Goal: Task Accomplishment & Management: Manage account settings

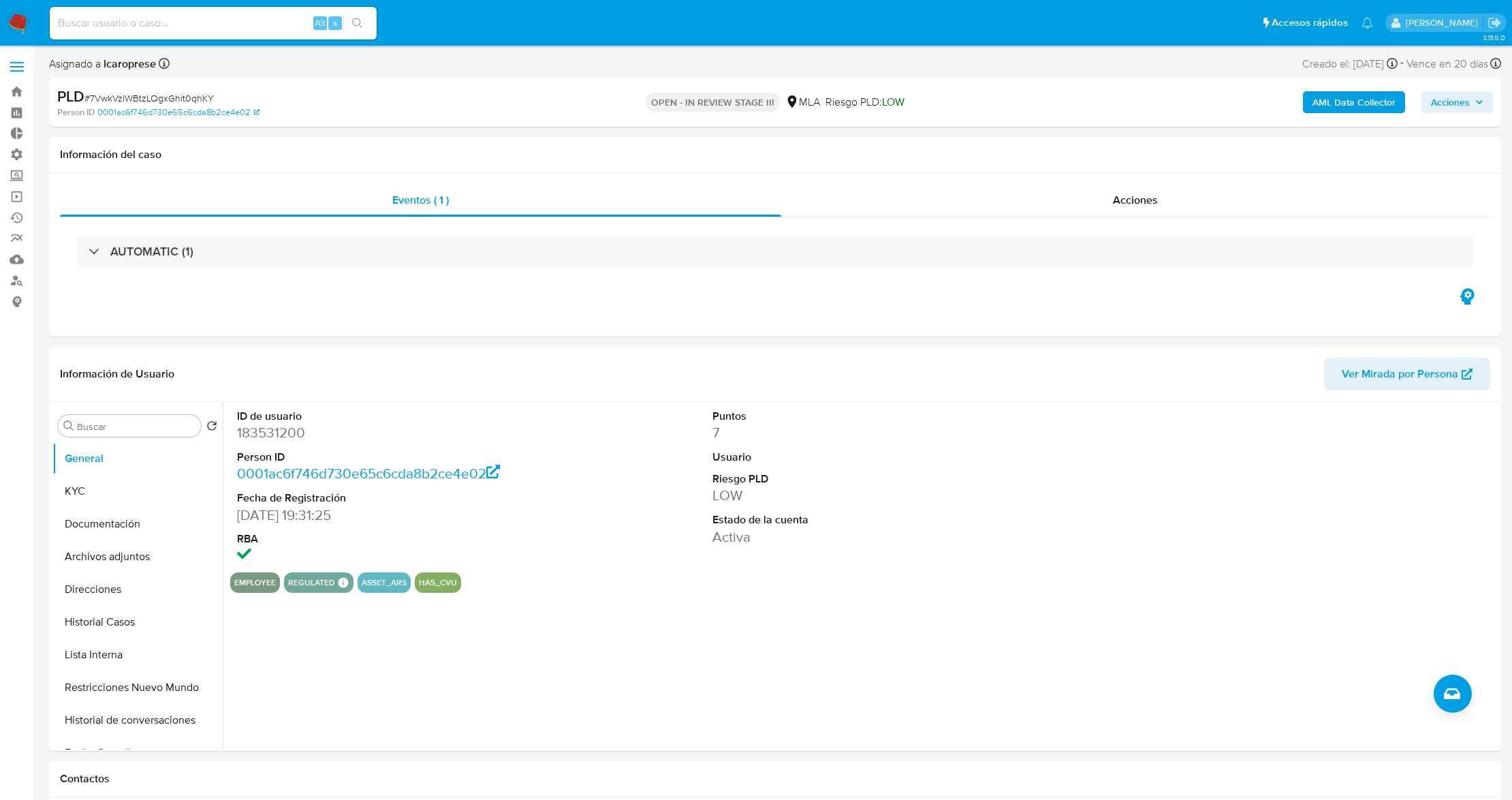
select select "10"
click at [143, 495] on button "KYC" at bounding box center [132, 491] width 159 height 33
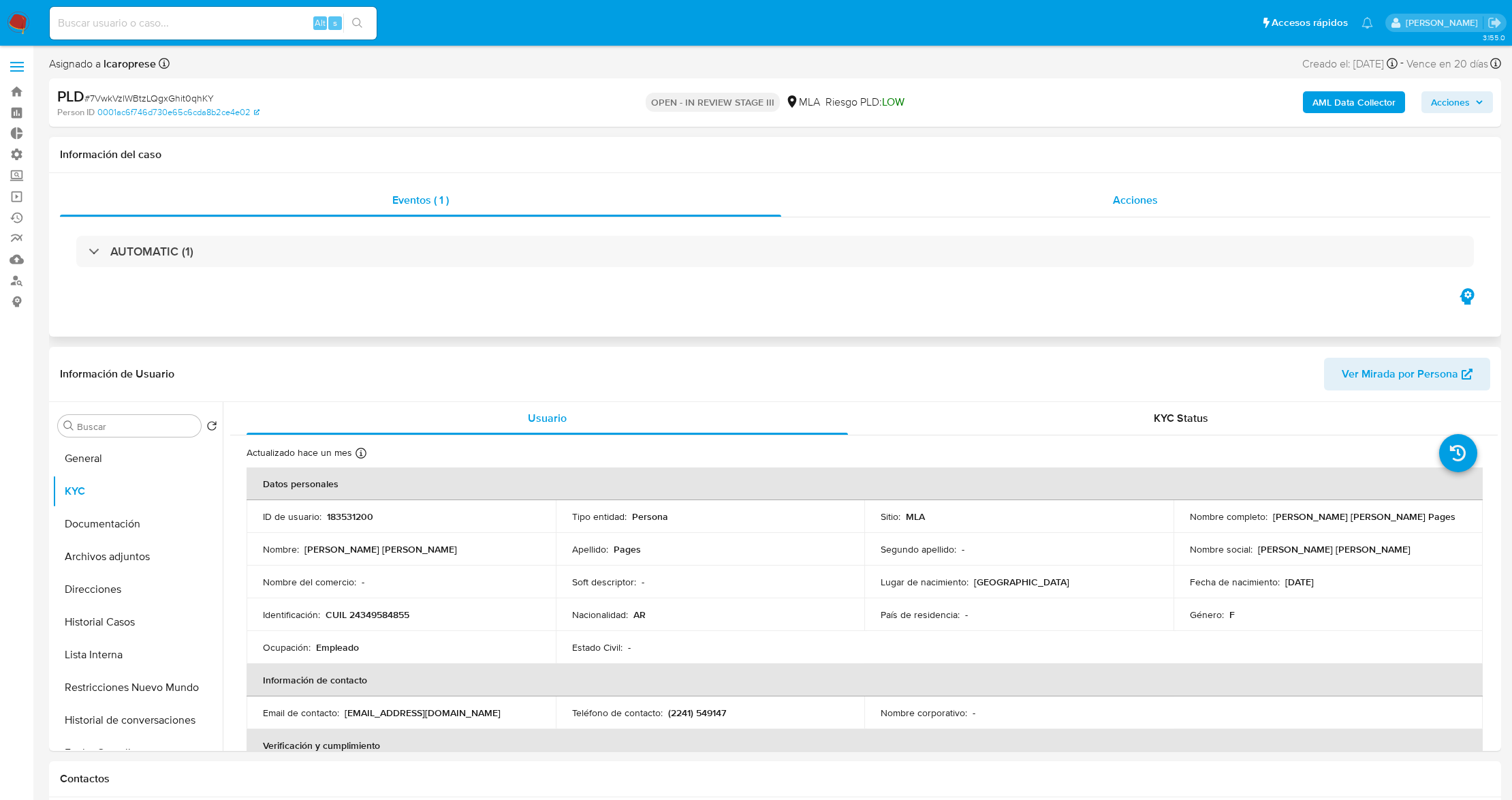
click at [1167, 194] on div "Acciones" at bounding box center [1135, 200] width 709 height 33
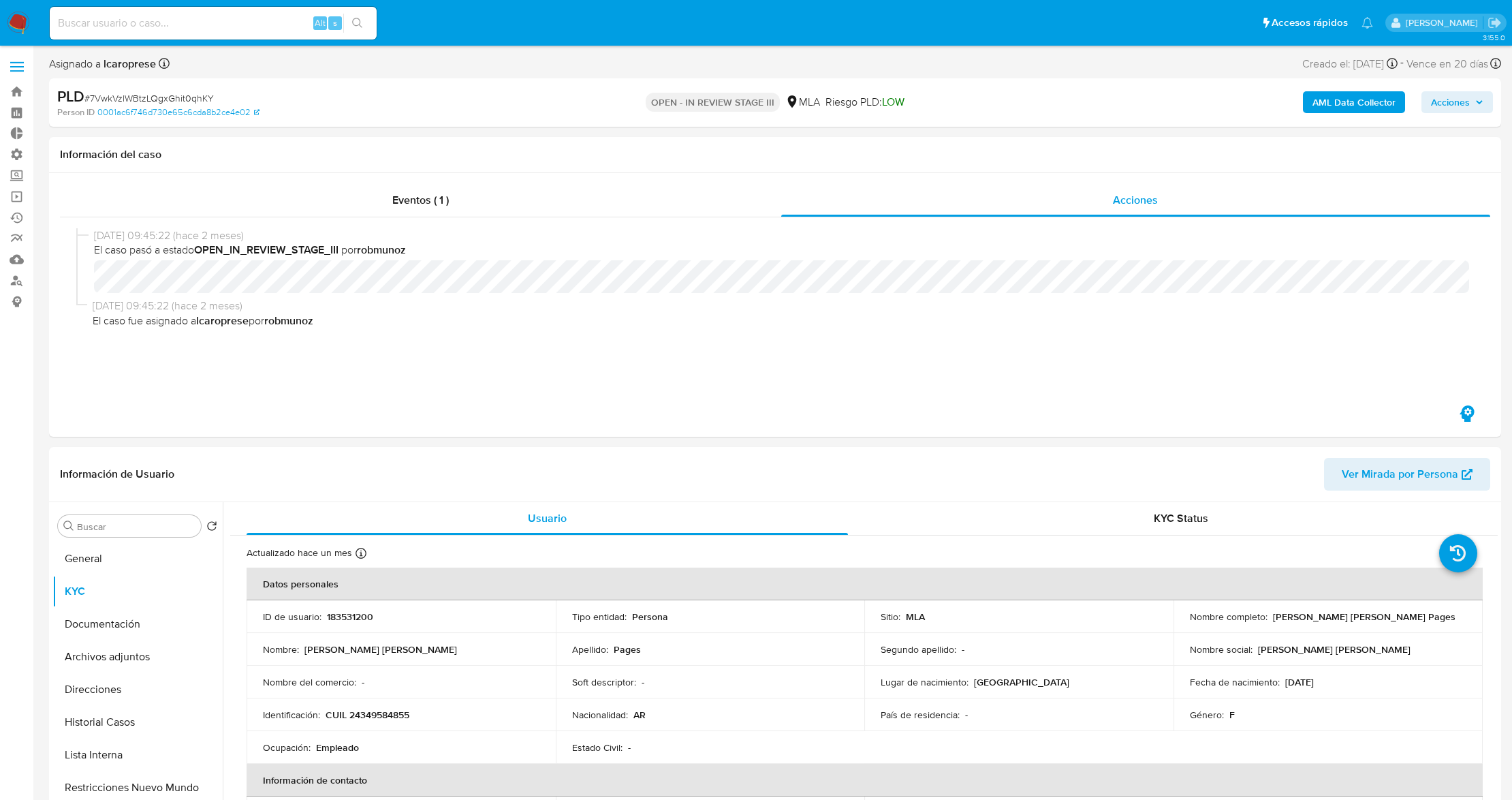
click at [1476, 106] on icon "button" at bounding box center [1479, 102] width 8 height 8
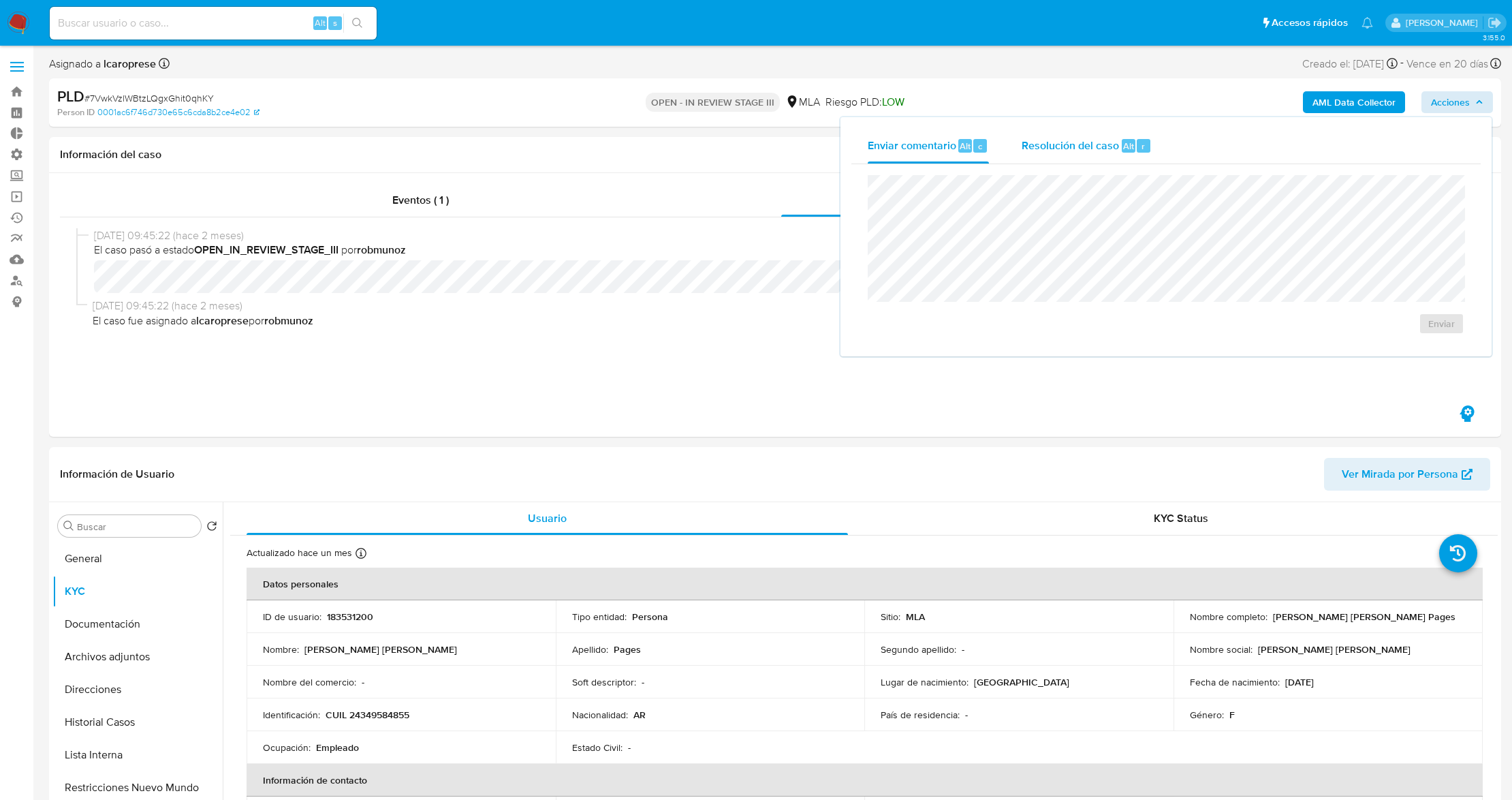
click at [1052, 148] on span "Resolución del caso" at bounding box center [1070, 145] width 97 height 16
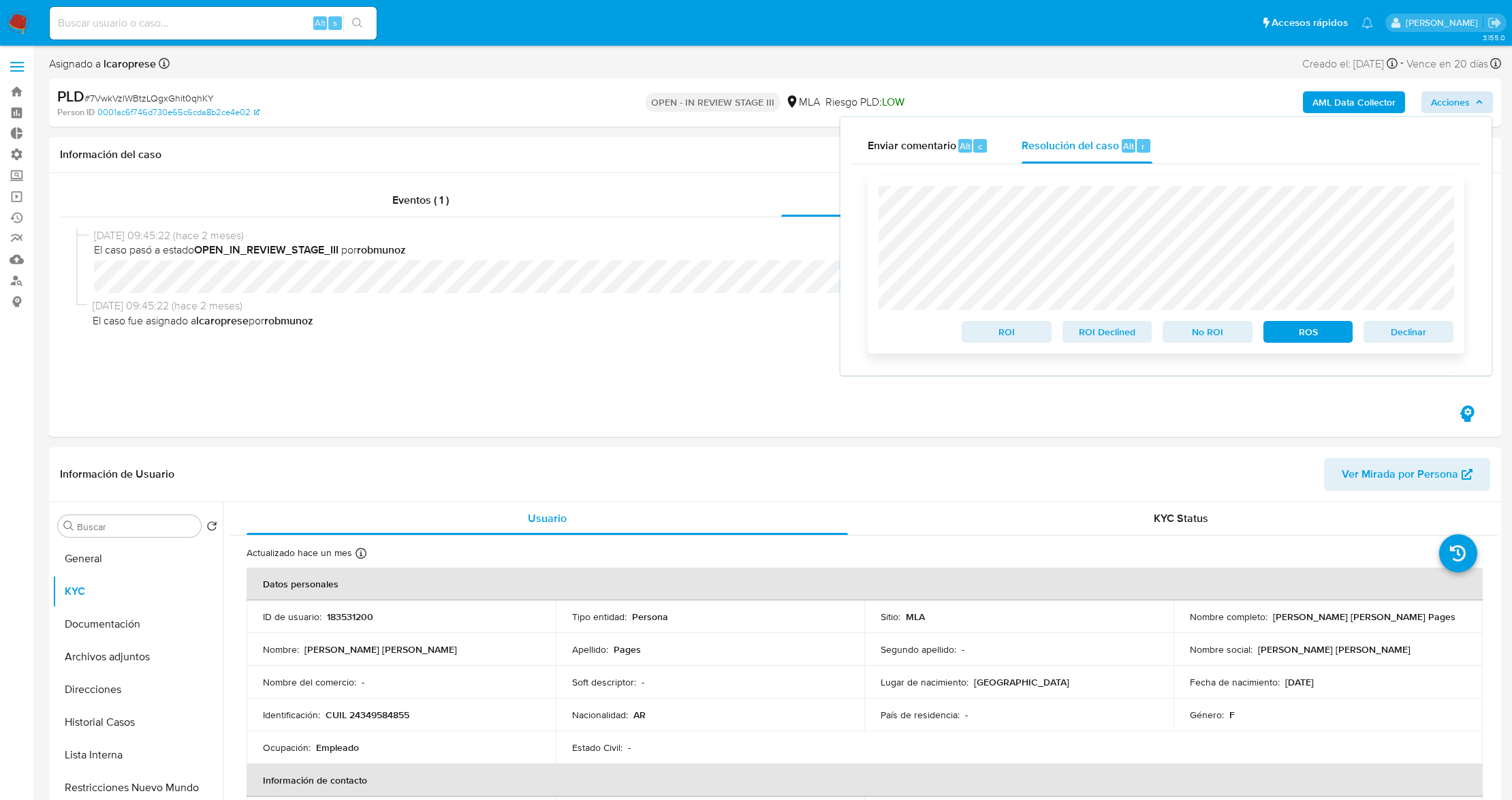
click at [1430, 331] on span "Declinar" at bounding box center [1408, 331] width 71 height 19
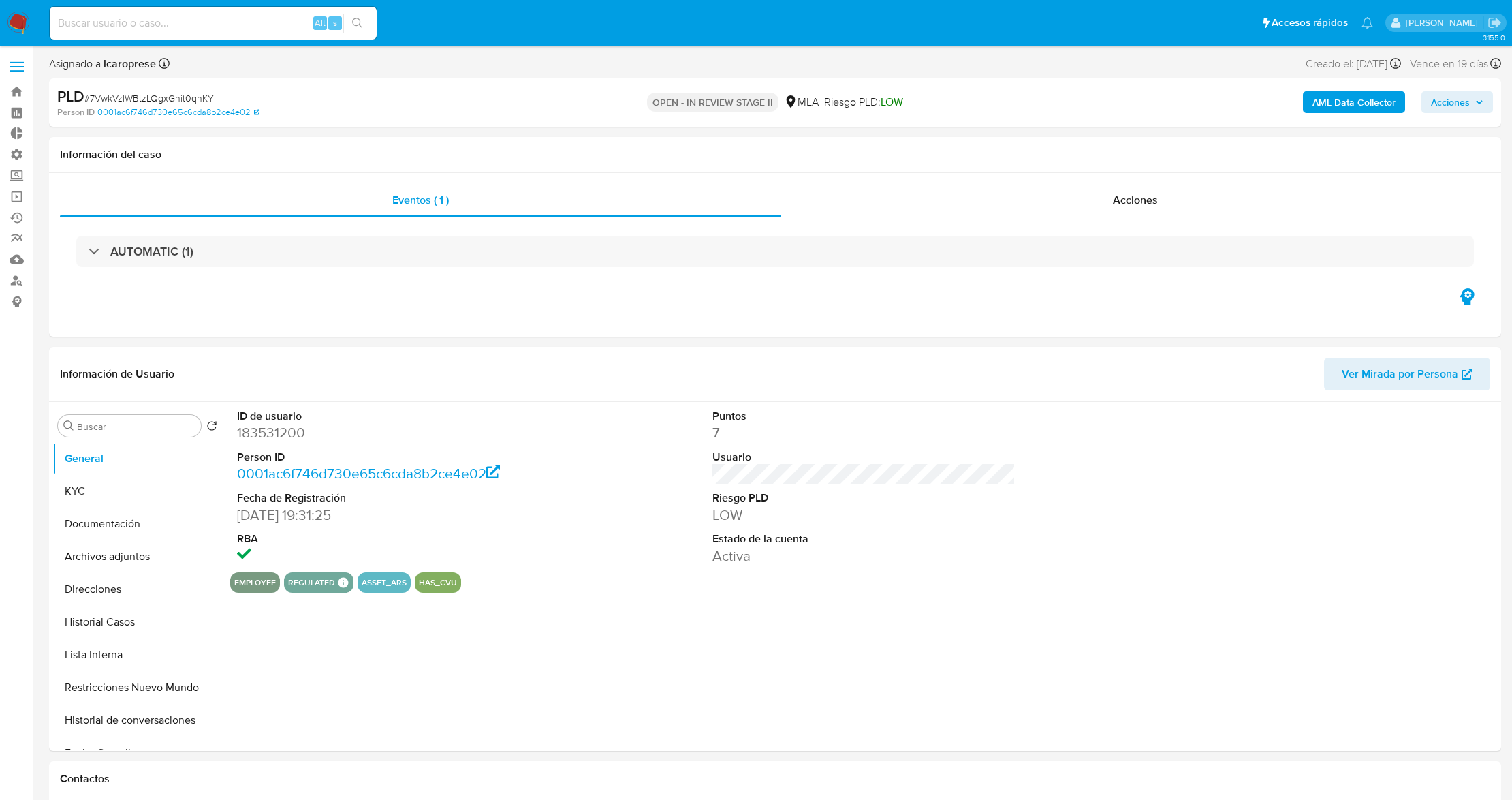
select select "10"
click at [135, 560] on button "Archivos adjuntos" at bounding box center [132, 557] width 159 height 33
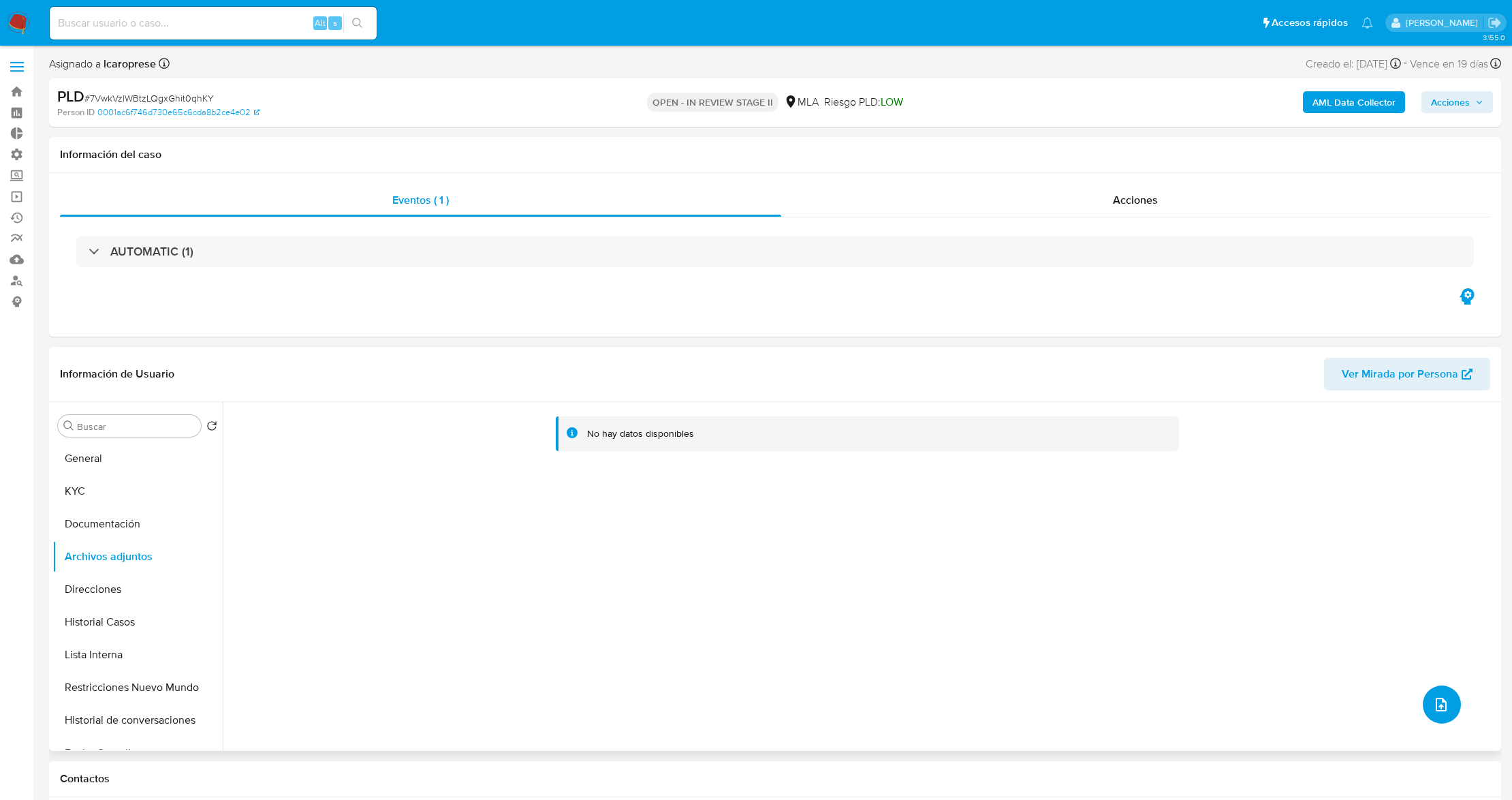
click at [1445, 703] on button "upload-file" at bounding box center [1441, 704] width 38 height 38
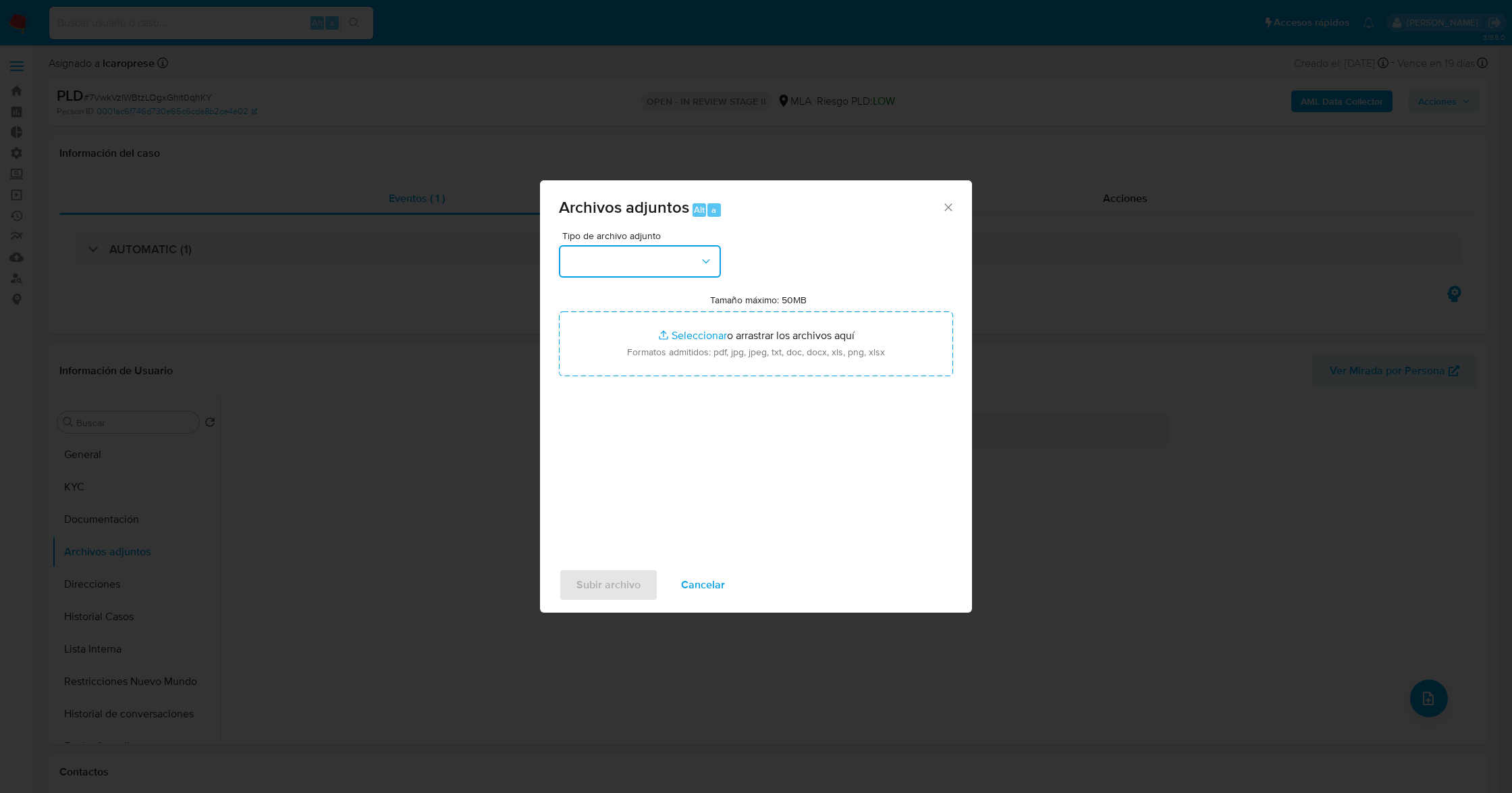
click at [649, 248] on button "button" at bounding box center [640, 261] width 162 height 33
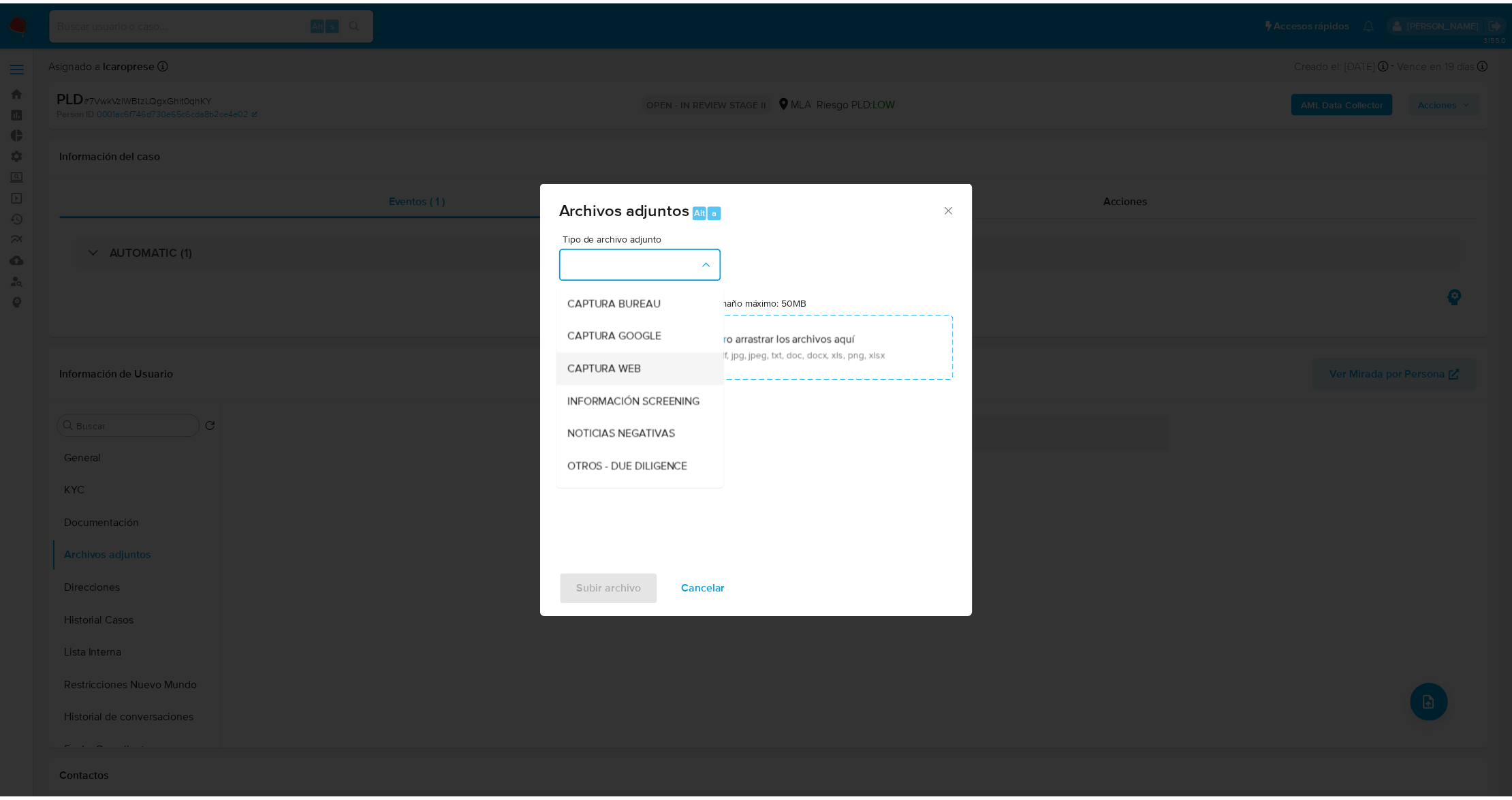
scroll to position [90, 0]
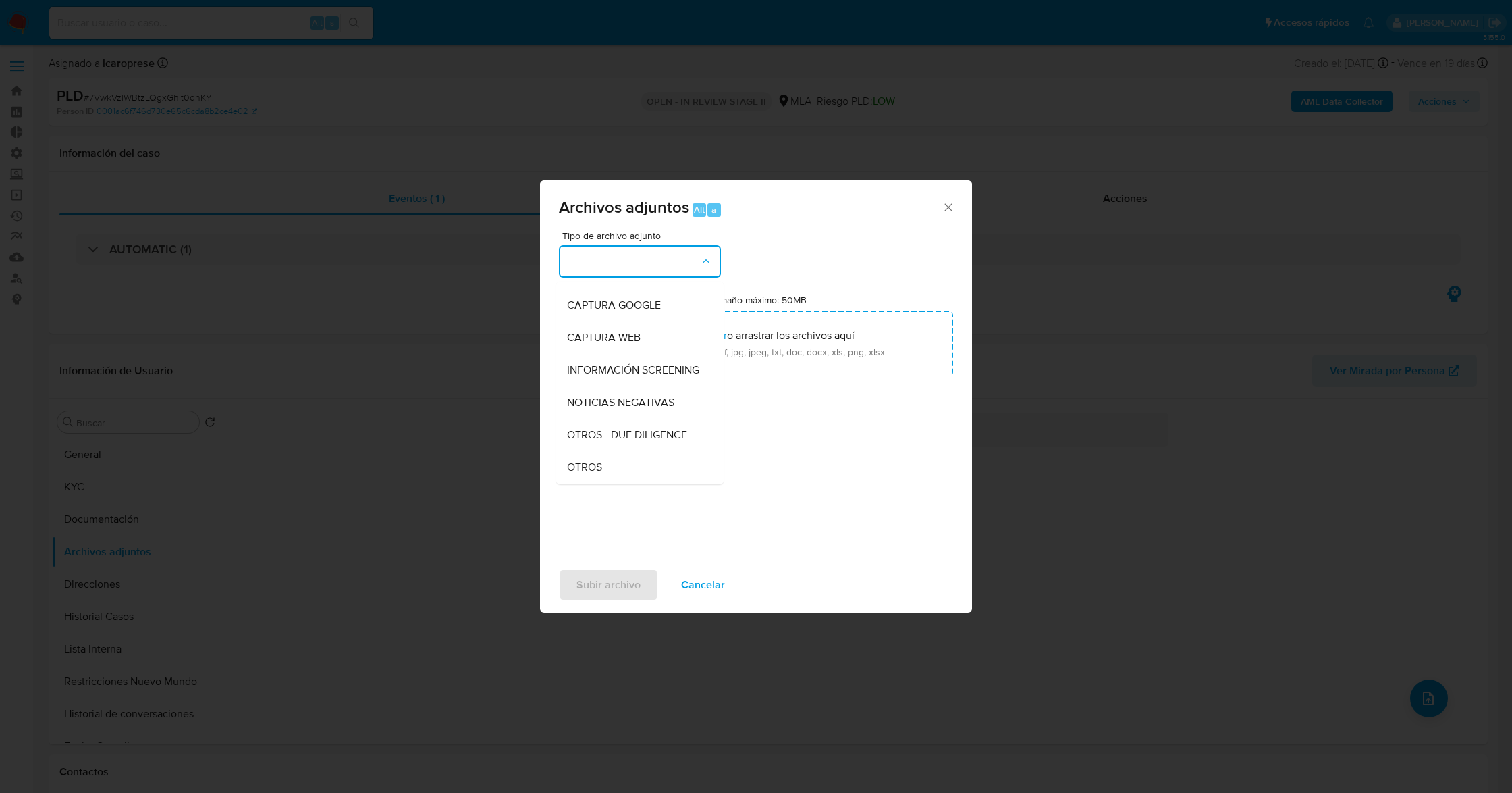
drag, startPoint x: 635, startPoint y: 473, endPoint x: 638, endPoint y: 461, distance: 12.4
click at [635, 473] on div "OTROS" at bounding box center [635, 468] width 138 height 33
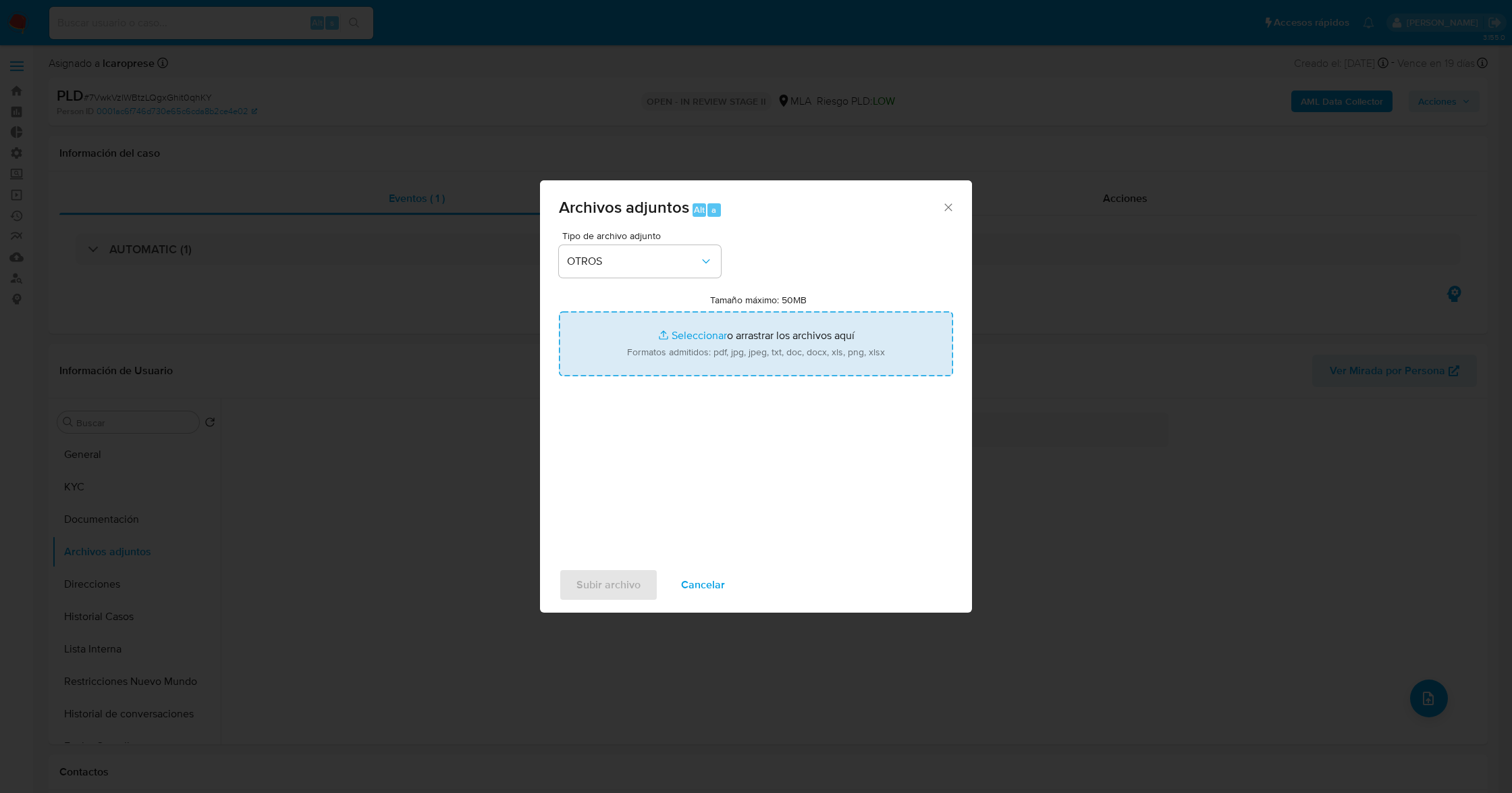
click at [692, 336] on input "Tamaño máximo: 50MB Seleccionar archivos" at bounding box center [756, 343] width 394 height 65
type input "C:\fakepath\Movimientos.xlsx"
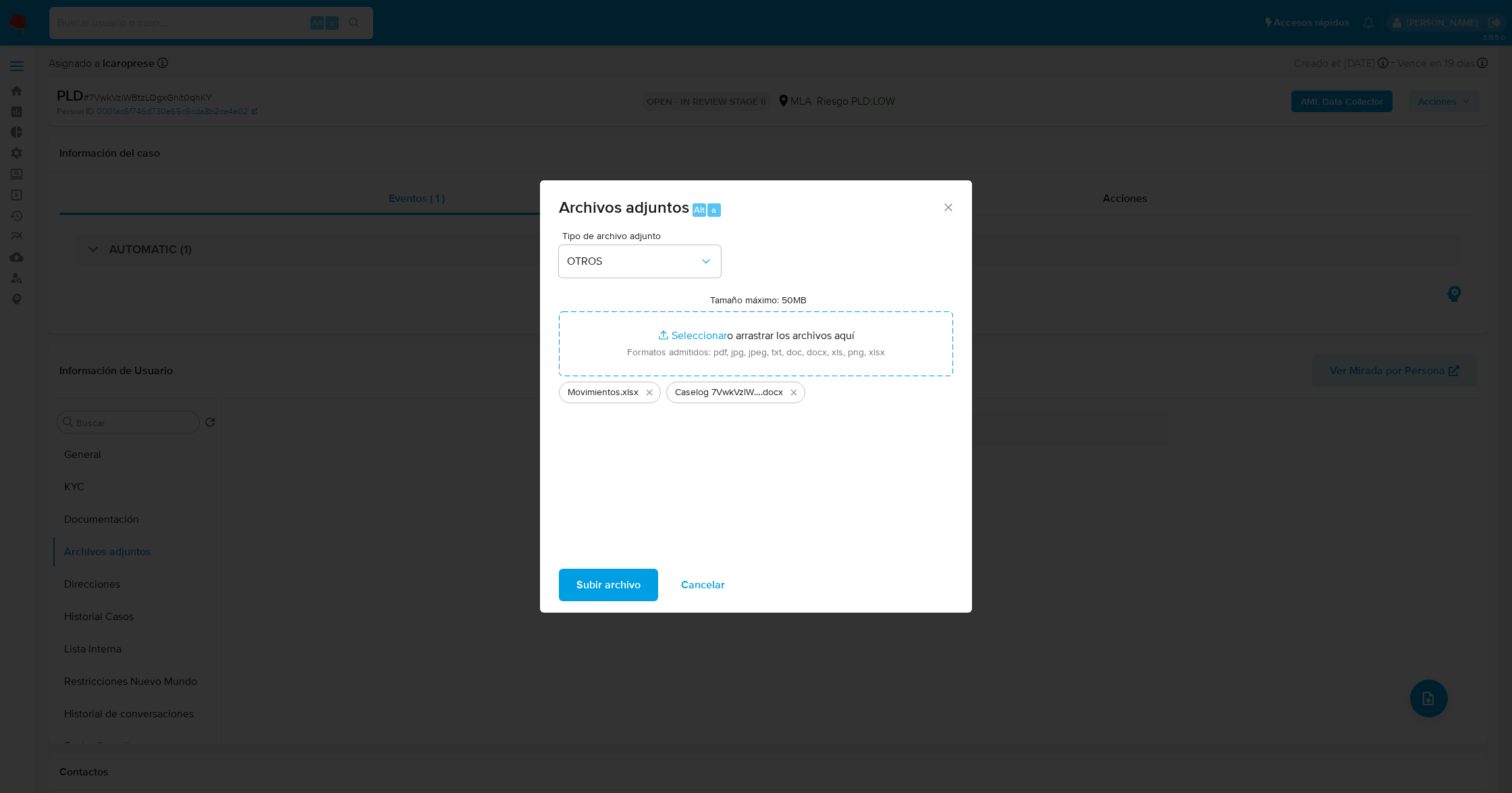
click at [605, 584] on span "Subir archivo" at bounding box center [608, 584] width 64 height 30
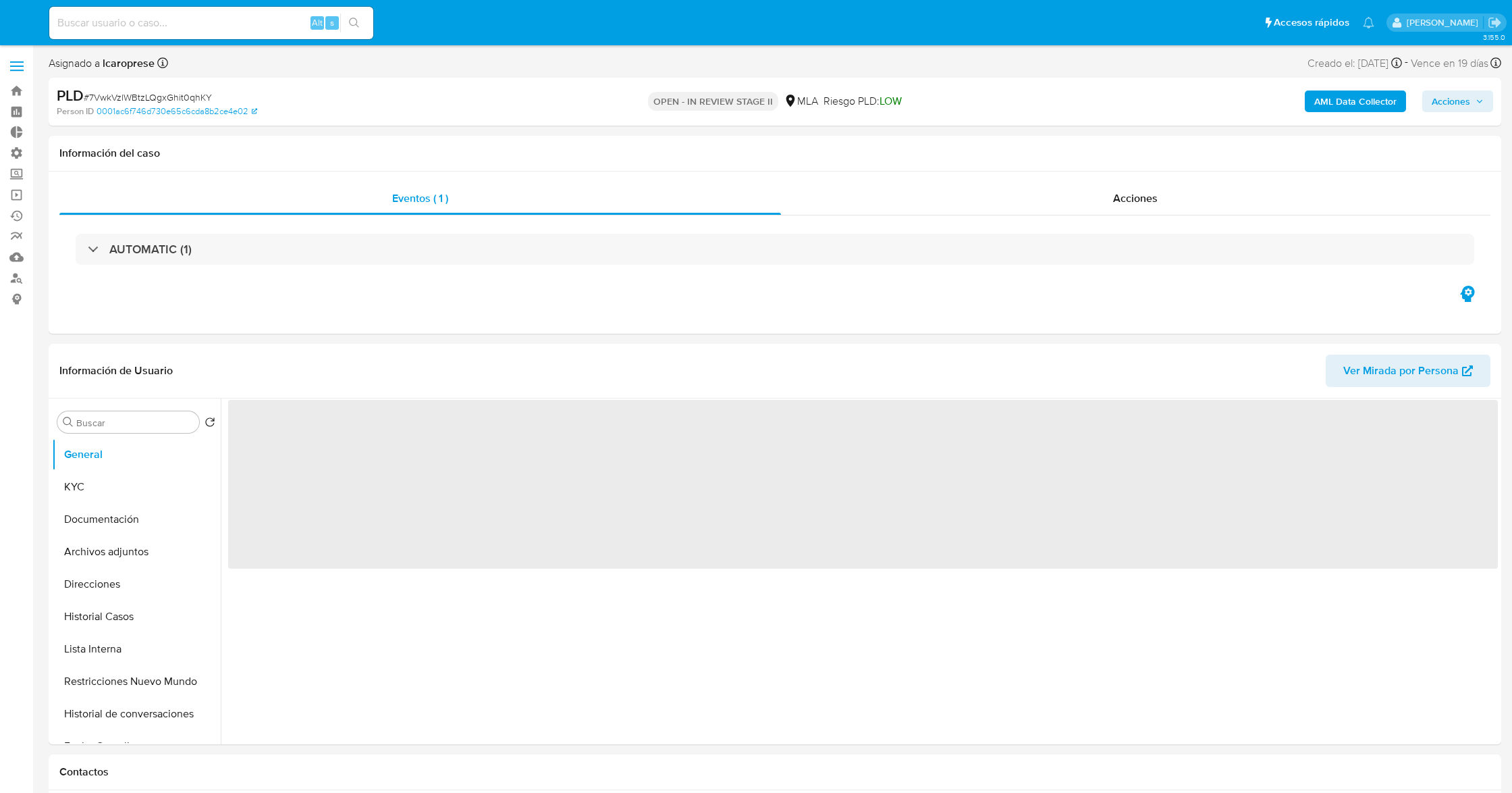
select select "10"
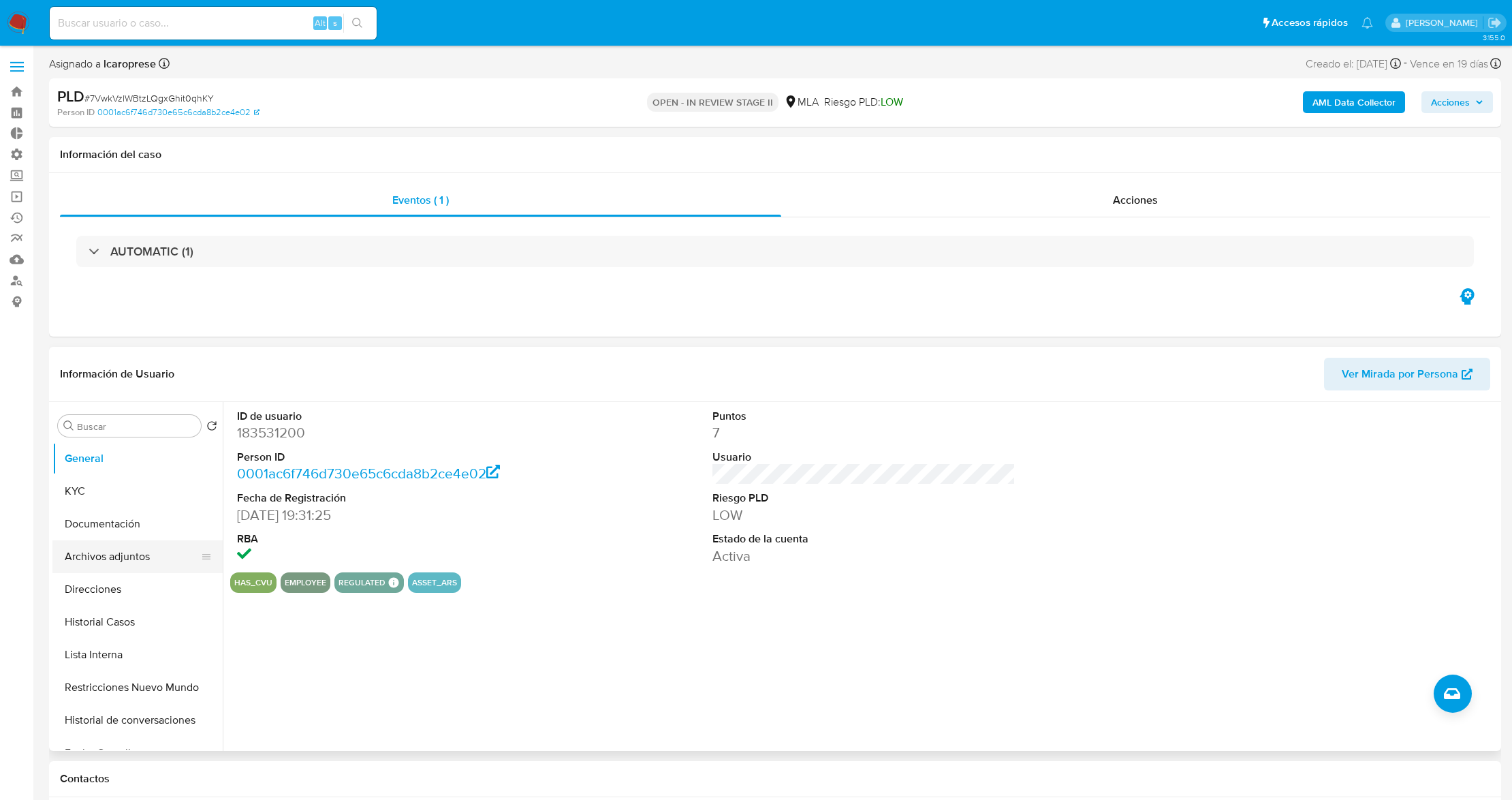
click at [150, 554] on button "Archivos adjuntos" at bounding box center [132, 557] width 159 height 33
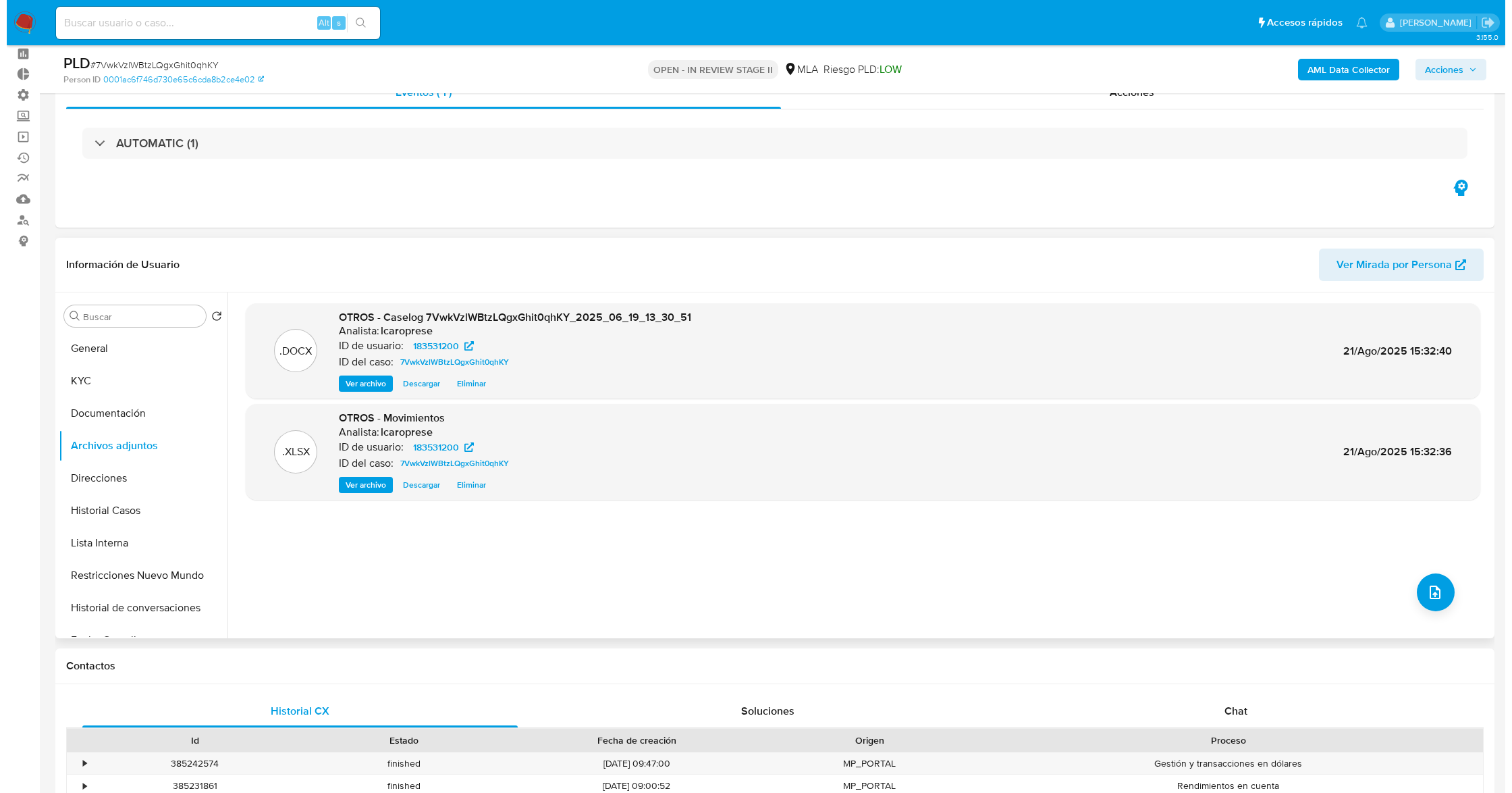
scroll to position [89, 0]
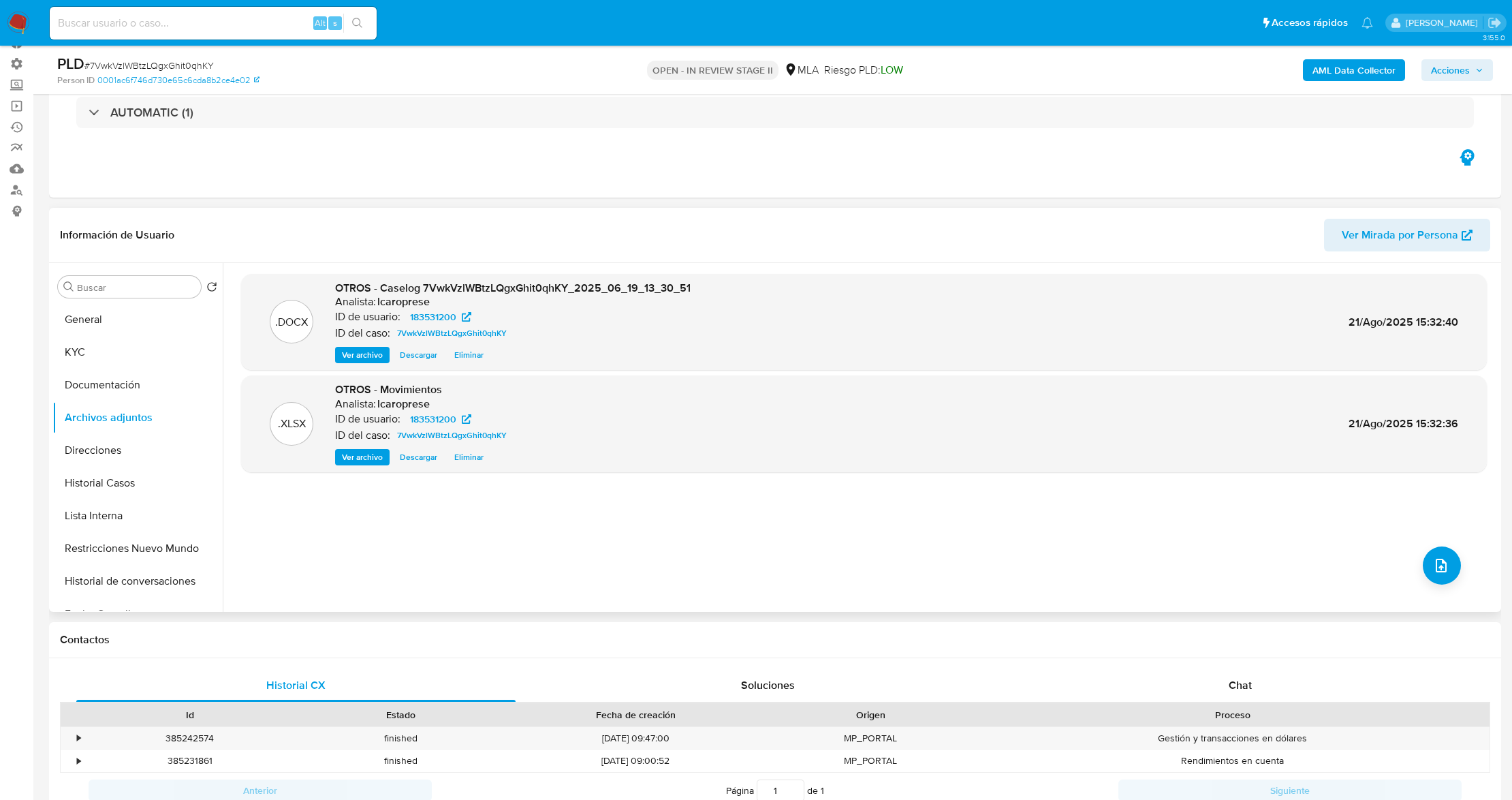
click at [363, 350] on span "Ver archivo" at bounding box center [363, 354] width 41 height 13
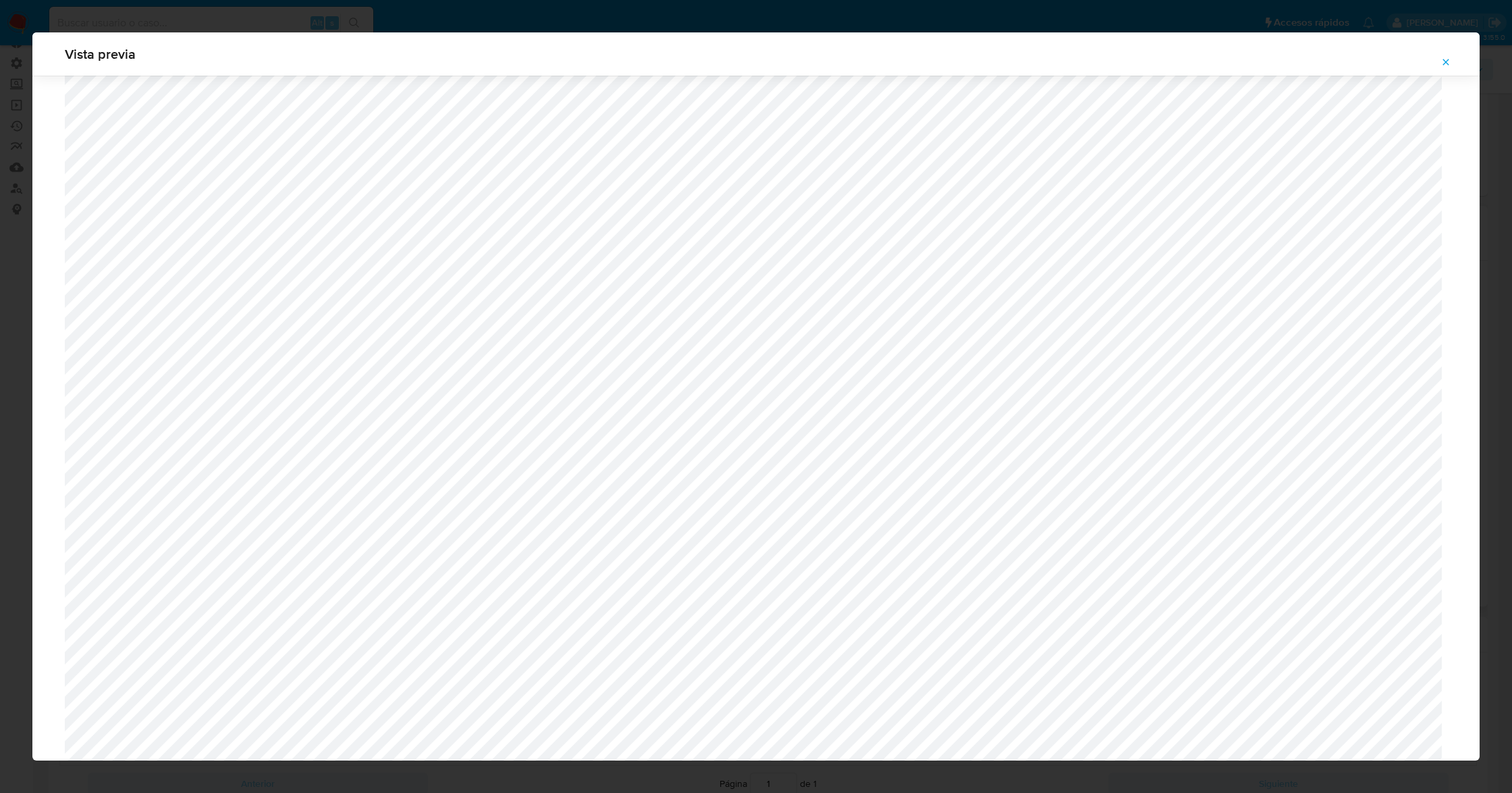
scroll to position [873, 0]
click at [1446, 58] on icon "Attachment preview" at bounding box center [1446, 62] width 11 height 11
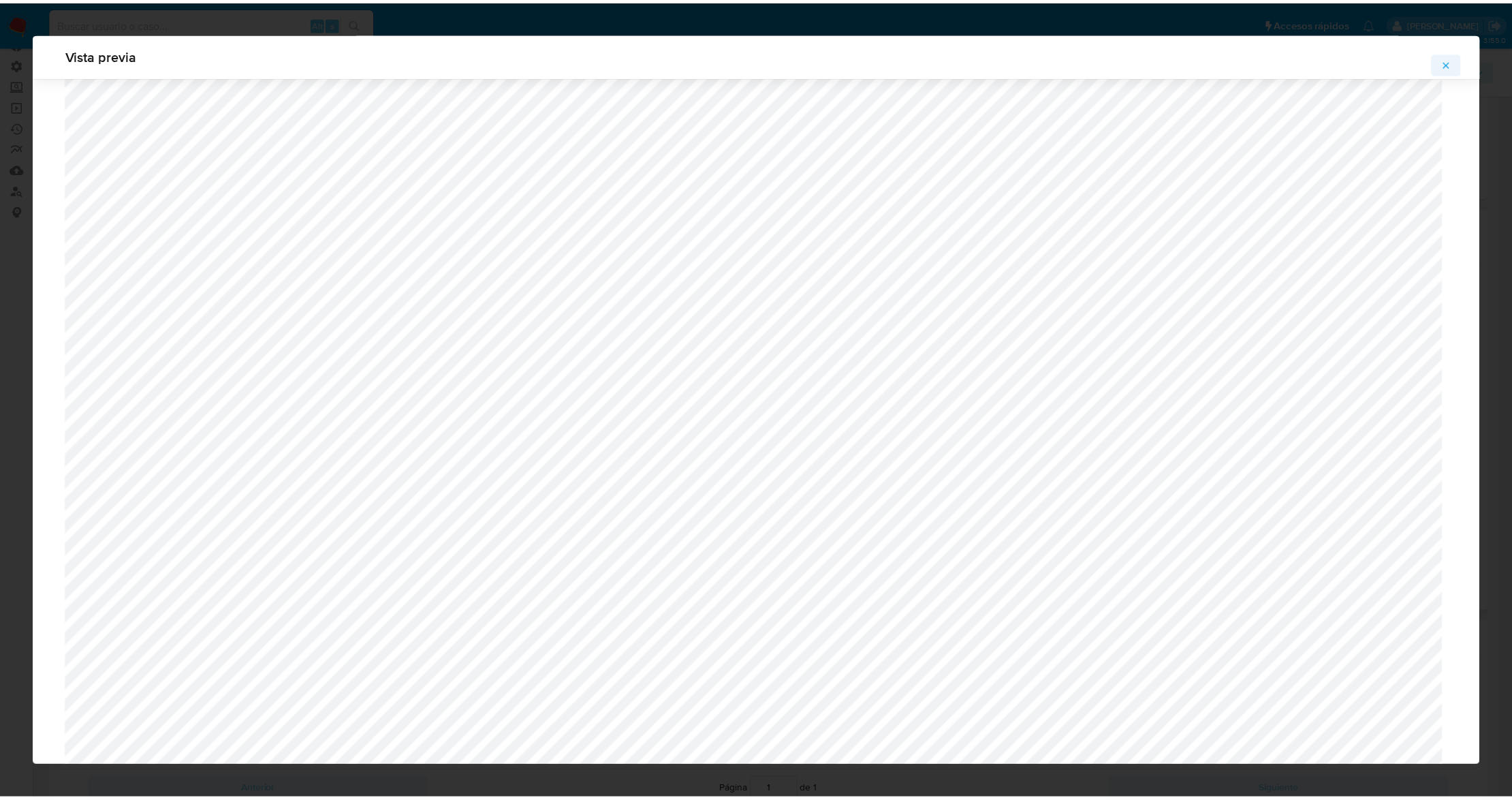
scroll to position [0, 0]
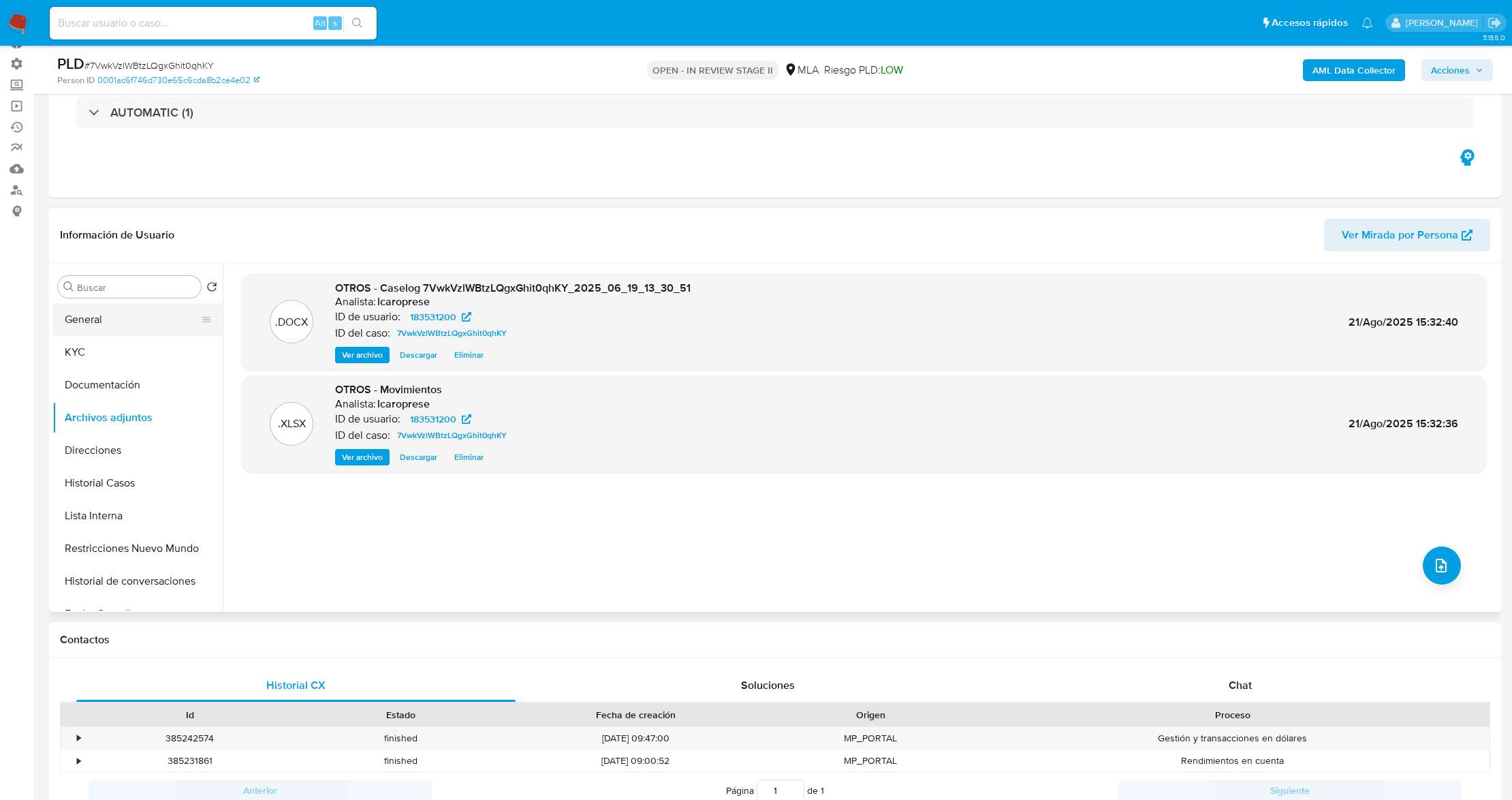
click at [97, 327] on button "General" at bounding box center [132, 320] width 159 height 33
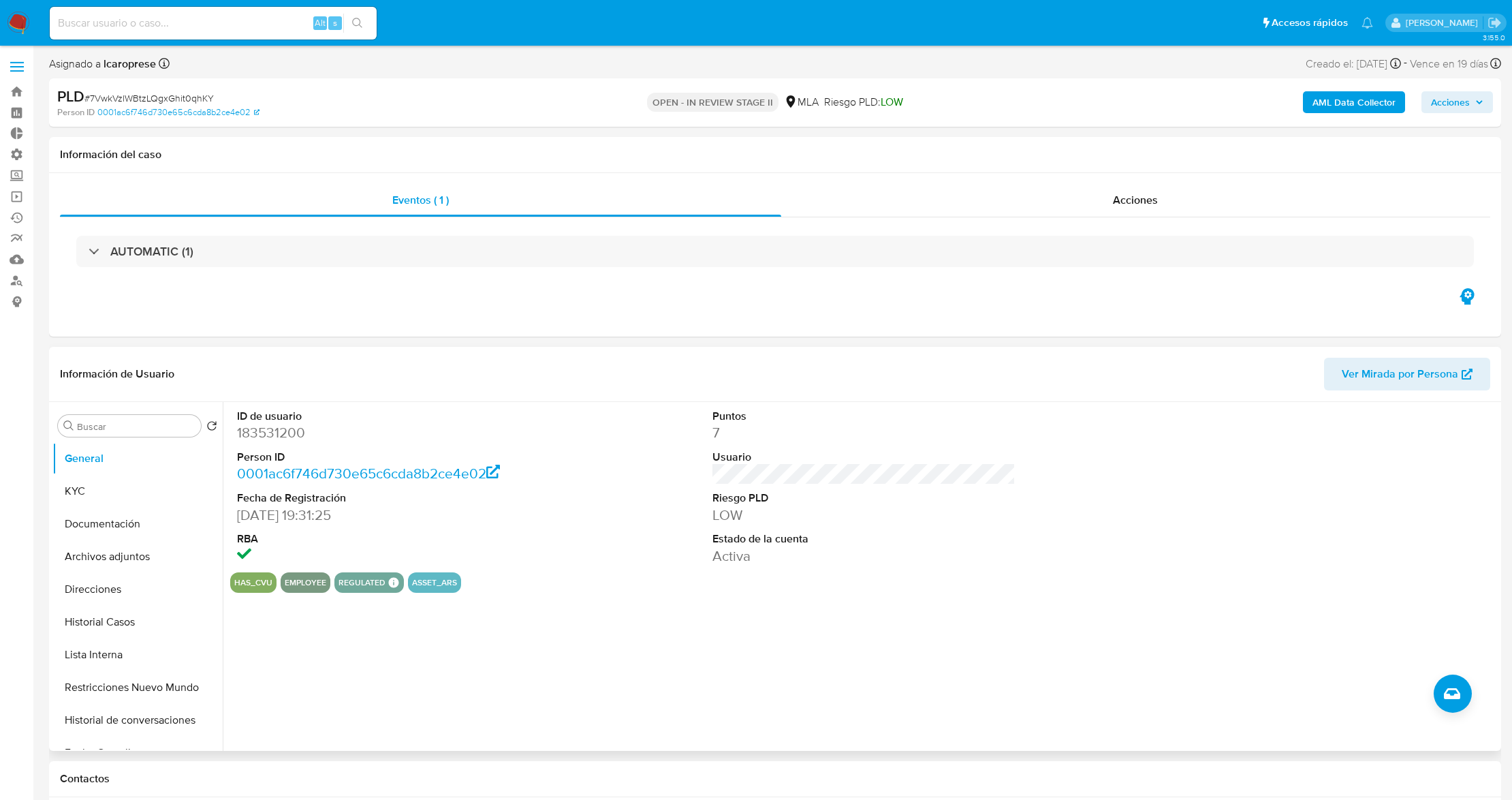
click at [267, 437] on dd "183531200" at bounding box center [388, 433] width 303 height 19
copy dd "183531200"
click at [1203, 467] on div at bounding box center [1339, 487] width 317 height 170
click at [1470, 100] on span "Acciones" at bounding box center [1456, 102] width 53 height 19
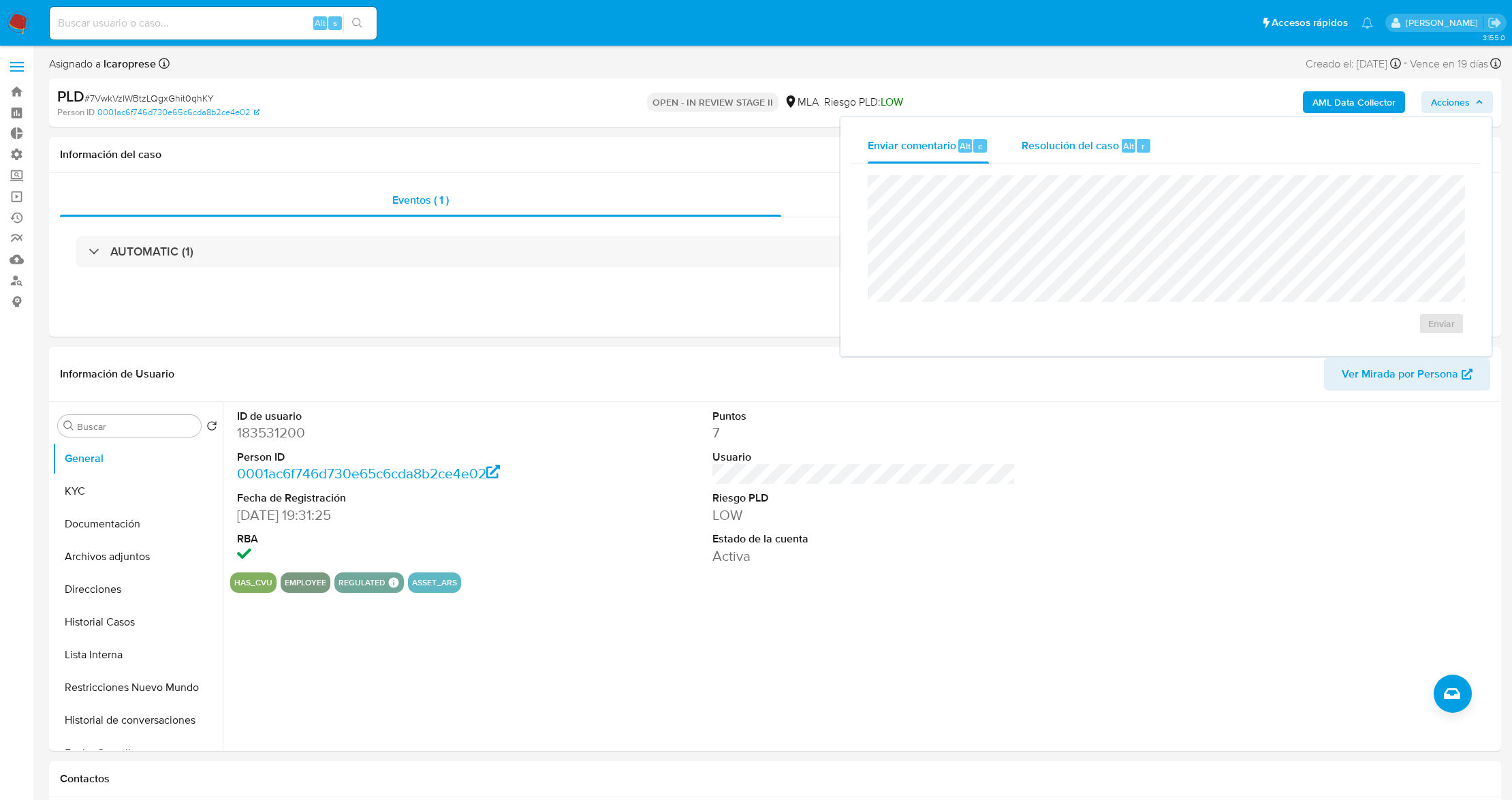
click at [1070, 153] on div "Resolución del caso Alt r" at bounding box center [1087, 145] width 130 height 35
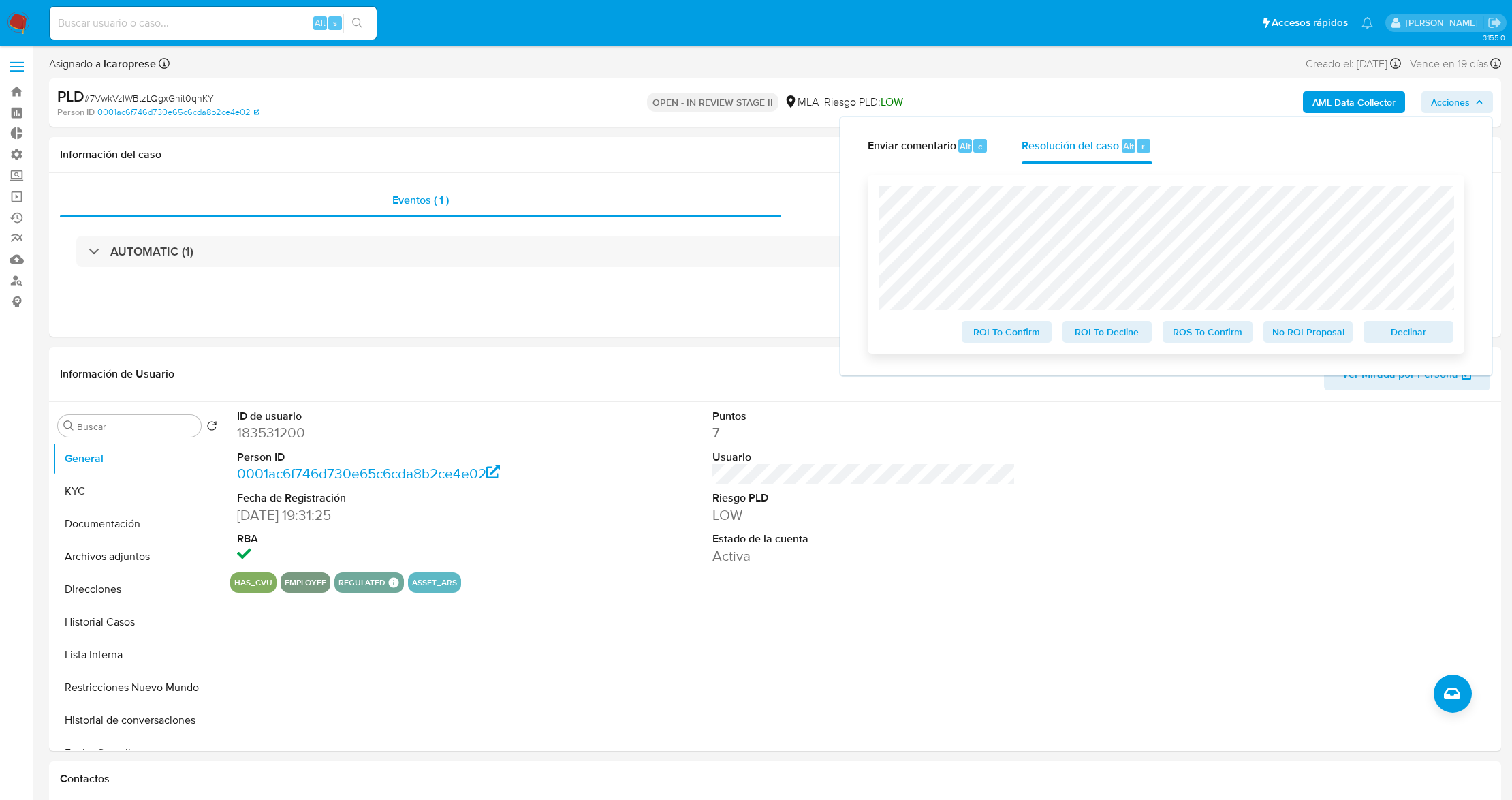
click at [1302, 335] on span "No ROI Proposal" at bounding box center [1308, 331] width 71 height 19
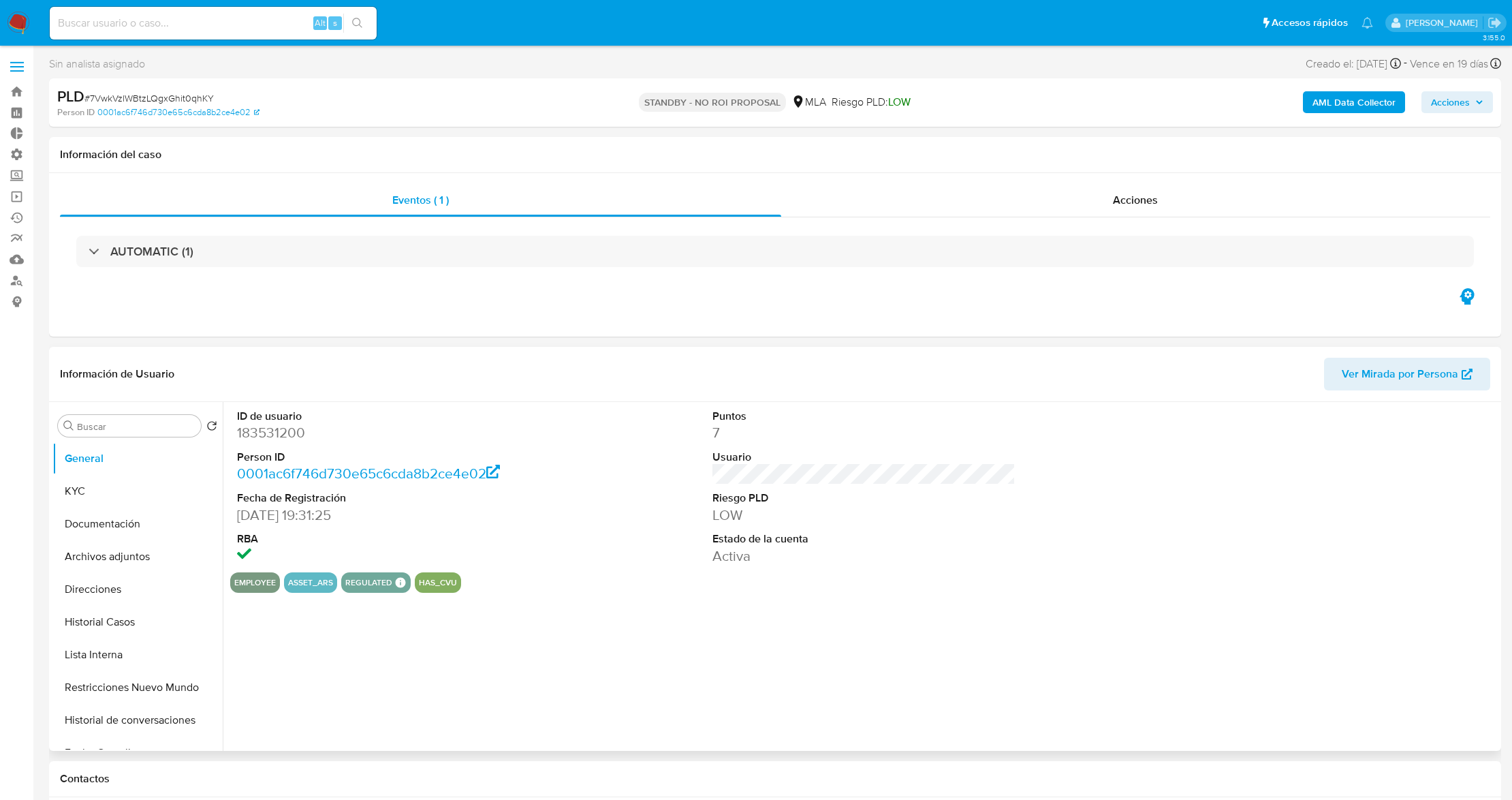
select select "10"
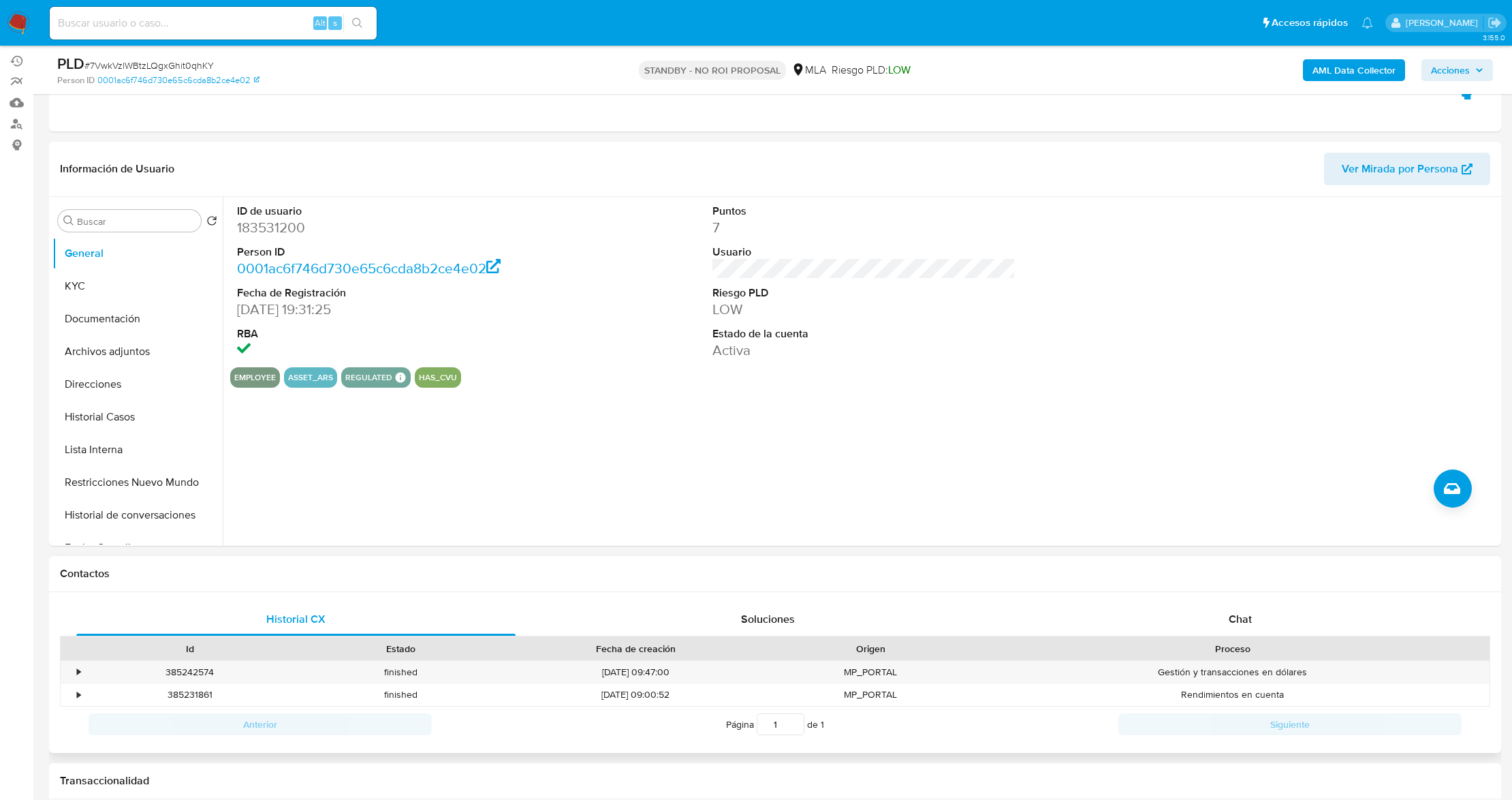
scroll to position [181, 0]
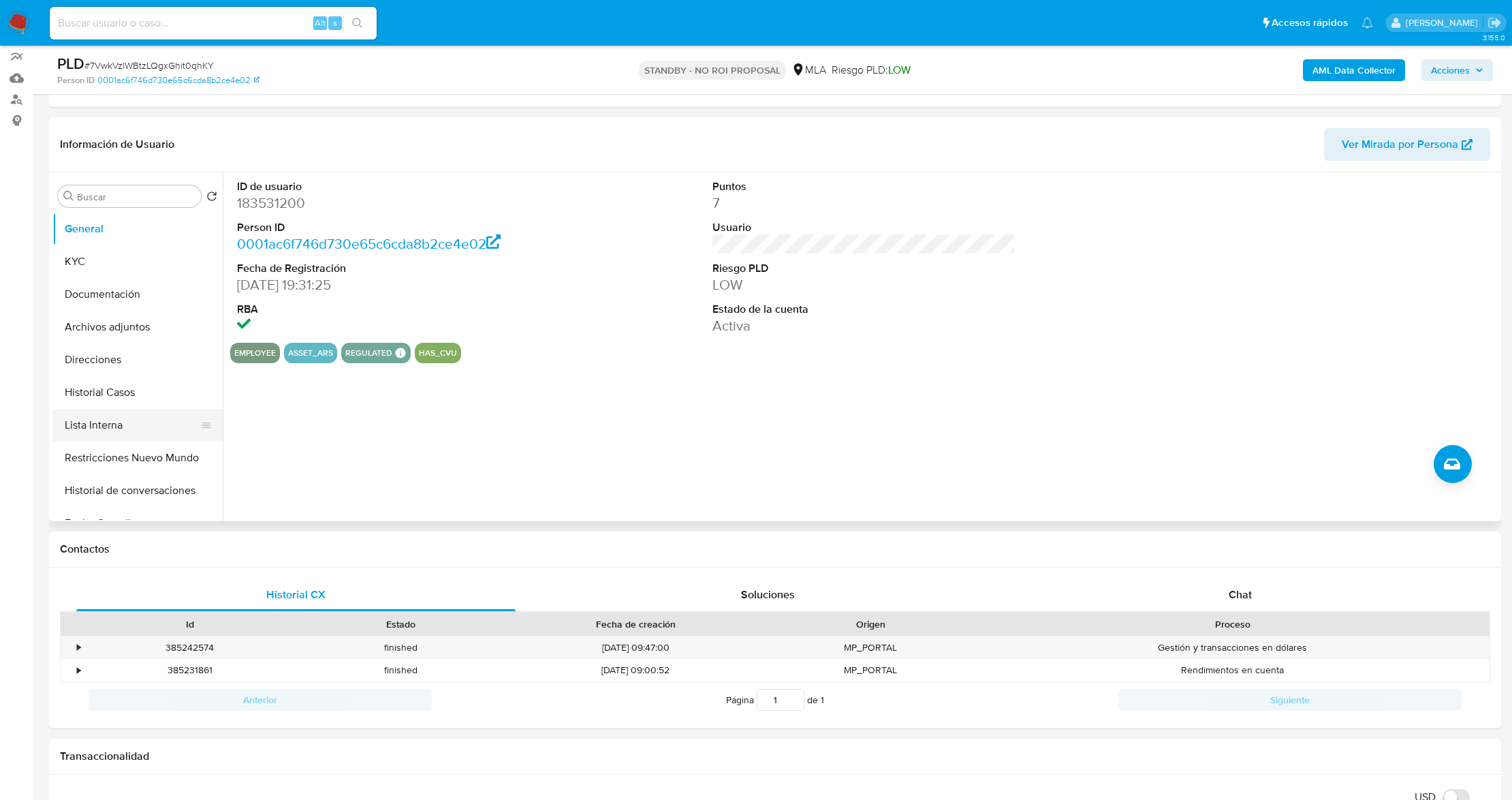
click at [126, 426] on button "Lista Interna" at bounding box center [132, 426] width 159 height 33
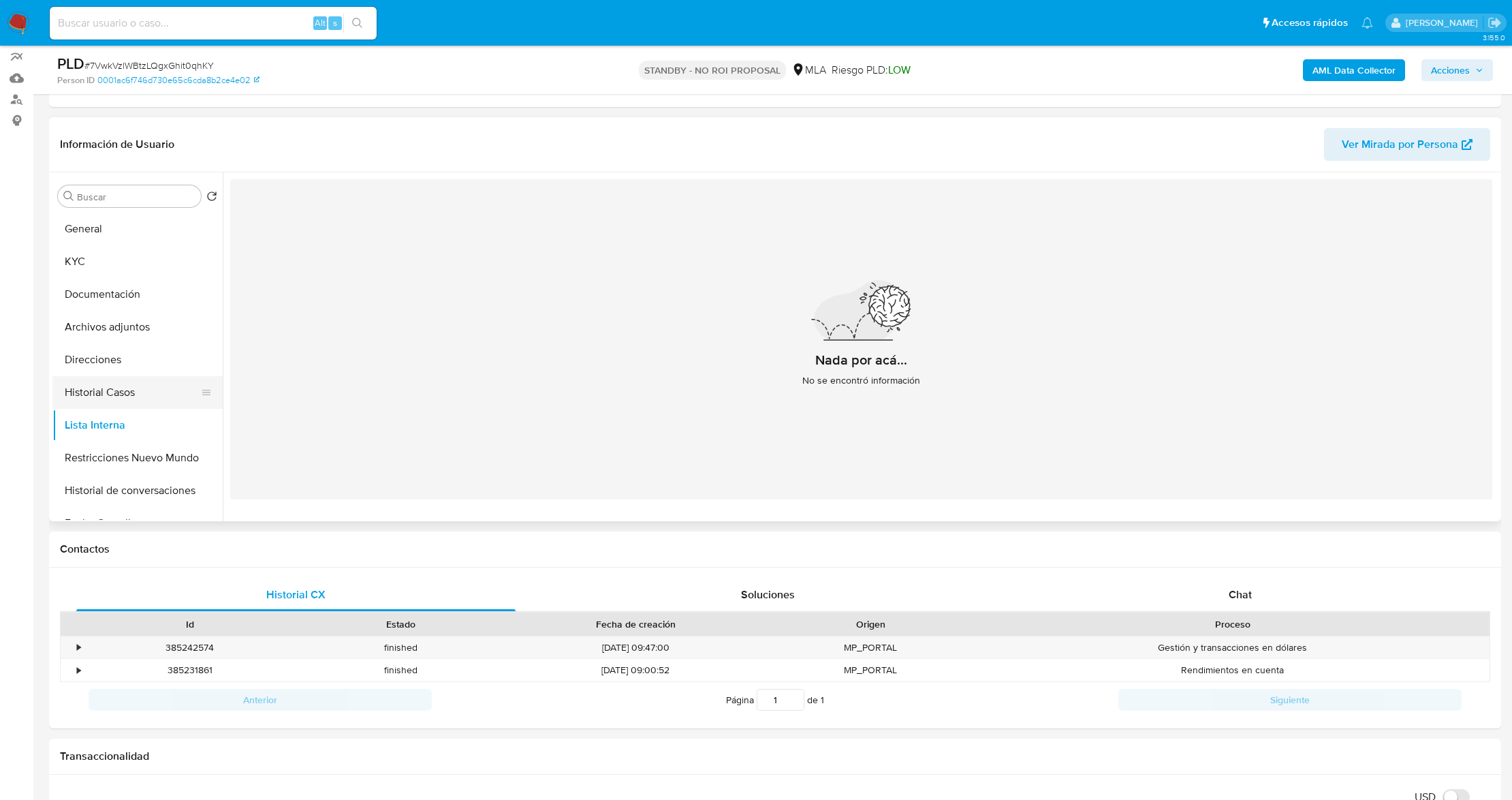
click at [144, 382] on button "Historial Casos" at bounding box center [132, 393] width 159 height 33
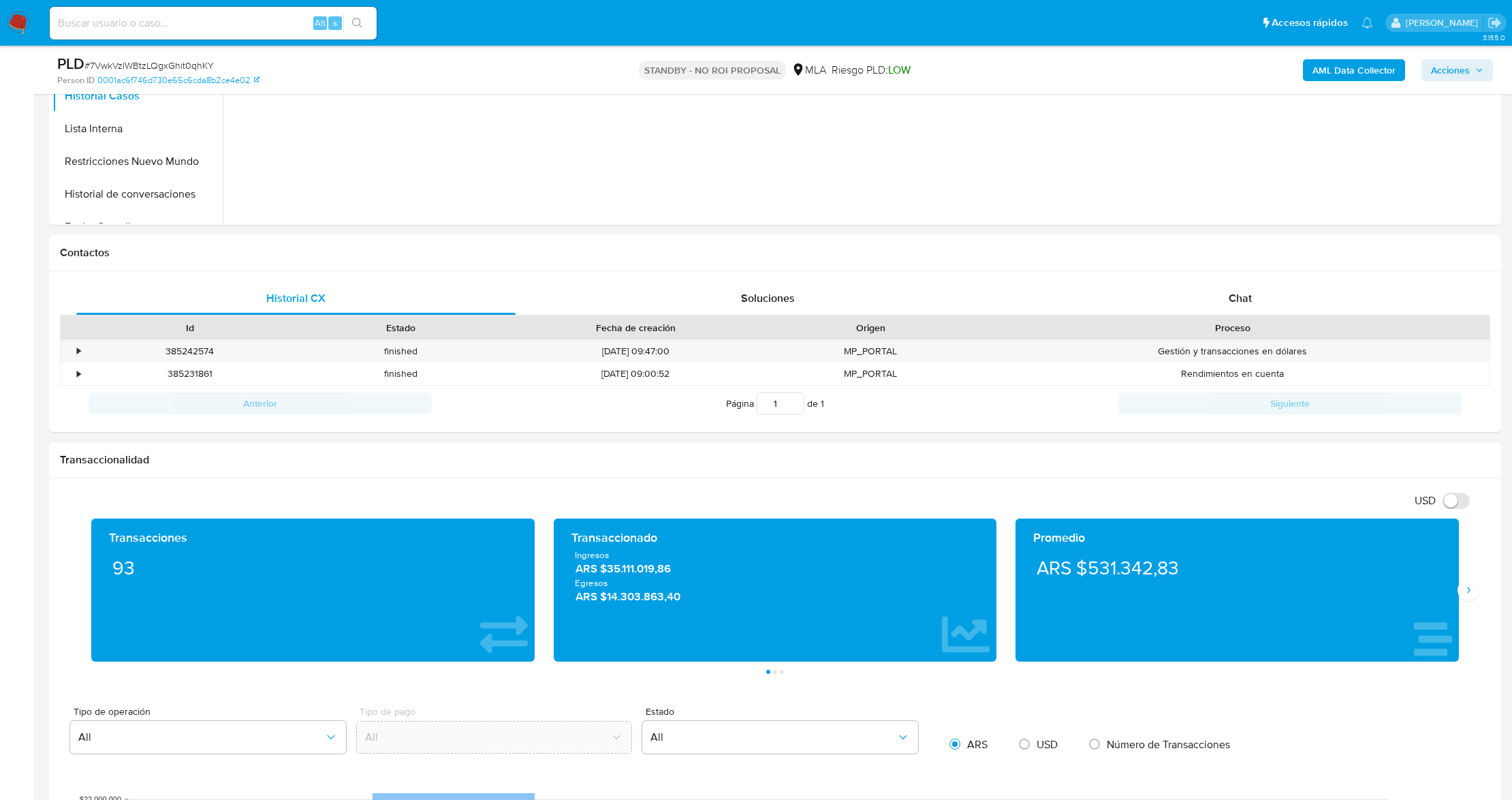
scroll to position [726, 0]
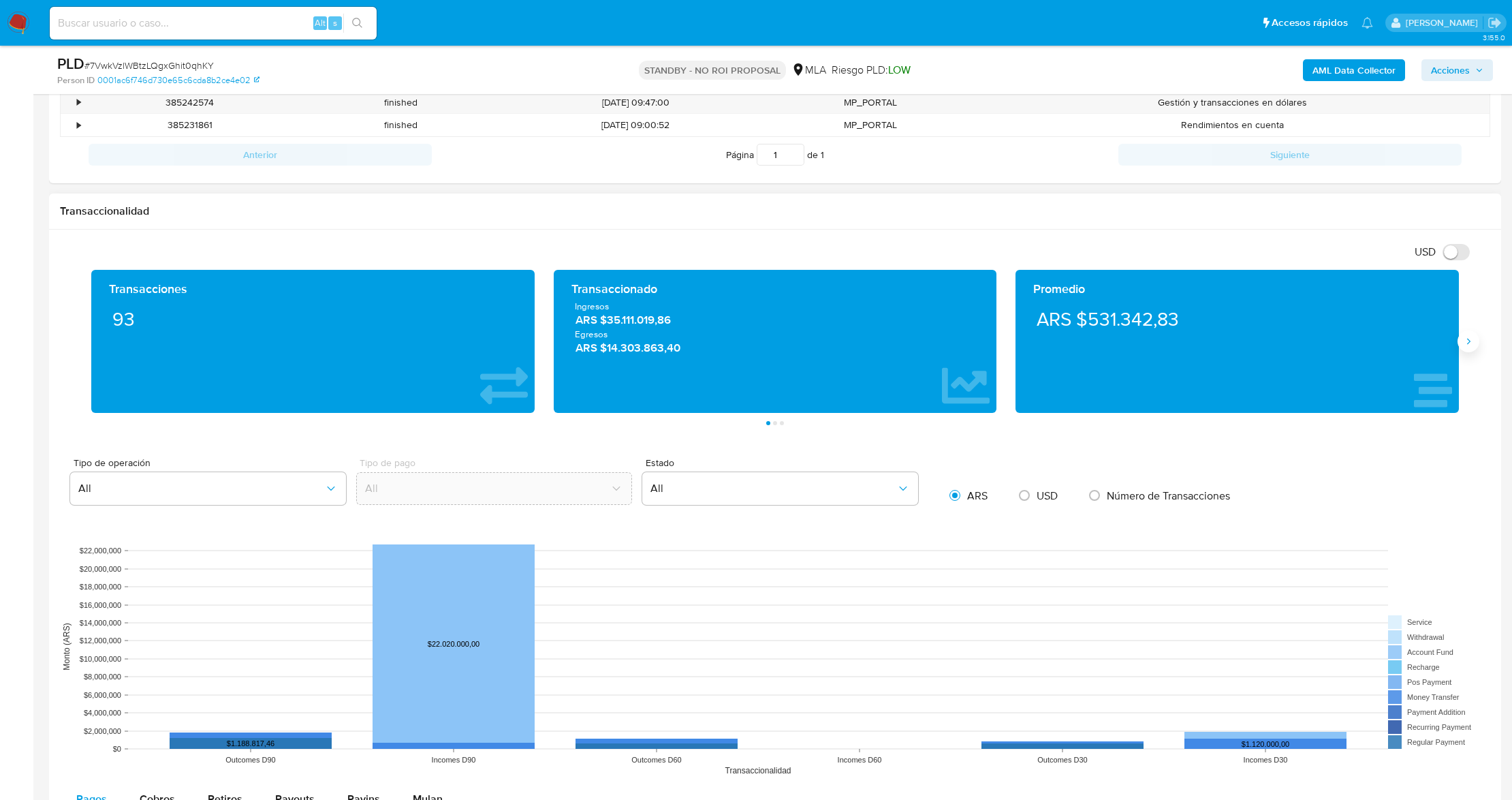
click at [1472, 352] on button "Siguiente" at bounding box center [1468, 342] width 22 height 22
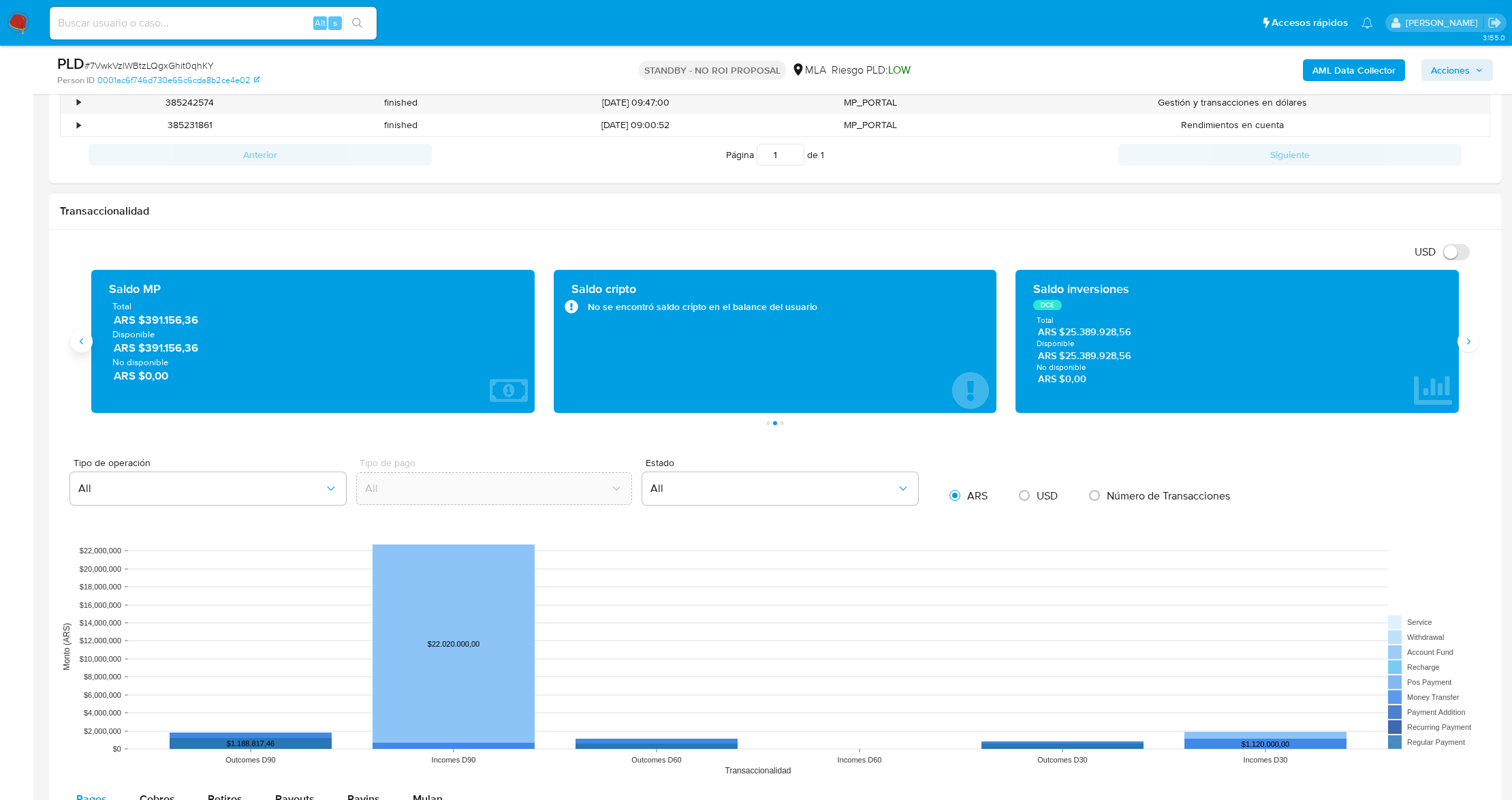
click at [83, 345] on icon "Anterior" at bounding box center [82, 342] width 11 height 11
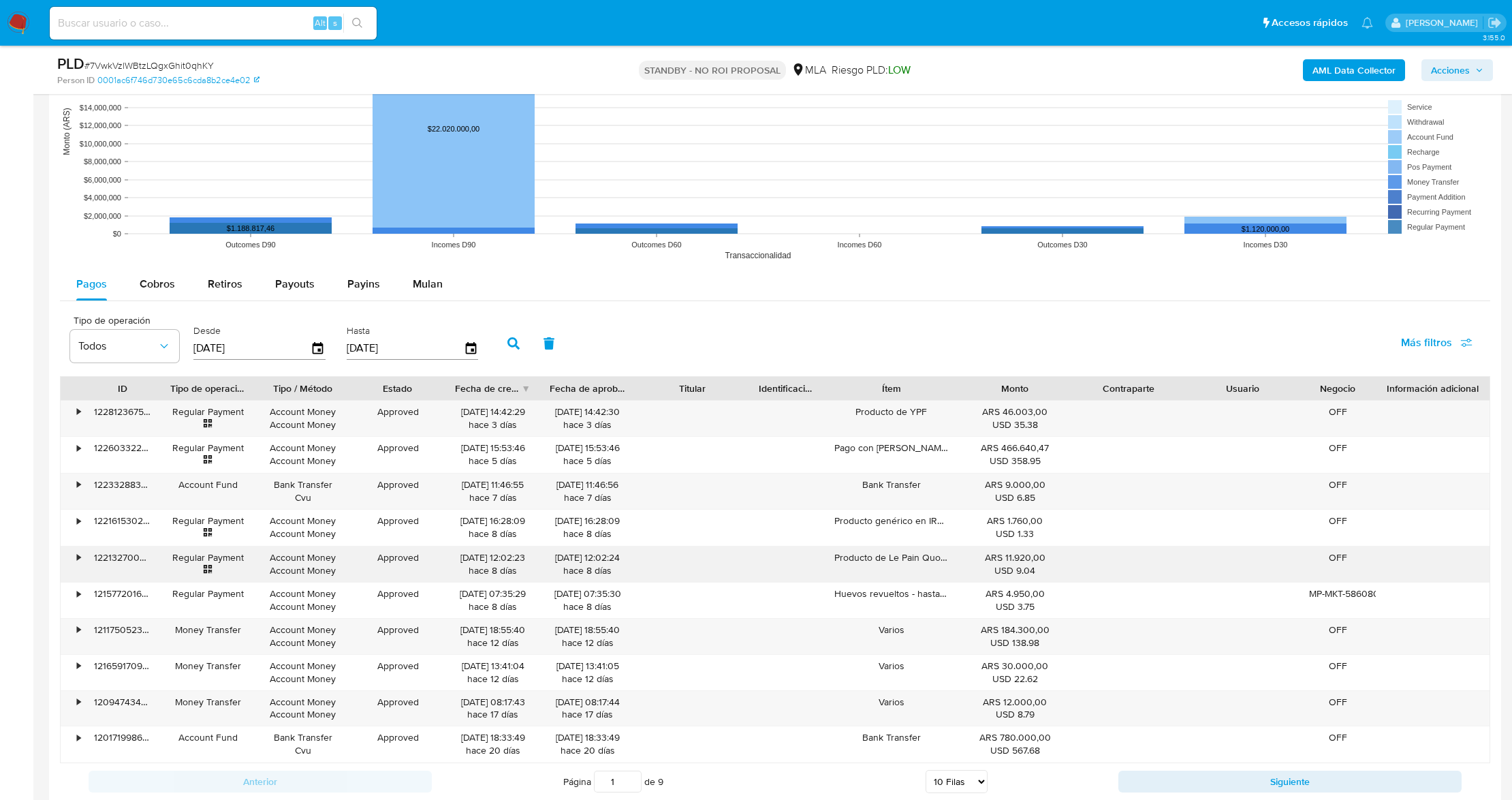
scroll to position [1271, 0]
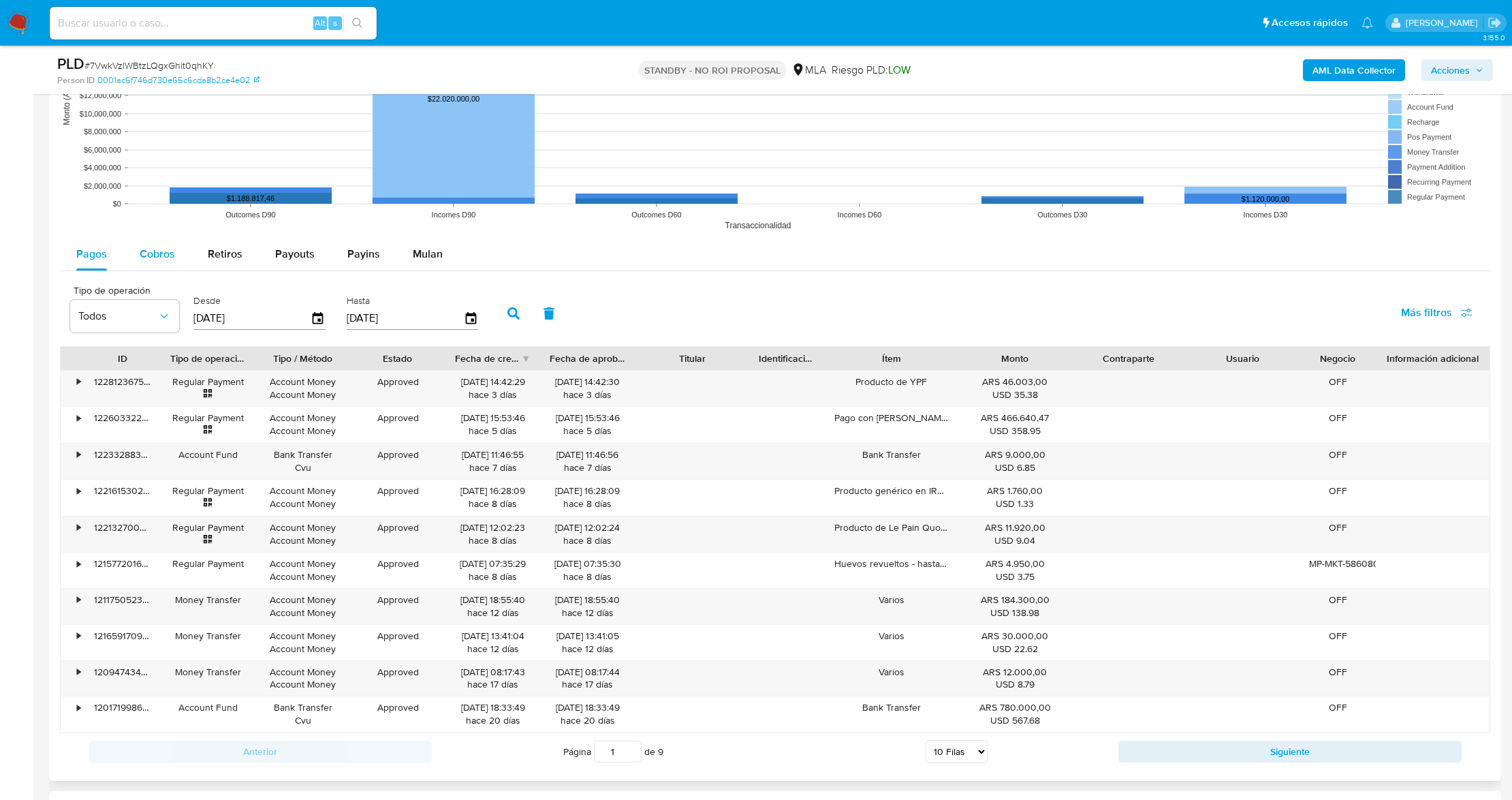
click at [151, 256] on span "Cobros" at bounding box center [157, 254] width 35 height 16
select select "10"
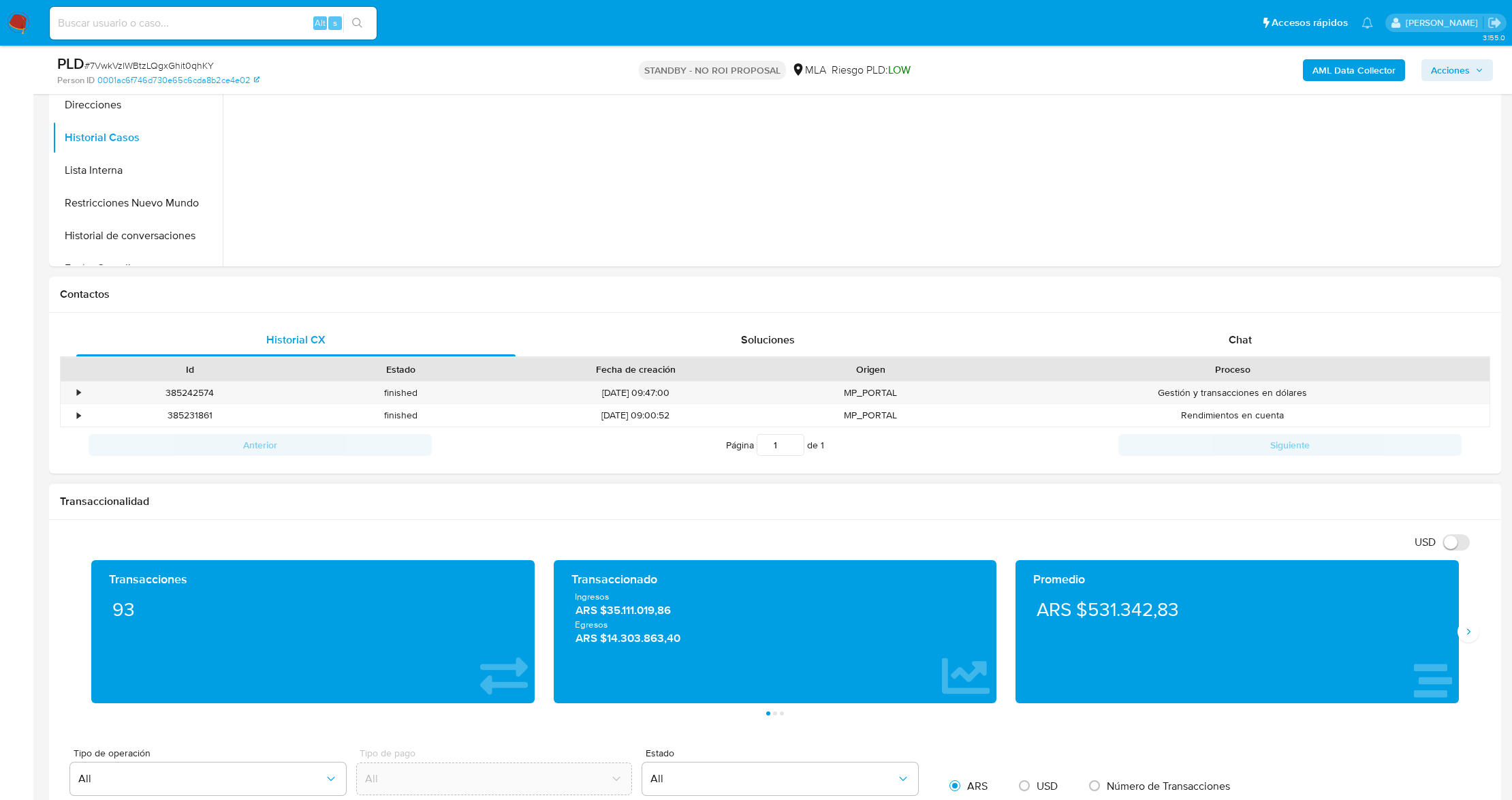
scroll to position [0, 0]
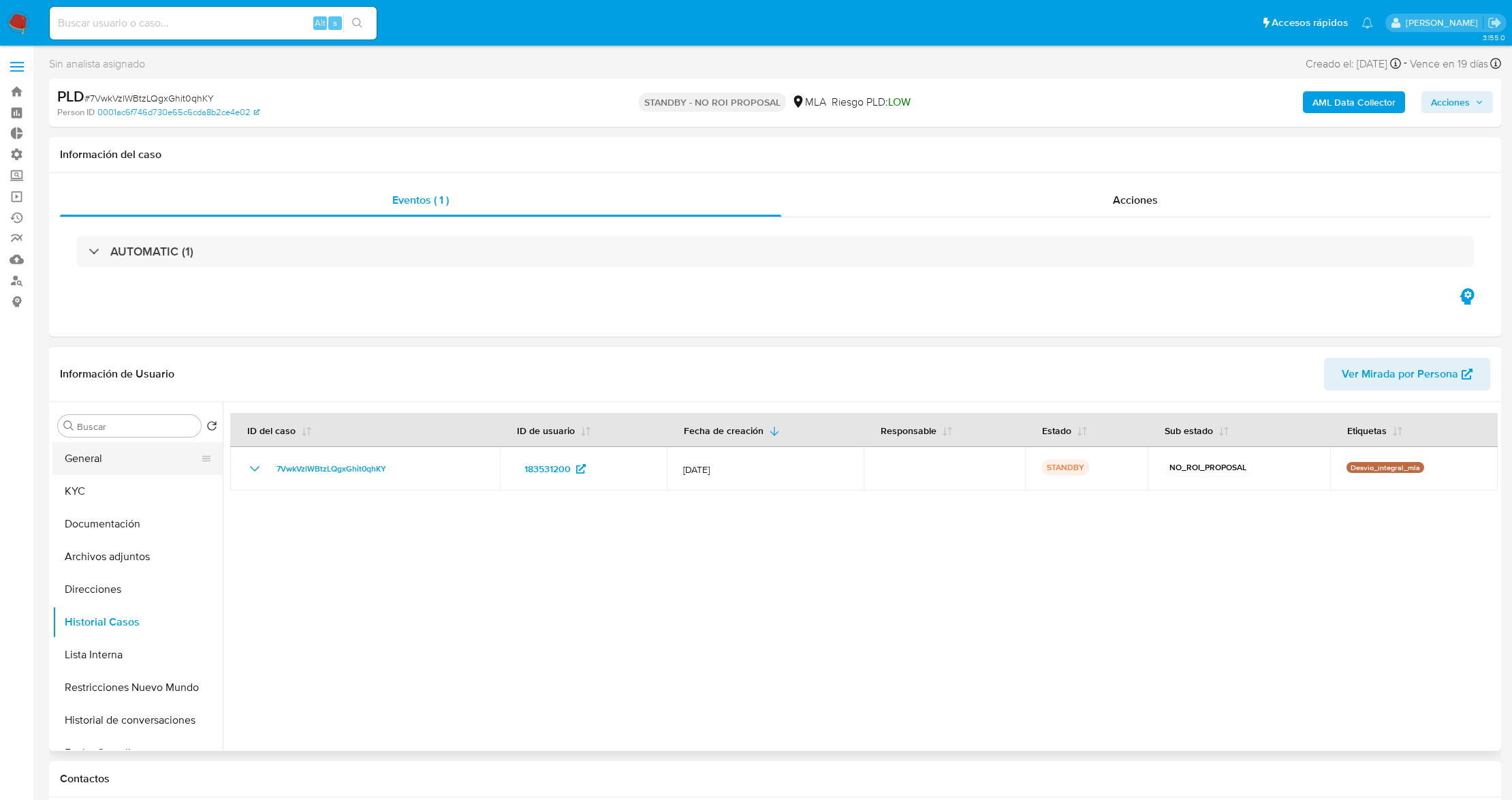
click at [94, 448] on button "General" at bounding box center [132, 458] width 159 height 33
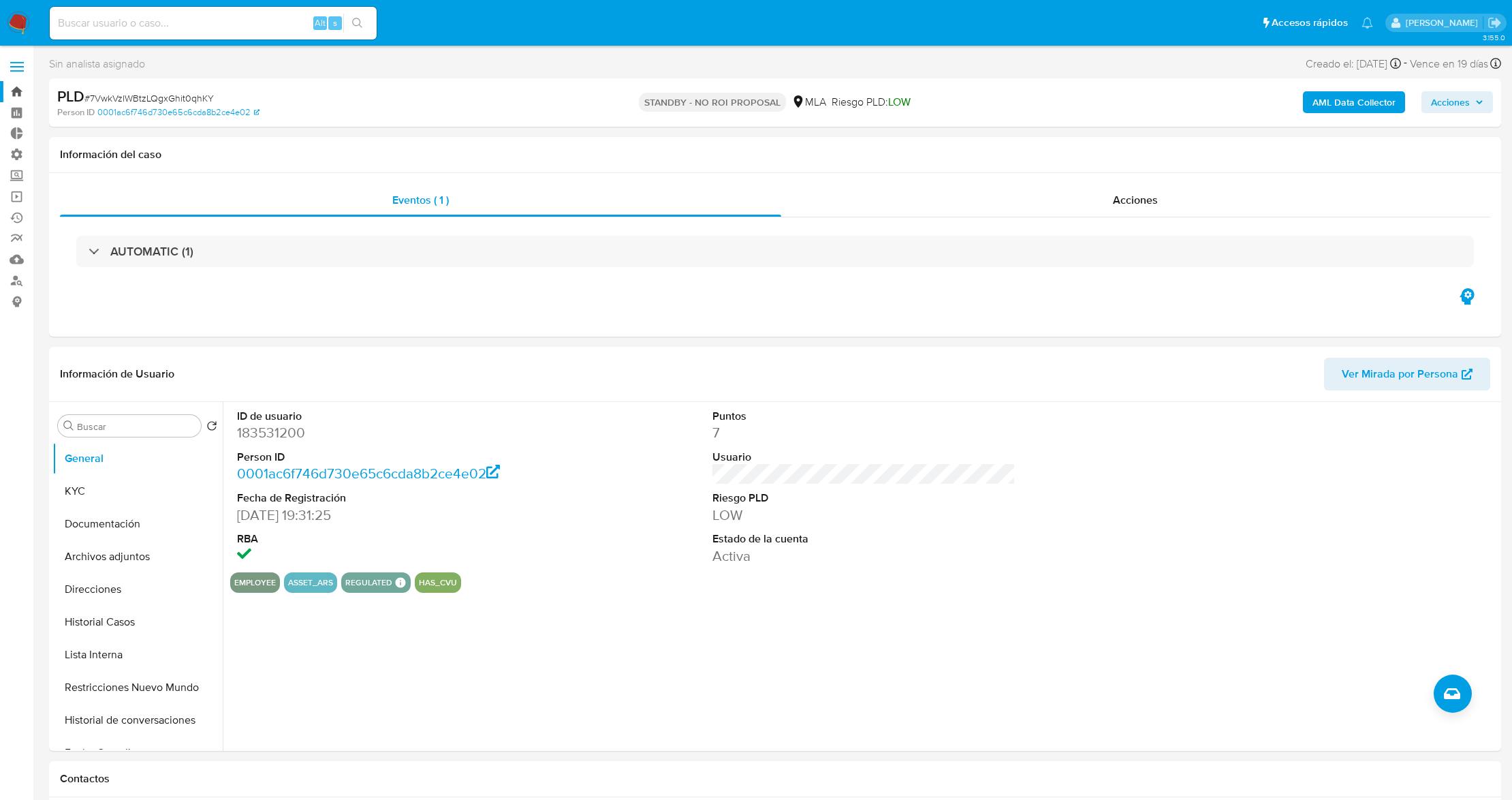
click at [23, 97] on link "Bandeja" at bounding box center [81, 91] width 162 height 21
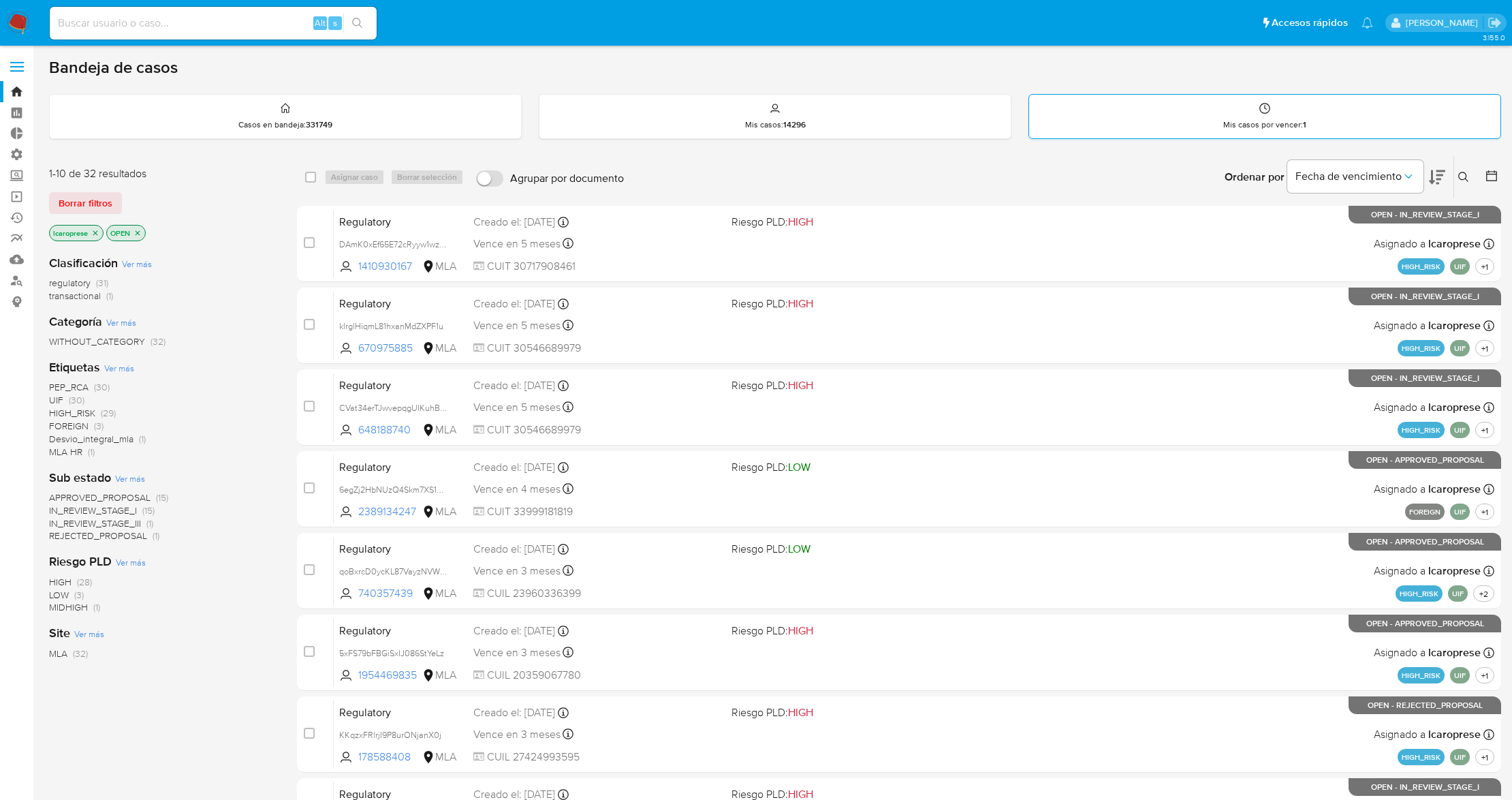
click at [1172, 117] on div "Mis casos por vencer : 1" at bounding box center [1264, 117] width 472 height 44
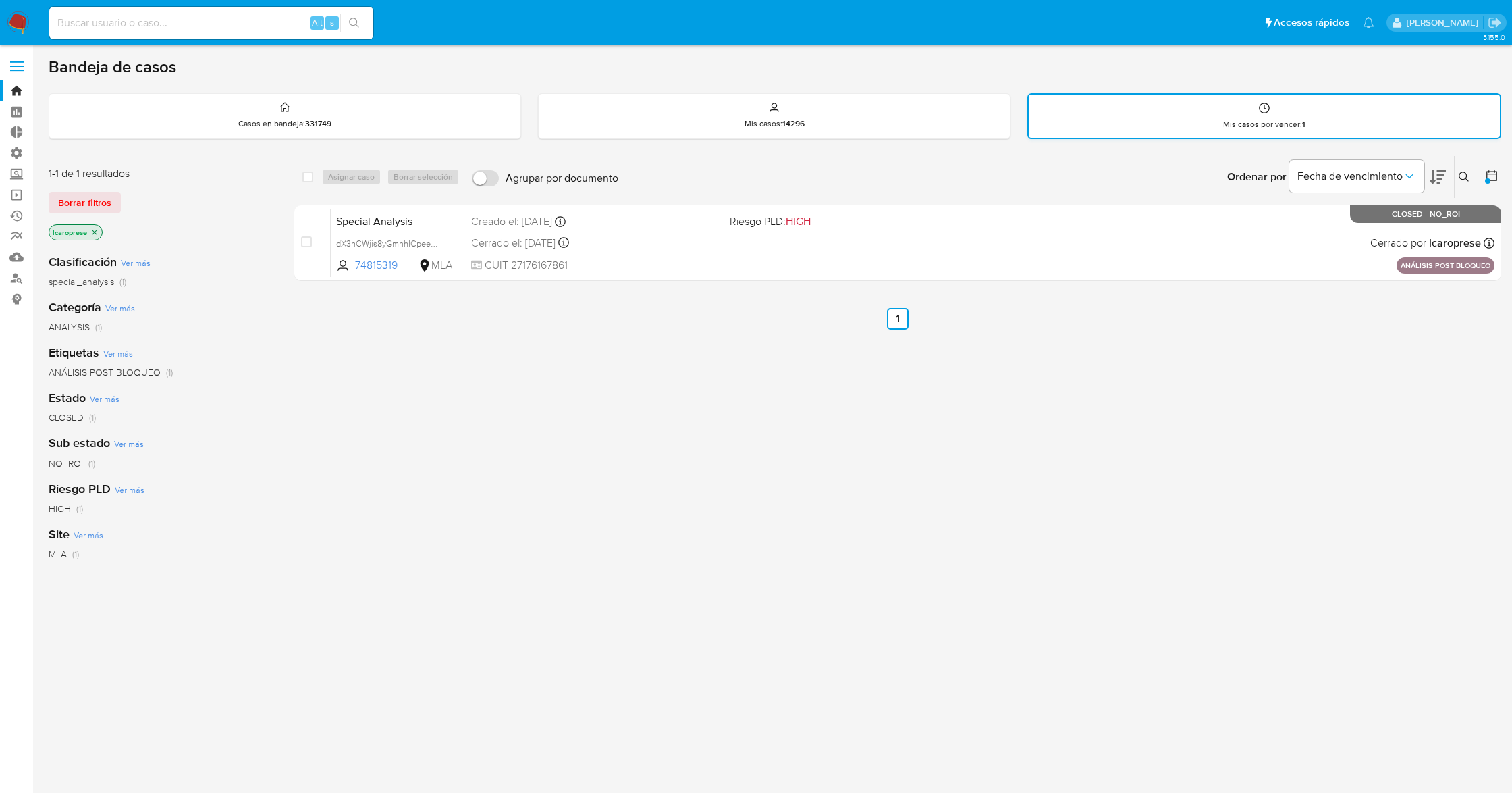
click at [1227, 97] on div "Mis casos por vencer : 1" at bounding box center [1265, 116] width 471 height 44
click at [79, 205] on span "Borrar filtros" at bounding box center [85, 202] width 54 height 19
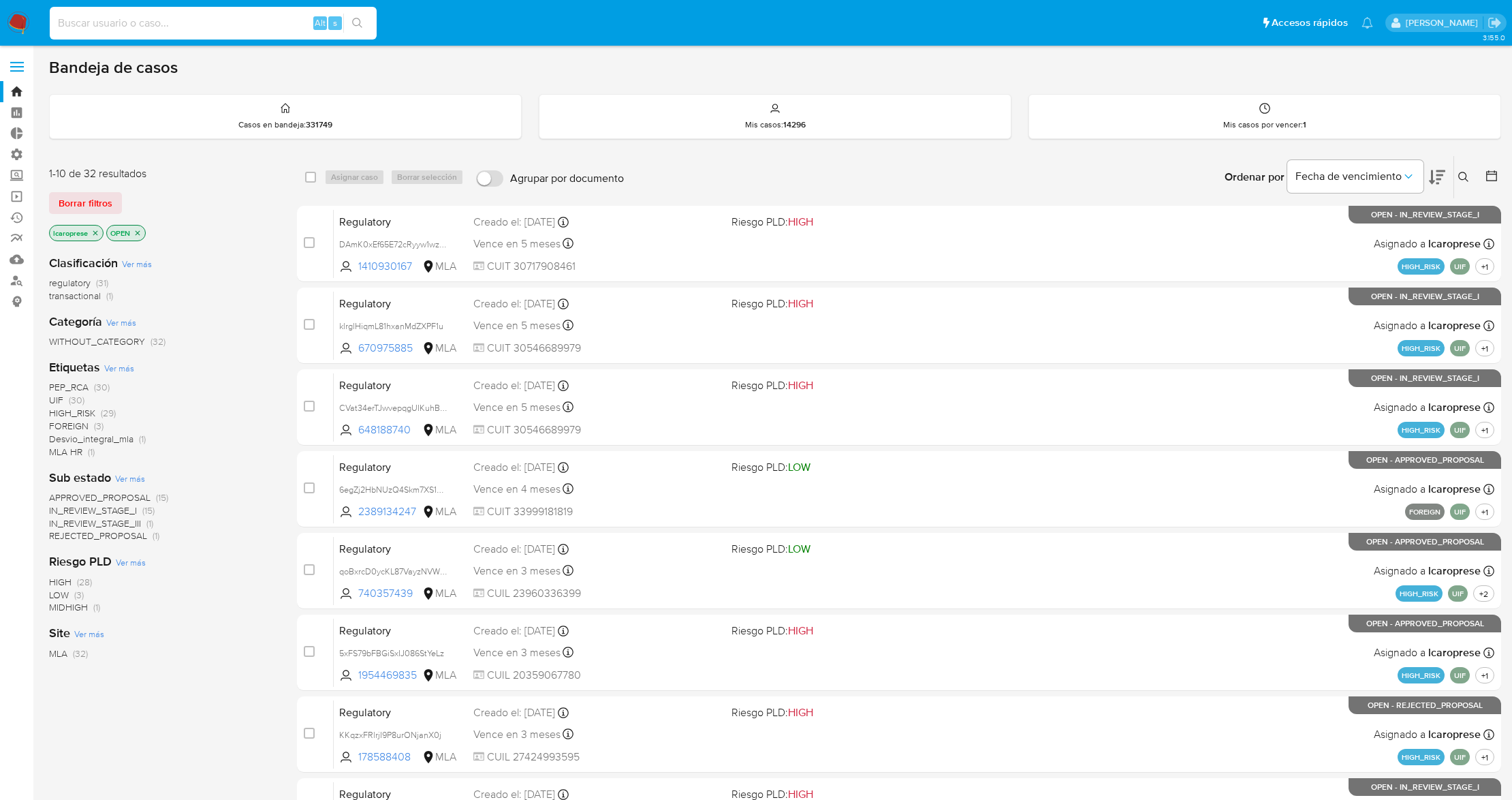
click at [220, 14] on input at bounding box center [213, 23] width 327 height 18
paste input "De8rC1VdSzC2PdrlQBQ5OyDs"
type input "De8rC1VdSzC2PdrlQBQ5OyDs"
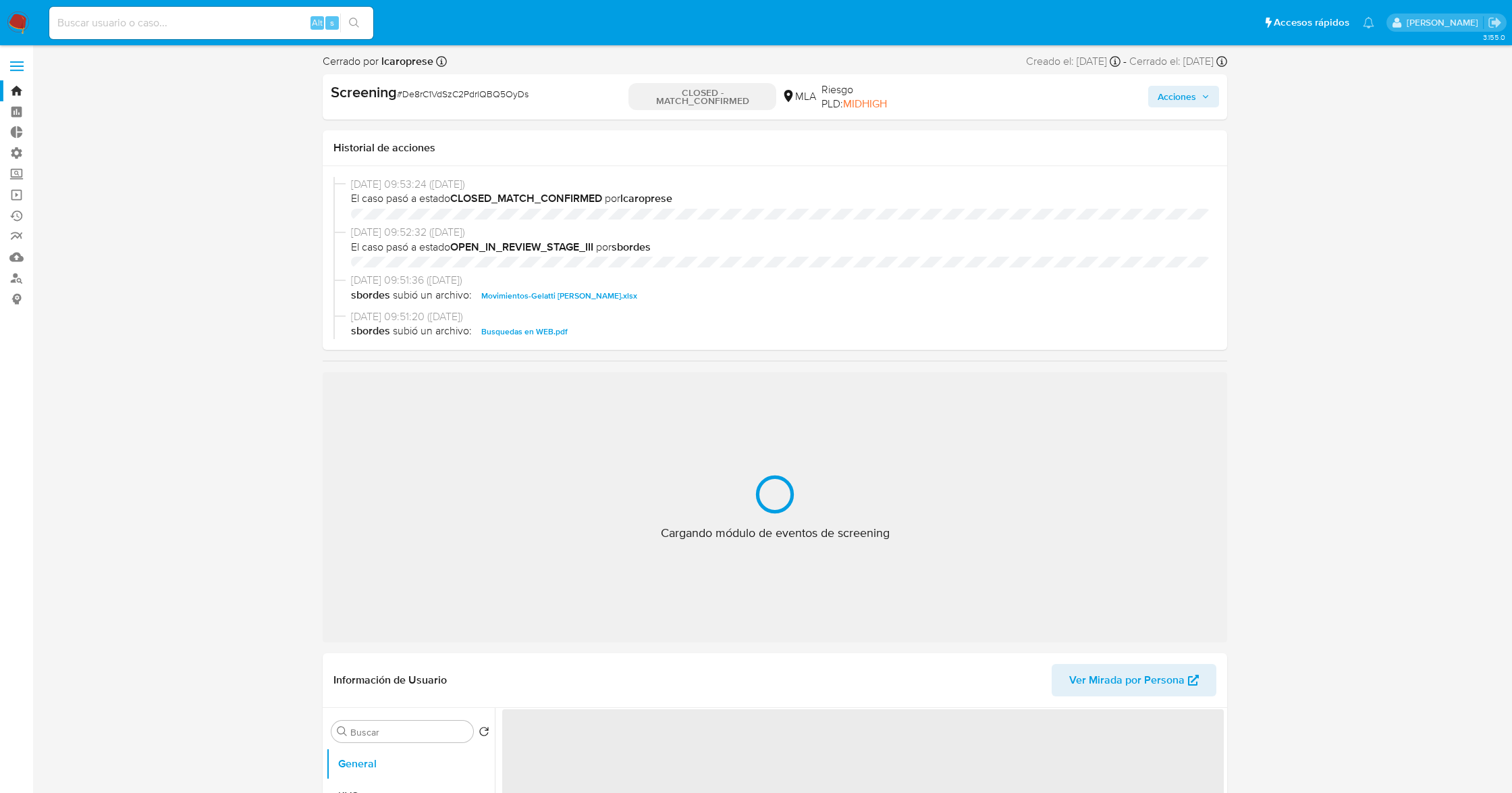
select select "10"
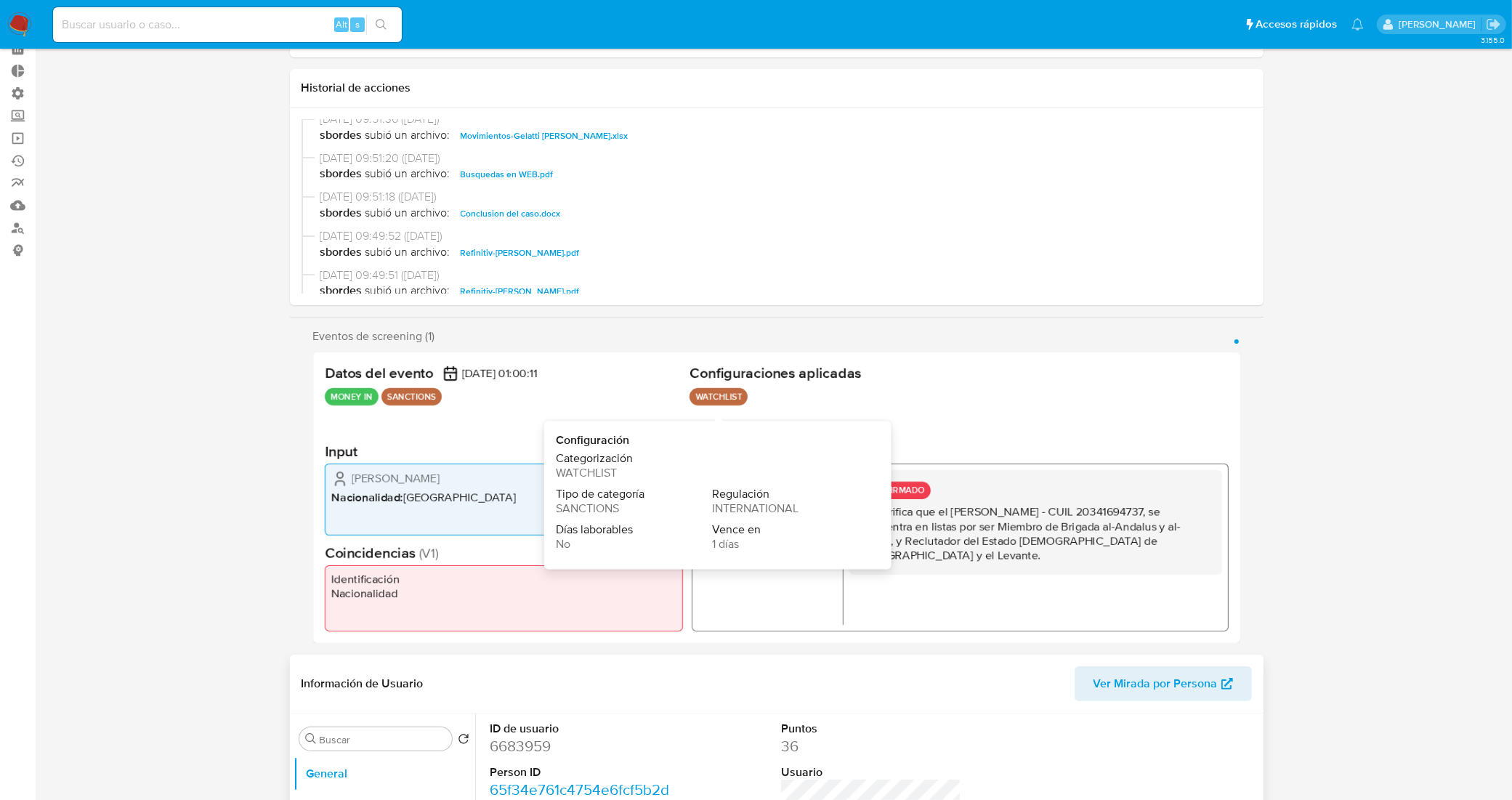
scroll to position [364, 0]
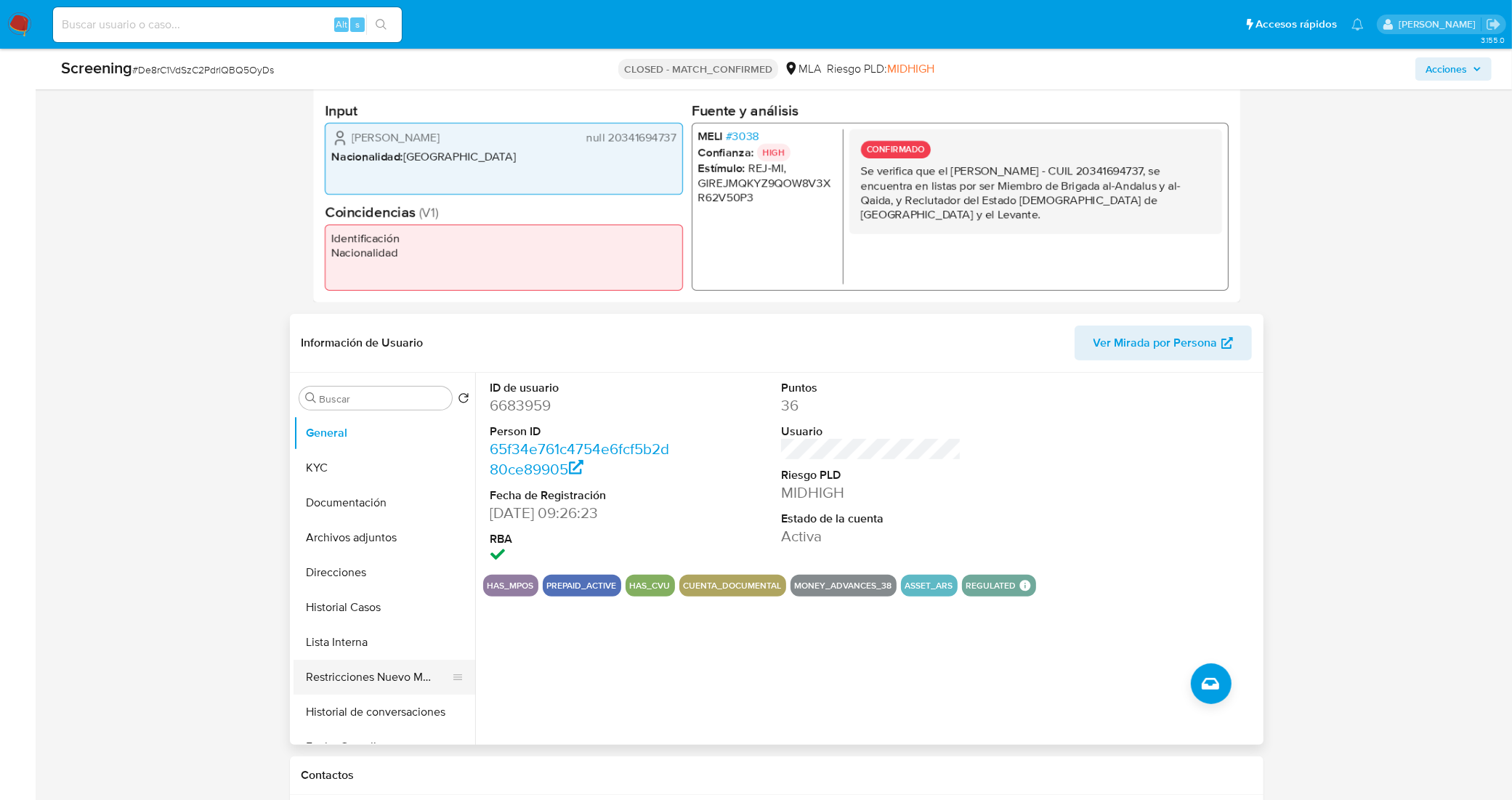
click at [362, 668] on button "Restricciones Nuevo Mundo" at bounding box center [378, 678] width 170 height 35
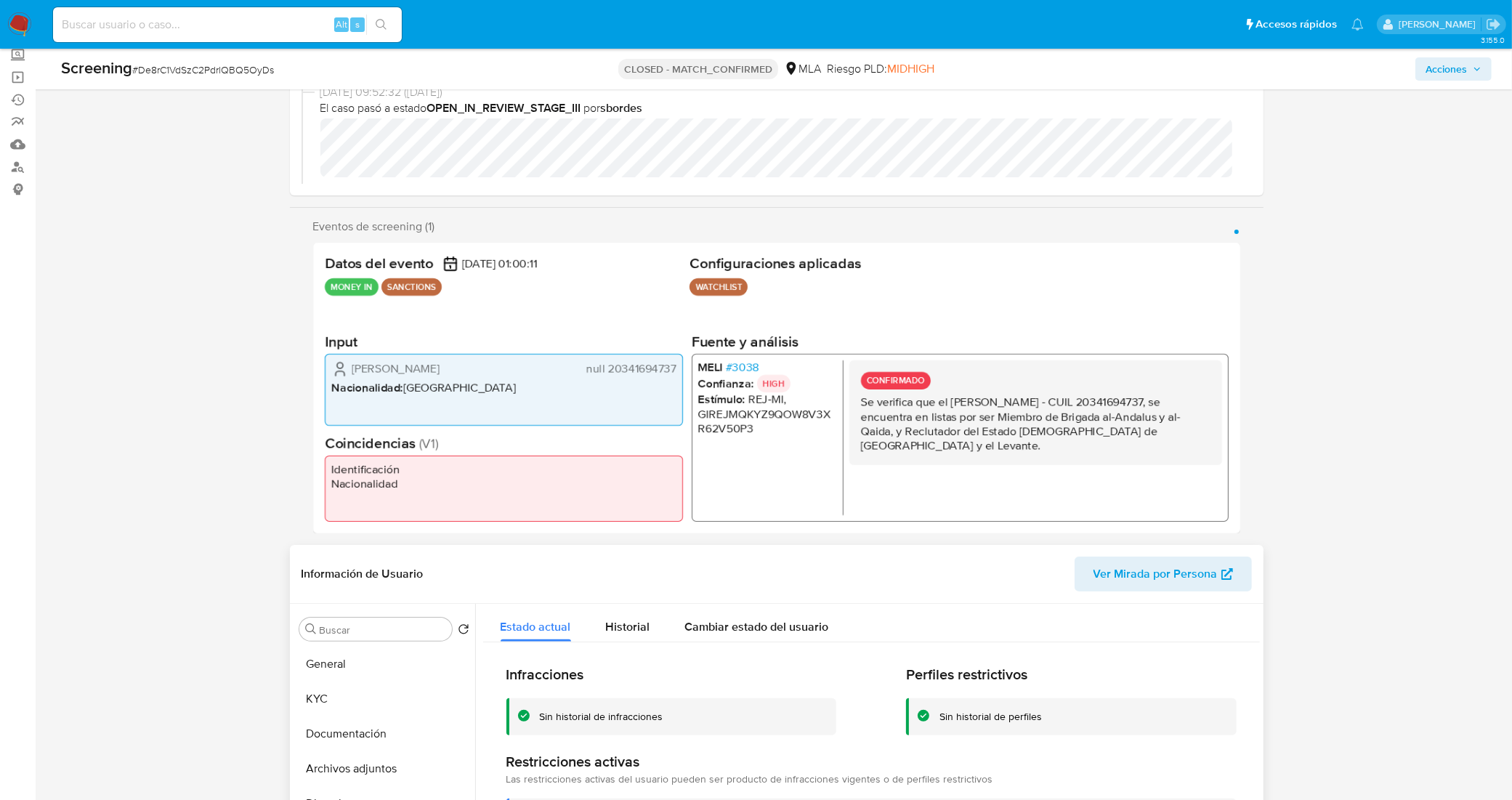
scroll to position [454, 0]
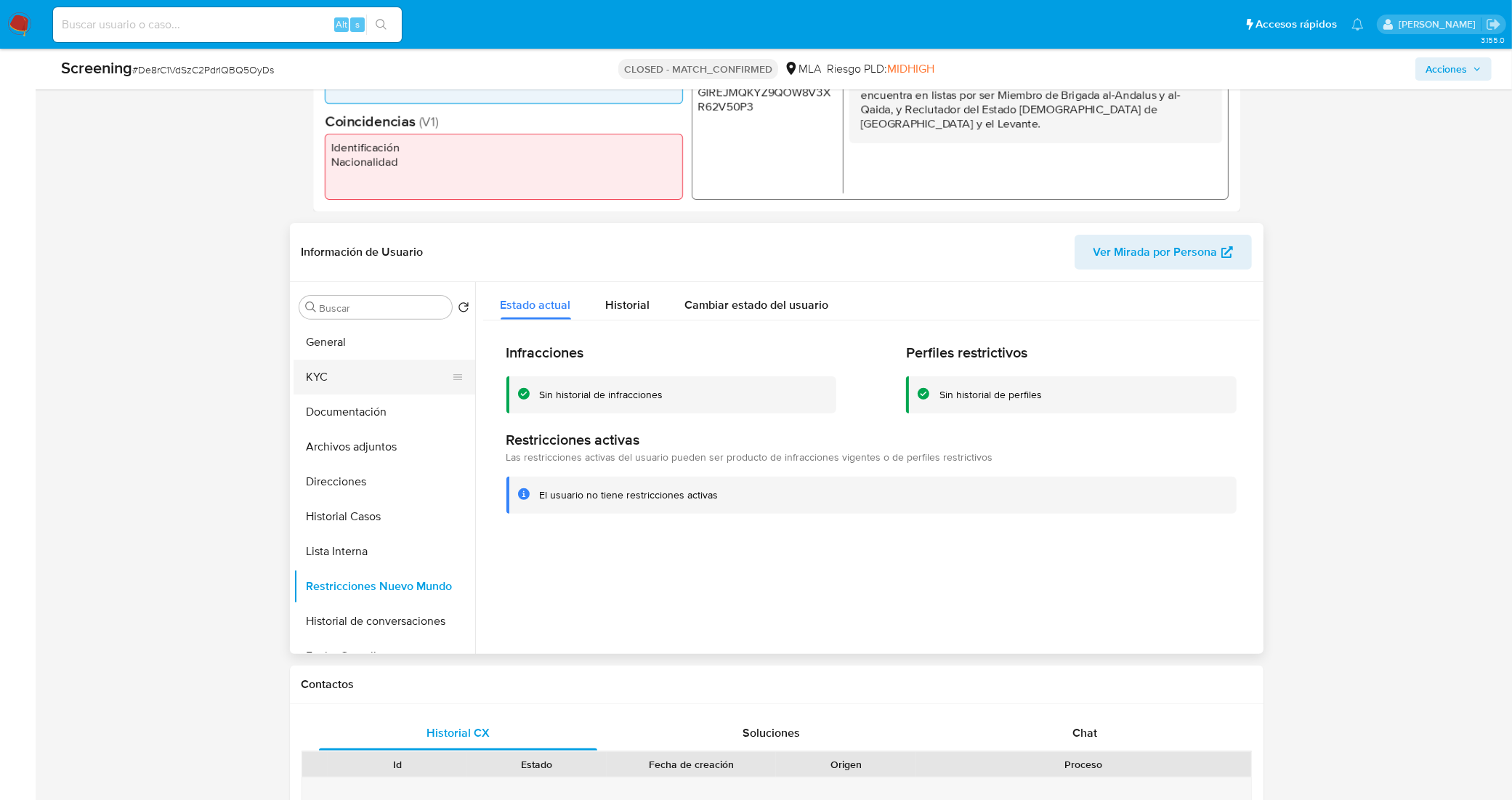
click at [389, 375] on button "KYC" at bounding box center [378, 378] width 170 height 35
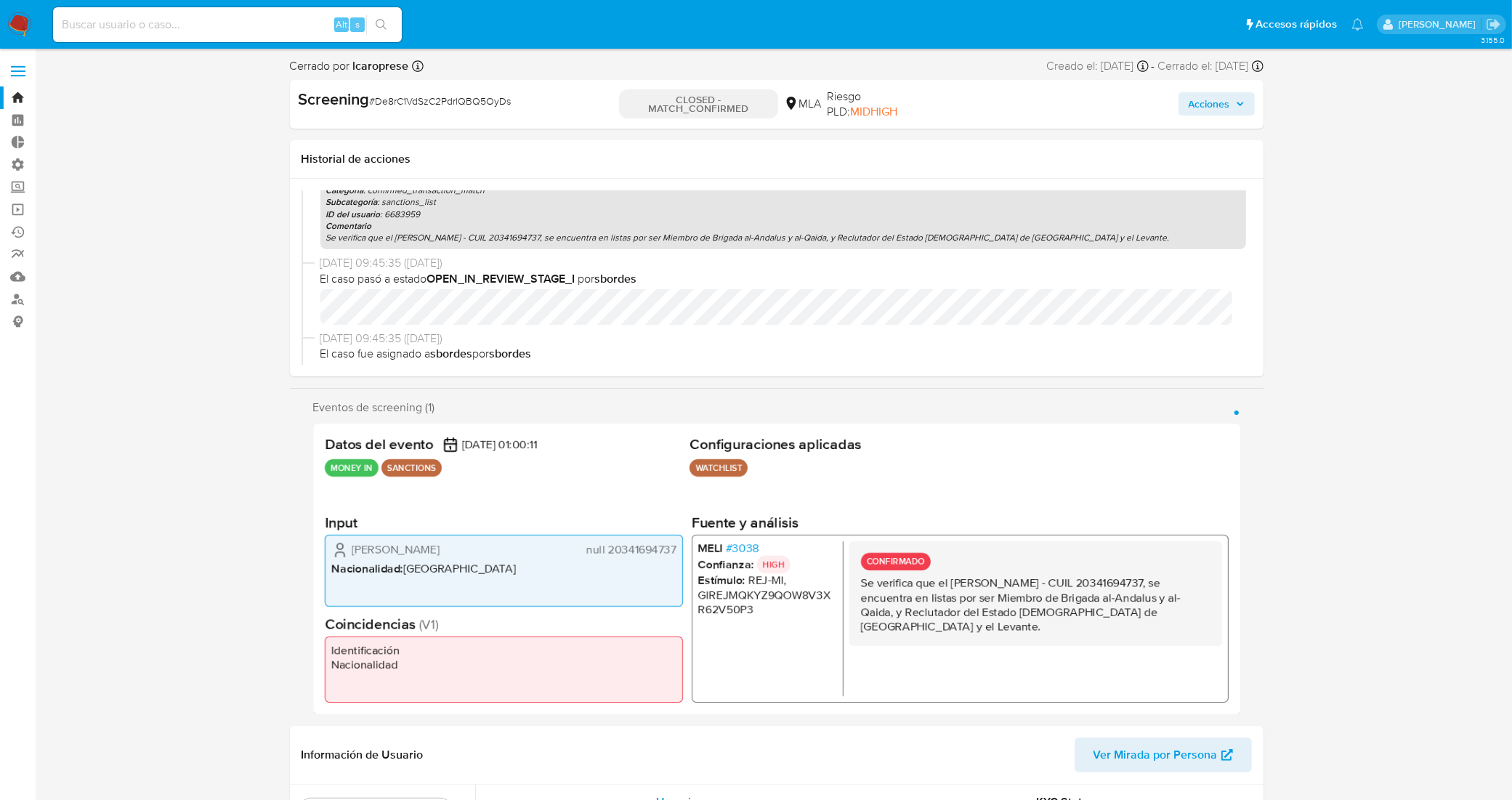
scroll to position [545, 0]
click at [571, 236] on p "Se verifica que el Sr. Cesar Raúl Rodríguez Juárez - CUIL 20341694737, se encue…" at bounding box center [784, 235] width 914 height 12
copy p "20341694737"
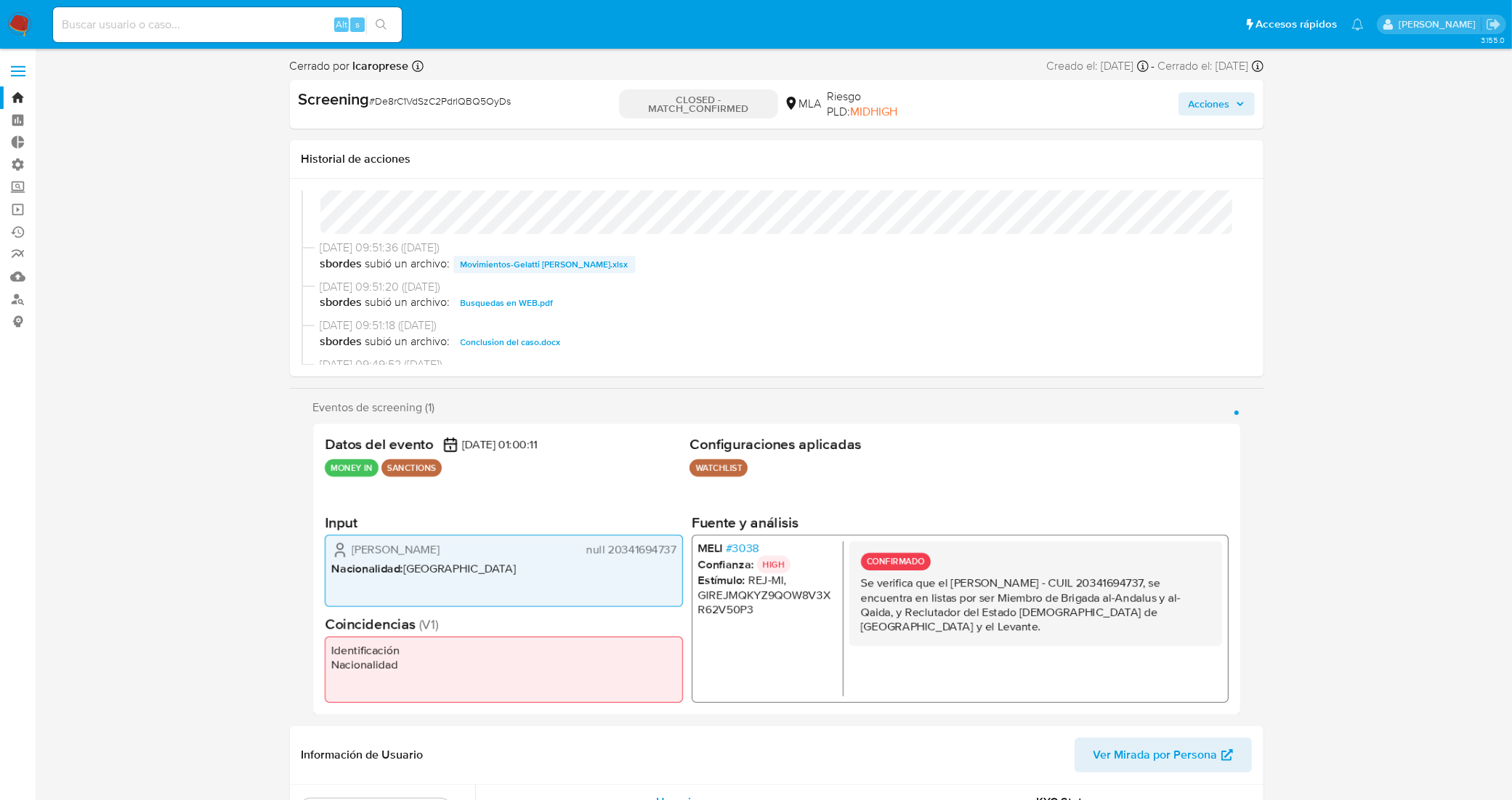
scroll to position [182, 0]
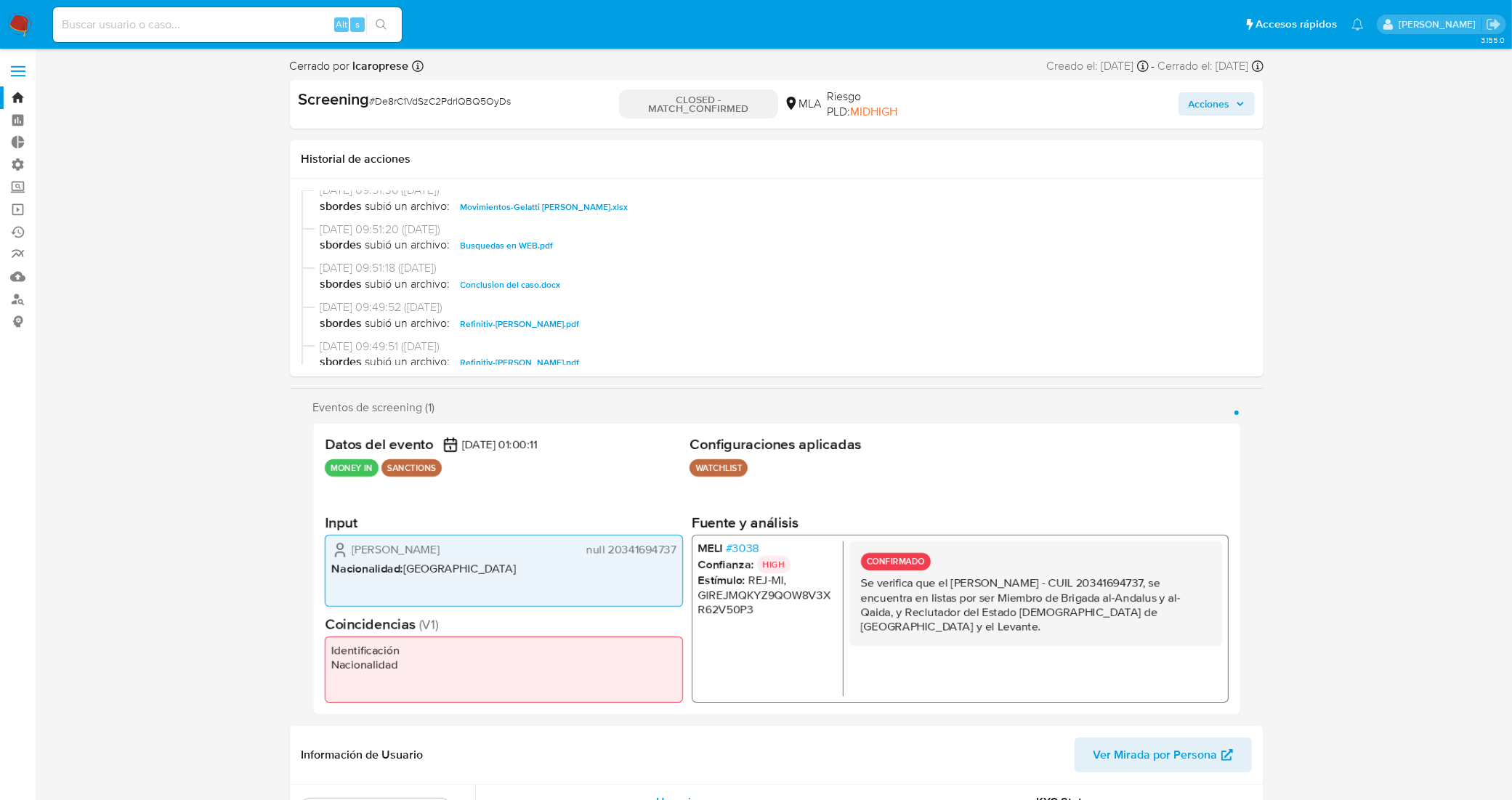
click at [527, 284] on span "Conclusion del caso.docx" at bounding box center [511, 285] width 100 height 18
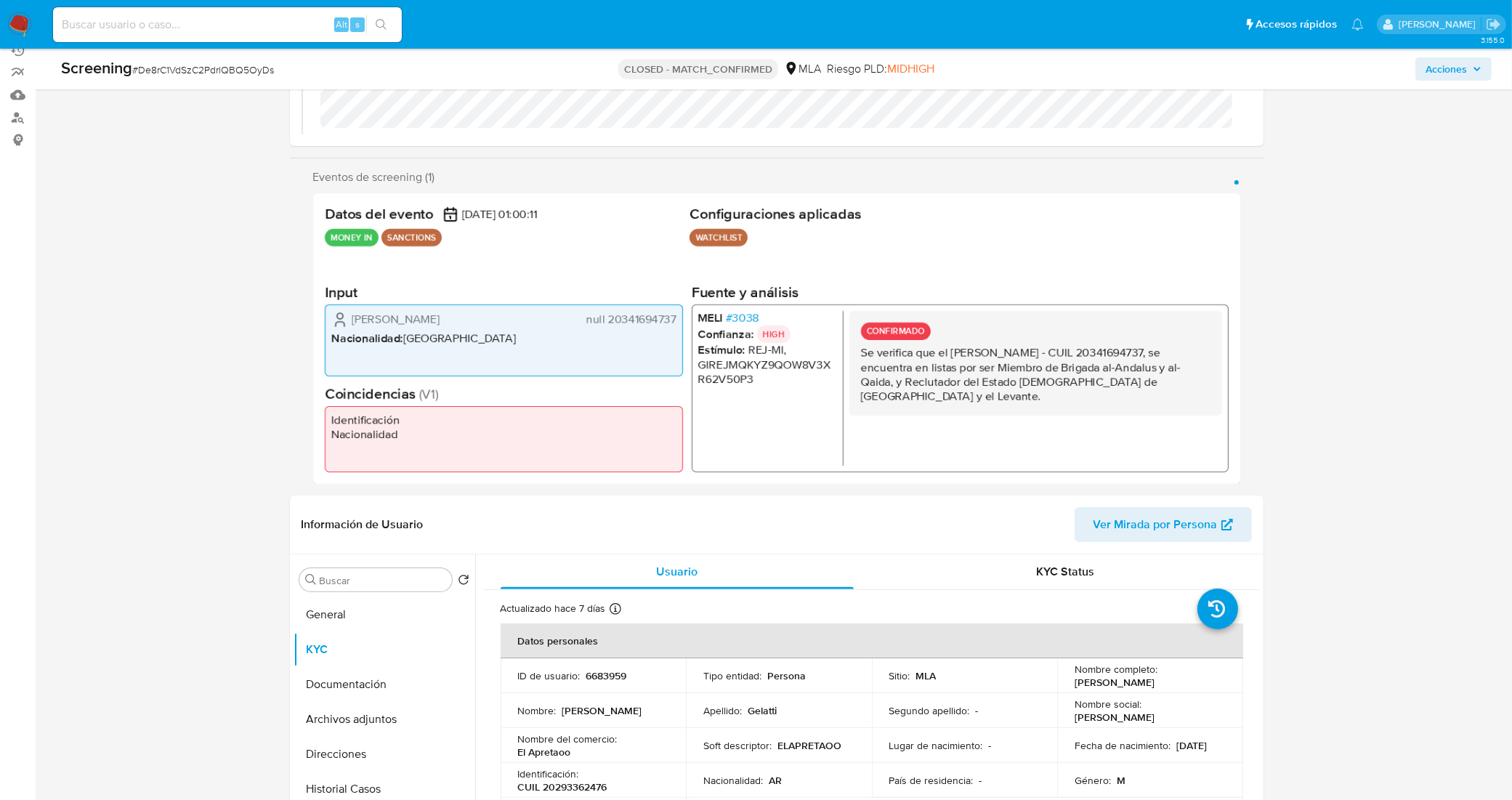
click at [630, 324] on span "null 20341694737" at bounding box center [630, 318] width 90 height 14
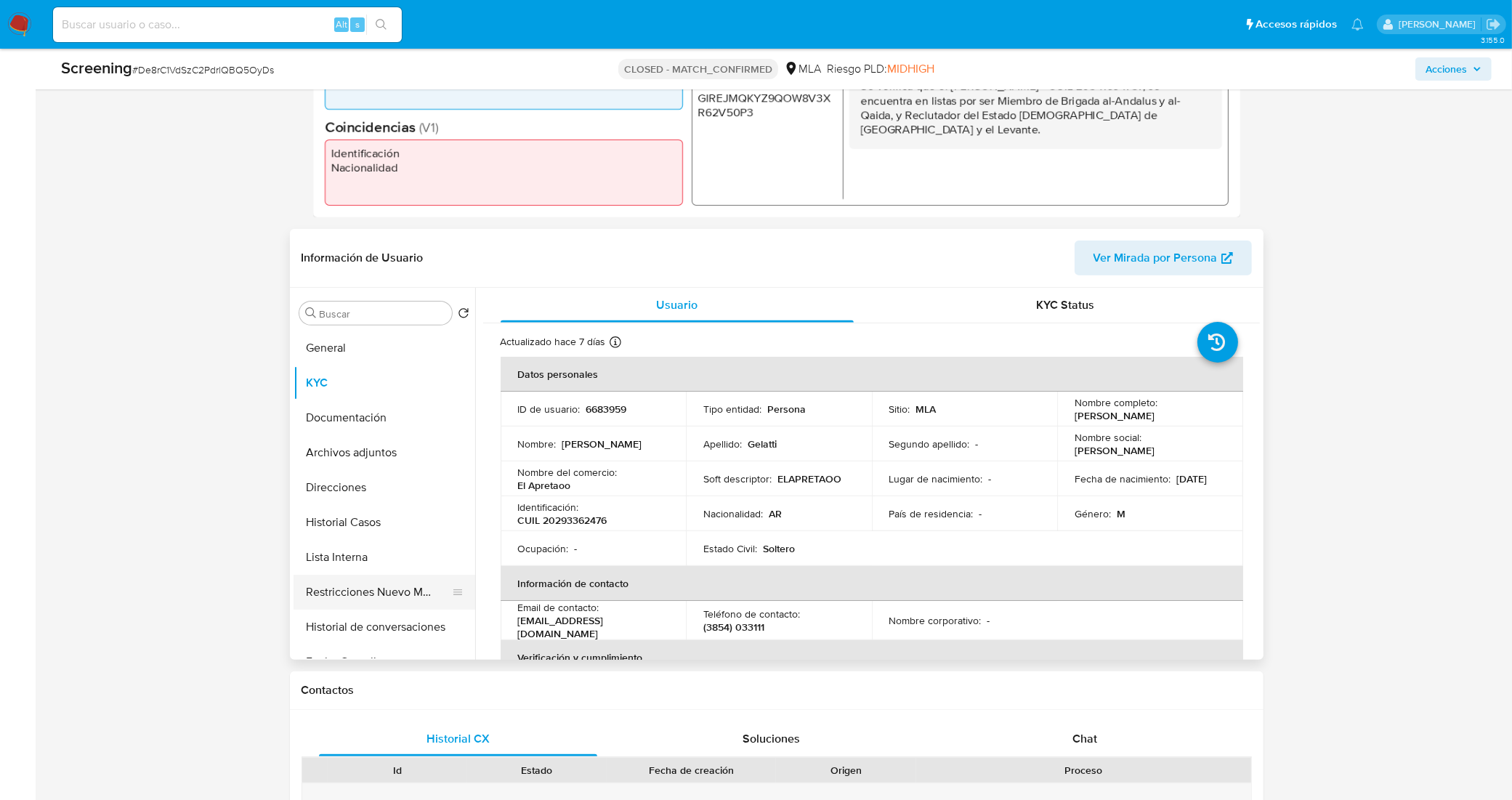
scroll to position [454, 0]
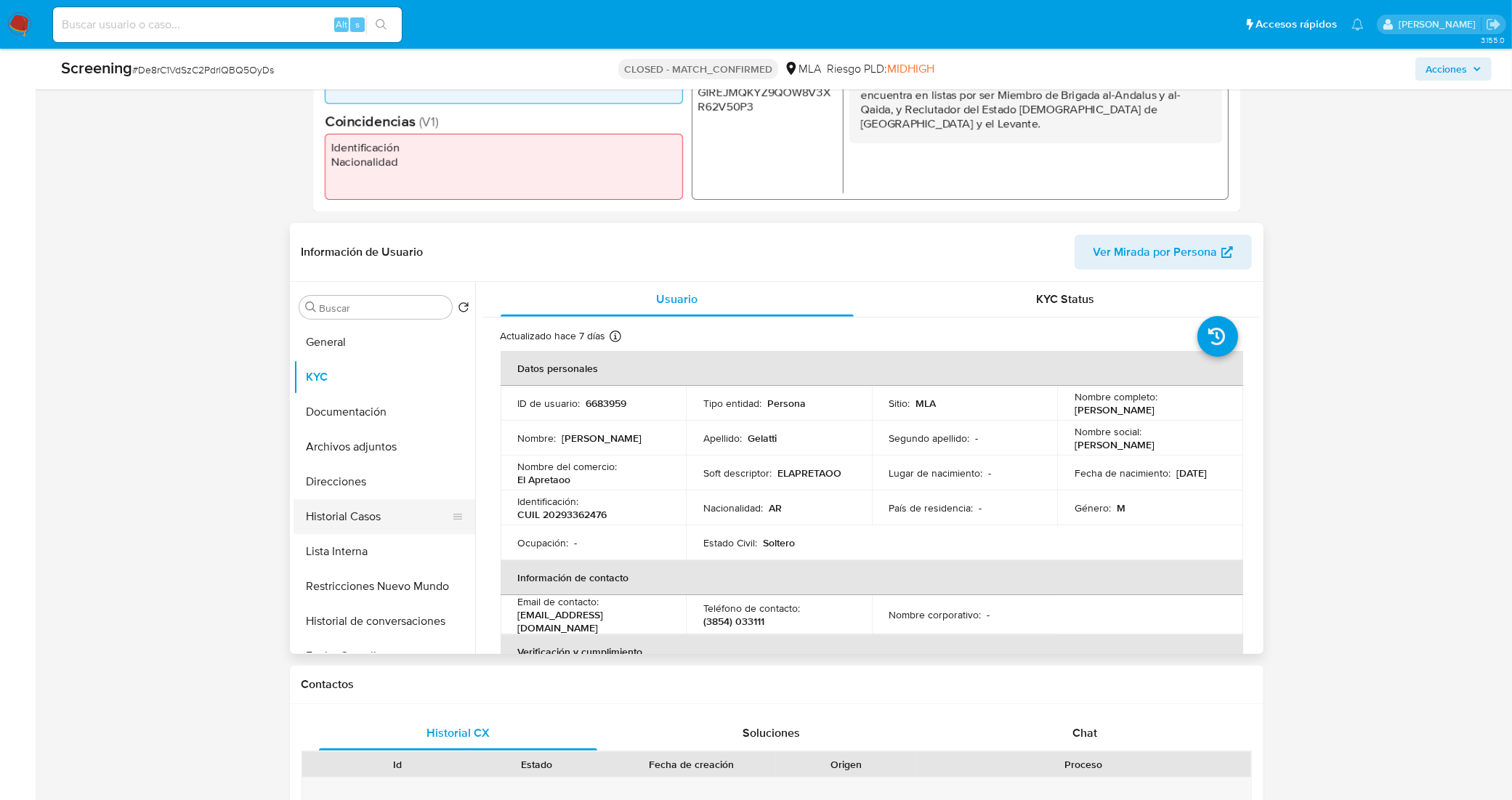
click at [358, 522] on button "Historial Casos" at bounding box center [378, 517] width 170 height 35
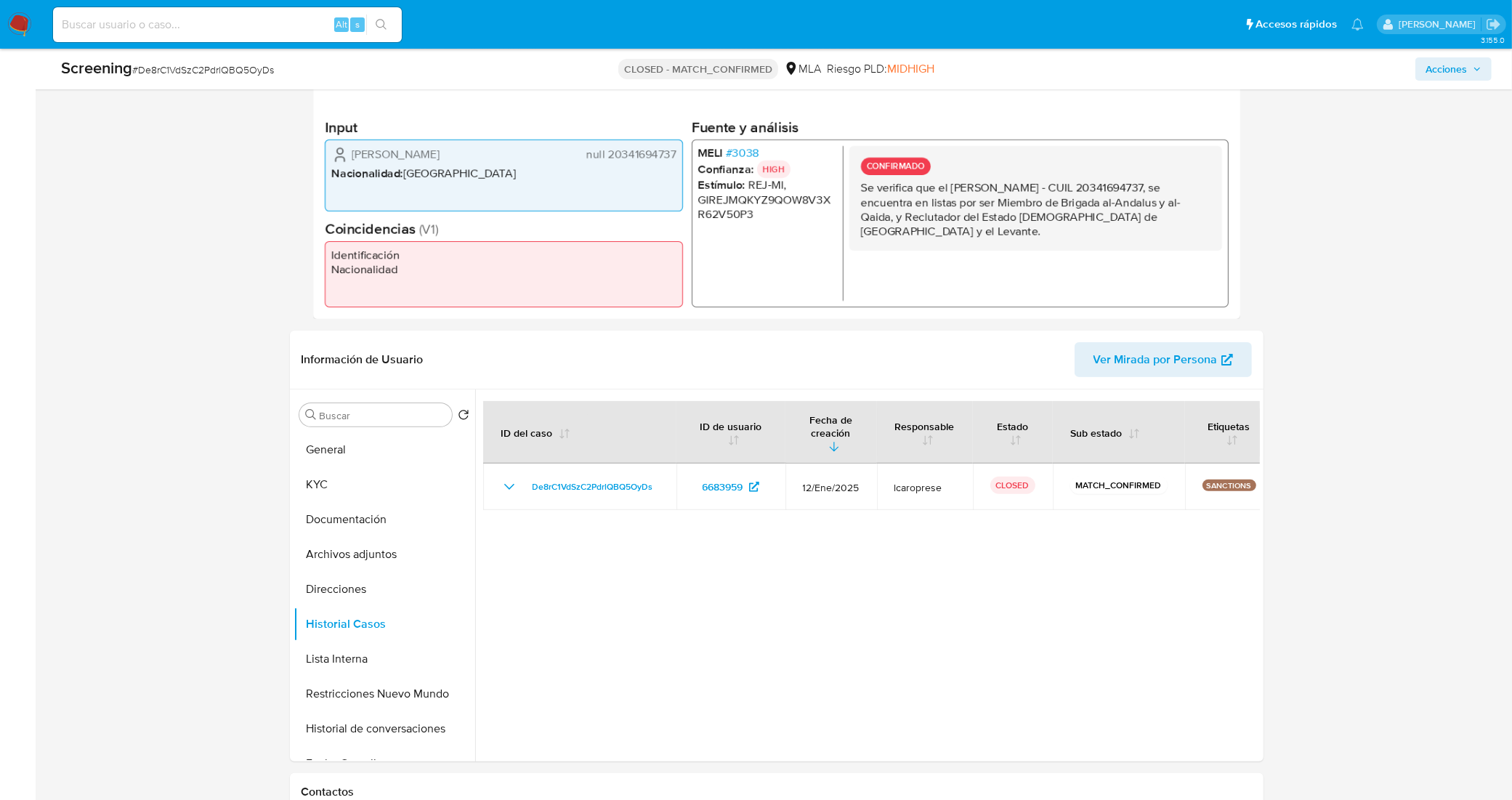
scroll to position [182, 0]
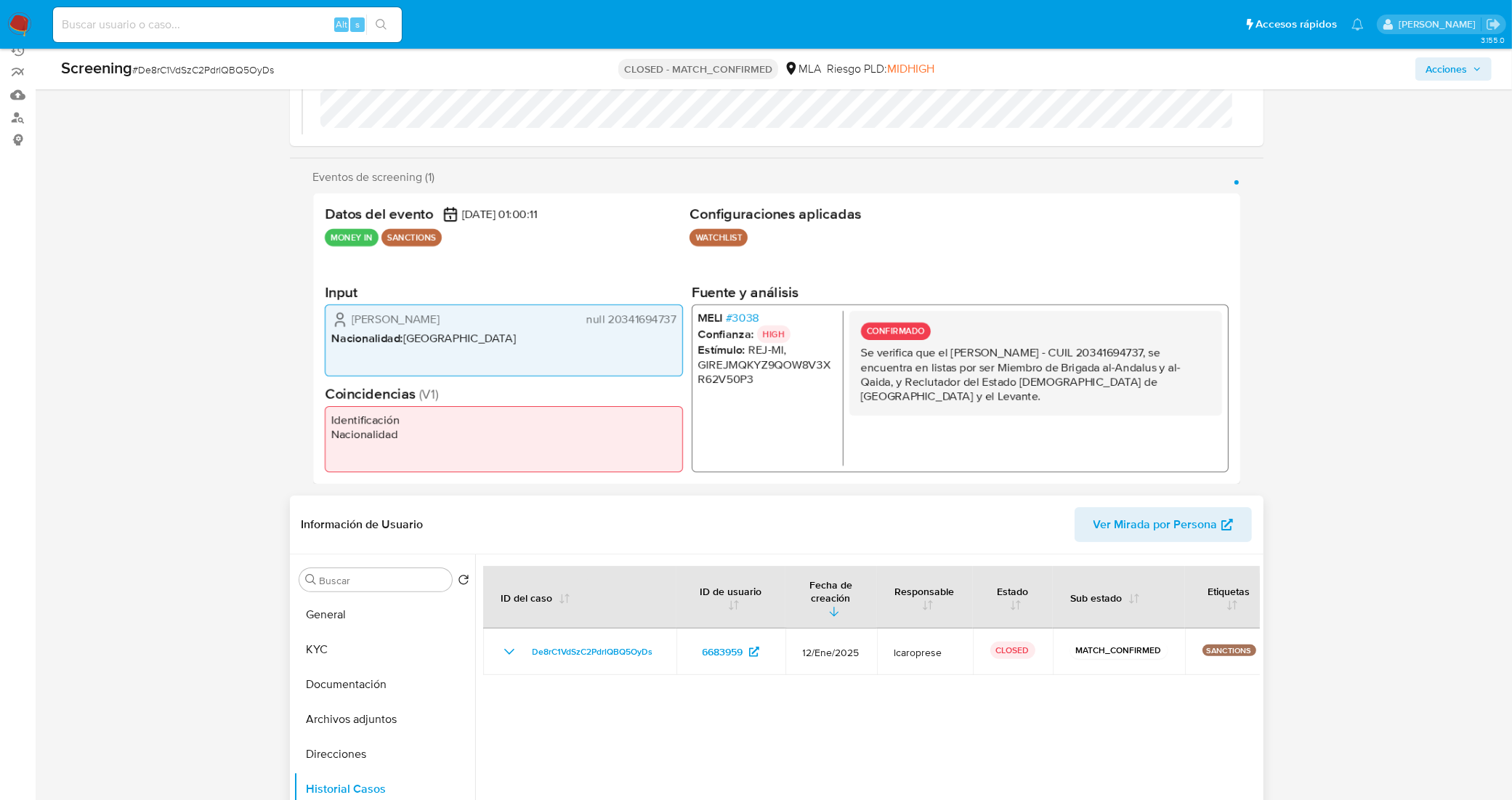
click at [934, 508] on header "Información de Usuario Ver Mirada por Persona" at bounding box center [776, 525] width 950 height 35
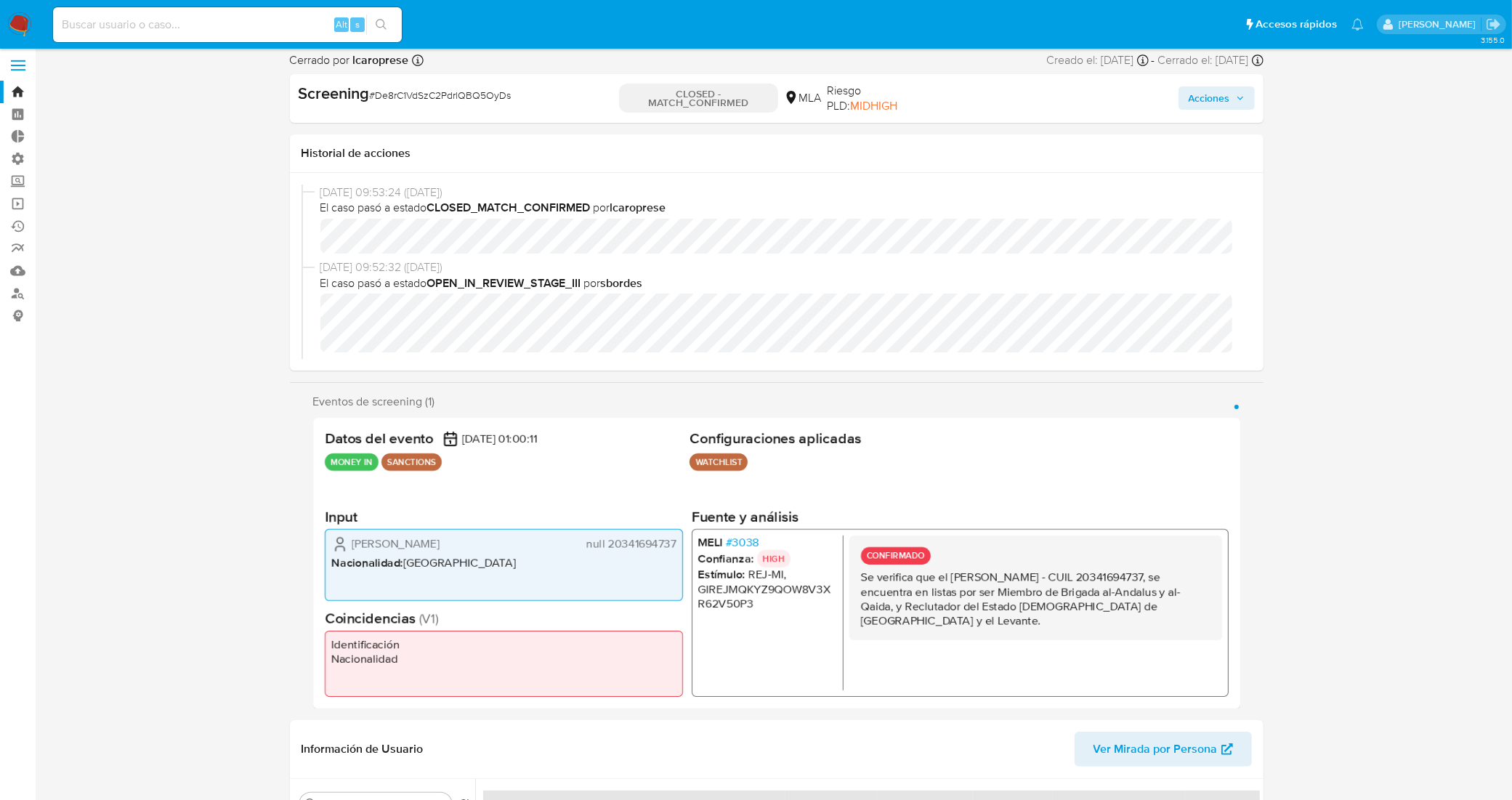
scroll to position [0, 0]
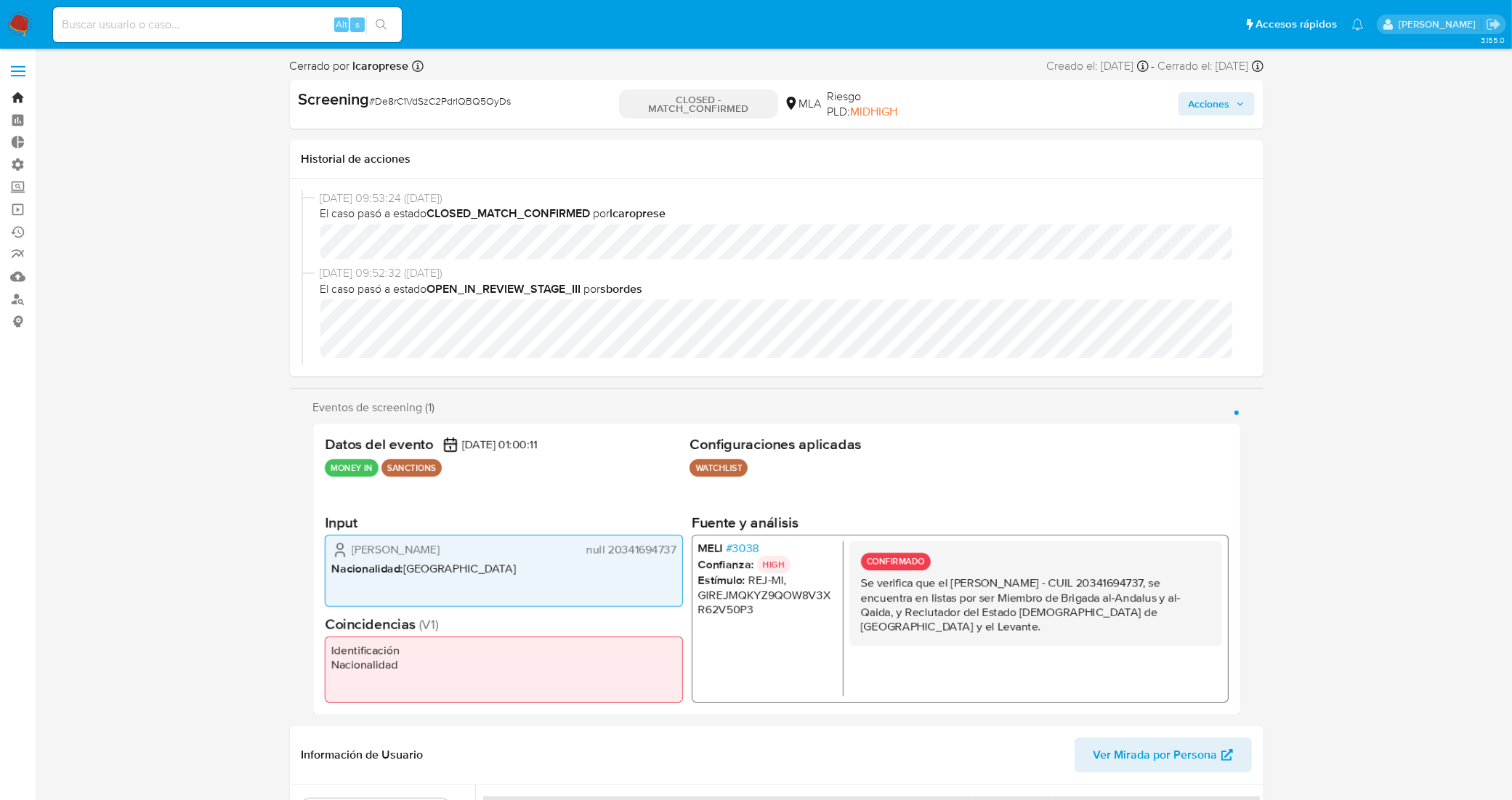
click at [19, 100] on link "Bandeja" at bounding box center [86, 97] width 173 height 23
select select "10"
click at [18, 296] on link "Buscador de personas" at bounding box center [86, 299] width 173 height 23
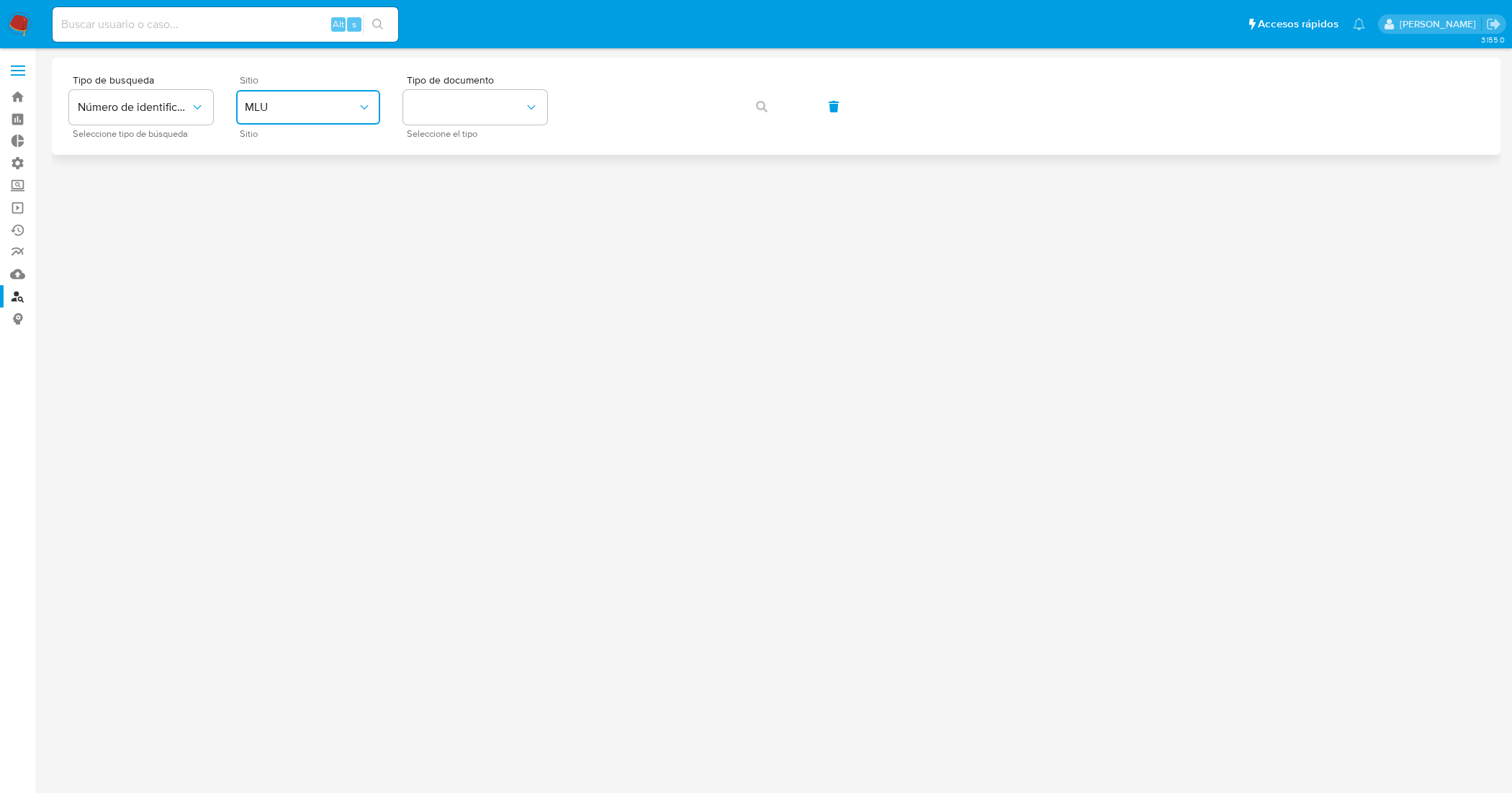
click at [315, 106] on span "MLU" at bounding box center [300, 107] width 112 height 14
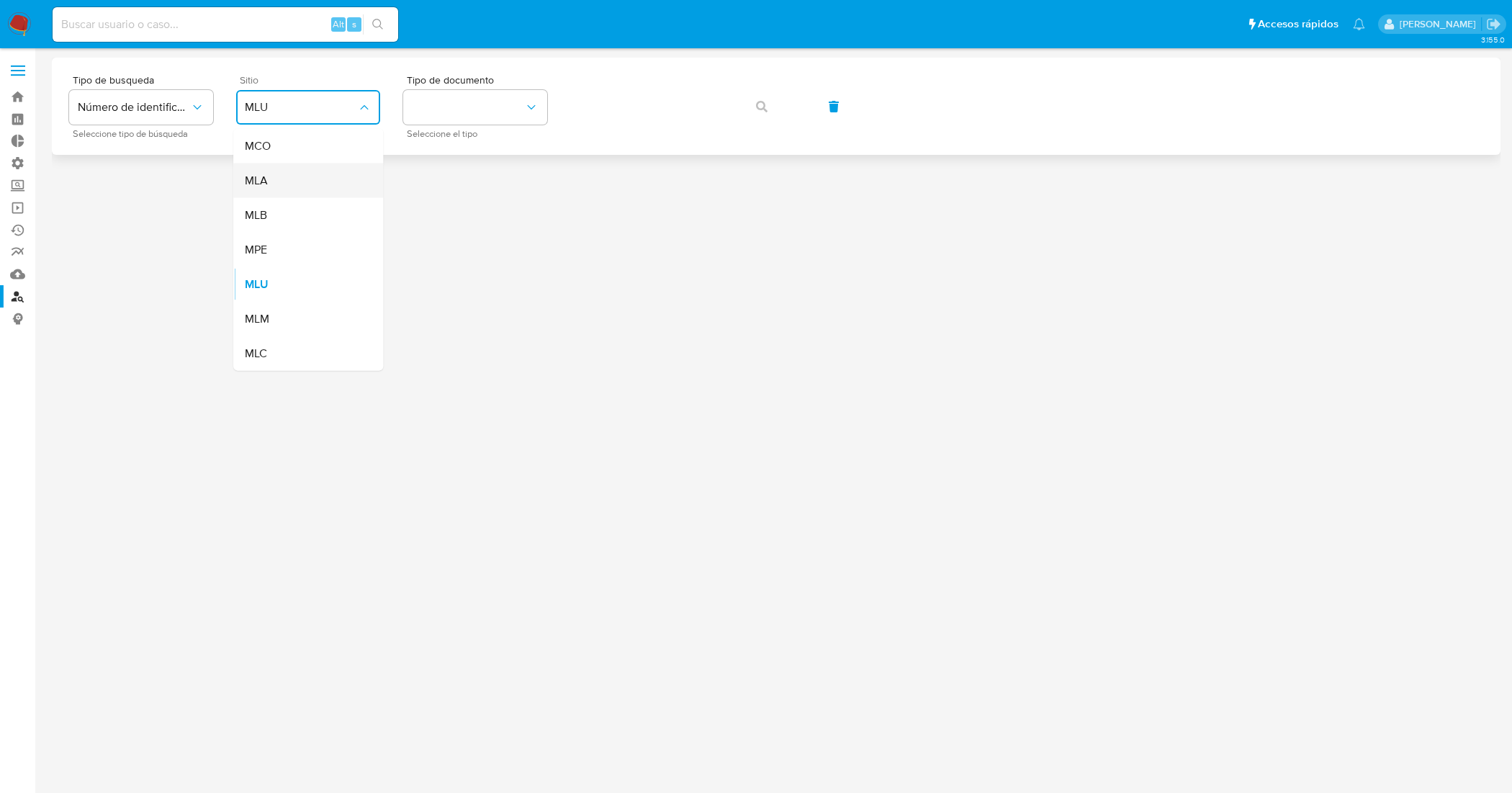
click at [332, 177] on div "MLA" at bounding box center [304, 181] width 118 height 35
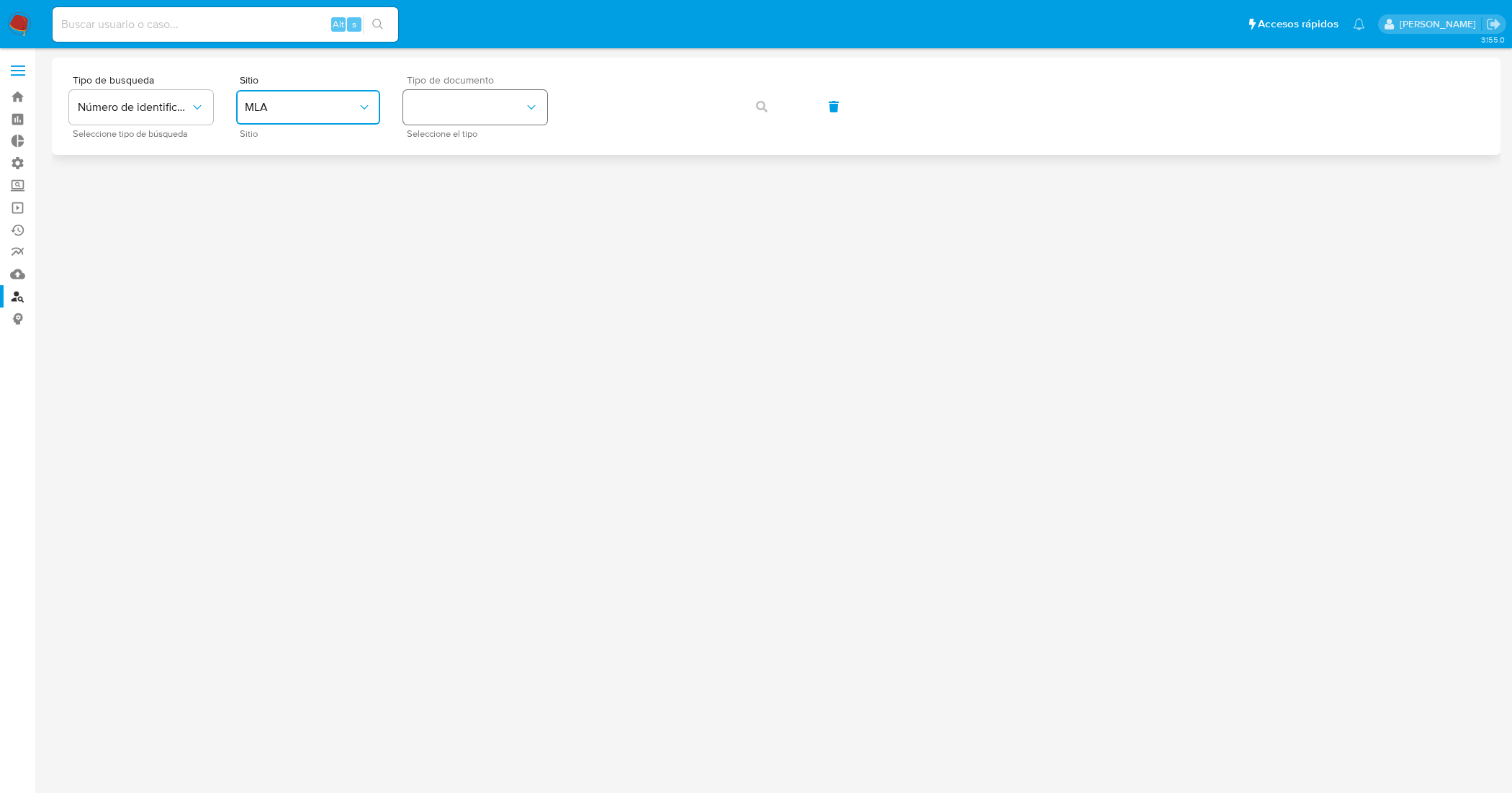
click at [482, 112] on button "identificationType" at bounding box center [476, 107] width 144 height 35
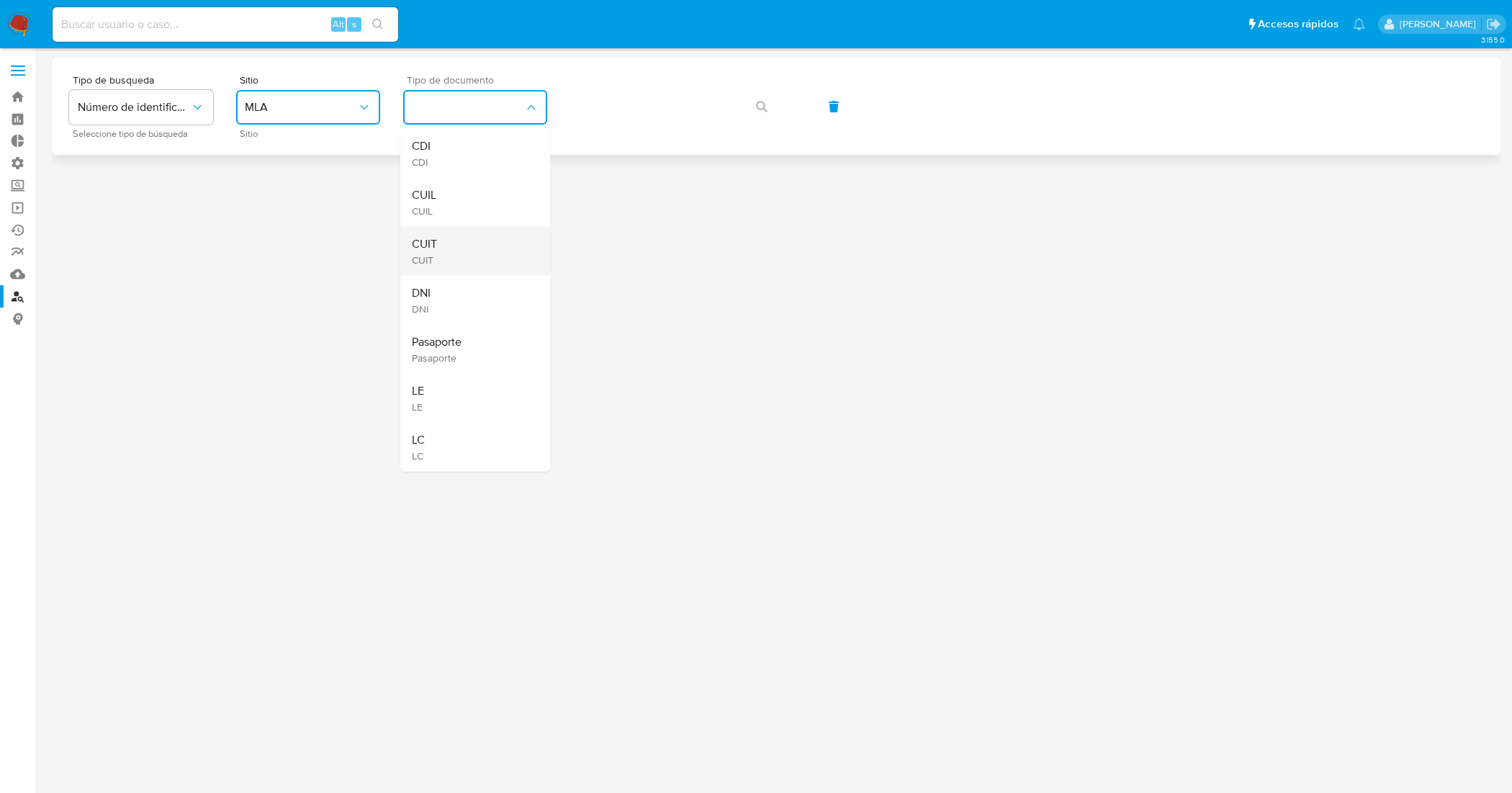
click at [480, 239] on div "CUIT CUIT" at bounding box center [471, 251] width 118 height 49
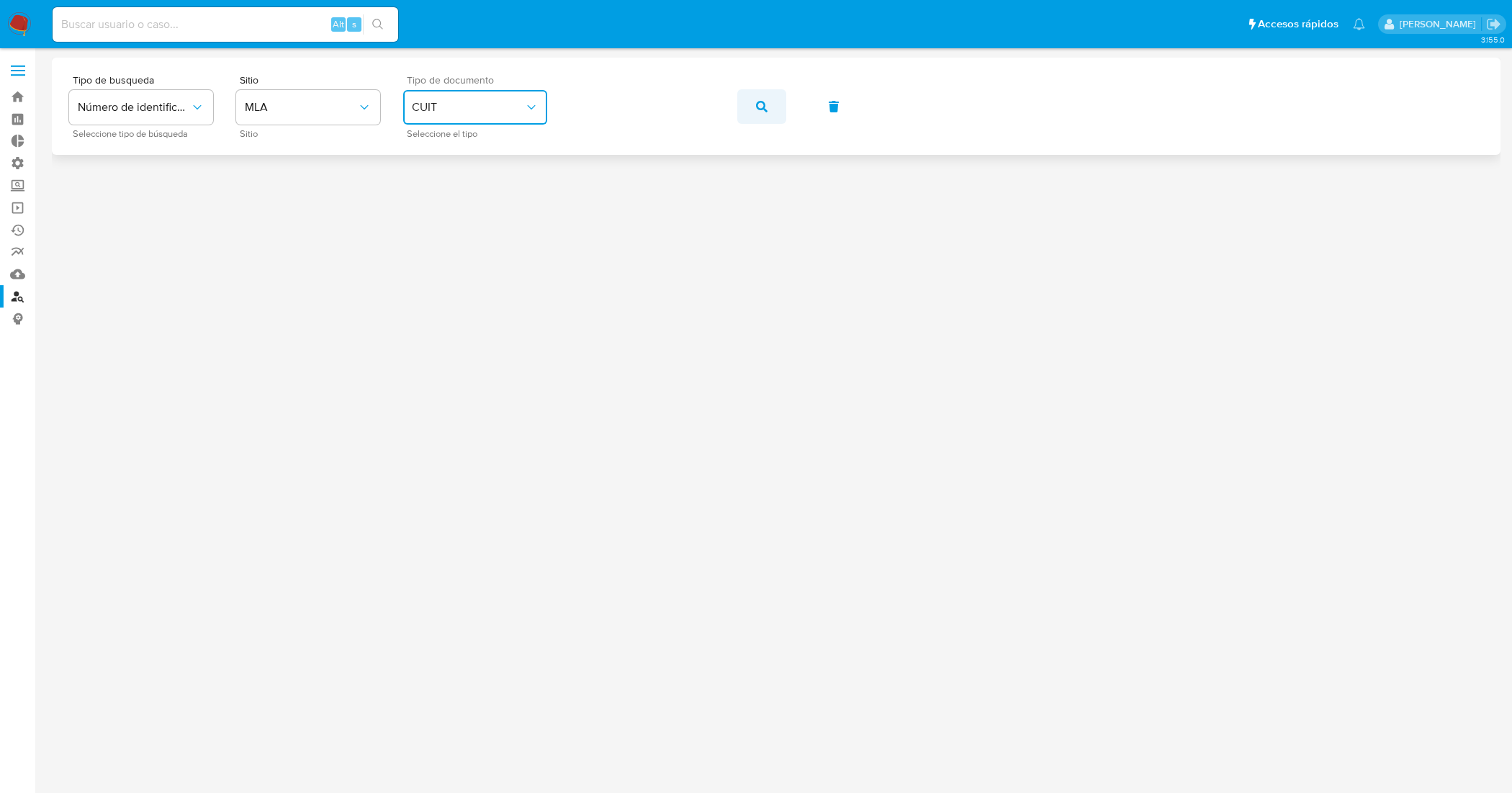
click at [768, 102] on button "button" at bounding box center [762, 107] width 49 height 35
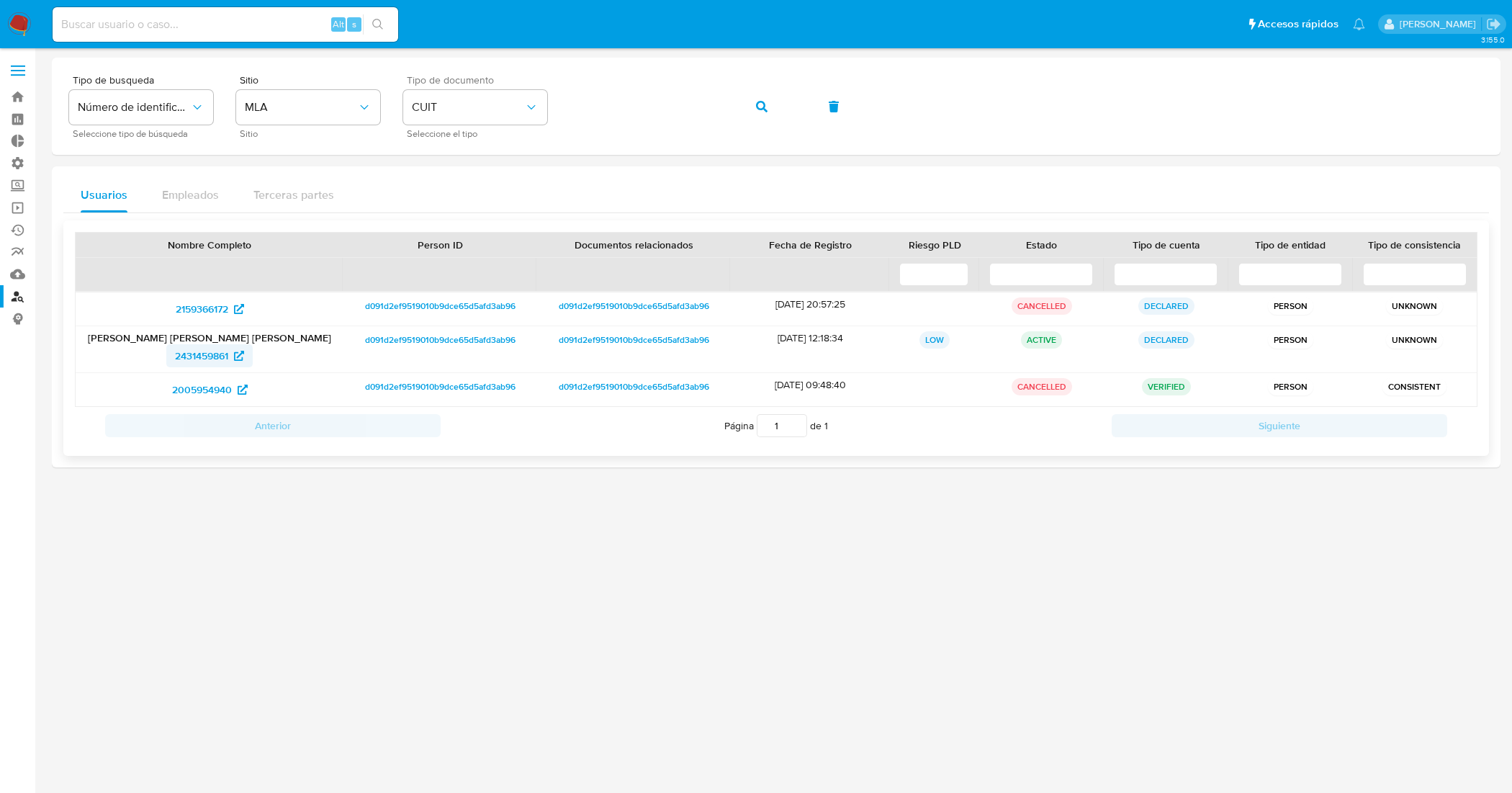
click at [202, 353] on span "2431459861" at bounding box center [202, 356] width 53 height 23
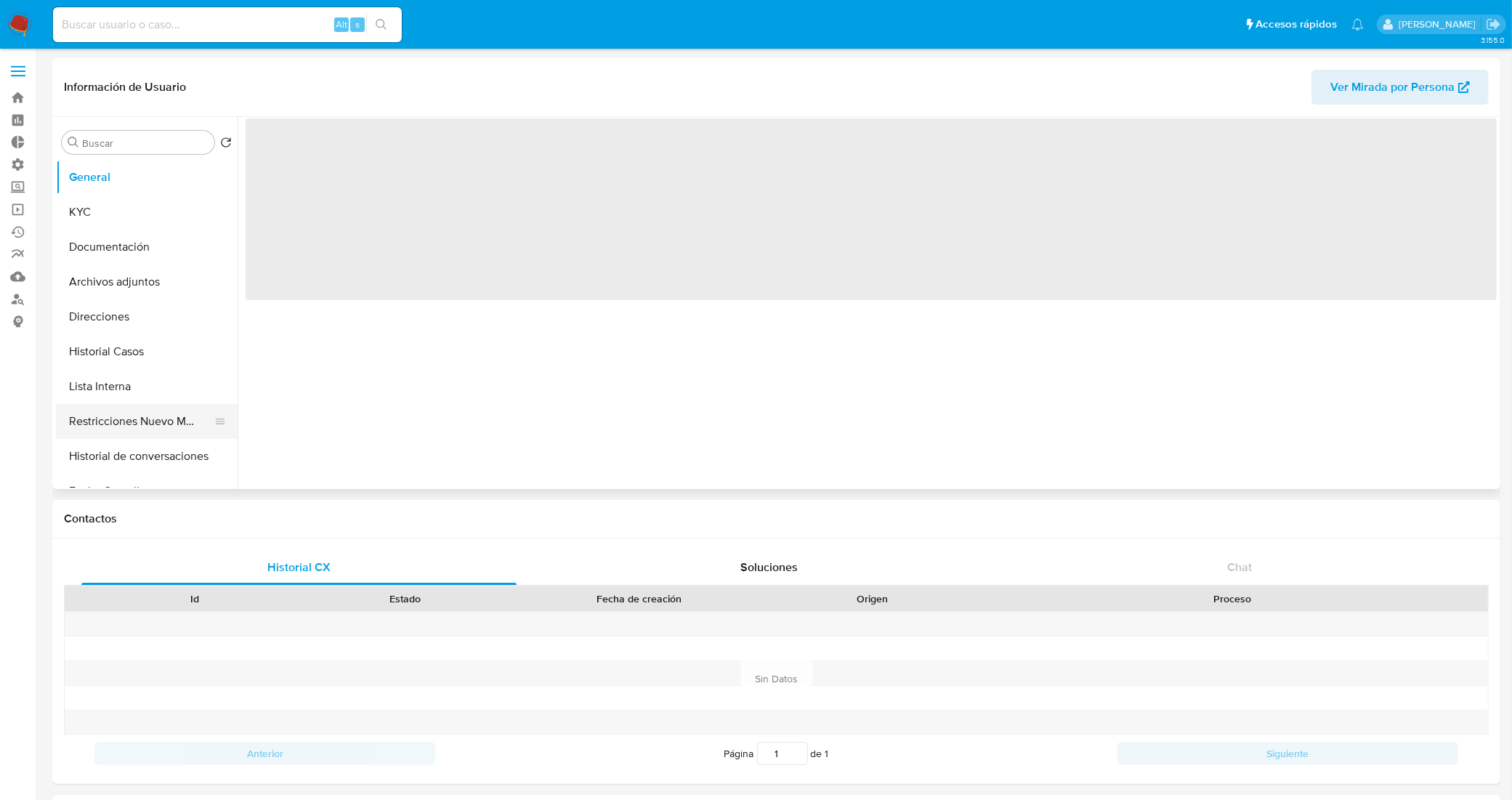
click at [126, 424] on button "Restricciones Nuevo Mundo" at bounding box center [141, 422] width 170 height 35
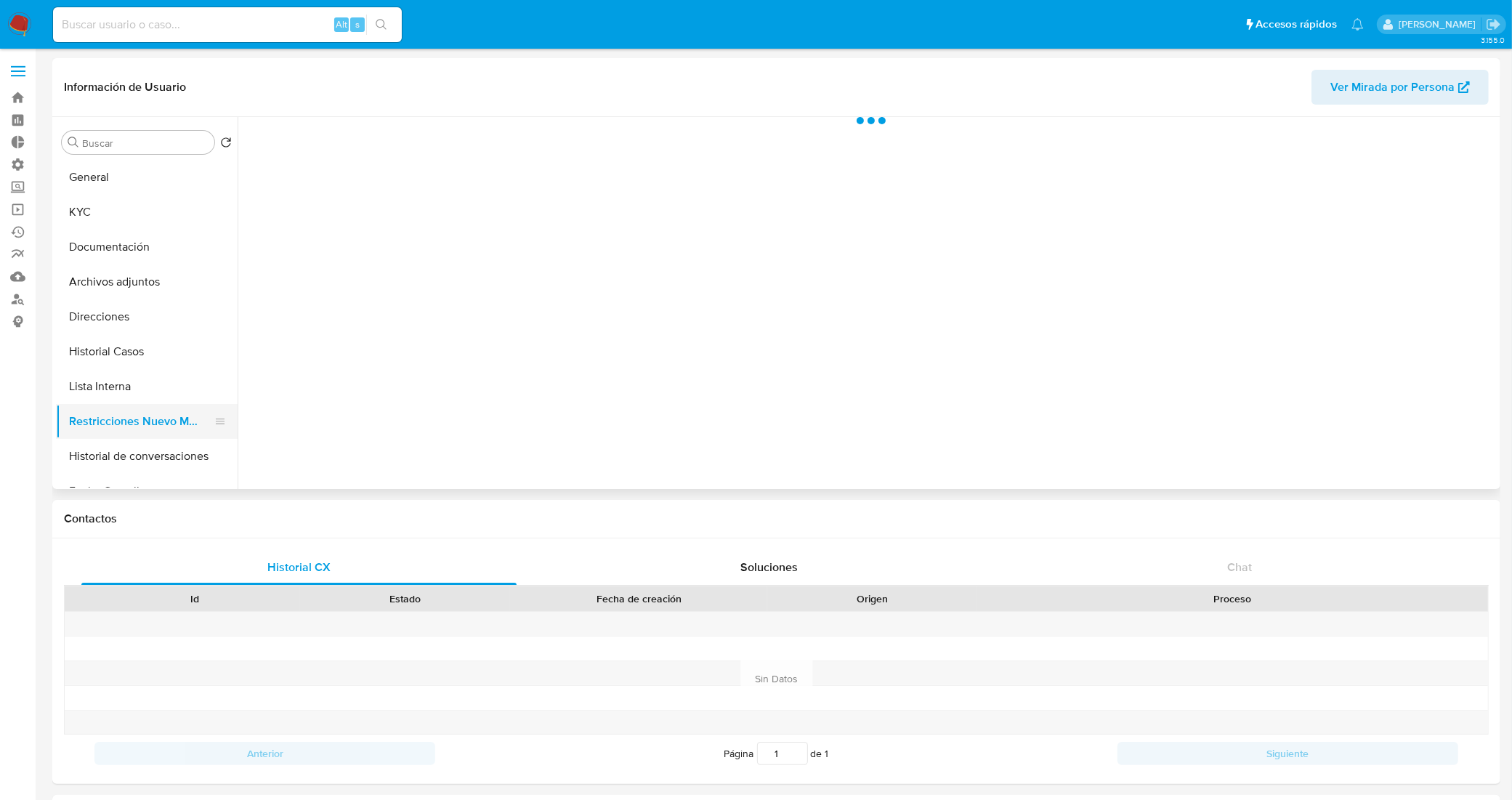
select select "10"
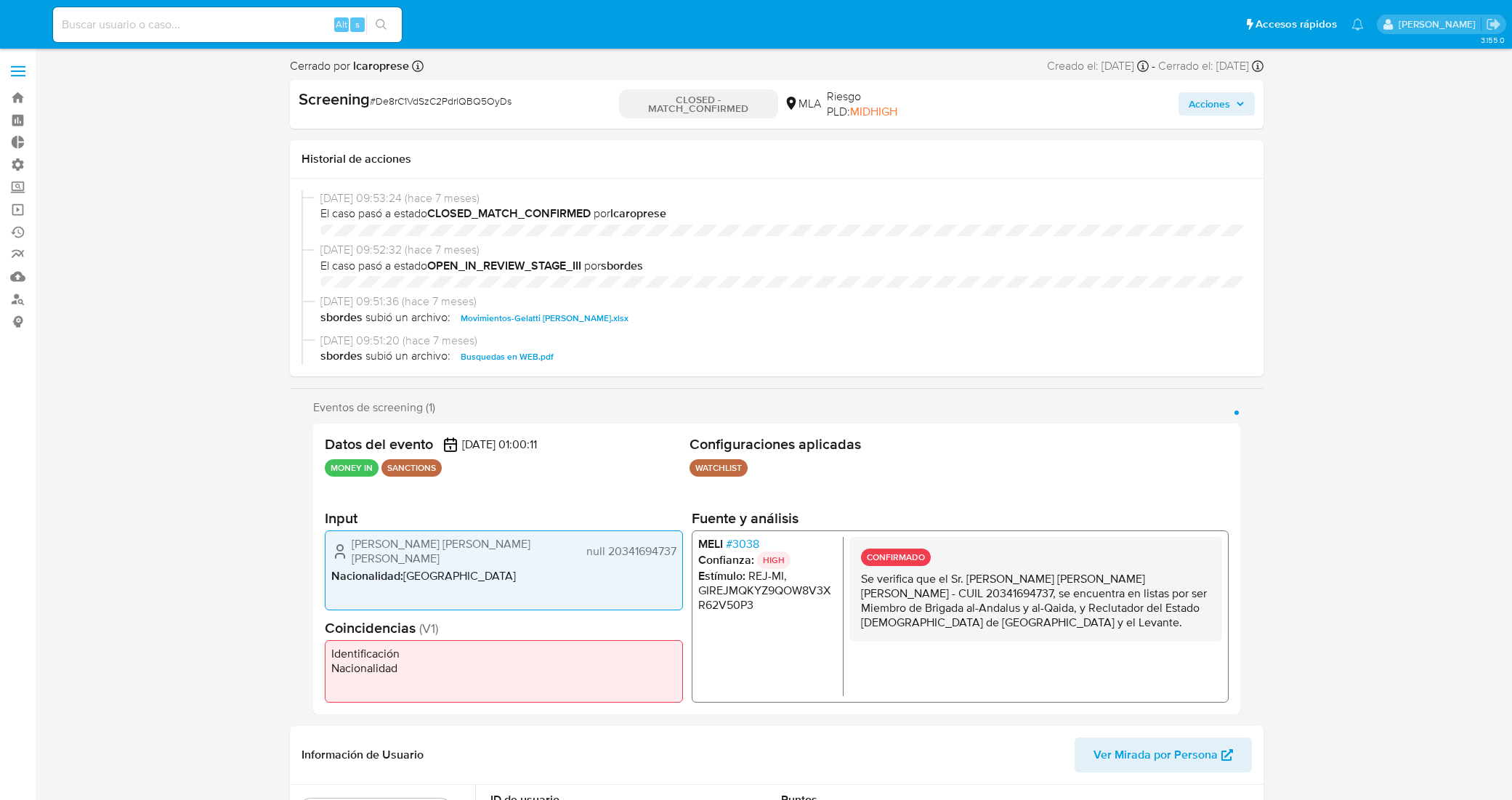
select select "10"
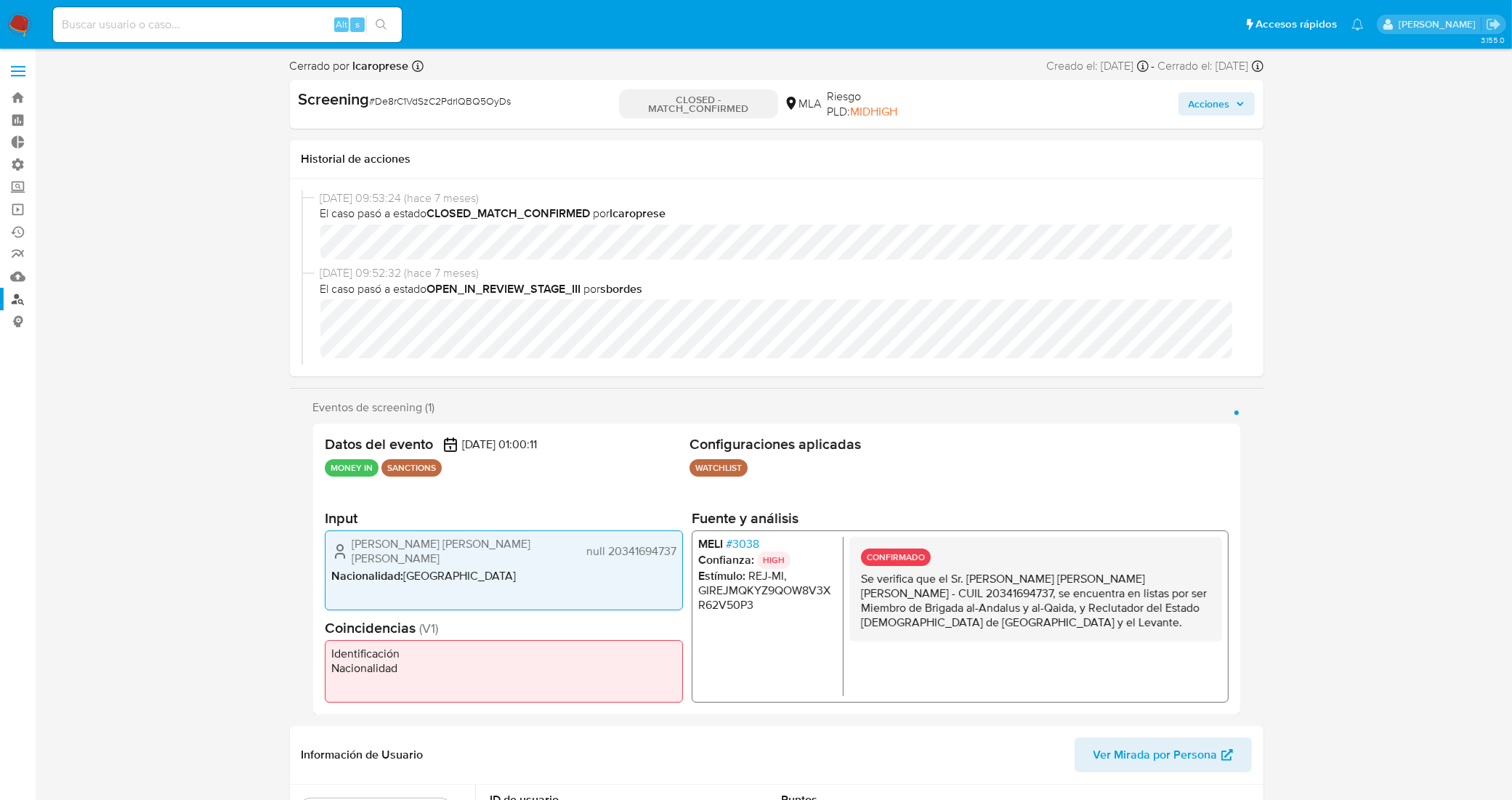
click at [14, 298] on link "Buscador de personas" at bounding box center [86, 299] width 173 height 23
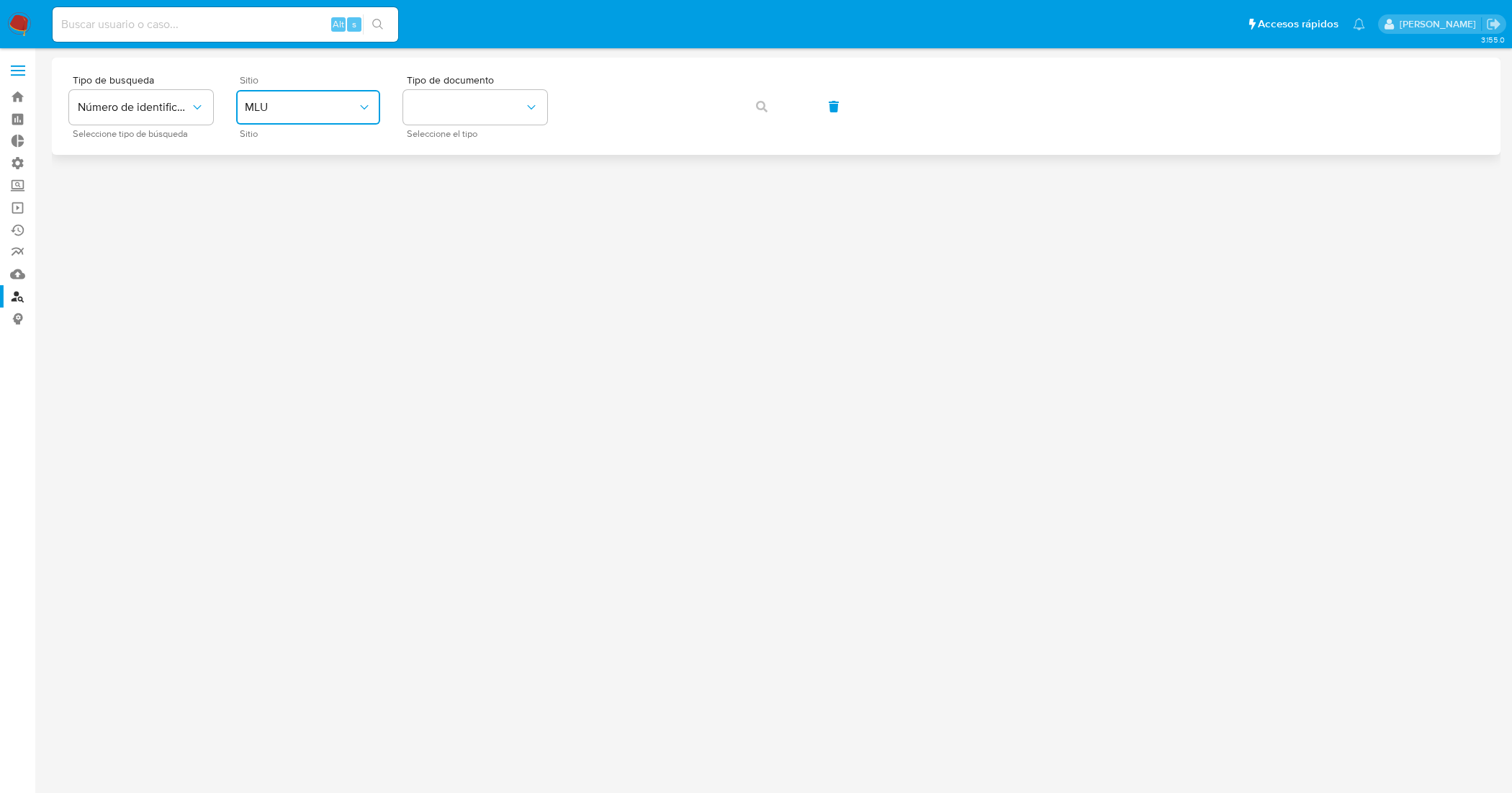
click at [300, 108] on span "MLU" at bounding box center [300, 107] width 112 height 14
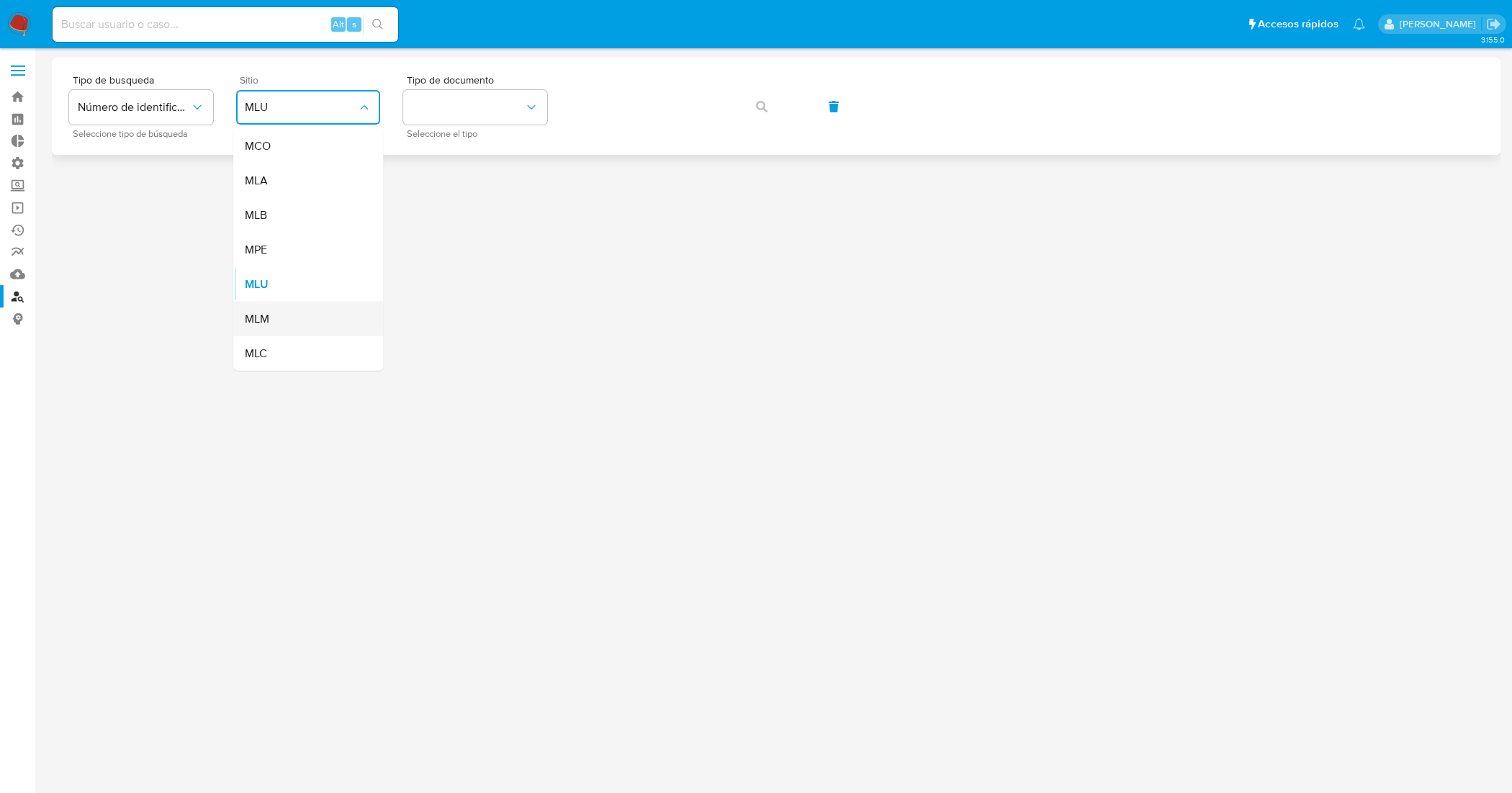
click at [300, 314] on div "MLM" at bounding box center [304, 320] width 118 height 35
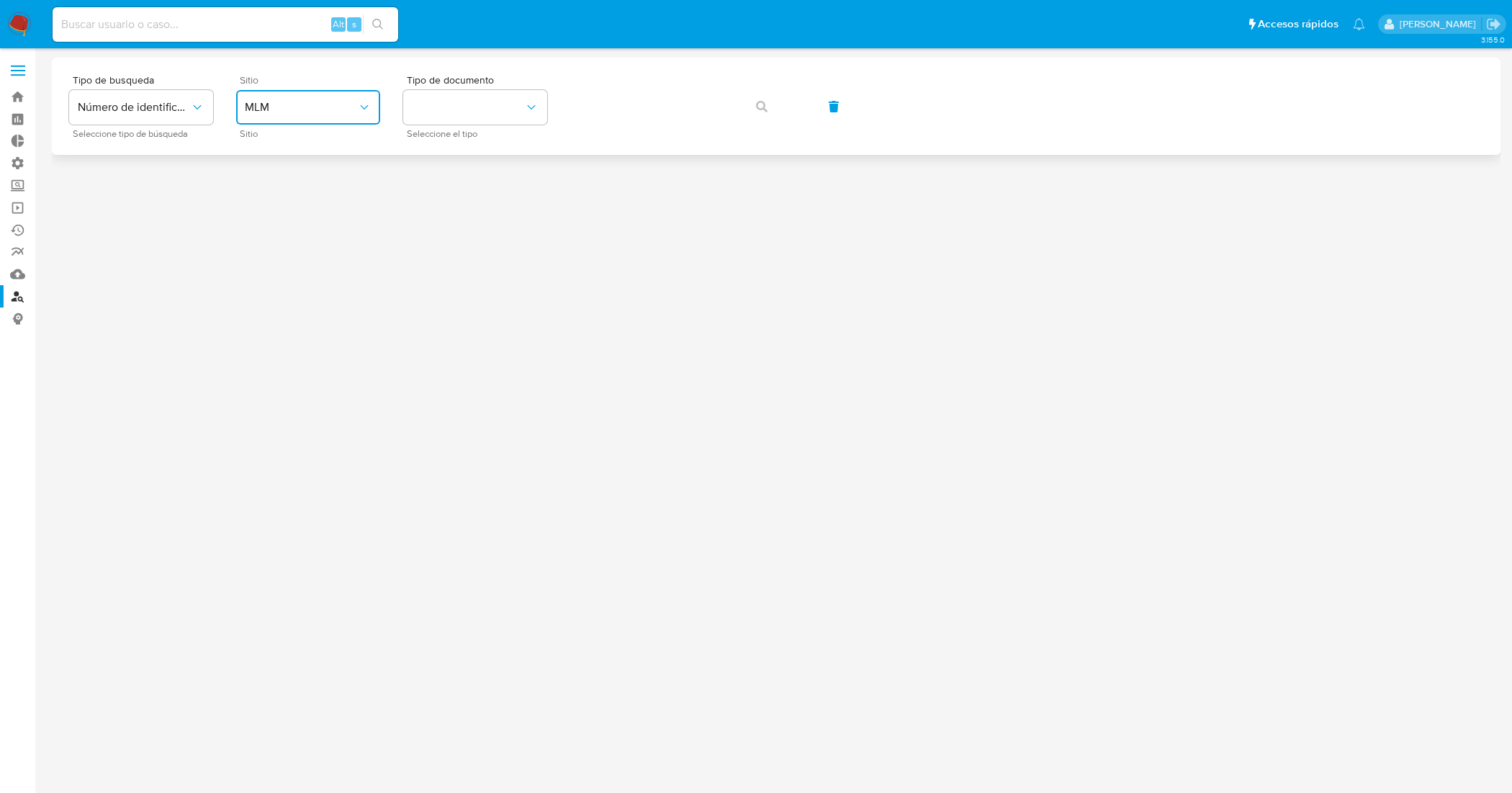
click at [331, 105] on span "MLM" at bounding box center [300, 107] width 112 height 14
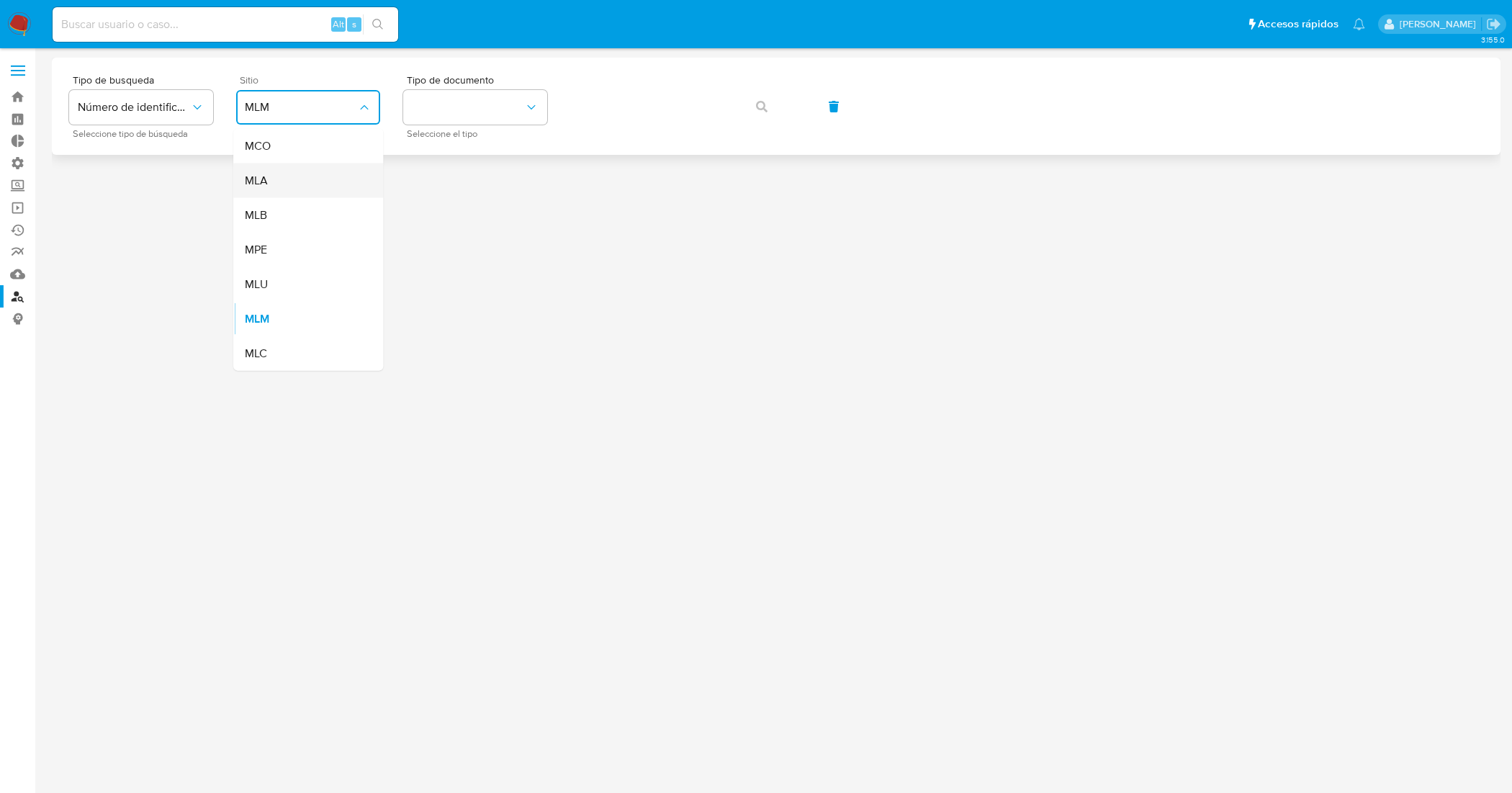
click at [293, 174] on div "MLA" at bounding box center [304, 181] width 118 height 35
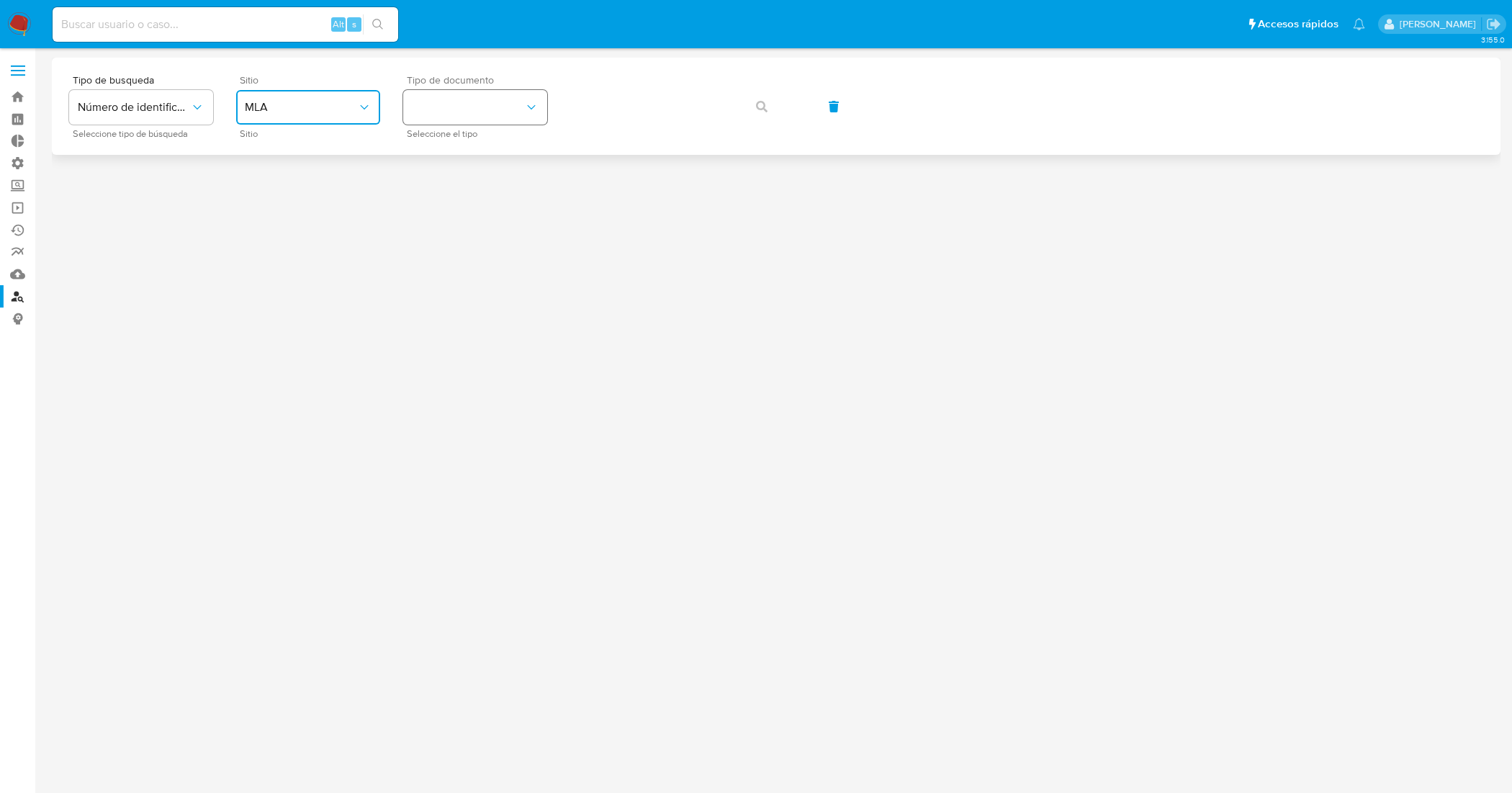
click at [499, 100] on button "identificationType" at bounding box center [476, 107] width 144 height 35
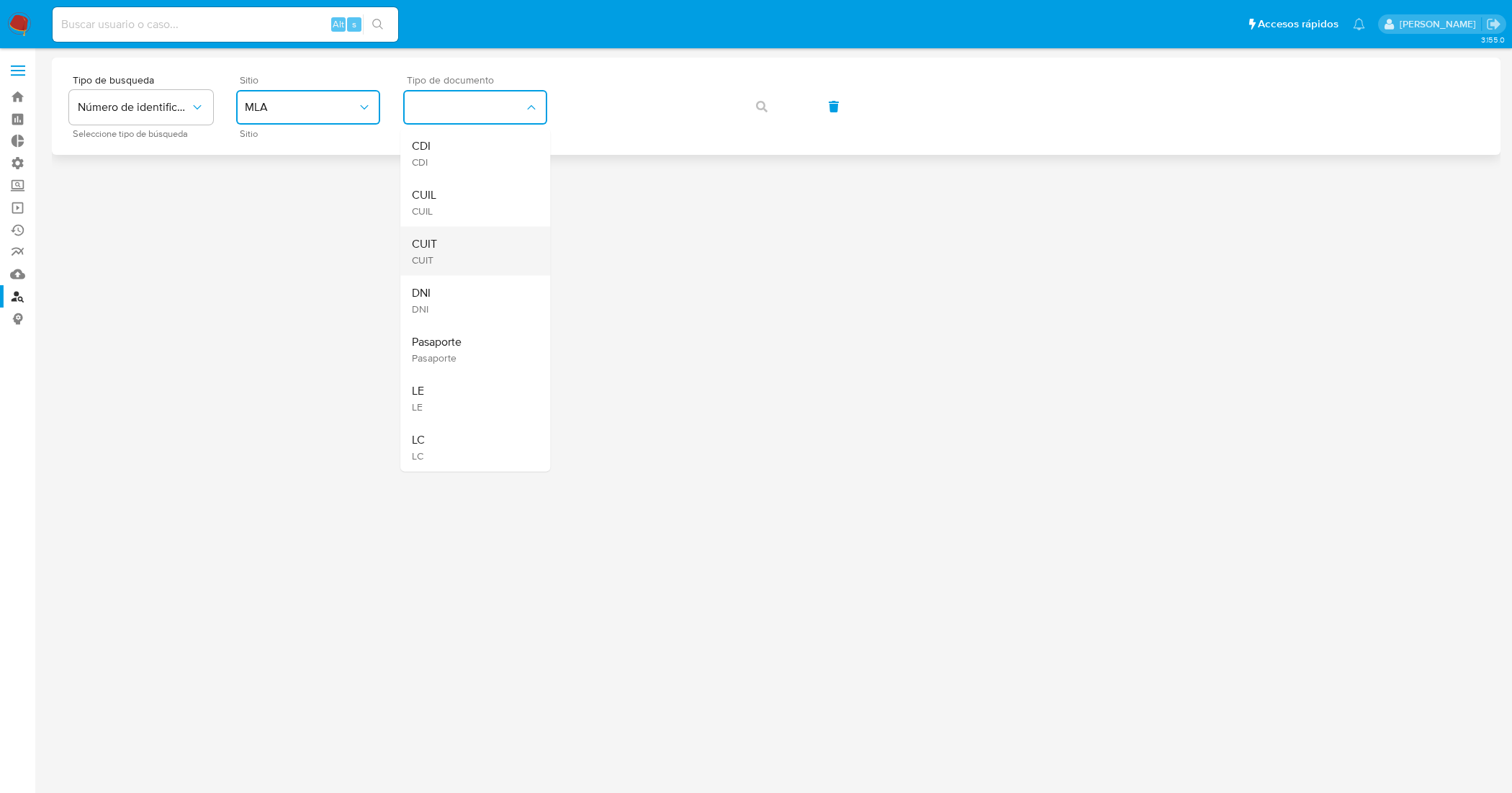
click at [499, 237] on div "CUIT CUIT" at bounding box center [471, 251] width 118 height 49
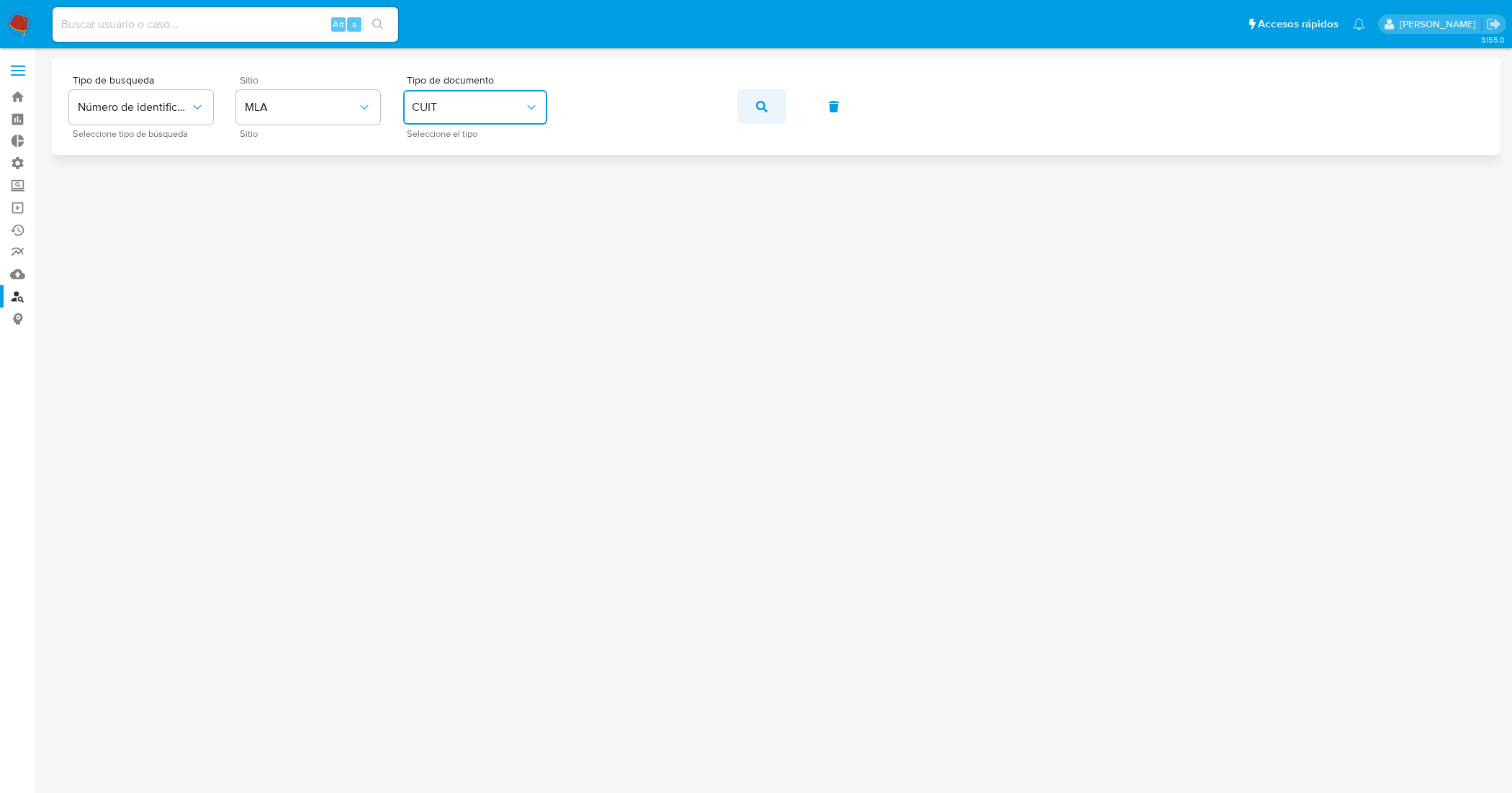
click at [768, 95] on button "button" at bounding box center [762, 107] width 49 height 35
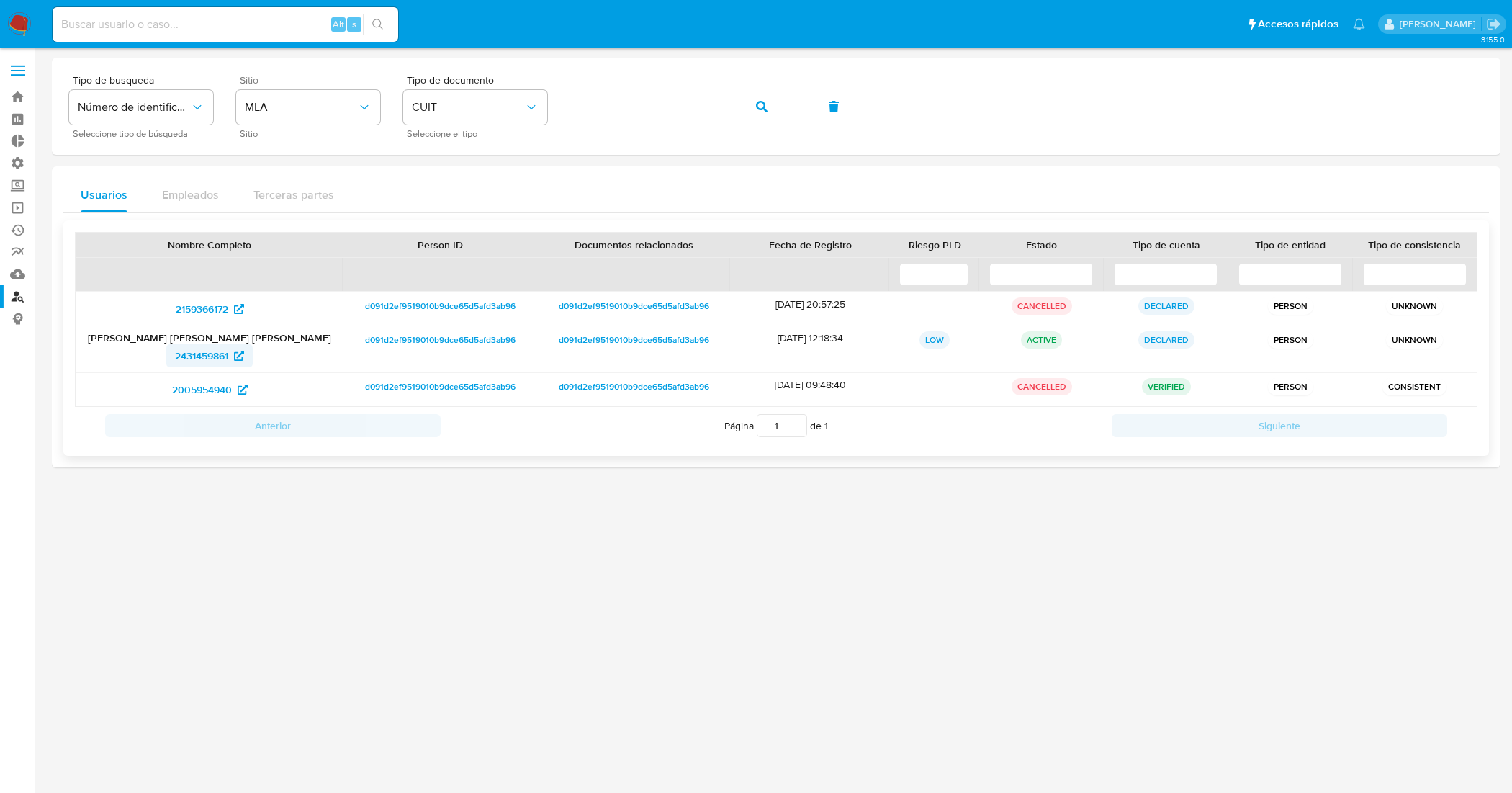
click at [202, 357] on span "2431459861" at bounding box center [202, 356] width 53 height 23
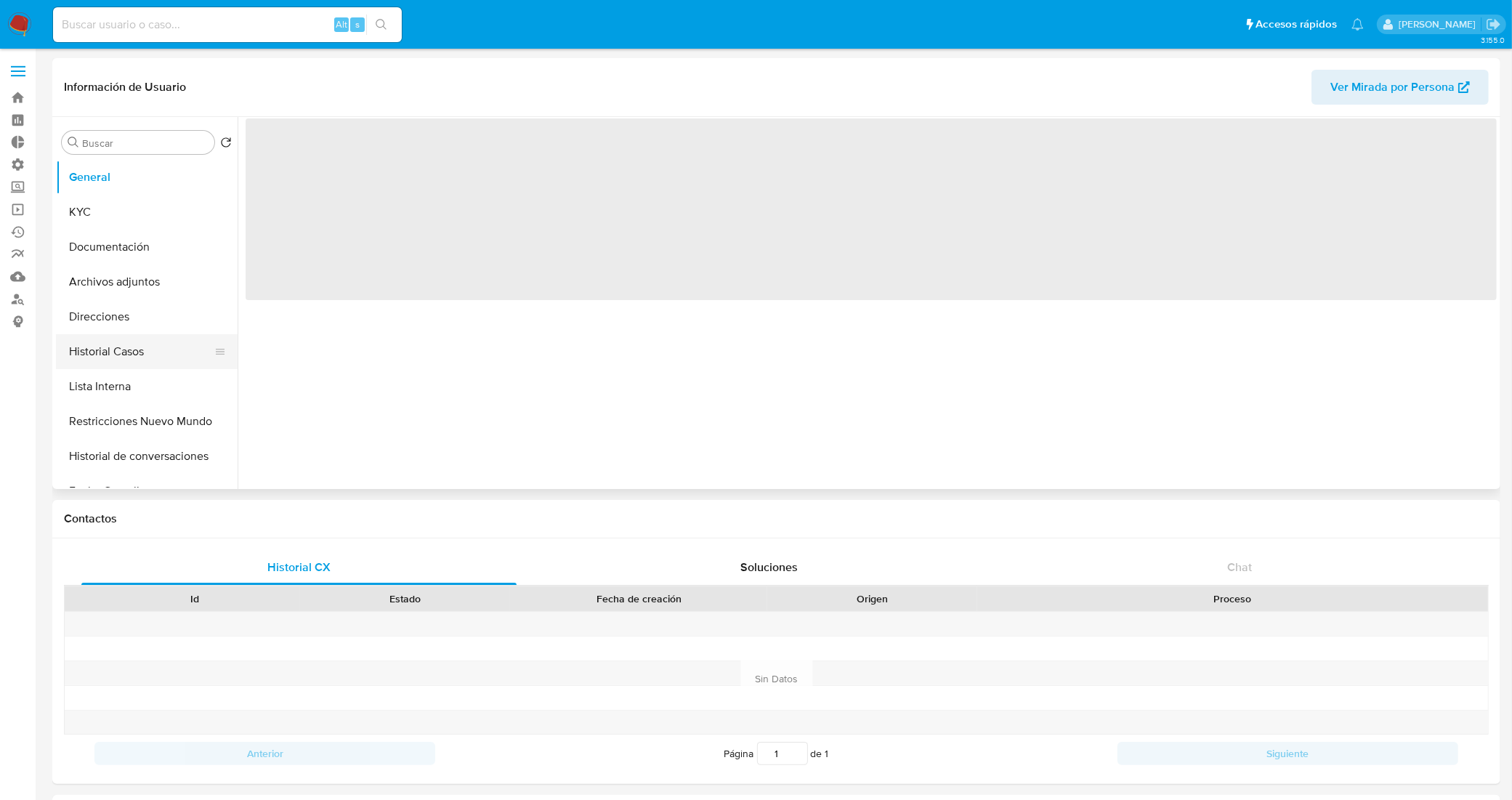
click at [113, 347] on button "Historial Casos" at bounding box center [141, 352] width 170 height 35
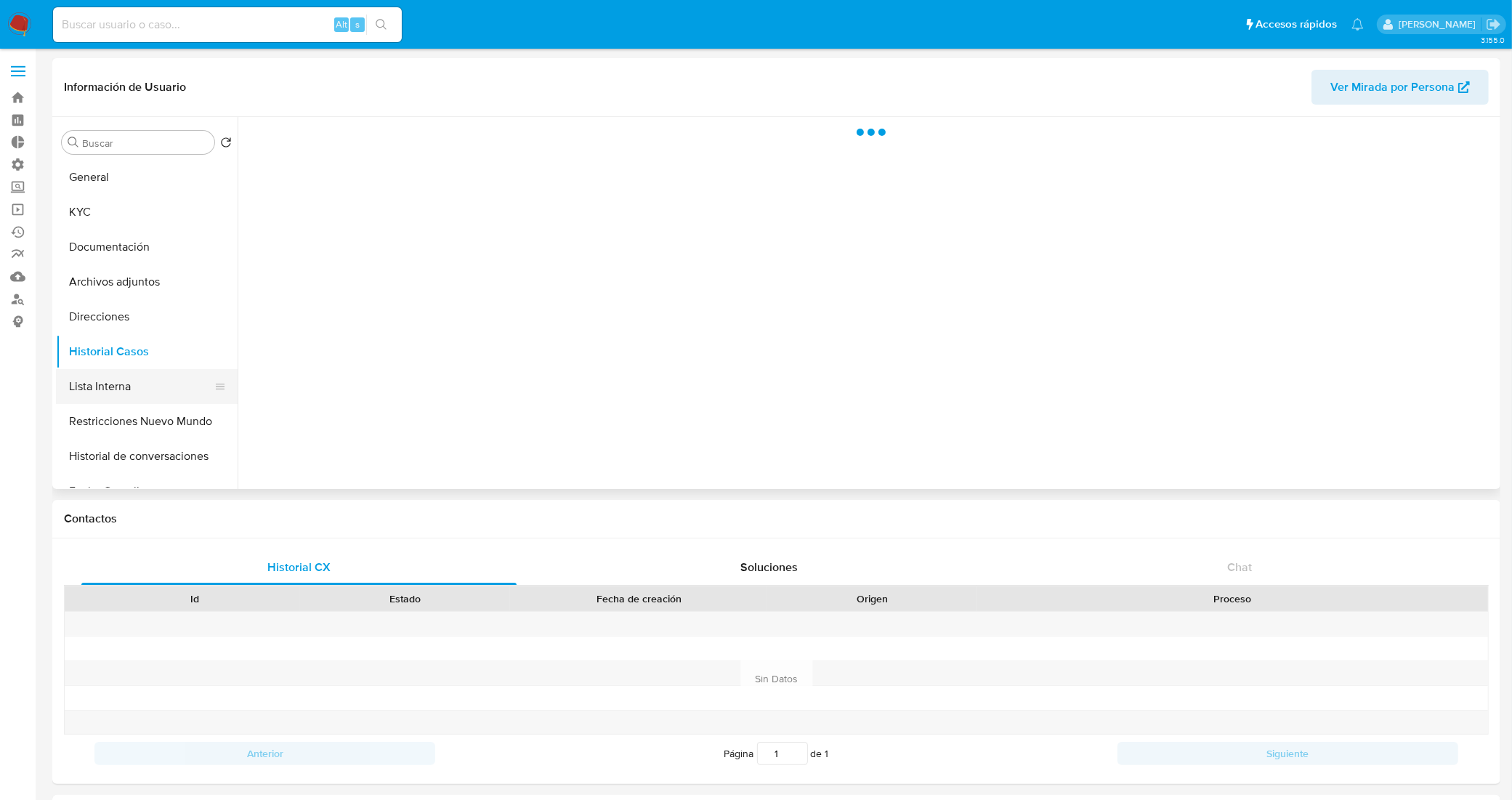
select select "10"
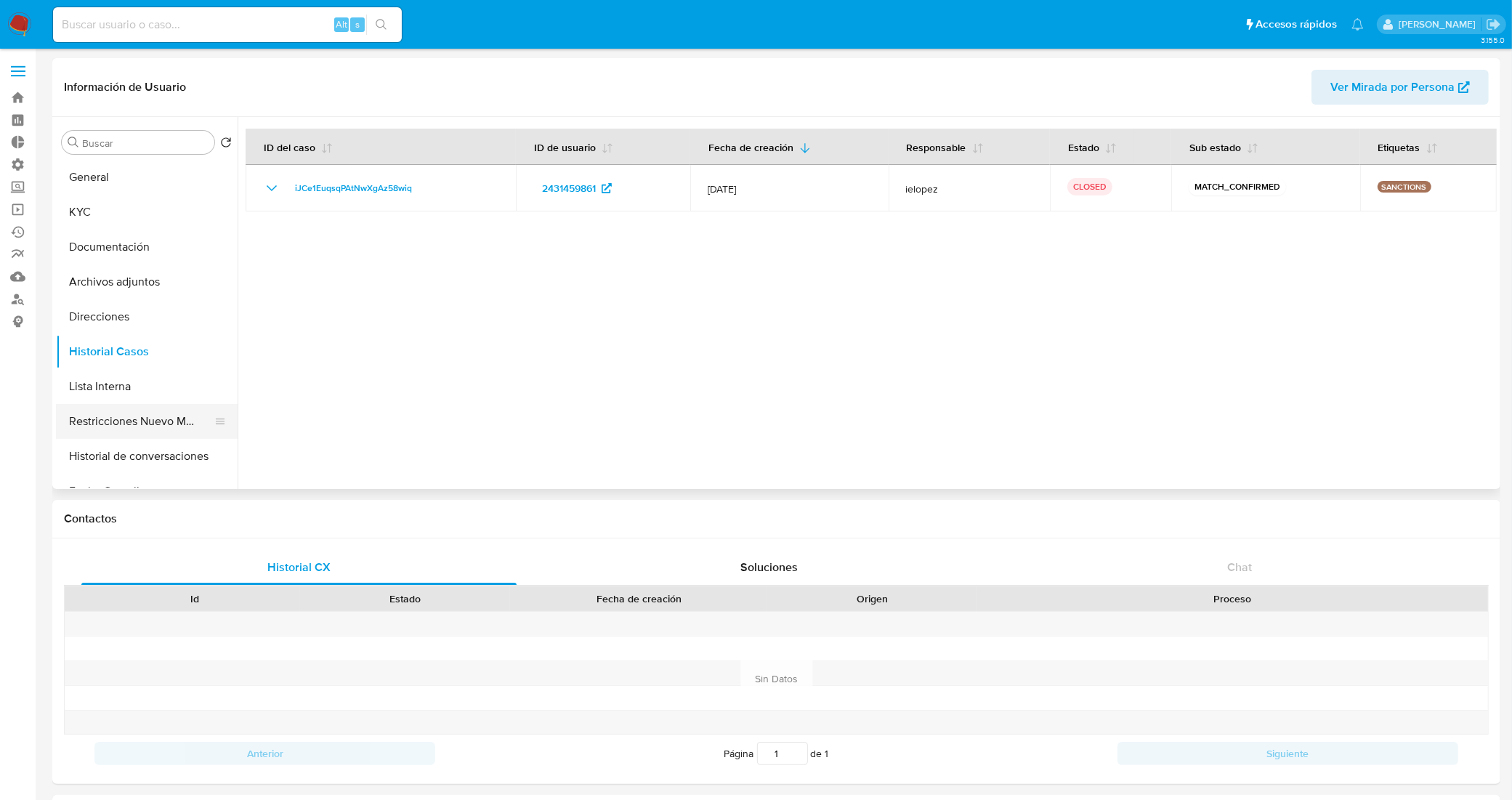
click at [133, 420] on button "Restricciones Nuevo Mundo" at bounding box center [141, 422] width 170 height 35
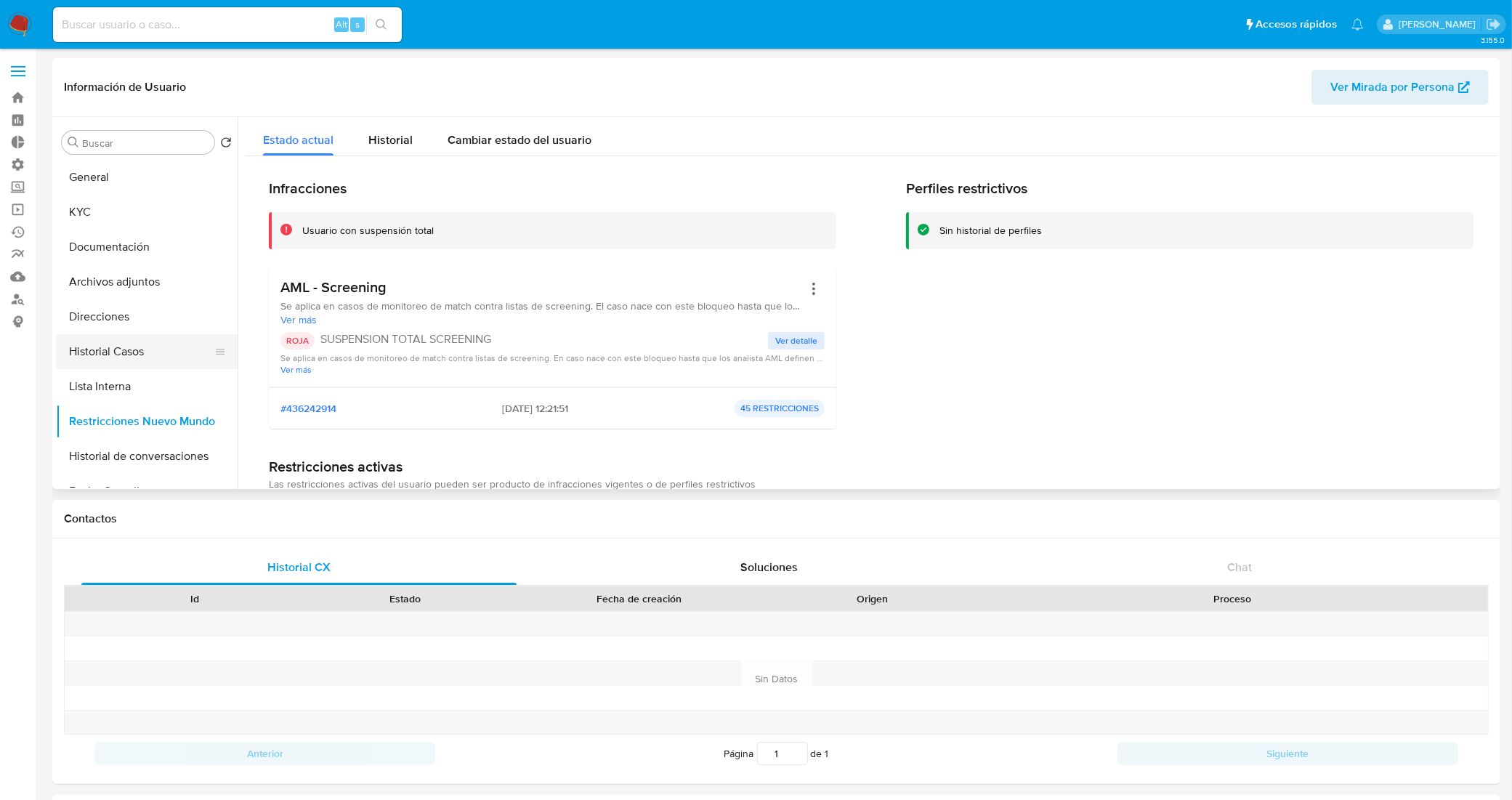
click at [147, 361] on button "Historial Casos" at bounding box center [141, 352] width 170 height 35
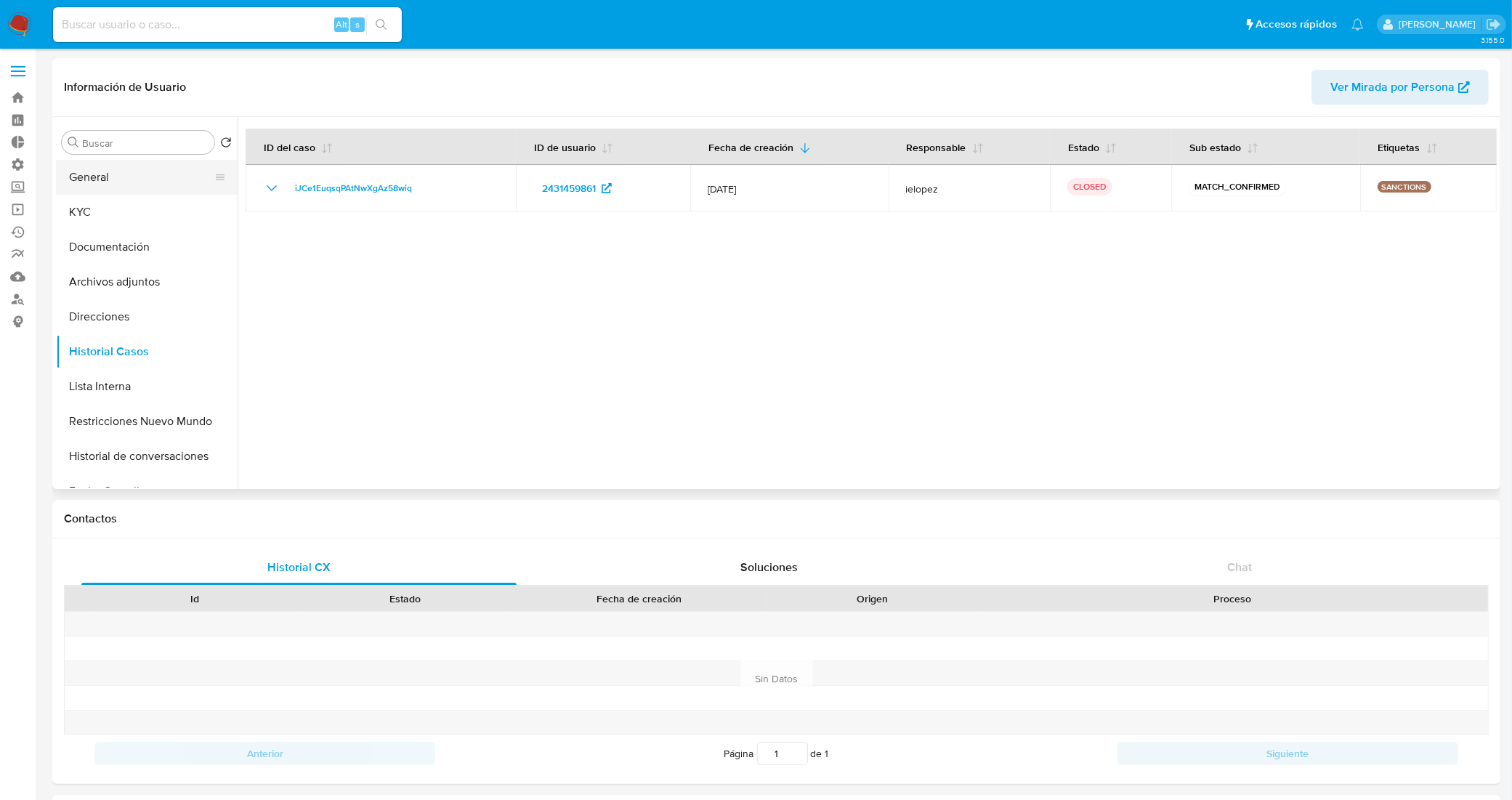
click at [104, 173] on button "General" at bounding box center [141, 178] width 170 height 35
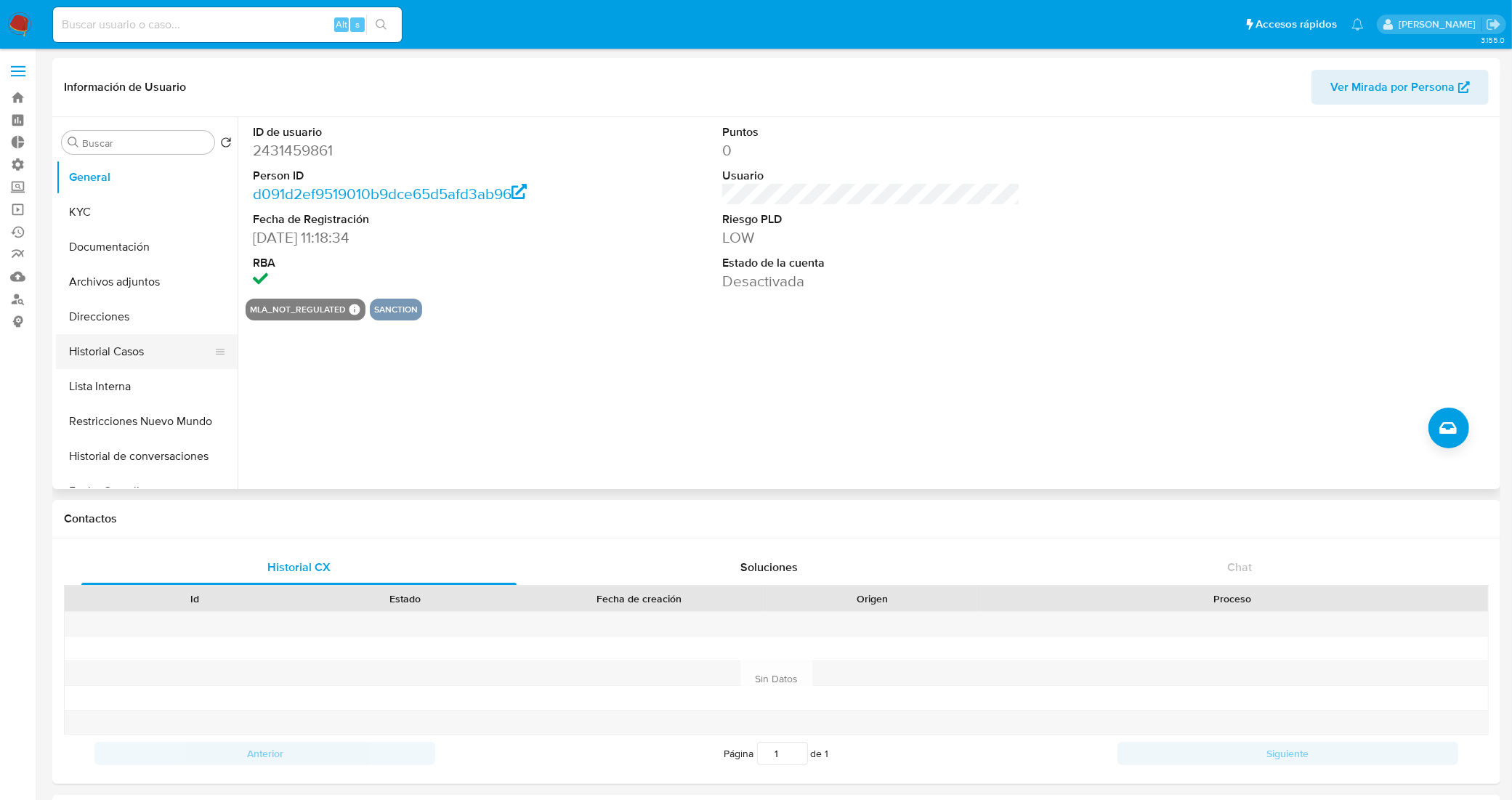
click at [125, 359] on button "Historial Casos" at bounding box center [141, 352] width 170 height 35
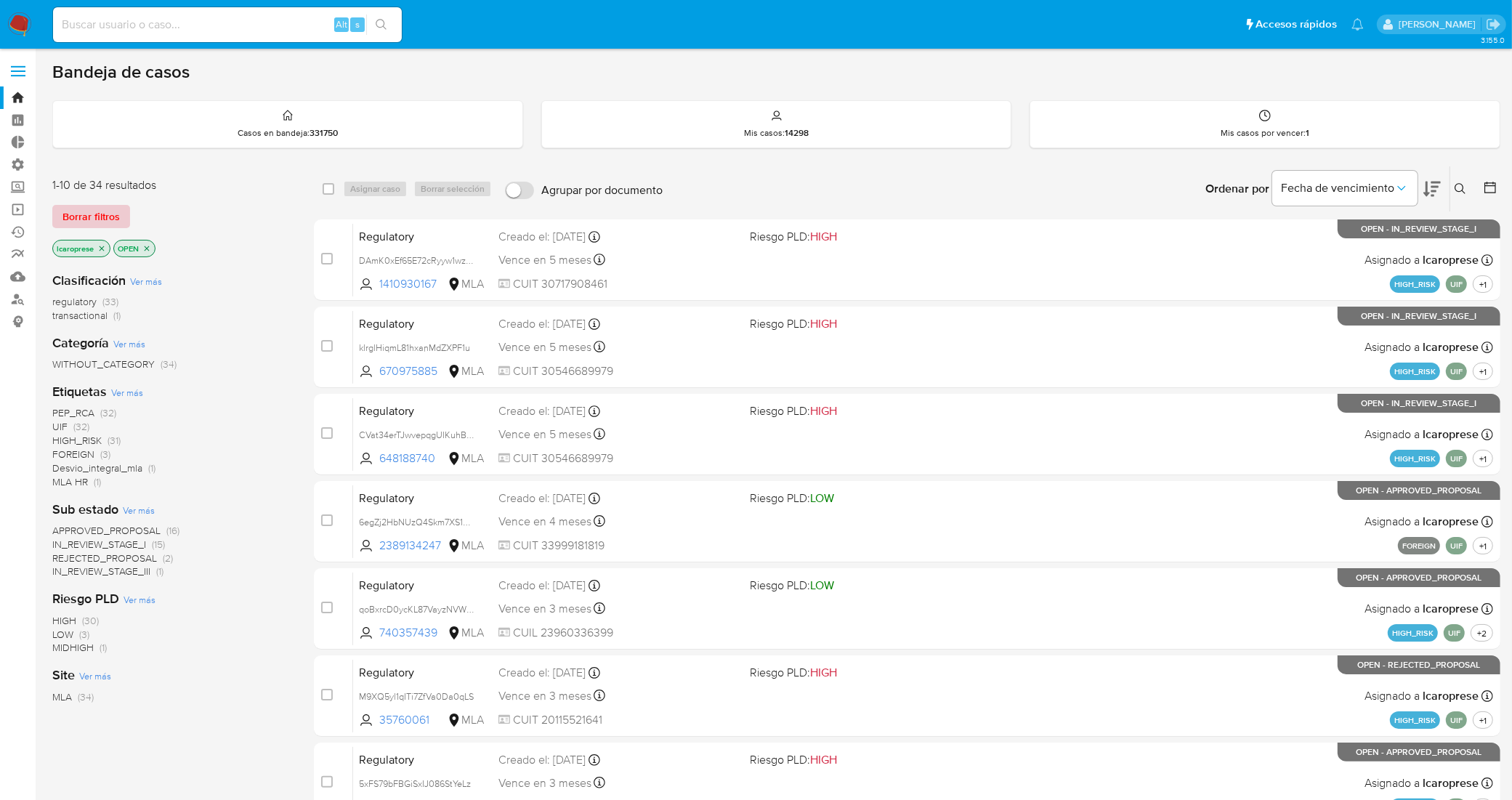
click at [89, 213] on span "Borrar filtros" at bounding box center [91, 216] width 58 height 20
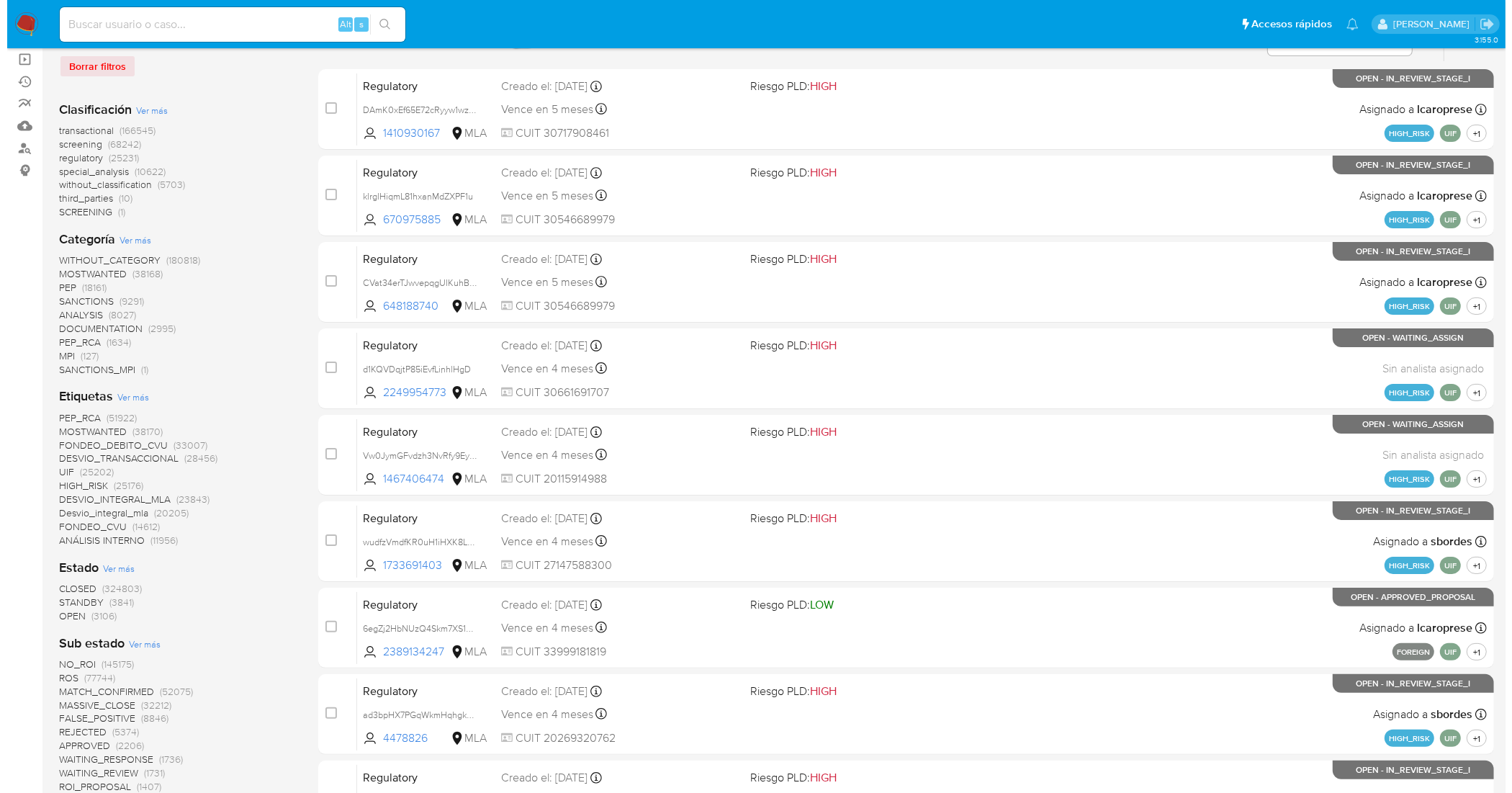
scroll to position [180, 0]
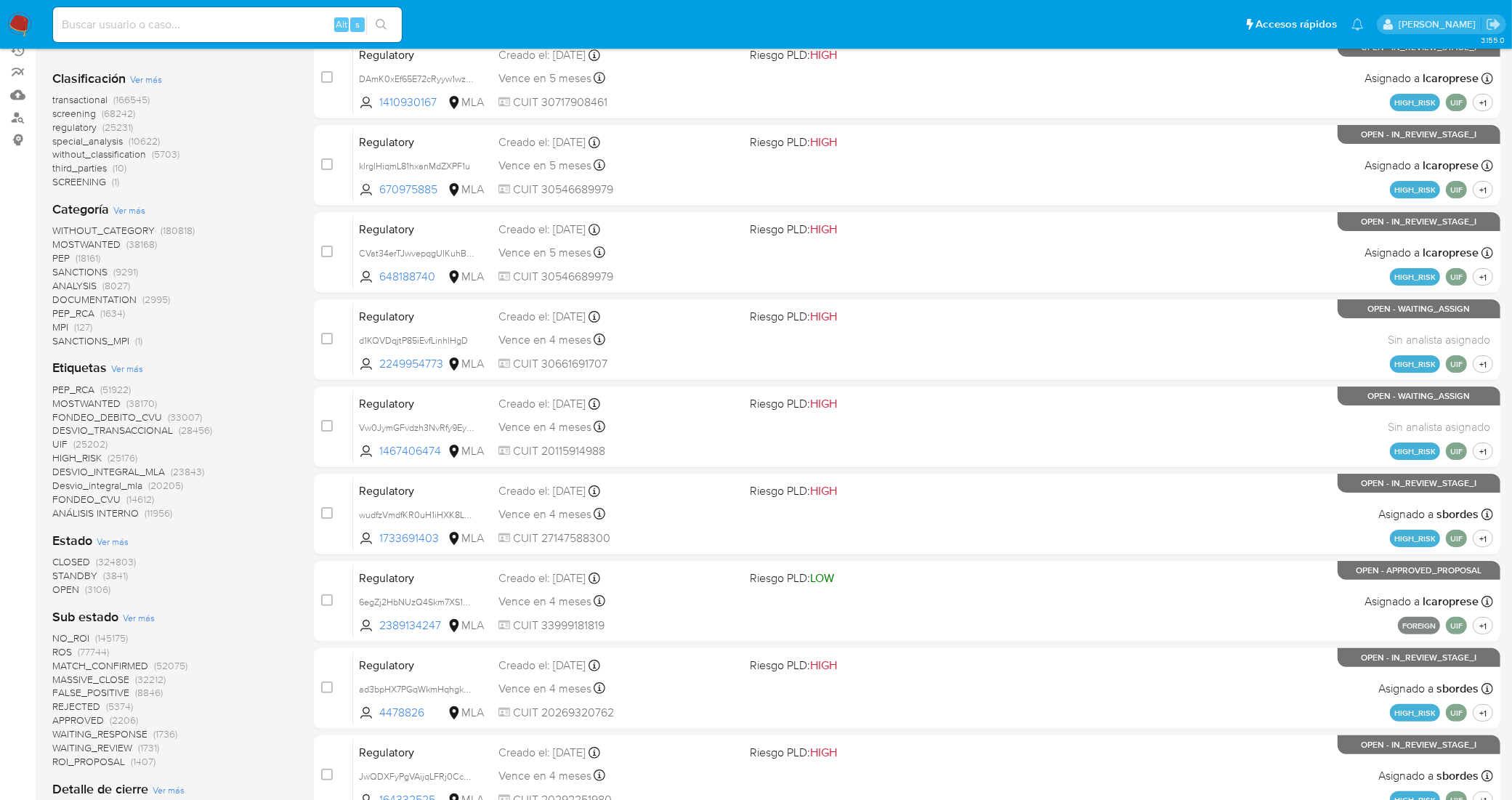
click at [135, 365] on span "Ver más" at bounding box center [127, 369] width 32 height 13
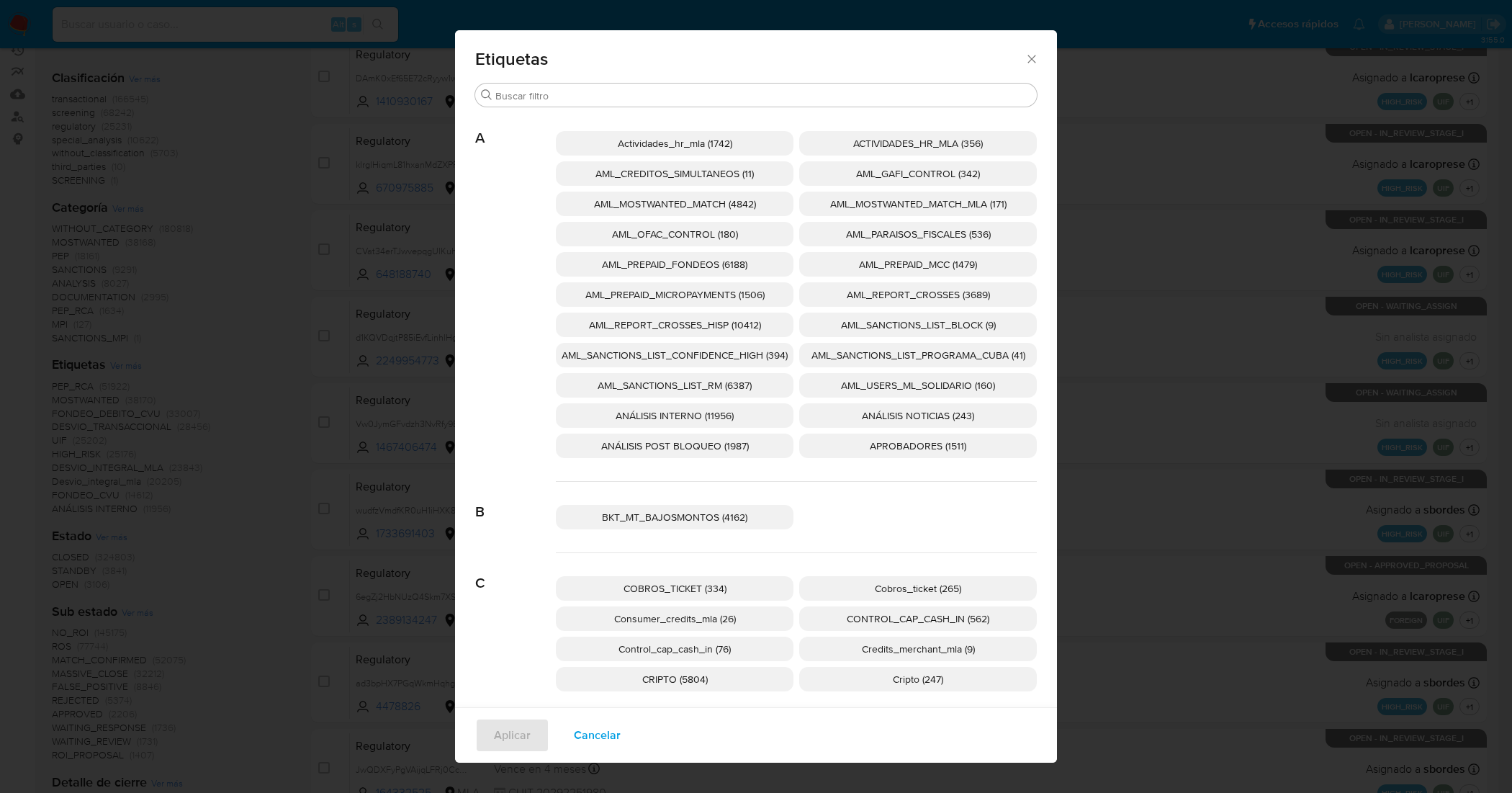
click at [742, 357] on span "AML_SANCTIONS_LIST_CONFIDENCE_HIGH (394)" at bounding box center [675, 355] width 226 height 14
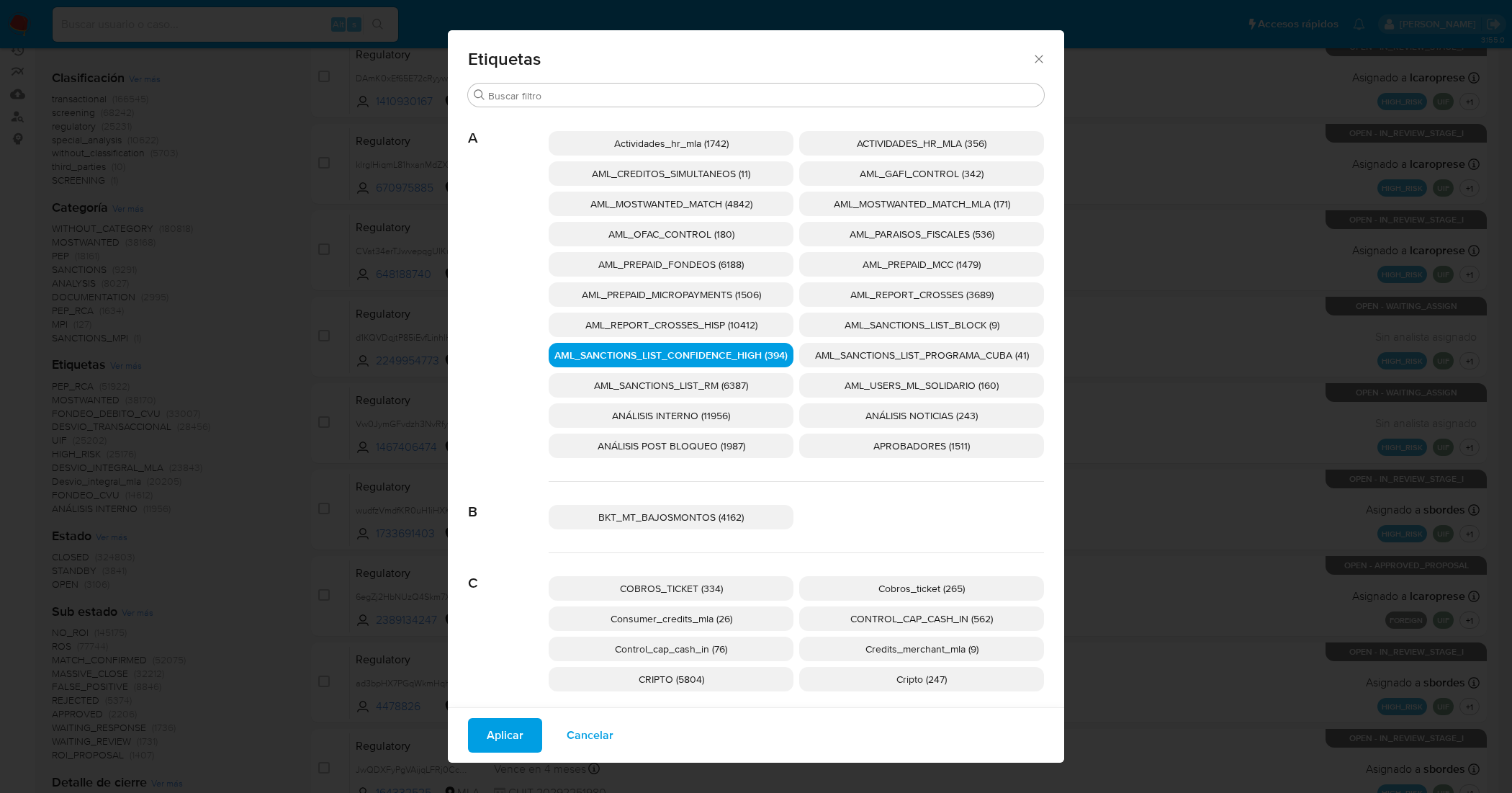
click at [815, 345] on p "AML_SANCTIONS_LIST_PROGRAMA_CUBA (41)" at bounding box center [921, 355] width 245 height 25
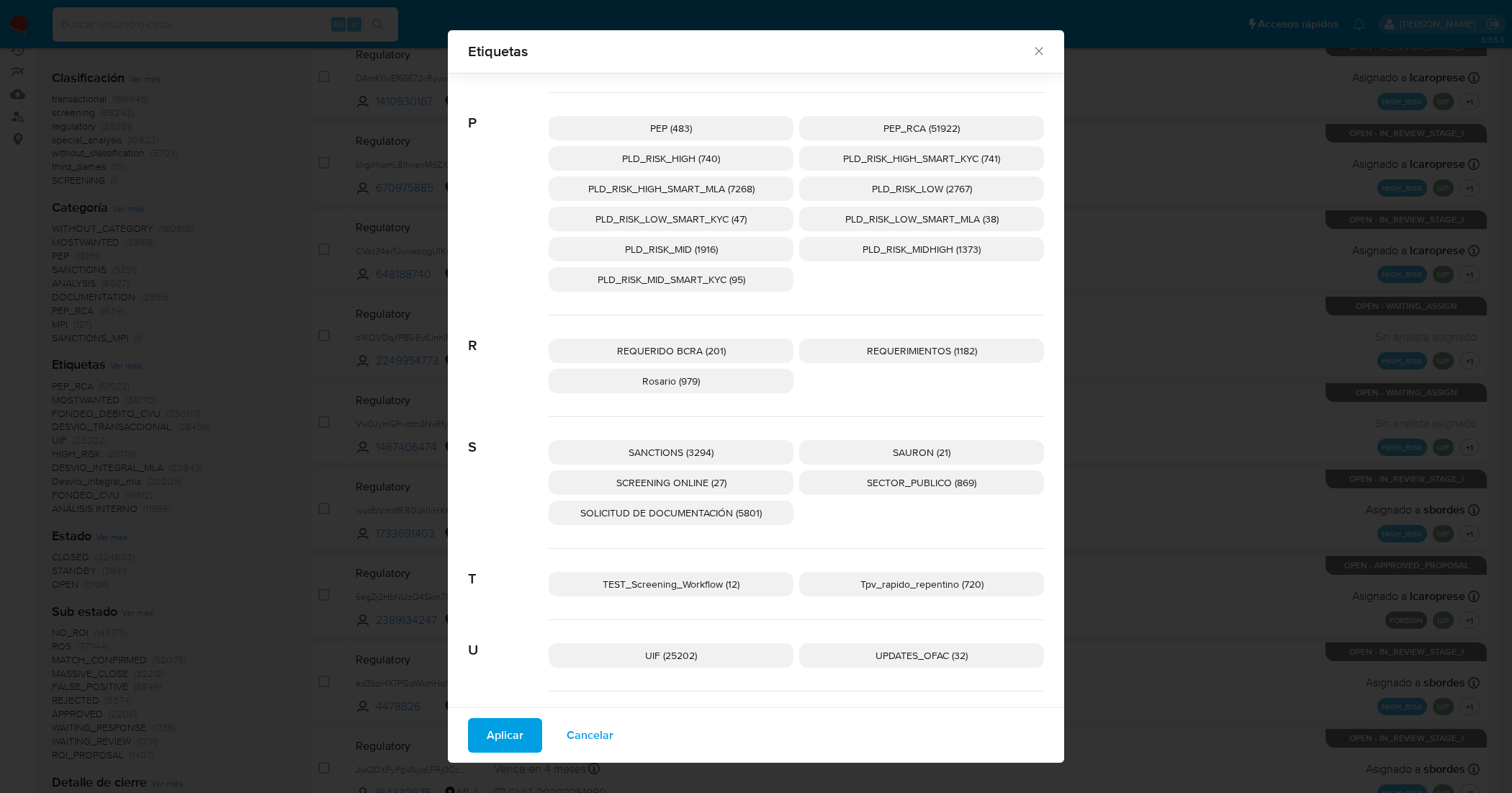
scroll to position [2088, 0]
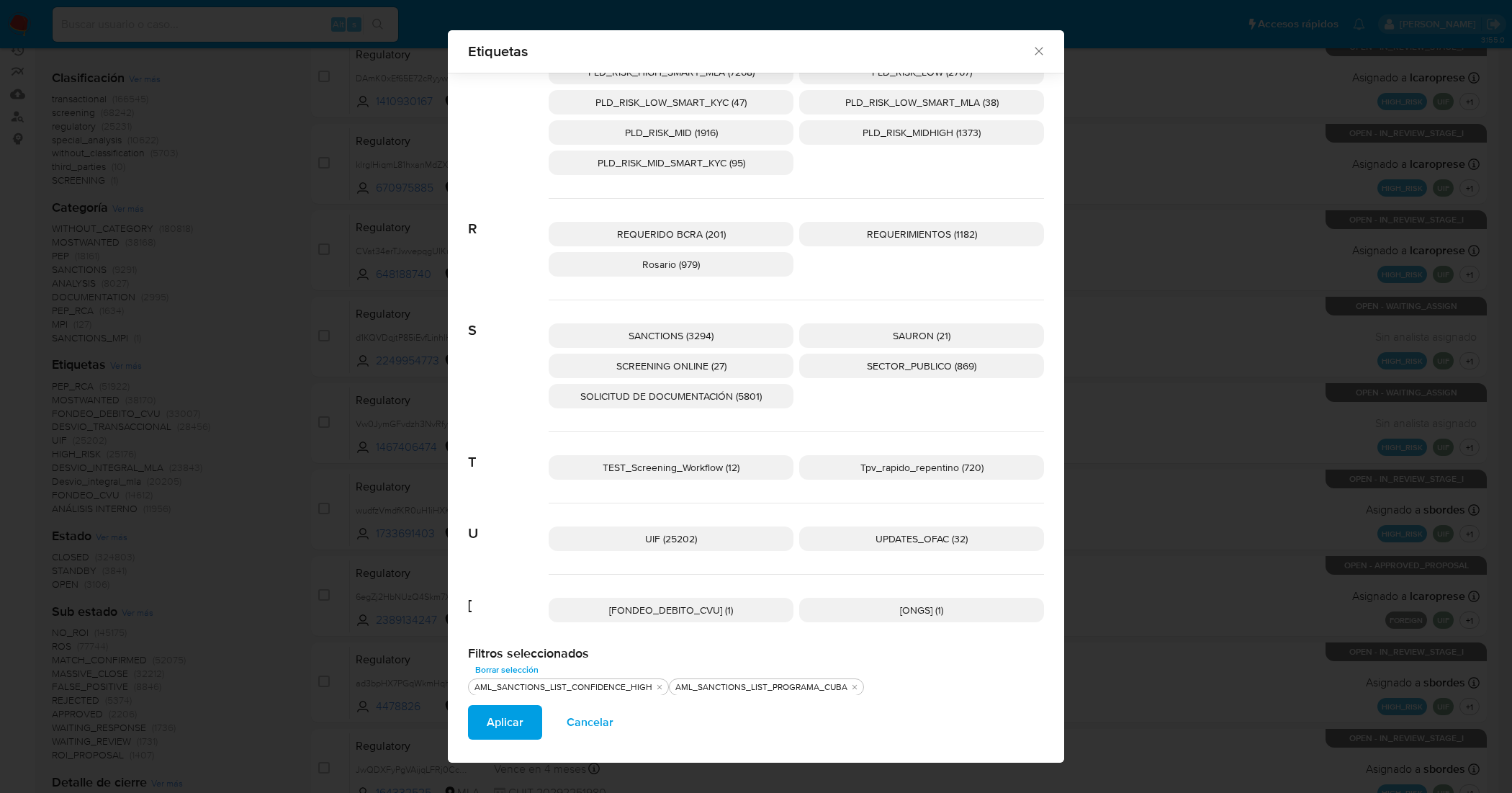
click at [695, 340] on span "SANCTIONS (3294)" at bounding box center [671, 335] width 85 height 14
click at [705, 366] on span "SCREENING ONLINE (27)" at bounding box center [671, 365] width 110 height 14
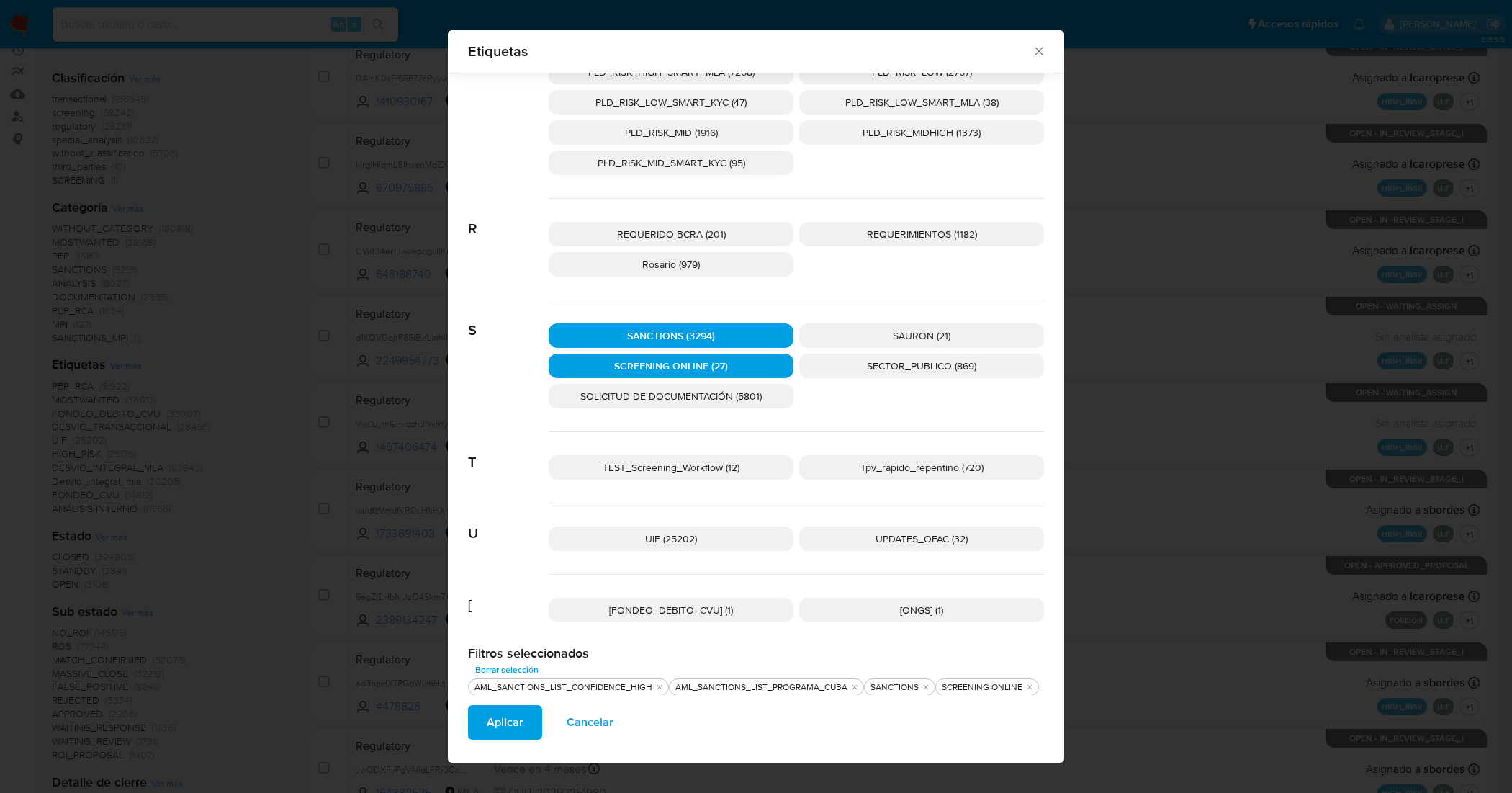
click at [864, 535] on p "UPDATES_OFAC (32)" at bounding box center [921, 539] width 245 height 25
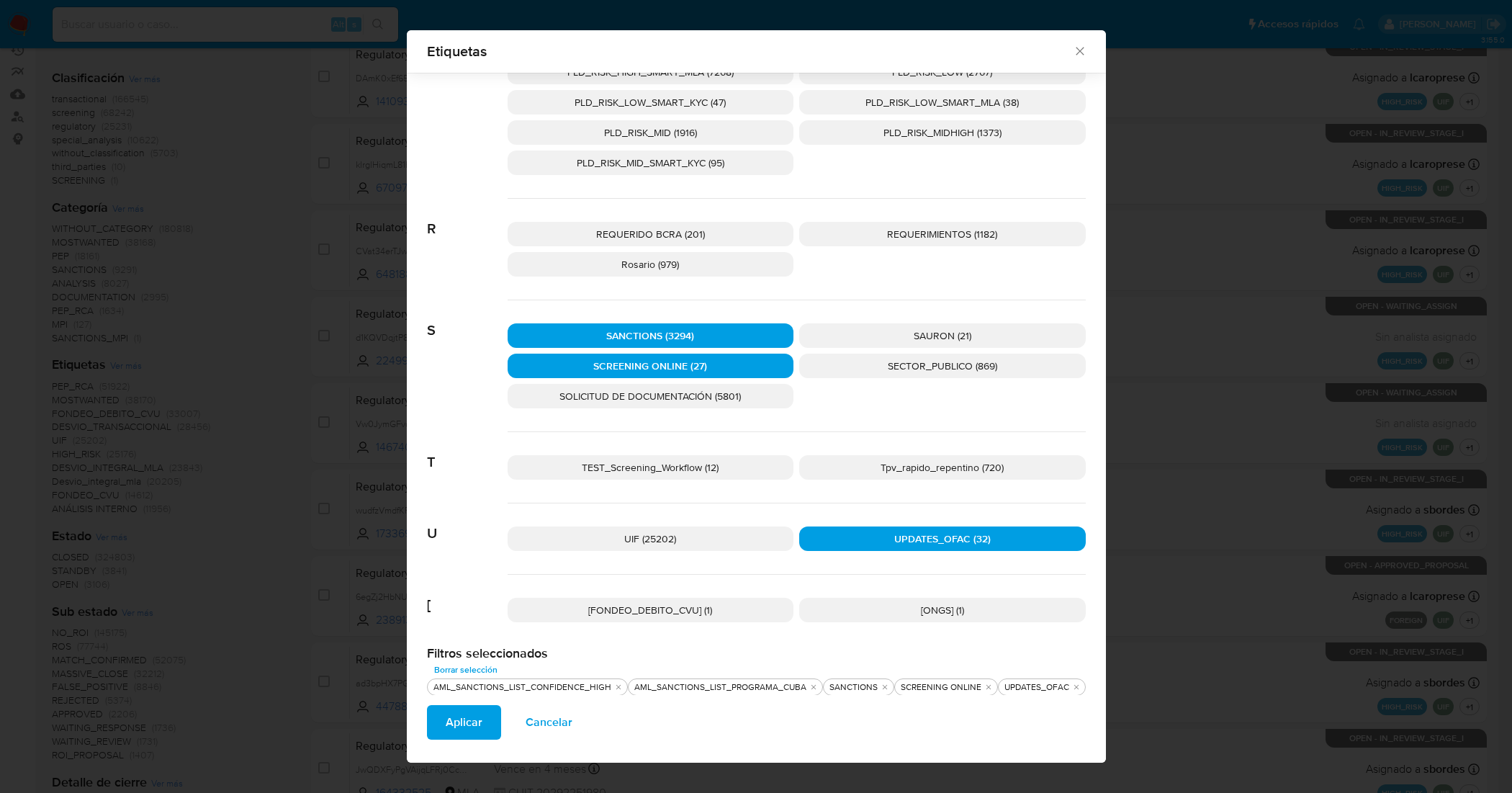
click at [468, 711] on span "Aplicar" at bounding box center [464, 722] width 37 height 32
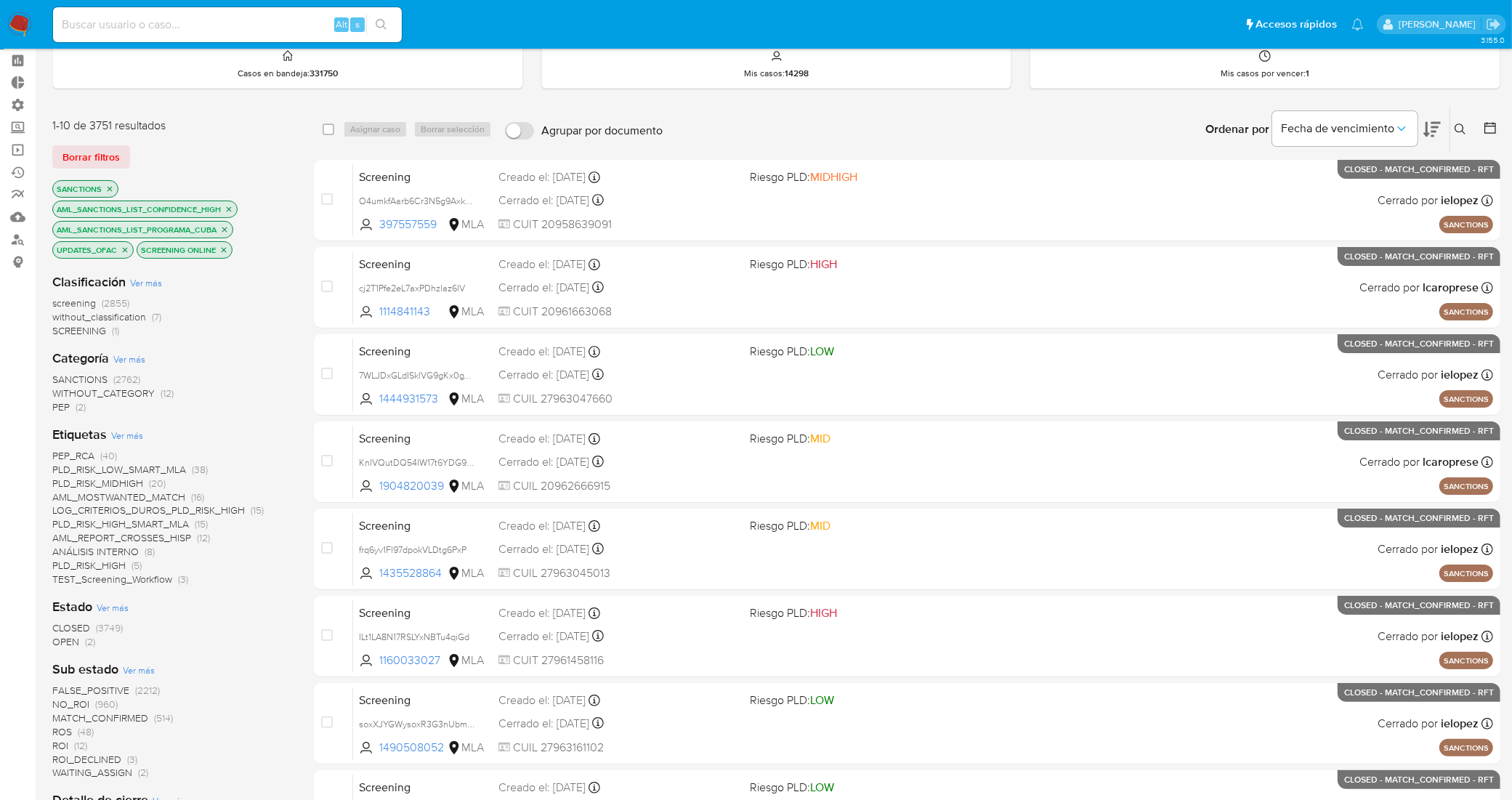
scroll to position [90, 0]
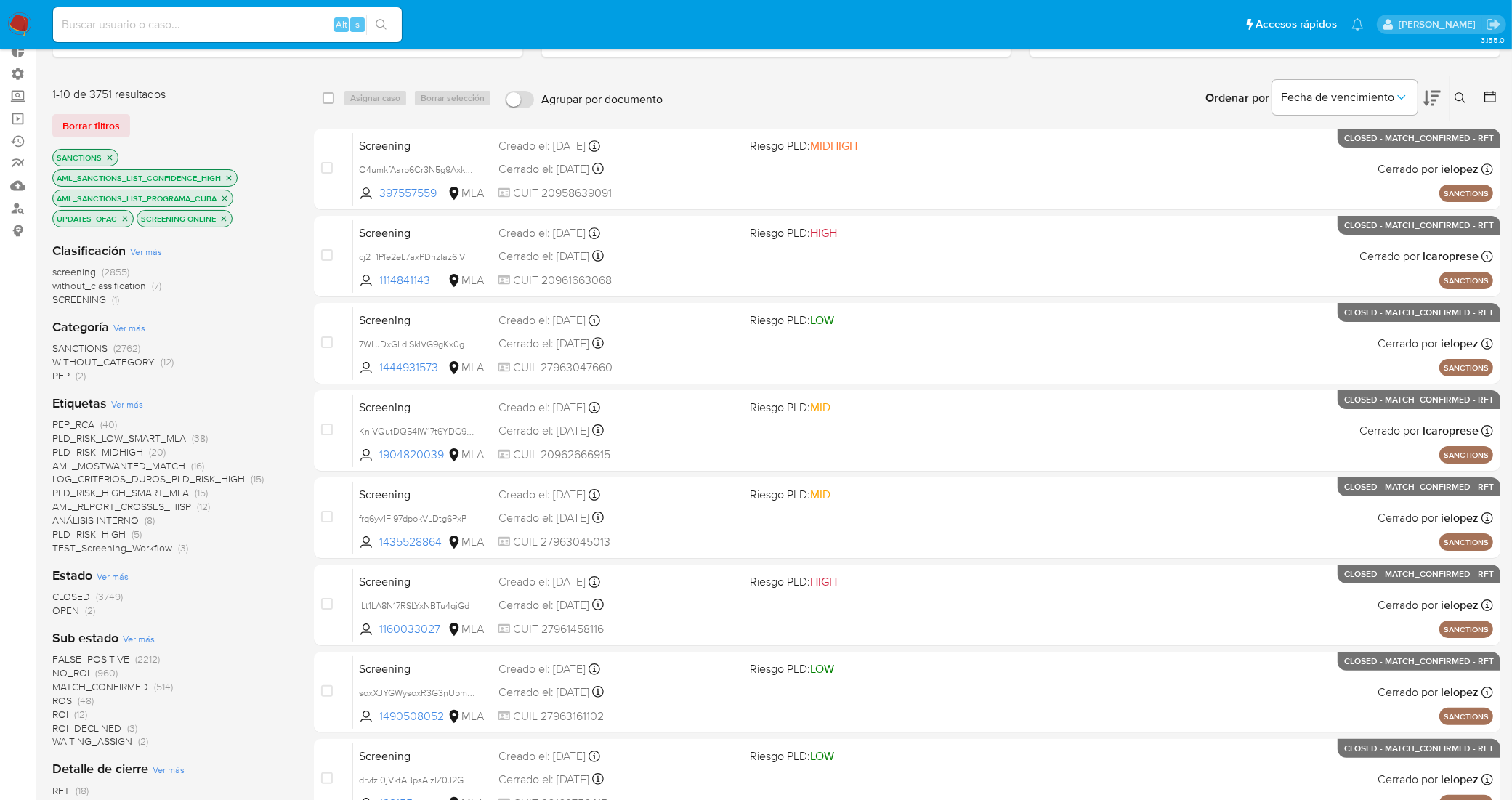
click at [67, 612] on span "OPEN" at bounding box center [65, 610] width 27 height 14
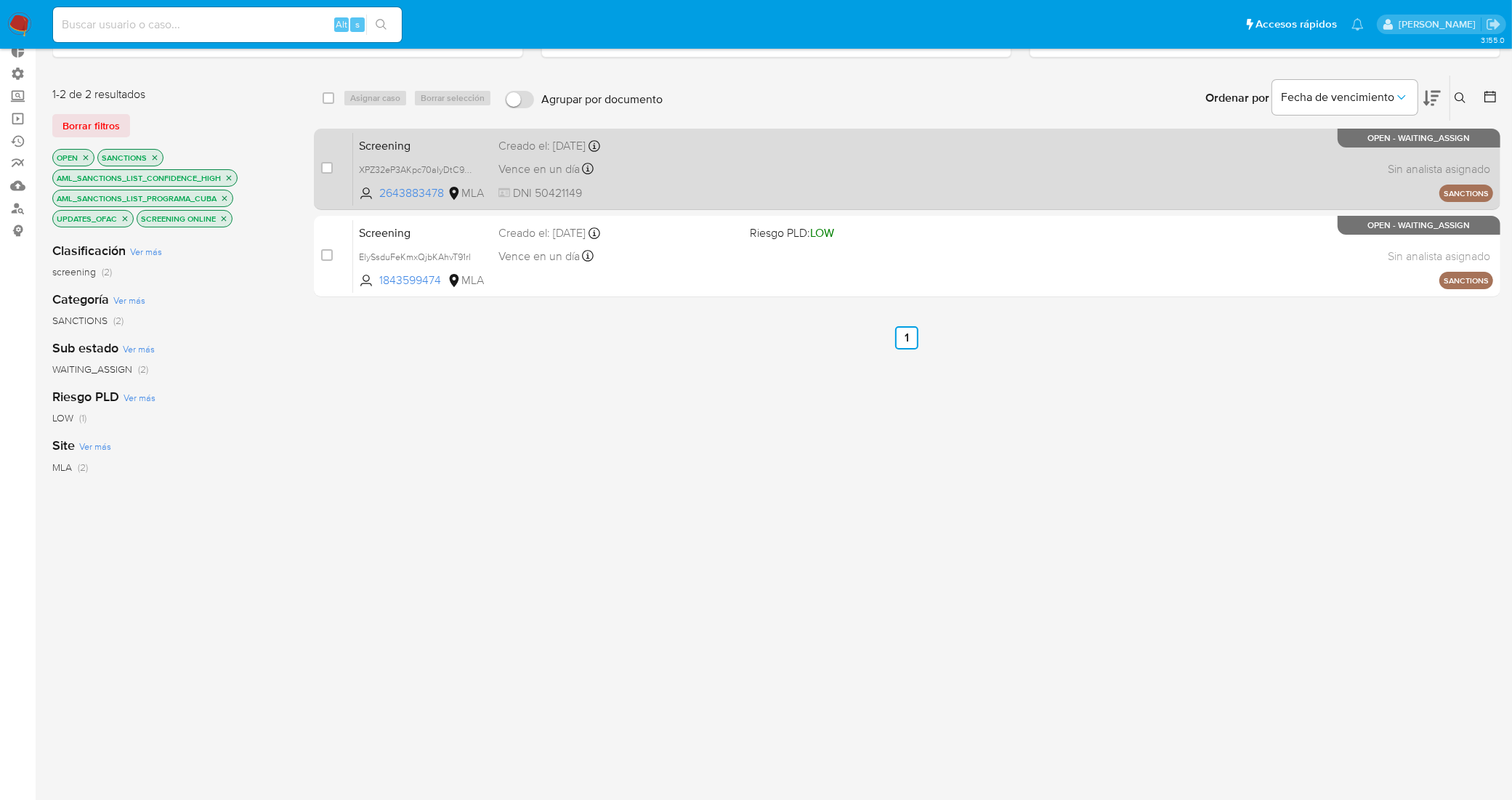
click at [716, 150] on div "Creado el: 21/08/2025 Creado el: 21/08/2025 15:20:31" at bounding box center [618, 146] width 239 height 16
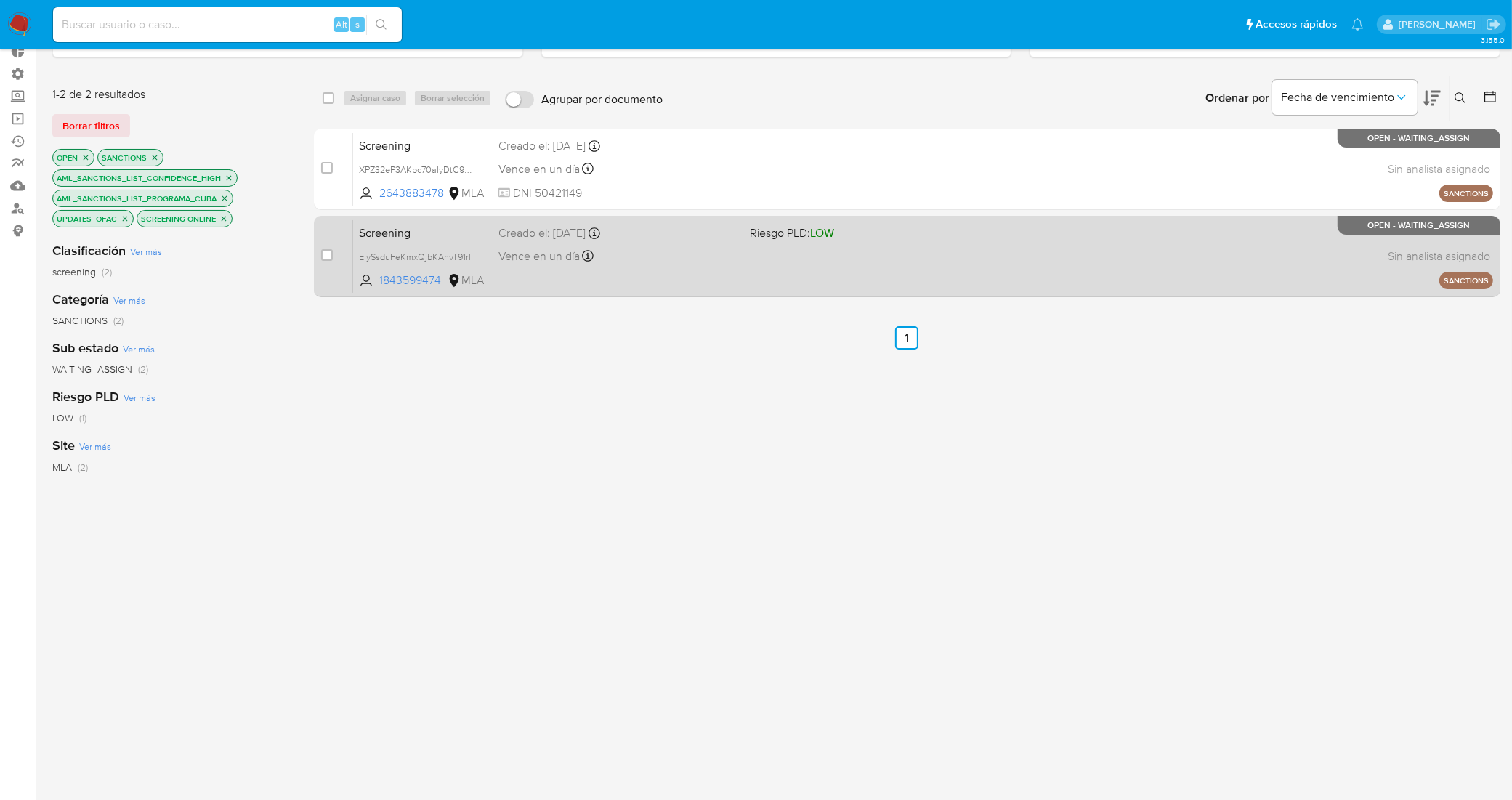
click at [658, 248] on div "Vence en un día Vence el 22/08/2025 15:17:03" at bounding box center [618, 255] width 239 height 19
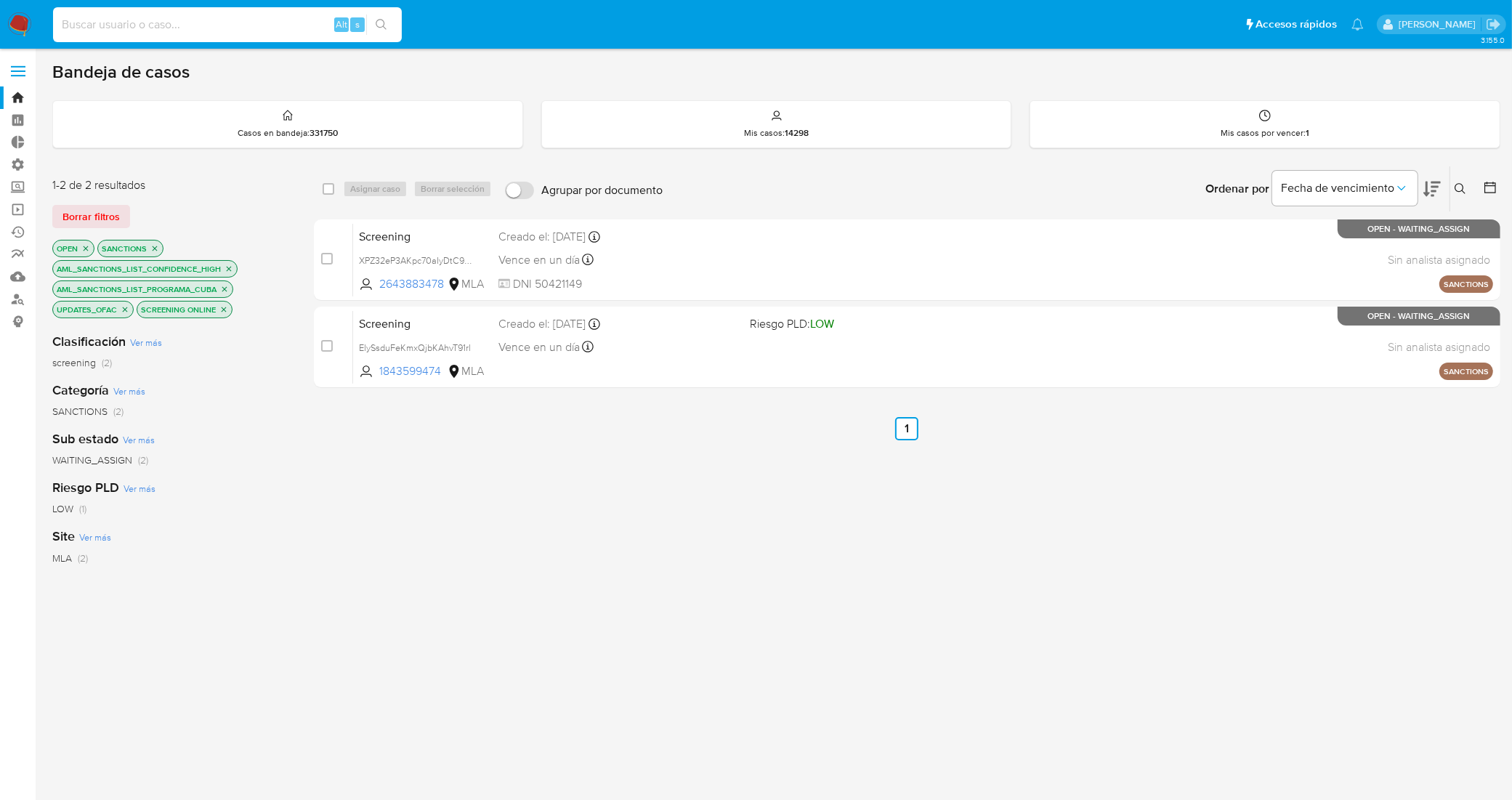
click at [193, 25] on input at bounding box center [227, 24] width 349 height 19
paste input "De8rC1VdSzC2PdrlQBQ5OyDs"
type input "De8rC1VdSzC2PdrlQBQ5OyDs"
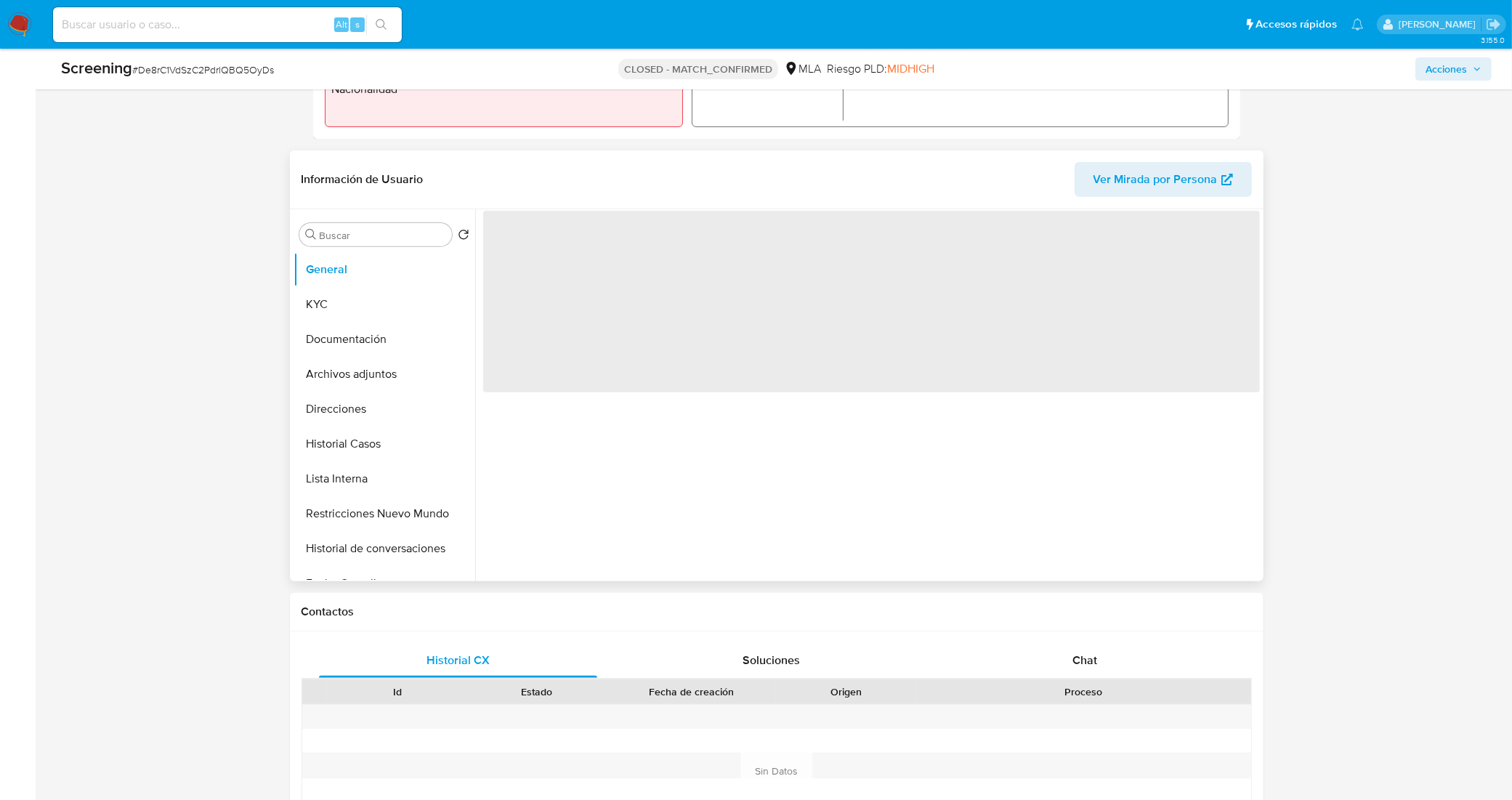
scroll to position [545, 0]
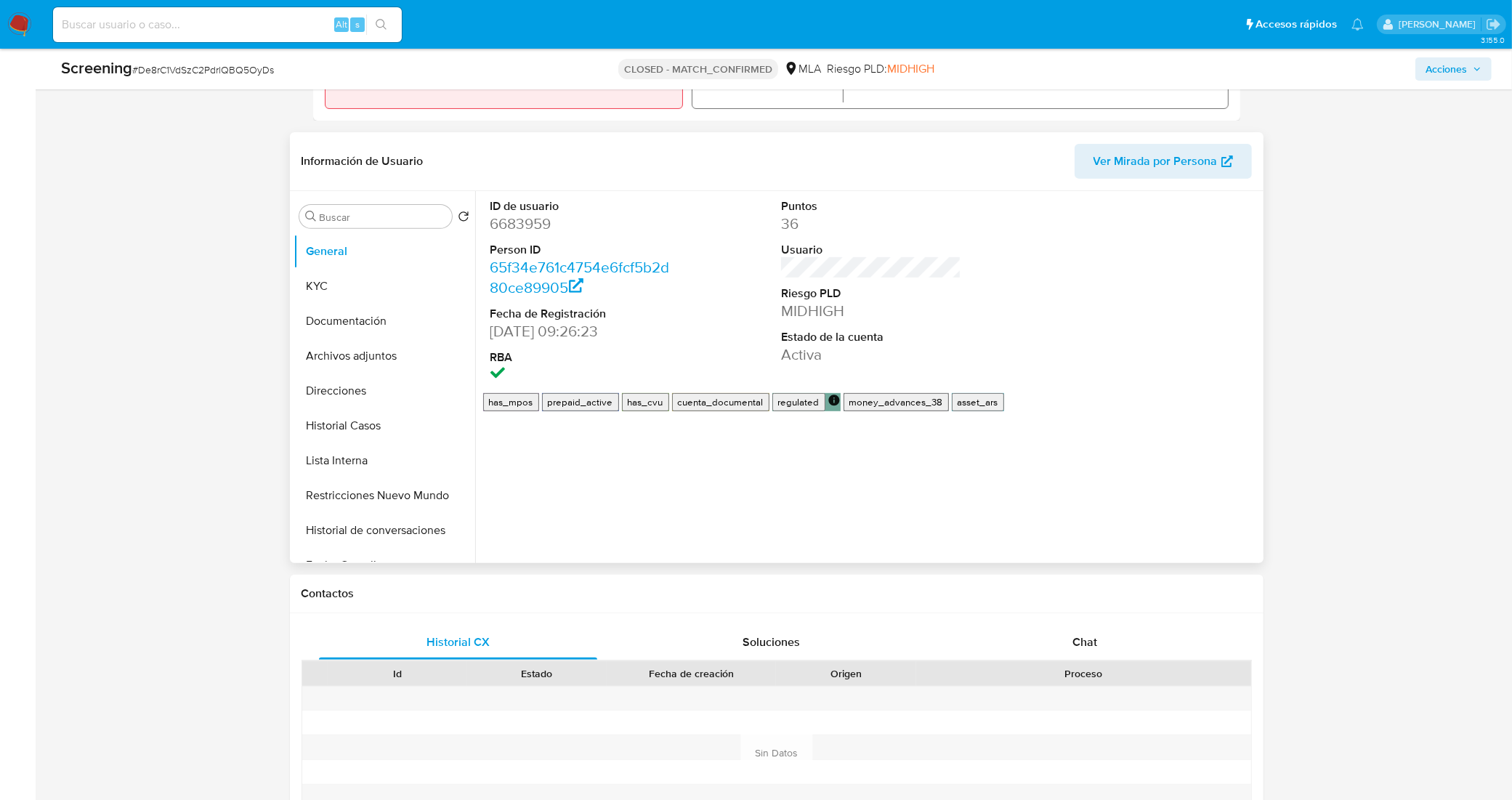
select select "10"
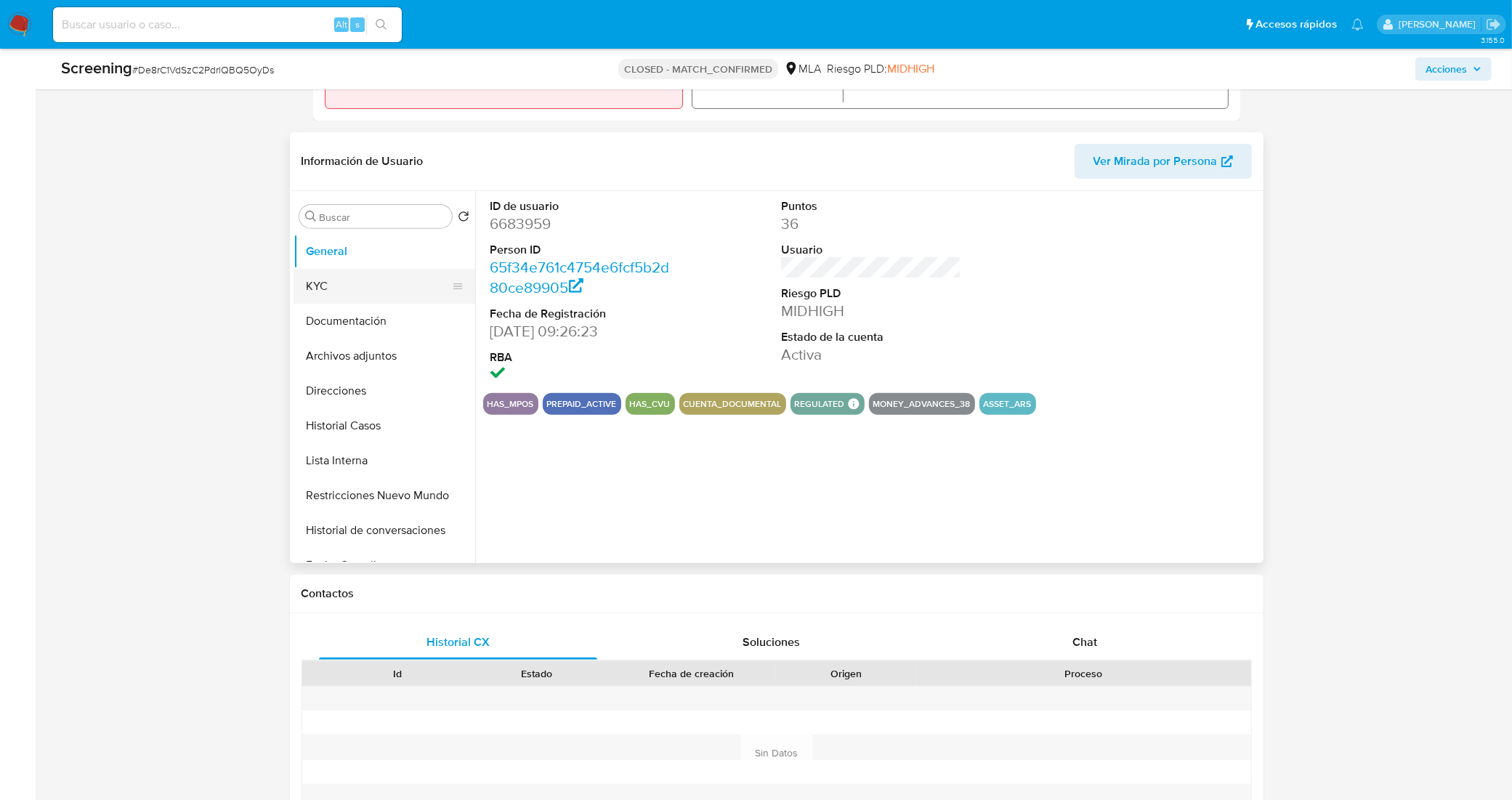
click at [354, 271] on button "KYC" at bounding box center [378, 286] width 170 height 35
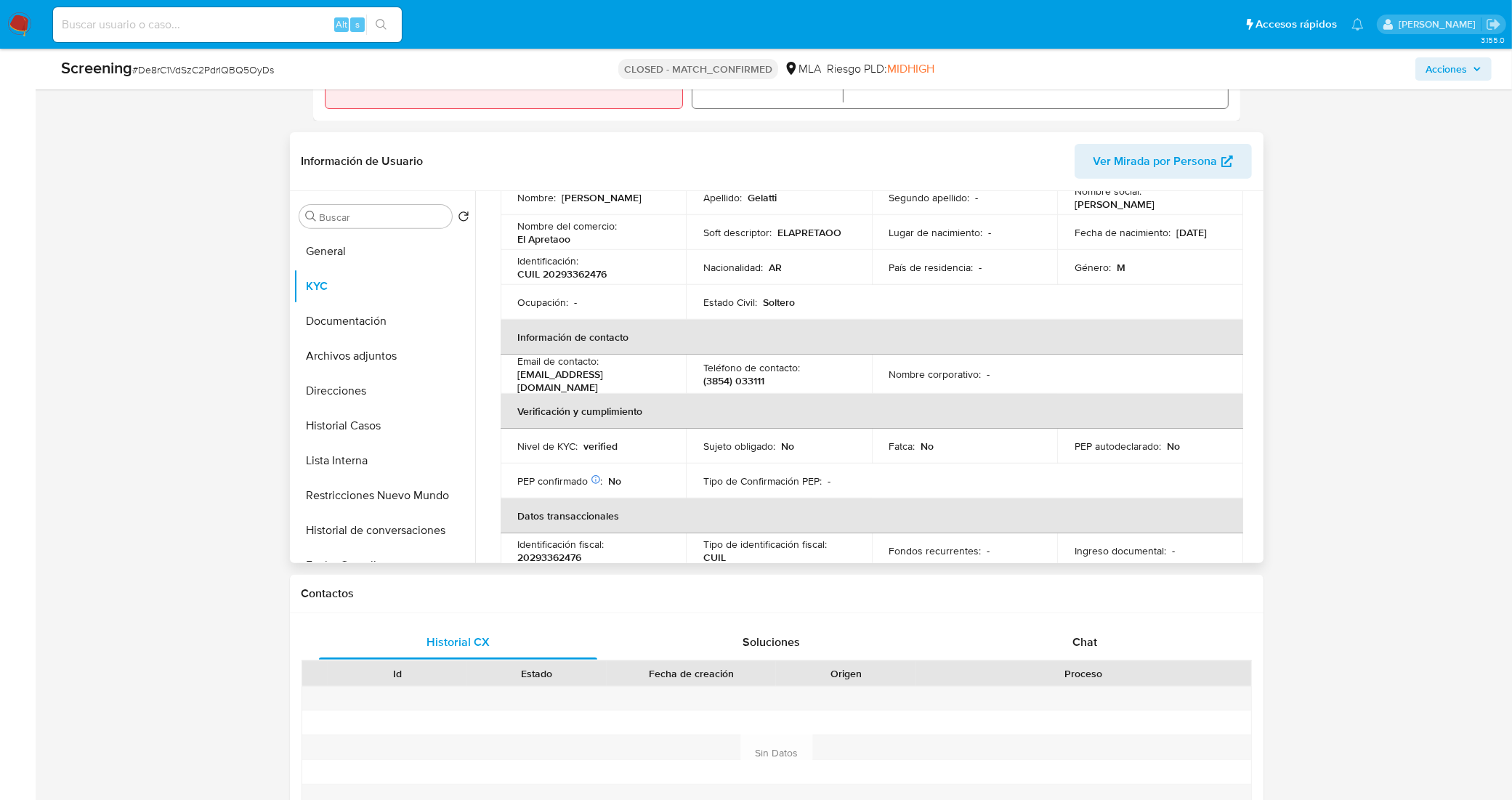
scroll to position [182, 0]
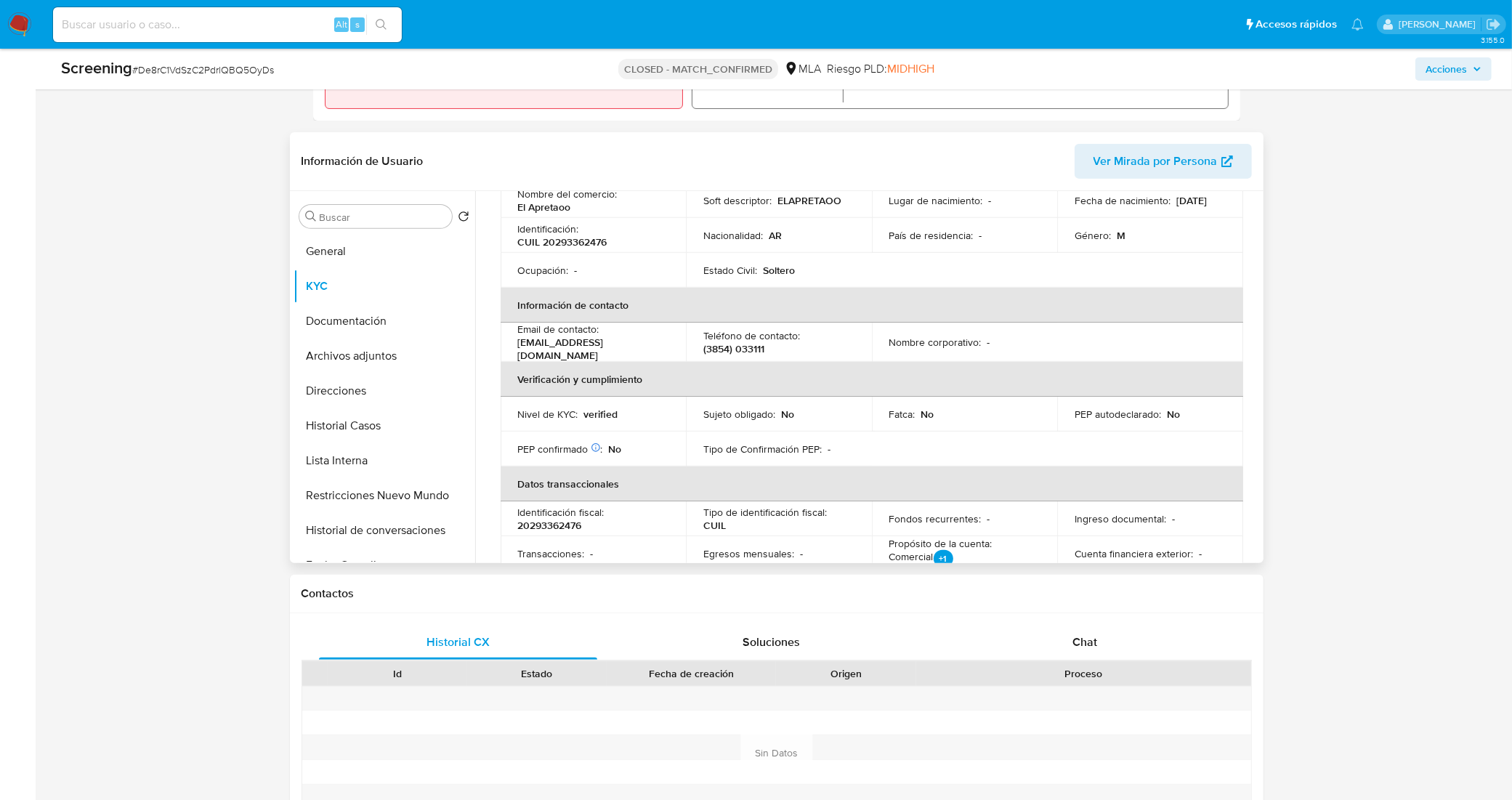
click at [596, 348] on p "djalegelatti@gmail.com" at bounding box center [591, 348] width 146 height 26
click at [640, 362] on th "Verificación y cumplimiento" at bounding box center [872, 379] width 743 height 35
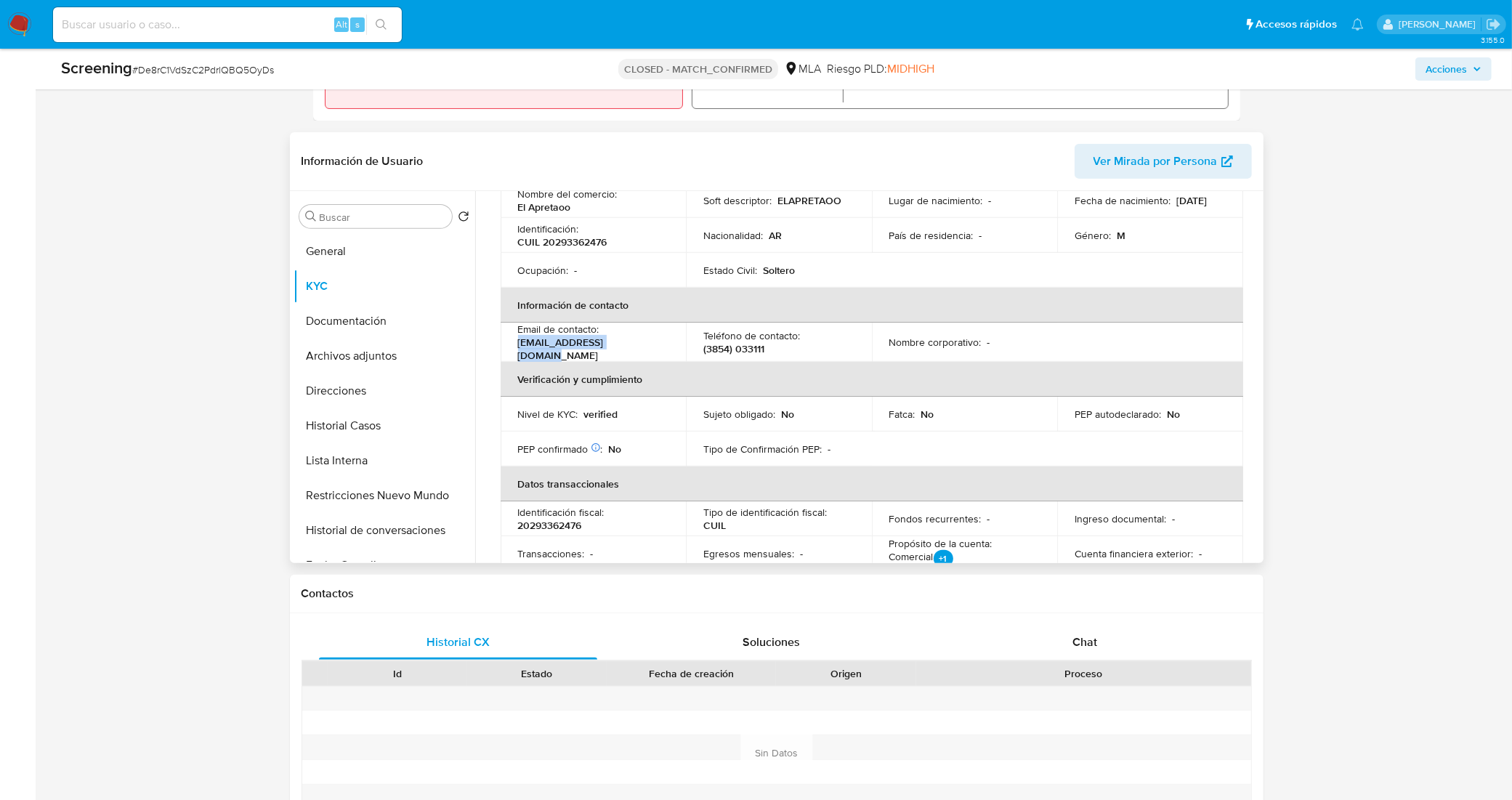
drag, startPoint x: 632, startPoint y: 345, endPoint x: 508, endPoint y: 349, distance: 124.1
click at [508, 349] on td "Email de contacto : djalegelatti@gmail.com" at bounding box center [594, 342] width 186 height 39
copy p "djalegelatti@gmail.com"
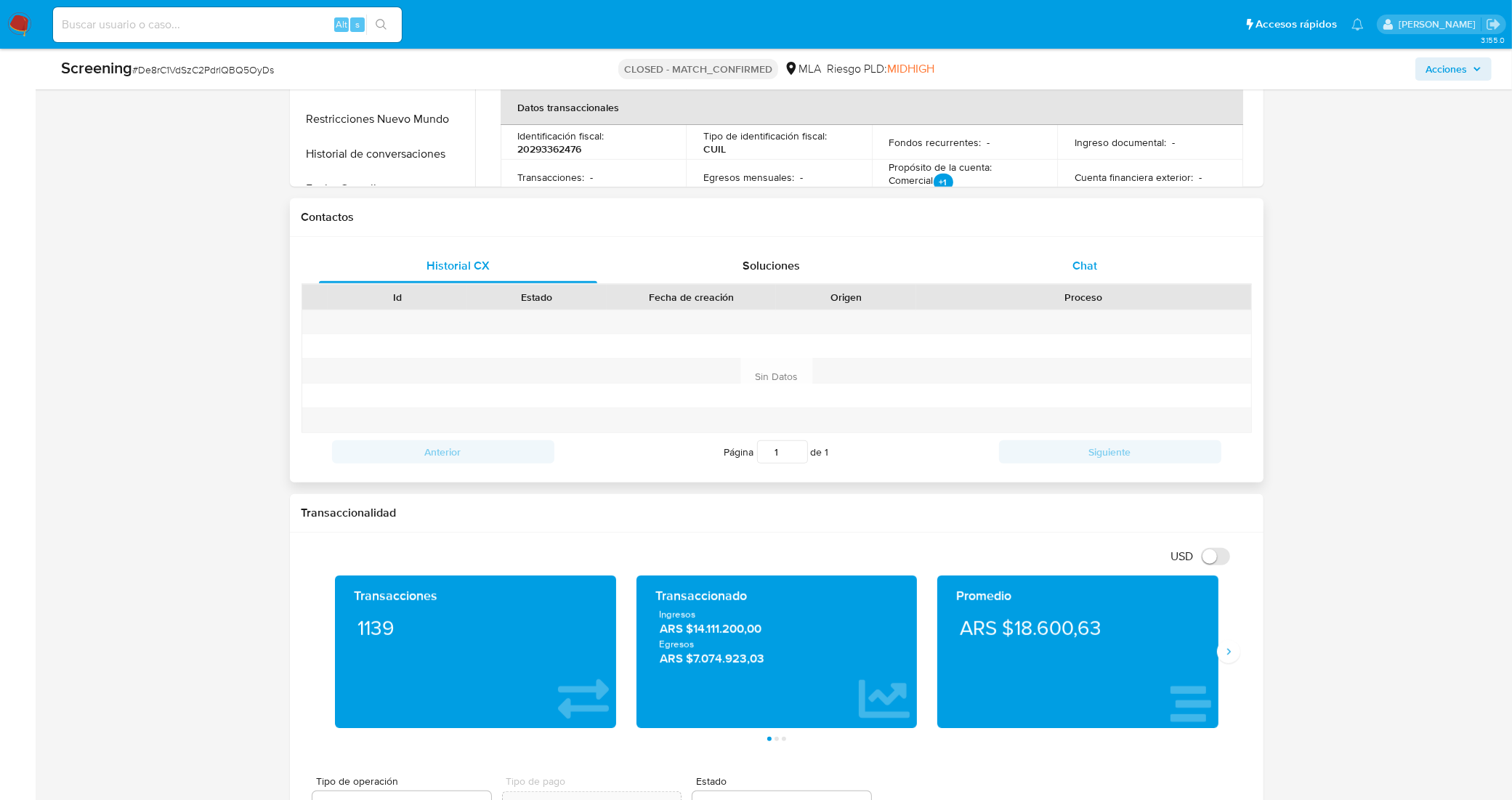
scroll to position [818, 0]
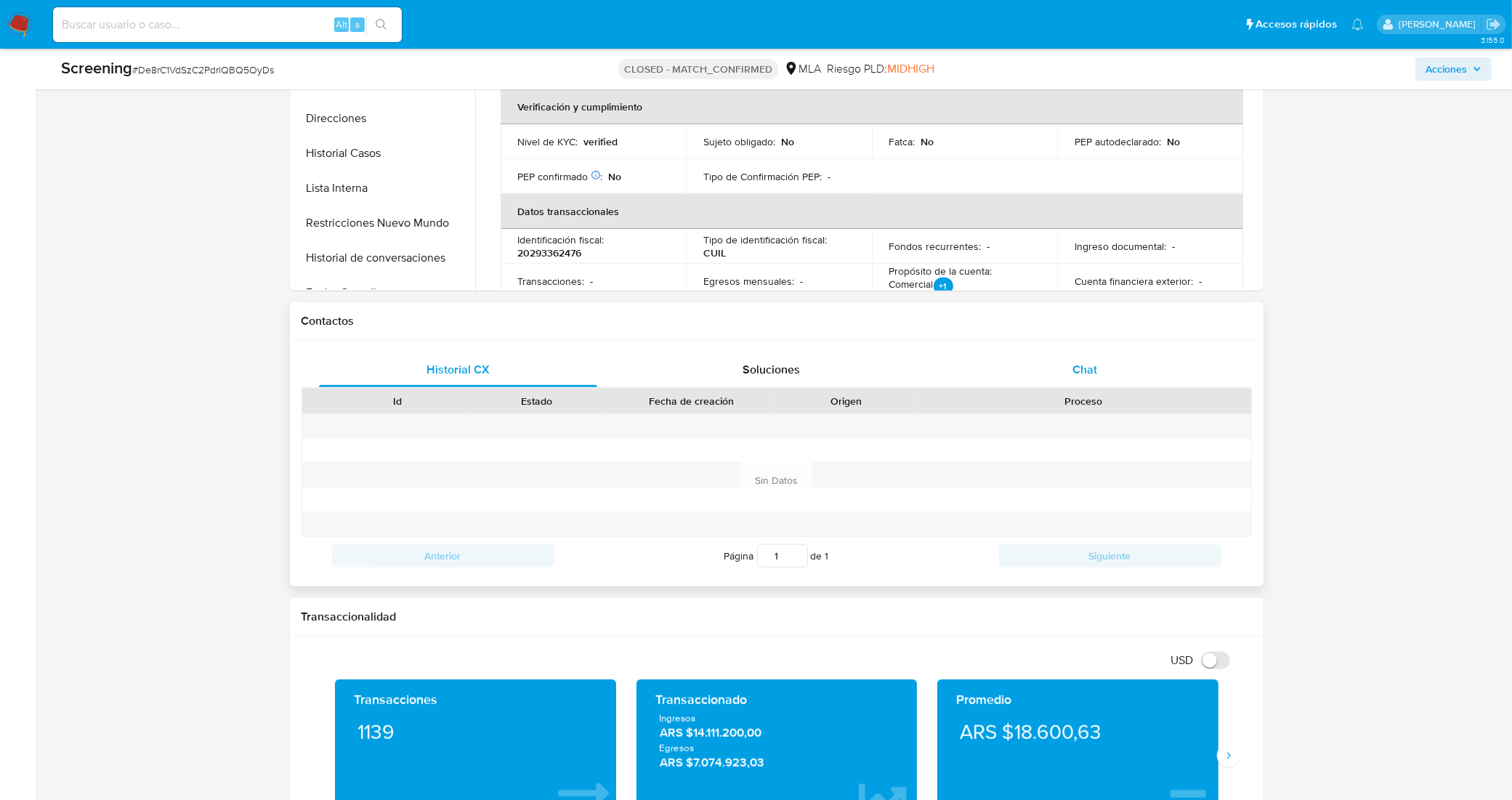
click at [1062, 375] on div "Chat" at bounding box center [1085, 370] width 279 height 35
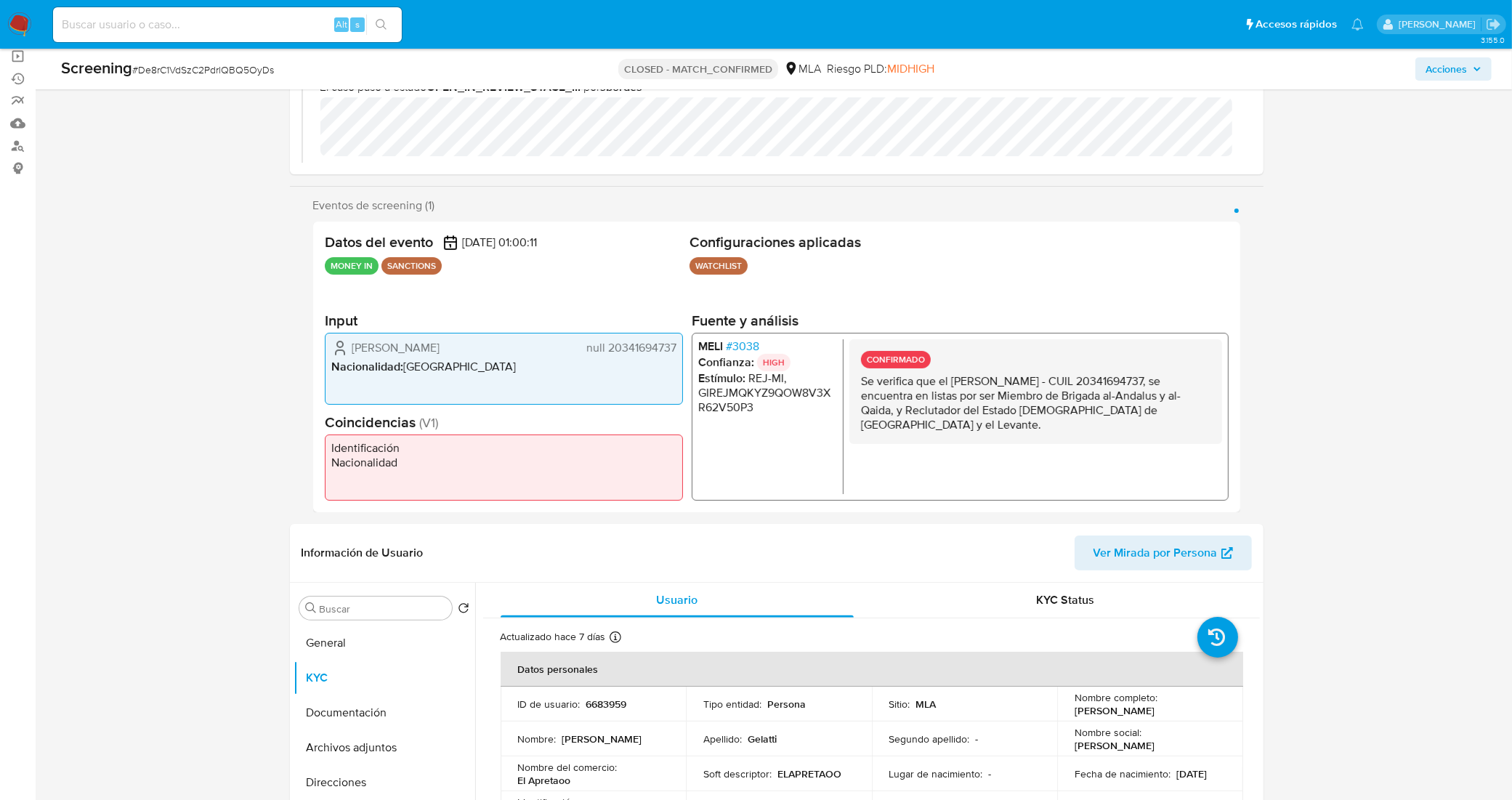
scroll to position [0, 0]
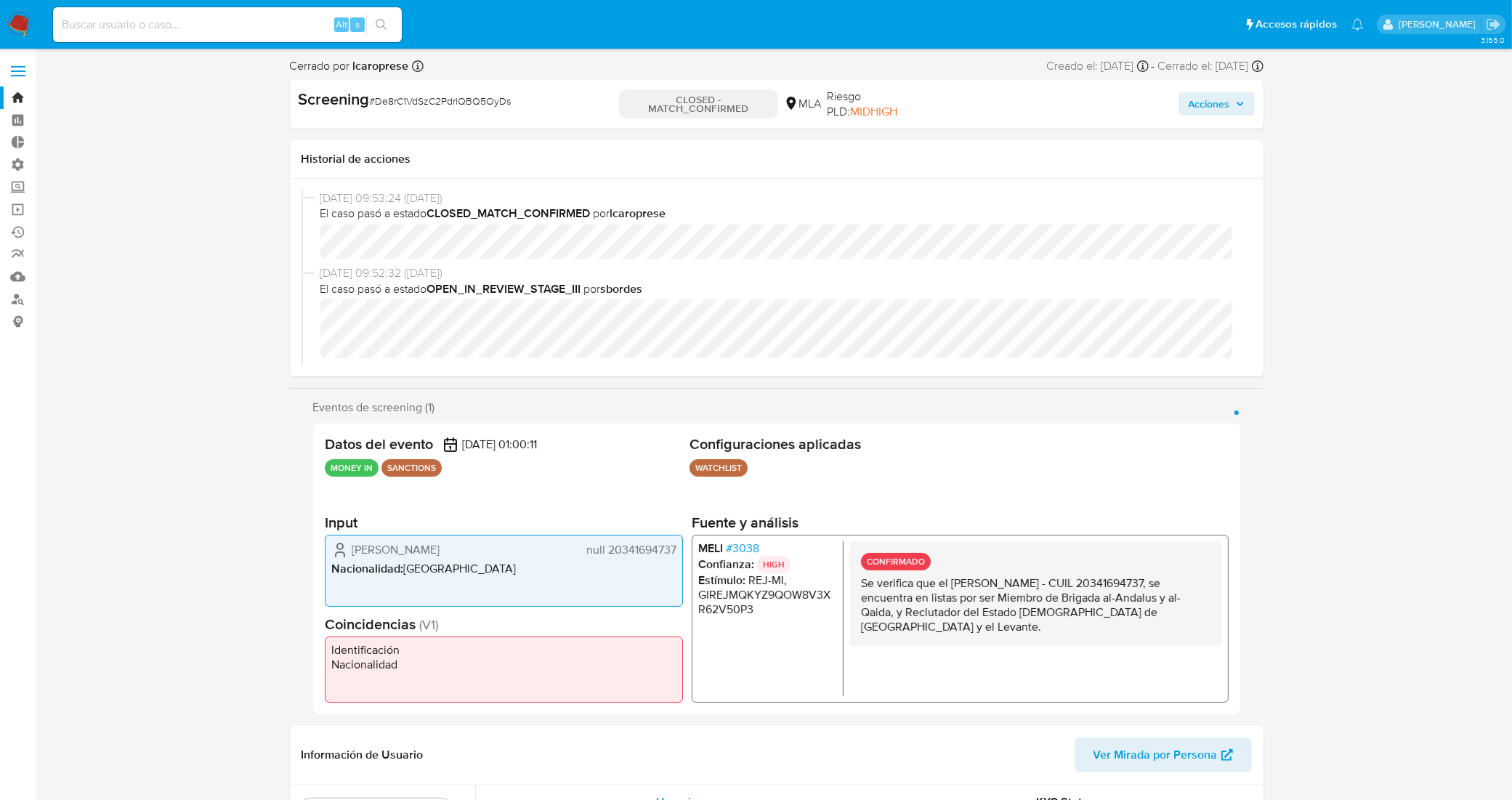
click at [1107, 484] on div "Datos del evento 12/01/2025 01:00:11 MONEY IN SANCTIONS Configuraciones aplicad…" at bounding box center [776, 569] width 927 height 291
click at [19, 300] on link "Buscador de personas" at bounding box center [86, 299] width 173 height 23
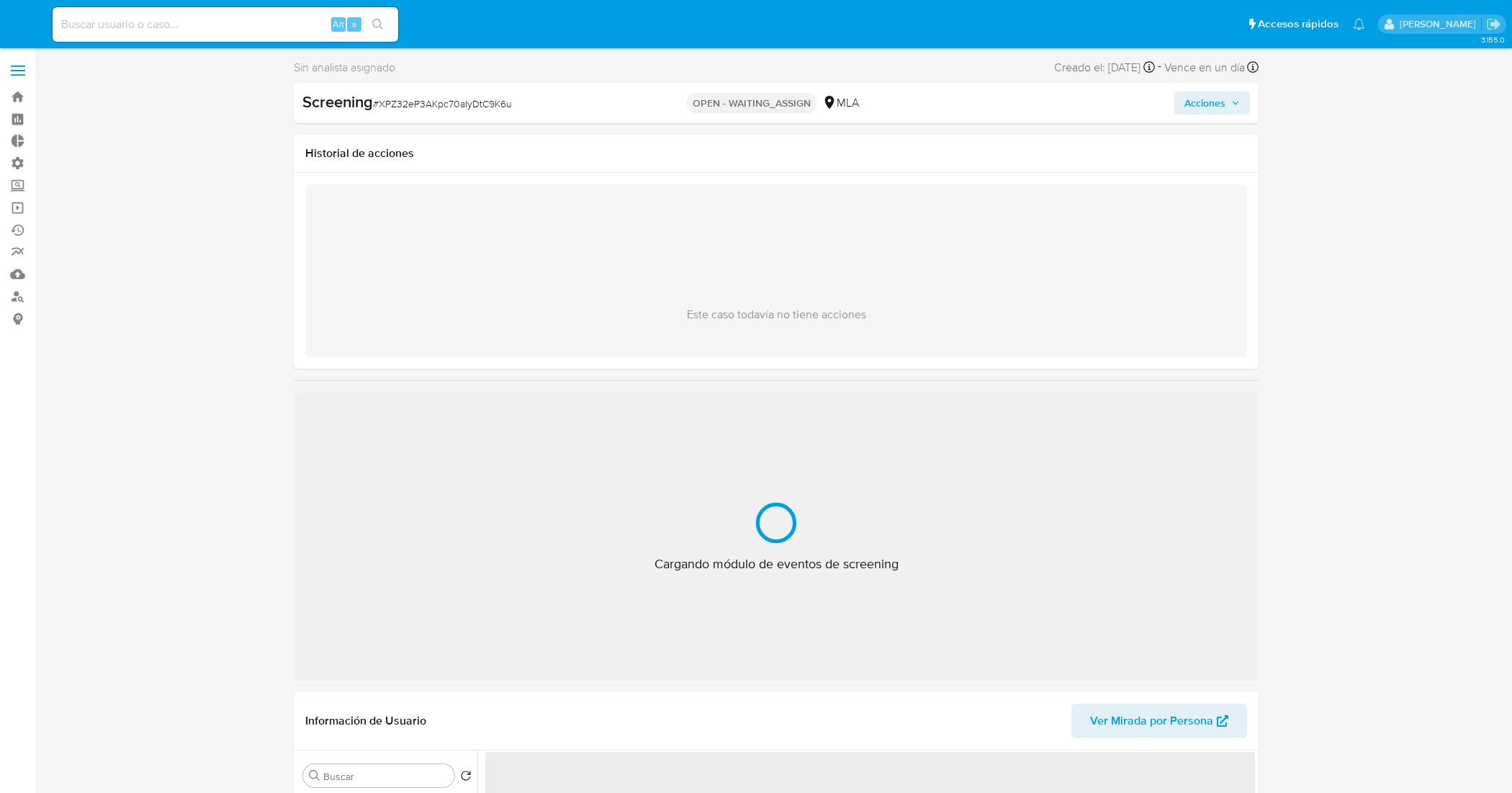
select select "10"
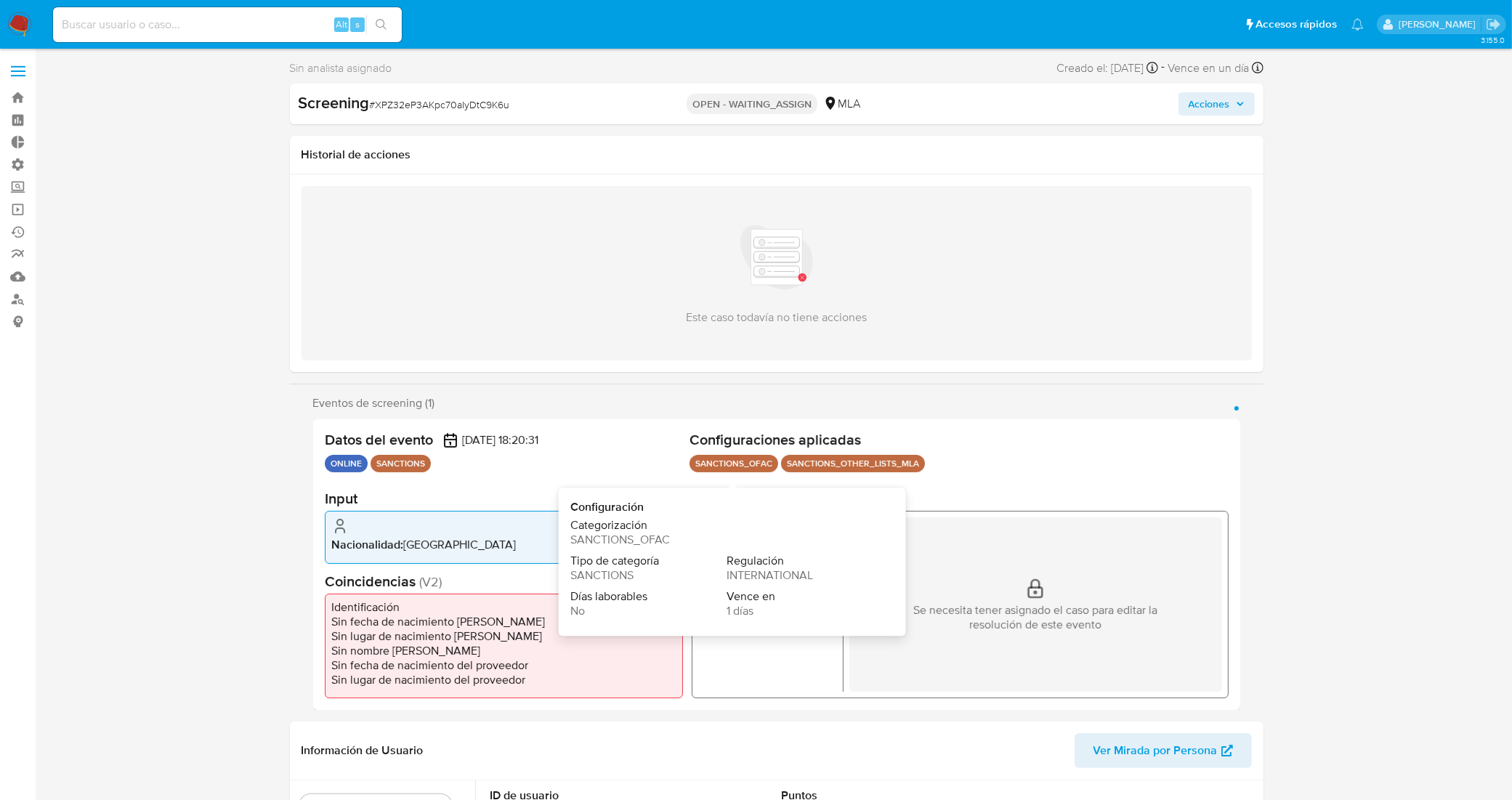
scroll to position [90, 0]
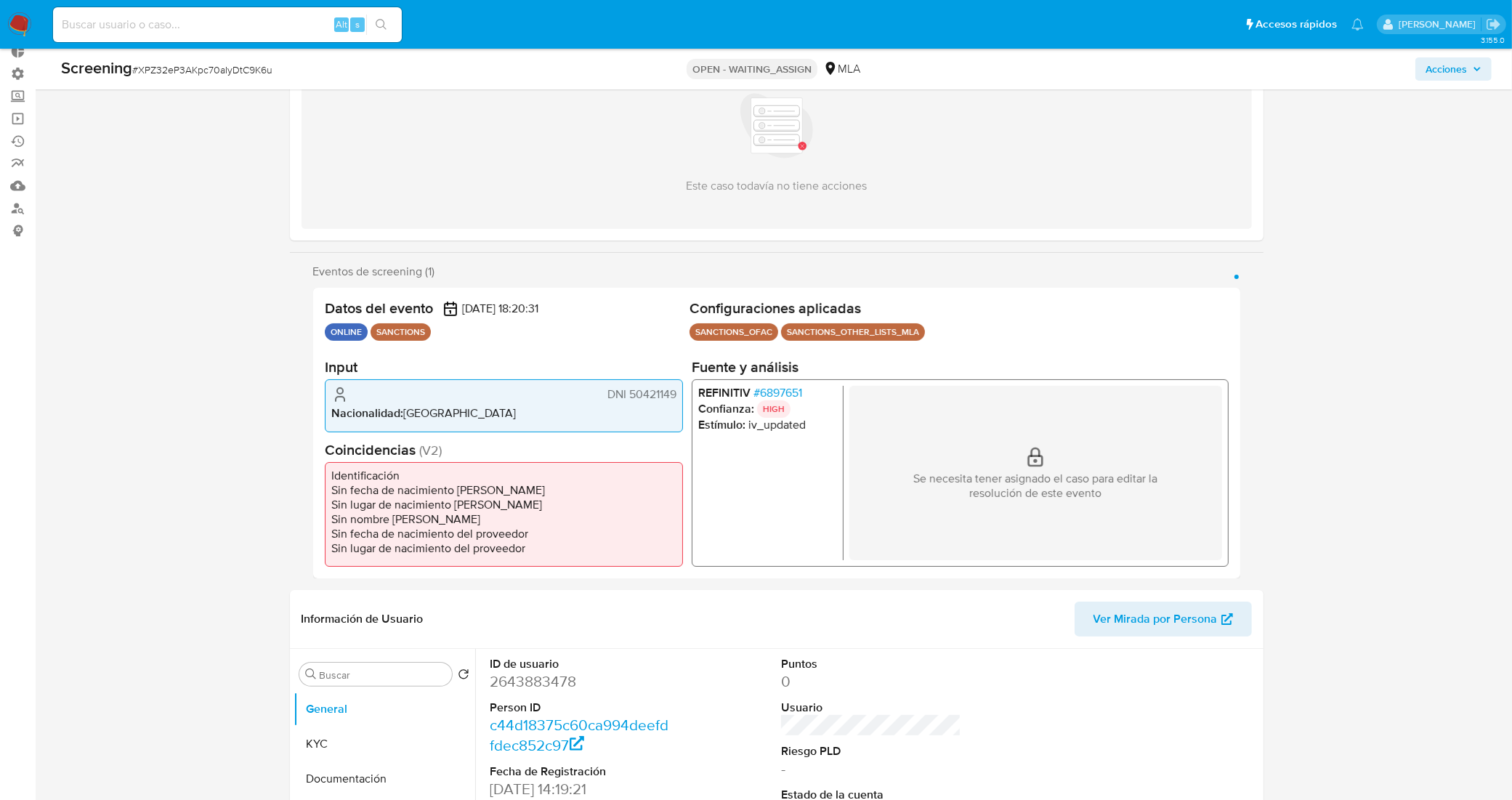
click at [795, 395] on span "# 6897651" at bounding box center [777, 393] width 49 height 14
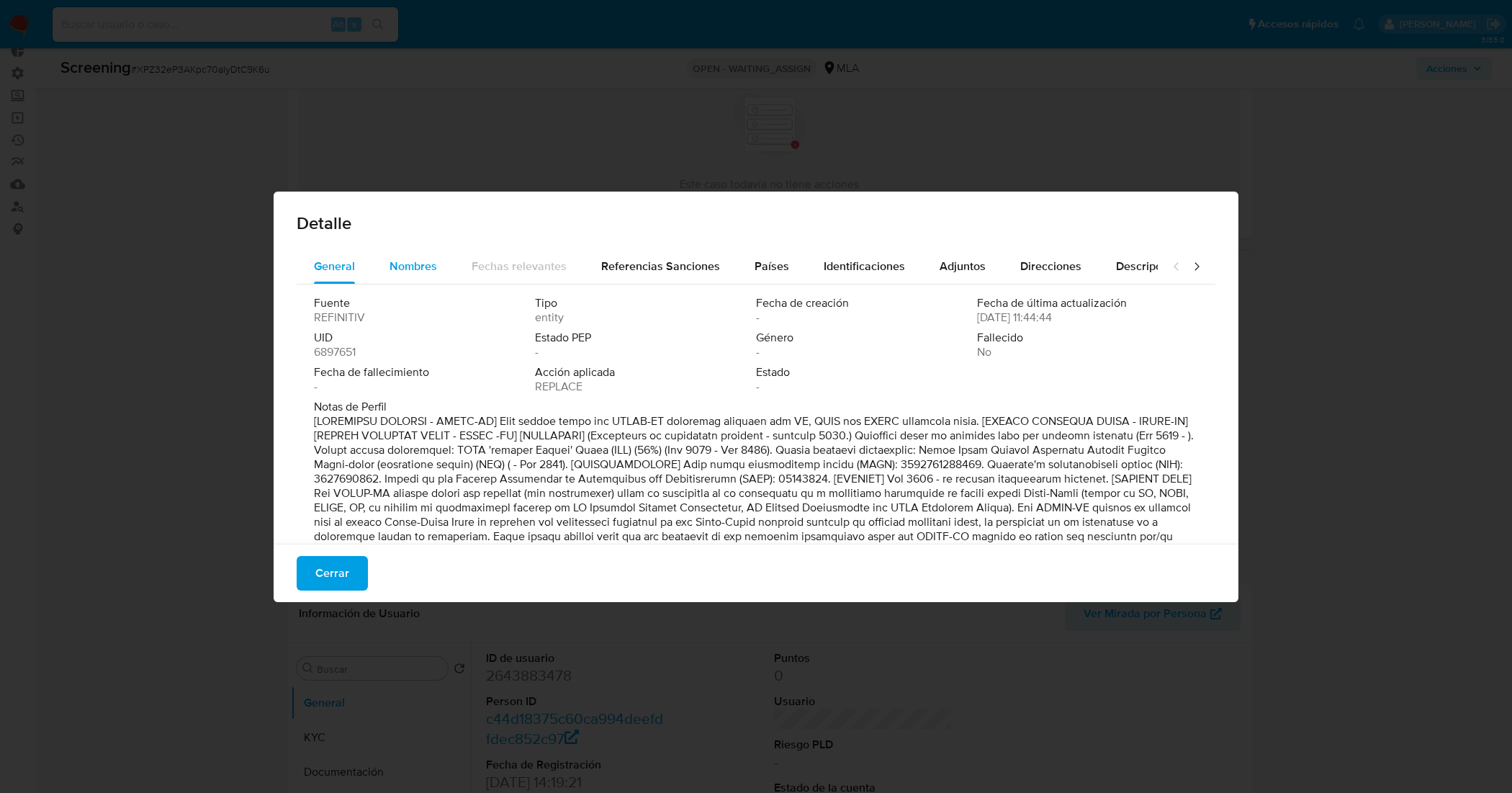
click at [407, 269] on span "Nombres" at bounding box center [412, 267] width 47 height 17
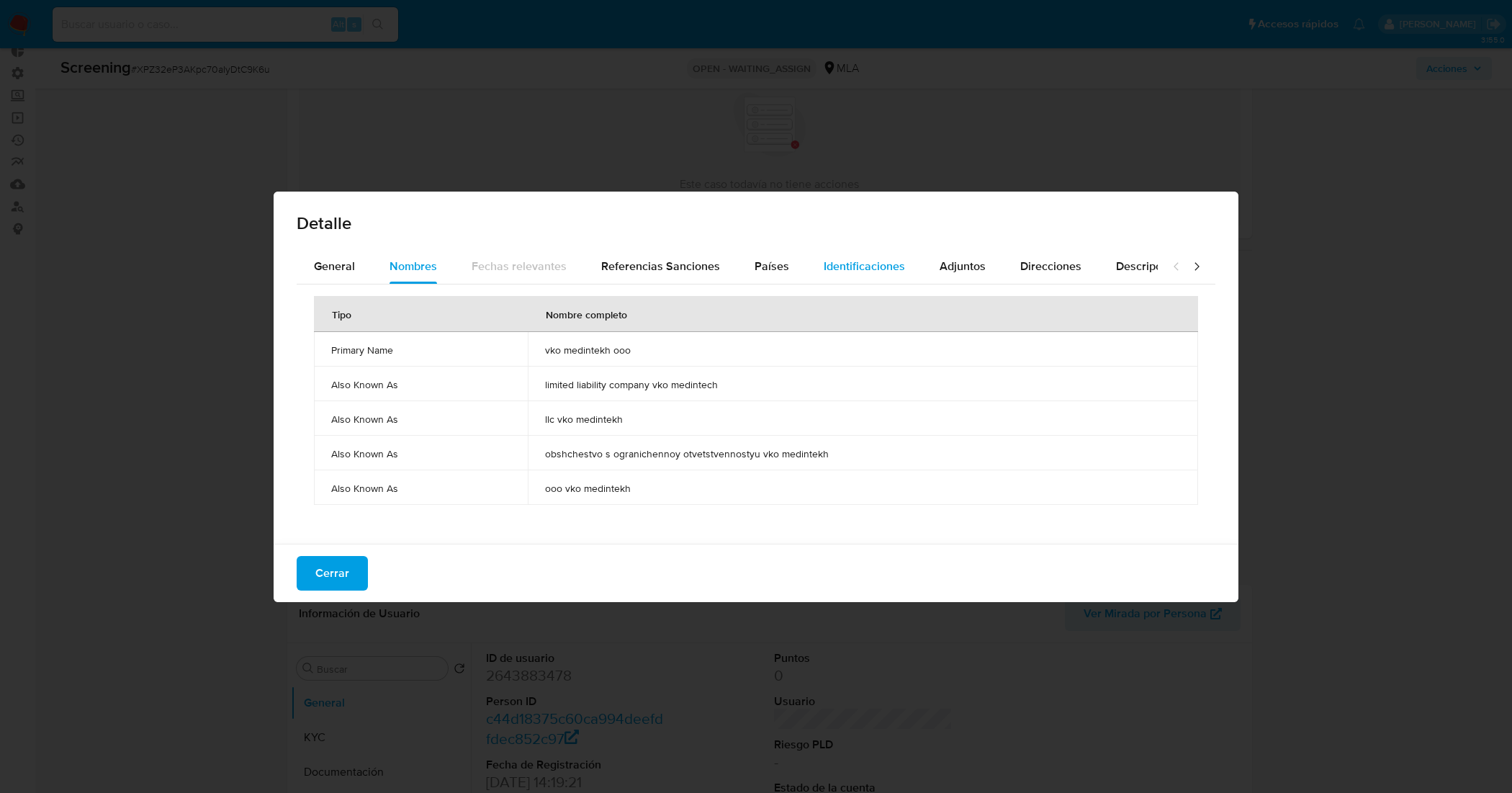
click at [883, 256] on div "Identificaciones" at bounding box center [865, 267] width 81 height 35
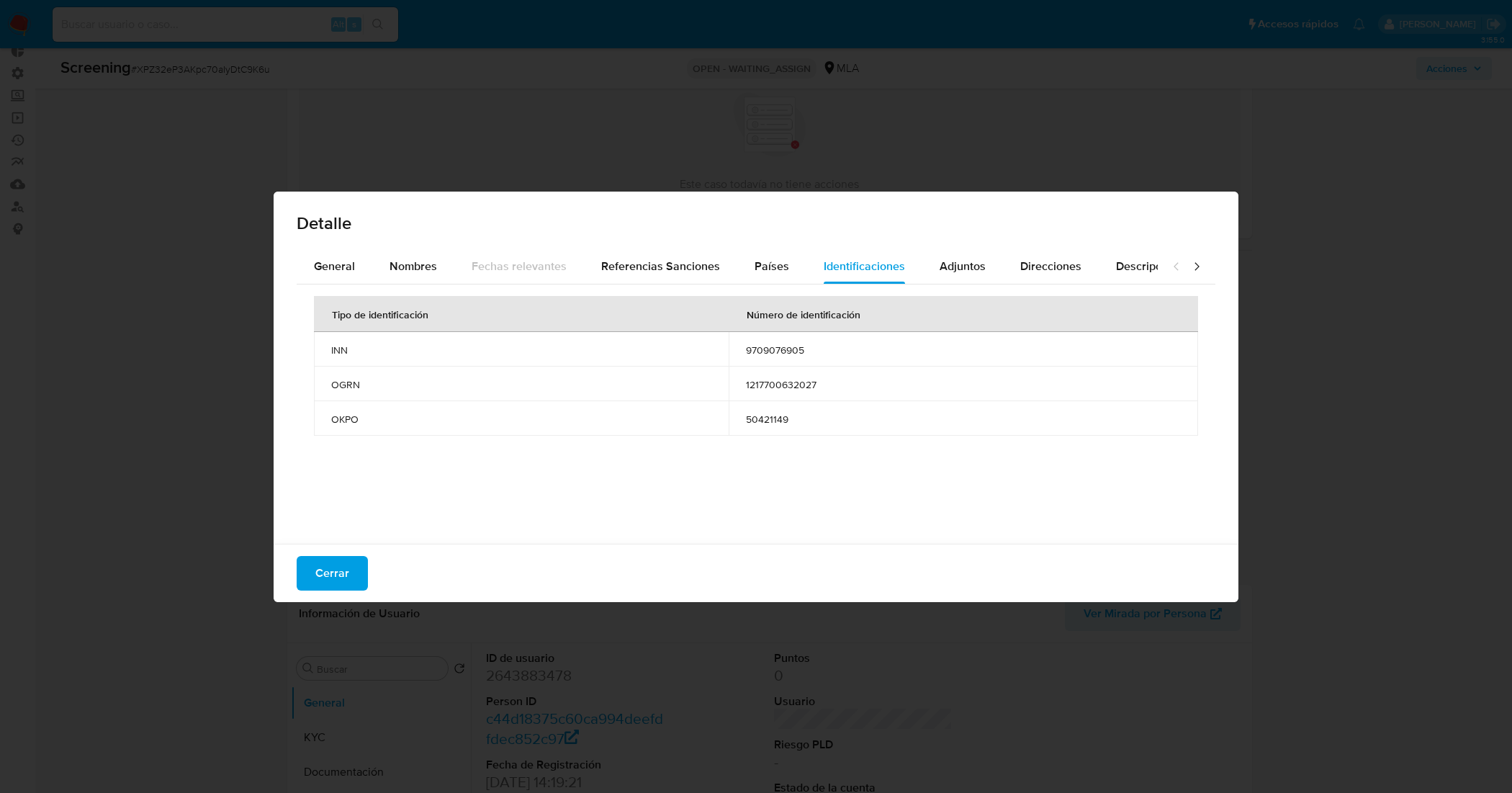
click at [346, 592] on div "Cerrar" at bounding box center [756, 573] width 965 height 58
click at [346, 580] on span "Cerrar" at bounding box center [332, 574] width 34 height 32
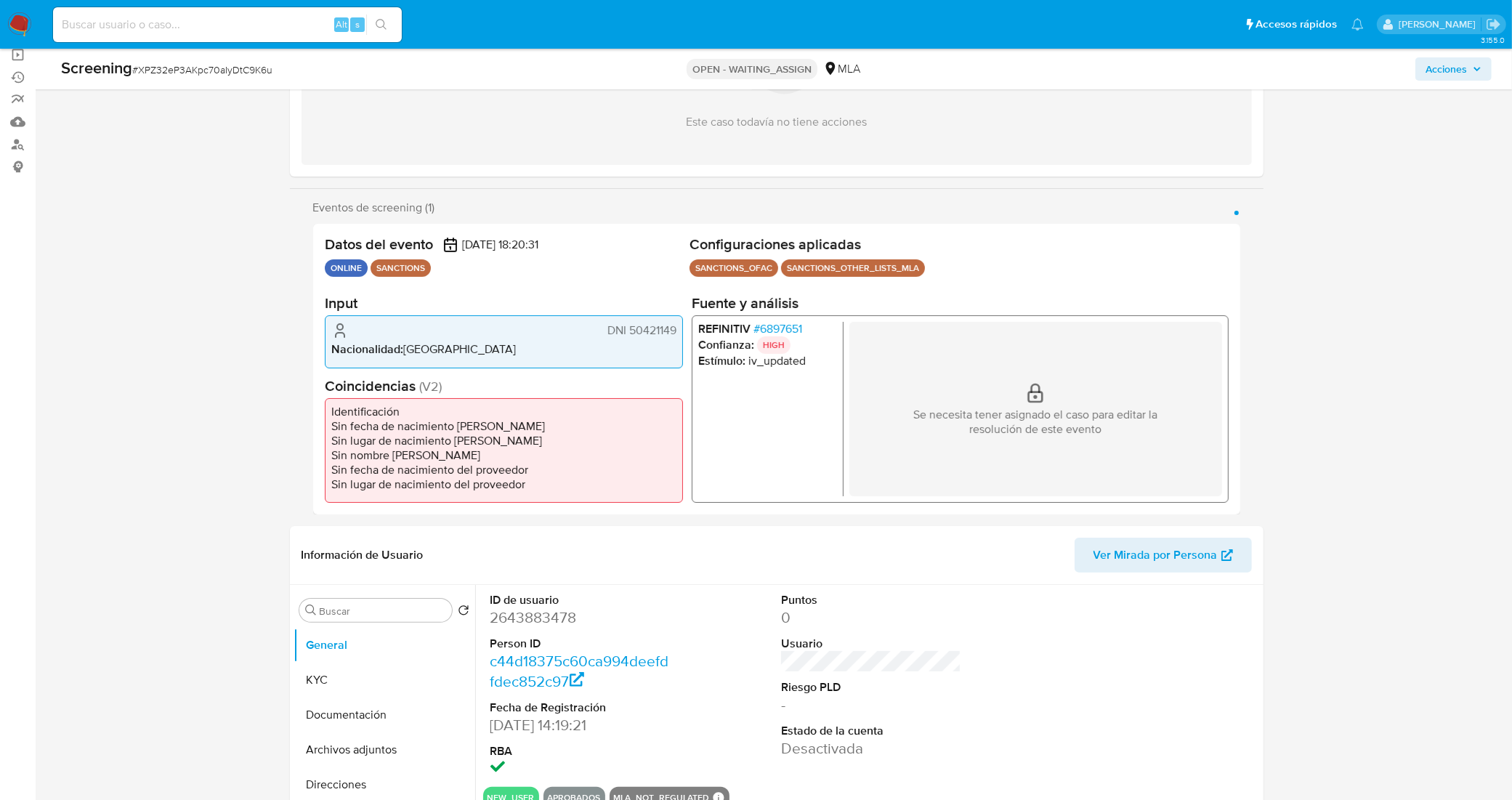
scroll to position [272, 0]
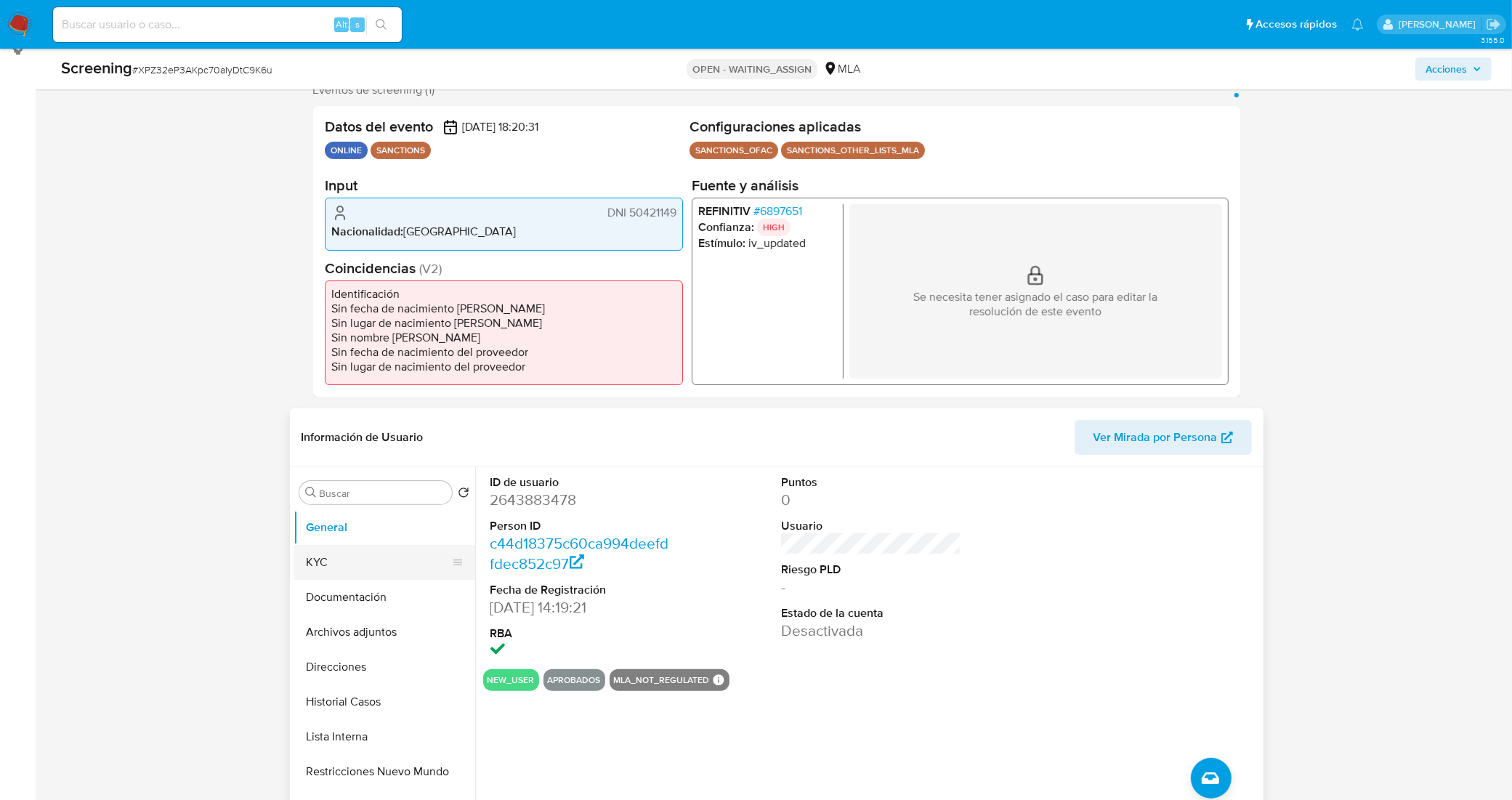
click at [306, 562] on button "KYC" at bounding box center [378, 563] width 170 height 35
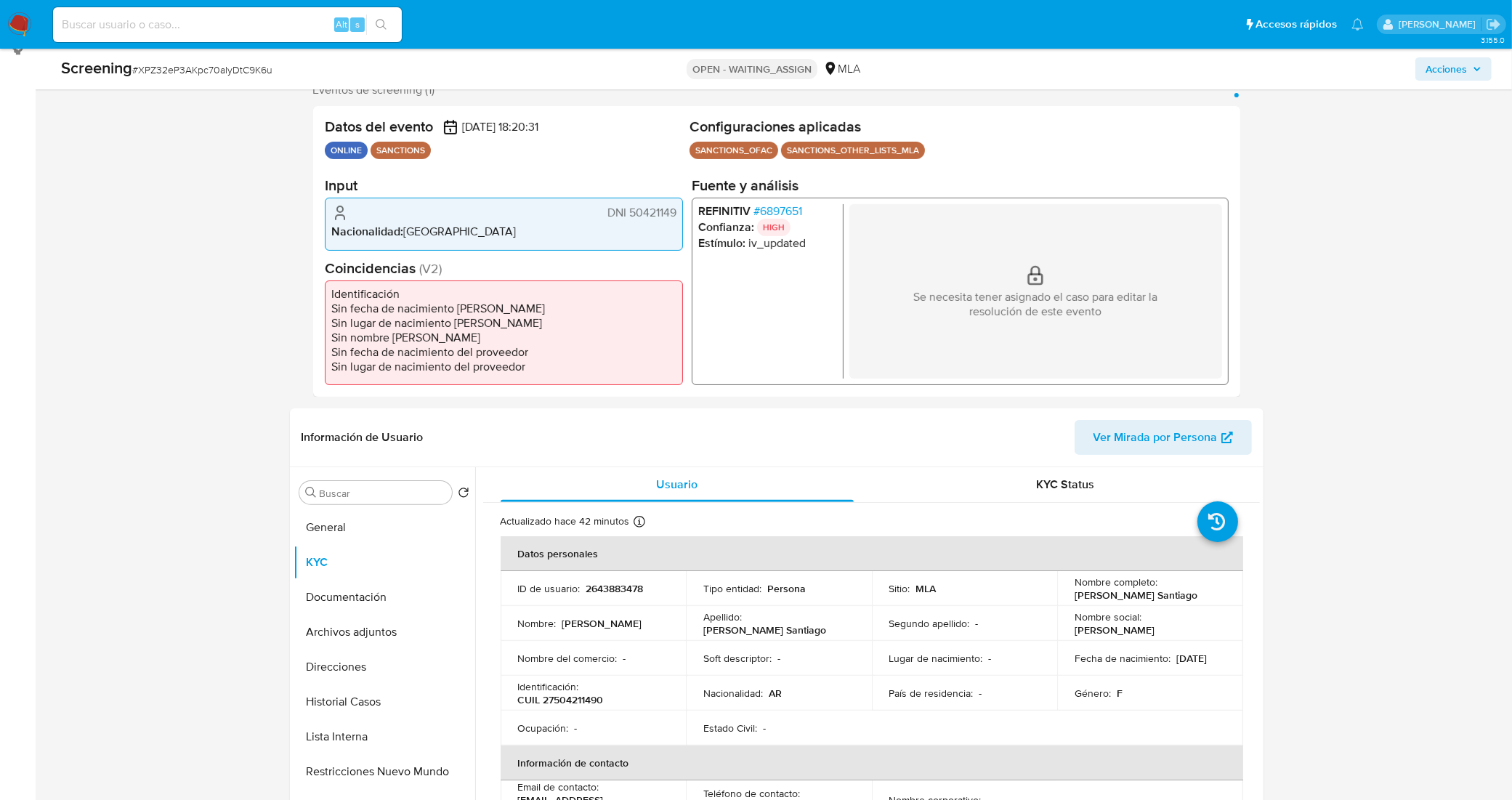
scroll to position [364, 0]
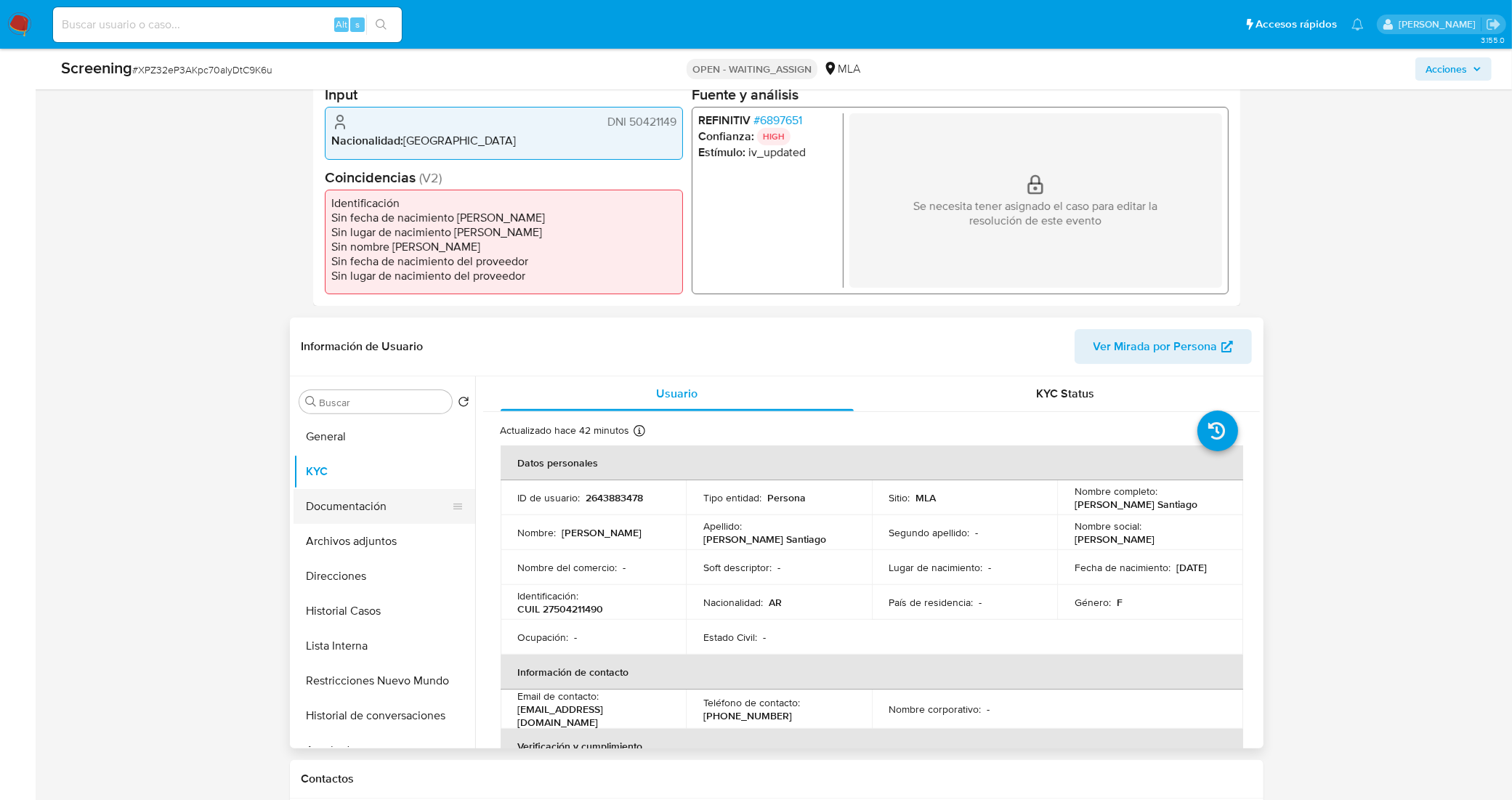
click at [362, 505] on button "Documentación" at bounding box center [378, 507] width 170 height 35
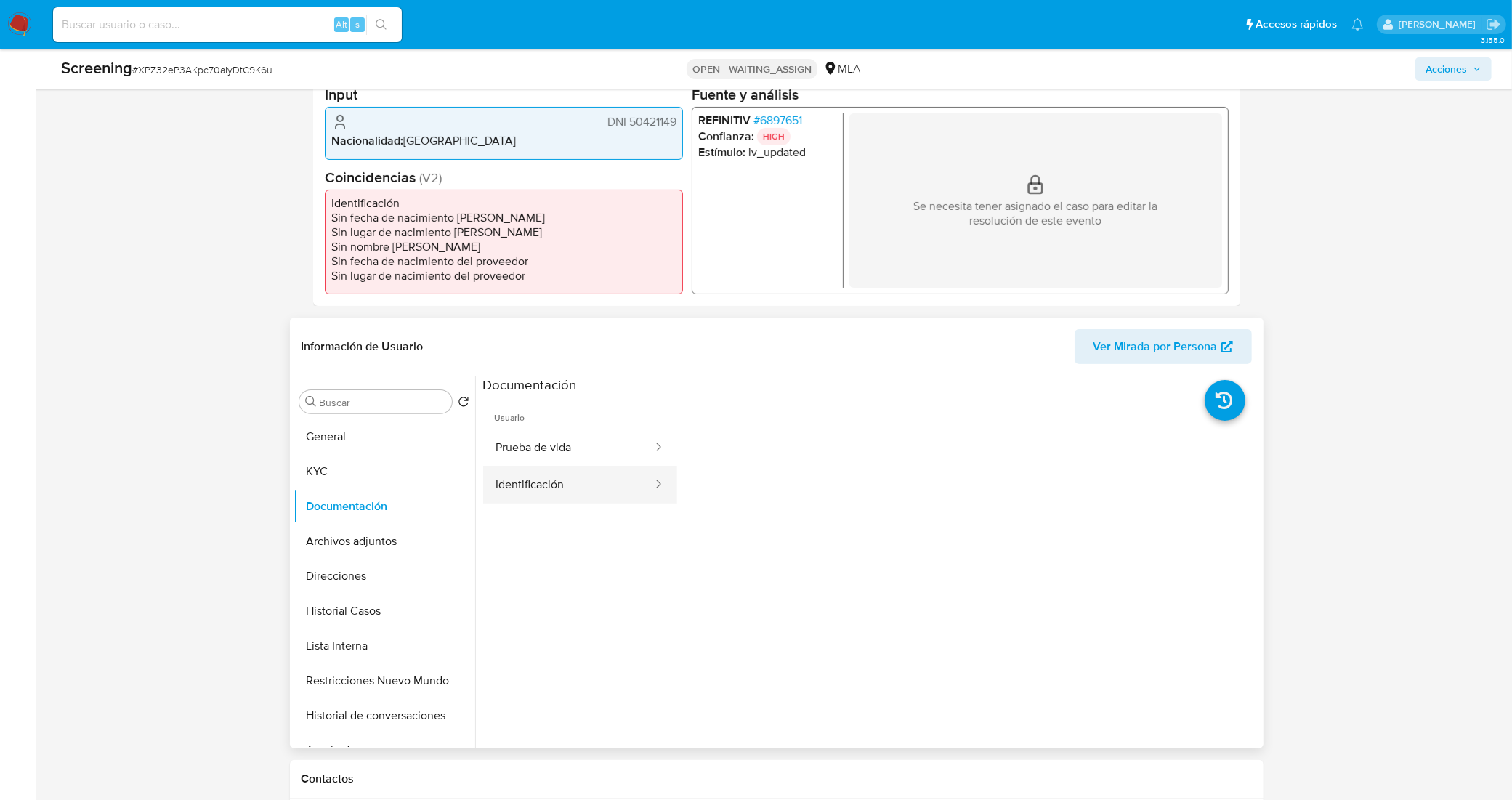
click at [558, 475] on button "Identificación" at bounding box center [568, 485] width 171 height 37
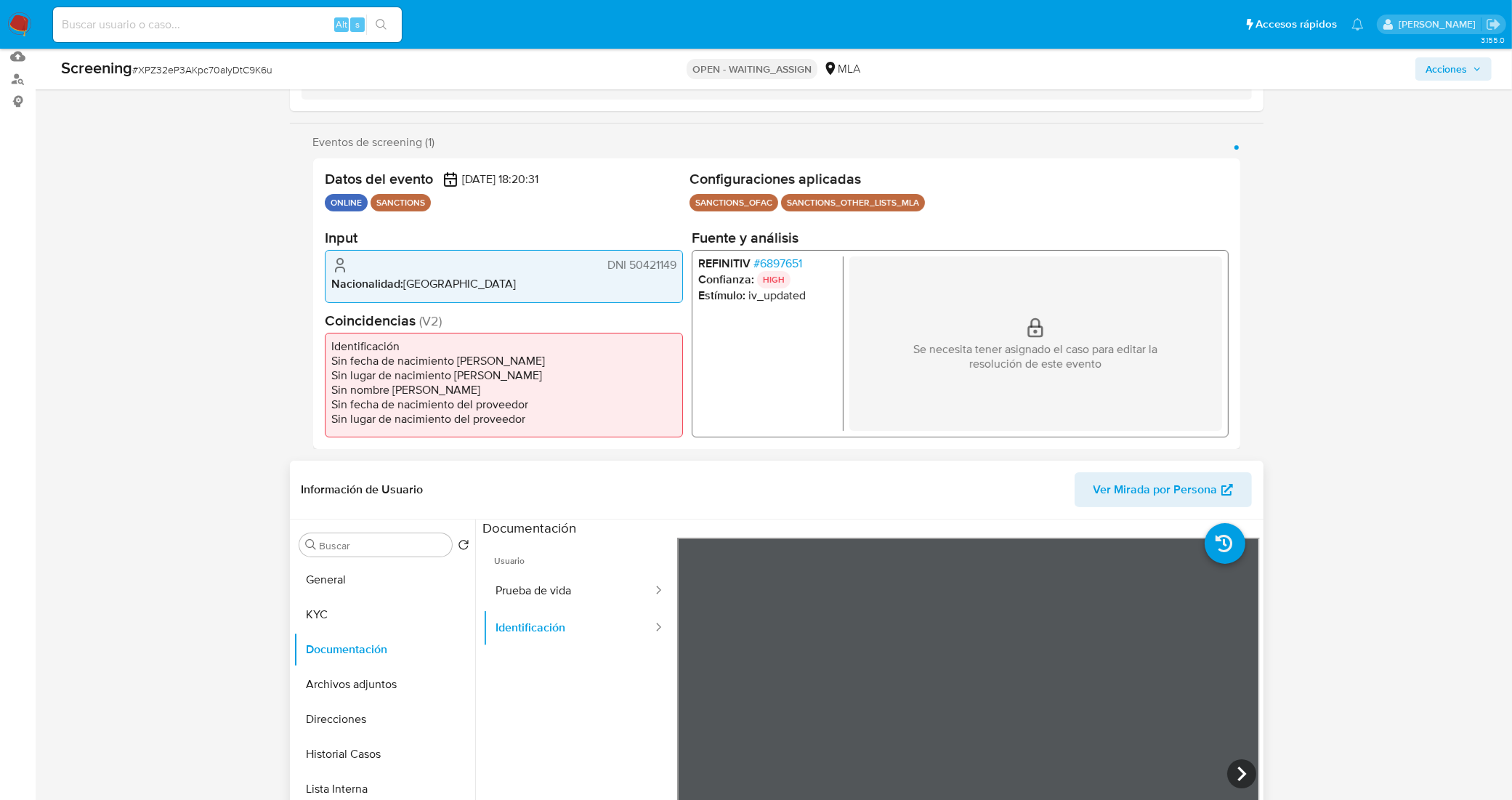
scroll to position [272, 0]
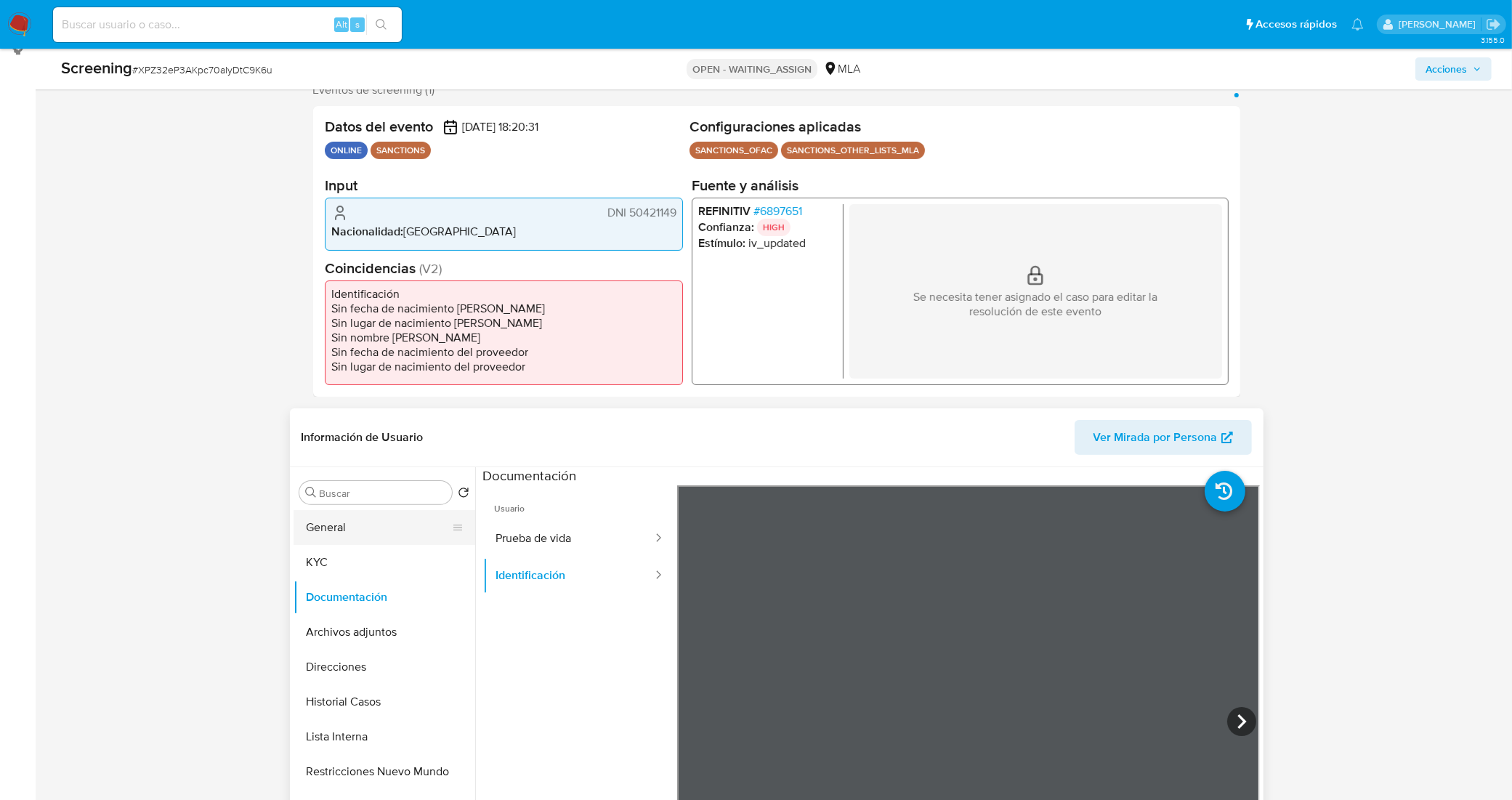
click at [351, 525] on button "General" at bounding box center [378, 528] width 170 height 35
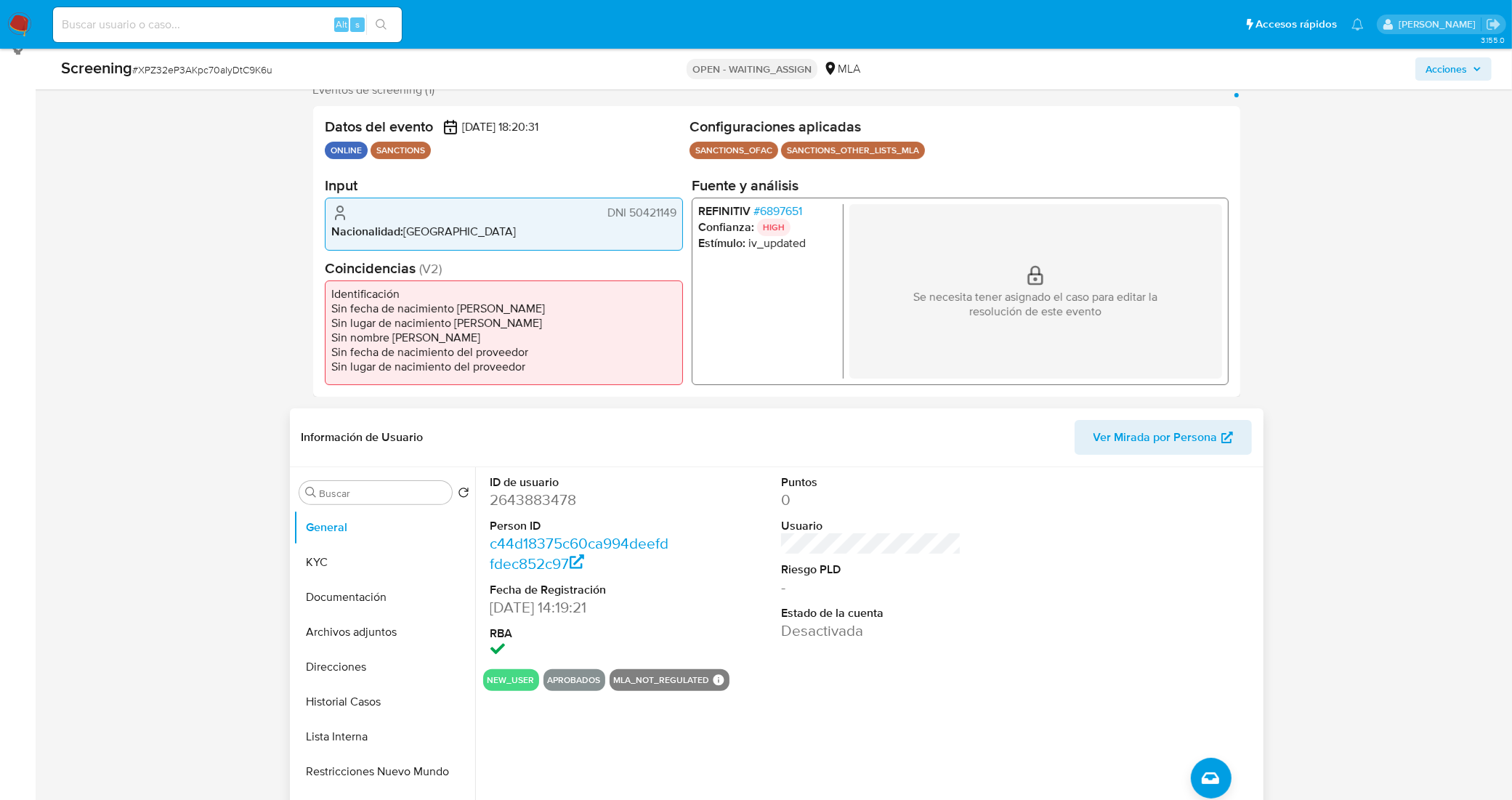
click at [553, 493] on dd "2643883478" at bounding box center [580, 500] width 179 height 20
copy dd "2643883478"
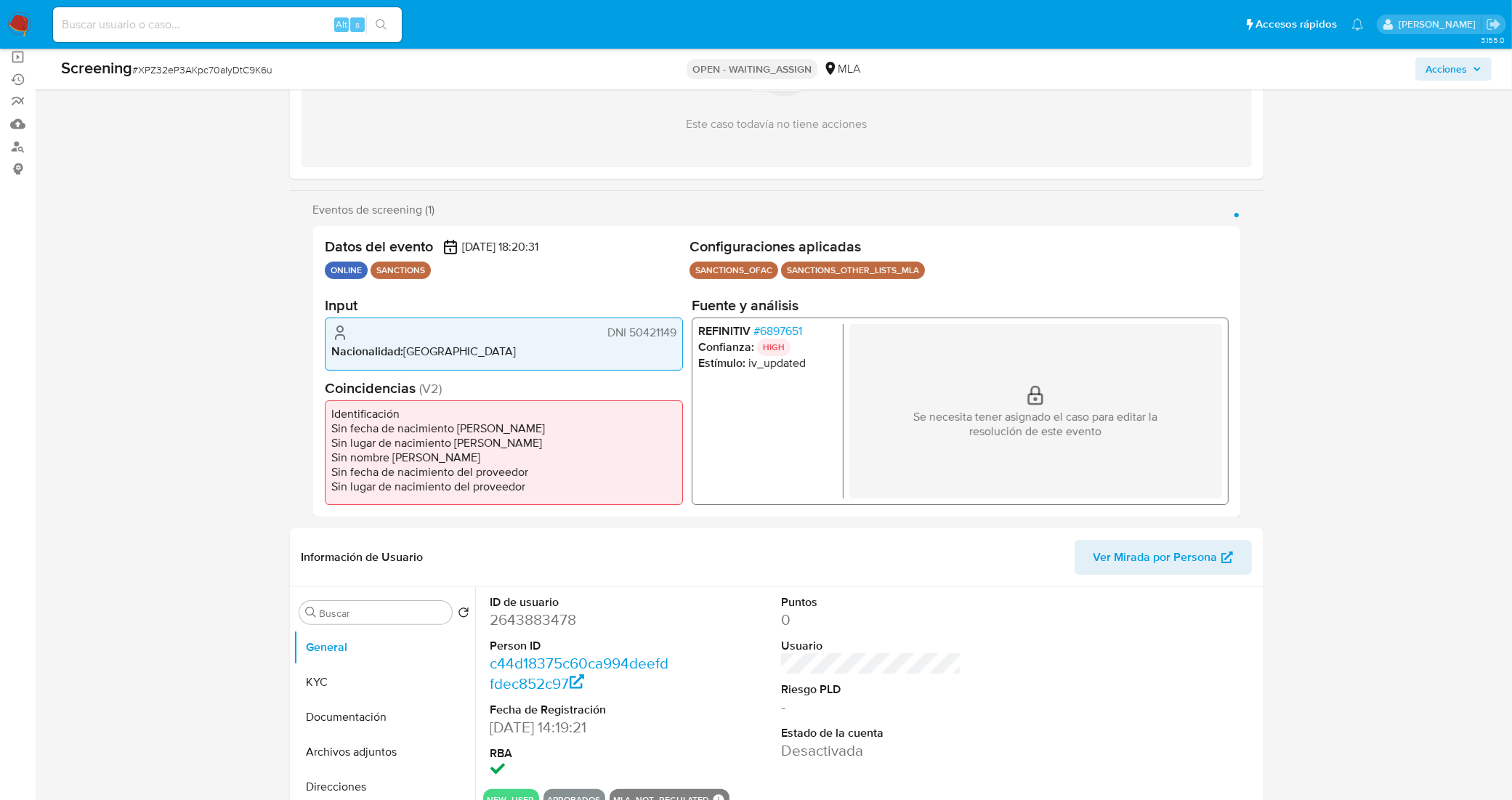
scroll to position [0, 0]
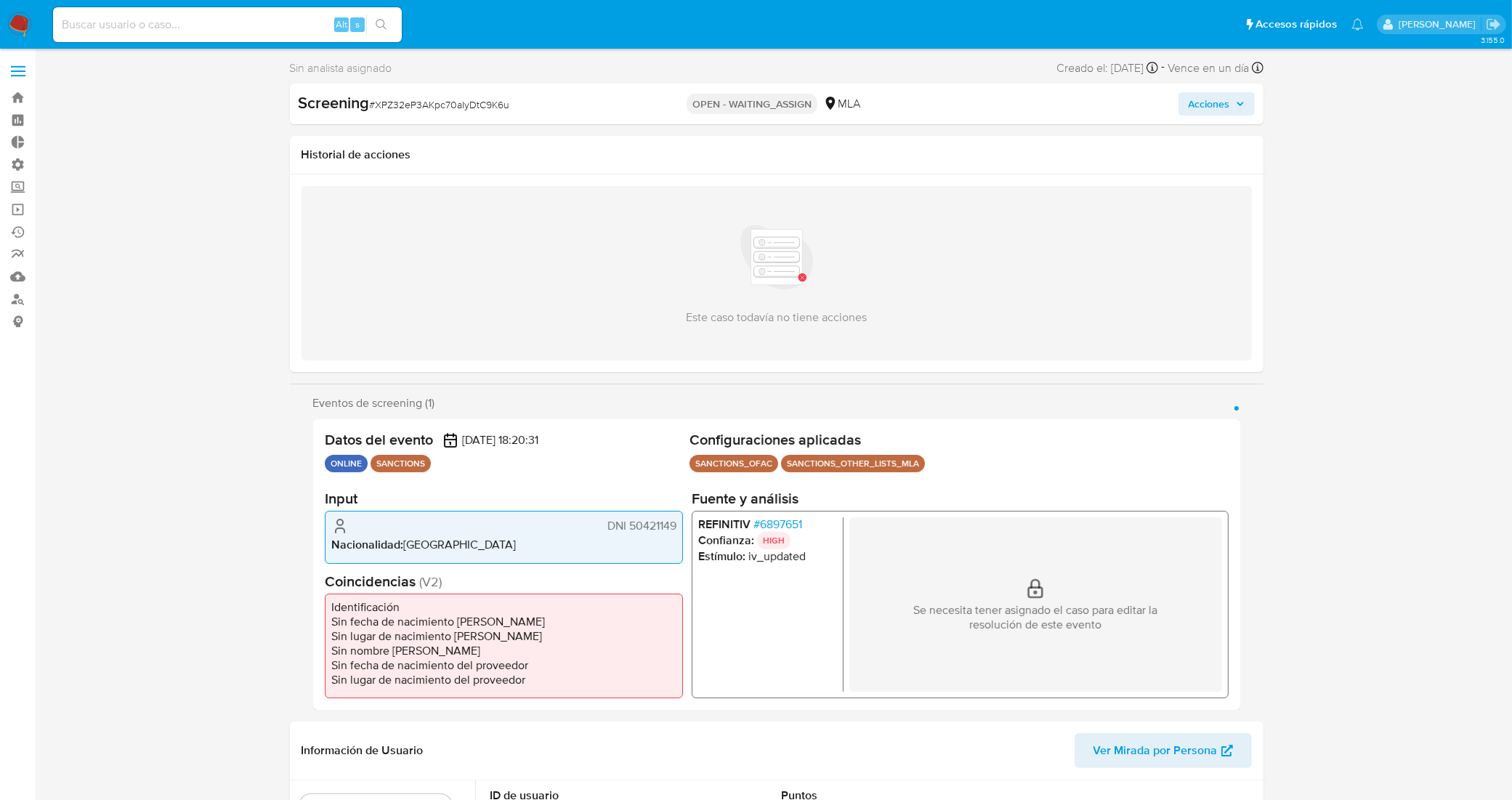
click at [422, 104] on span "# XPZ32eP3AKpc70aIyDtC9K6u" at bounding box center [440, 104] width 140 height 14
click at [422, 103] on span "# XPZ32eP3AKpc70aIyDtC9K6u" at bounding box center [440, 104] width 140 height 14
copy span "XPZ32eP3AKpc70aIyDtC9K6u"
click at [775, 525] on span "# 6897651" at bounding box center [777, 524] width 49 height 14
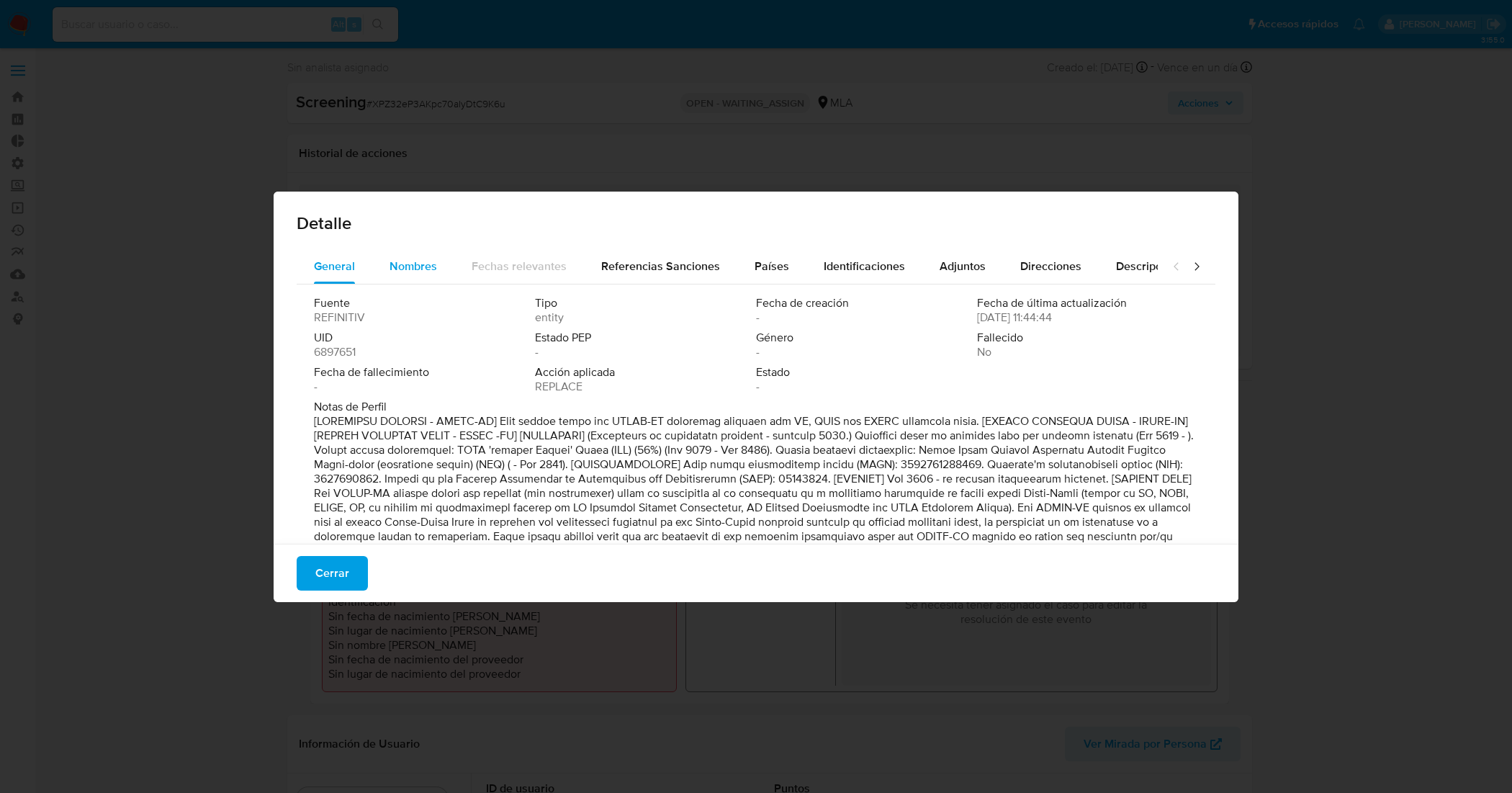
click at [420, 268] on span "Nombres" at bounding box center [412, 267] width 47 height 17
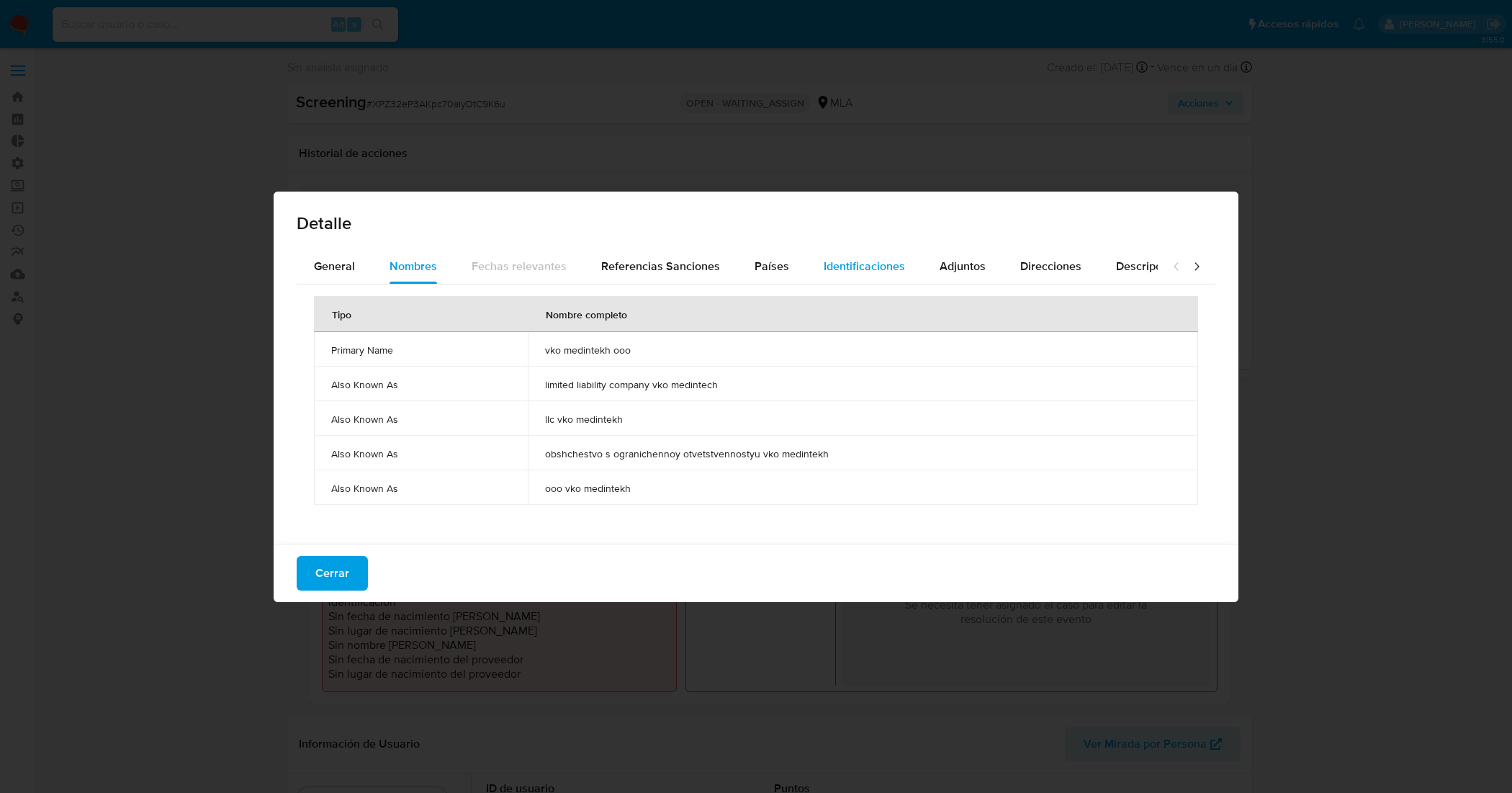
click at [858, 262] on span "Identificaciones" at bounding box center [865, 267] width 81 height 17
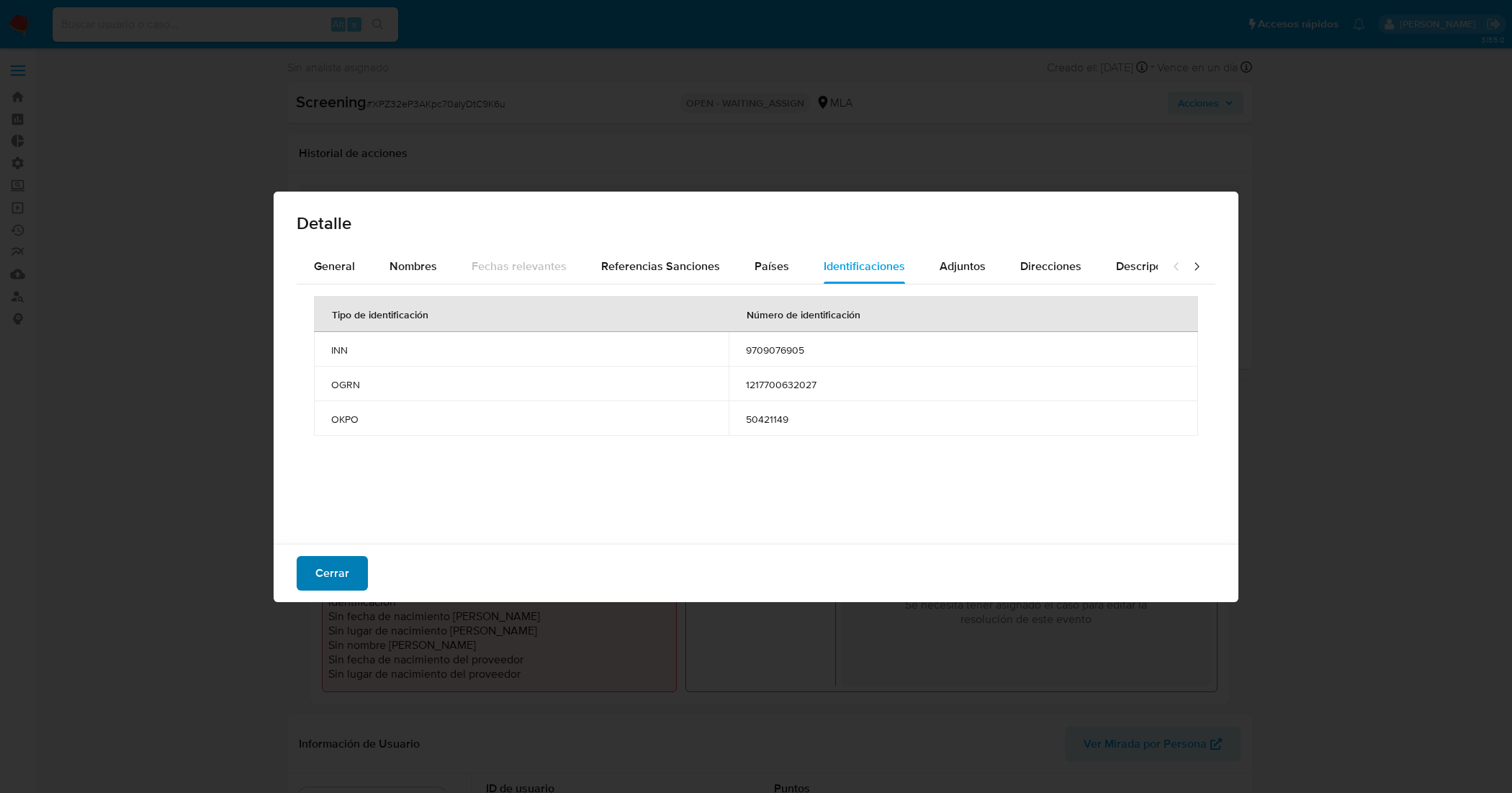
click at [343, 576] on span "Cerrar" at bounding box center [332, 574] width 34 height 32
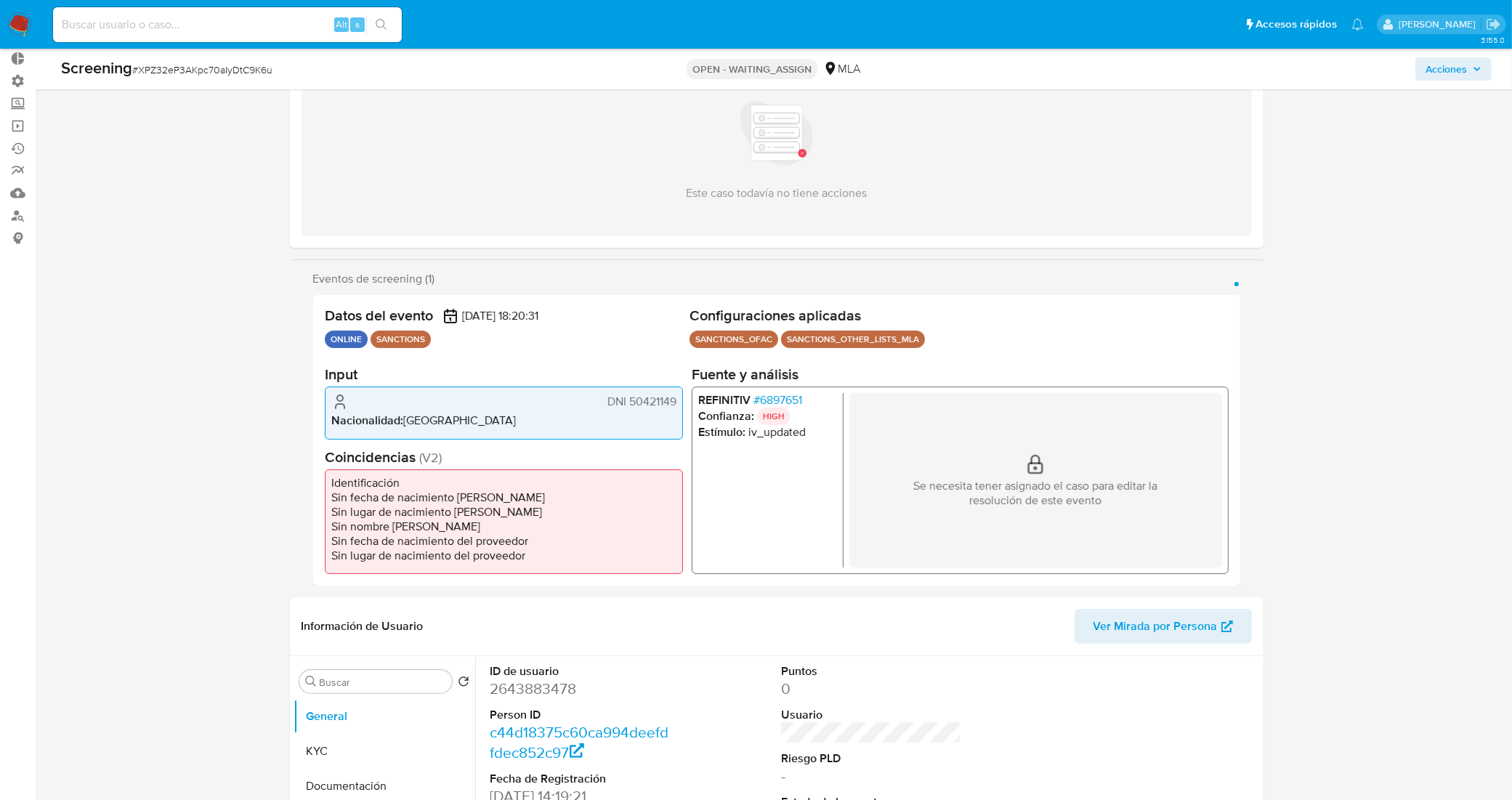
scroll to position [182, 0]
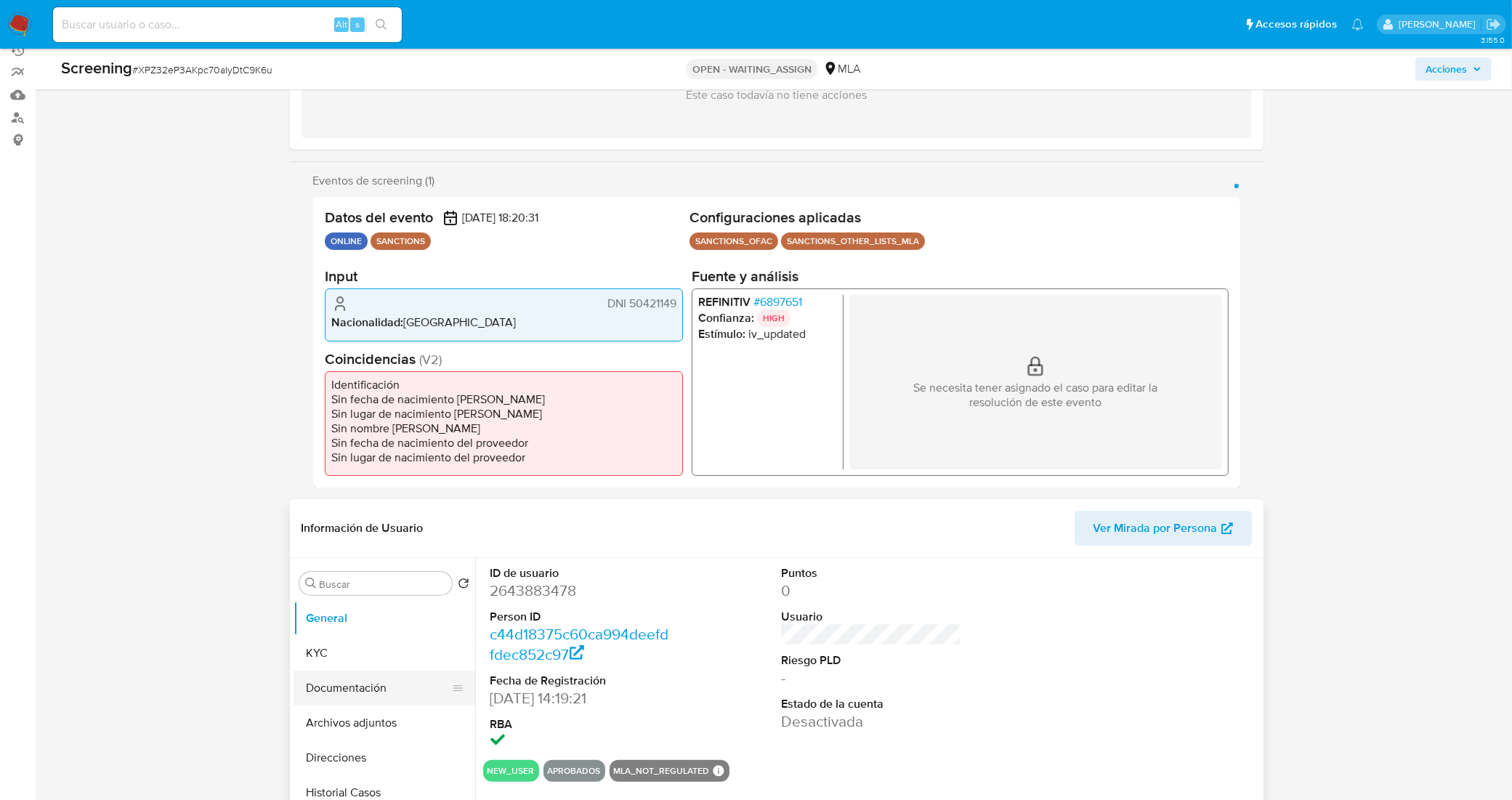
click at [357, 681] on button "Documentación" at bounding box center [378, 689] width 170 height 35
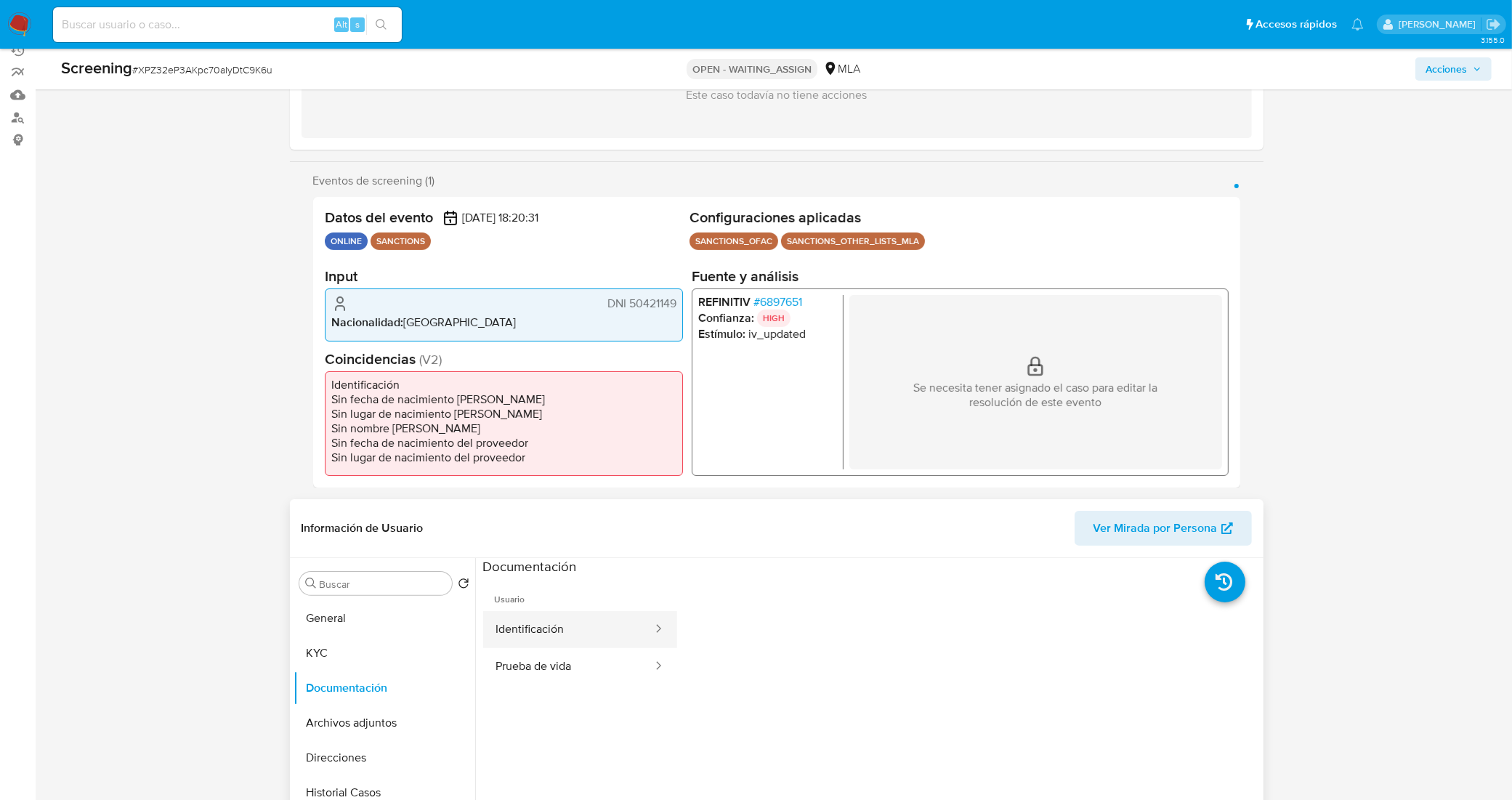
click at [537, 634] on button "Identificación" at bounding box center [568, 630] width 171 height 37
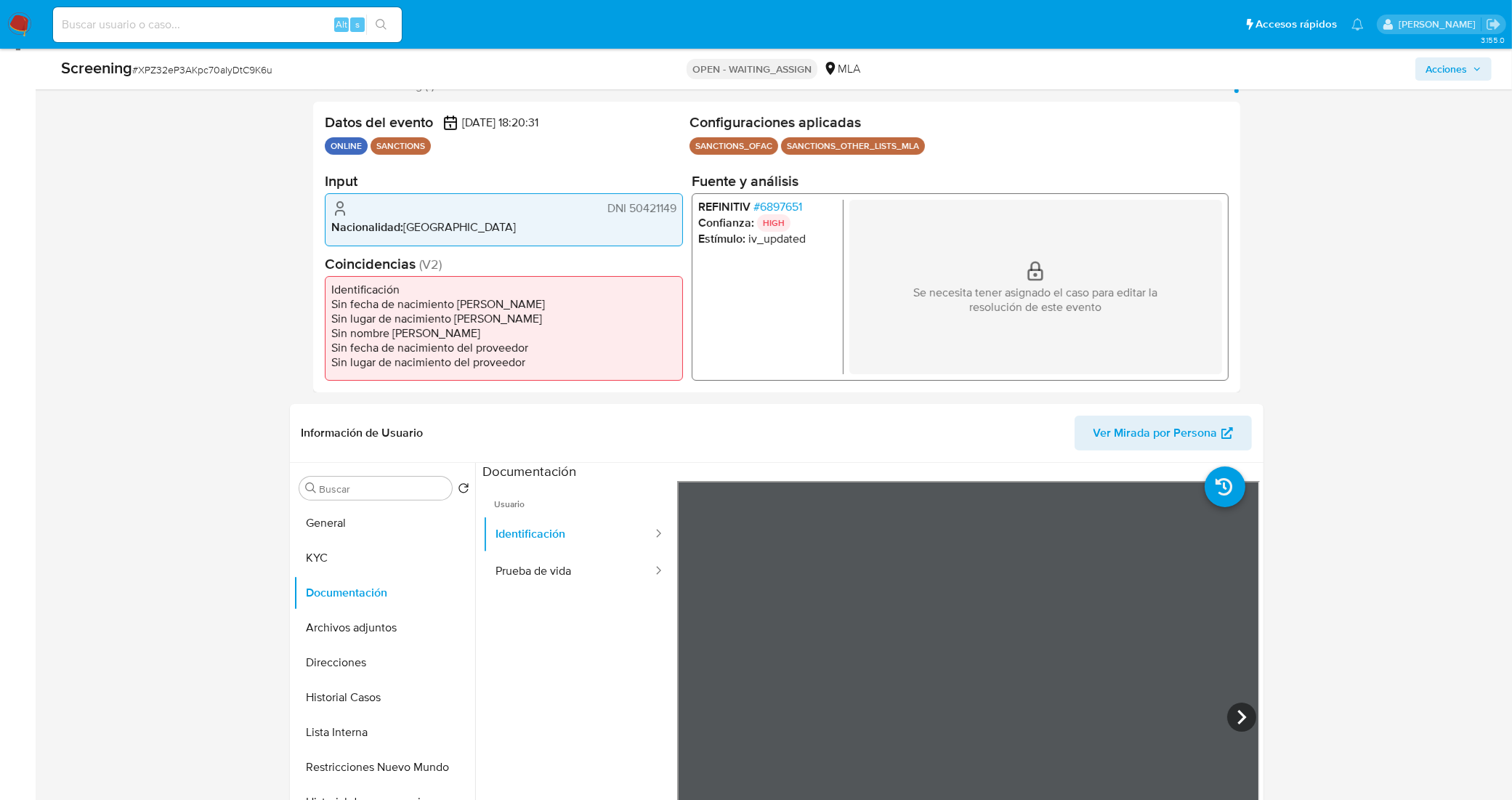
scroll to position [364, 0]
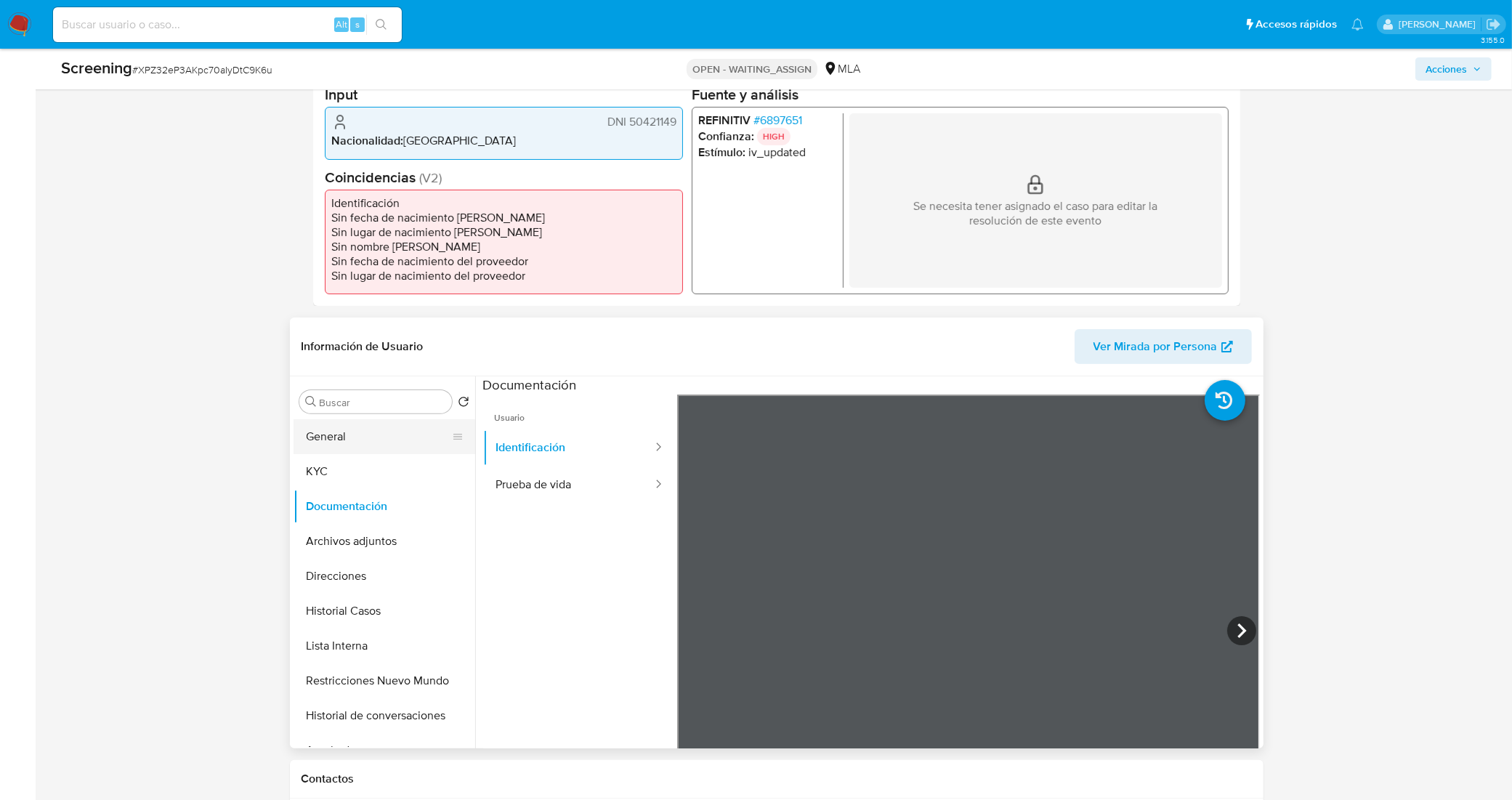
click at [376, 442] on button "General" at bounding box center [378, 437] width 170 height 35
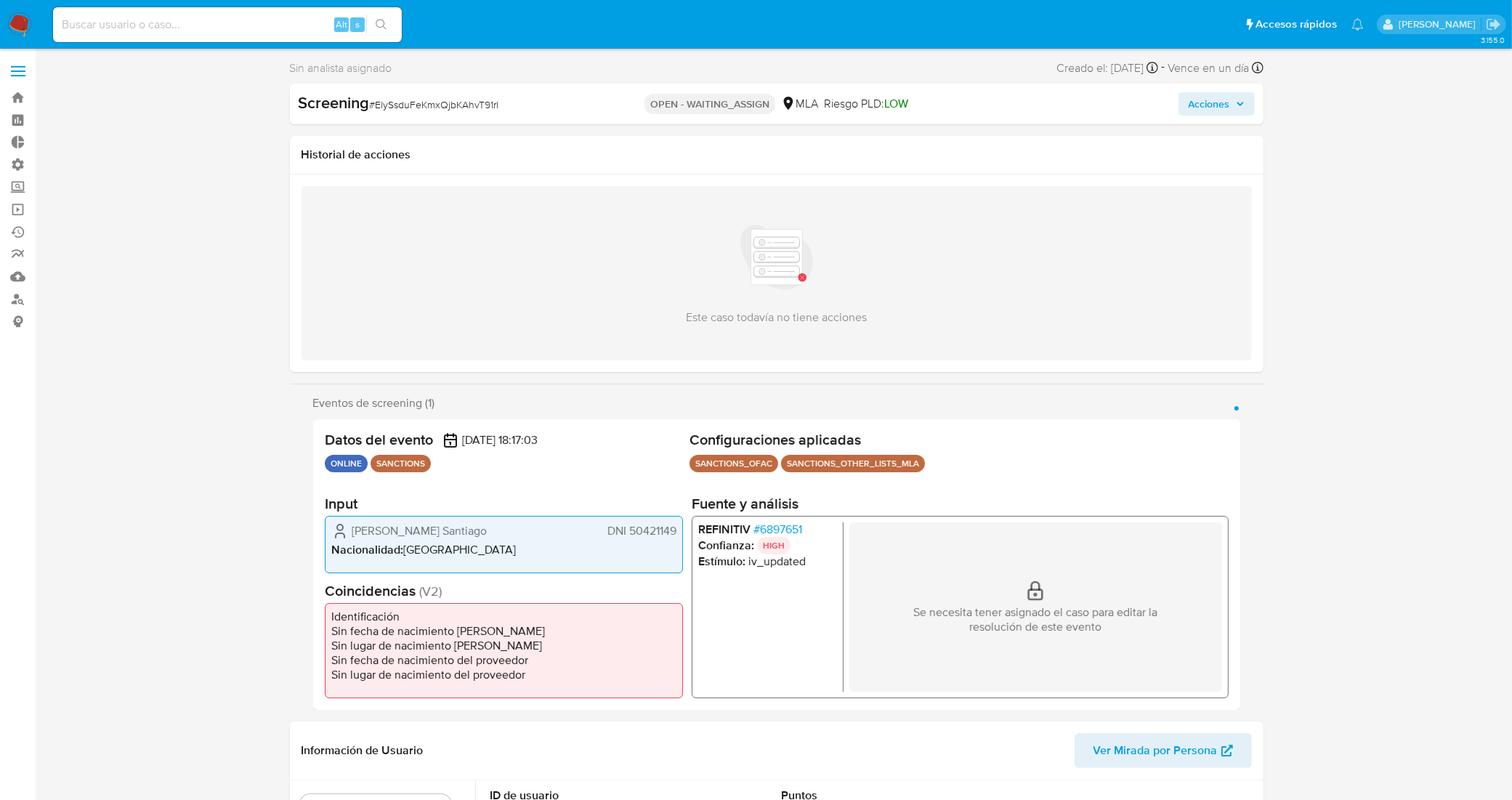
select select "10"
click at [792, 529] on span "# 6897651" at bounding box center [777, 529] width 49 height 14
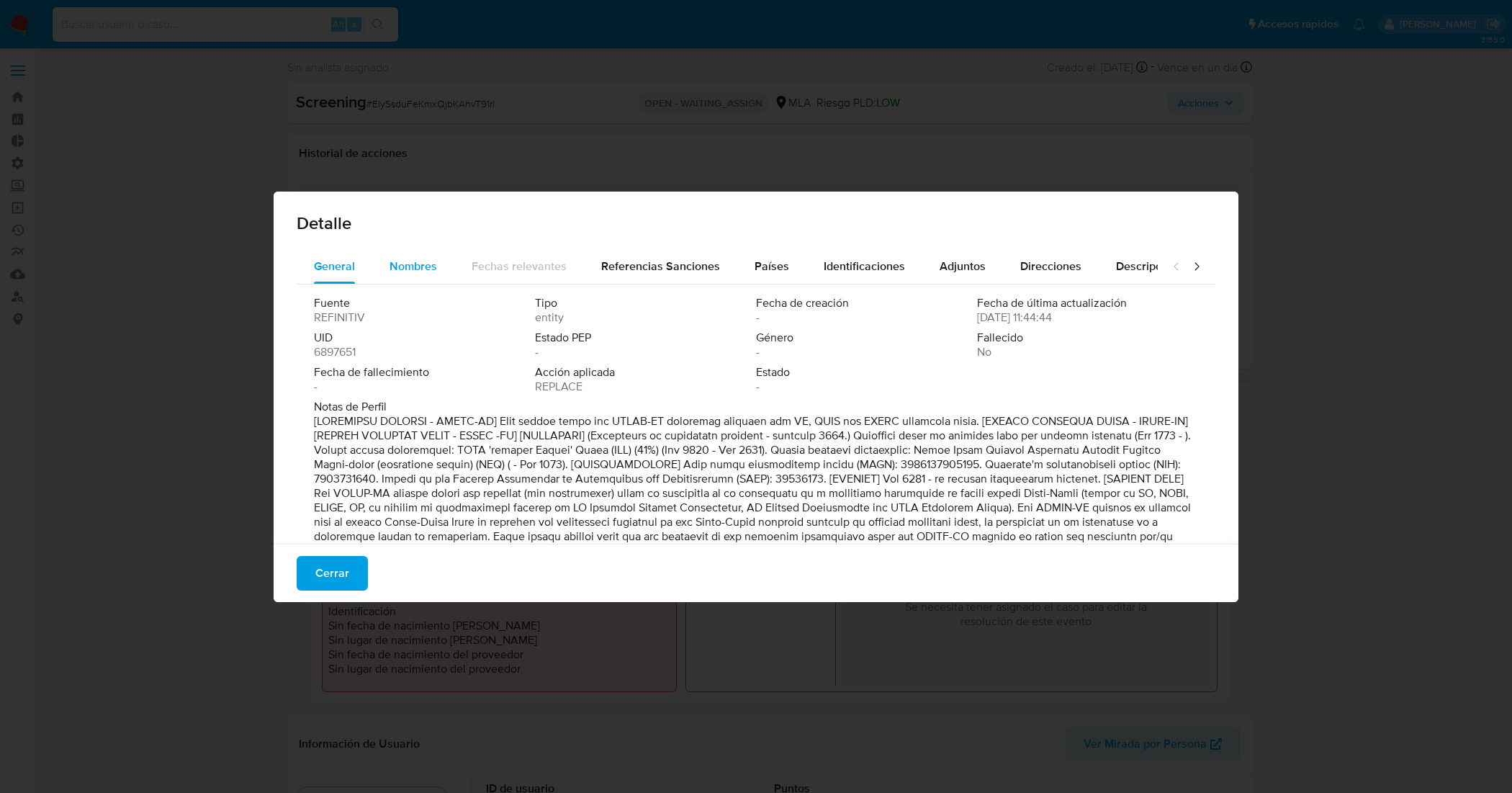
click at [422, 267] on span "Nombres" at bounding box center [412, 267] width 47 height 17
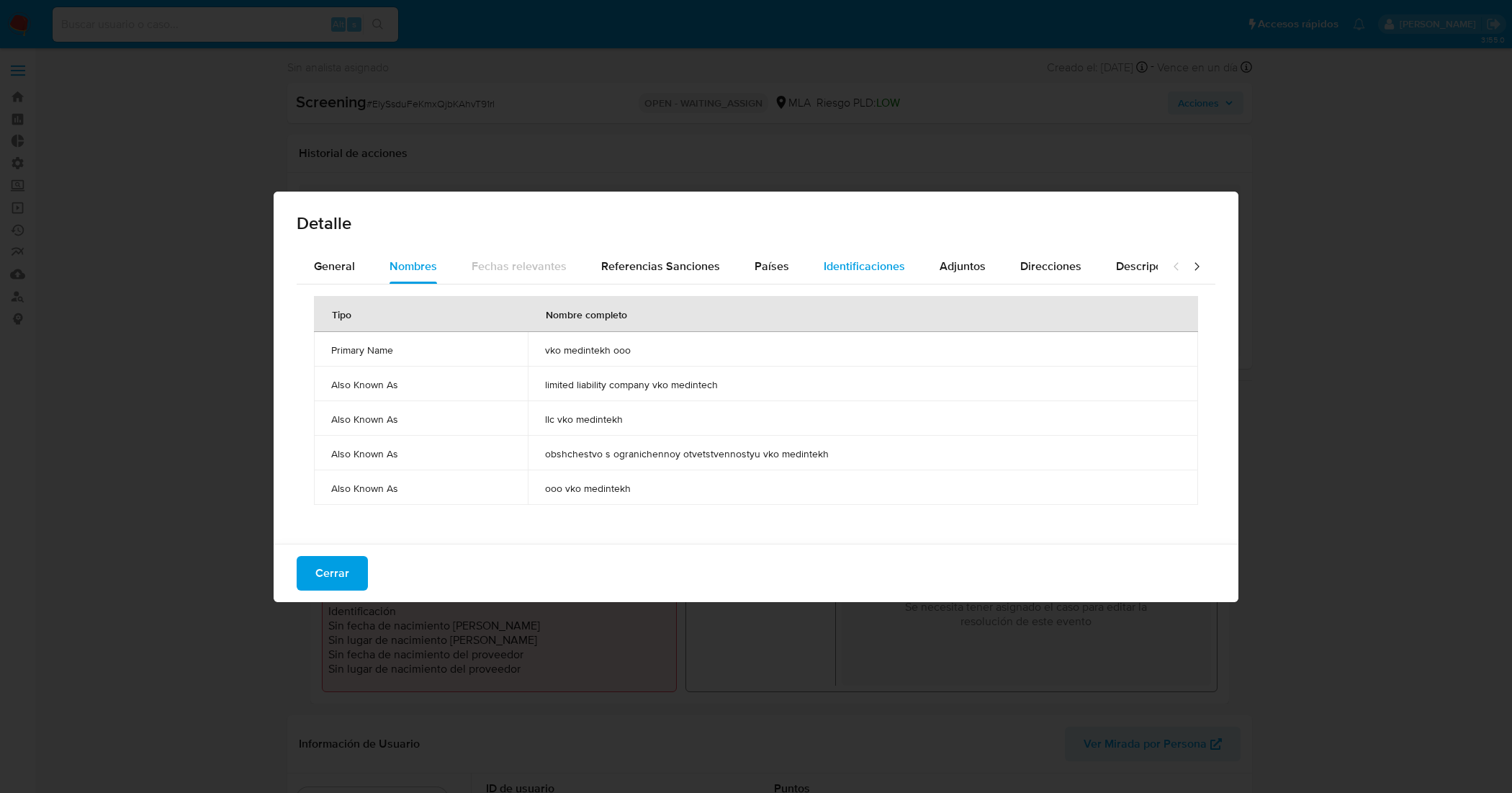
click at [879, 261] on span "Identificaciones" at bounding box center [865, 267] width 81 height 17
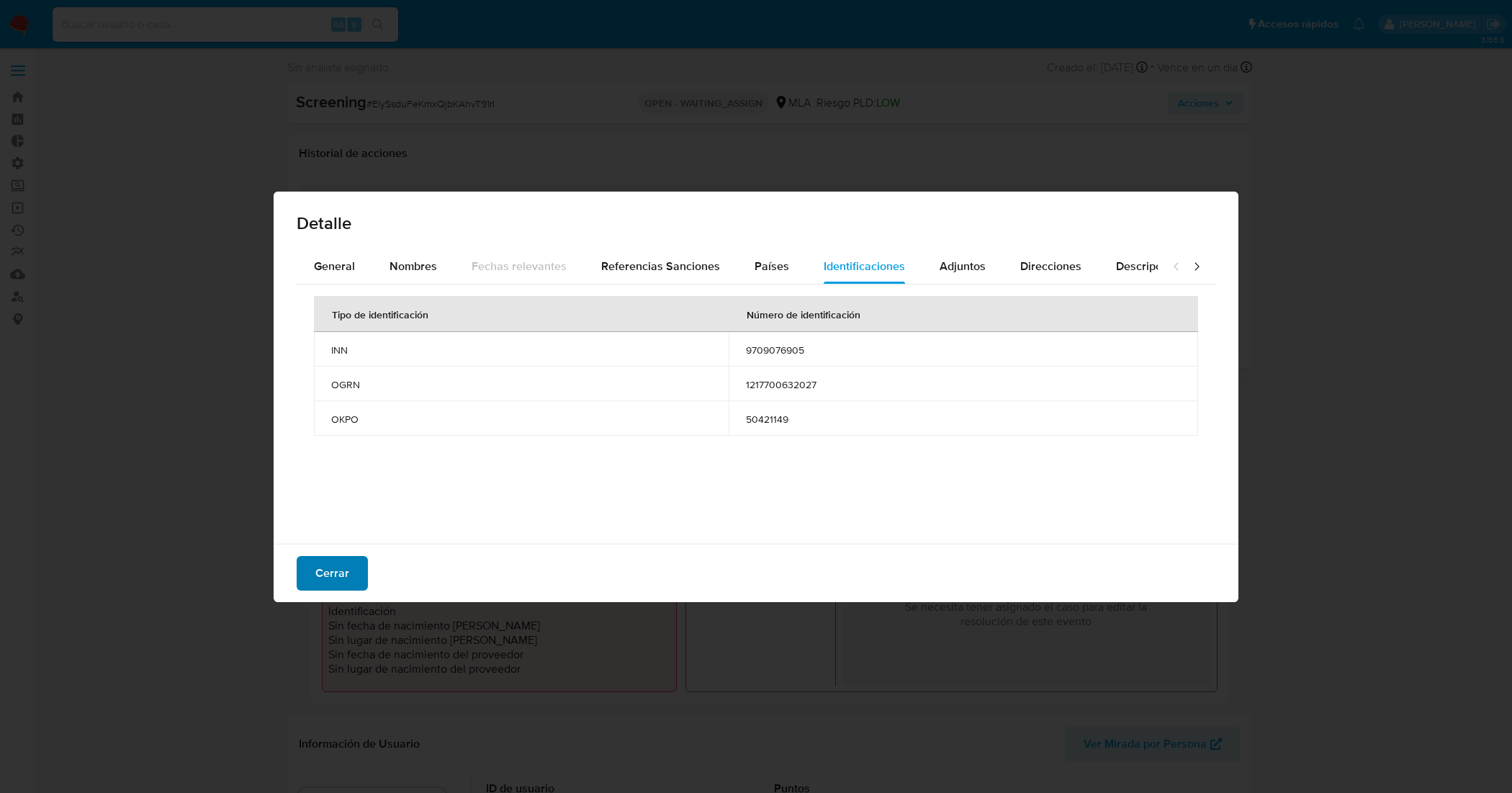
click at [329, 570] on span "Cerrar" at bounding box center [332, 574] width 34 height 32
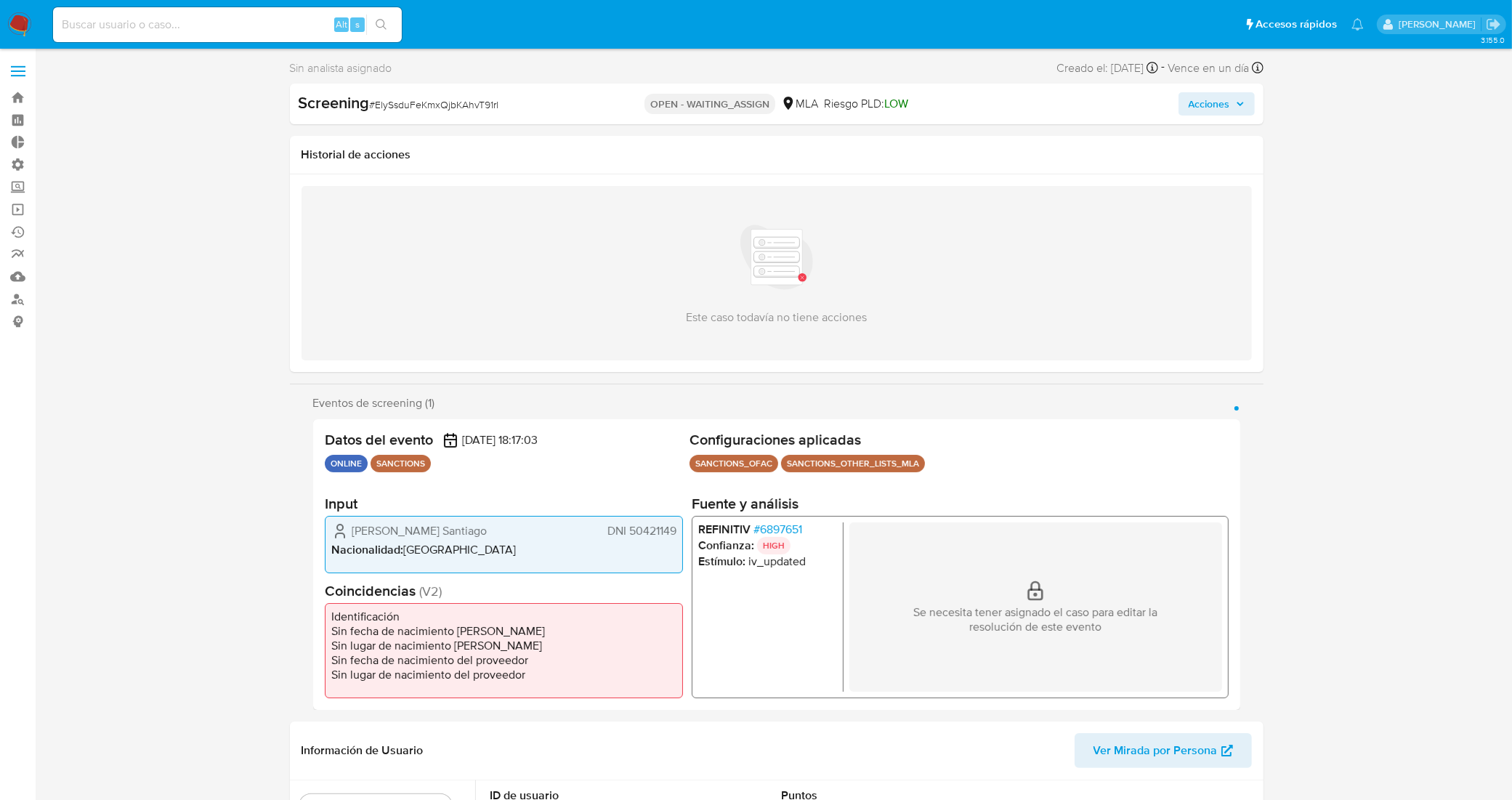
scroll to position [90, 0]
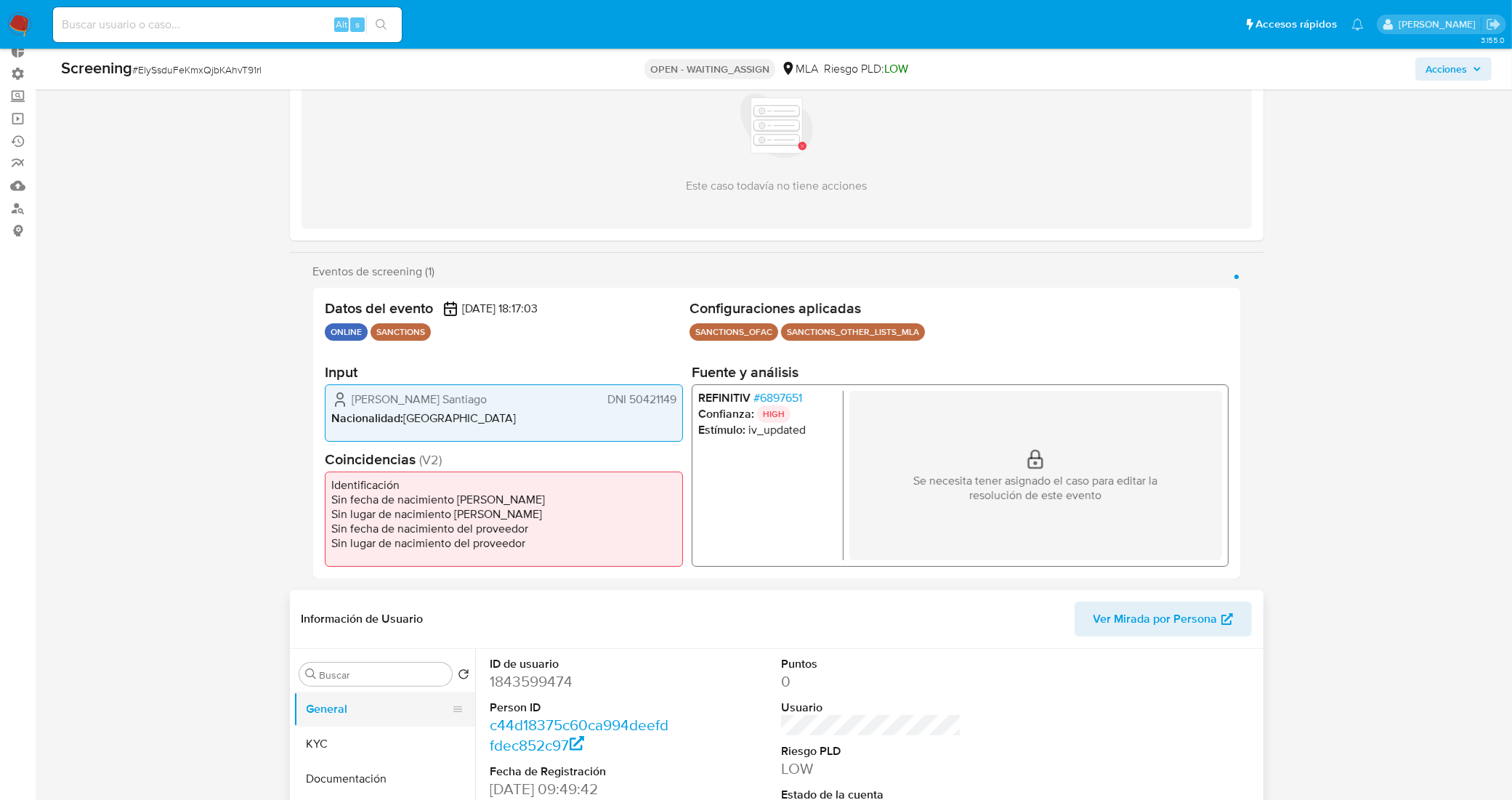
click at [378, 710] on button "General" at bounding box center [378, 710] width 170 height 35
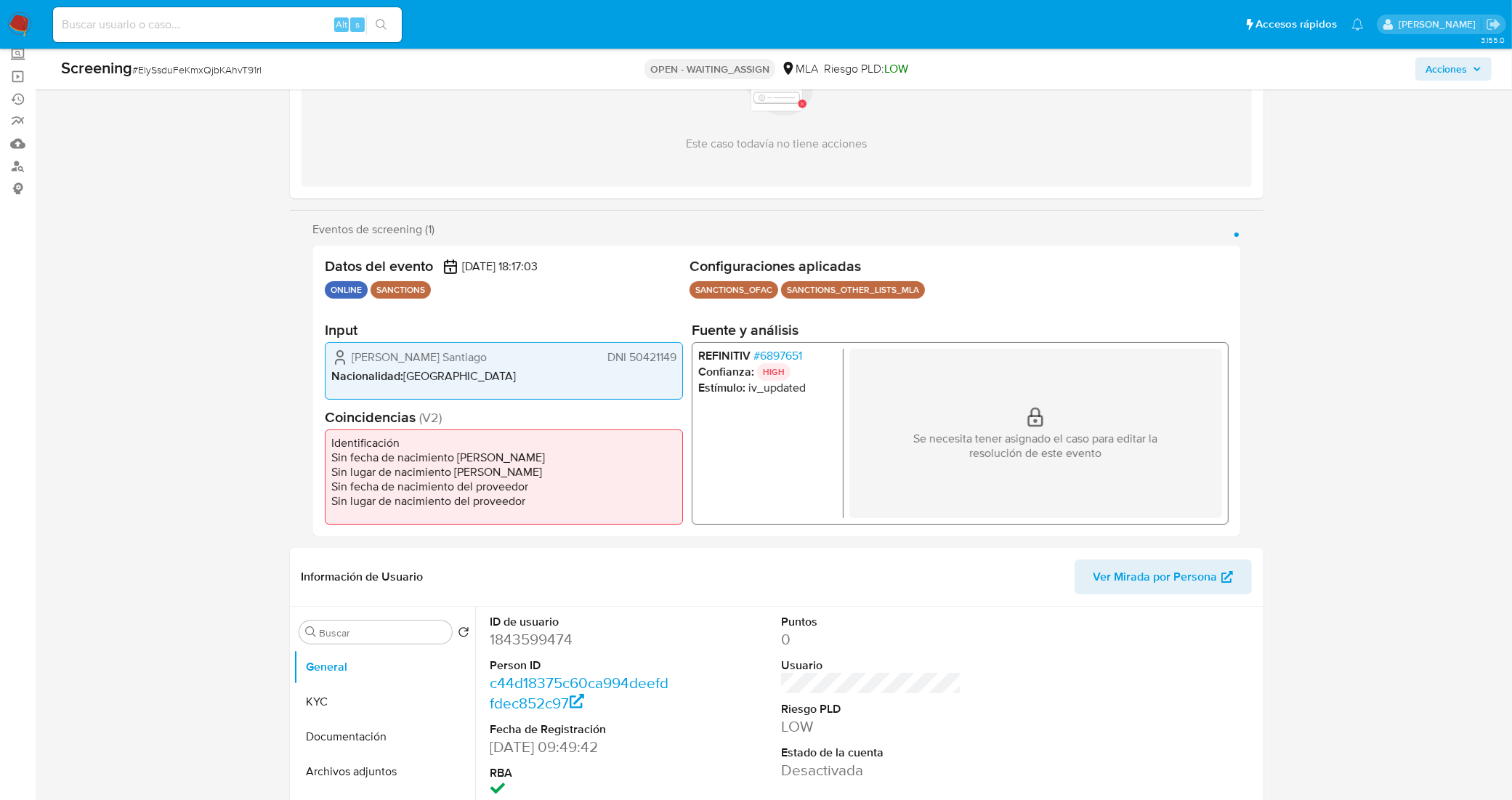
scroll to position [182, 0]
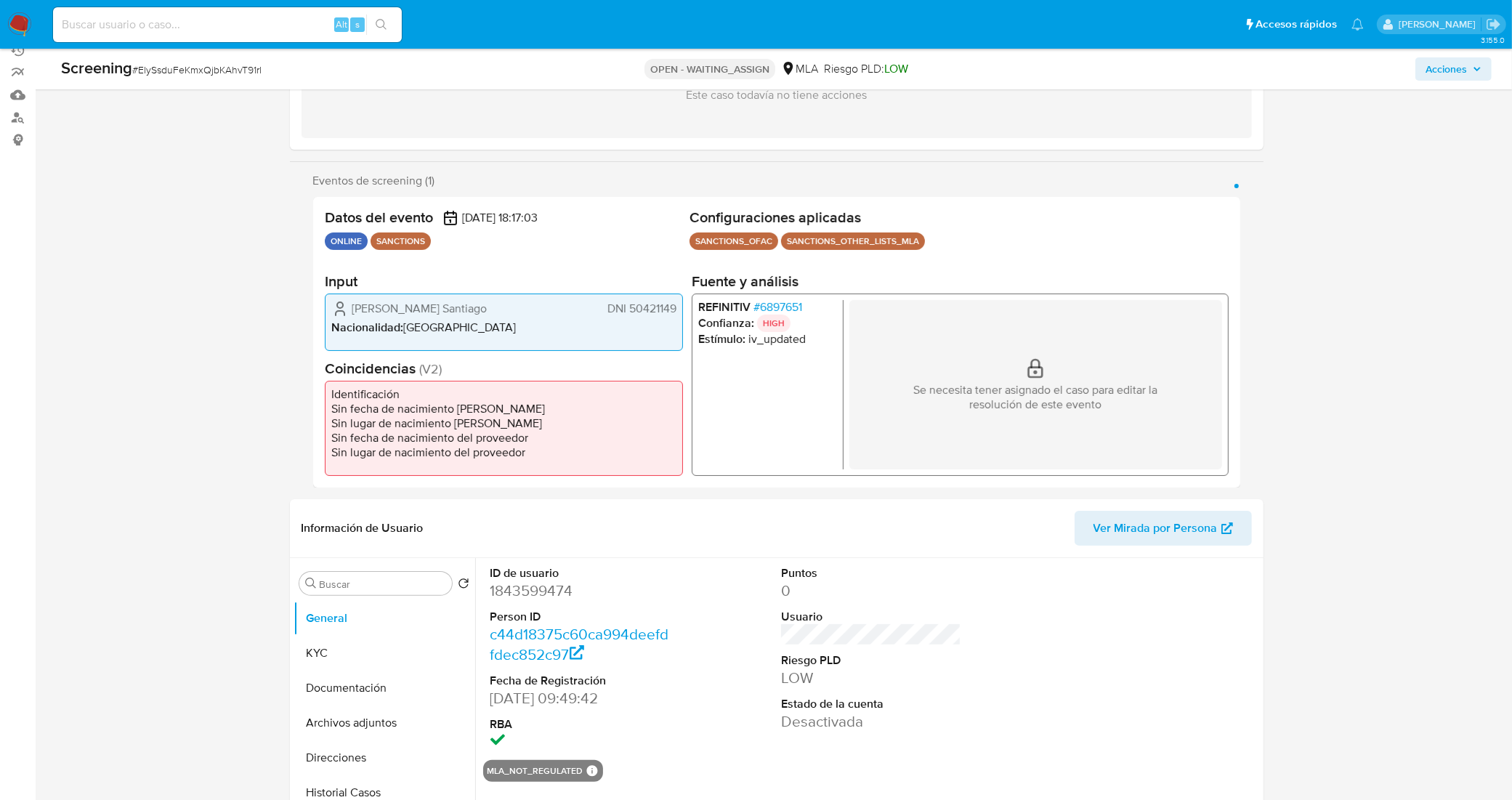
click at [792, 307] on span "# 6897651" at bounding box center [777, 307] width 49 height 14
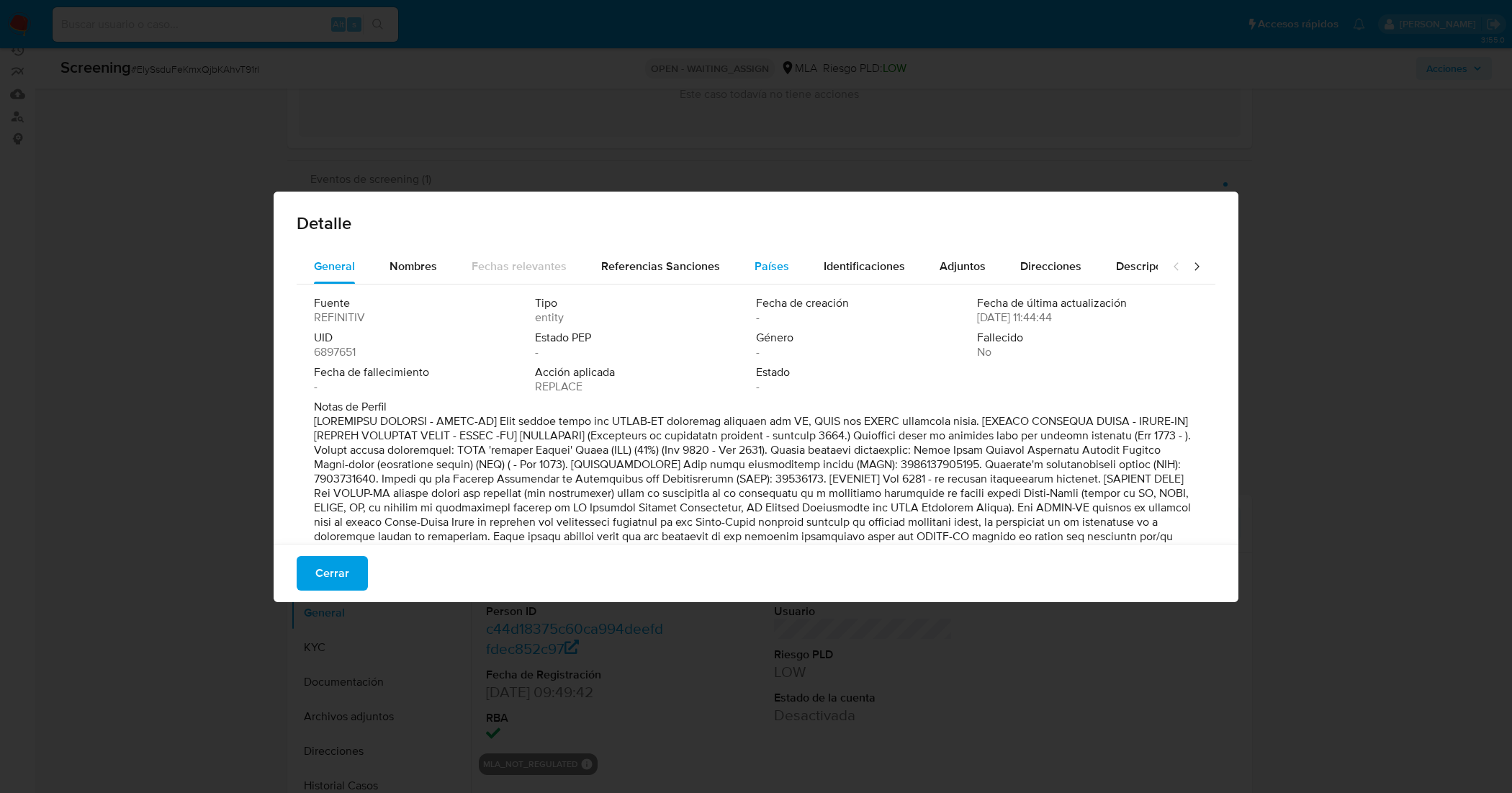
click at [778, 264] on span "Países" at bounding box center [772, 267] width 35 height 17
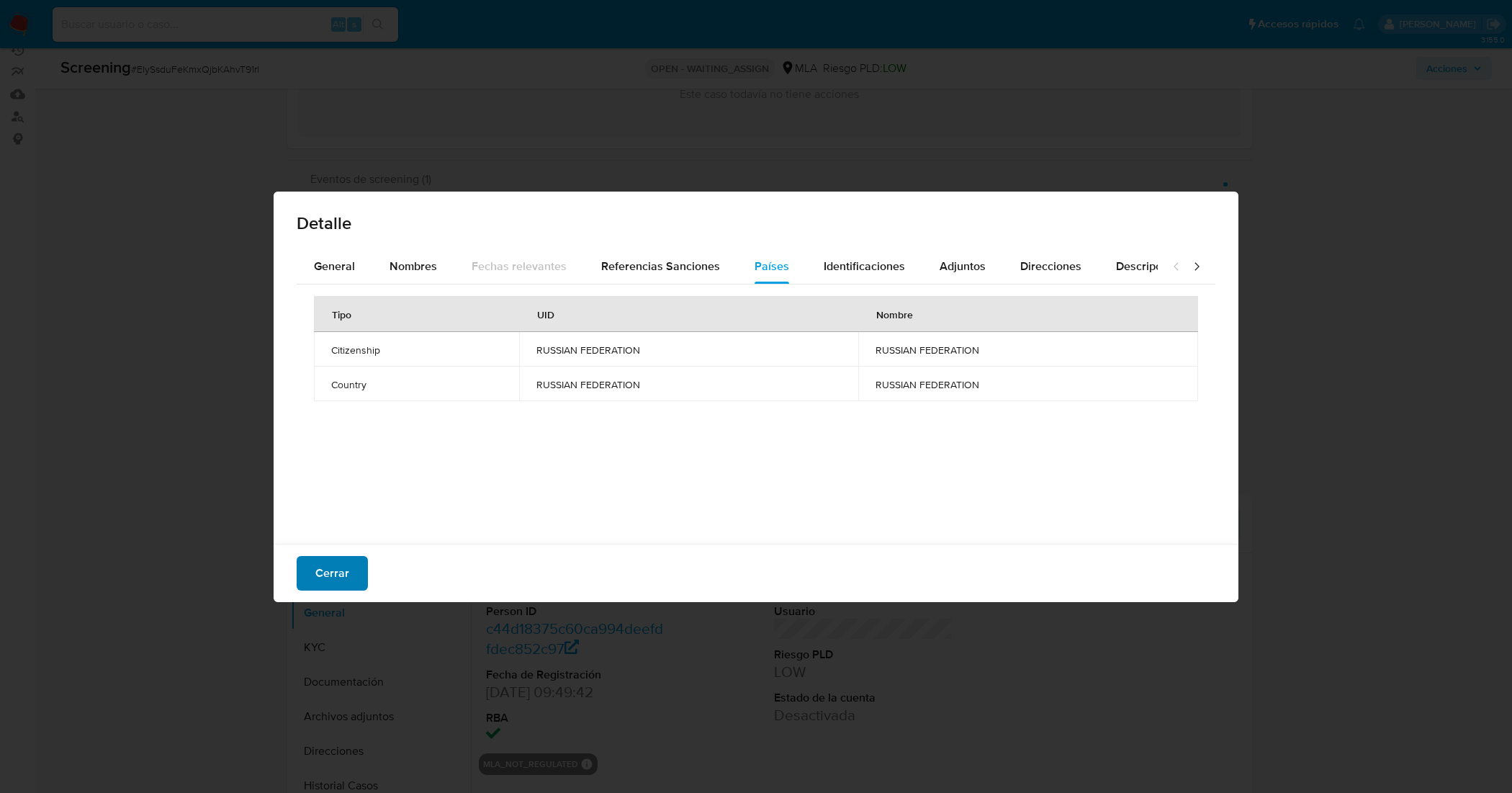
click at [343, 565] on span "Cerrar" at bounding box center [332, 574] width 34 height 32
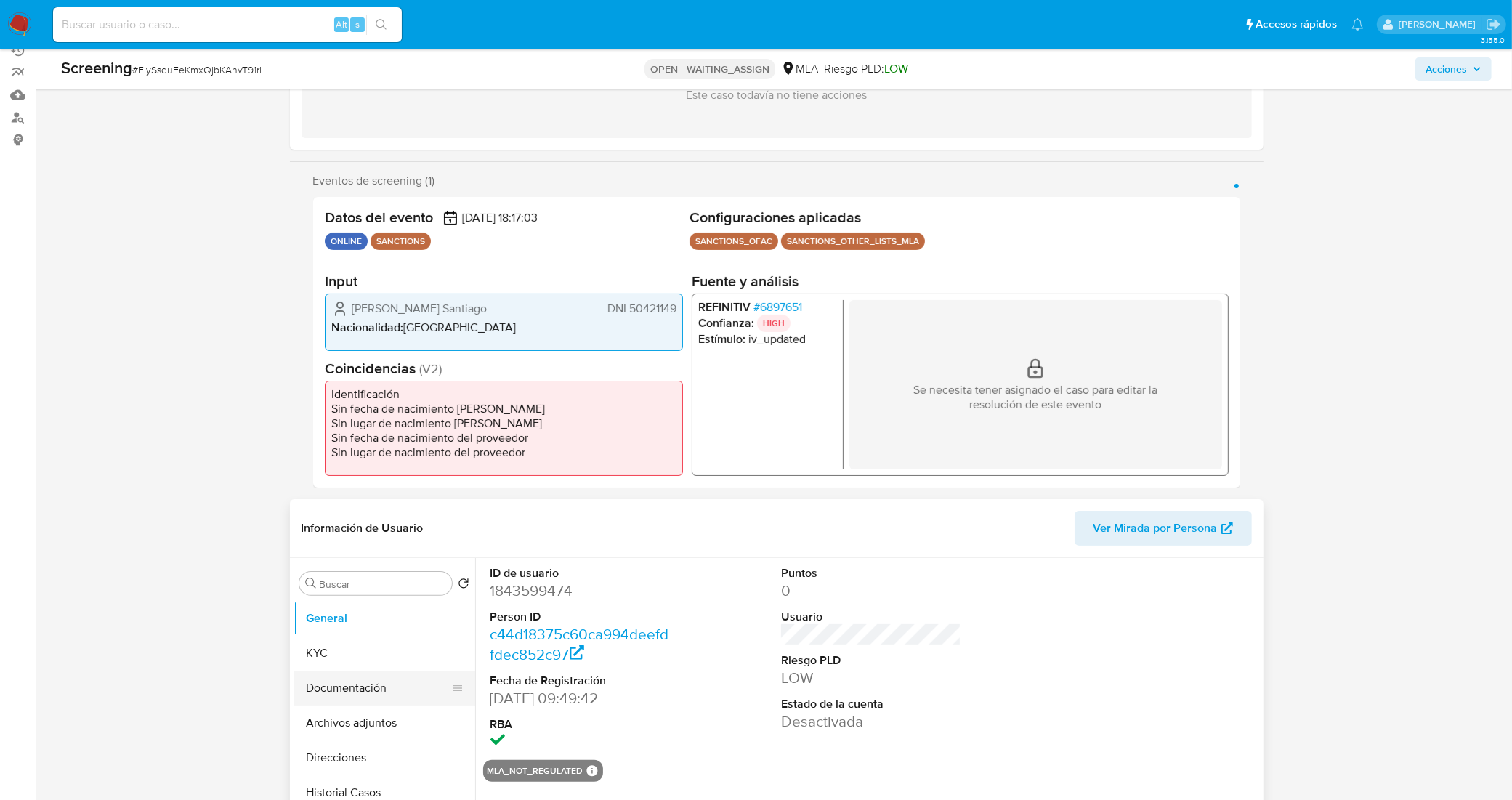
click at [386, 687] on button "Documentación" at bounding box center [378, 689] width 170 height 35
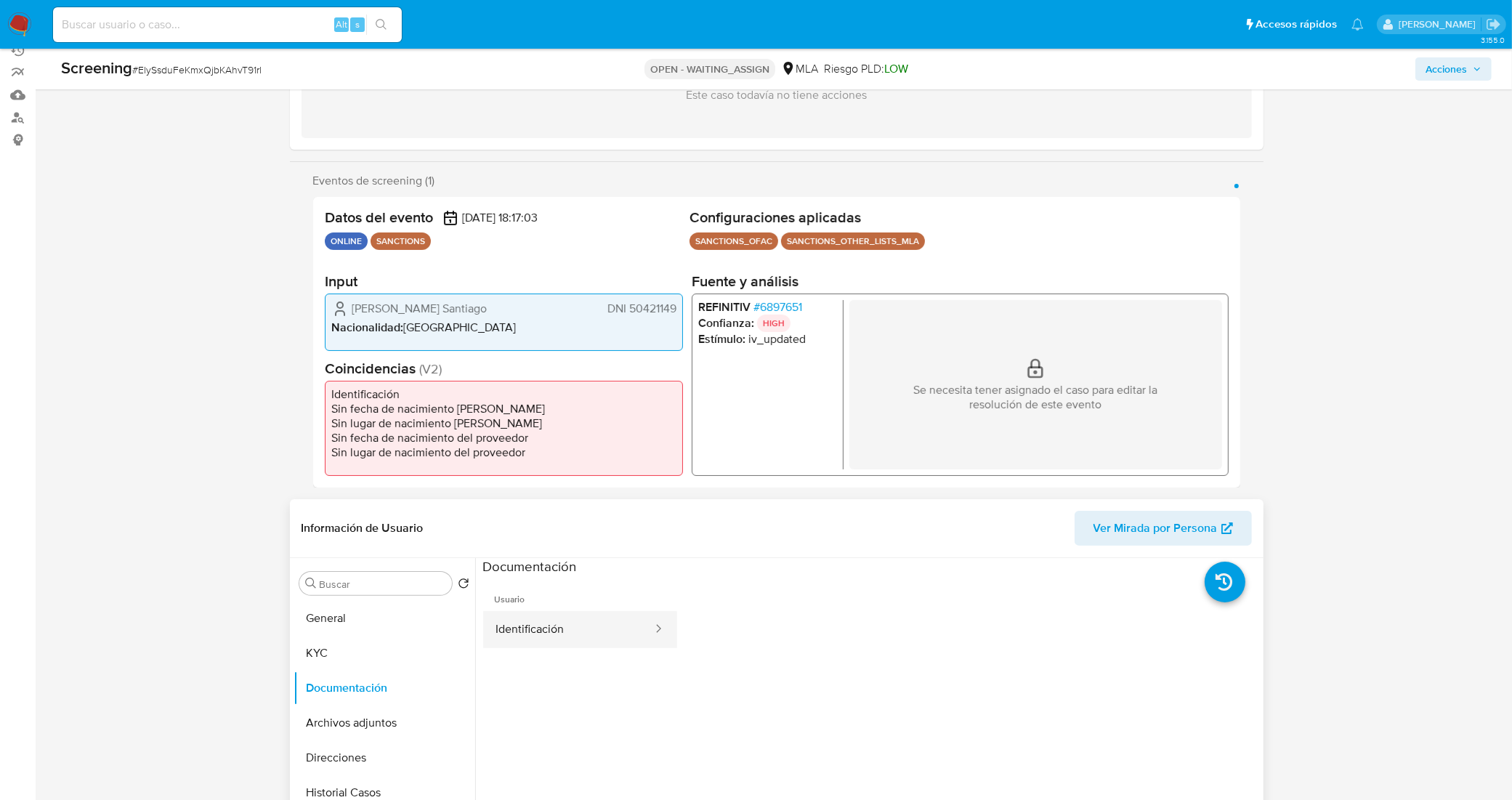
click at [615, 638] on button "Identificación" at bounding box center [568, 630] width 171 height 37
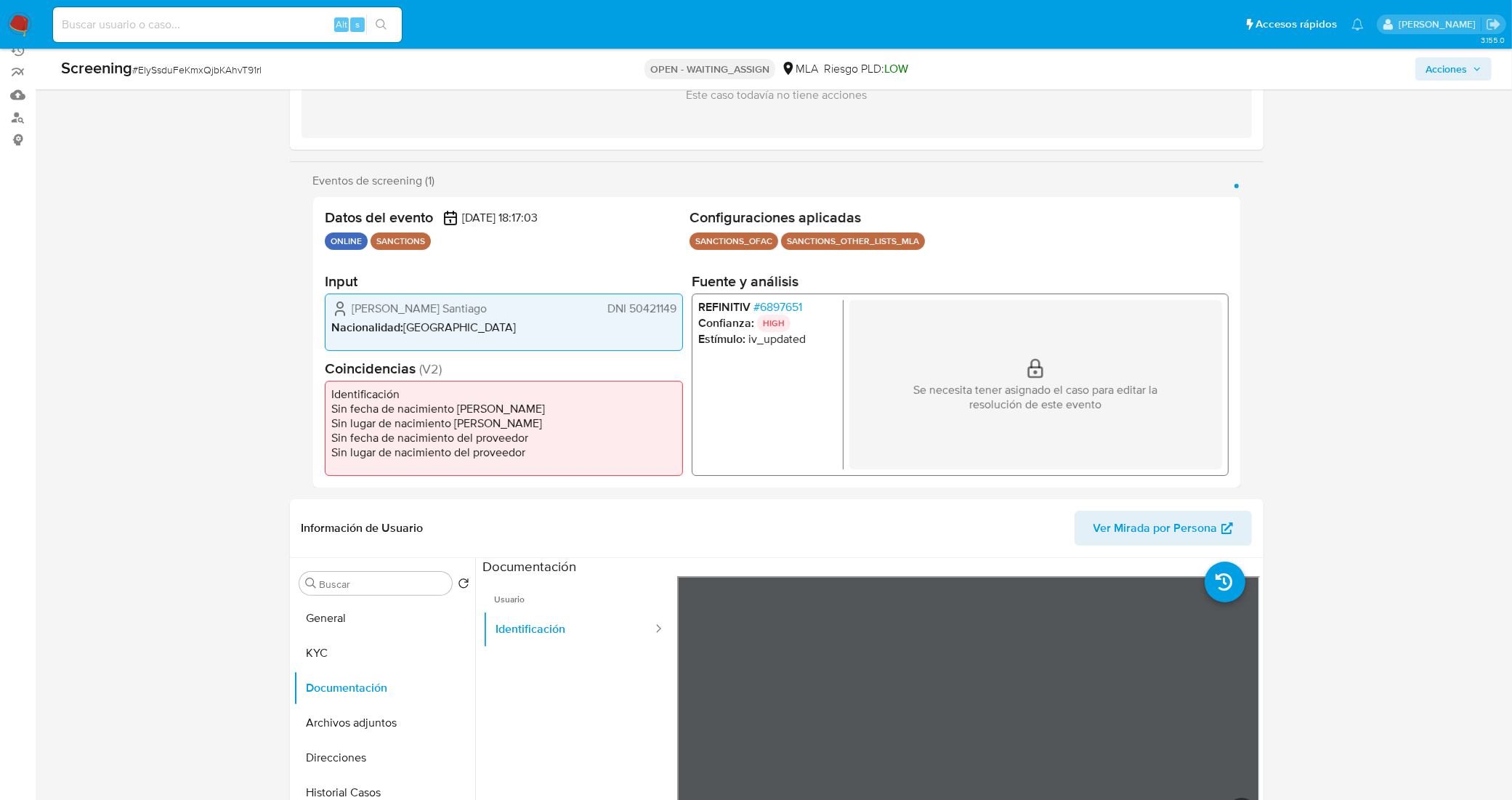
scroll to position [272, 0]
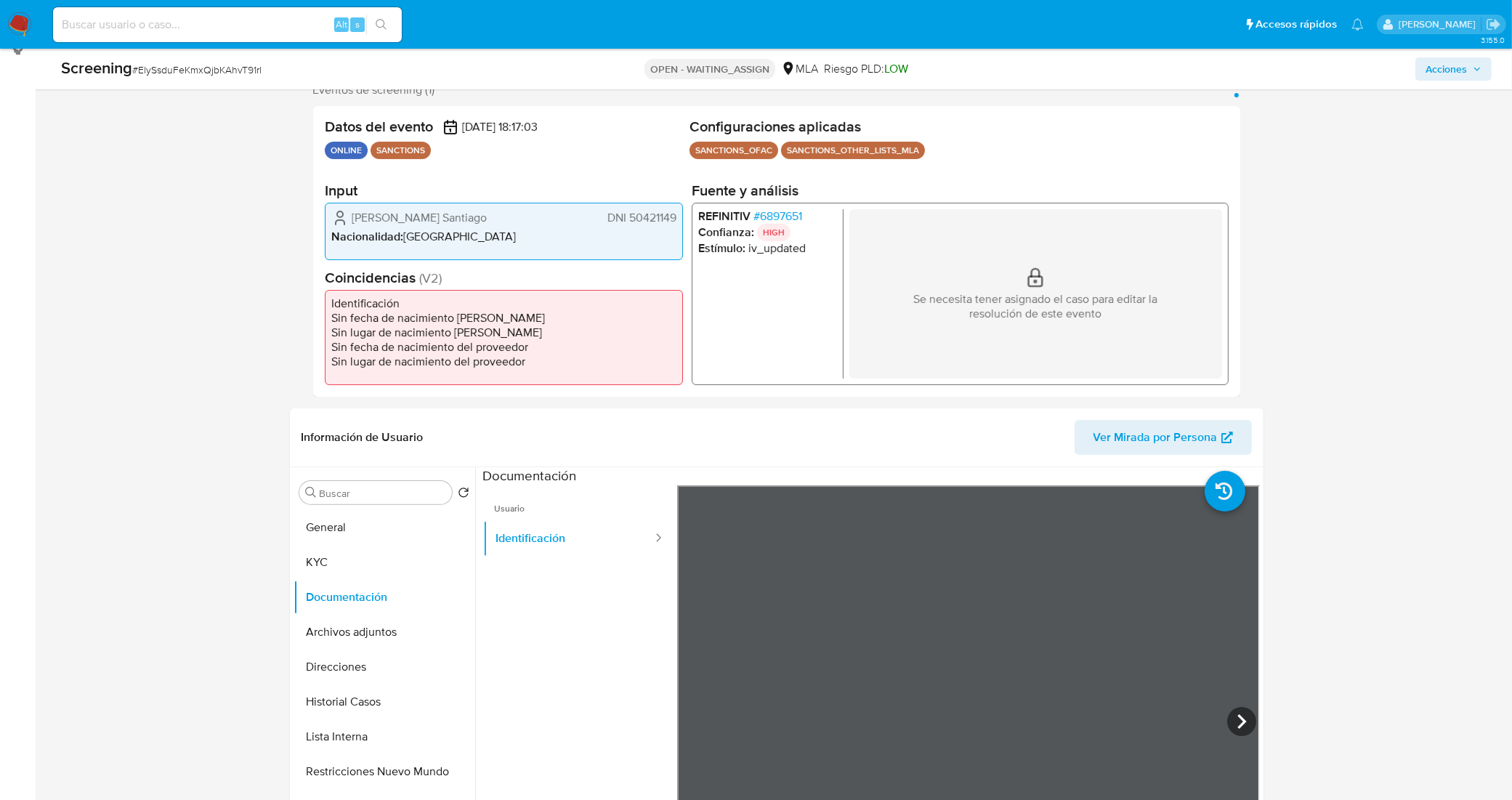
click at [372, 534] on button "General" at bounding box center [378, 528] width 170 height 35
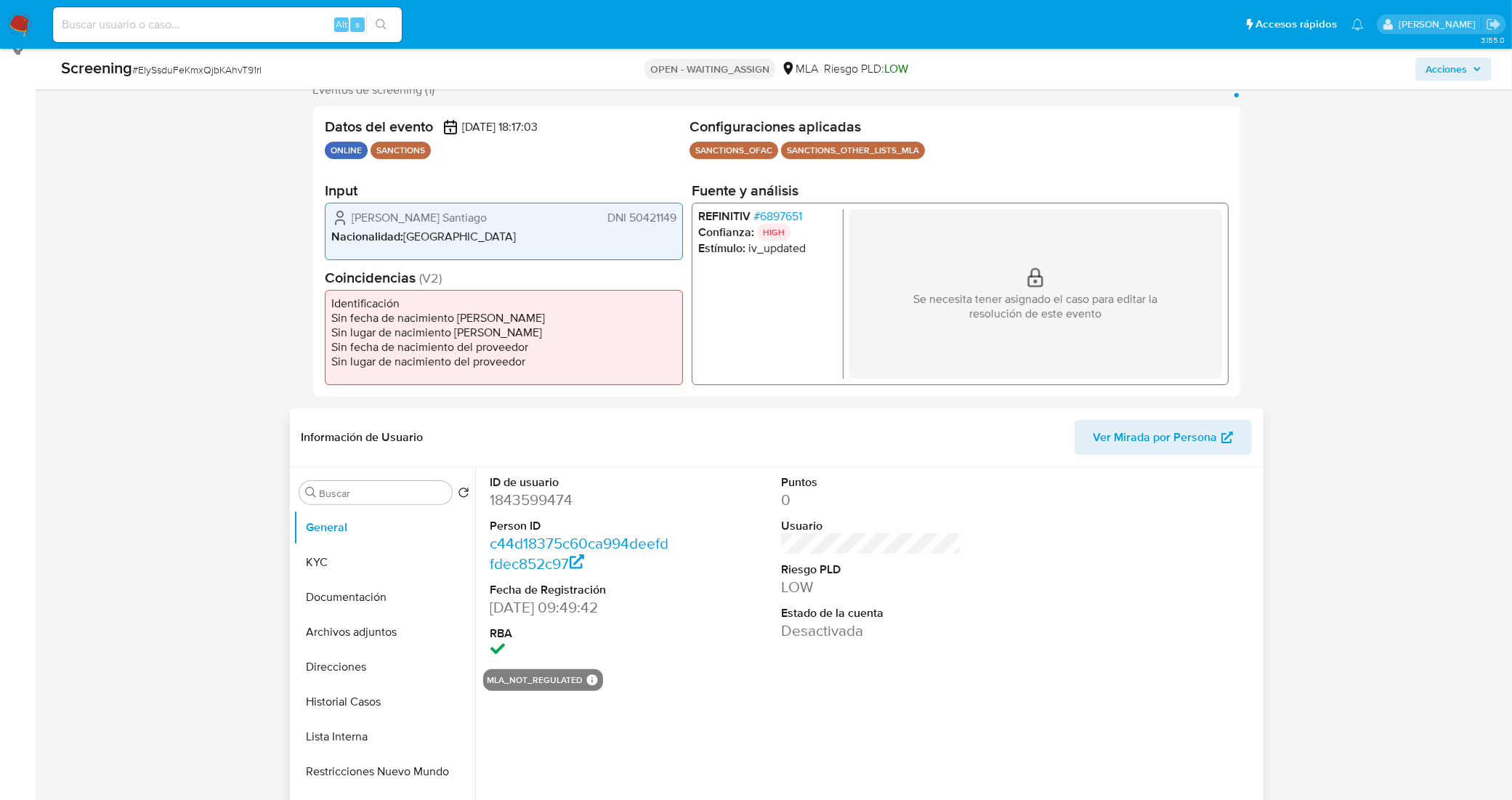
click at [551, 498] on dd "1843599474" at bounding box center [580, 500] width 179 height 20
click at [551, 498] on dd "1843599474" at bounding box center [580, 500] width 179 height 20
copy dd "1843599474"
click at [244, 68] on span "# ElySsduFeKmxQjbKAhvT91rl" at bounding box center [197, 70] width 129 height 14
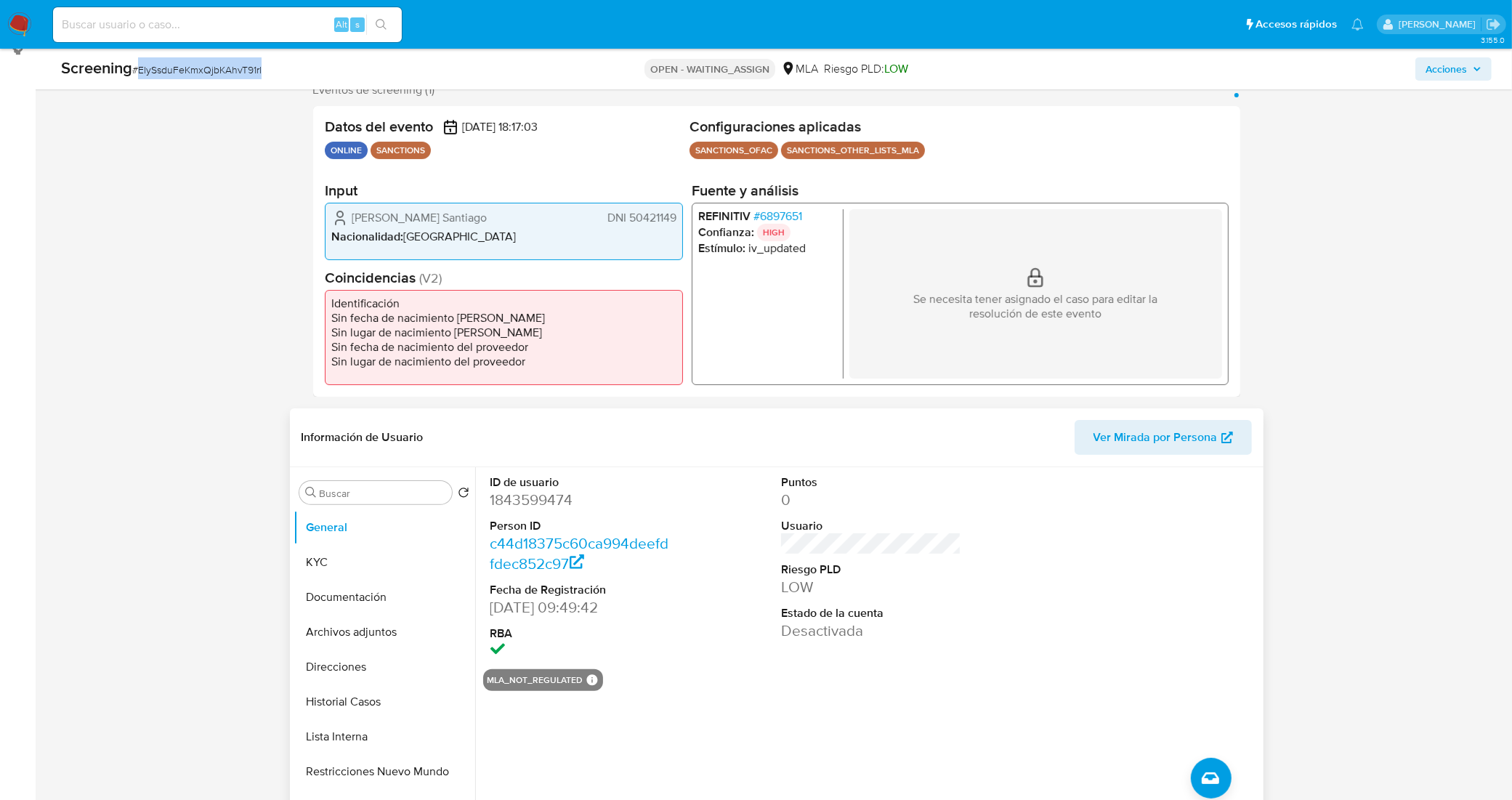
copy span "ElySsduFeKmxQjbKAhvT91rl"
drag, startPoint x: 166, startPoint y: 328, endPoint x: 208, endPoint y: 331, distance: 42.1
drag, startPoint x: 676, startPoint y: 216, endPoint x: 625, endPoint y: 219, distance: 51.1
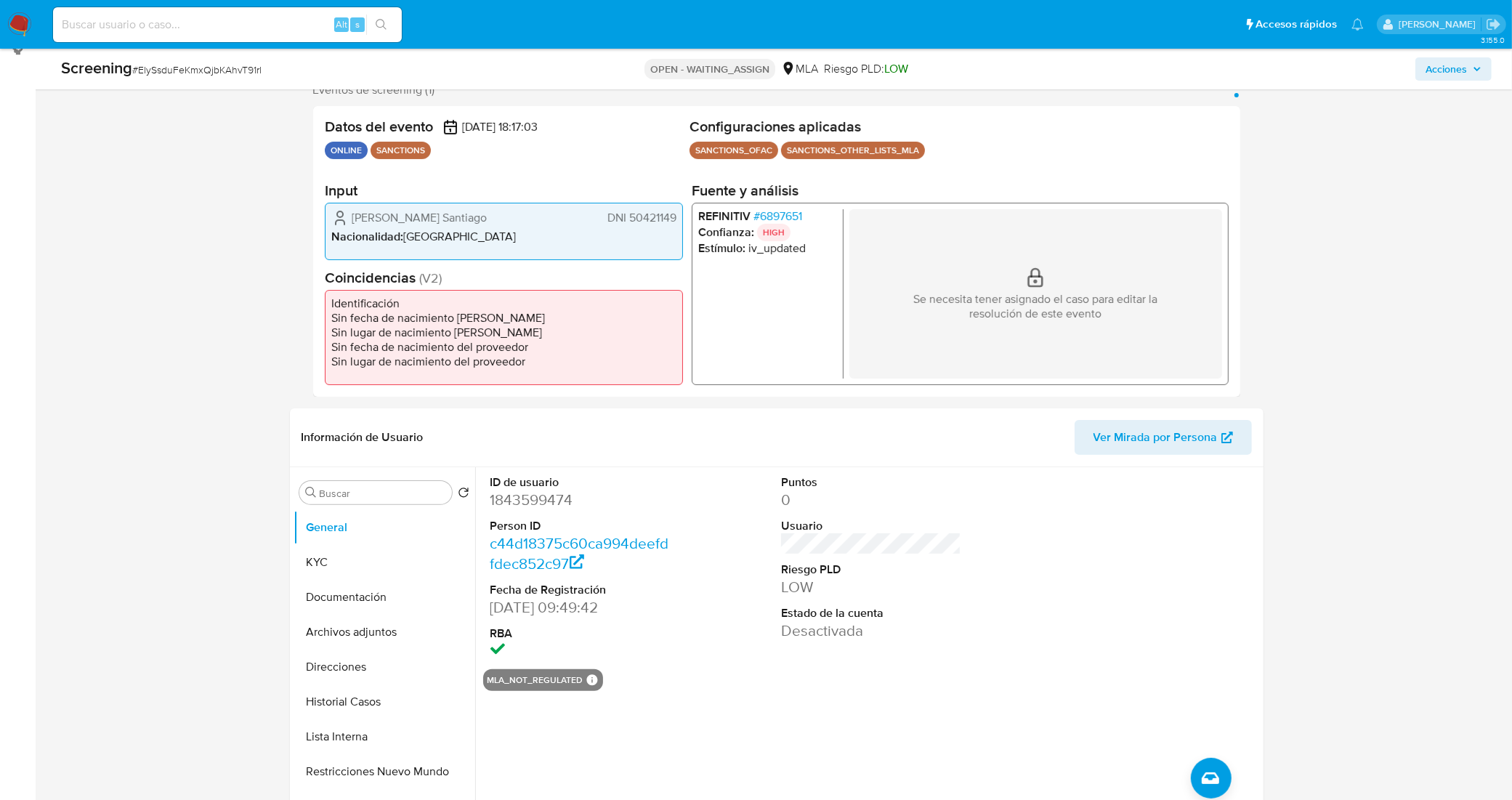
click at [625, 219] on div "Sol Melani Valderrama Santiago DNI 50421149 Nacionalidad : Argentina" at bounding box center [504, 230] width 358 height 58
drag, startPoint x: 351, startPoint y: 218, endPoint x: 677, endPoint y: 219, distance: 326.0
click at [677, 219] on div "Sol Melani Valderrama Santiago DNI 50421149 Nacionalidad : Argentina" at bounding box center [504, 230] width 358 height 58
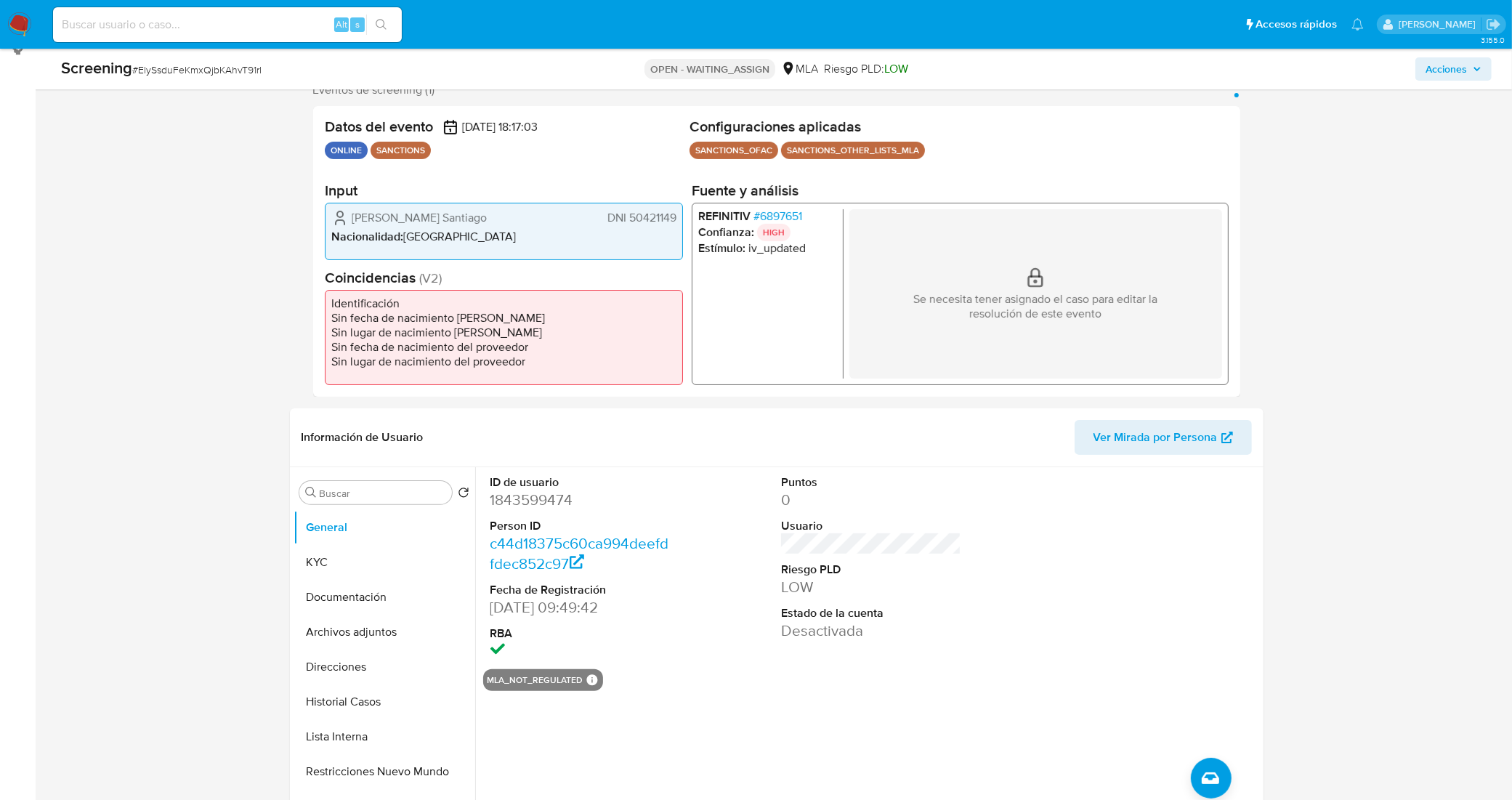
click at [778, 215] on span "# 6897651" at bounding box center [777, 215] width 49 height 14
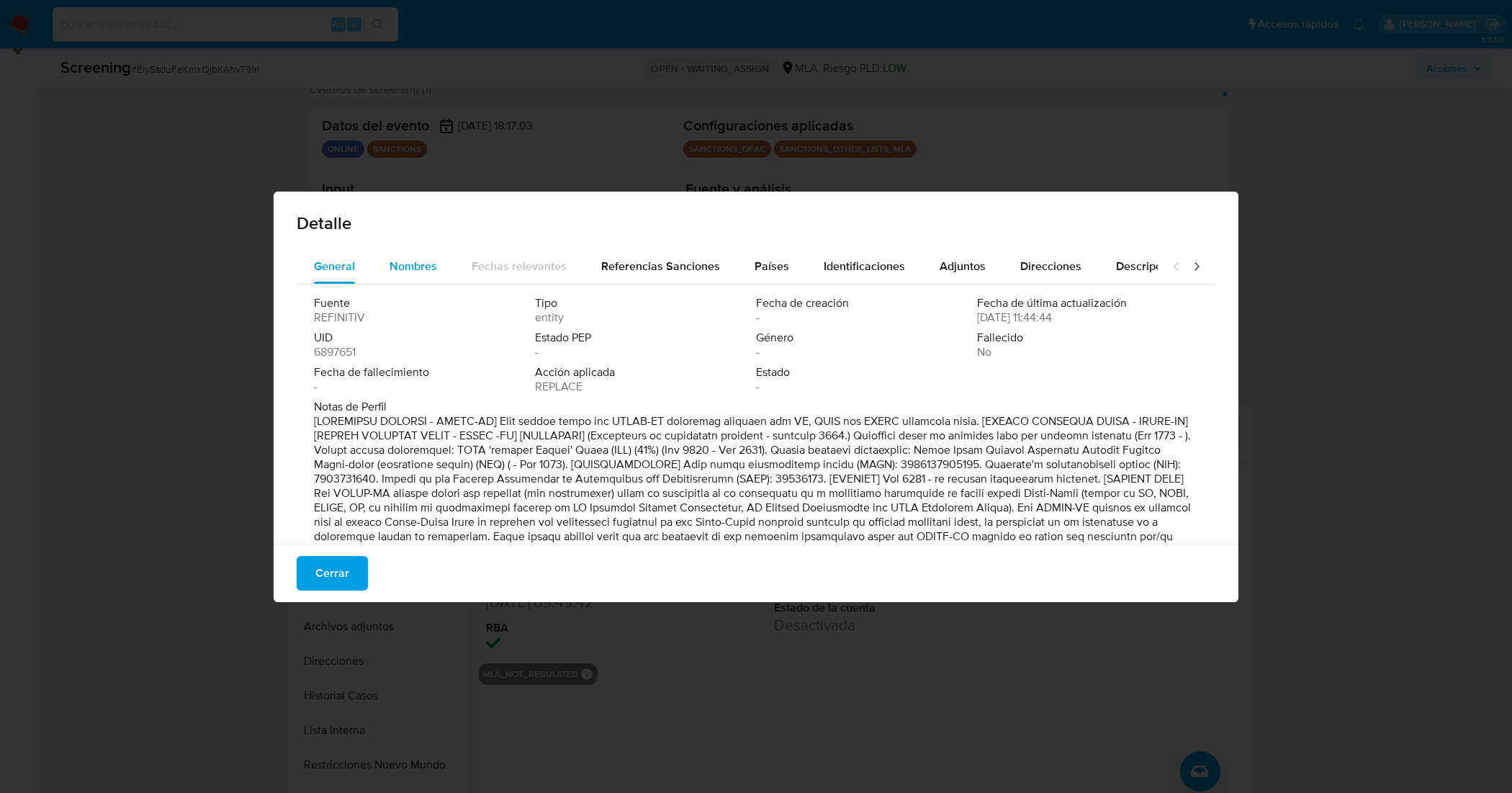
click at [417, 263] on span "Nombres" at bounding box center [412, 267] width 47 height 17
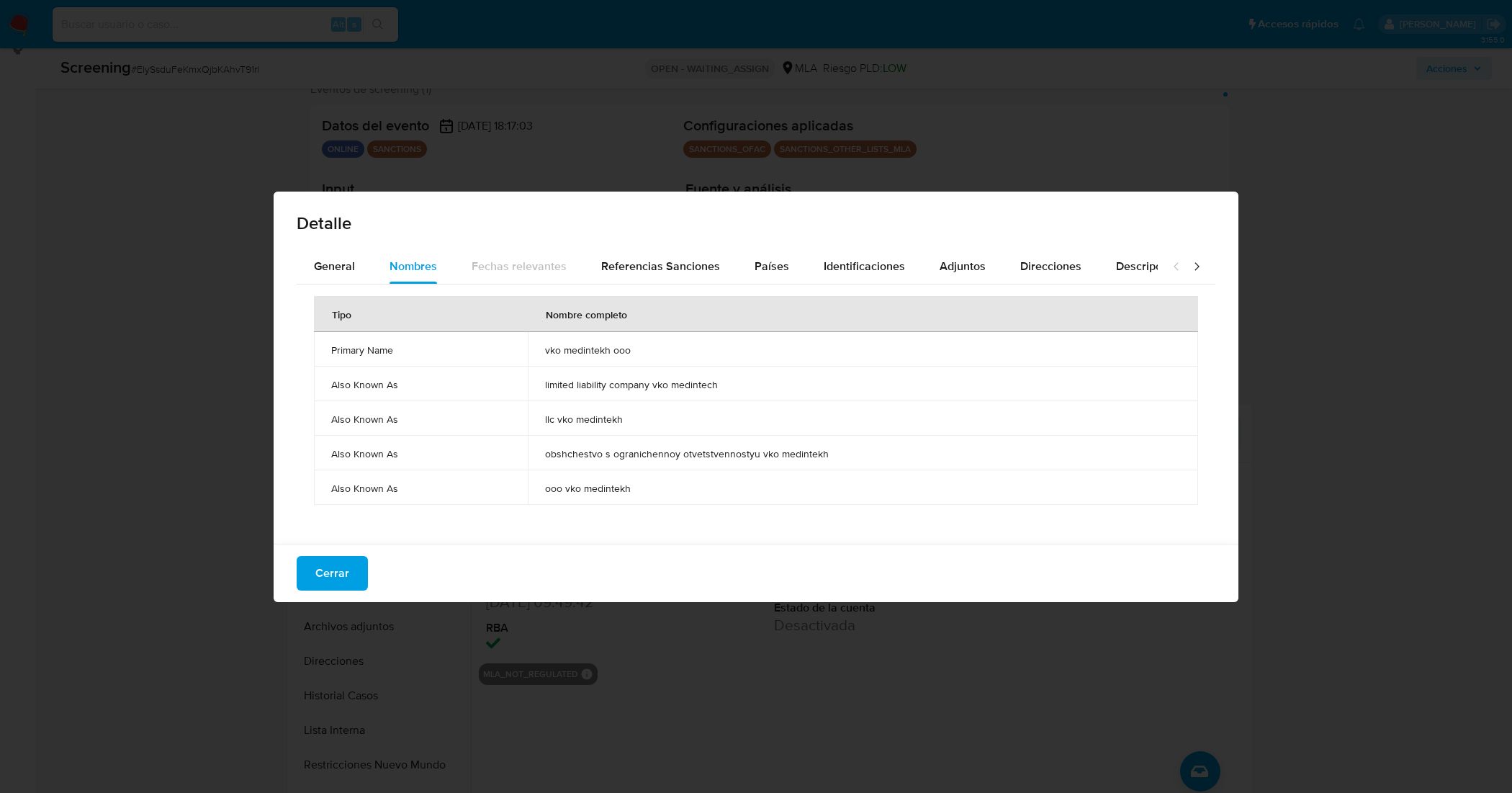
drag, startPoint x: 636, startPoint y: 353, endPoint x: 540, endPoint y: 358, distance: 96.1
click at [540, 358] on td "vko medintekh ooo" at bounding box center [863, 350] width 671 height 35
click at [346, 570] on span "Cerrar" at bounding box center [332, 574] width 34 height 32
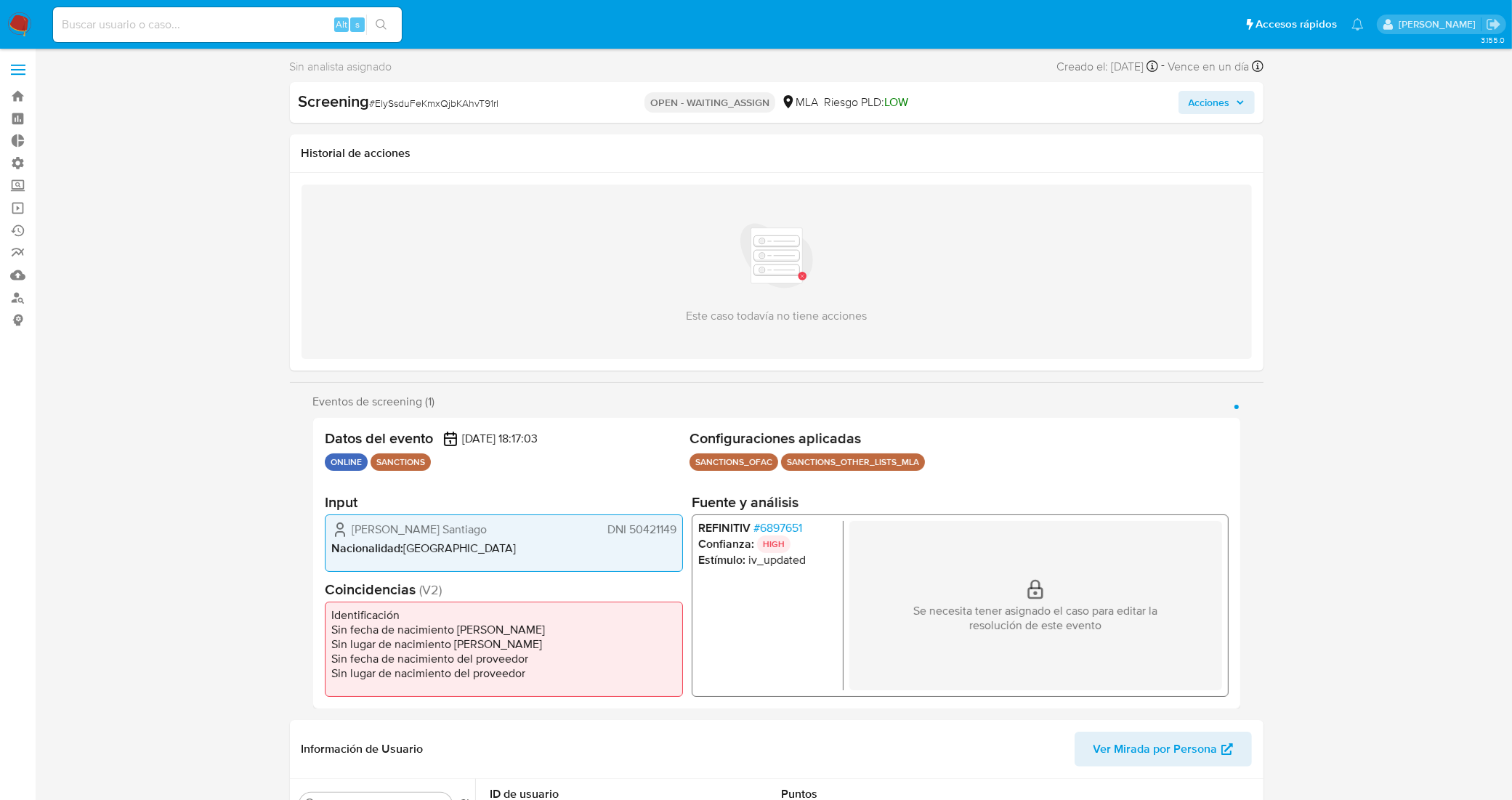
scroll to position [0, 0]
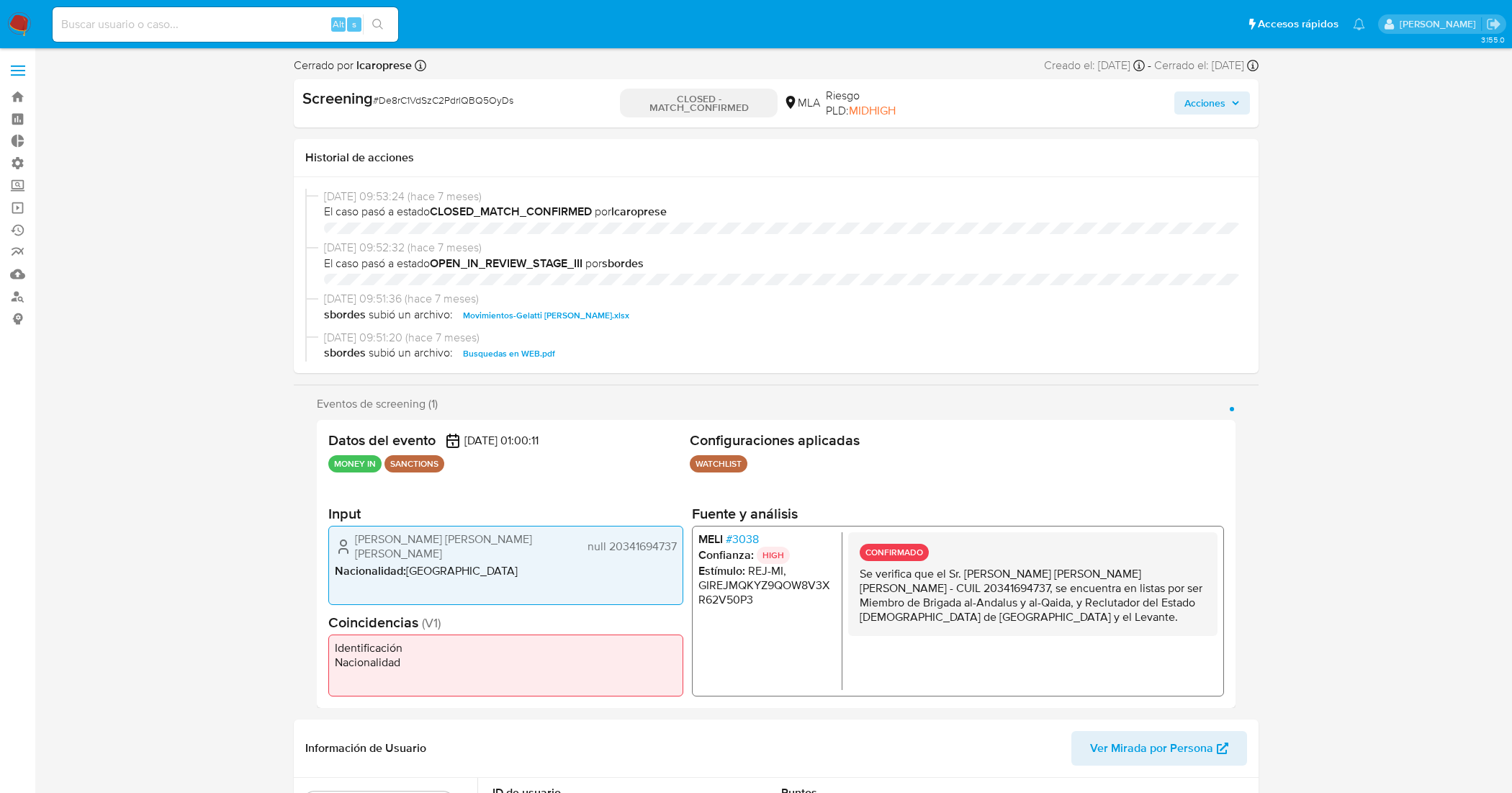
select select "10"
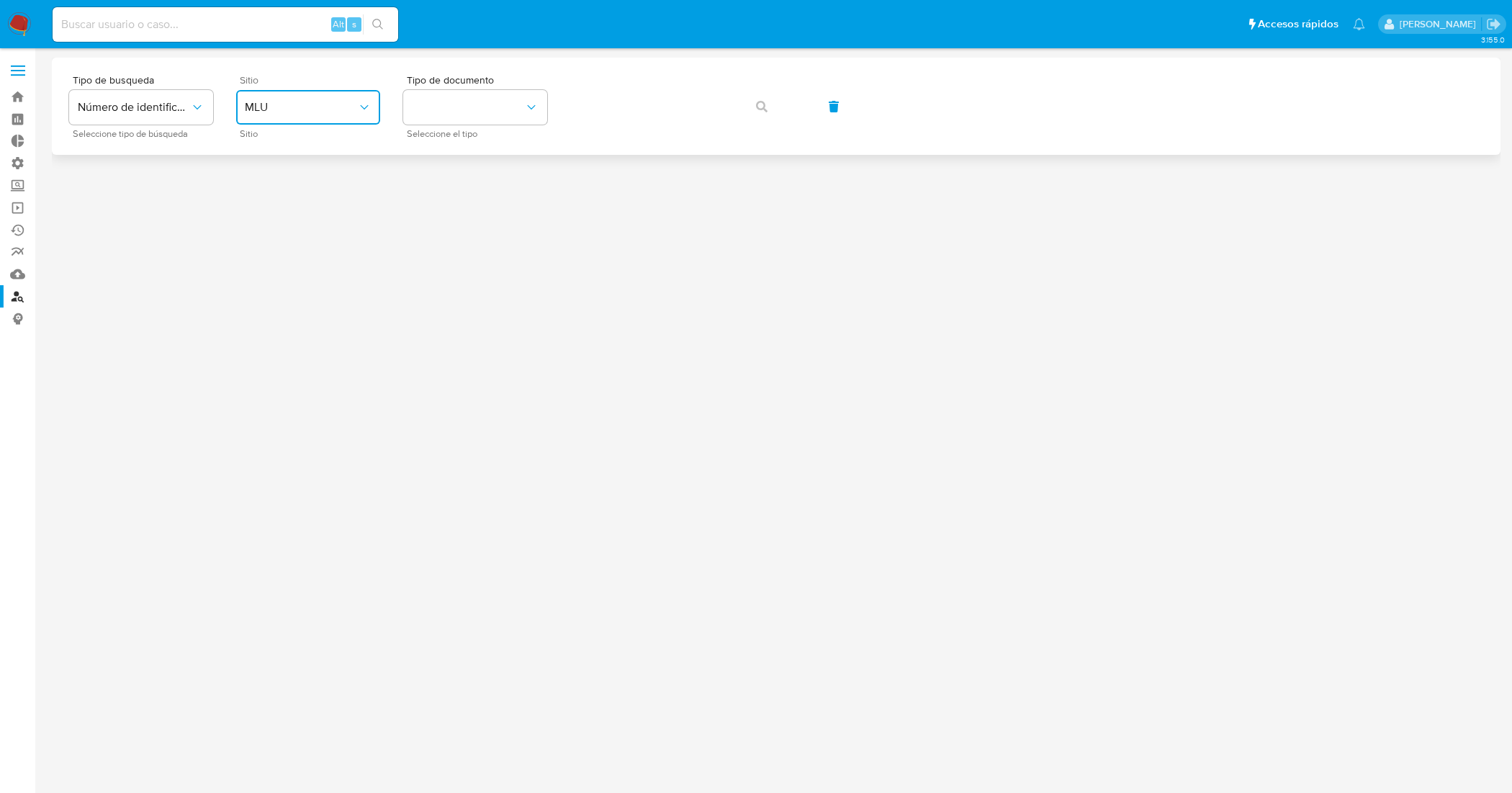
drag, startPoint x: 335, startPoint y: 105, endPoint x: 329, endPoint y: 117, distance: 13.4
click at [335, 105] on span "MLU" at bounding box center [300, 107] width 112 height 14
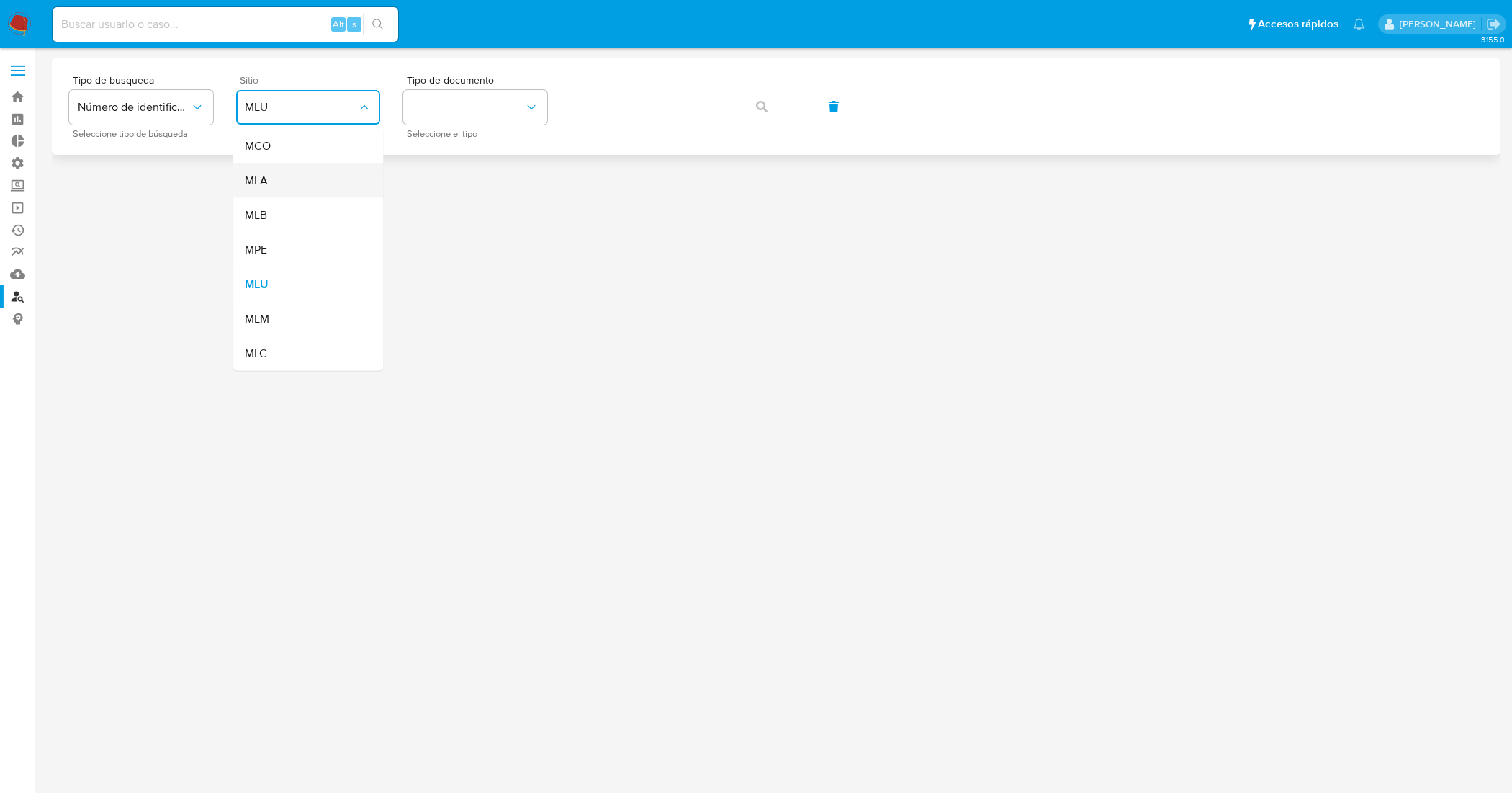
click at [300, 177] on div "MLA" at bounding box center [304, 181] width 118 height 35
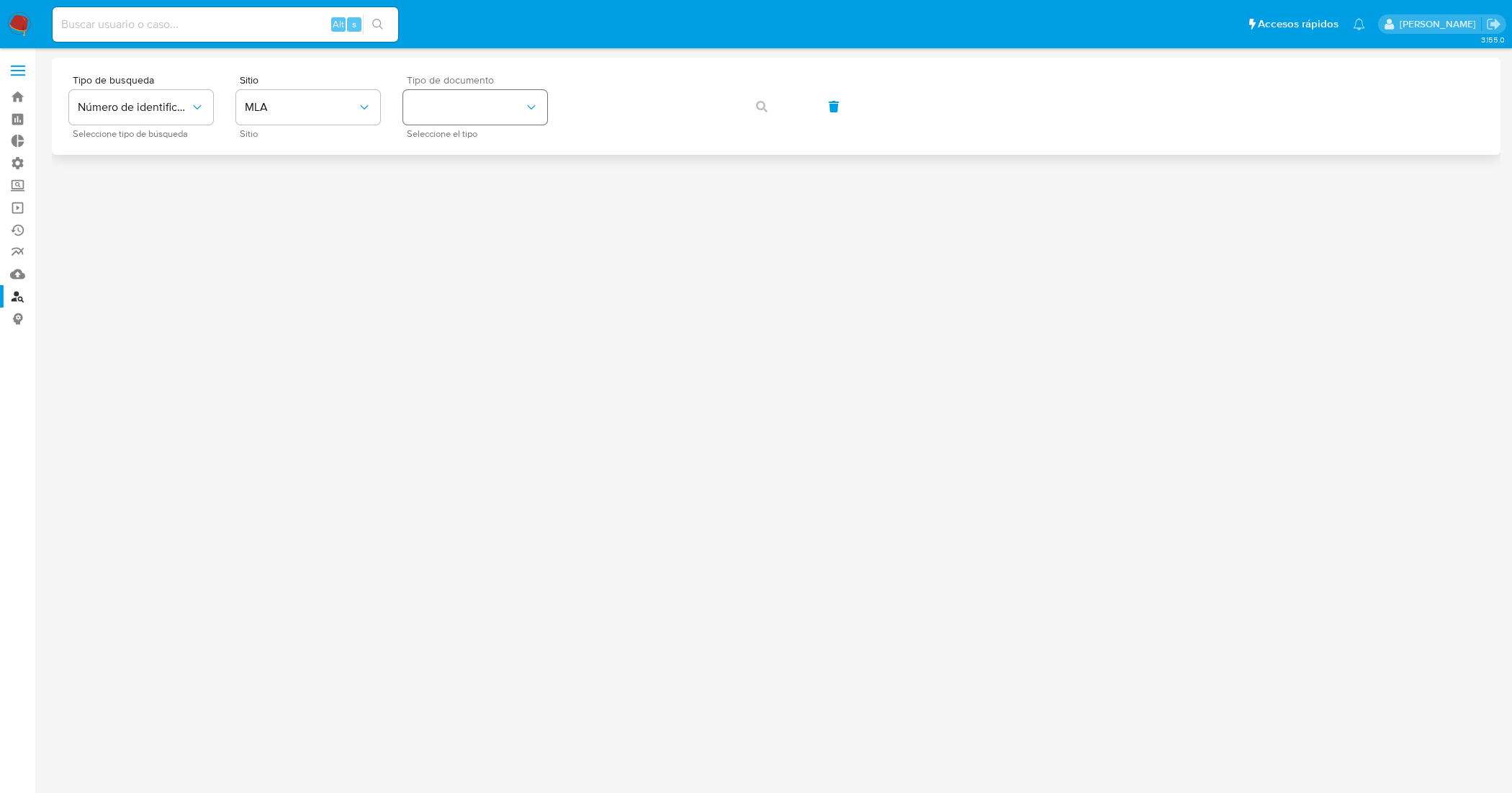
drag, startPoint x: 552, startPoint y: 74, endPoint x: 533, endPoint y: 97, distance: 29.8
click at [546, 81] on div "Tipo de busqueda Número de identificación Seleccione tipo de búsqueda Sitio MLA…" at bounding box center [776, 105] width 1449 height 97
click at [531, 99] on button "identificationType" at bounding box center [476, 107] width 144 height 35
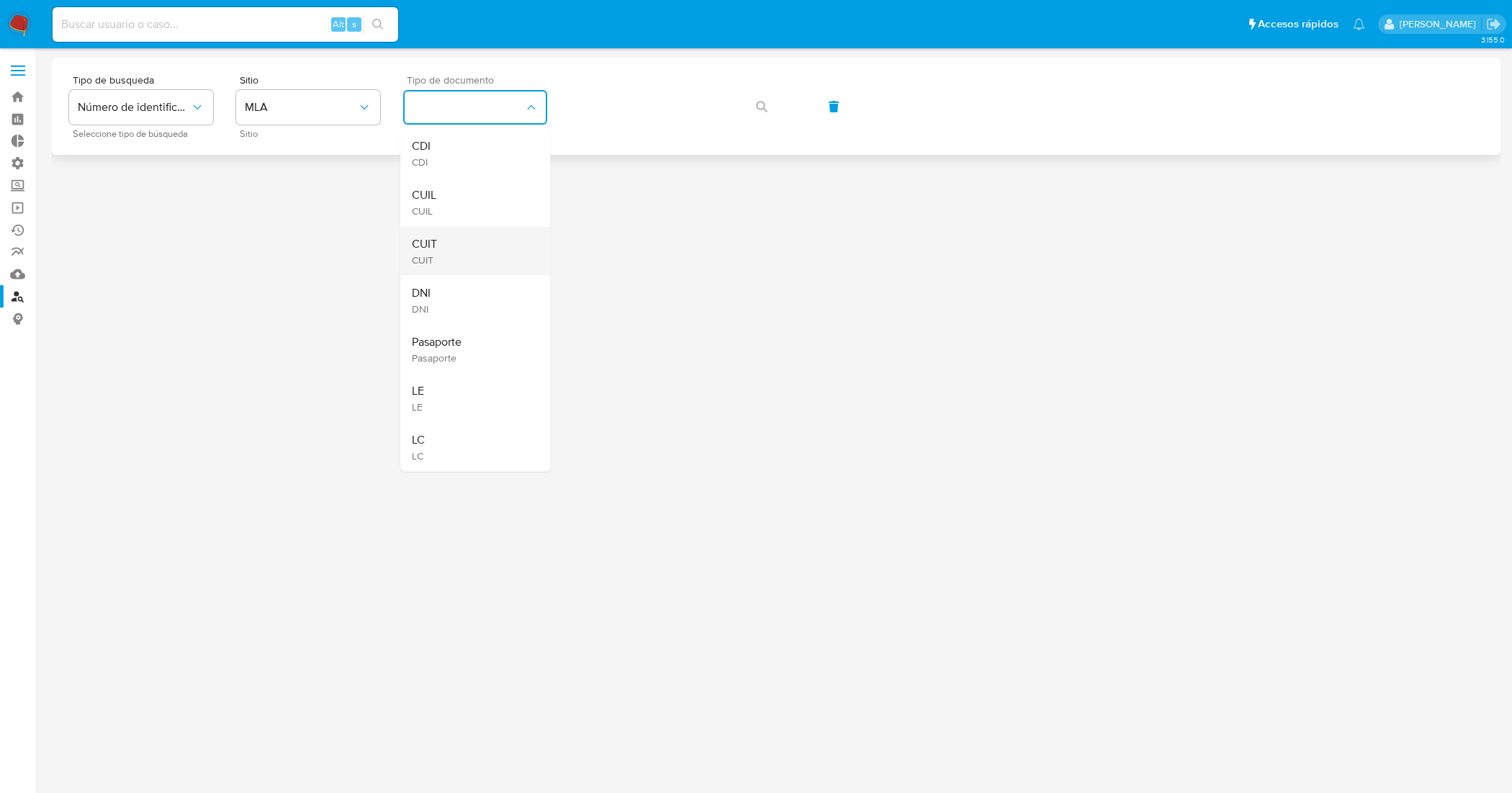
click at [476, 242] on div "CUIT CUIT" at bounding box center [471, 251] width 118 height 49
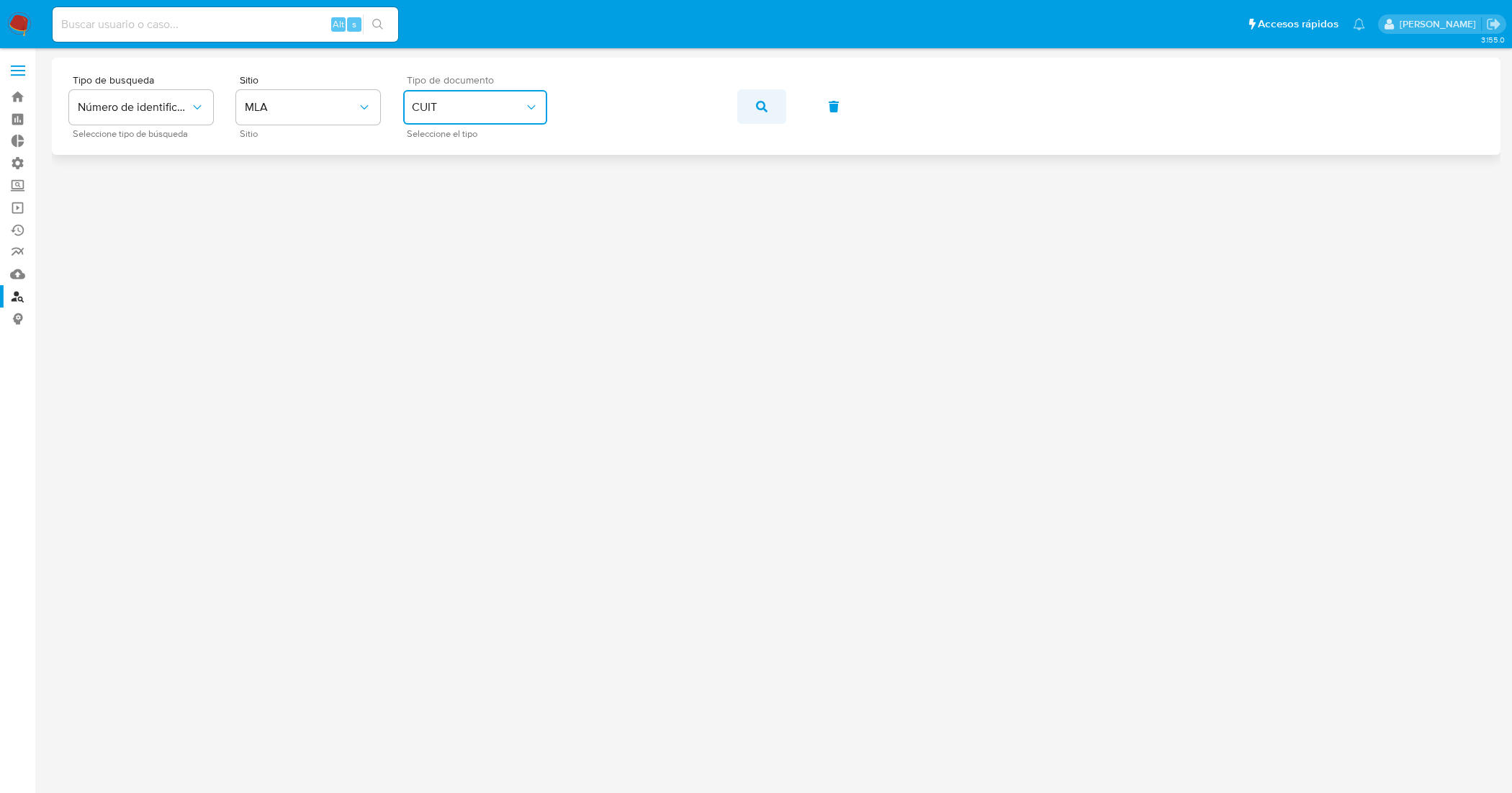
click at [769, 101] on button "button" at bounding box center [762, 107] width 49 height 35
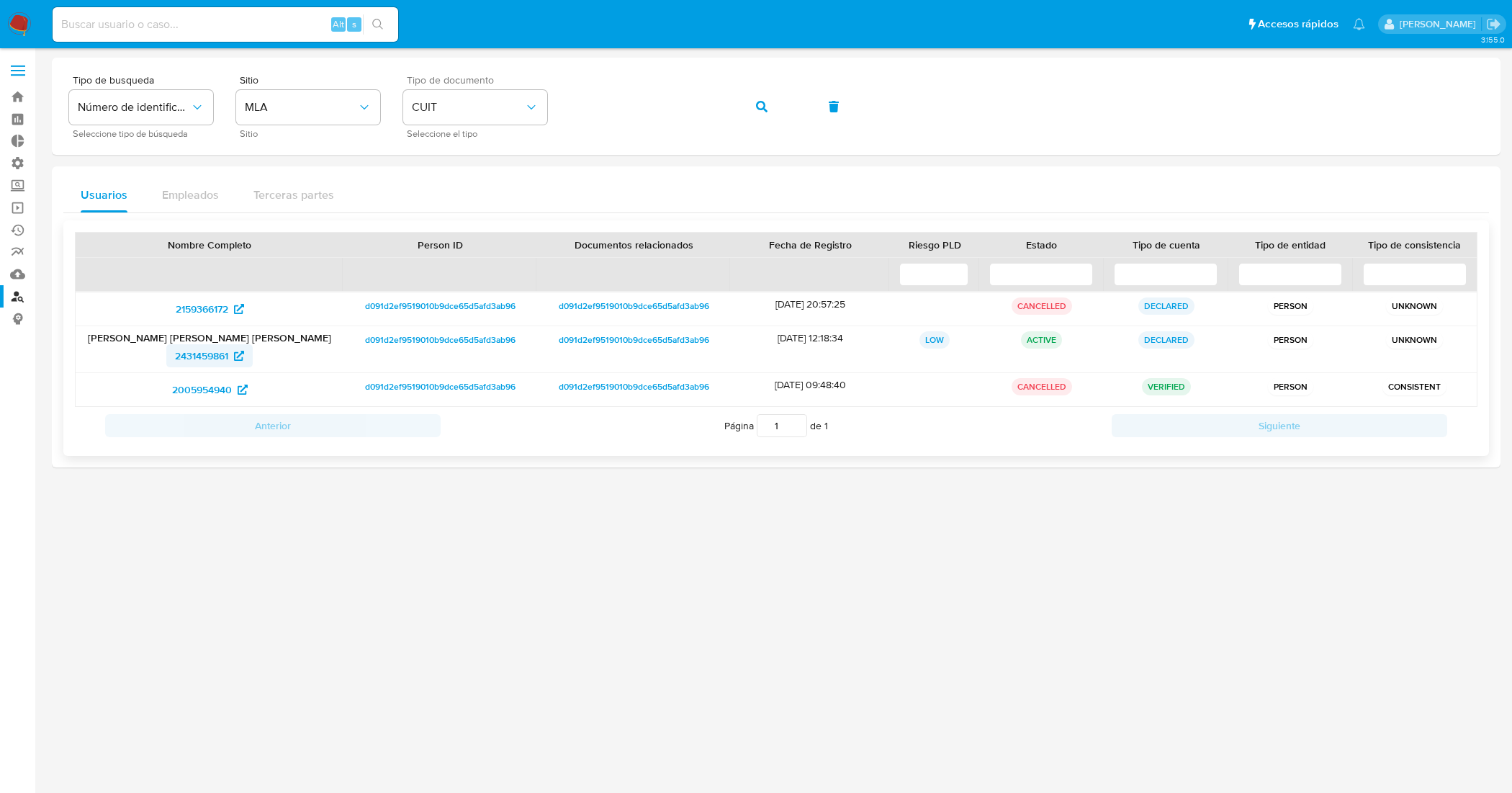
click at [210, 362] on span "2431459861" at bounding box center [202, 356] width 53 height 23
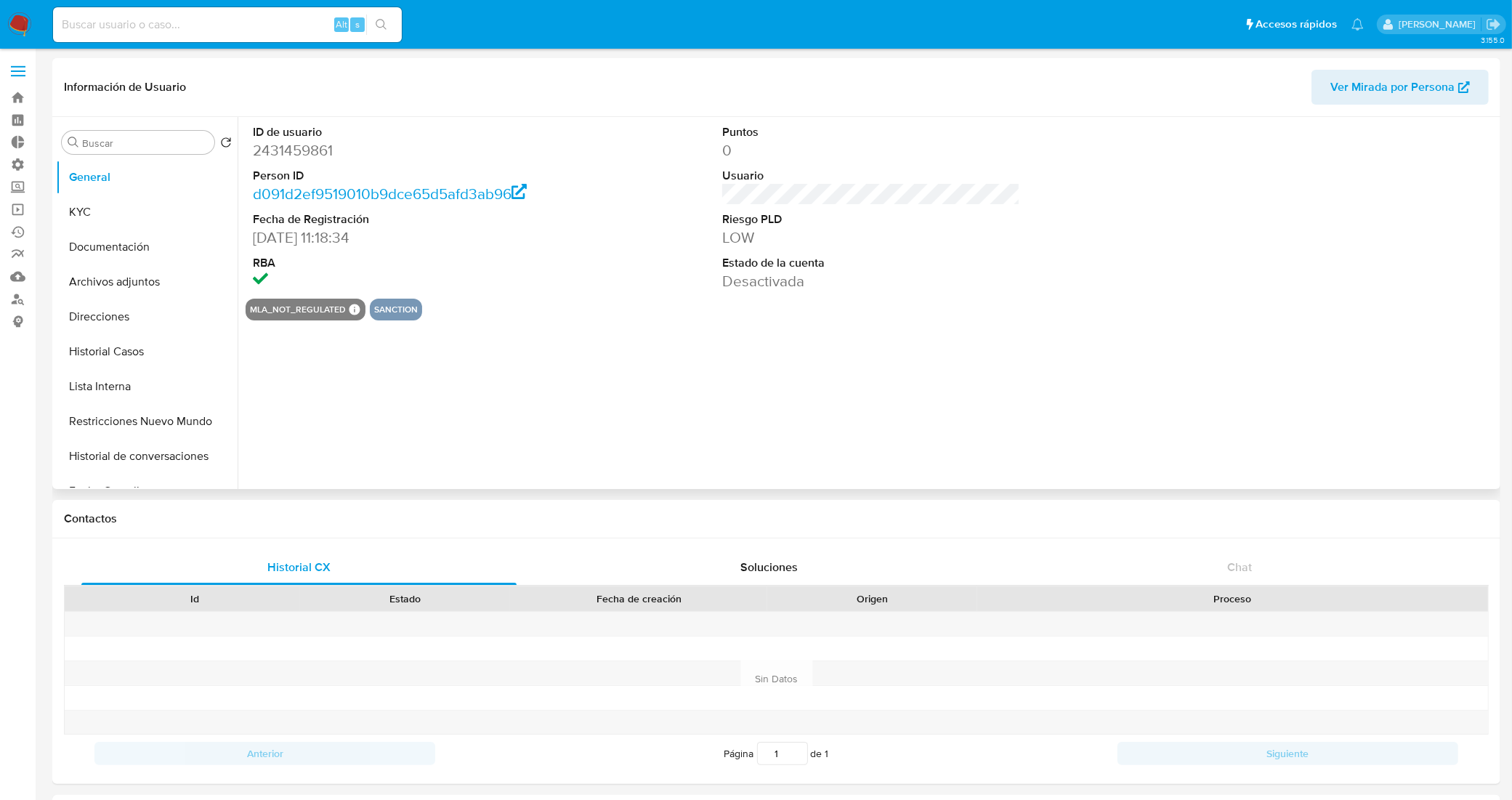
select select "10"
click at [136, 362] on button "Historial Casos" at bounding box center [141, 352] width 170 height 35
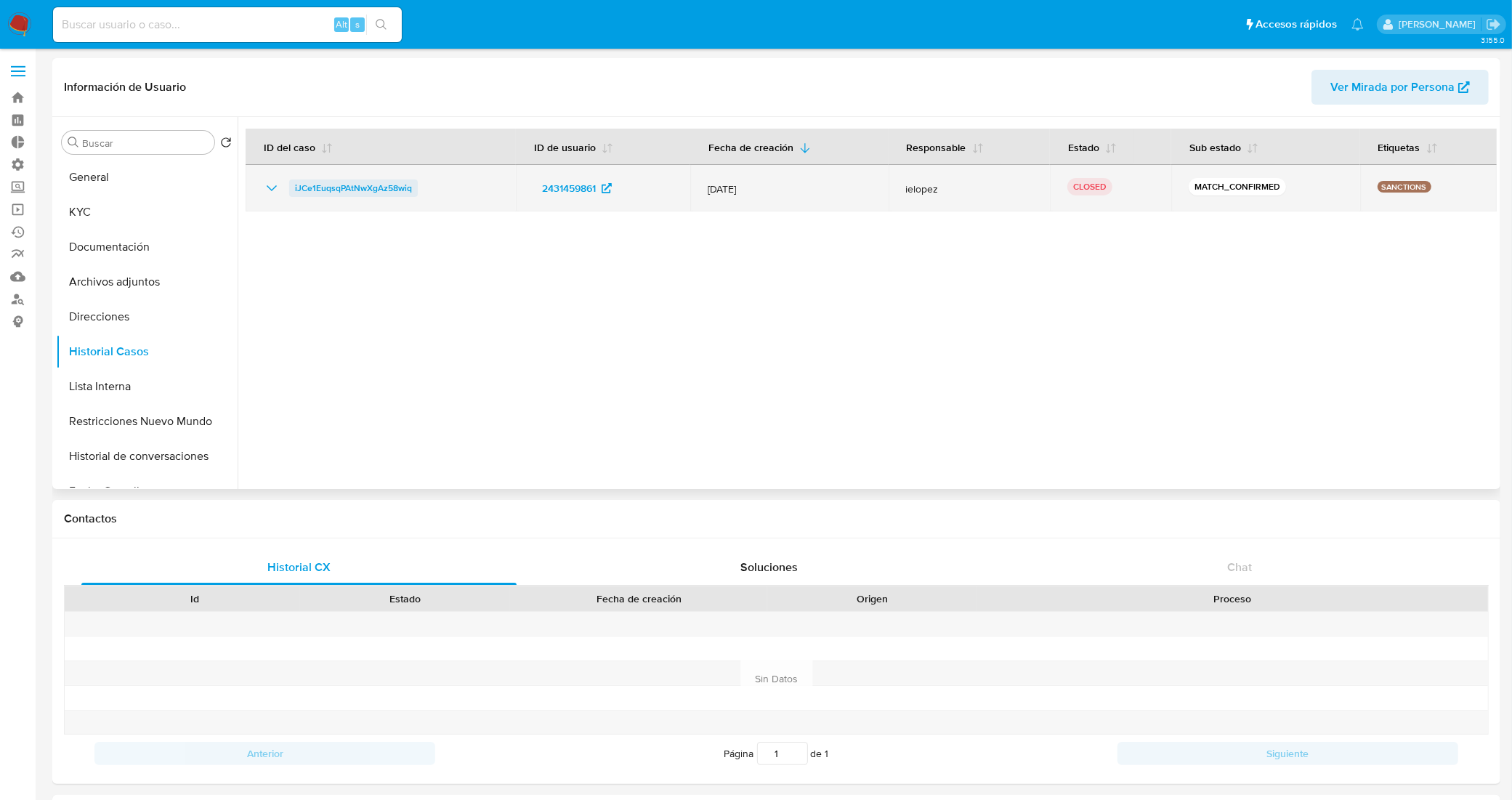
click at [345, 184] on span "iJCe1EuqsqPAtNwXgAz58wiq" at bounding box center [353, 188] width 117 height 18
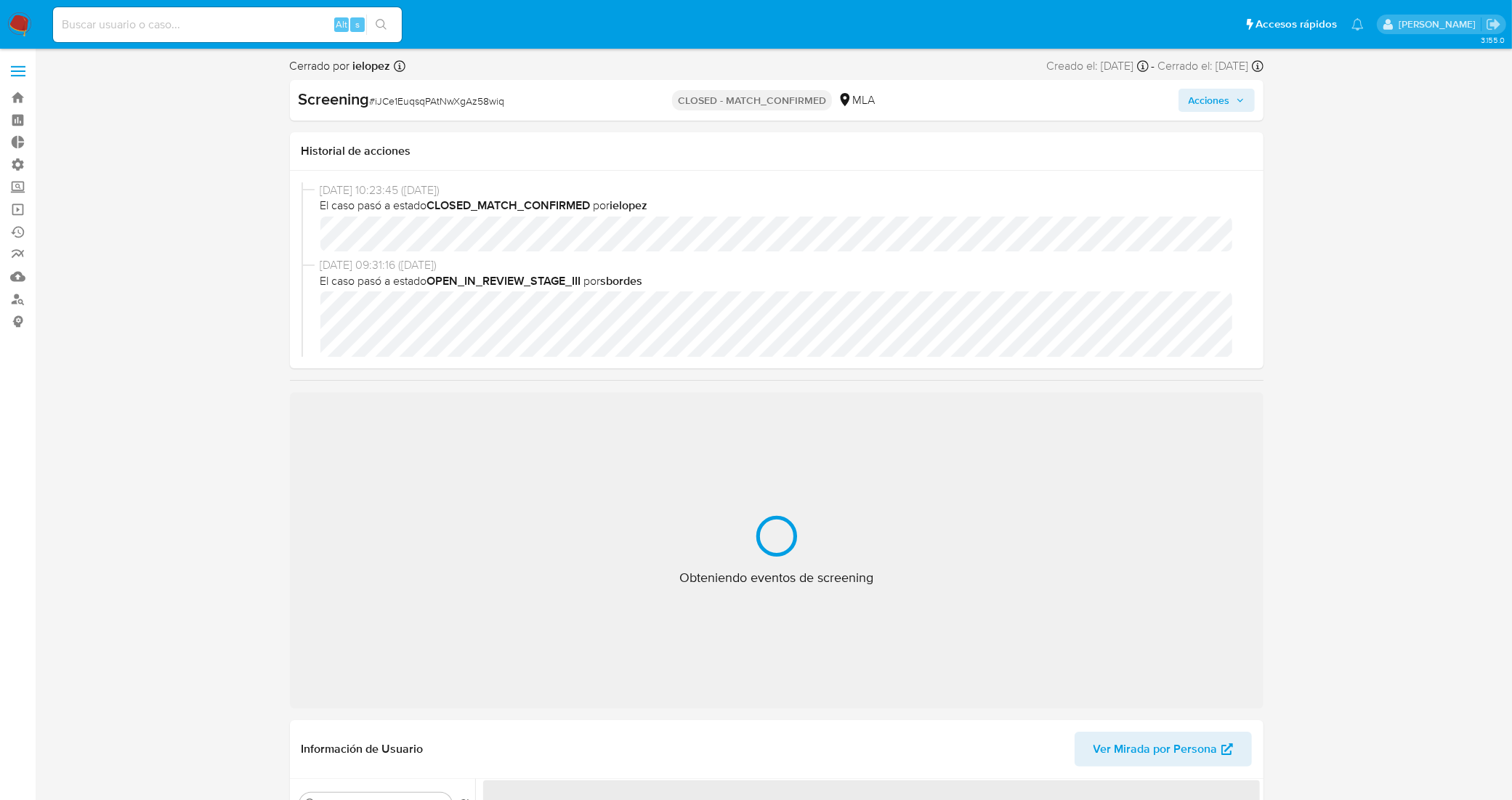
select select "10"
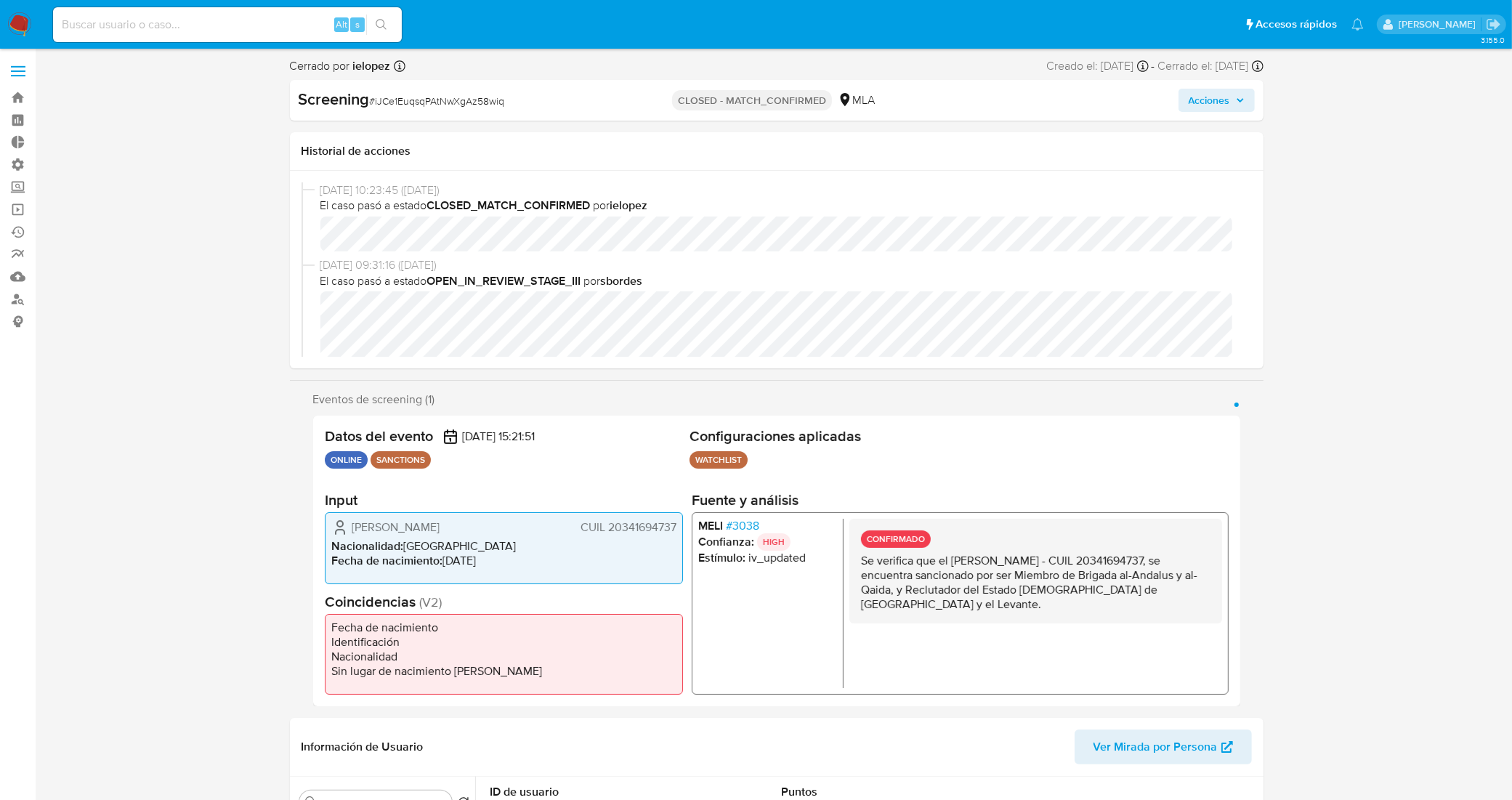
click at [750, 522] on span "# 3038" at bounding box center [742, 525] width 33 height 14
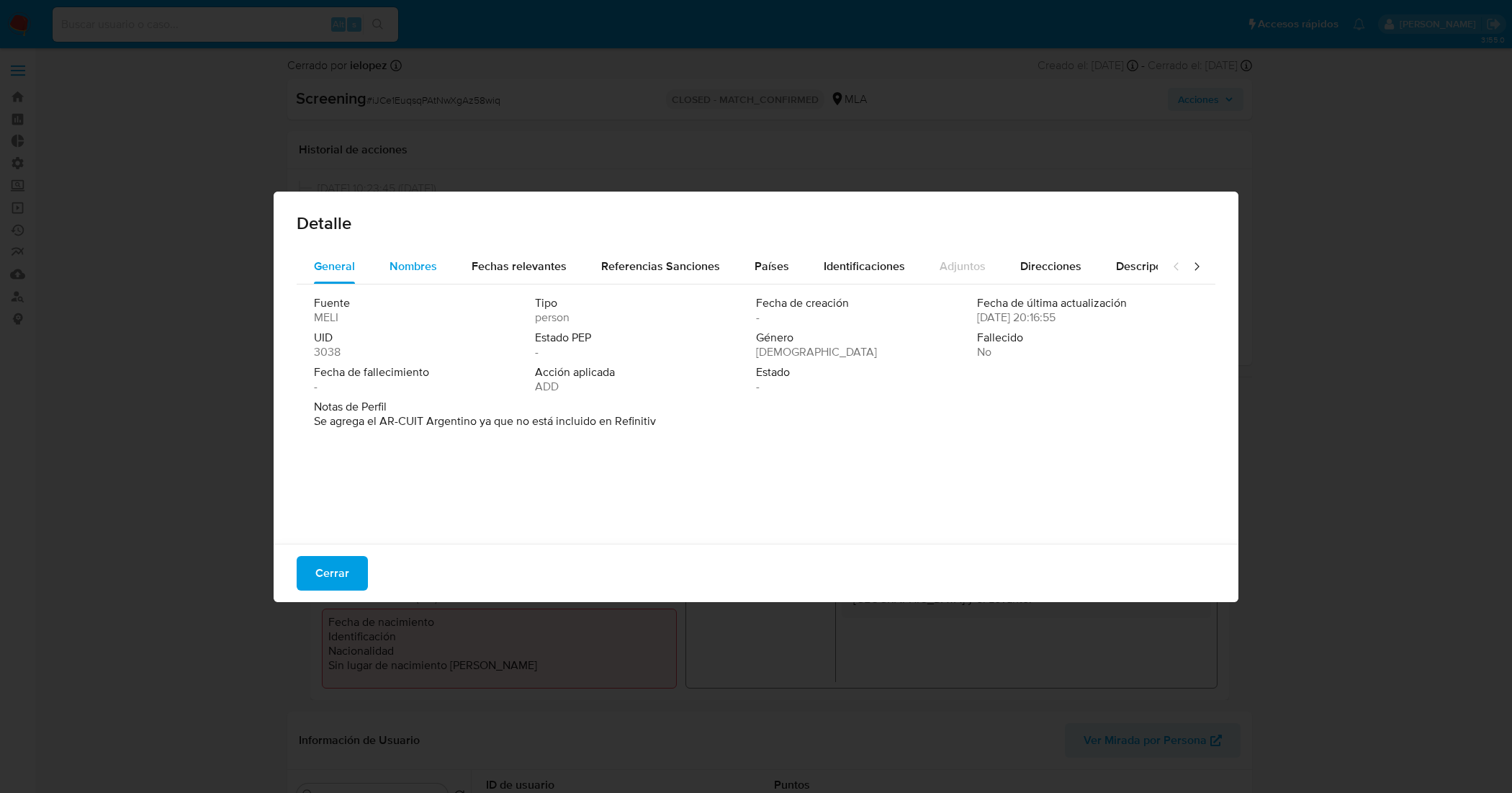
click at [412, 258] on span "Nombres" at bounding box center [412, 267] width 47 height 17
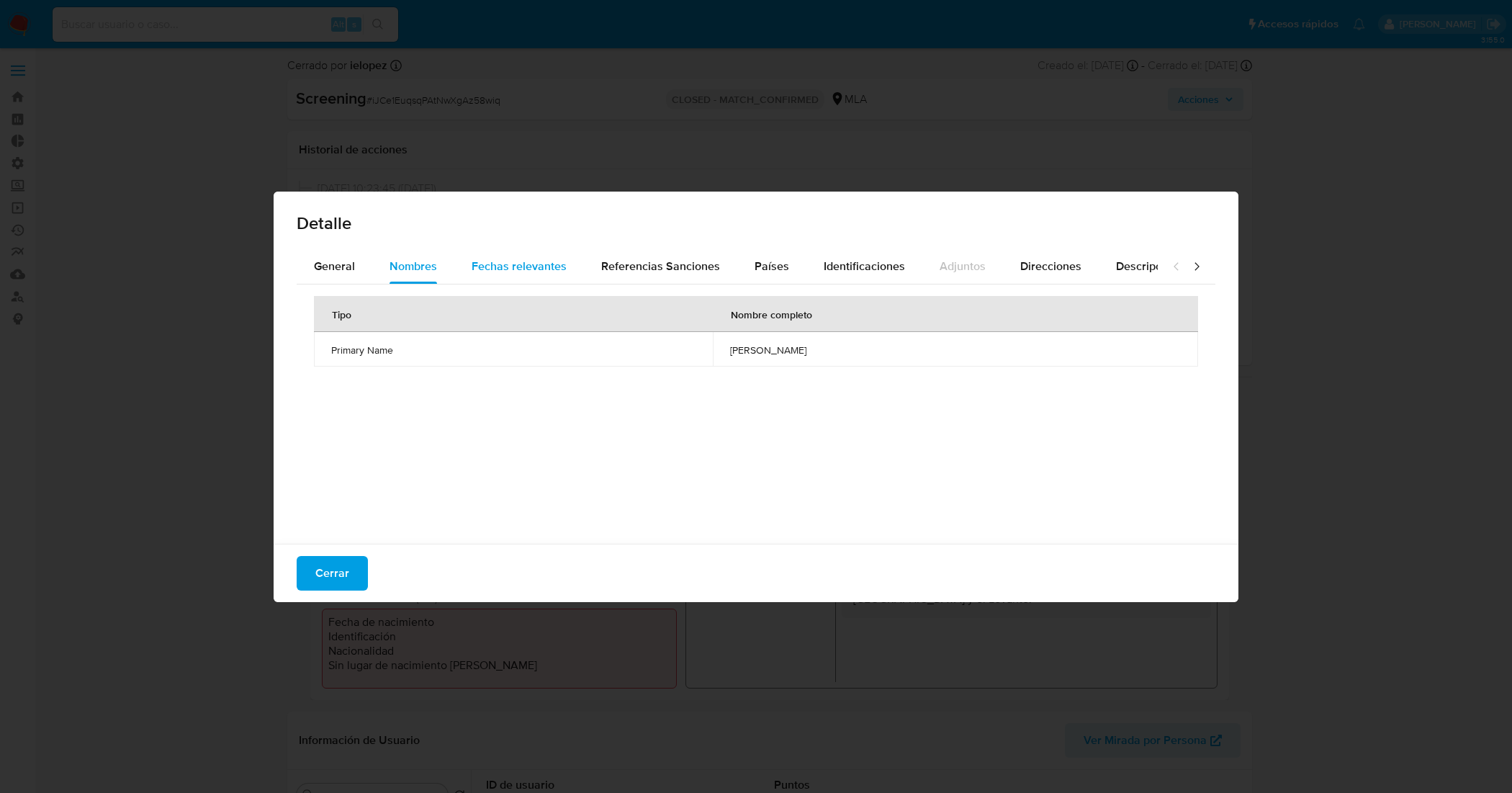
click at [617, 272] on span "Referencias Sanciones" at bounding box center [661, 267] width 119 height 17
click at [335, 560] on span "Cerrar" at bounding box center [332, 574] width 34 height 32
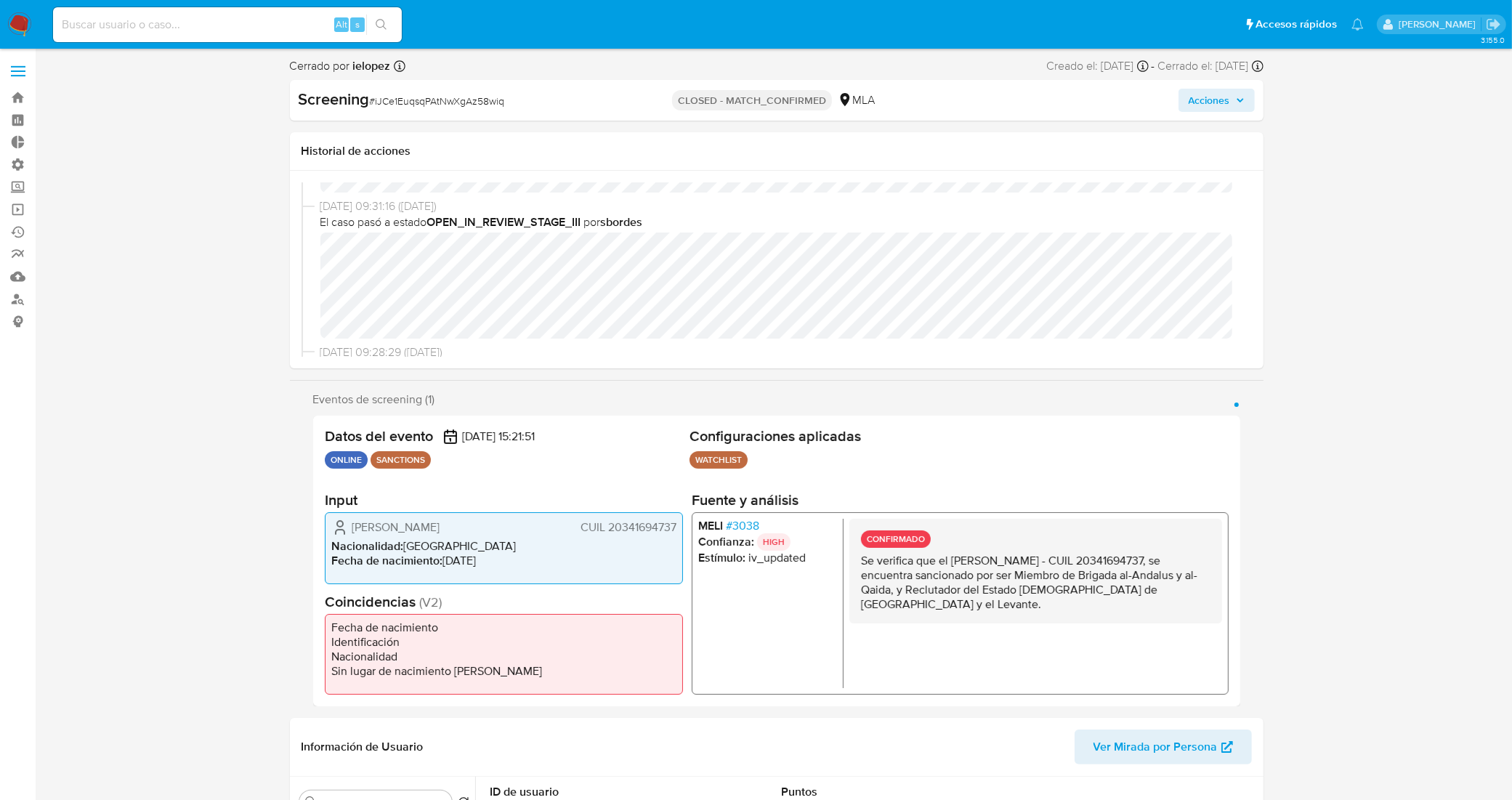
scroll to position [90, 0]
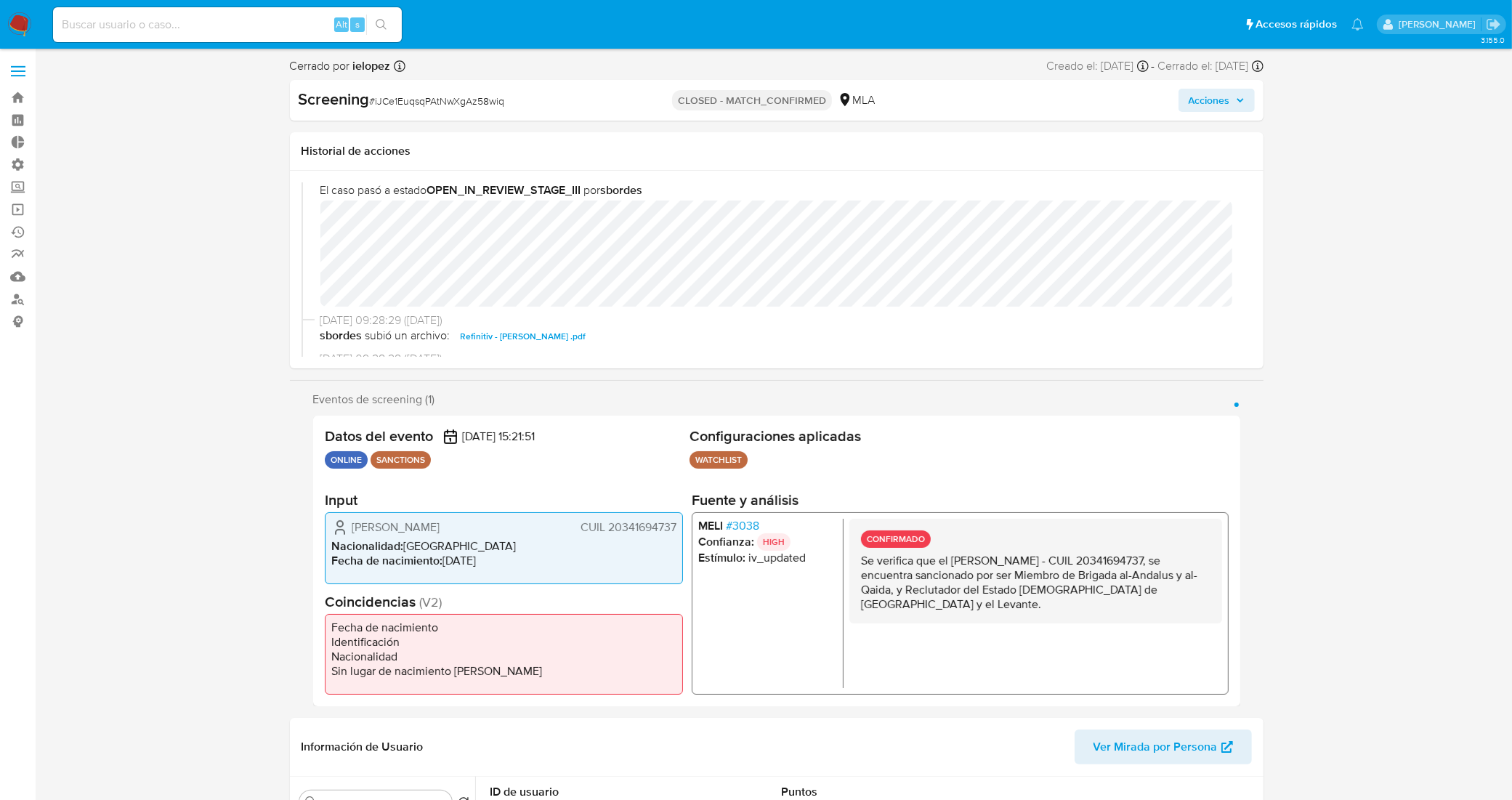
click at [759, 525] on li "MELI # 3038" at bounding box center [767, 525] width 139 height 14
click at [750, 519] on span "# 3038" at bounding box center [742, 525] width 33 height 14
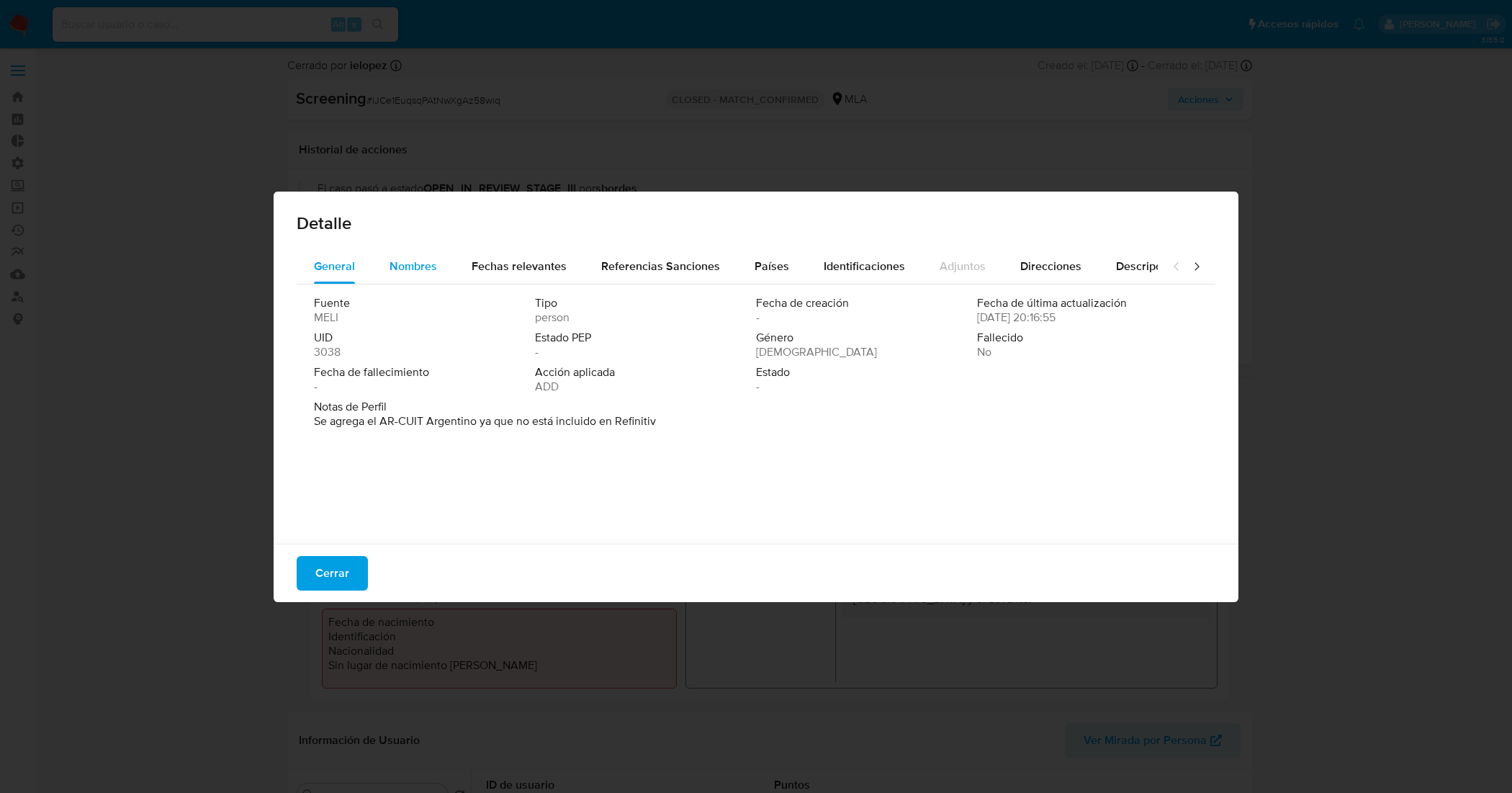
click at [427, 259] on span "Nombres" at bounding box center [412, 267] width 47 height 17
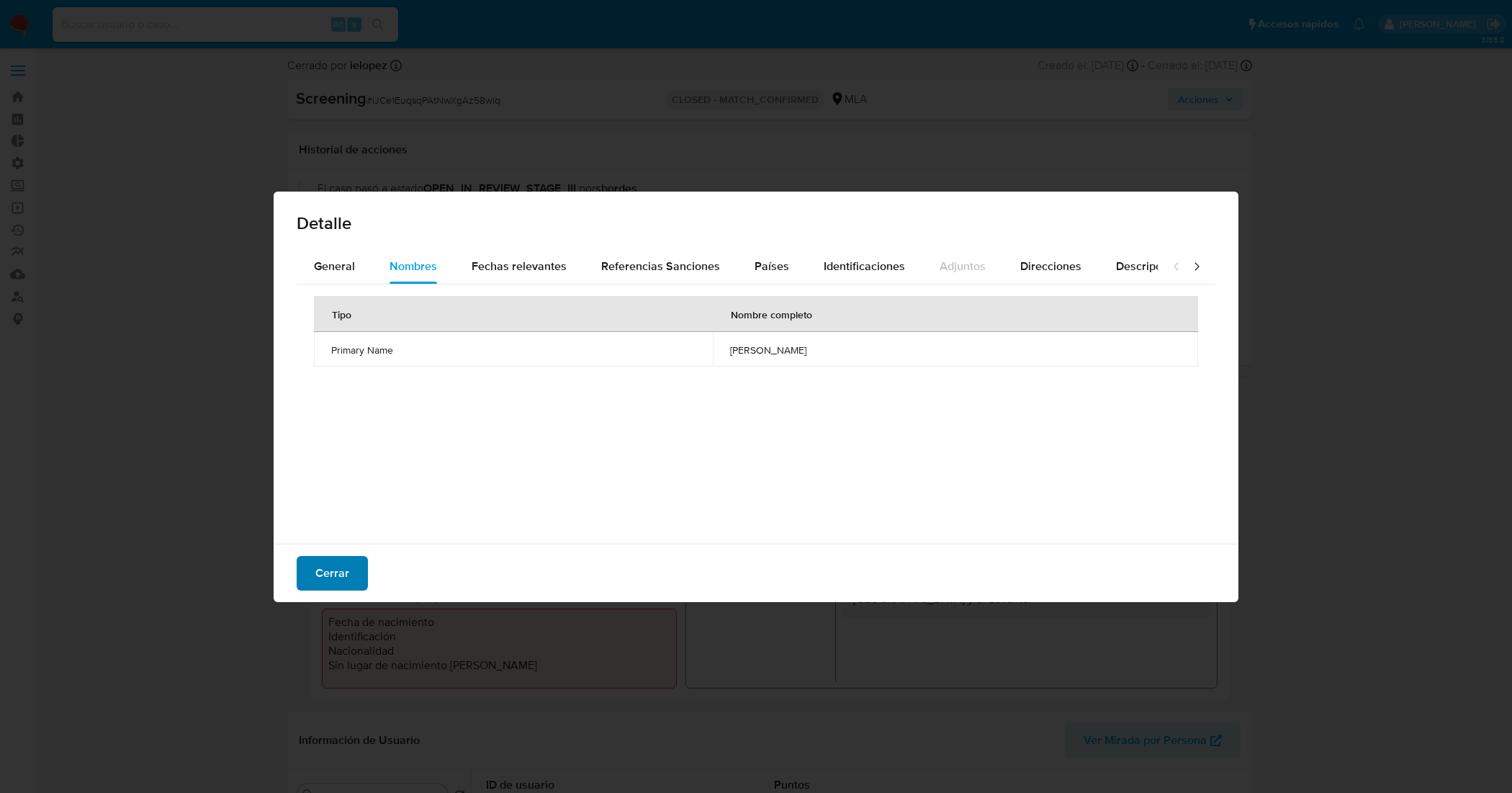
click at [347, 568] on button "Cerrar" at bounding box center [333, 574] width 71 height 35
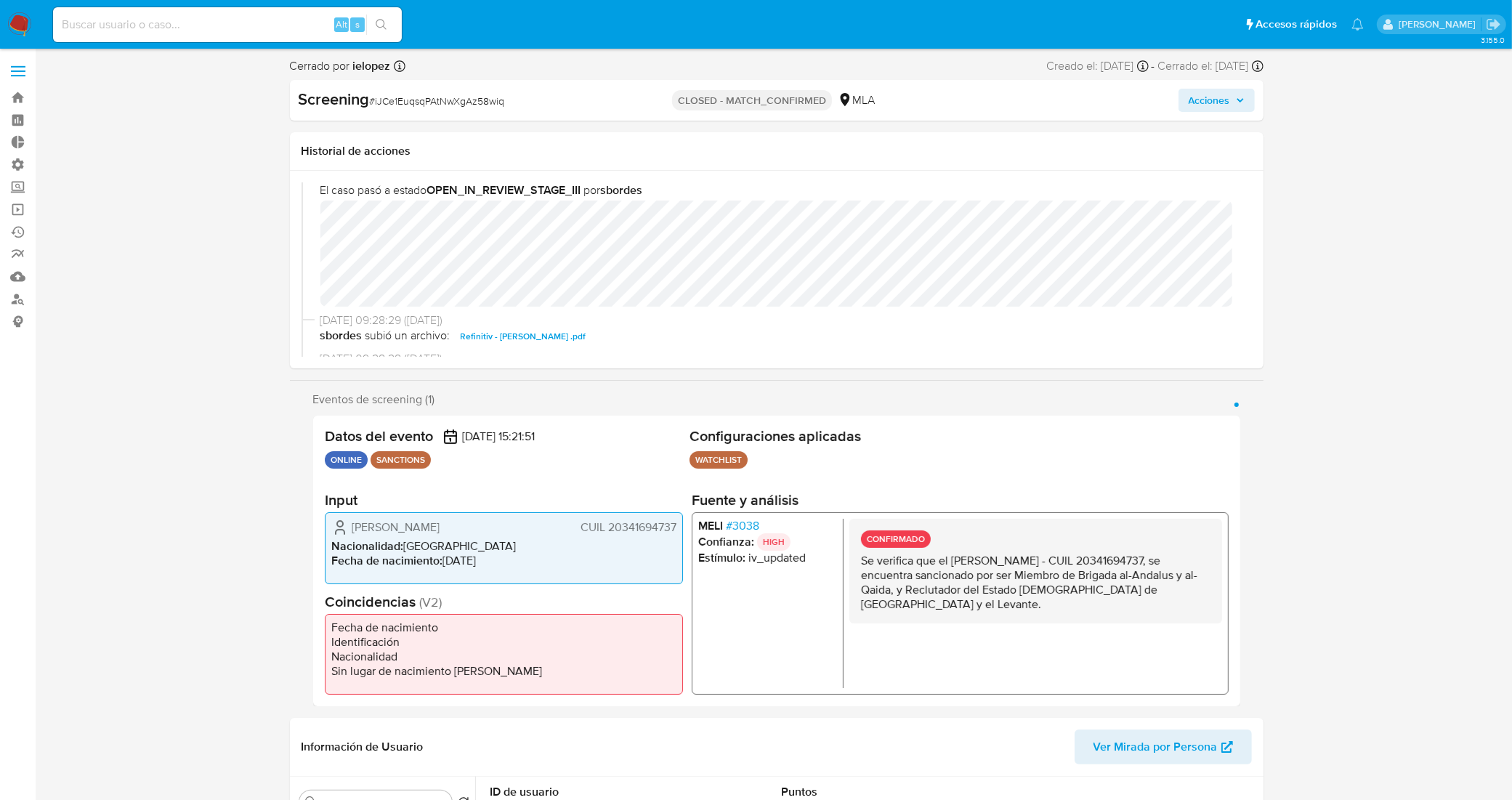
drag, startPoint x: 503, startPoint y: 532, endPoint x: 340, endPoint y: 518, distance: 163.6
click at [340, 519] on div "Cesar Raul Rodriguez Juarez CUIL 20341694737" at bounding box center [504, 527] width 345 height 18
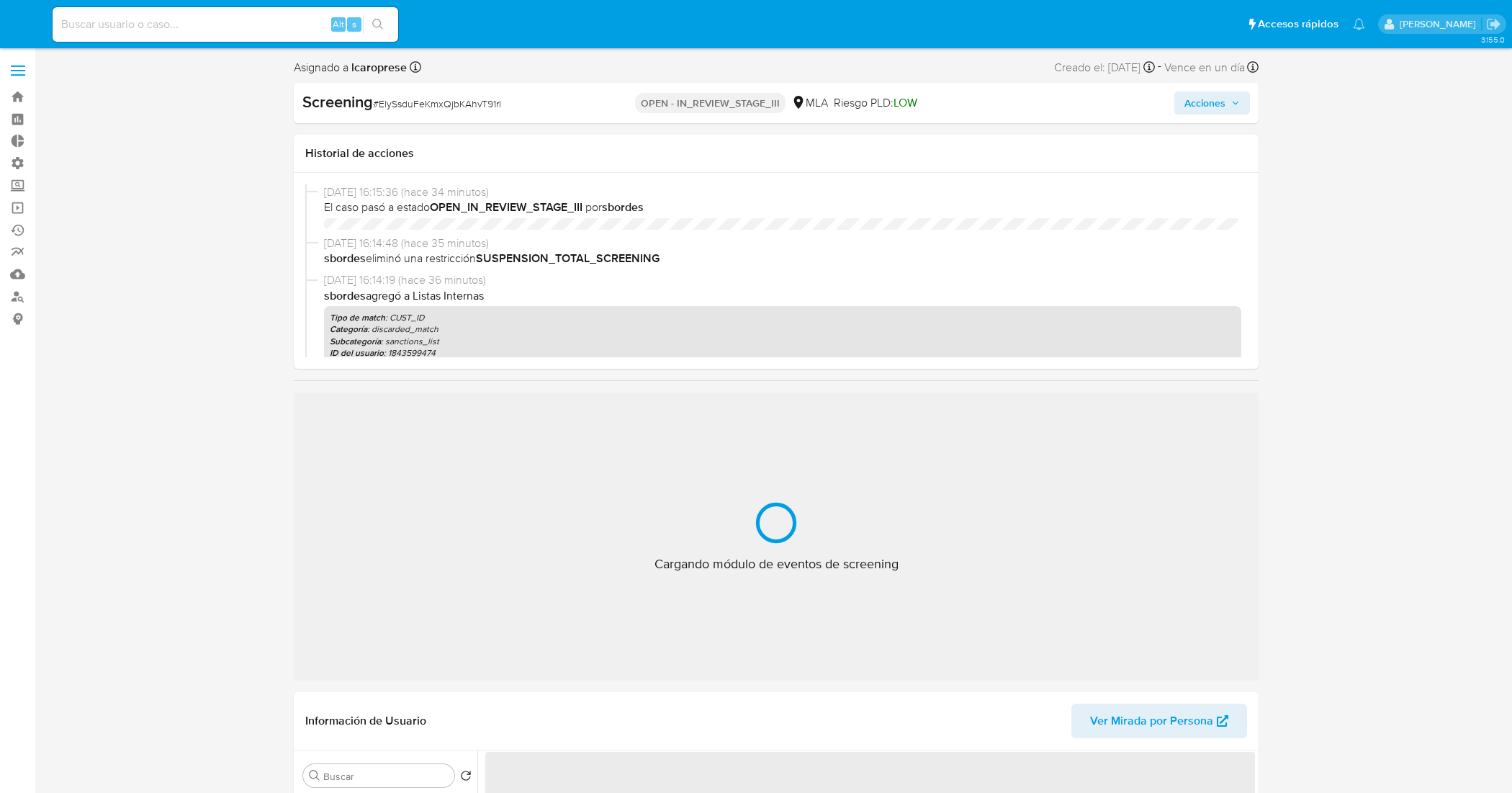
select select "10"
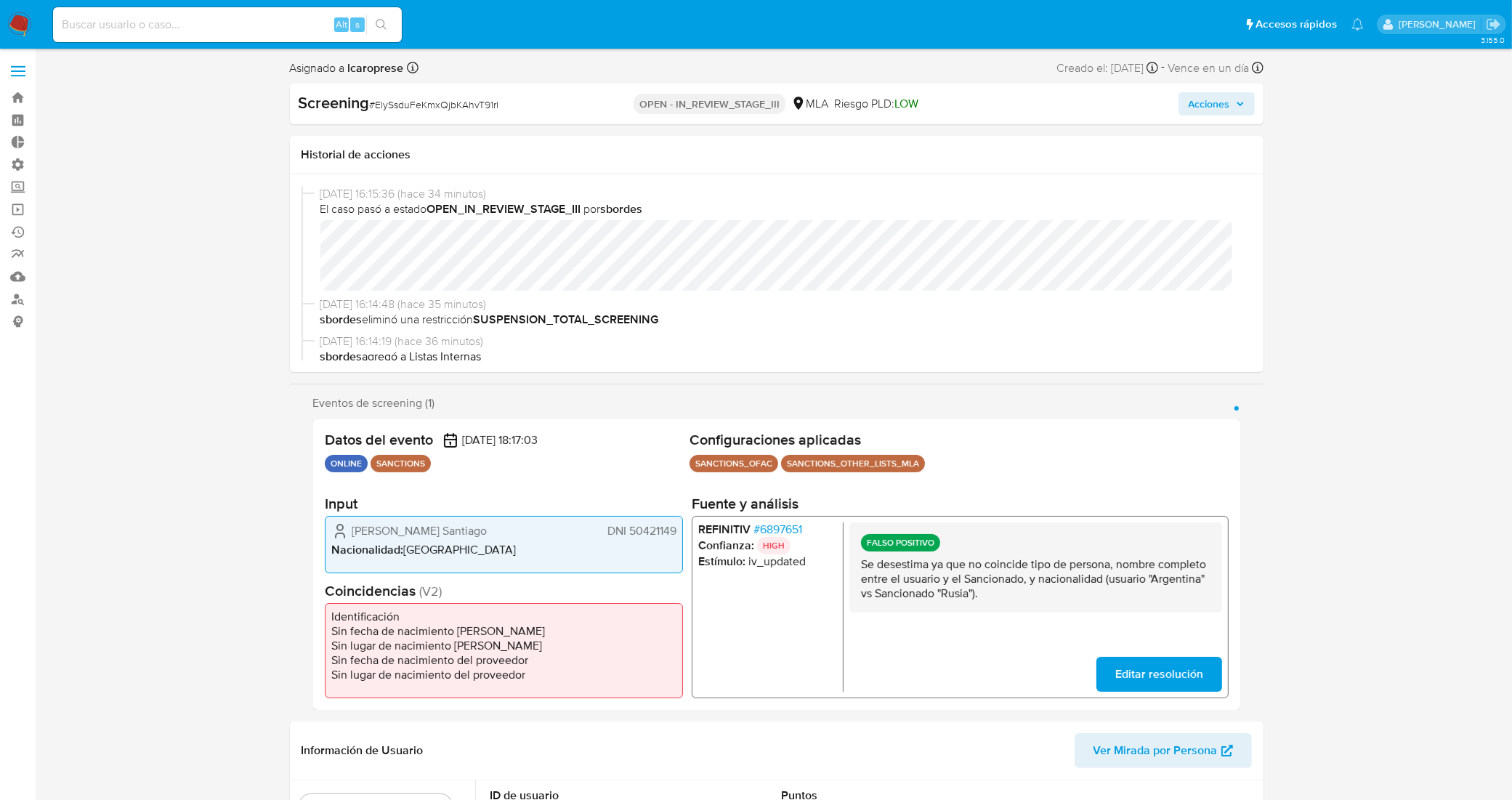
click at [1239, 95] on span "Acciones" at bounding box center [1216, 104] width 56 height 20
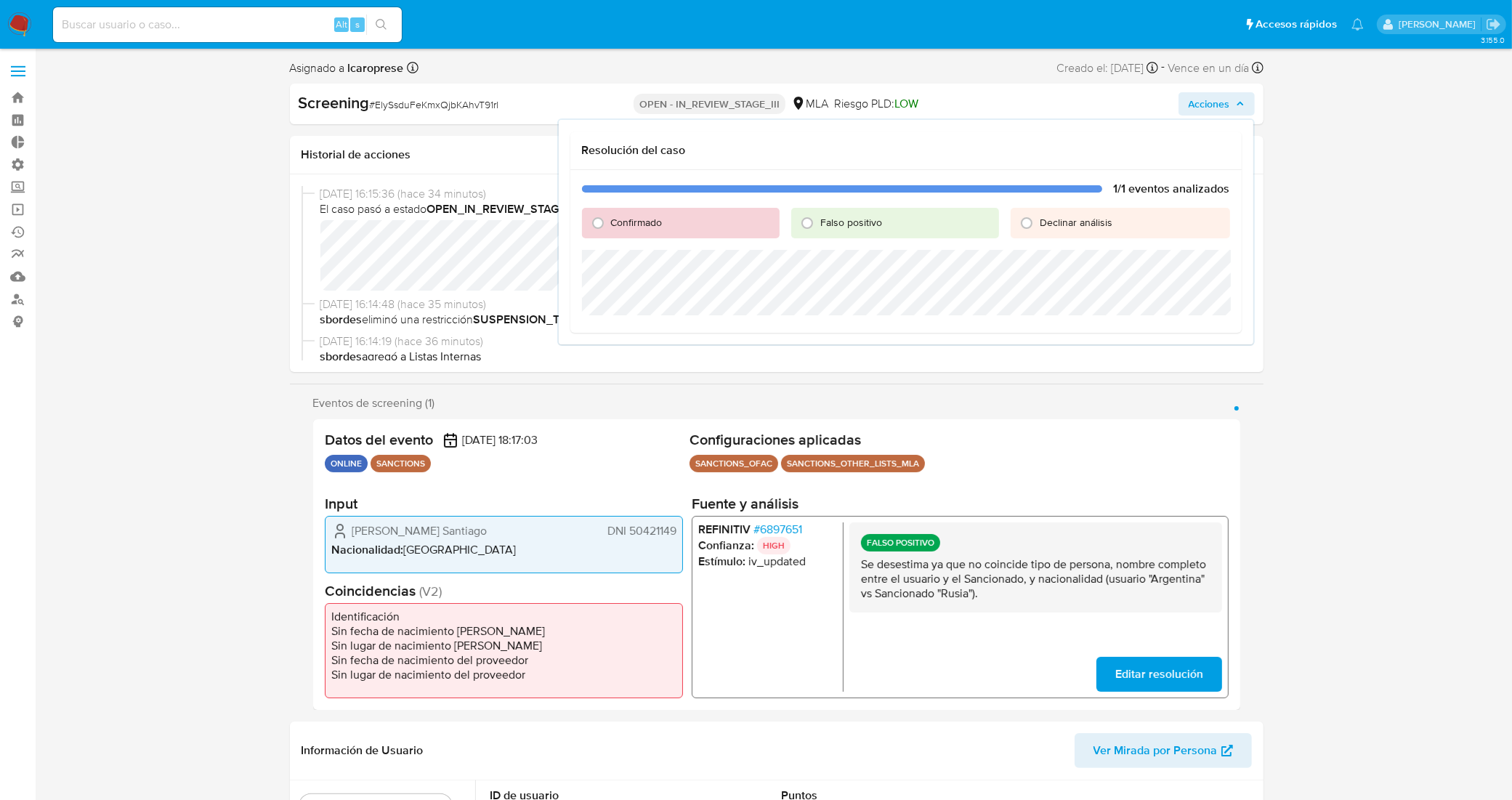
click at [852, 222] on span "Falso positivo" at bounding box center [851, 222] width 62 height 14
click at [819, 222] on input "Falso positivo" at bounding box center [807, 224] width 23 height 23
radio input "true"
click at [1180, 336] on span "Cerrar Caso" at bounding box center [1179, 333] width 69 height 20
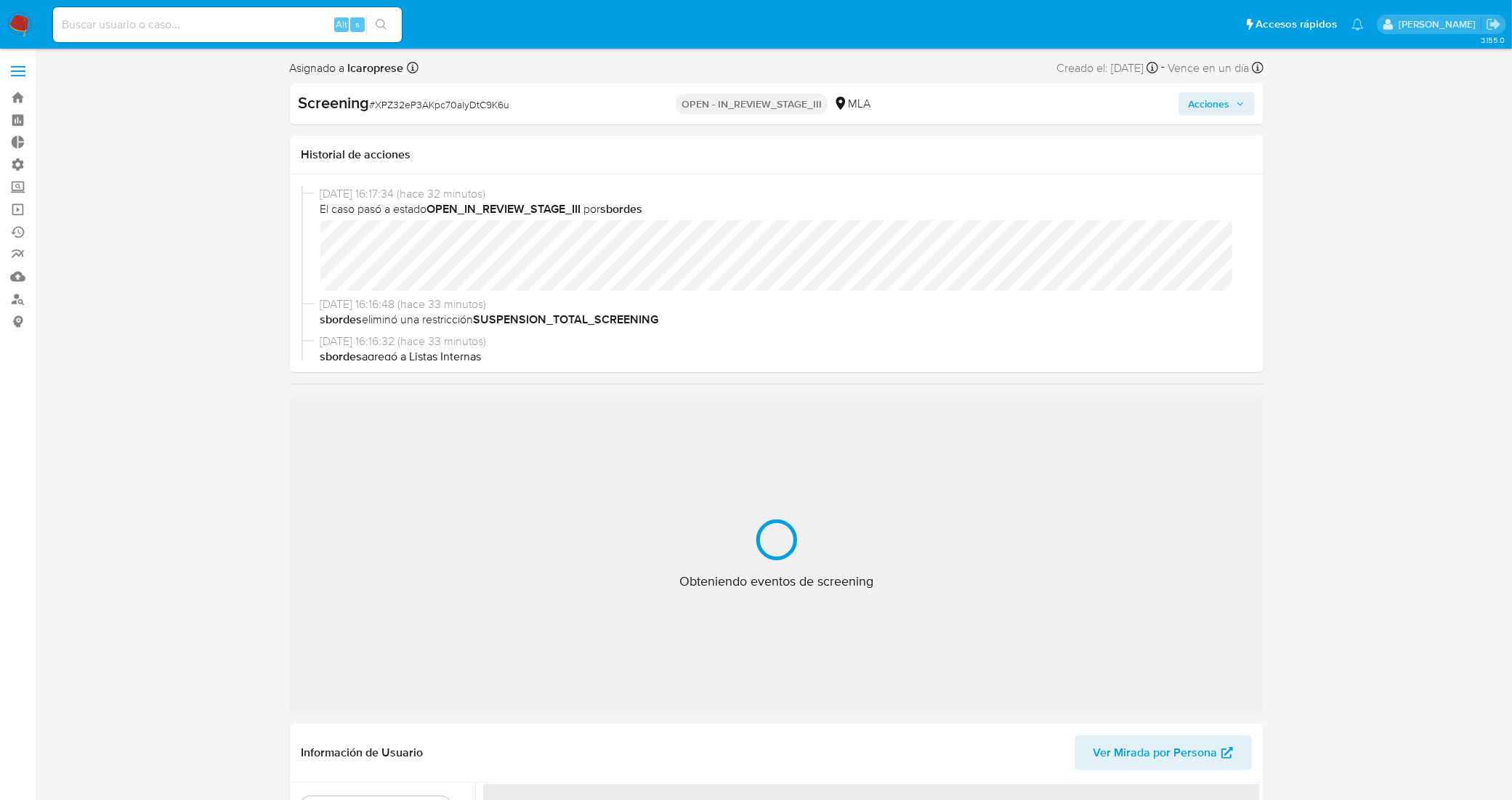
select select "10"
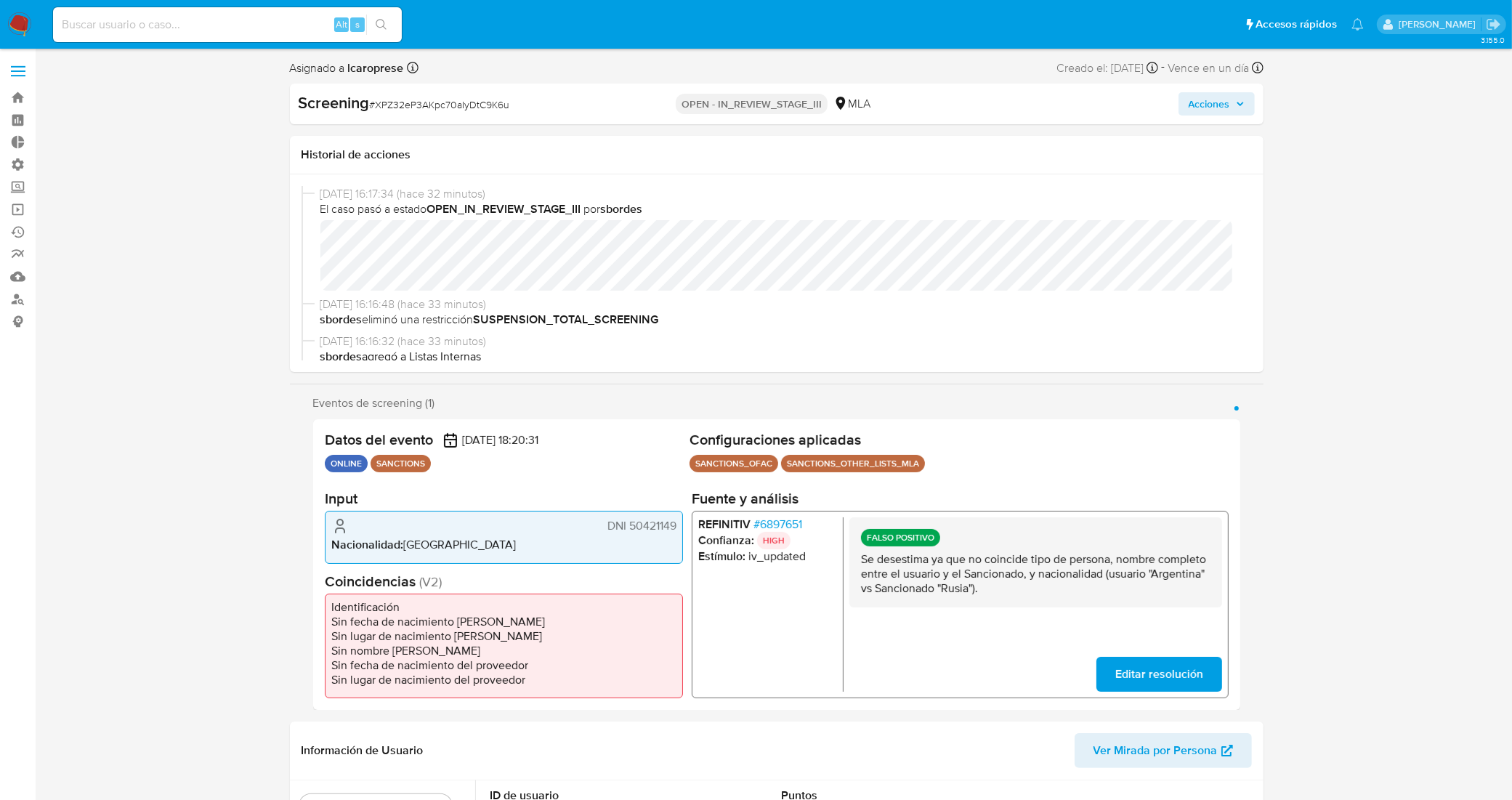
click at [1237, 102] on icon "button" at bounding box center [1240, 104] width 8 height 8
click at [1215, 103] on span "Acciones" at bounding box center [1209, 104] width 41 height 23
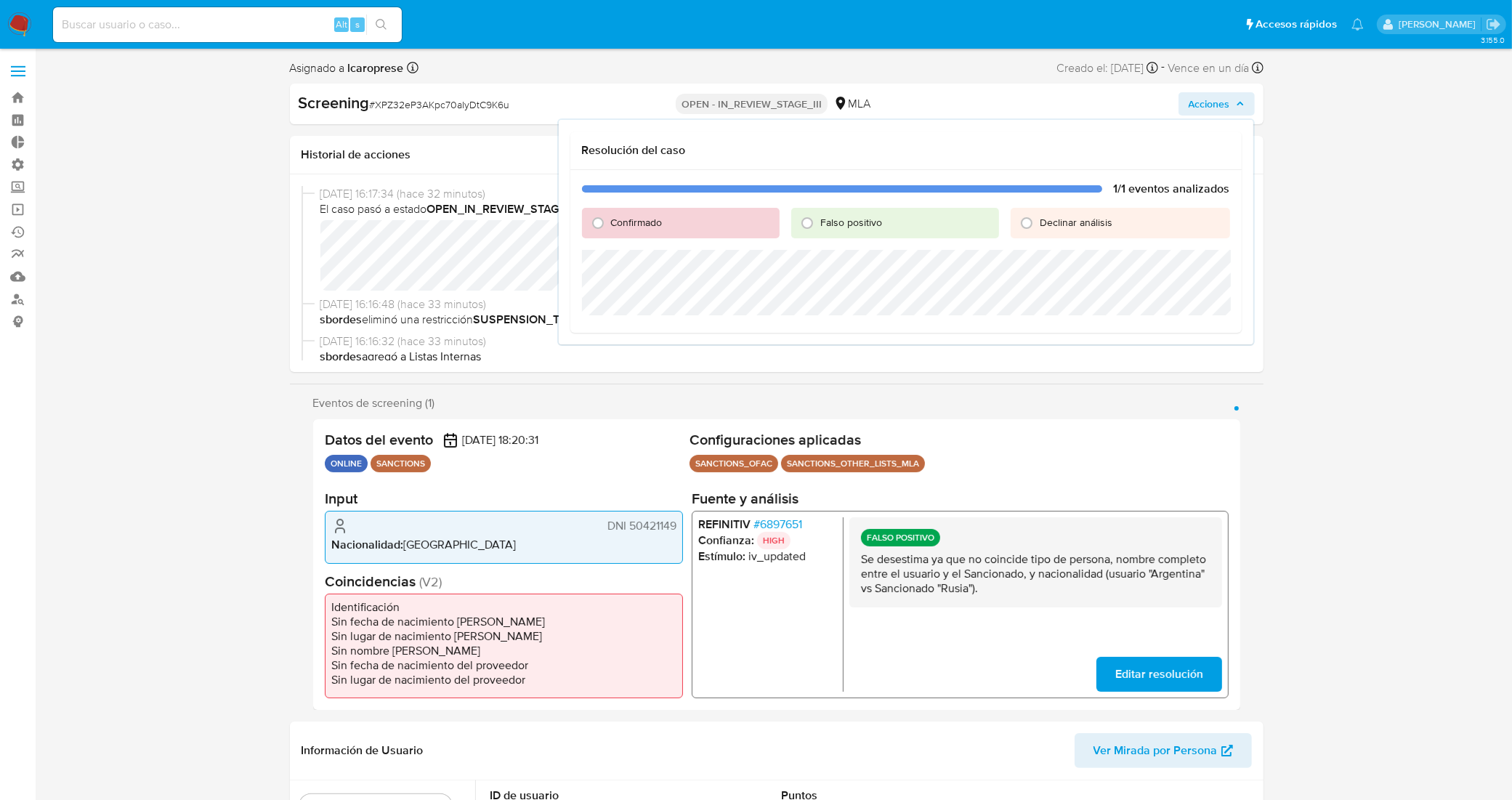
click at [870, 223] on span "Falso positivo" at bounding box center [851, 222] width 62 height 14
click at [819, 223] on input "Falso positivo" at bounding box center [807, 224] width 23 height 23
radio input "true"
click at [1200, 332] on span "Cerrar Caso" at bounding box center [1179, 333] width 69 height 20
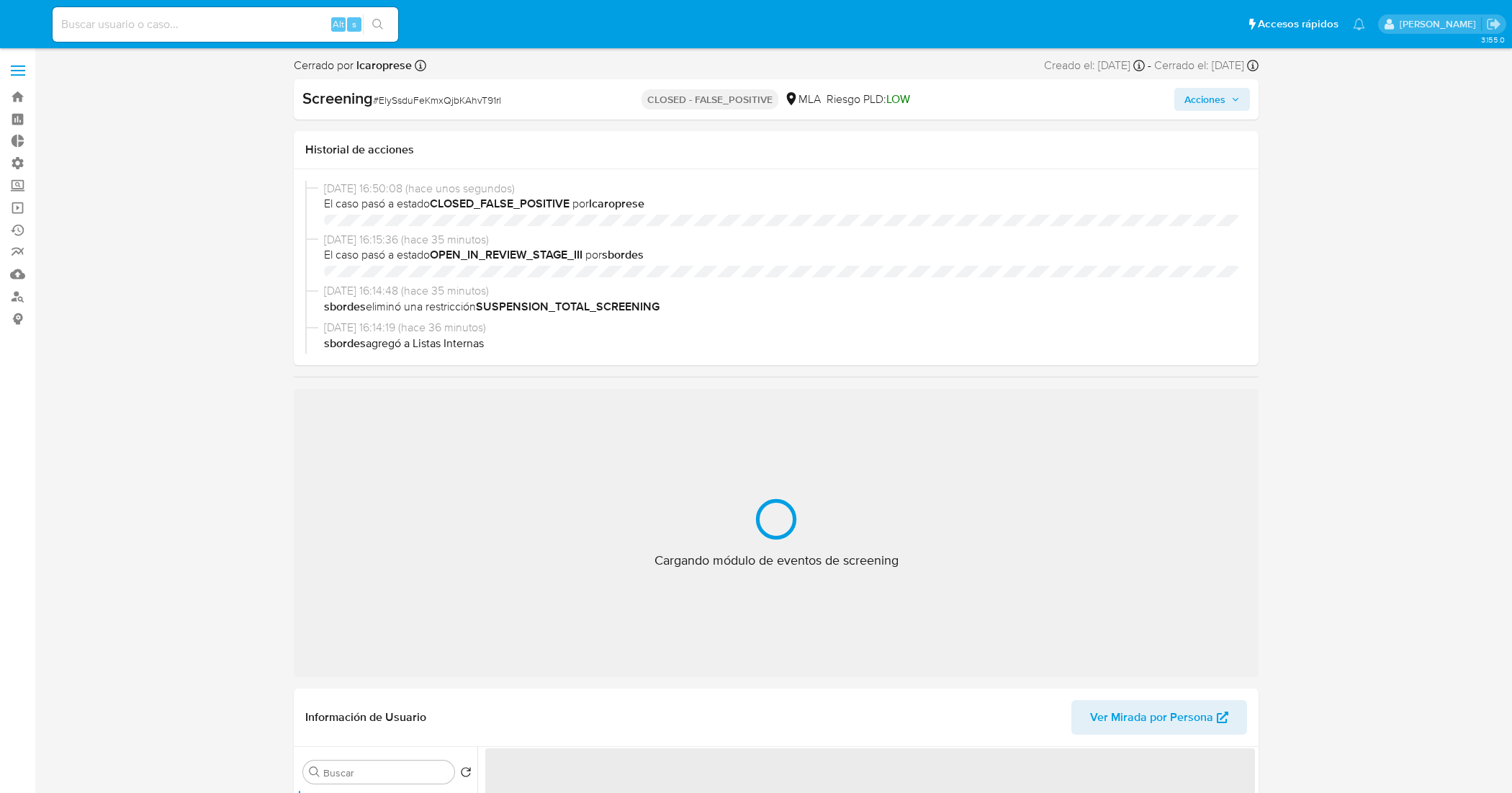
select select "10"
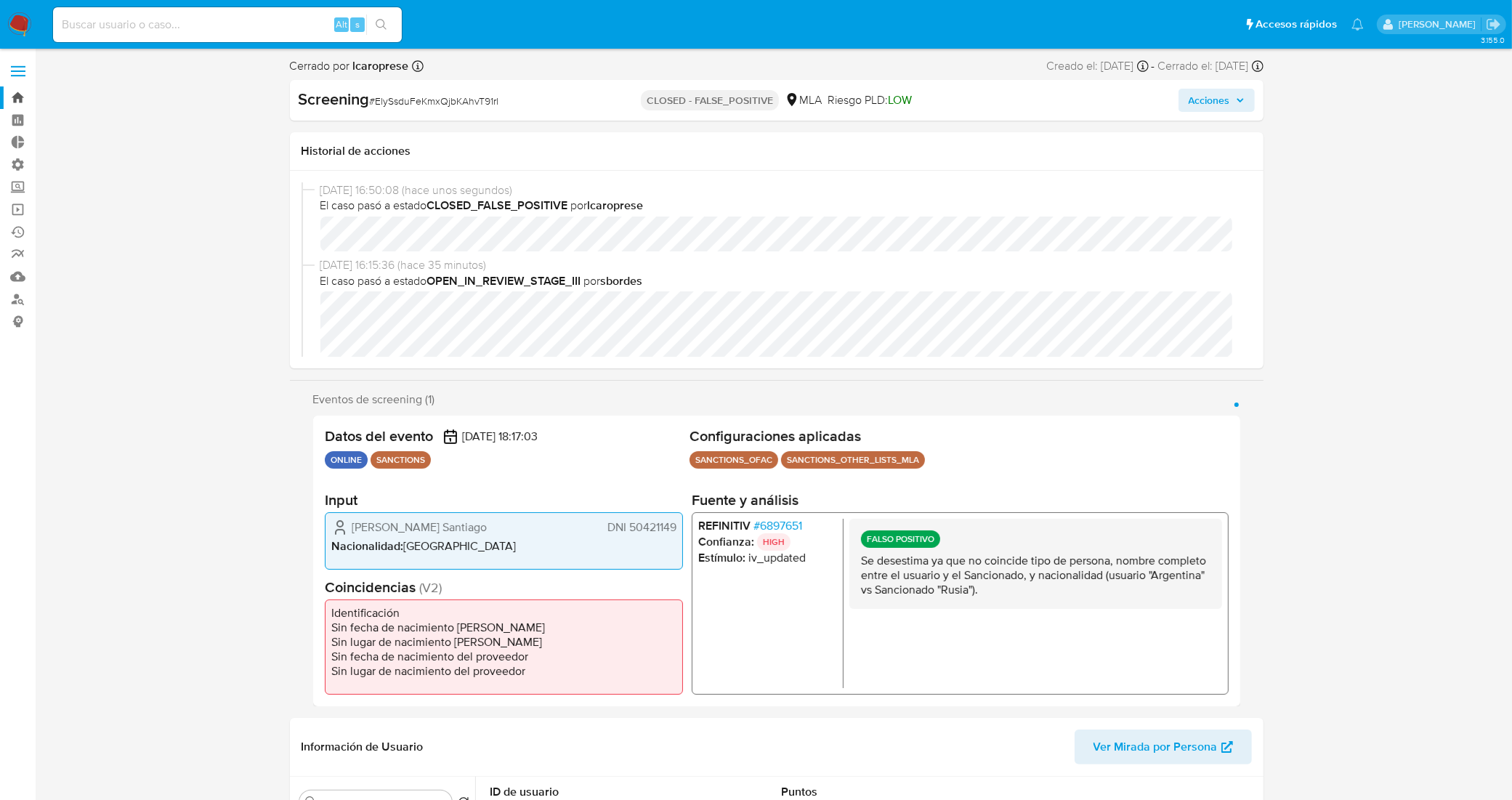
click at [19, 93] on link "Bandeja" at bounding box center [86, 97] width 173 height 23
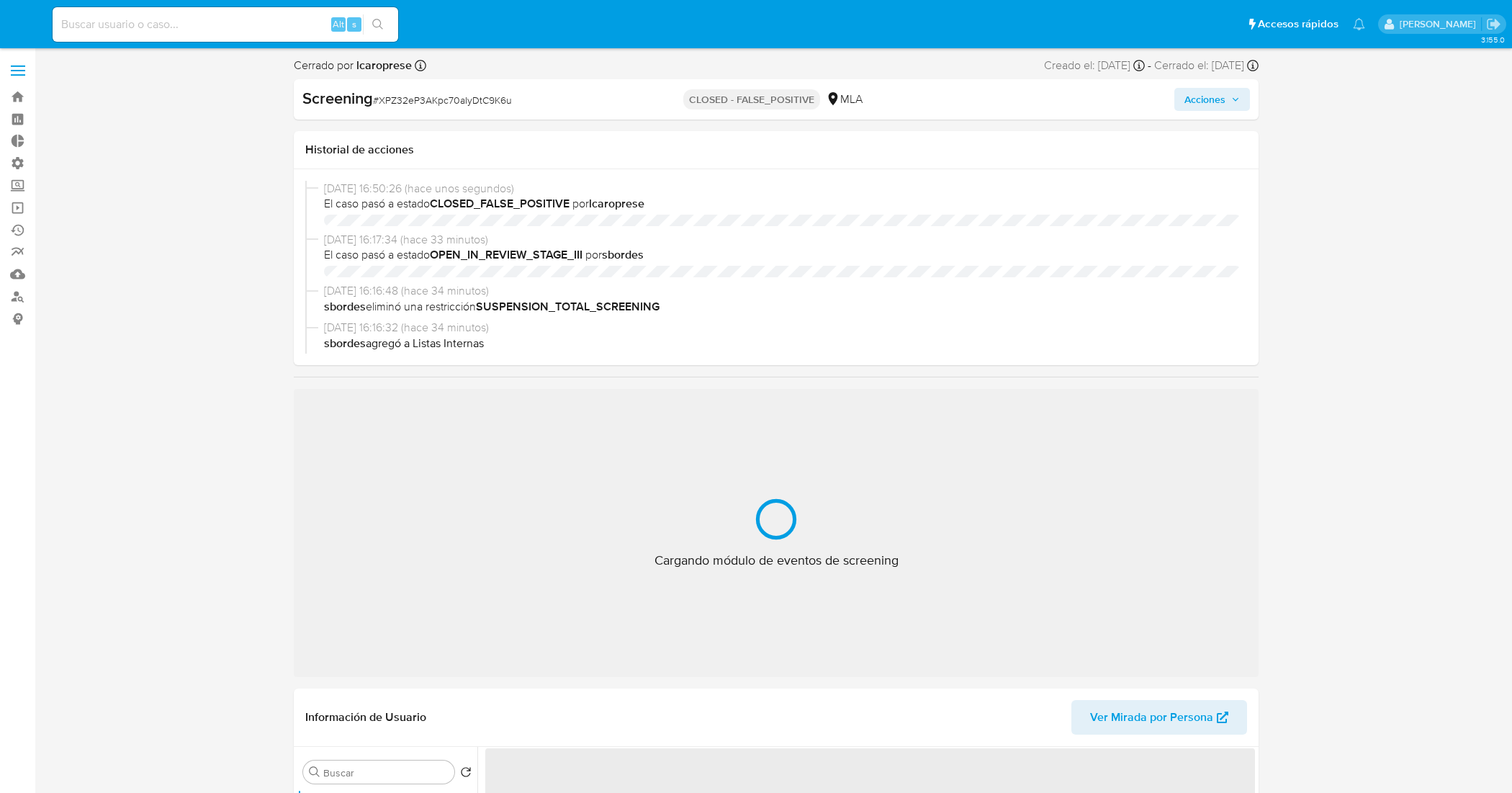
select select "10"
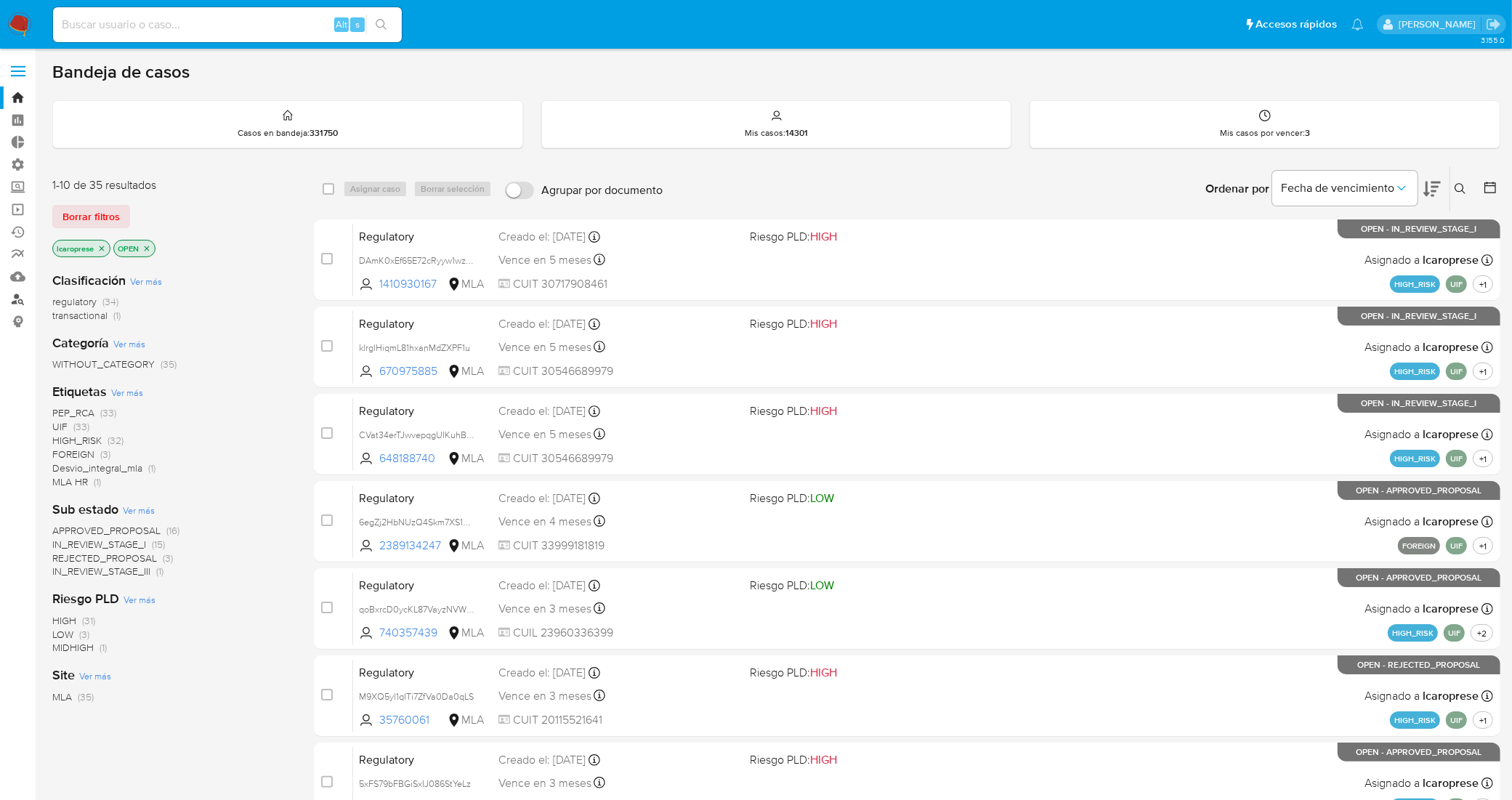
click at [20, 296] on link "Buscador de personas" at bounding box center [86, 299] width 173 height 23
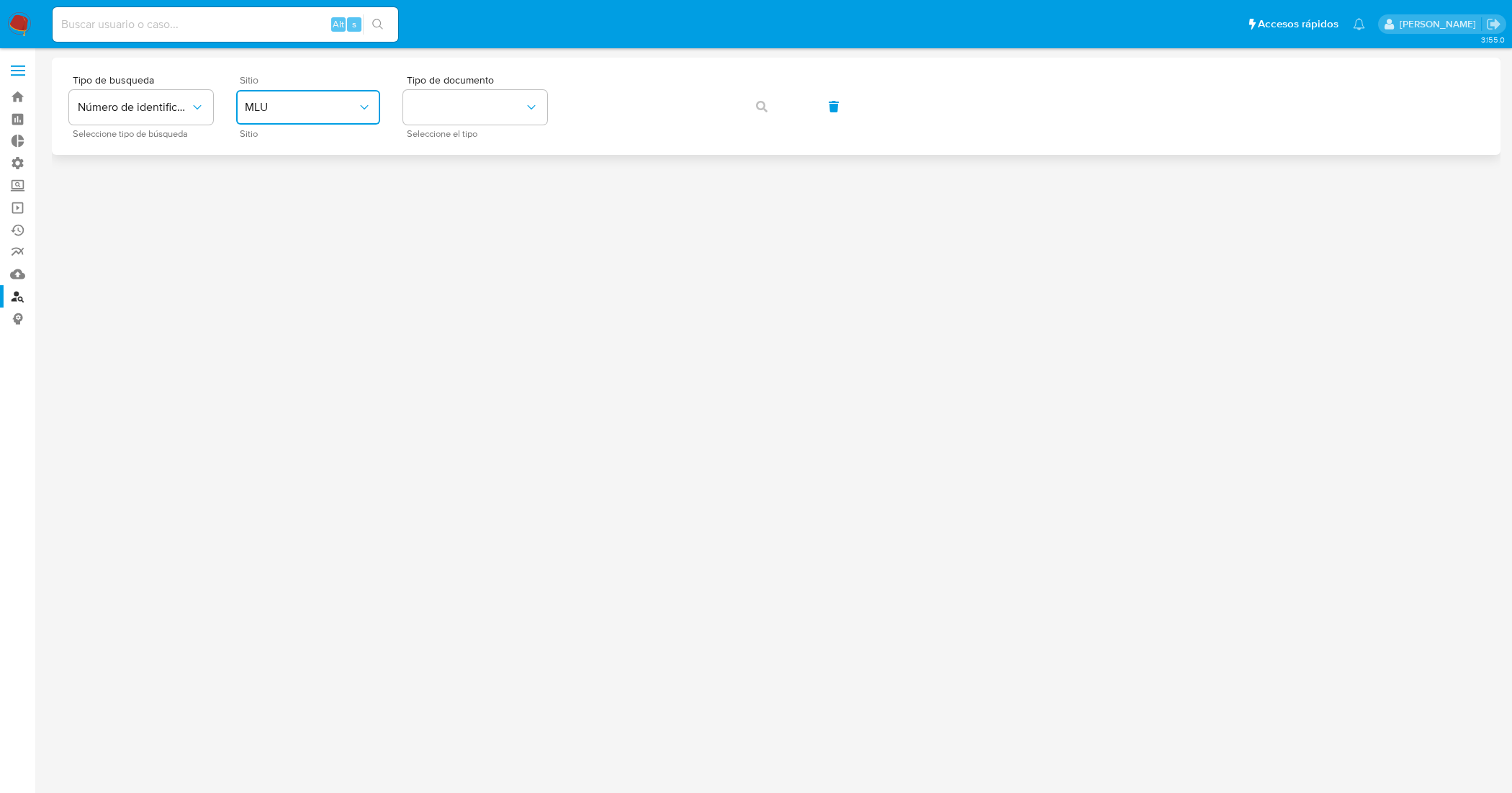
click at [332, 110] on span "MLU" at bounding box center [300, 107] width 112 height 14
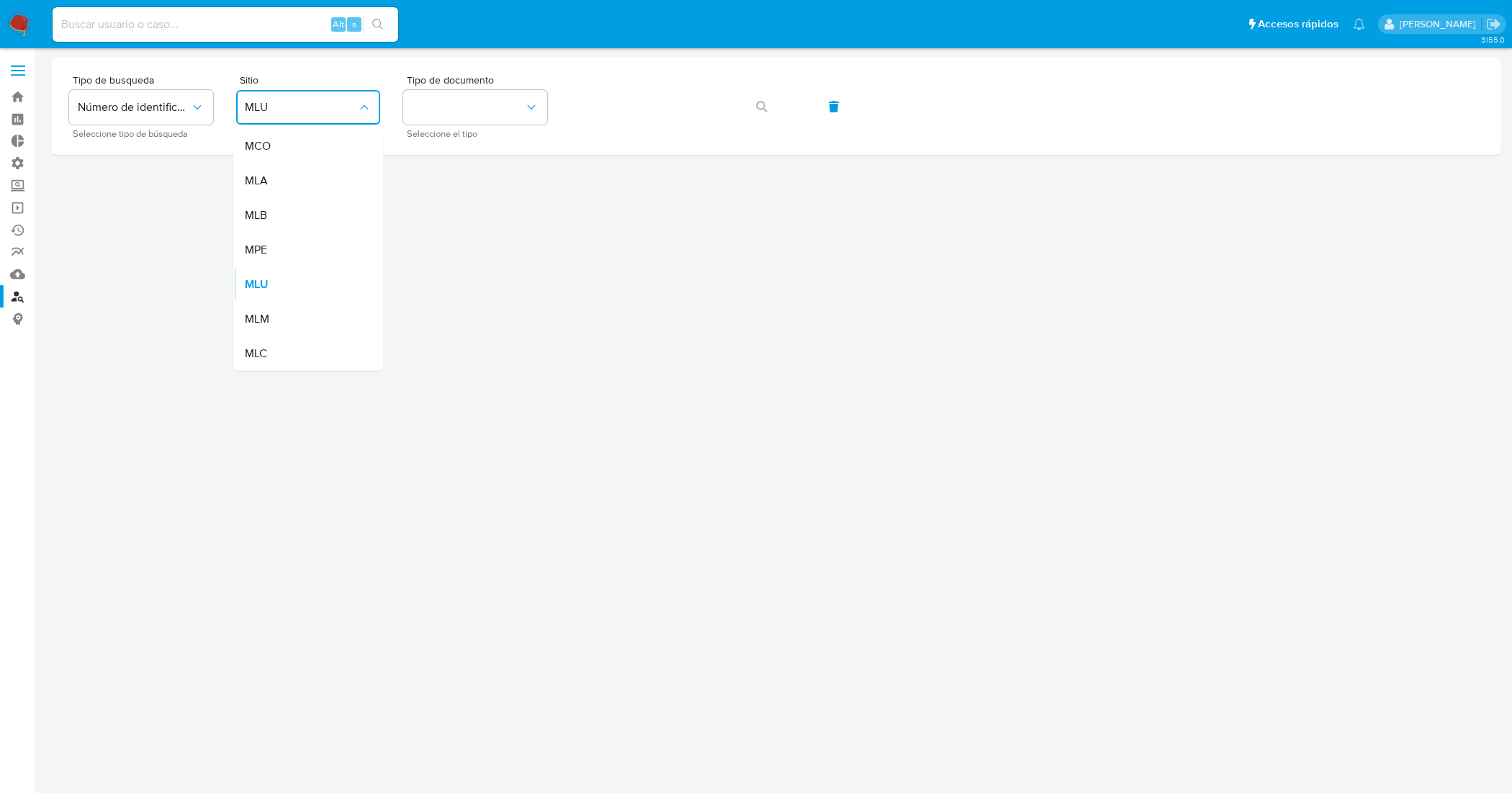
drag, startPoint x: 320, startPoint y: 172, endPoint x: 348, endPoint y: 159, distance: 30.9
click at [321, 172] on div "MLA" at bounding box center [304, 181] width 118 height 35
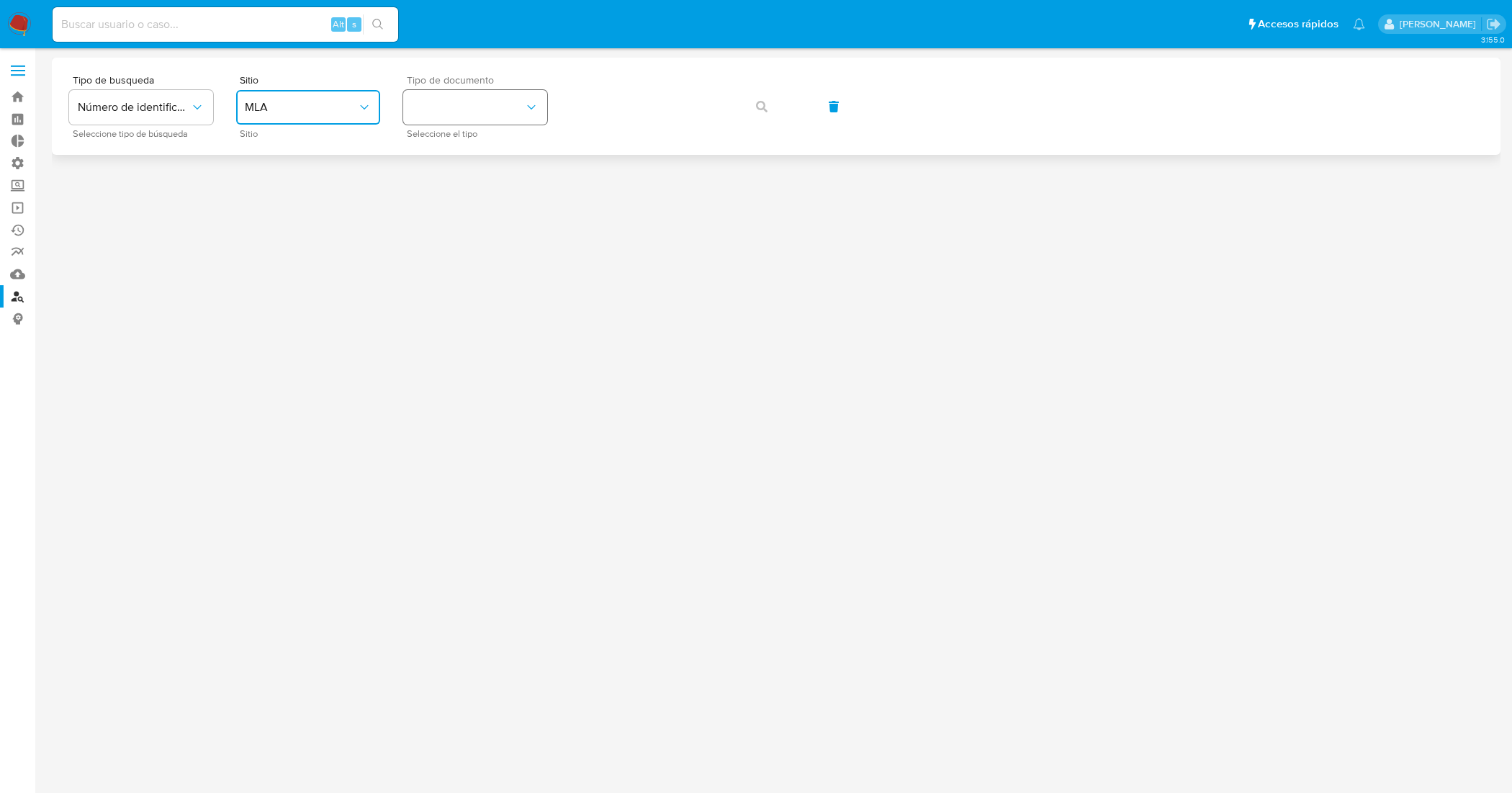
click at [471, 109] on button "identificationType" at bounding box center [476, 107] width 144 height 35
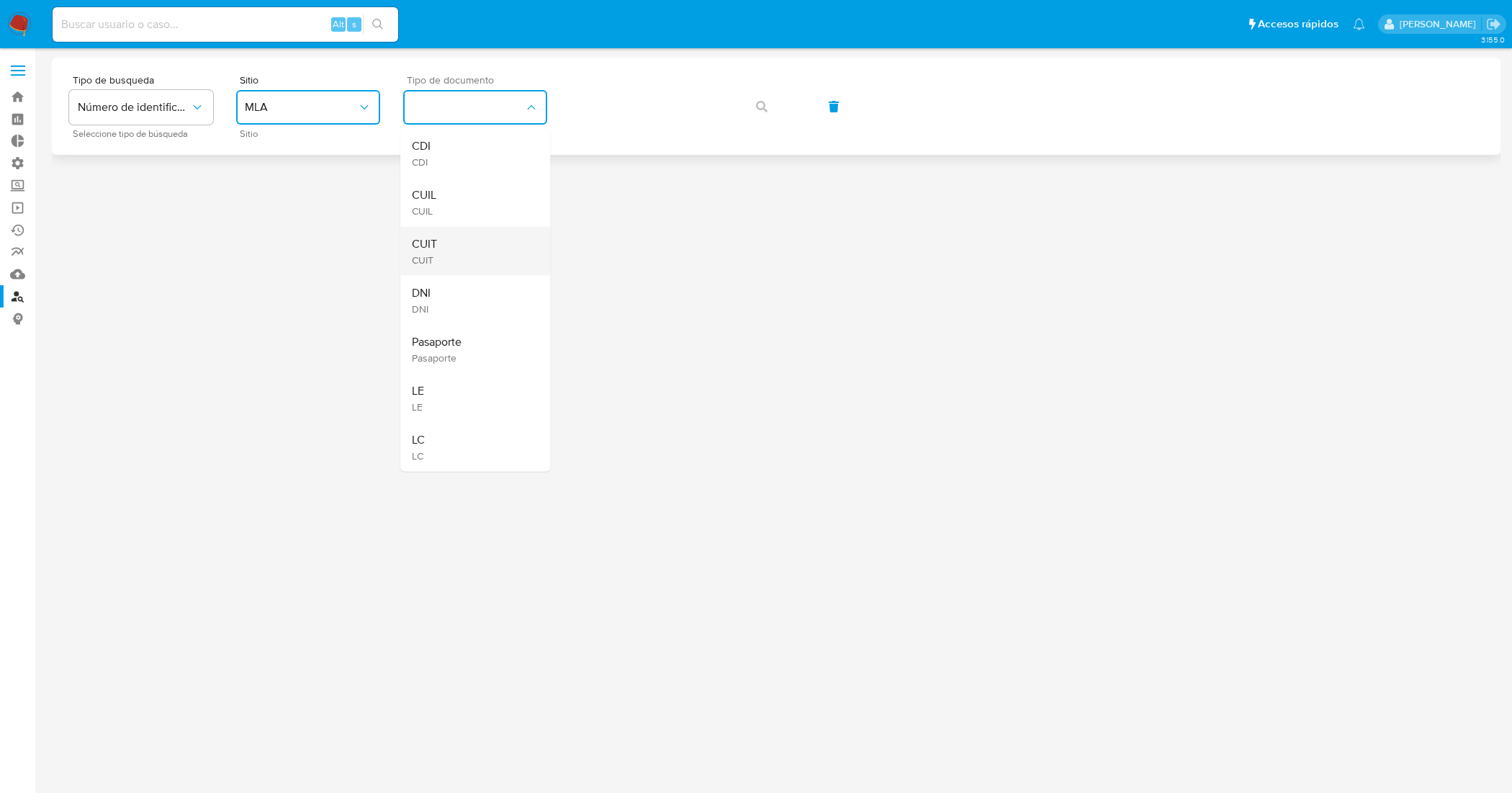
click at [482, 260] on div "CUIT CUIT" at bounding box center [471, 251] width 118 height 49
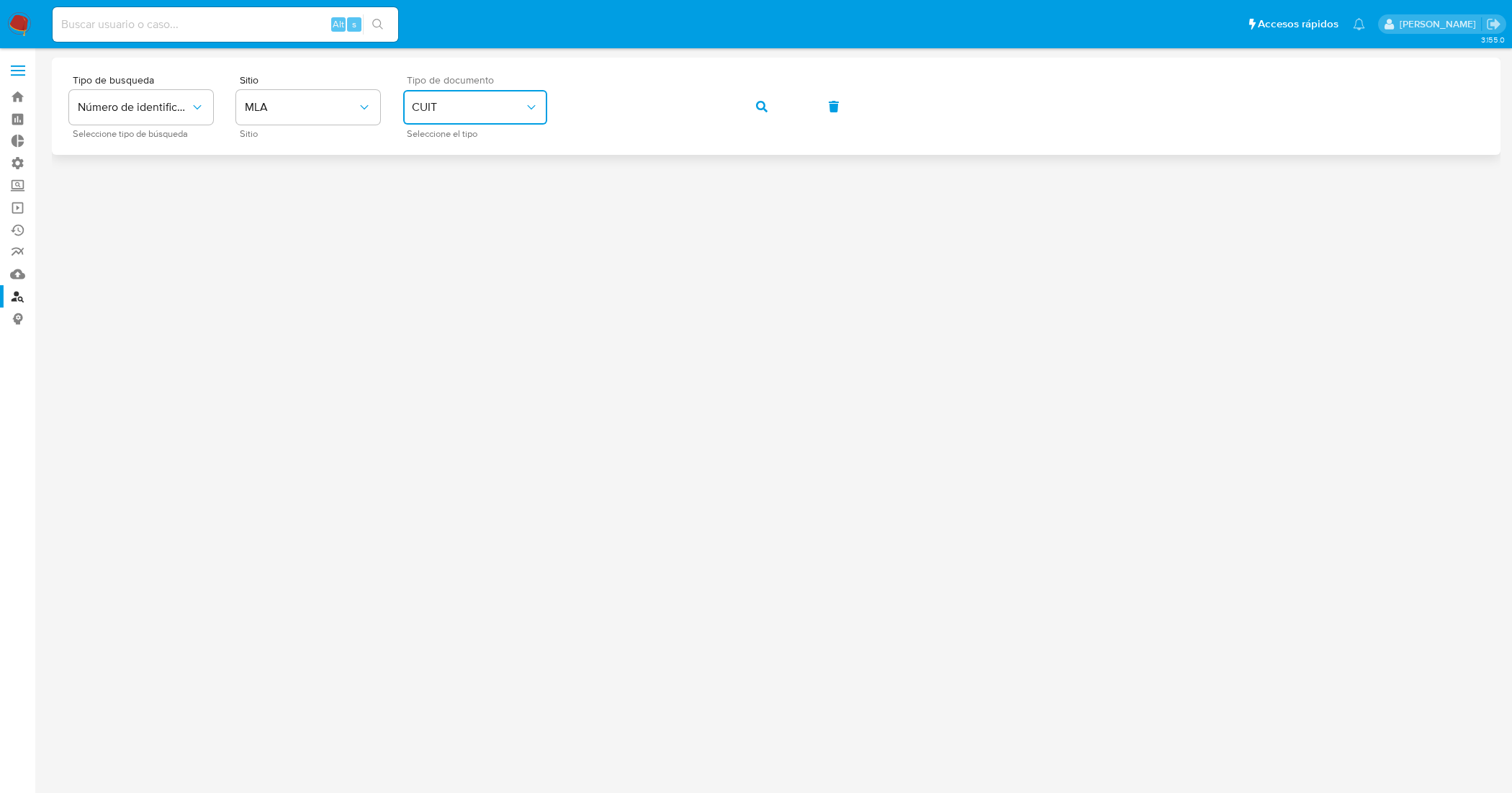
click at [735, 106] on div "Tipo de busqueda Número de identificación Seleccione tipo de búsqueda Sitio MLA…" at bounding box center [776, 106] width 1414 height 63
click at [775, 105] on button "button" at bounding box center [762, 107] width 49 height 35
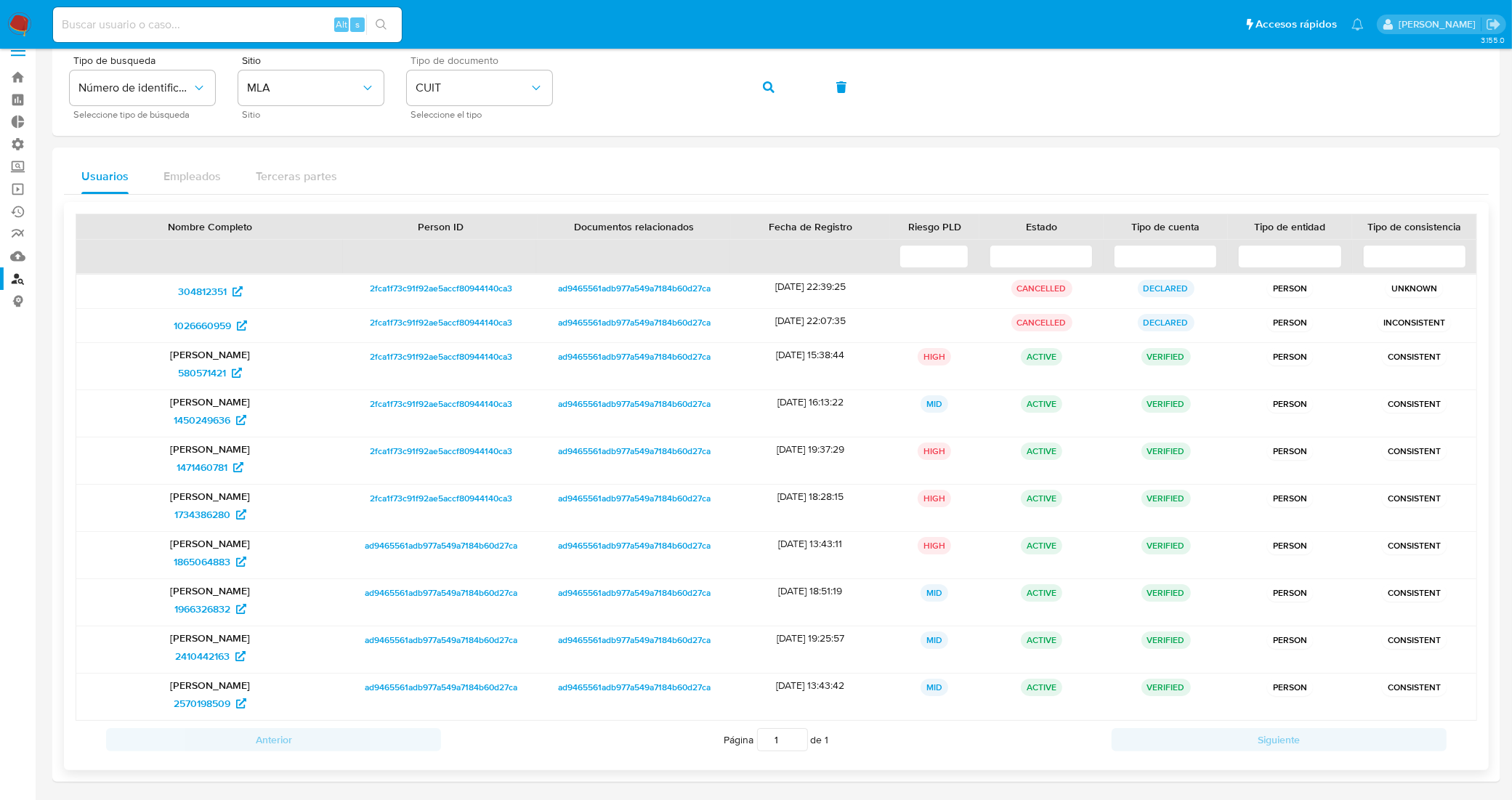
scroll to position [26, 0]
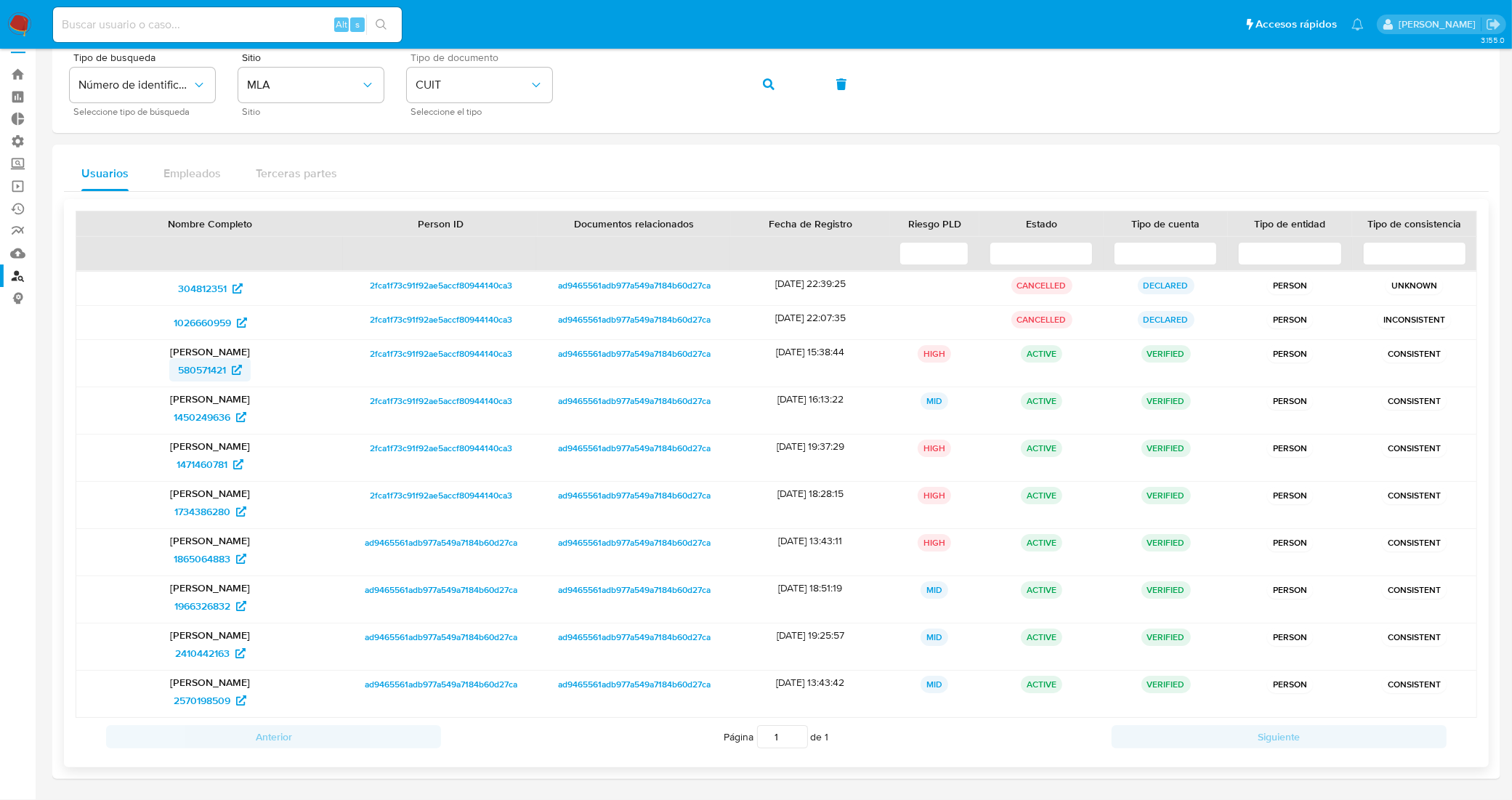
click at [212, 369] on span "580571421" at bounding box center [202, 370] width 48 height 23
click at [198, 423] on span "1450249636" at bounding box center [202, 417] width 57 height 23
click at [206, 466] on span "1471460781" at bounding box center [202, 465] width 51 height 23
click at [207, 514] on span "1734386280" at bounding box center [202, 512] width 56 height 23
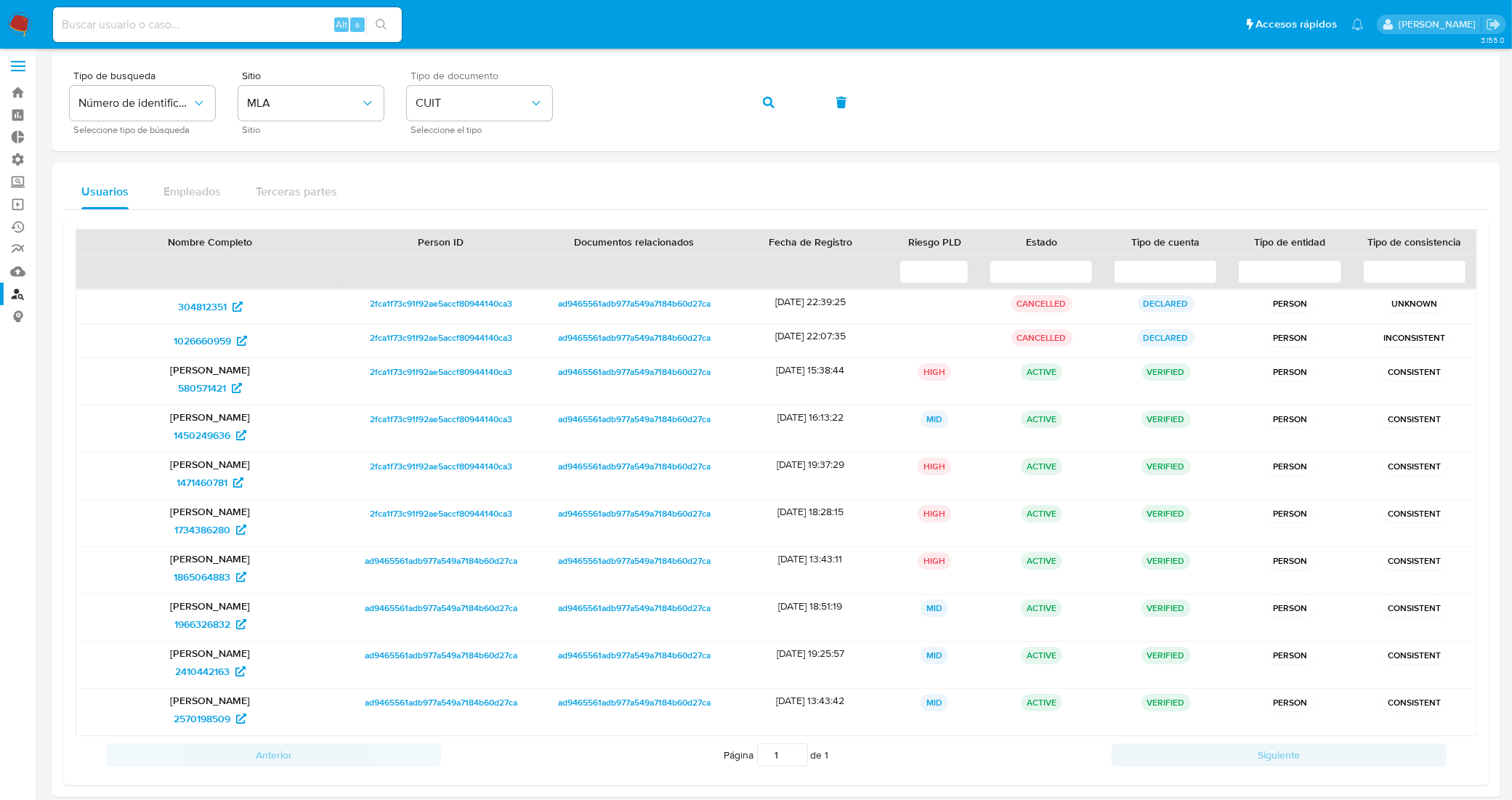
scroll to position [0, 0]
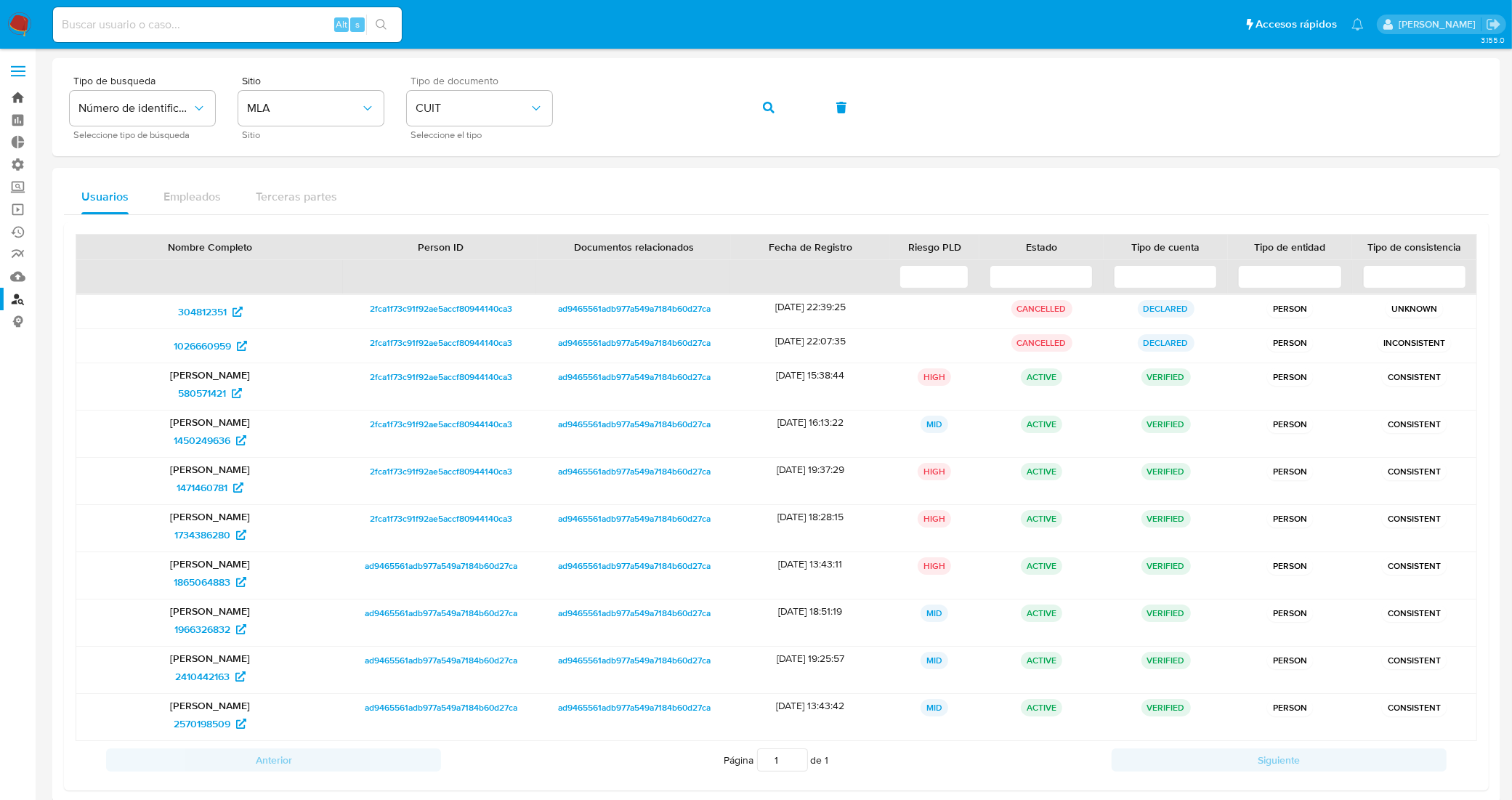
click at [26, 92] on link "Bandeja" at bounding box center [86, 97] width 173 height 23
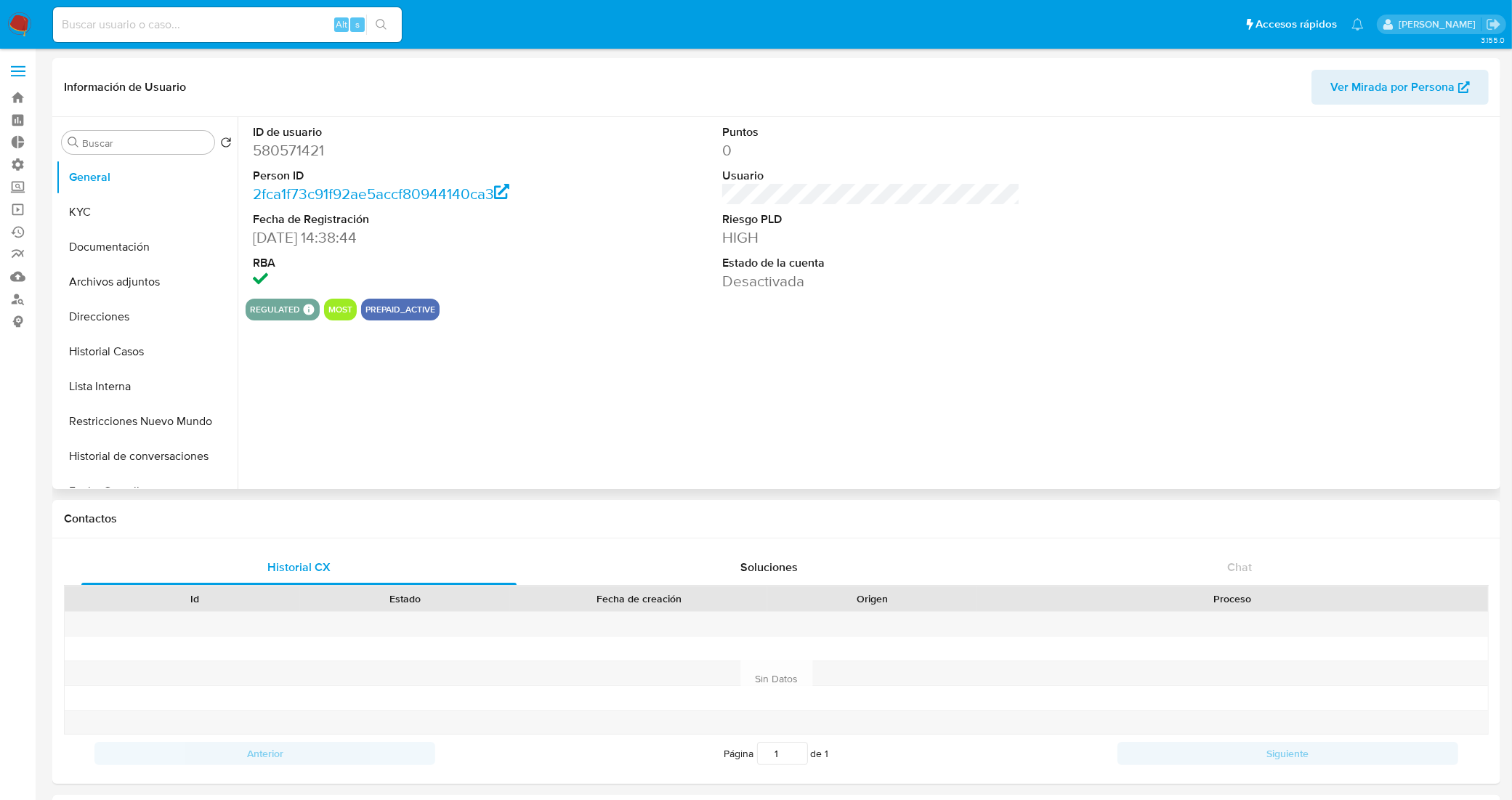
select select "10"
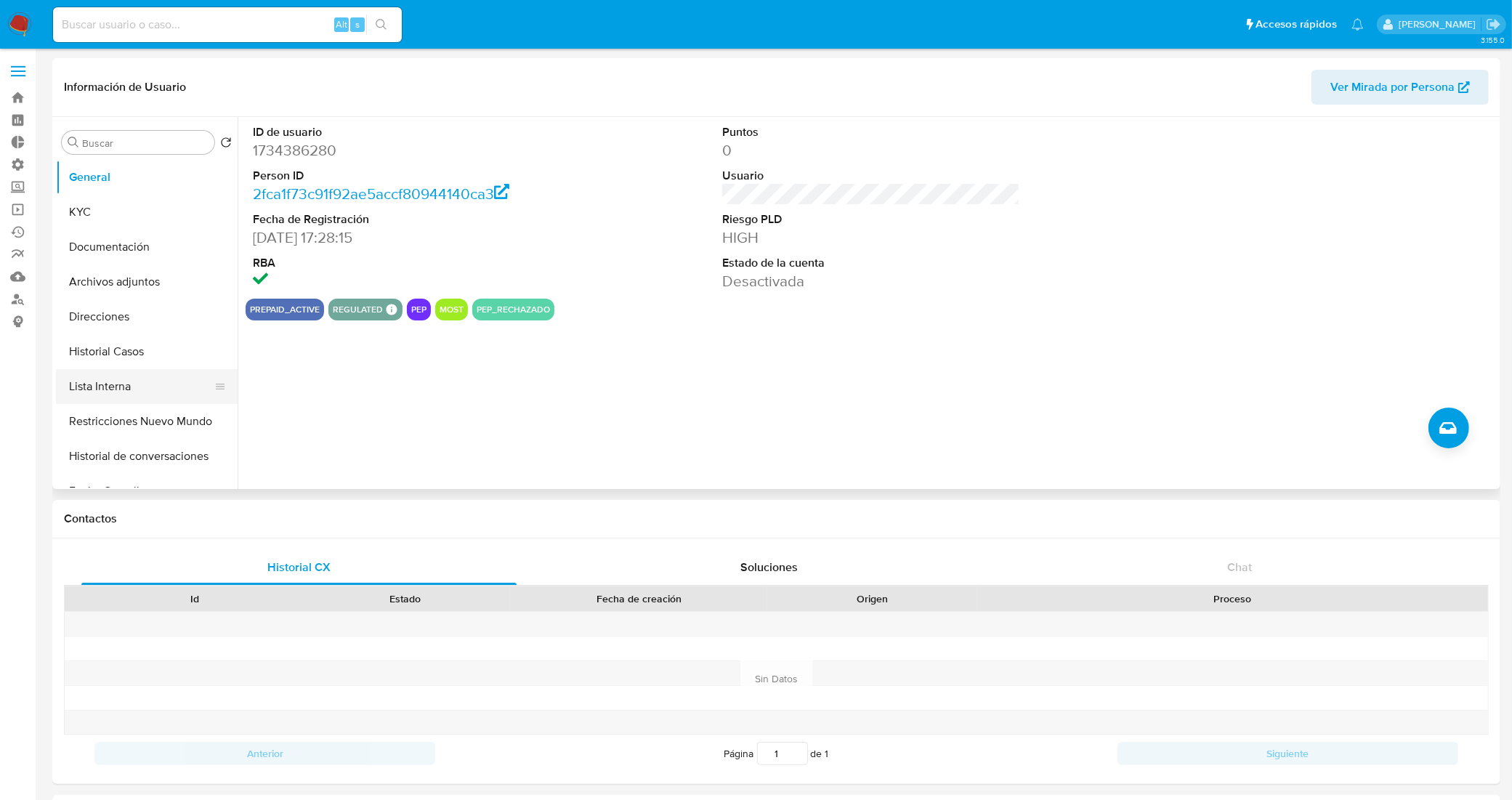
click at [115, 393] on button "Lista Interna" at bounding box center [141, 387] width 170 height 35
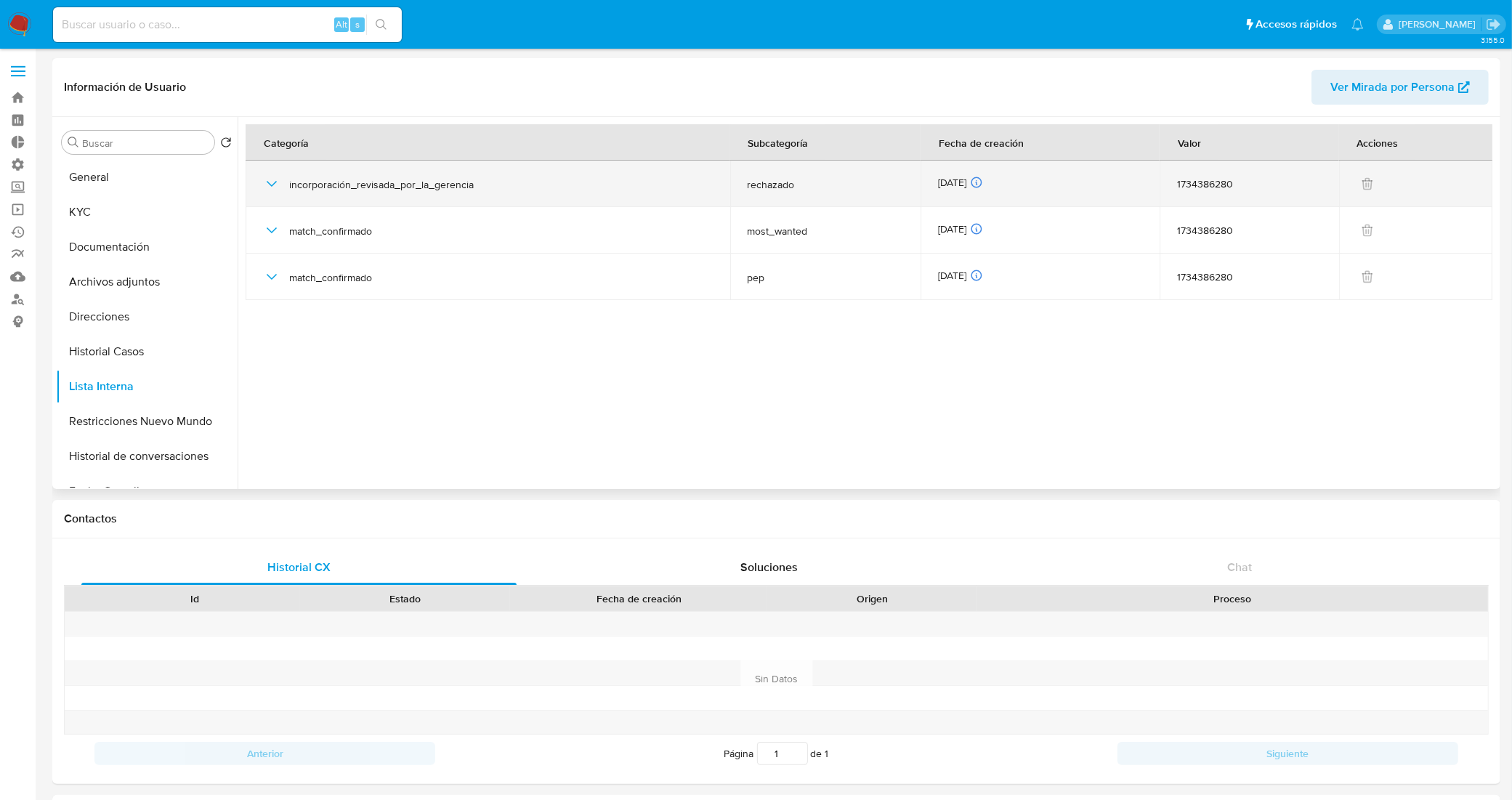
click at [264, 175] on icon "button" at bounding box center [271, 183] width 18 height 18
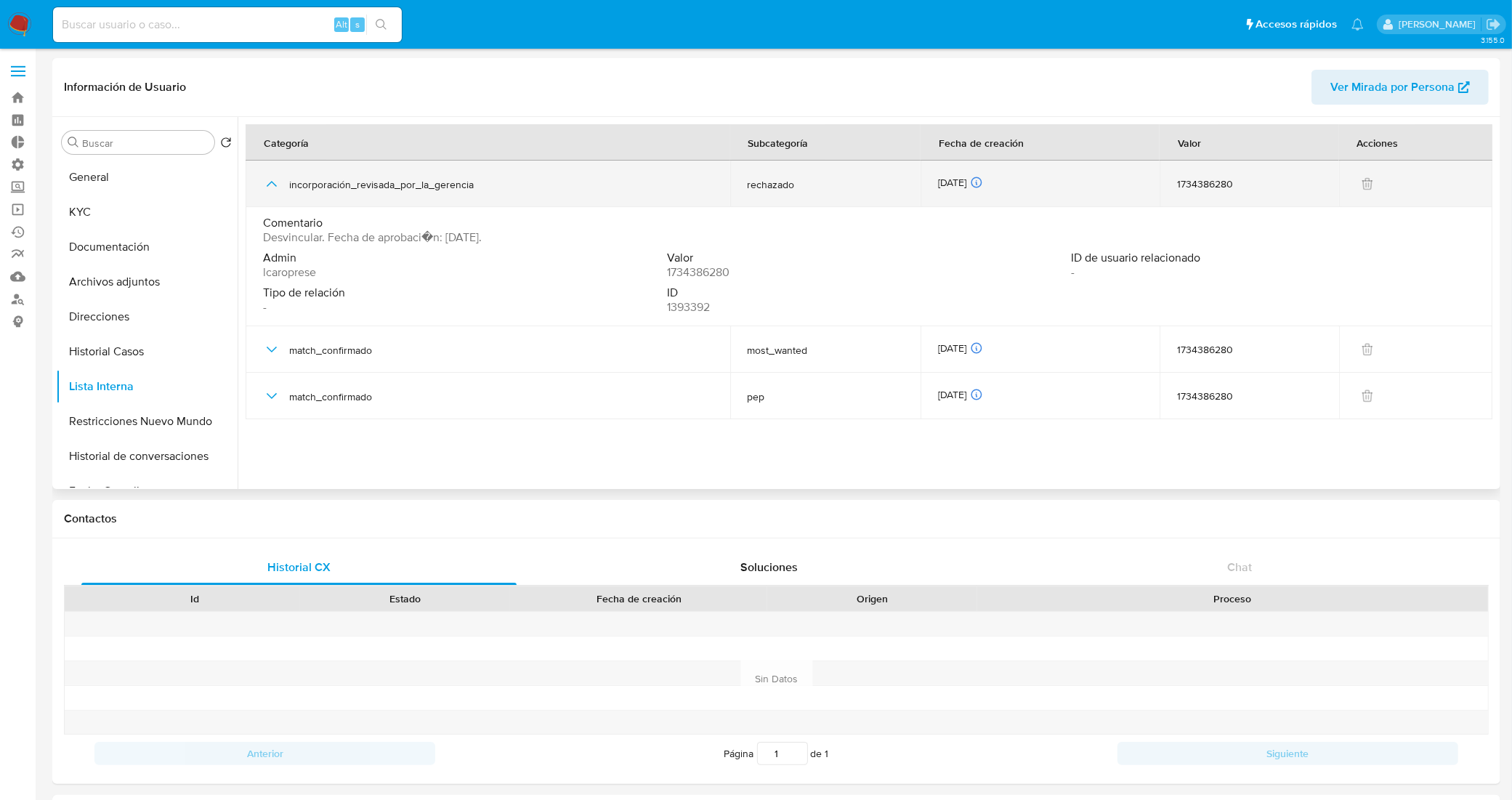
click at [264, 176] on icon "button" at bounding box center [271, 183] width 18 height 18
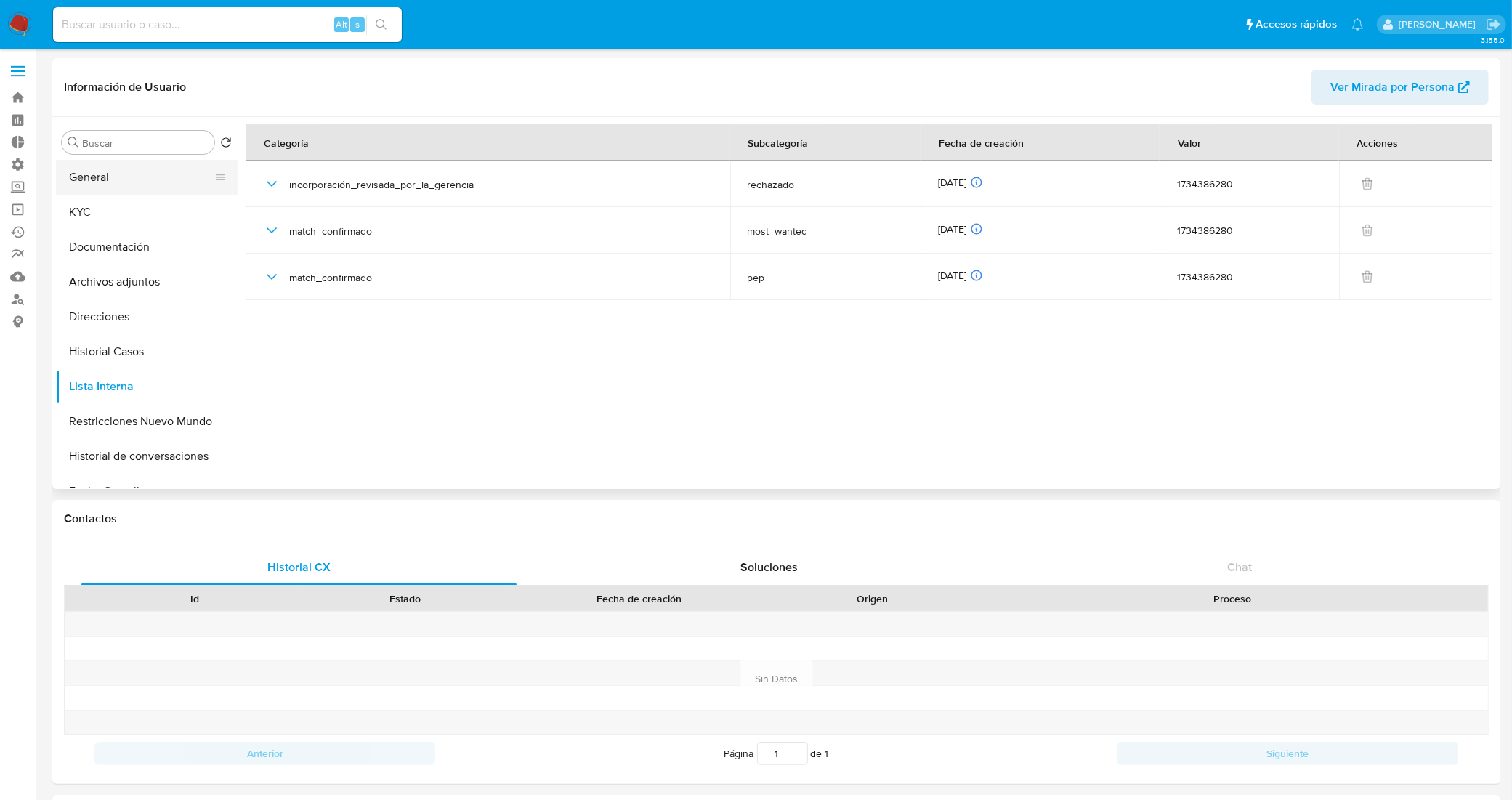
click at [162, 190] on button "General" at bounding box center [141, 178] width 170 height 35
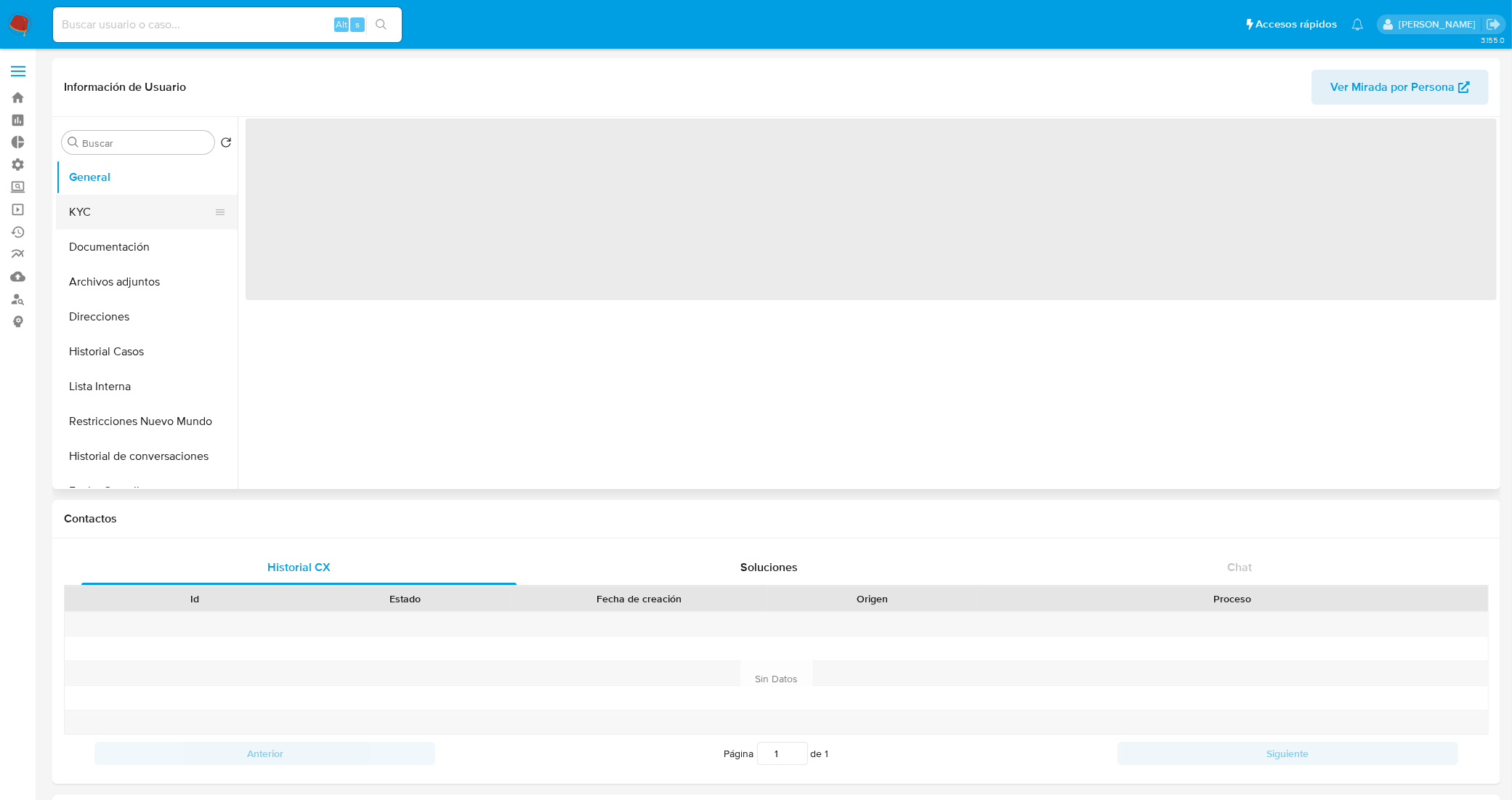
click at [160, 204] on button "KYC" at bounding box center [141, 213] width 170 height 35
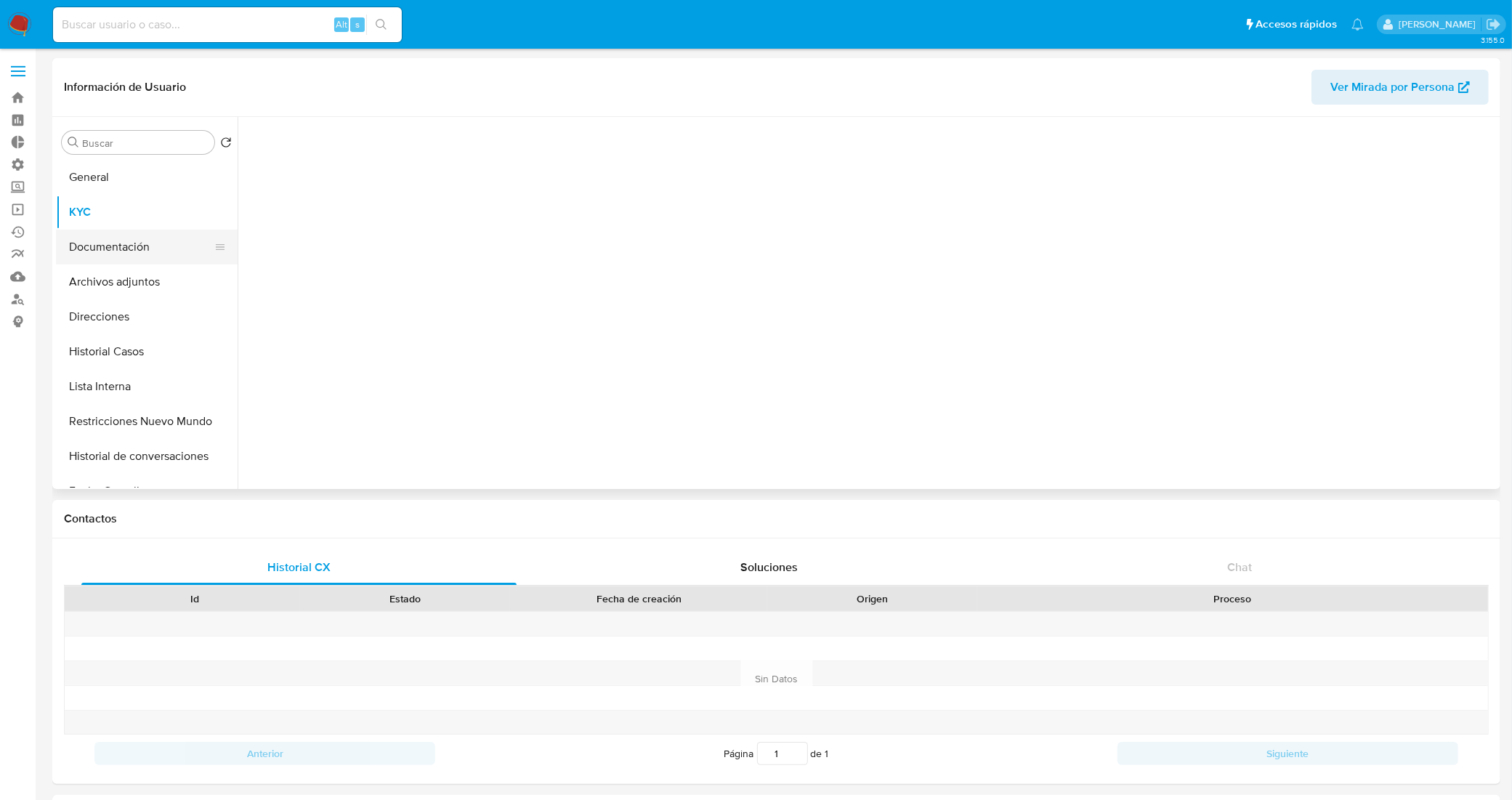
click at [161, 236] on button "Documentación" at bounding box center [141, 247] width 170 height 35
click at [153, 195] on button "KYC" at bounding box center [141, 213] width 170 height 35
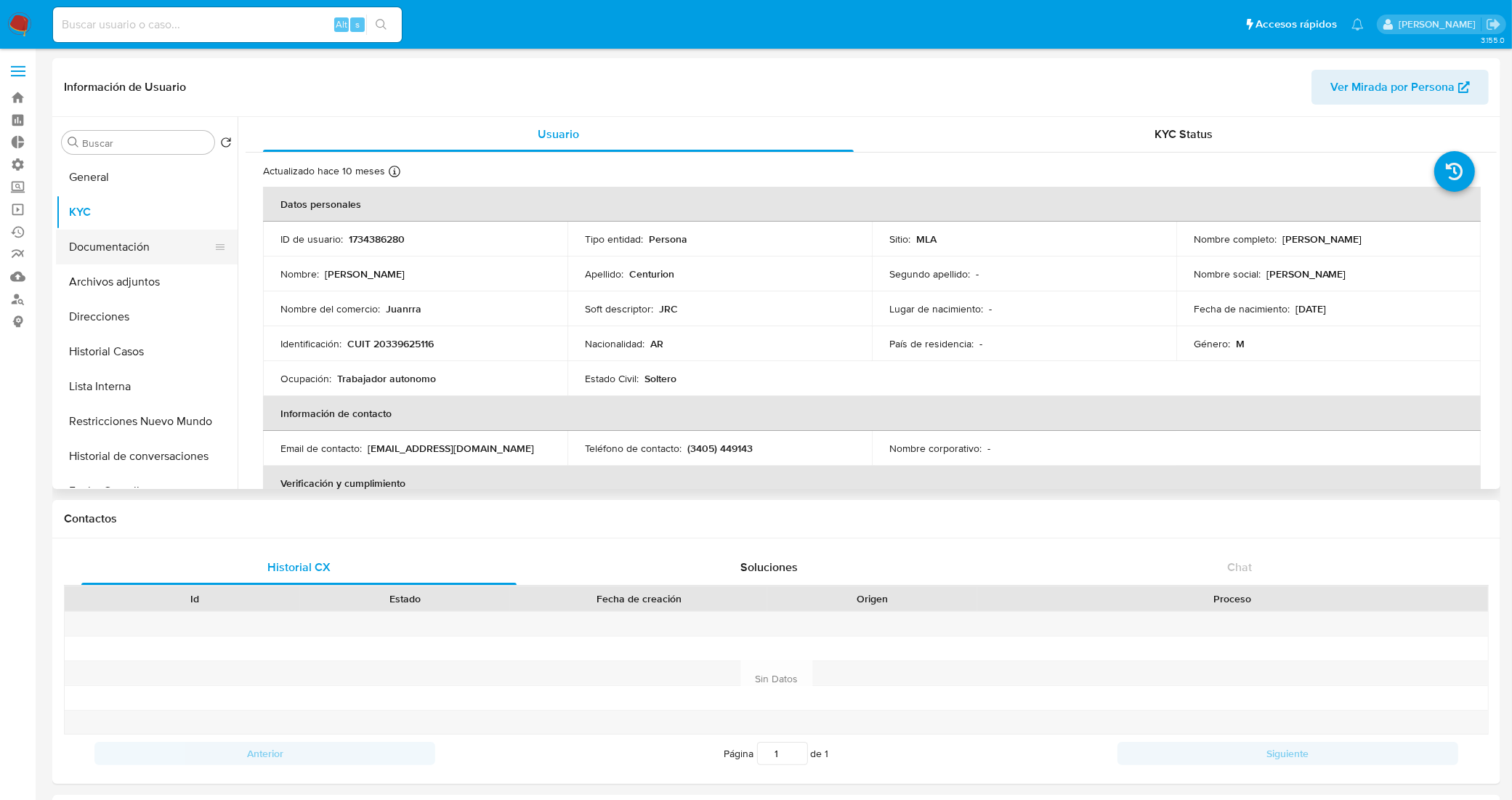
click at [126, 250] on button "Documentación" at bounding box center [141, 247] width 170 height 35
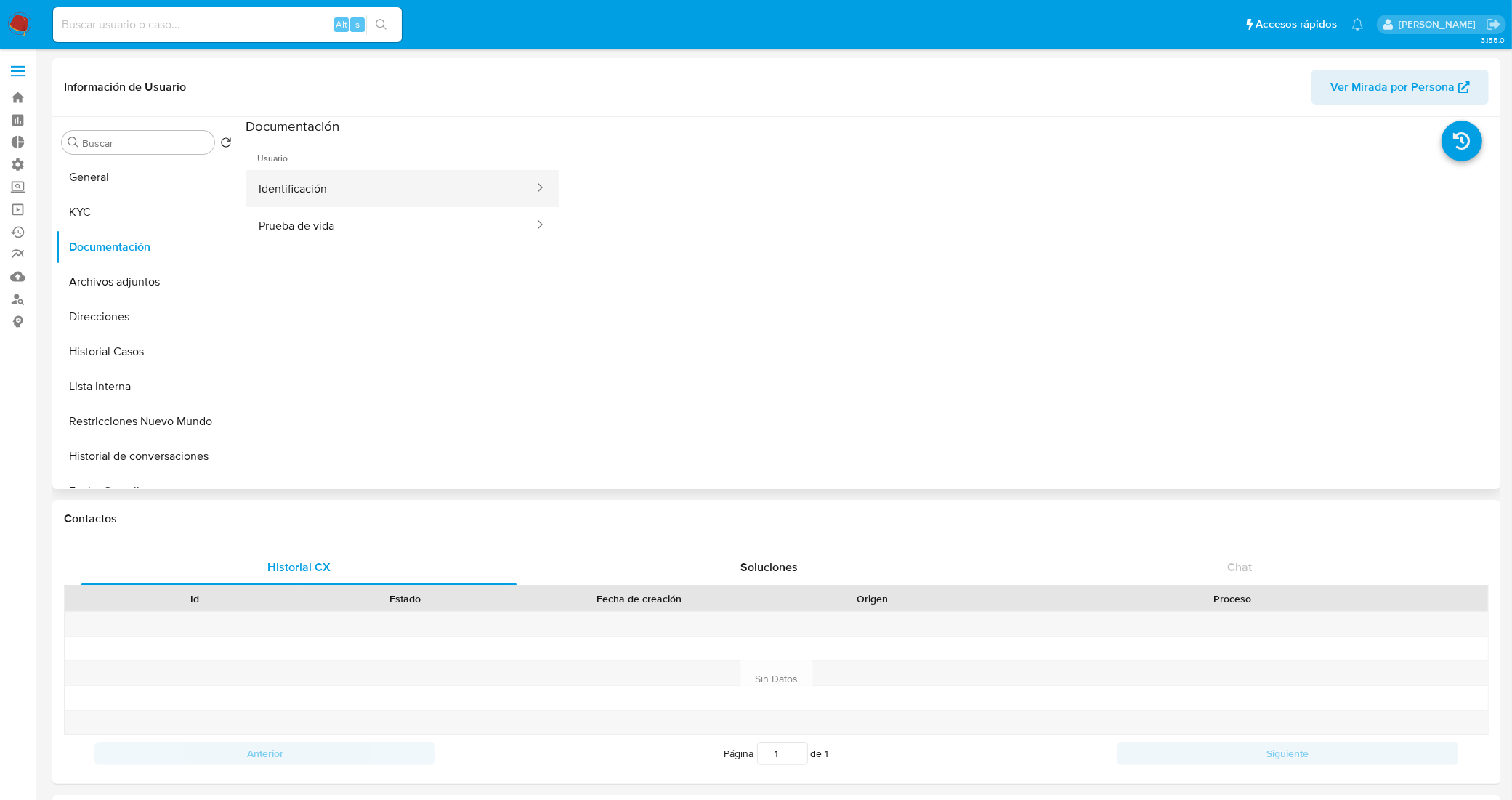
click at [411, 206] on ul "Identificación Prueba de vida" at bounding box center [402, 207] width 313 height 75
click at [427, 189] on button "Identificación" at bounding box center [390, 188] width 290 height 37
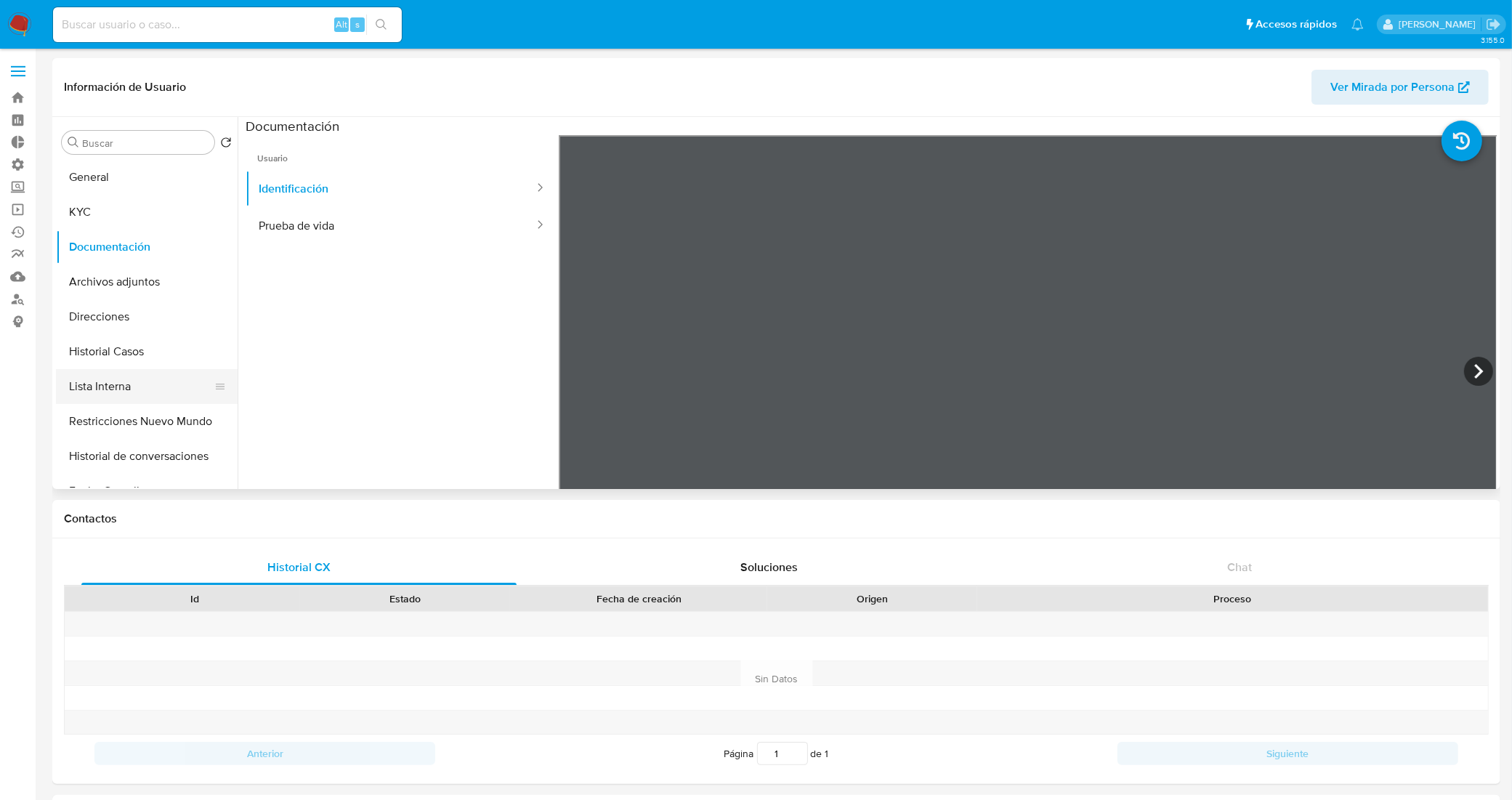
click at [85, 386] on button "Lista Interna" at bounding box center [141, 387] width 170 height 35
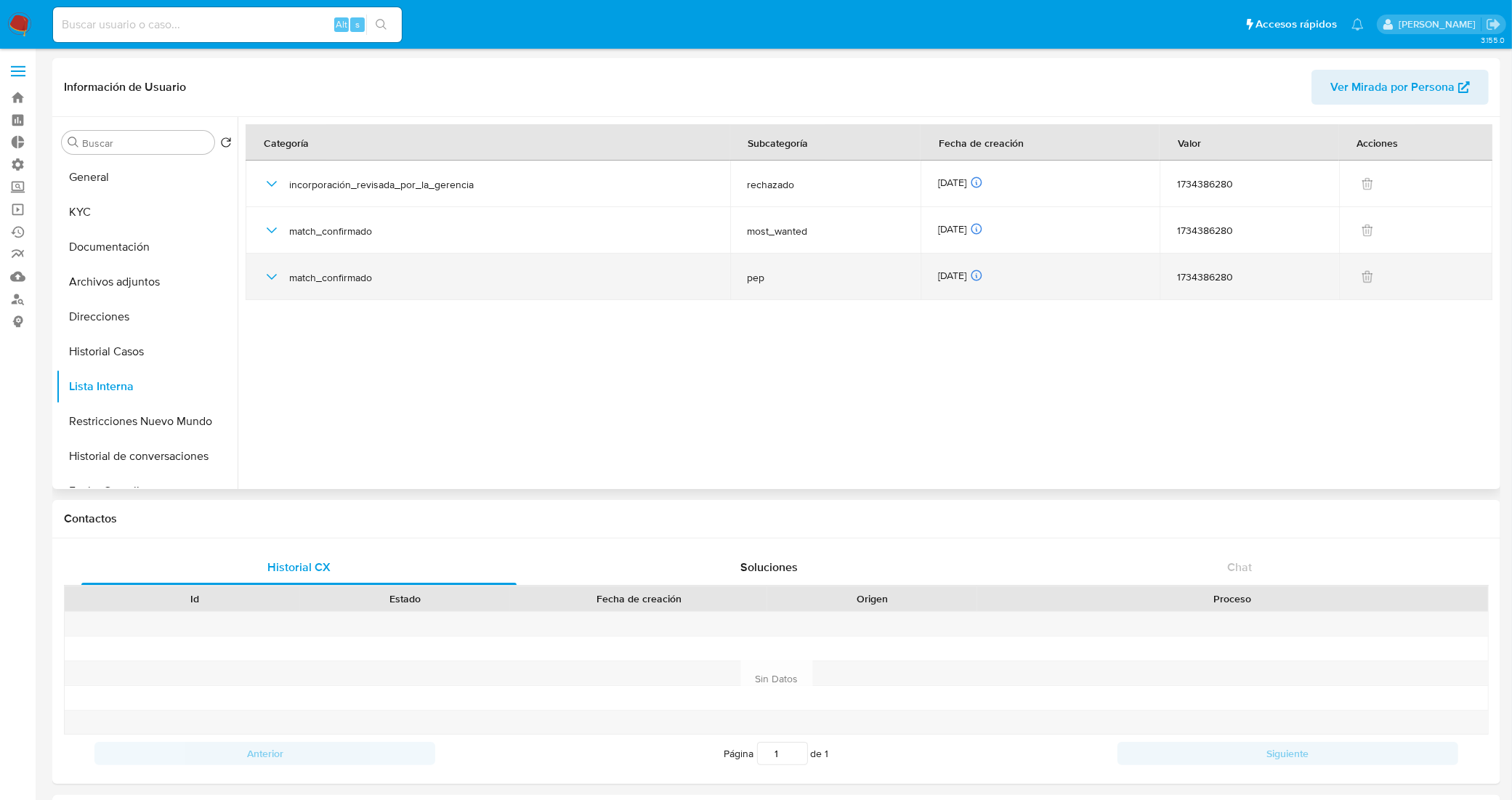
click at [265, 278] on icon "button" at bounding box center [271, 276] width 18 height 18
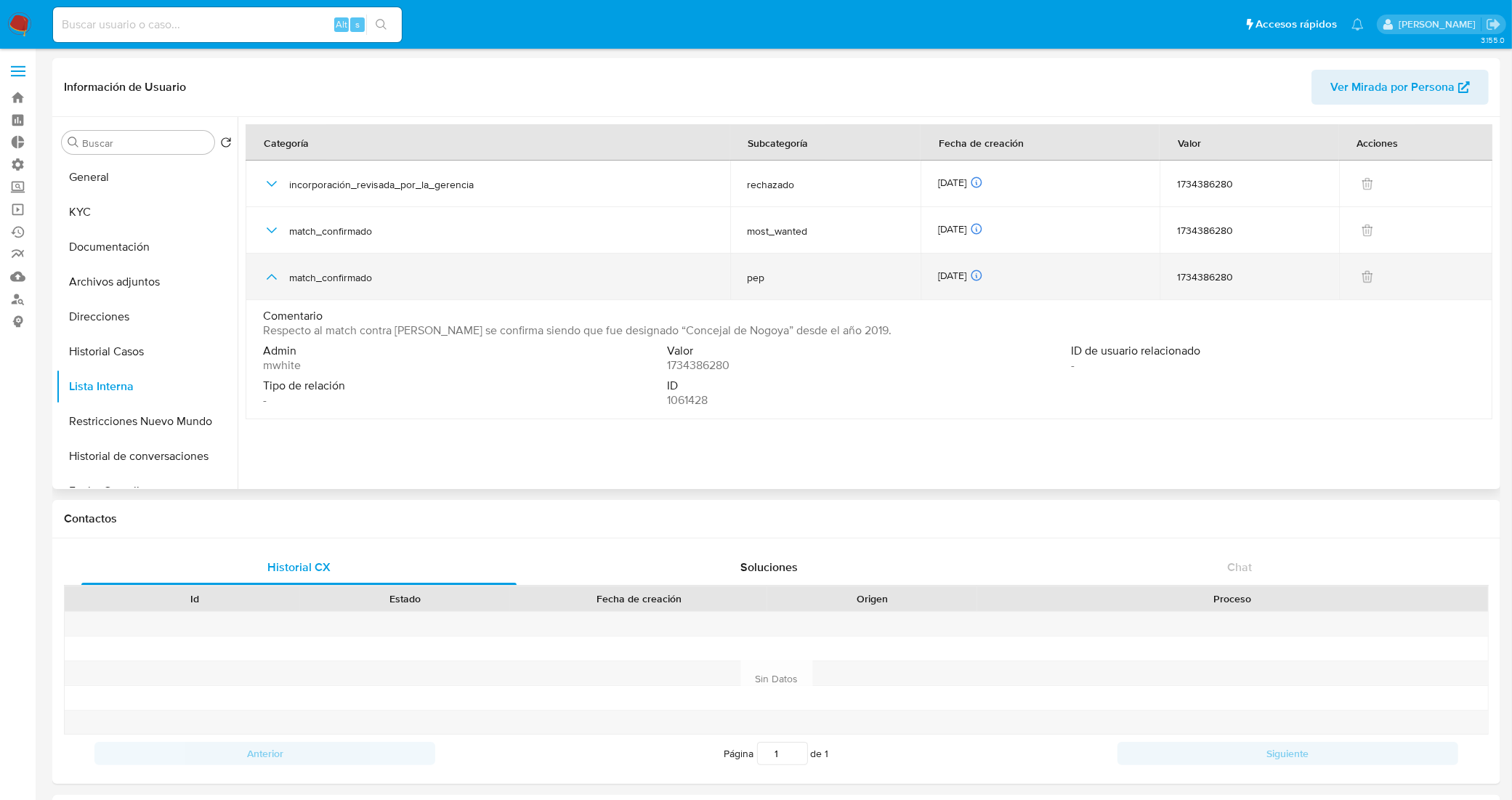
click at [265, 278] on icon "button" at bounding box center [271, 276] width 18 height 18
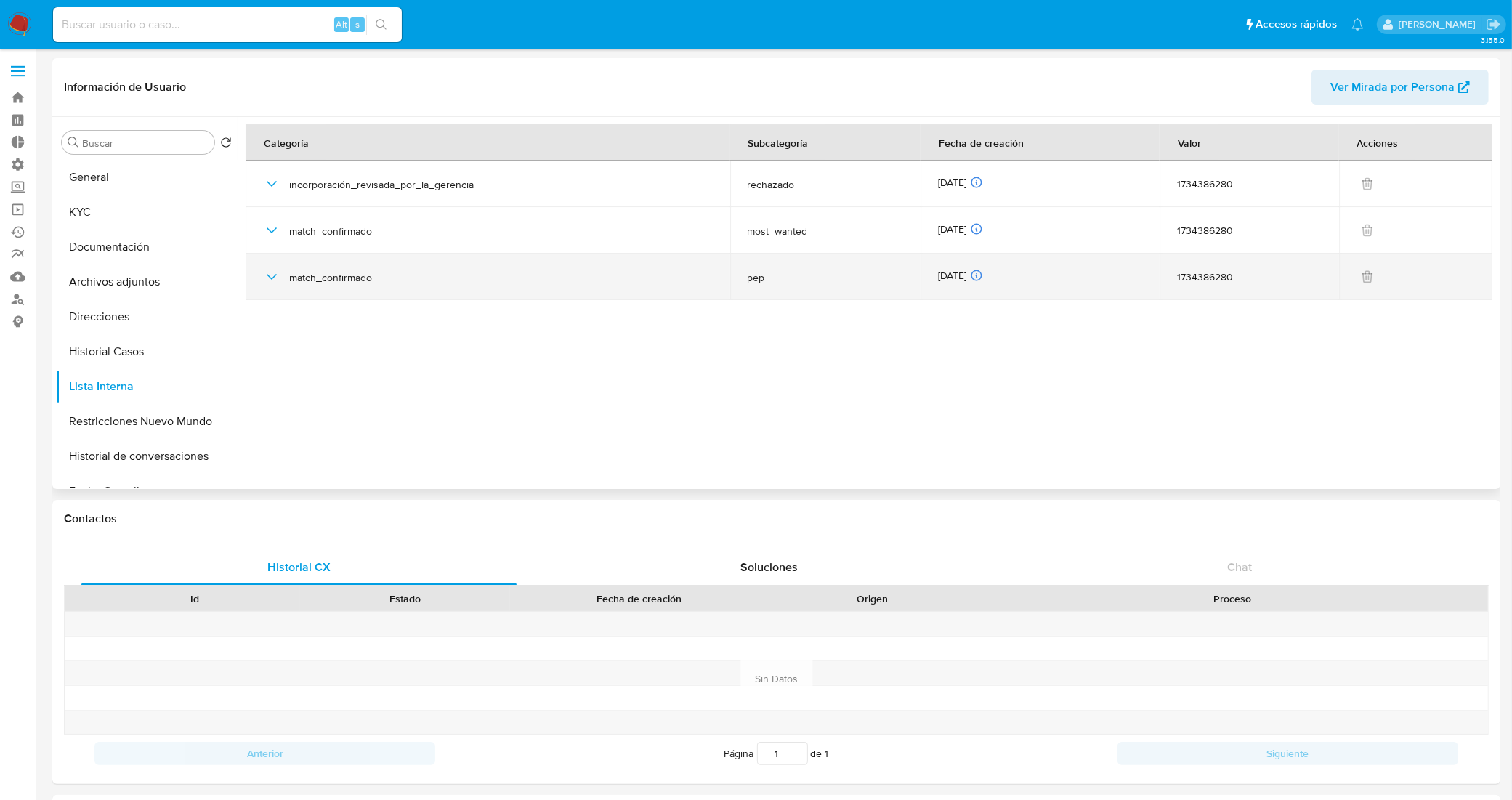
click at [277, 273] on icon "button" at bounding box center [271, 276] width 18 height 18
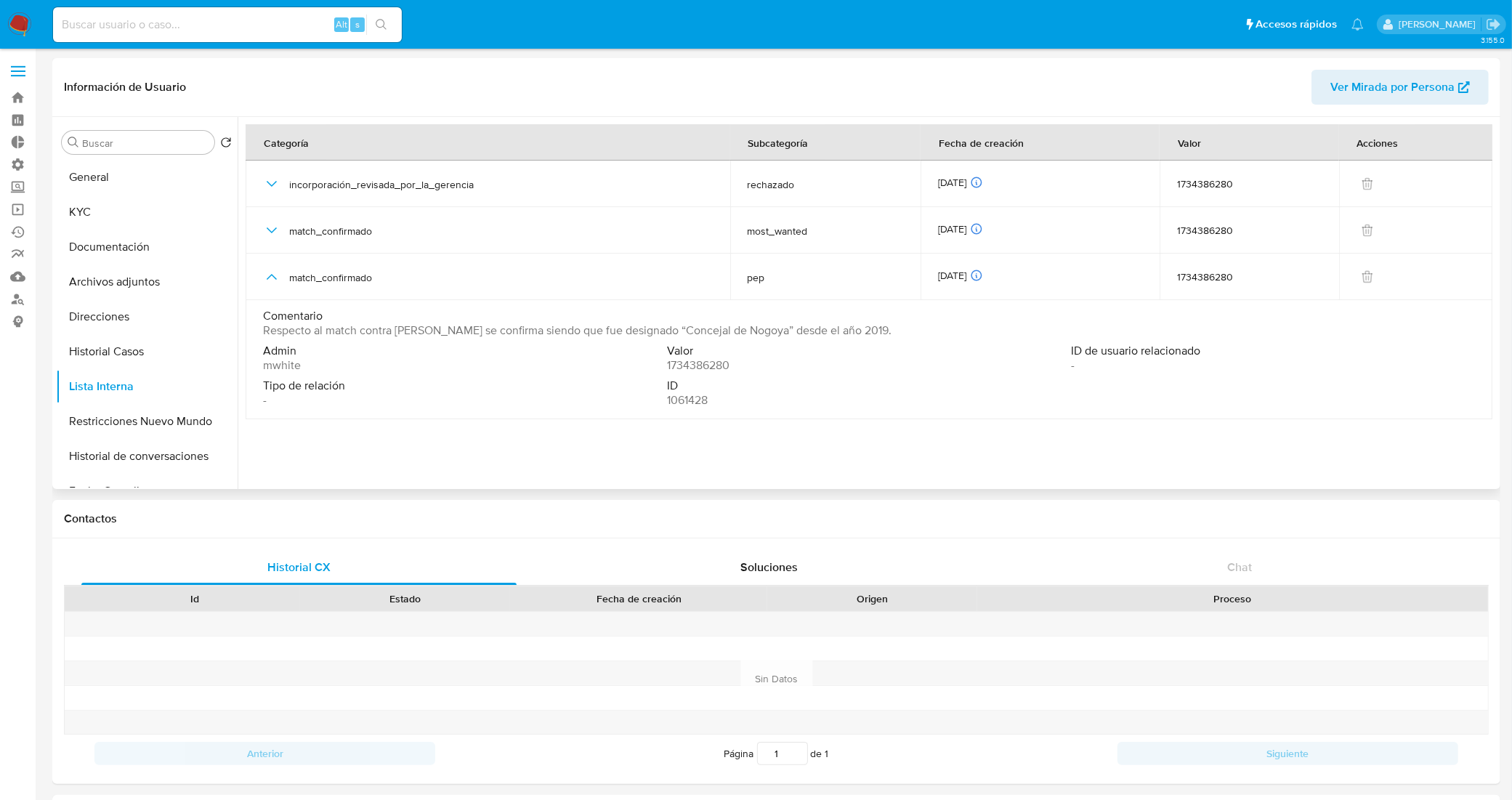
drag, startPoint x: 624, startPoint y: 329, endPoint x: 725, endPoint y: 338, distance: 101.4
click at [725, 338] on span "Respecto al match contra PEP se confirma siendo que fue designado “Concejal de …" at bounding box center [577, 330] width 629 height 14
click at [110, 188] on button "General" at bounding box center [141, 178] width 170 height 35
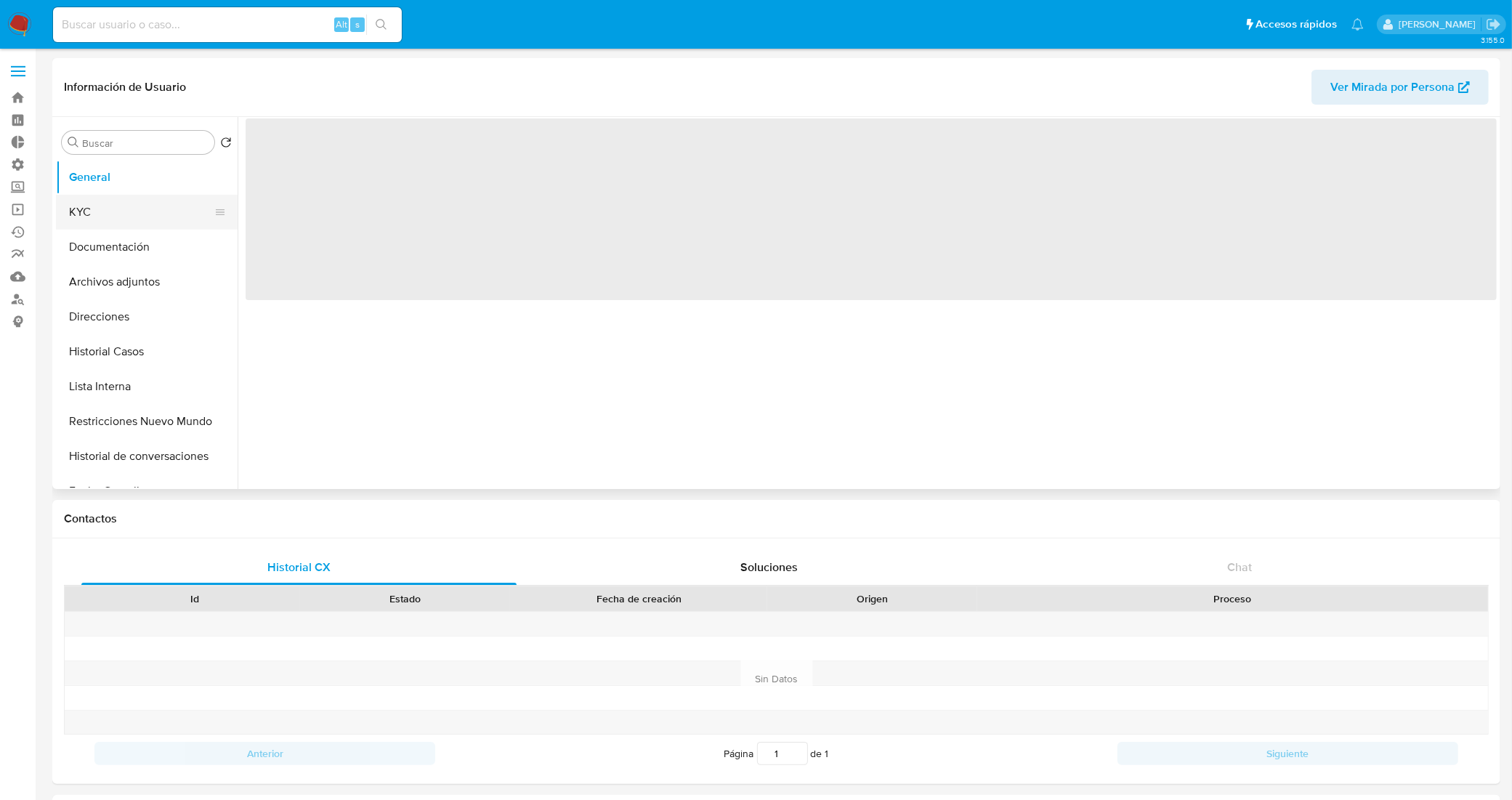
click at [111, 207] on button "KYC" at bounding box center [141, 213] width 170 height 35
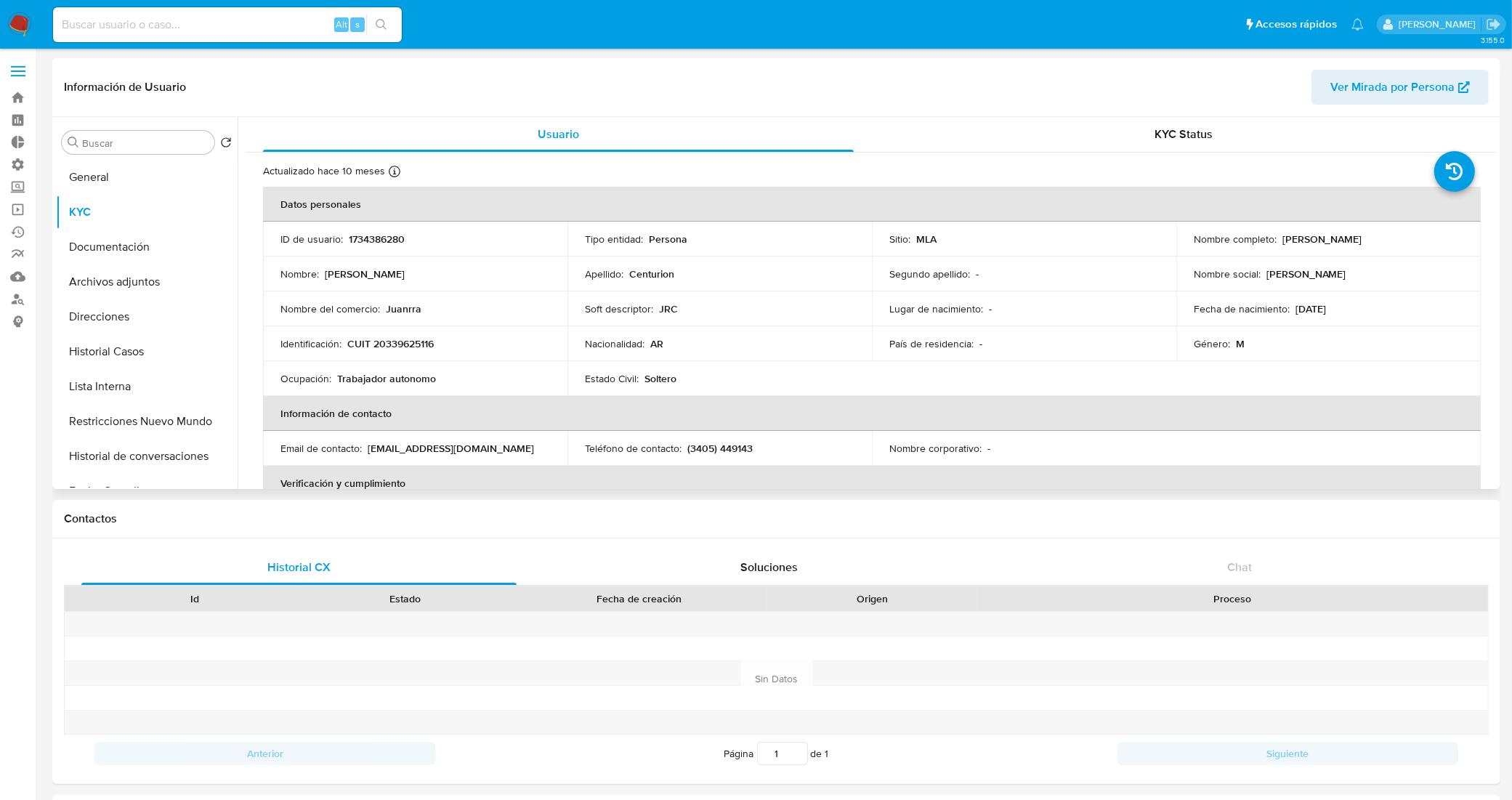
drag, startPoint x: 1393, startPoint y: 237, endPoint x: 1278, endPoint y: 245, distance: 115.3
click at [1278, 245] on div "Nombre completo : Juan Ramon Centurion" at bounding box center [1329, 240] width 270 height 13
copy p "Juan Ramon Centurion"
click at [136, 247] on button "Documentación" at bounding box center [141, 247] width 170 height 35
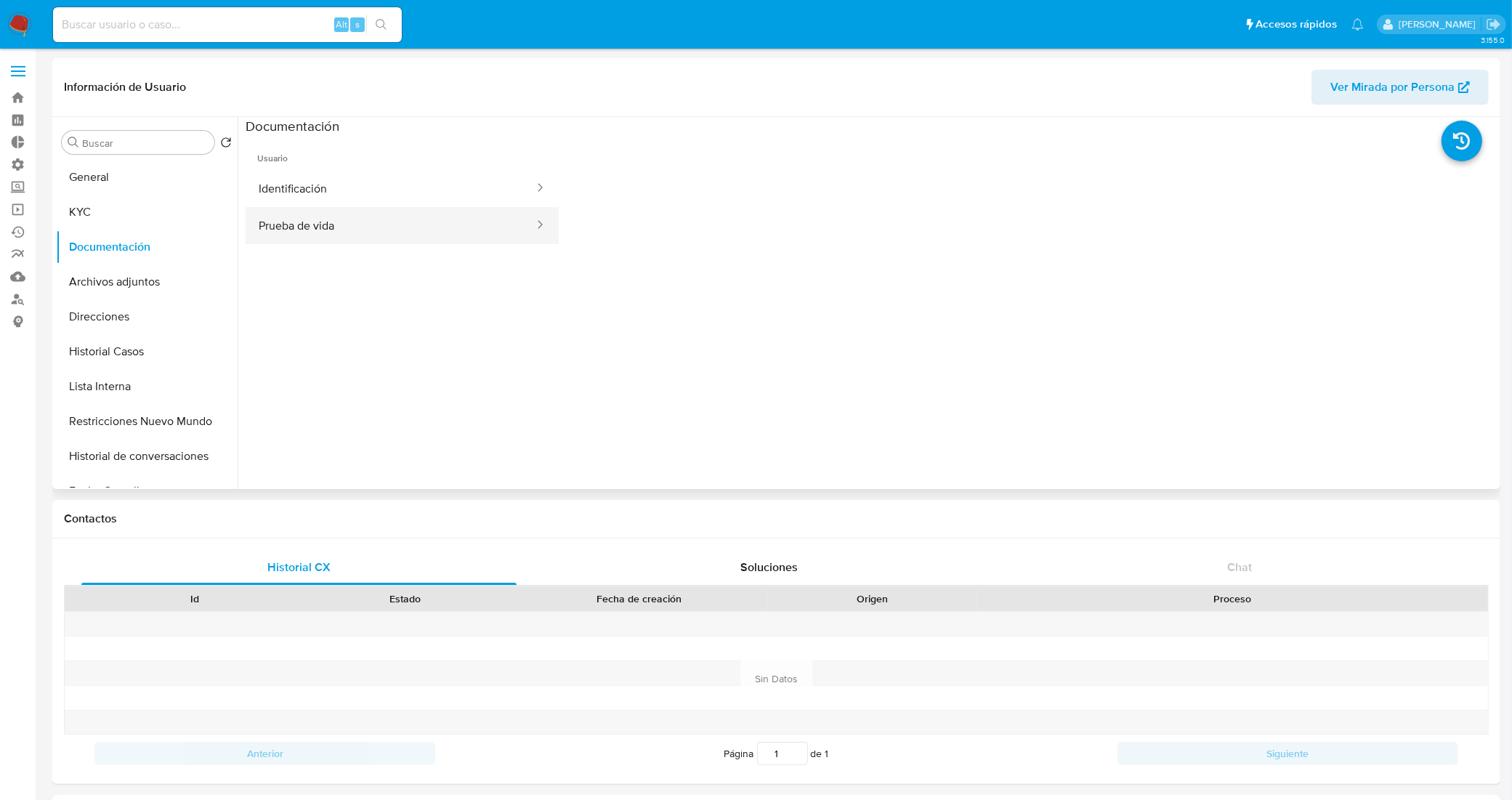
click at [363, 228] on button "Prueba de vida" at bounding box center [390, 225] width 290 height 37
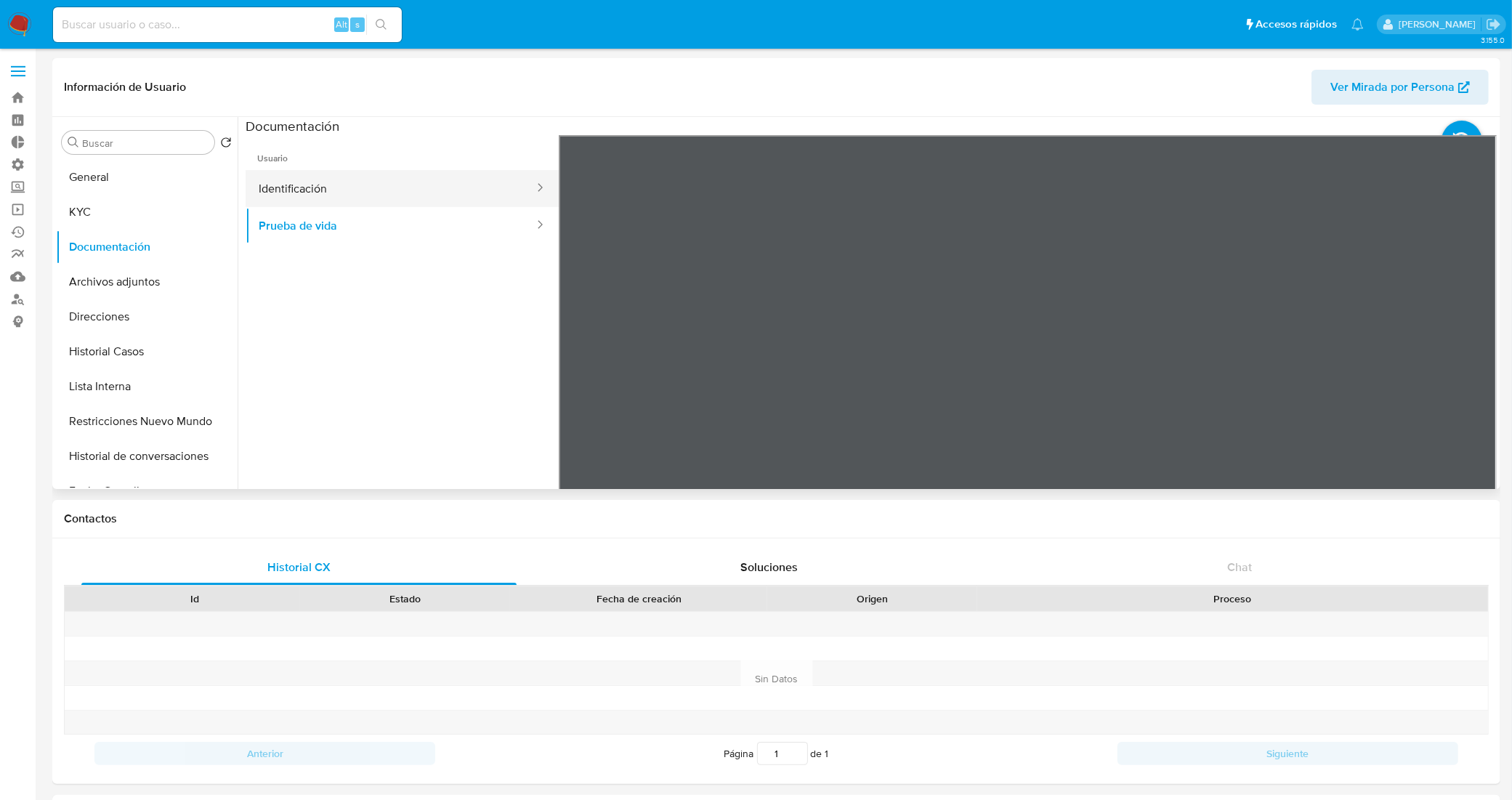
click at [371, 180] on button "Identificación" at bounding box center [390, 188] width 290 height 37
click at [1466, 365] on icon at bounding box center [1479, 371] width 29 height 29
drag, startPoint x: 334, startPoint y: 204, endPoint x: 343, endPoint y: 219, distance: 17.5
click at [338, 212] on ul "Identificación Prueba de vida" at bounding box center [402, 207] width 313 height 75
click at [357, 236] on button "Prueba de vida" at bounding box center [390, 225] width 290 height 37
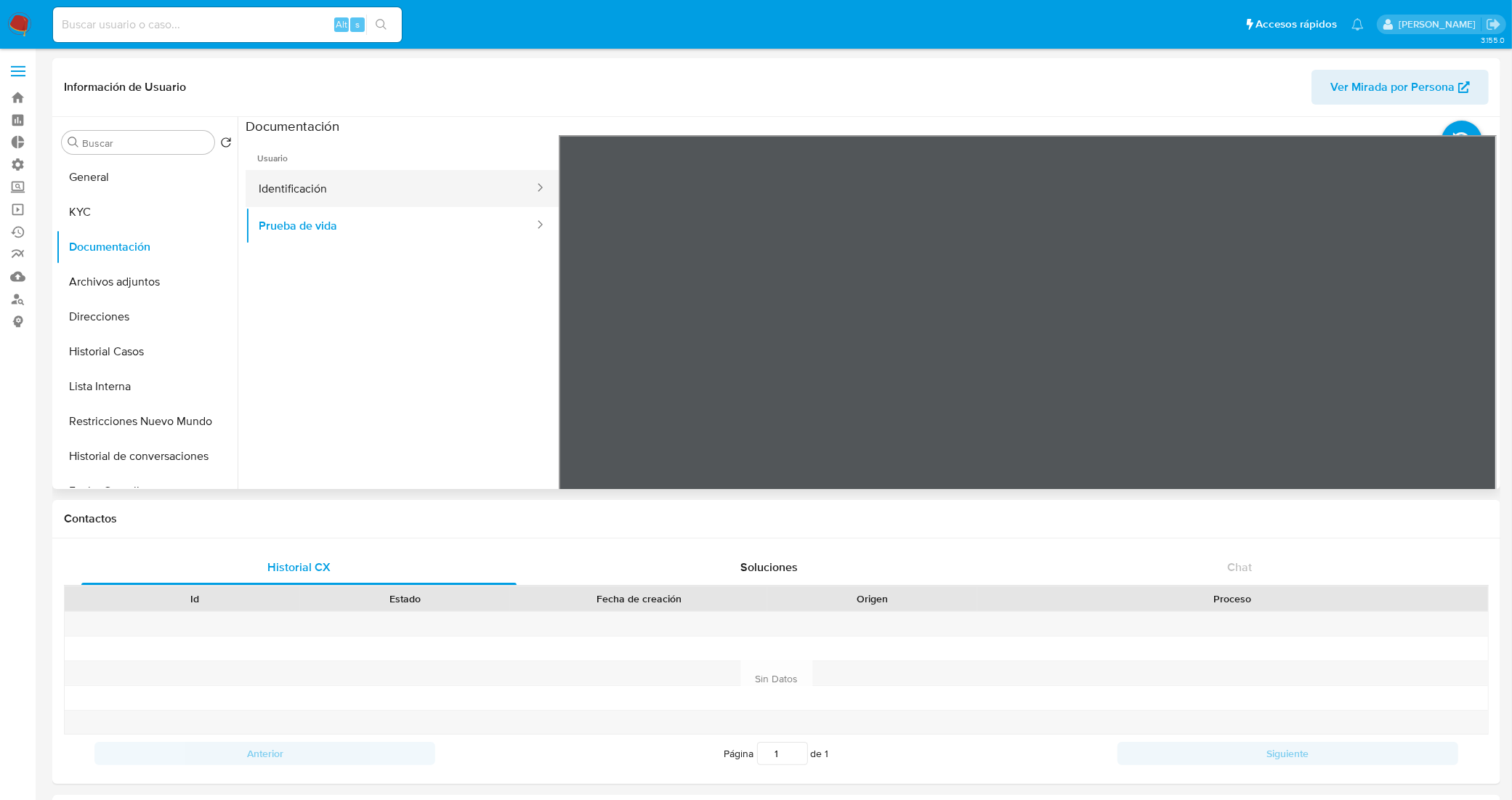
click at [347, 186] on button "Identificación" at bounding box center [390, 188] width 290 height 37
drag, startPoint x: 306, startPoint y: 217, endPoint x: 375, endPoint y: 235, distance: 71.3
click at [306, 217] on button "Prueba de vida" at bounding box center [390, 225] width 290 height 37
click at [167, 343] on button "Historial Casos" at bounding box center [141, 352] width 170 height 35
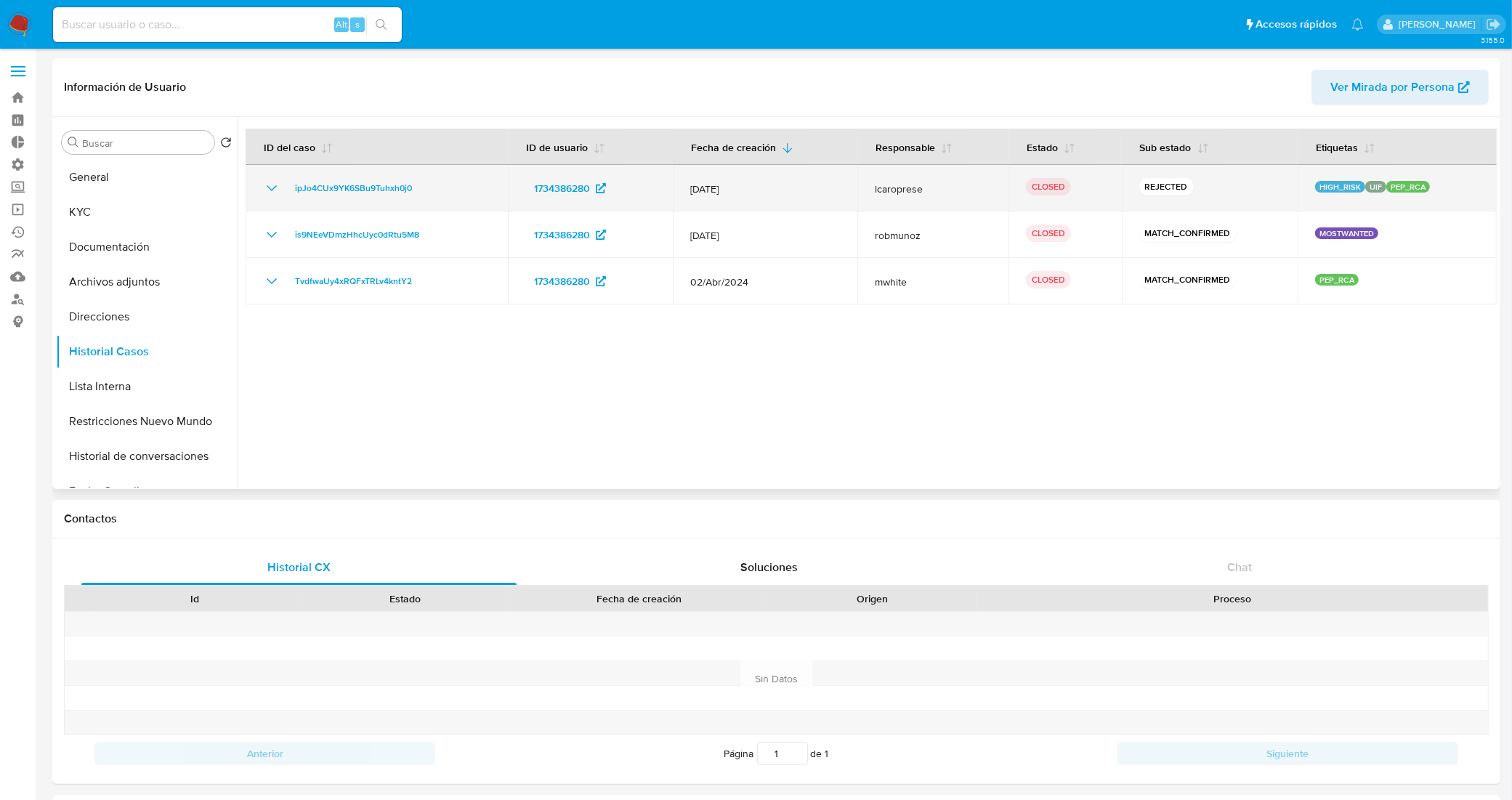
click at [263, 183] on icon "Mostrar/Ocultar" at bounding box center [271, 188] width 18 height 18
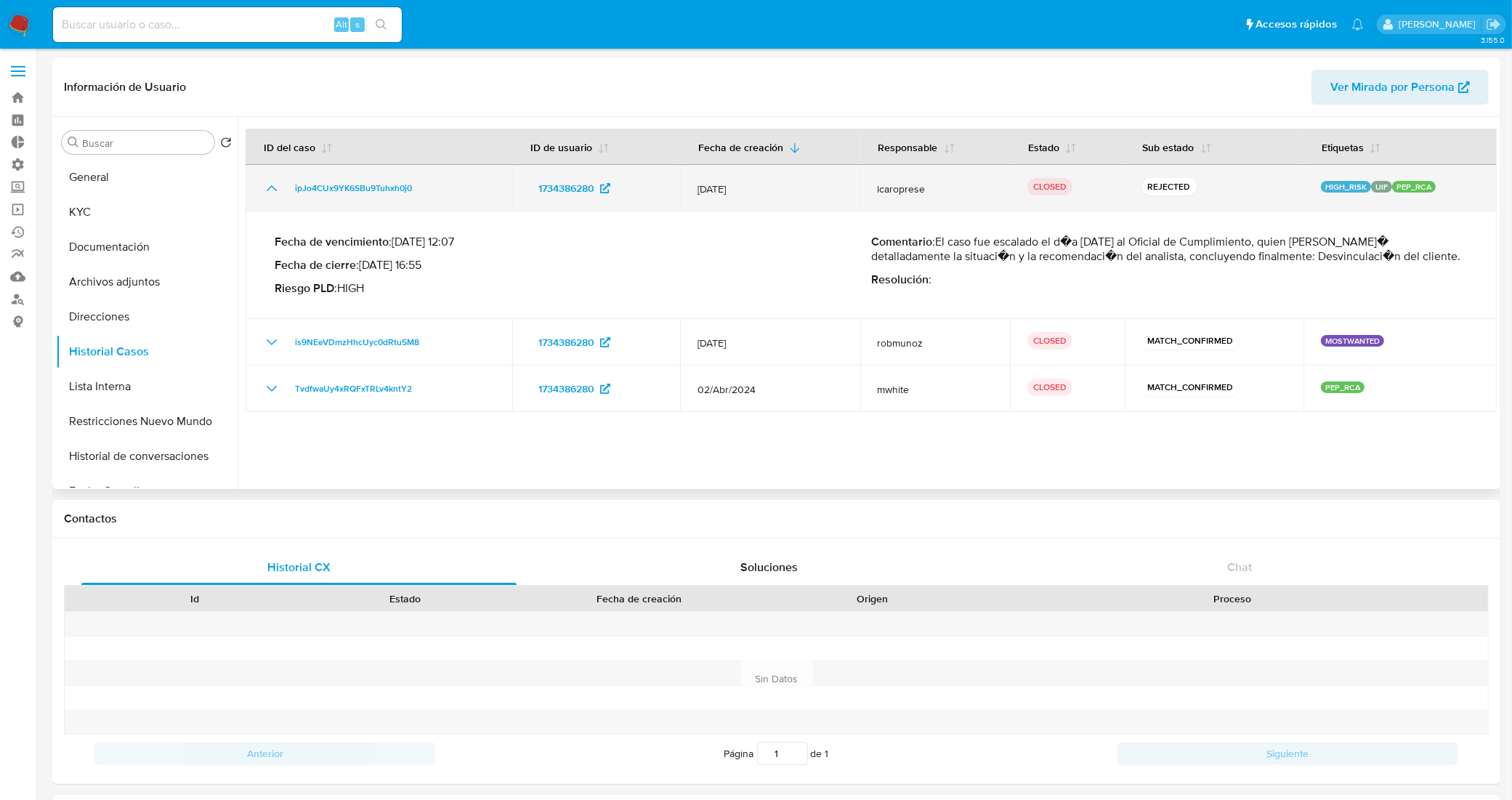
click at [271, 184] on icon "Mostrar/Ocultar" at bounding box center [271, 188] width 18 height 18
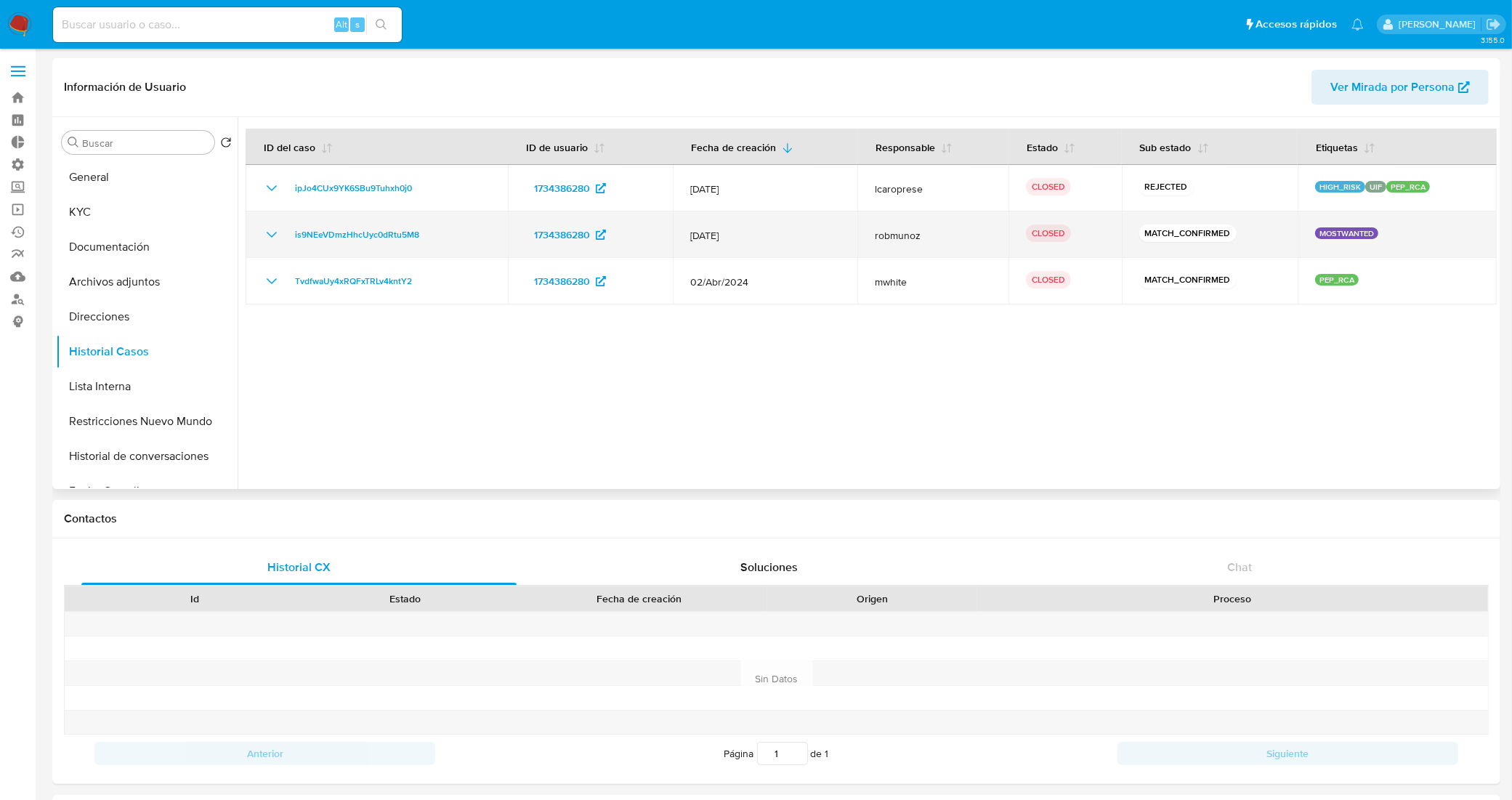
click at [281, 236] on div "is9NEeVDmzHhcUyc0dRtu5M8" at bounding box center [377, 235] width 228 height 18
click at [281, 241] on div "is9NEeVDmzHhcUyc0dRtu5M8" at bounding box center [377, 235] width 228 height 18
click at [280, 237] on icon "Mostrar/Ocultar" at bounding box center [271, 235] width 18 height 18
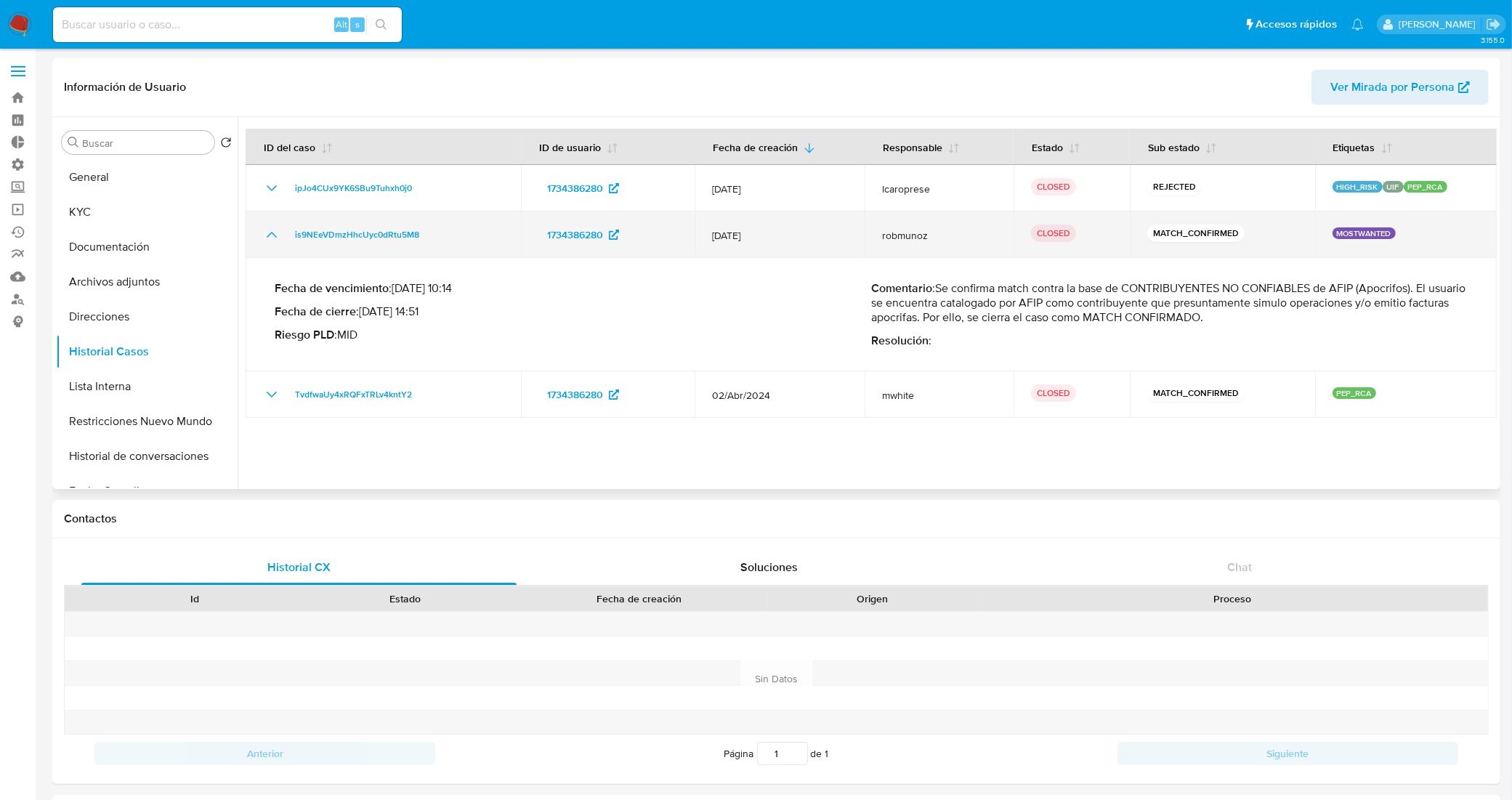
click at [274, 233] on icon "Mostrar/Ocultar" at bounding box center [271, 235] width 18 height 18
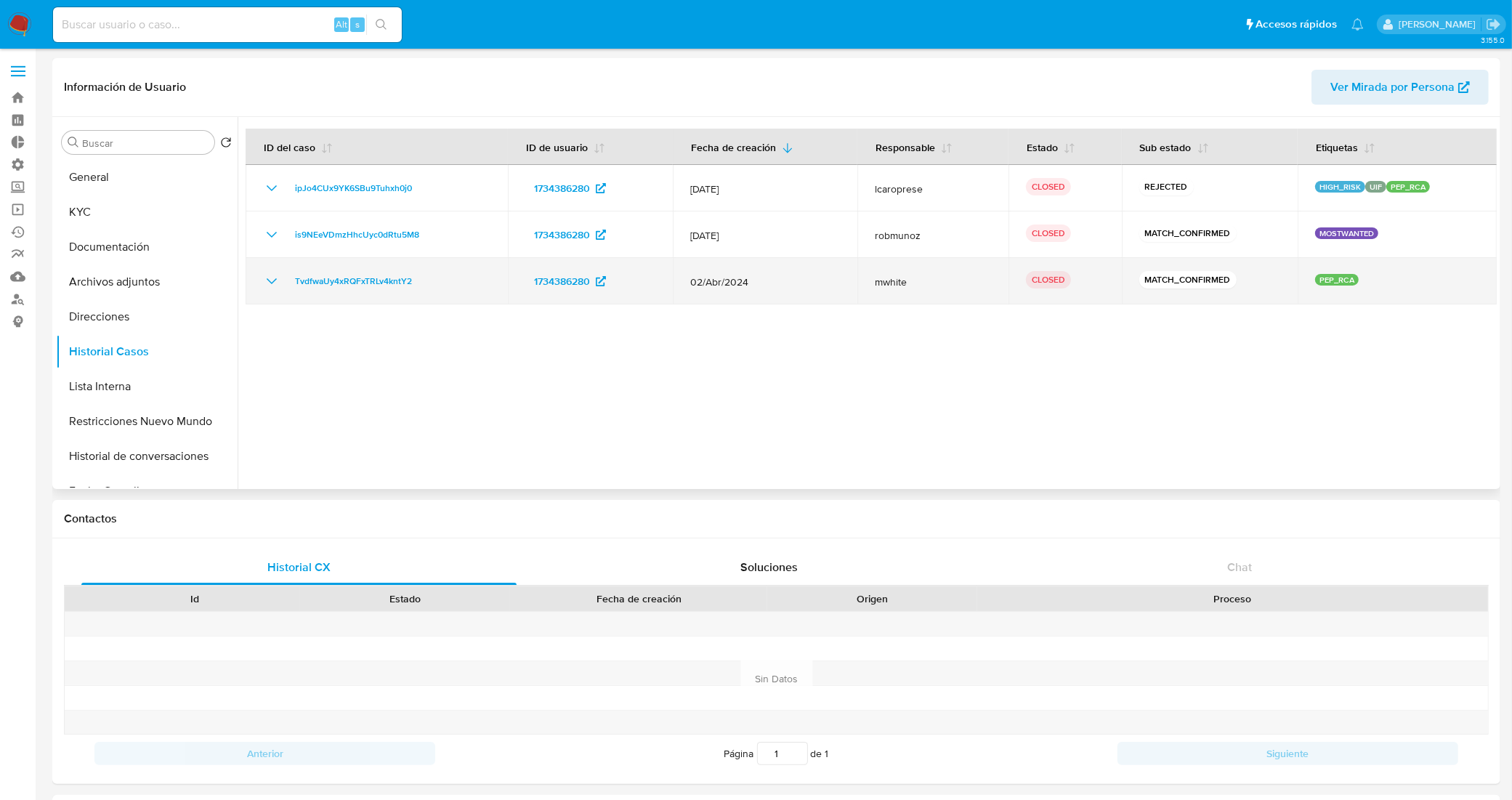
click at [280, 274] on div "TvdfwaUy4xRQFxTRLv4kntY2" at bounding box center [377, 281] width 228 height 18
click at [278, 281] on icon "Mostrar/Ocultar" at bounding box center [271, 281] width 18 height 18
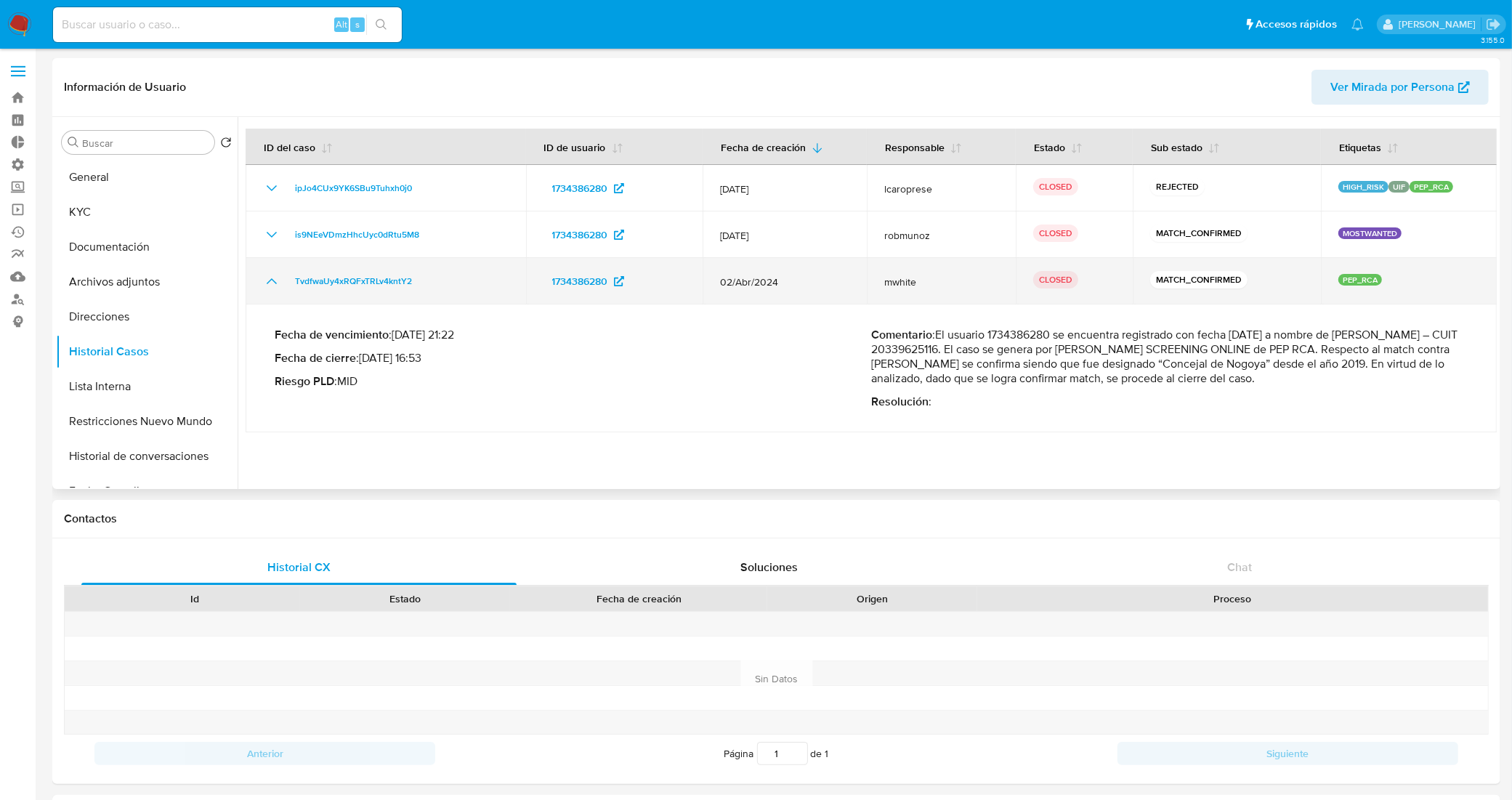
click at [278, 281] on icon "Mostrar/Ocultar" at bounding box center [271, 281] width 18 height 18
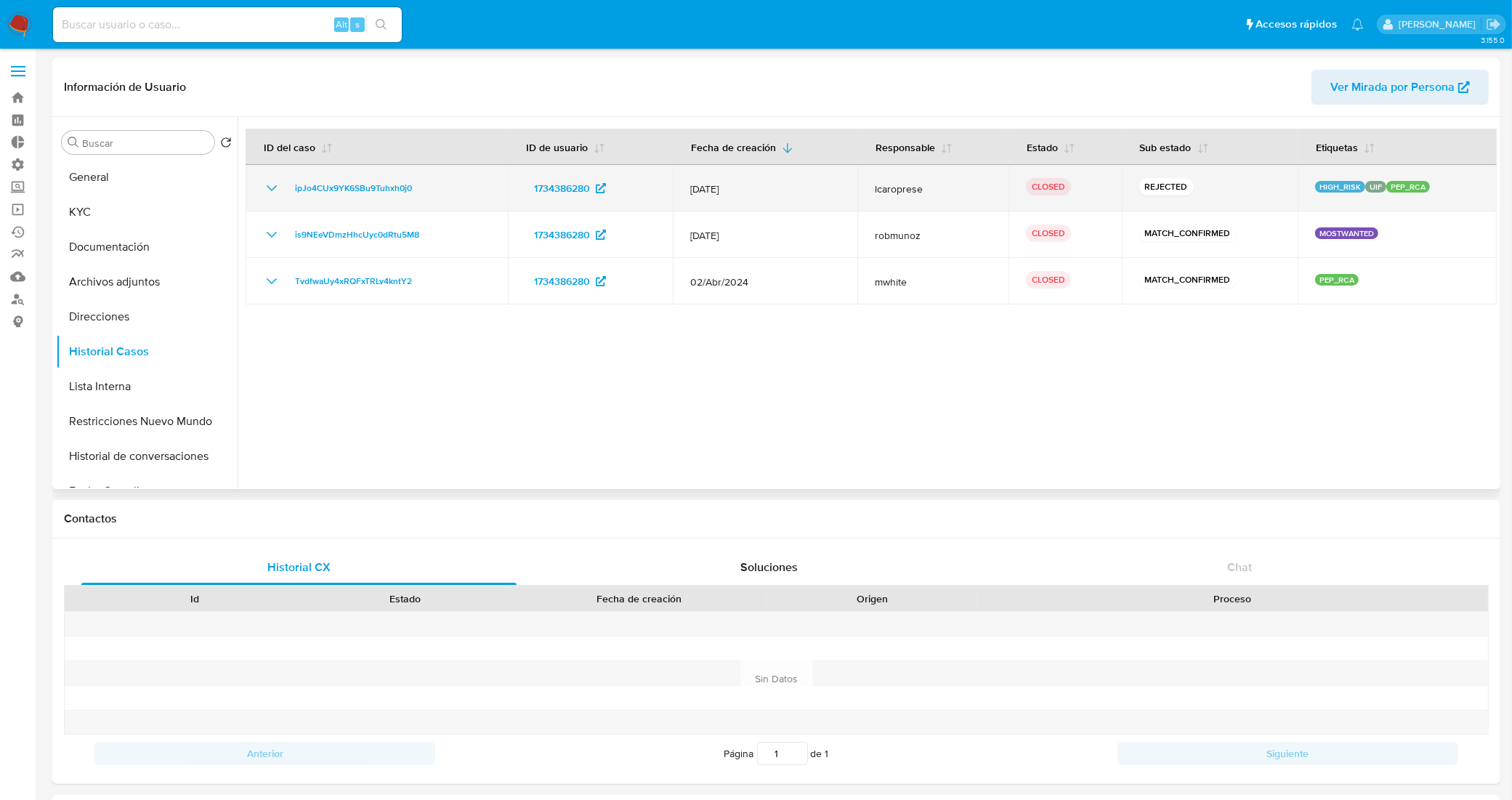
click at [274, 197] on td "ipJo4CUx9YK6SBu9Tuhxh0j0" at bounding box center [376, 188] width 262 height 47
click at [276, 187] on icon "Mostrar/Ocultar" at bounding box center [271, 188] width 18 height 18
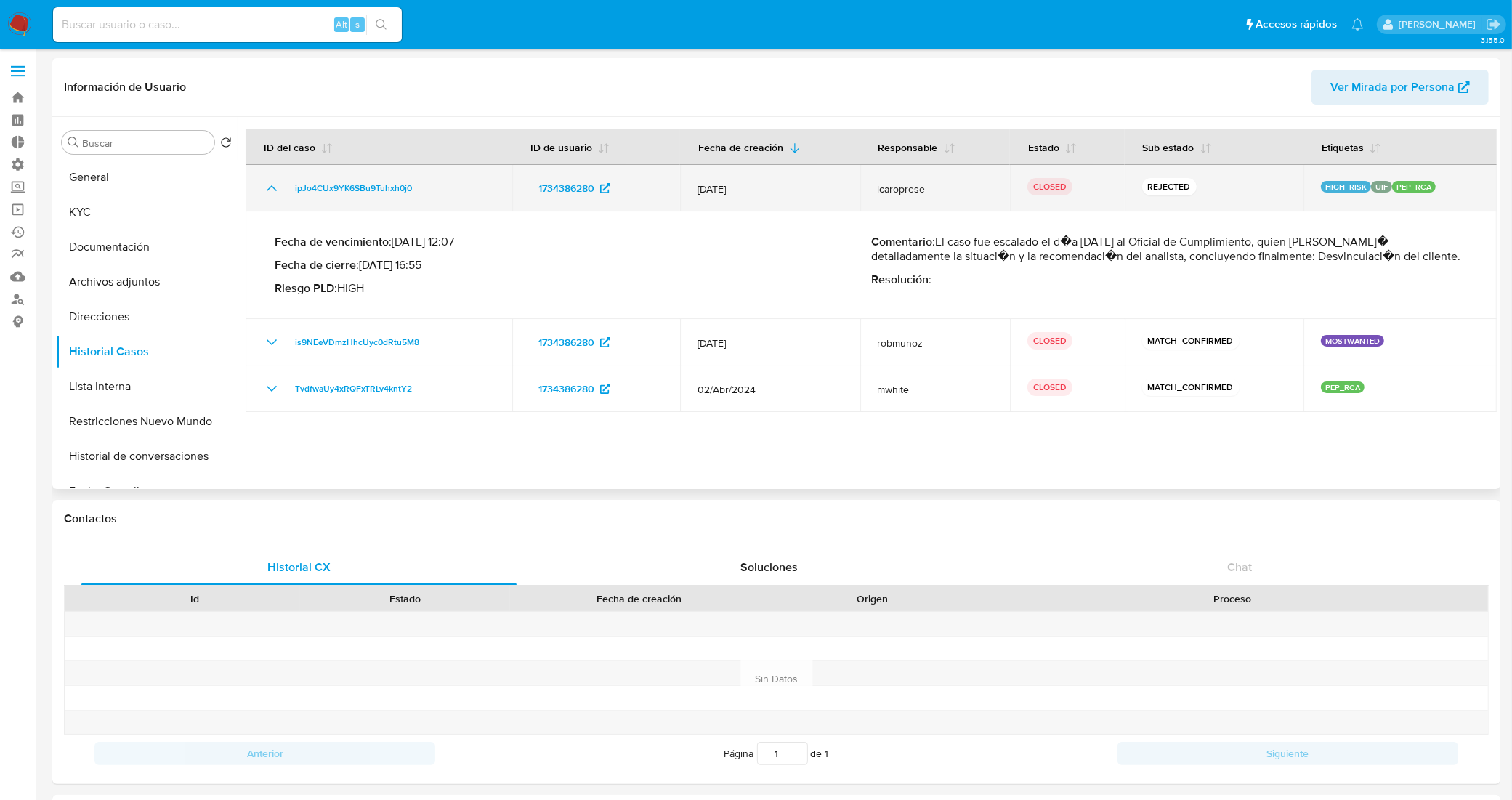
click at [276, 187] on icon "Mostrar/Ocultar" at bounding box center [271, 188] width 18 height 18
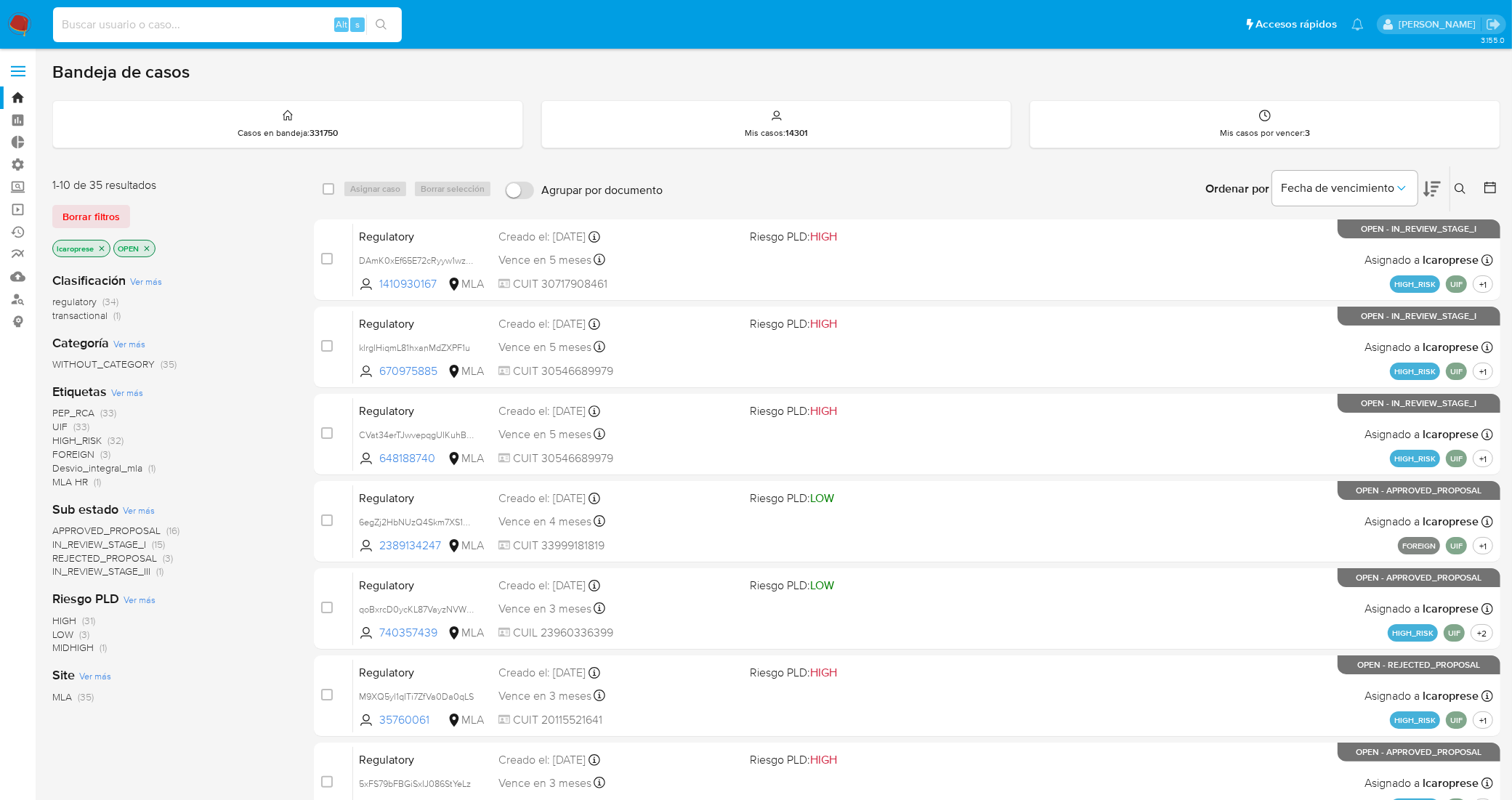
click at [260, 30] on input at bounding box center [227, 24] width 349 height 19
paste input "YTUwvTSn0tbpUig9qxXnQ1Na"
type input "YTUwvTSn0tbpUig9qxXnQ1Na"
click at [266, 22] on input at bounding box center [227, 24] width 349 height 19
paste input "YTUwvTSn0tbpUig9qxXnQ1Na"
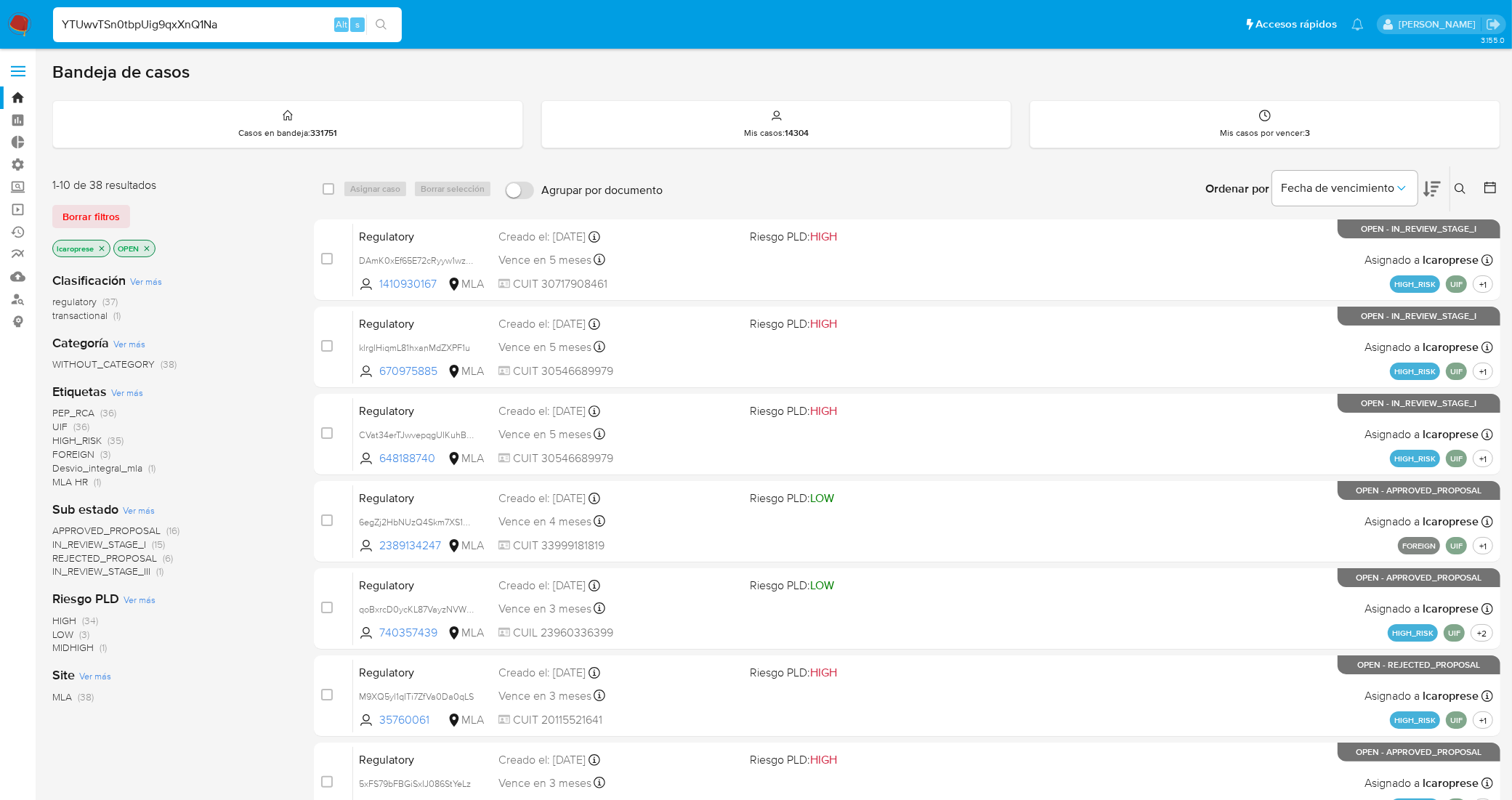
type input "YTUwvTSn0tbpUig9qxXnQ1Na"
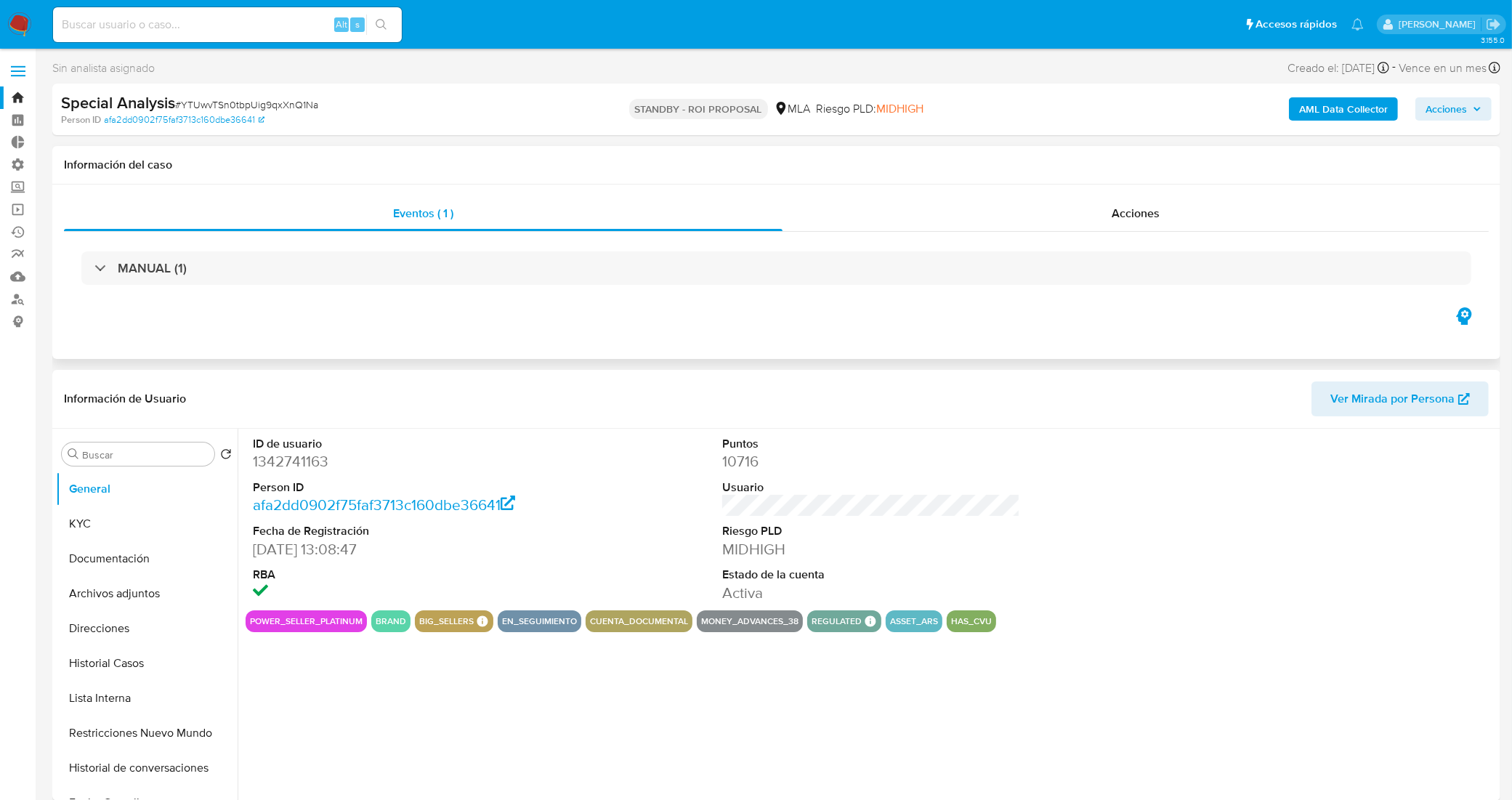
select select "10"
click at [151, 663] on button "Historial Casos" at bounding box center [141, 663] width 170 height 35
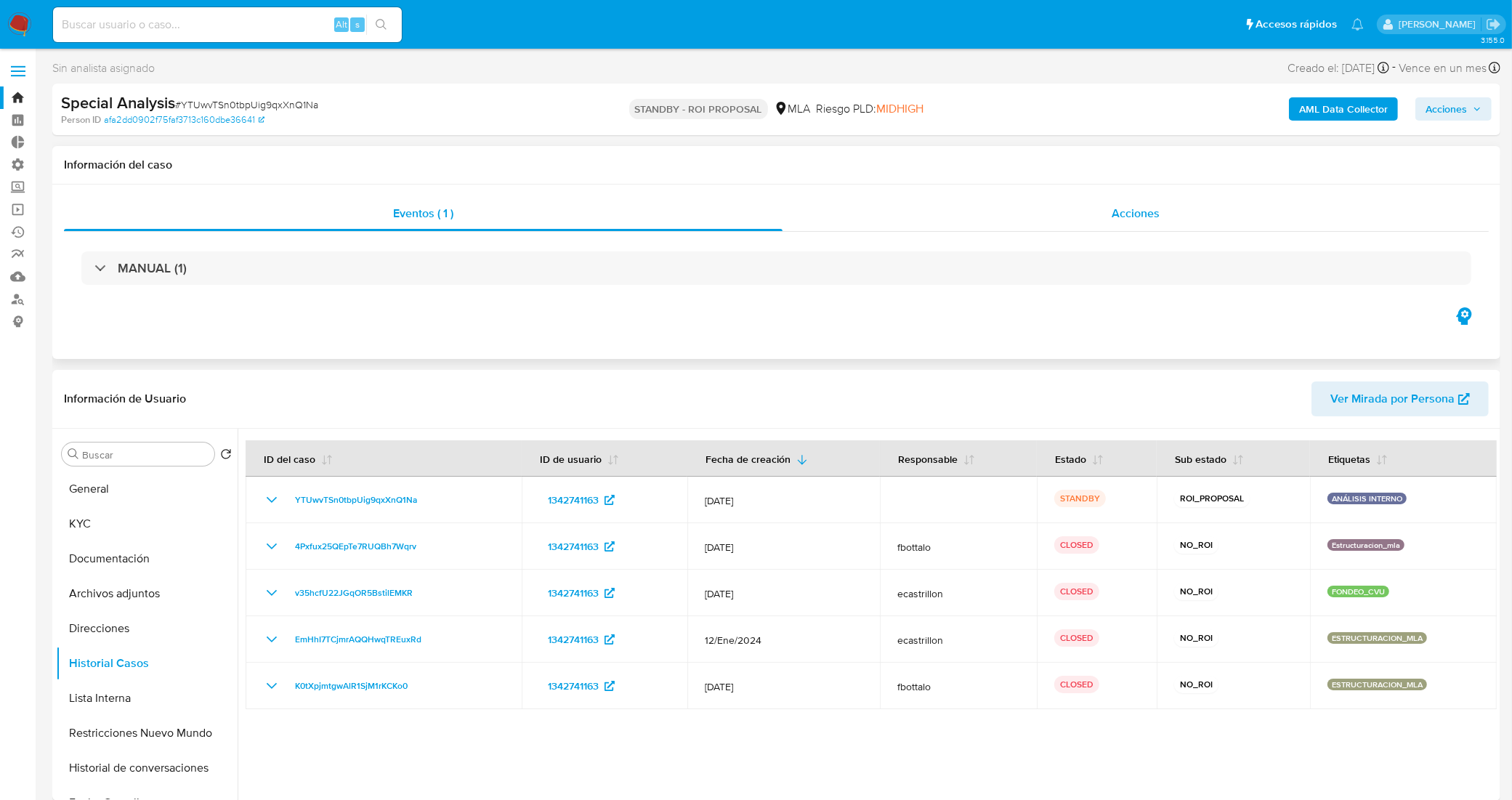
click at [825, 217] on div "Acciones" at bounding box center [1136, 214] width 707 height 35
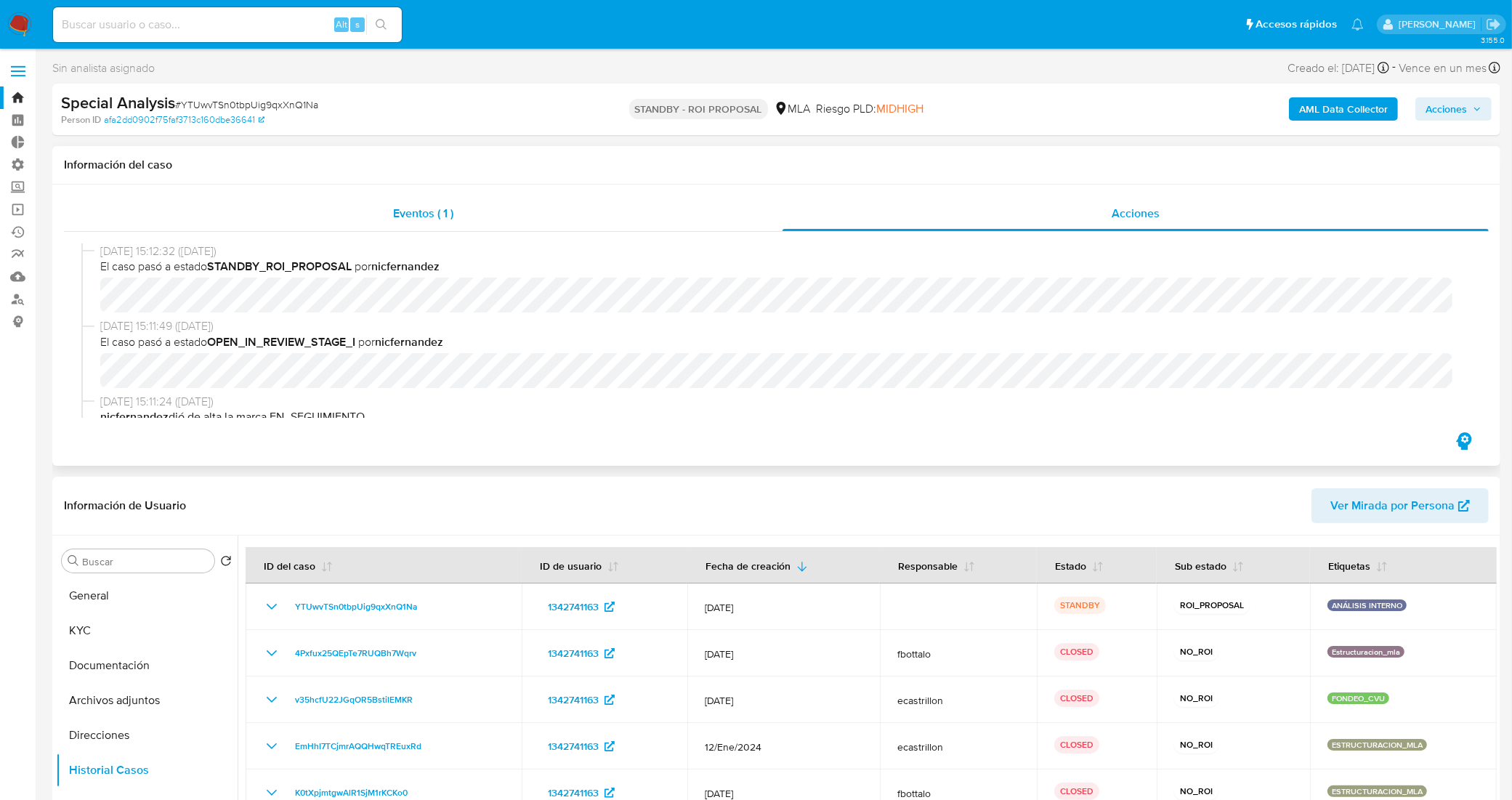
click at [459, 213] on div "Eventos ( 1 )" at bounding box center [423, 214] width 718 height 35
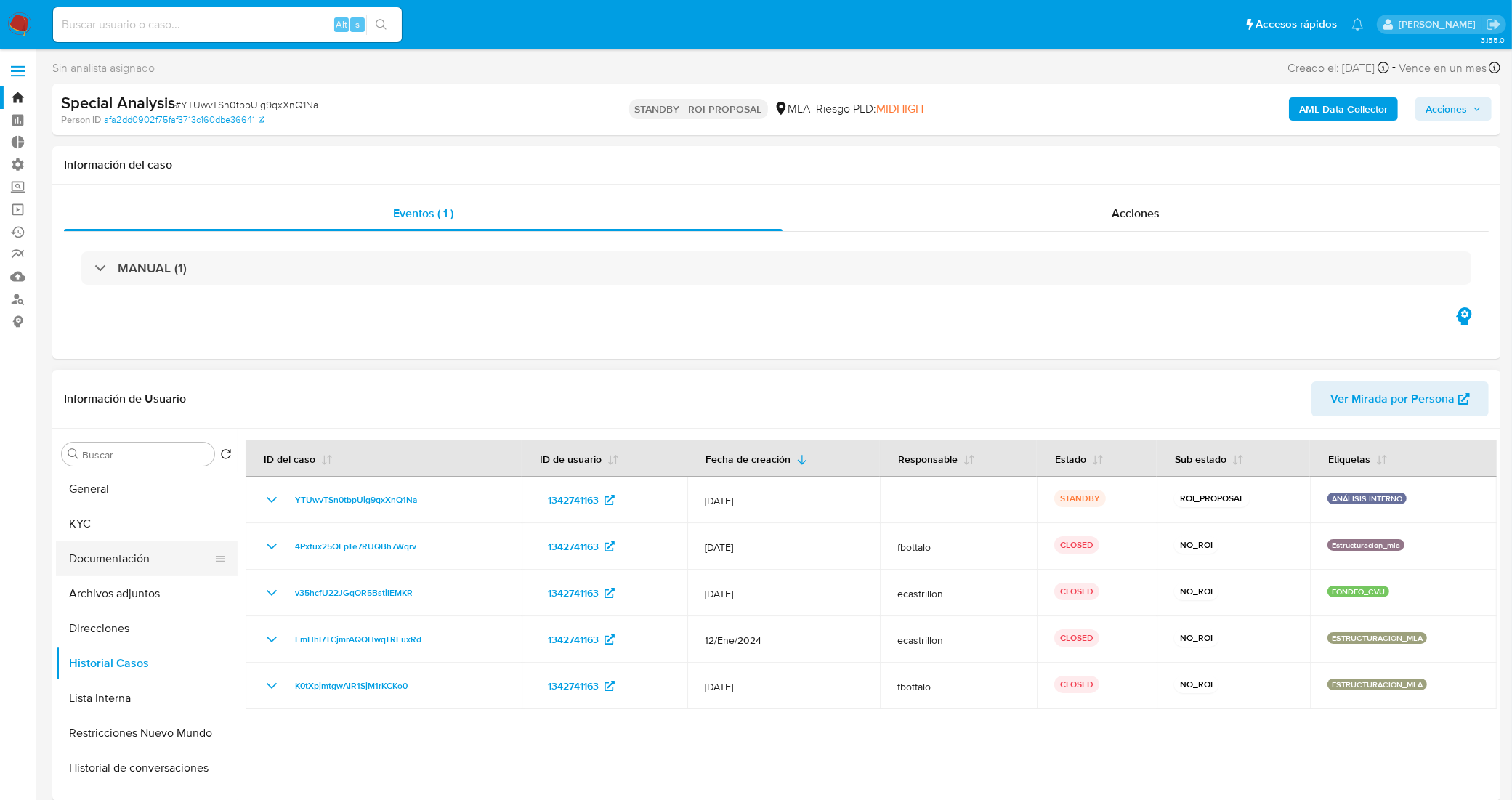
click at [141, 570] on button "Documentación" at bounding box center [141, 560] width 170 height 35
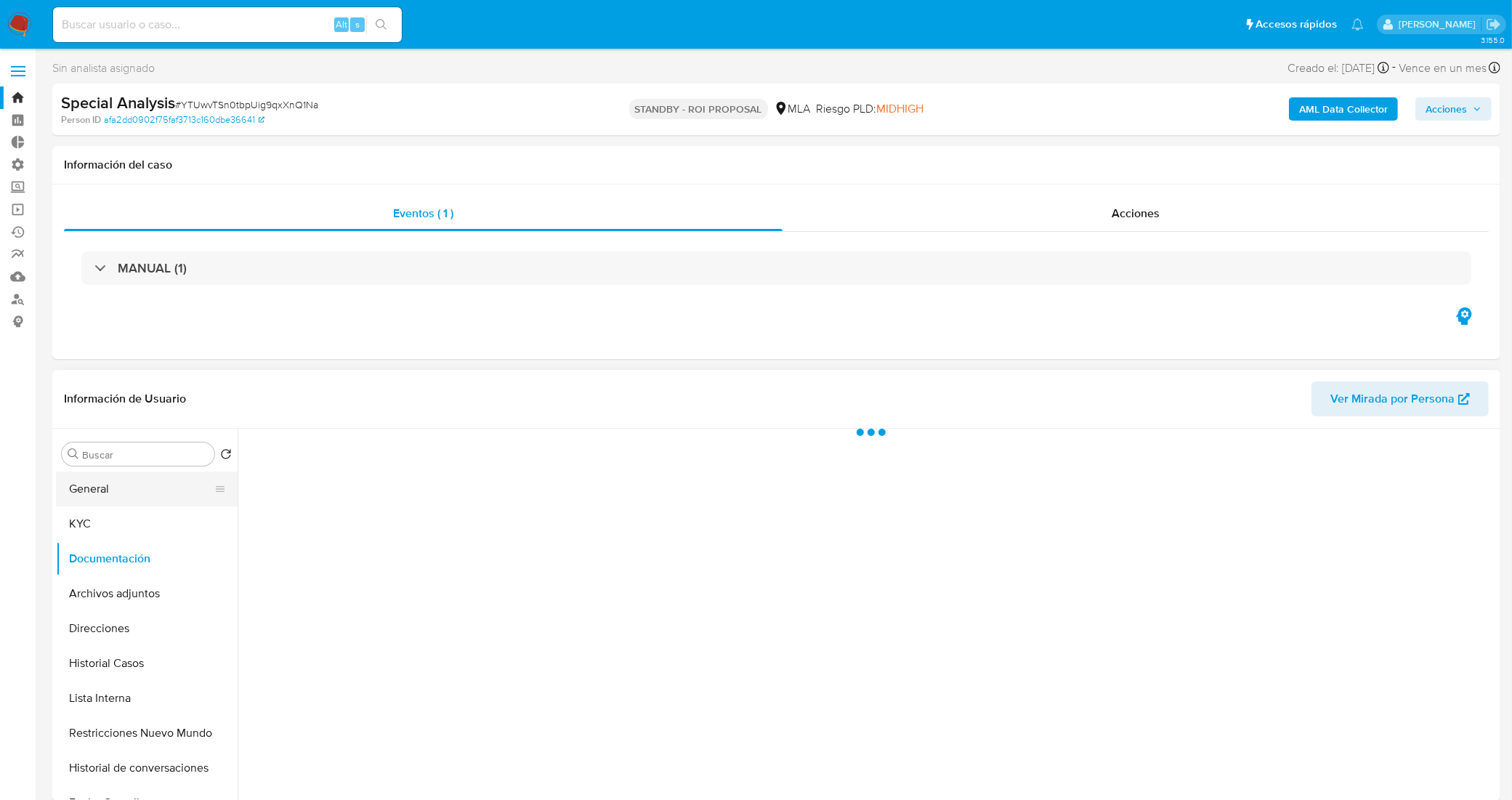
click at [124, 485] on button "General" at bounding box center [141, 489] width 170 height 35
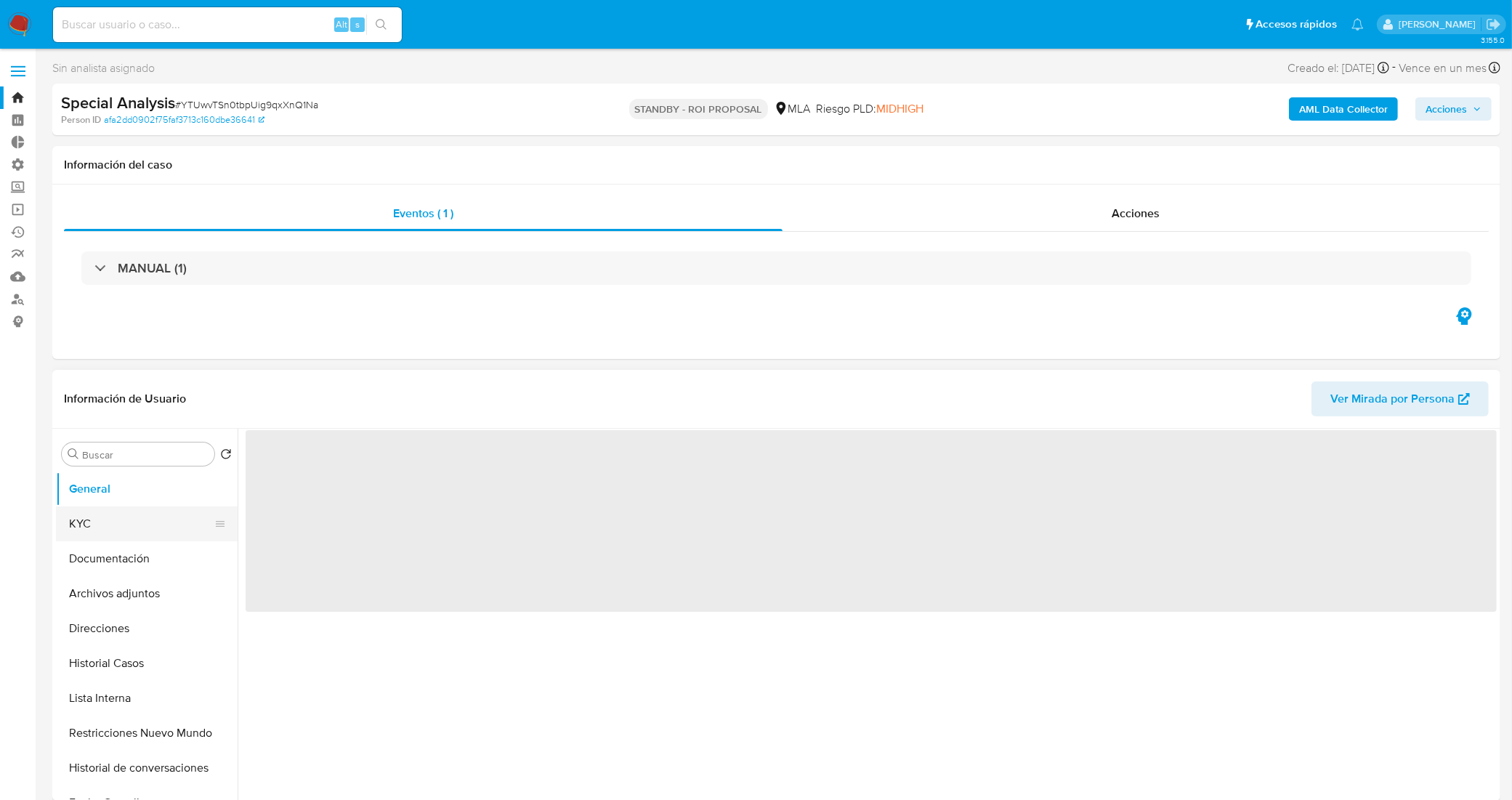
click at [136, 521] on button "KYC" at bounding box center [141, 524] width 170 height 35
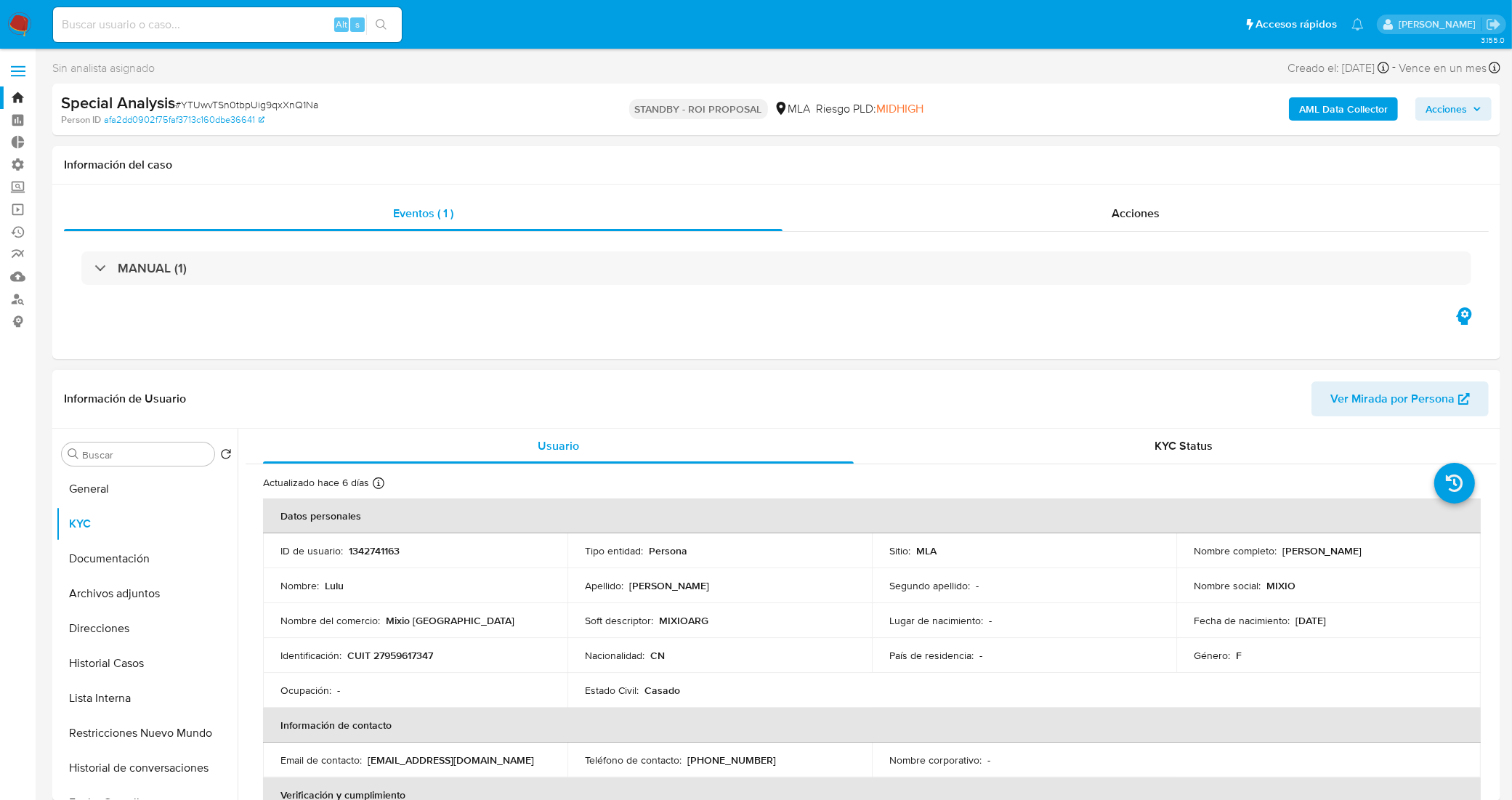
click at [422, 653] on p "CUIT 27959617347" at bounding box center [390, 656] width 85 height 13
copy p "27959617347"
click at [287, 17] on input at bounding box center [227, 24] width 349 height 19
paste input "QGf5CBhmlwegt98BmKMxUHY7"
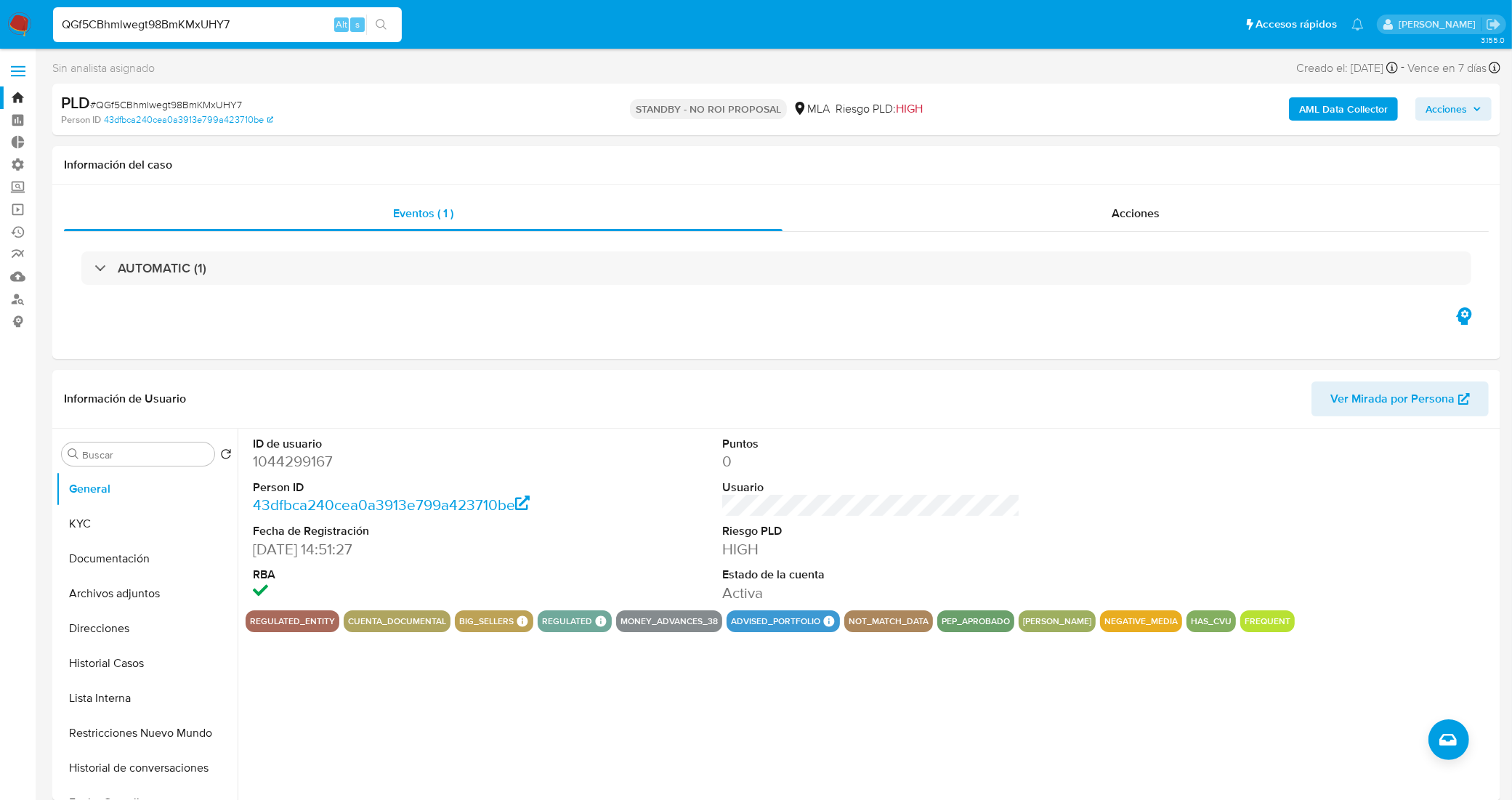
drag, startPoint x: 267, startPoint y: 23, endPoint x: 0, endPoint y: -11, distance: 269.2
paste input "Yr2Pffxwtz33nwoU4Ert5Rkz"
type input "Yr2Pffxwtz33nwoU4Ert5Rkz"
select select "10"
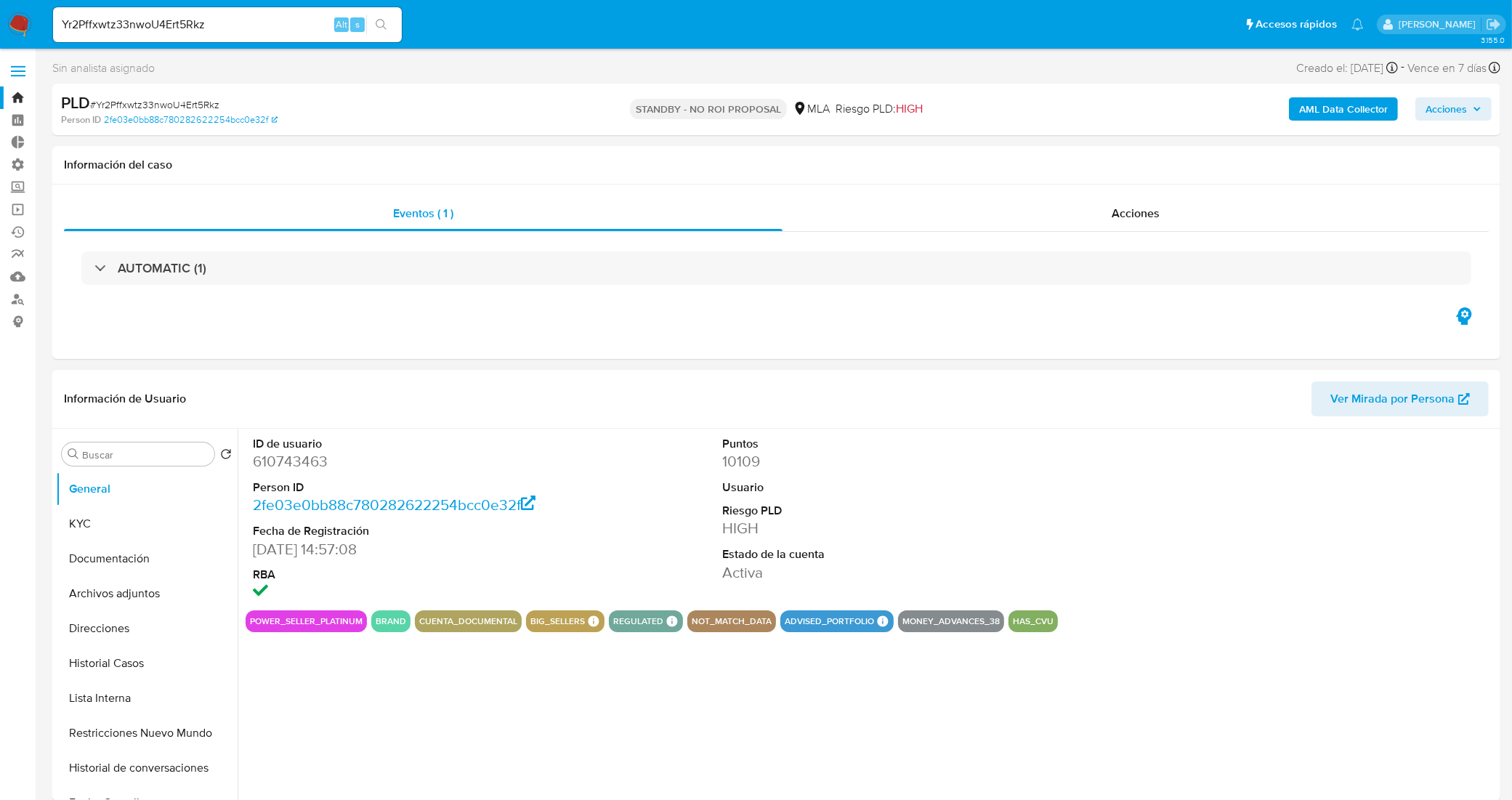
select select "10"
drag, startPoint x: 213, startPoint y: 23, endPoint x: 0, endPoint y: -18, distance: 216.9
paste input "kpDhW4ENZgOVcIQuwQUs6R9Q"
type input "kpDhW4ENZgOVcIQuwQUs6R9Q"
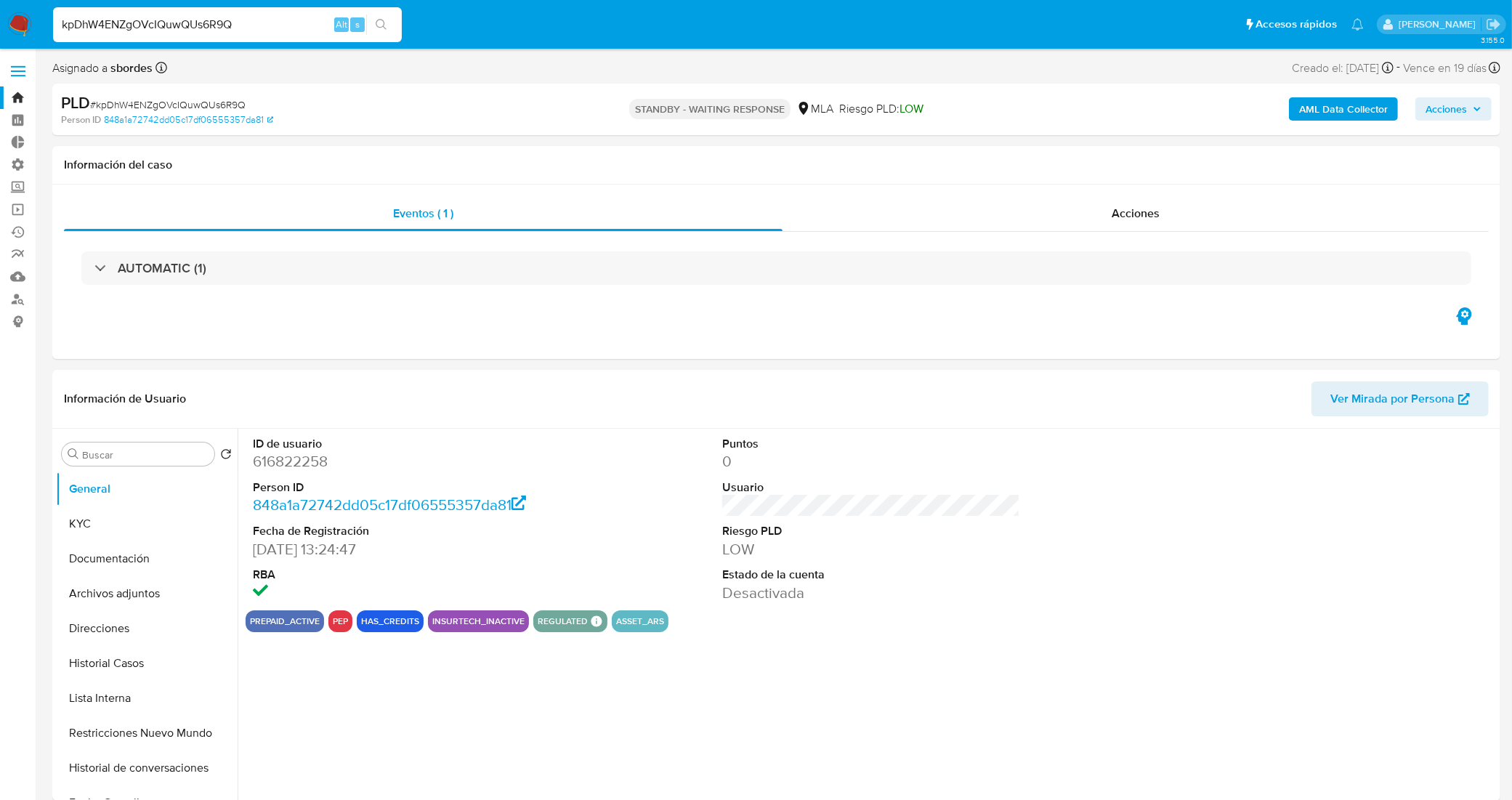
select select "10"
drag, startPoint x: 238, startPoint y: 20, endPoint x: 0, endPoint y: -6, distance: 239.4
paste input "xoRha2ufvkPdAo363qqwoTWR"
type input "xoRha2ufvkPdAo363qqwoTWR"
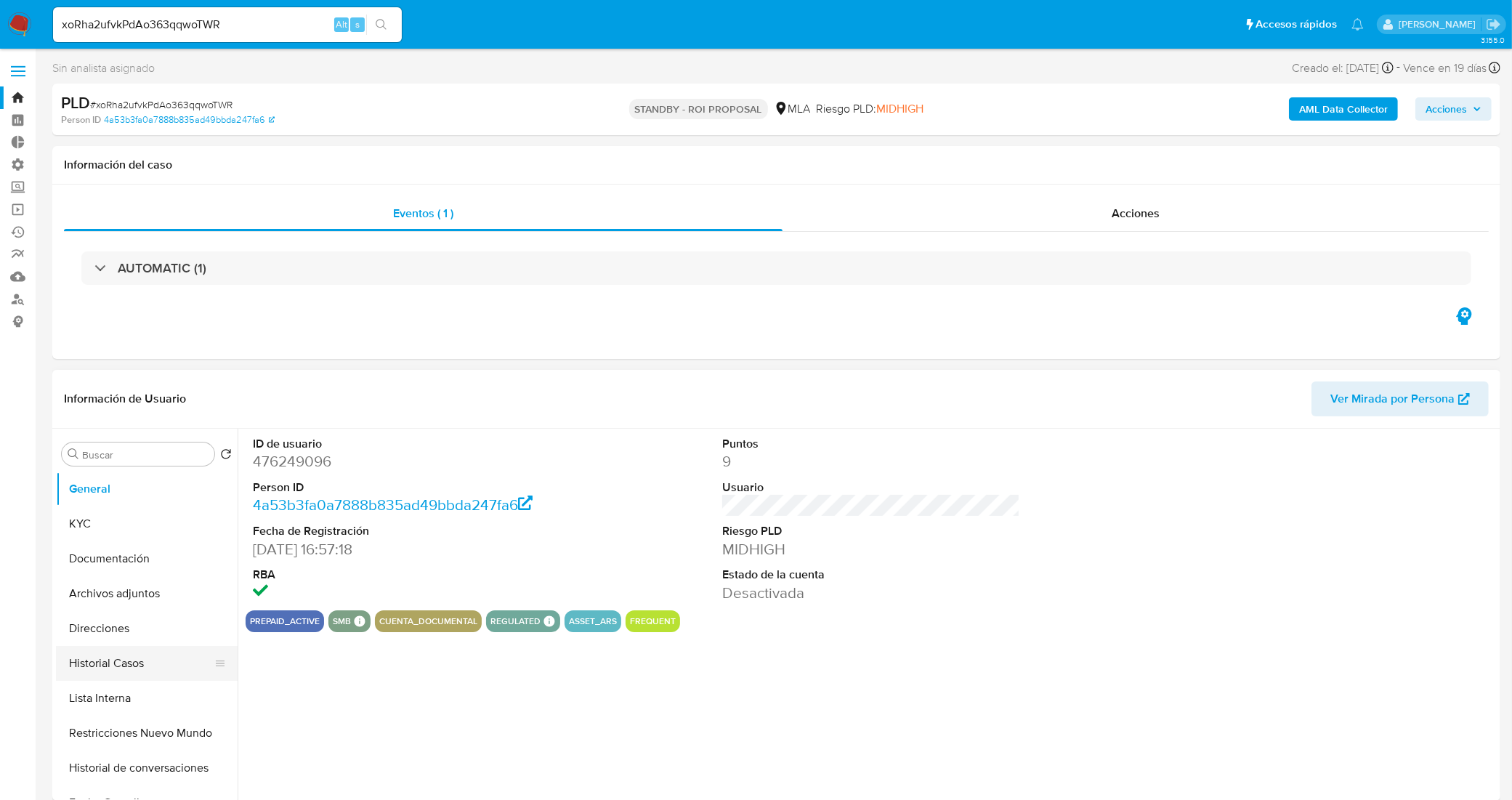
click at [157, 666] on button "Historial Casos" at bounding box center [141, 663] width 170 height 35
select select "10"
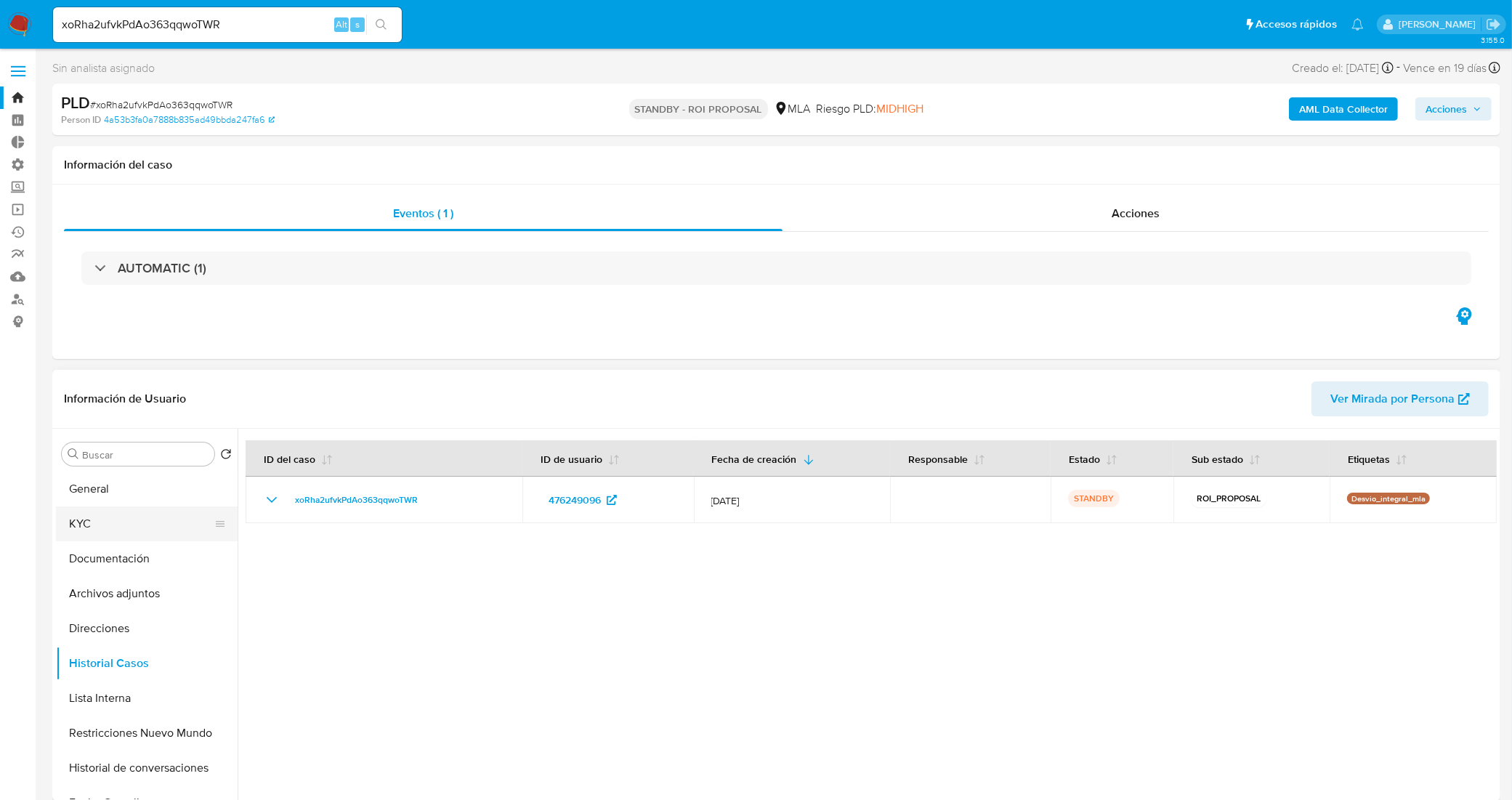
click at [157, 525] on button "KYC" at bounding box center [141, 524] width 170 height 35
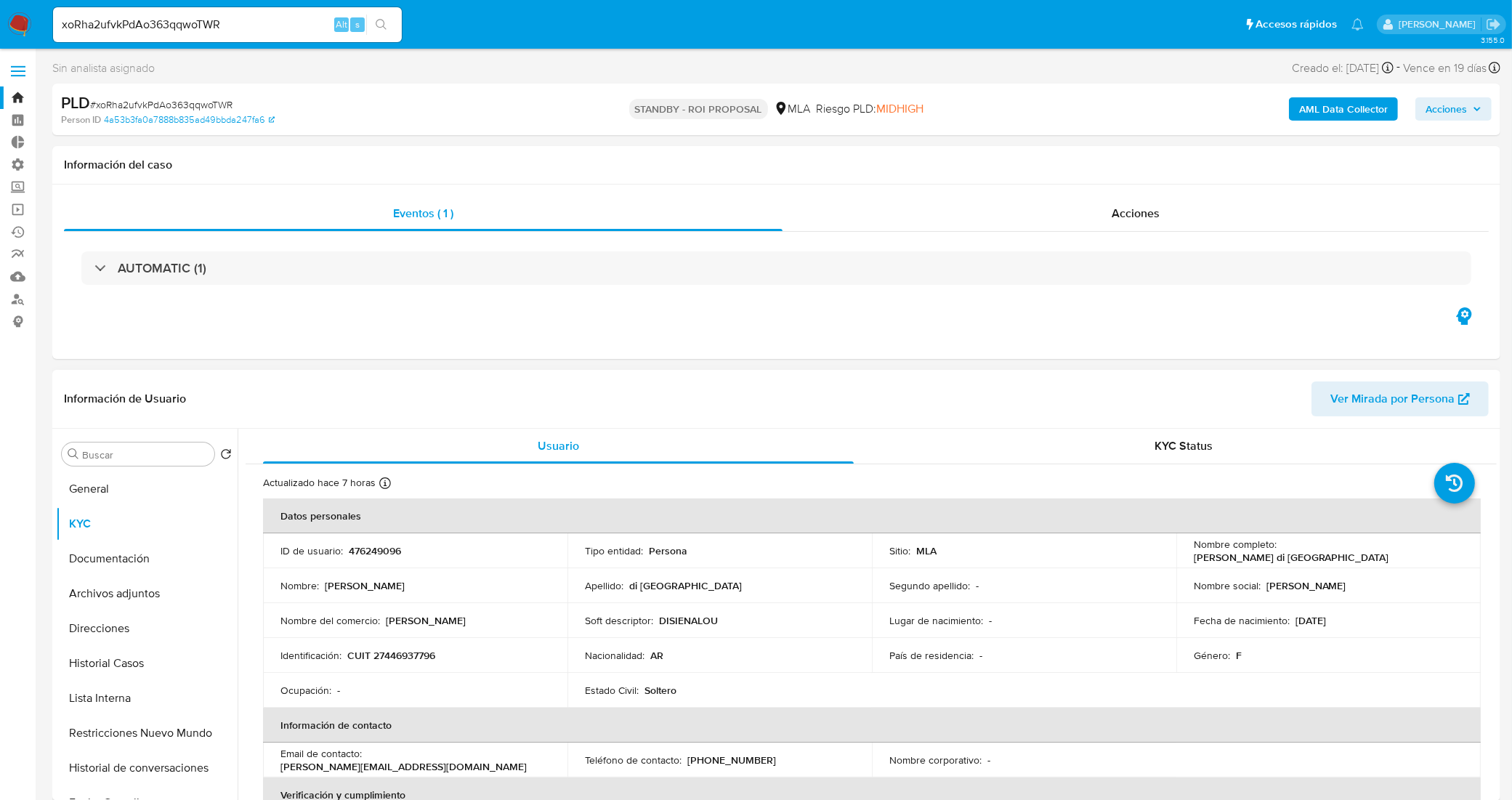
click at [415, 654] on p "CUIT 27446937796" at bounding box center [391, 656] width 88 height 13
copy p "27446937796"
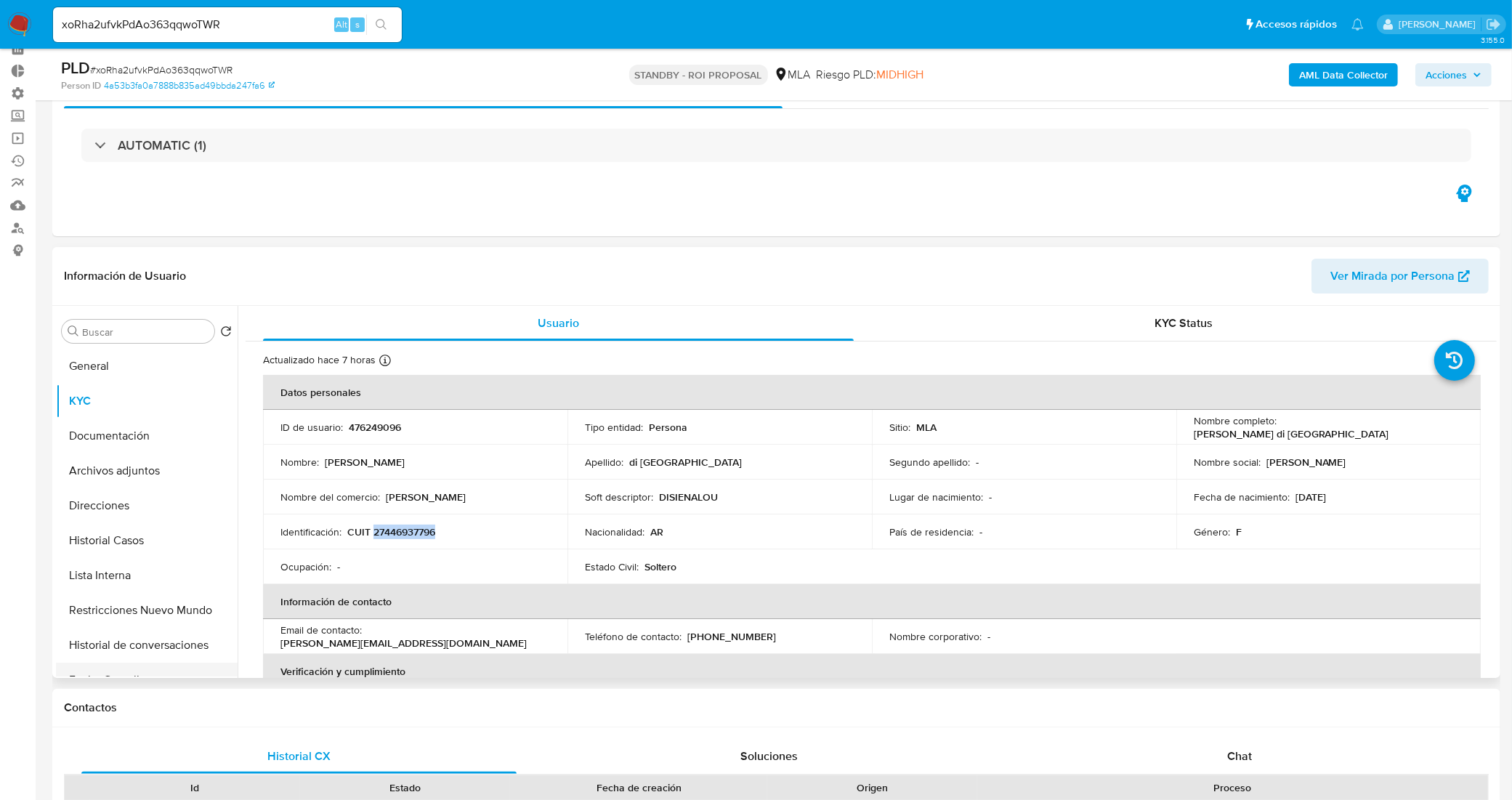
scroll to position [182, 0]
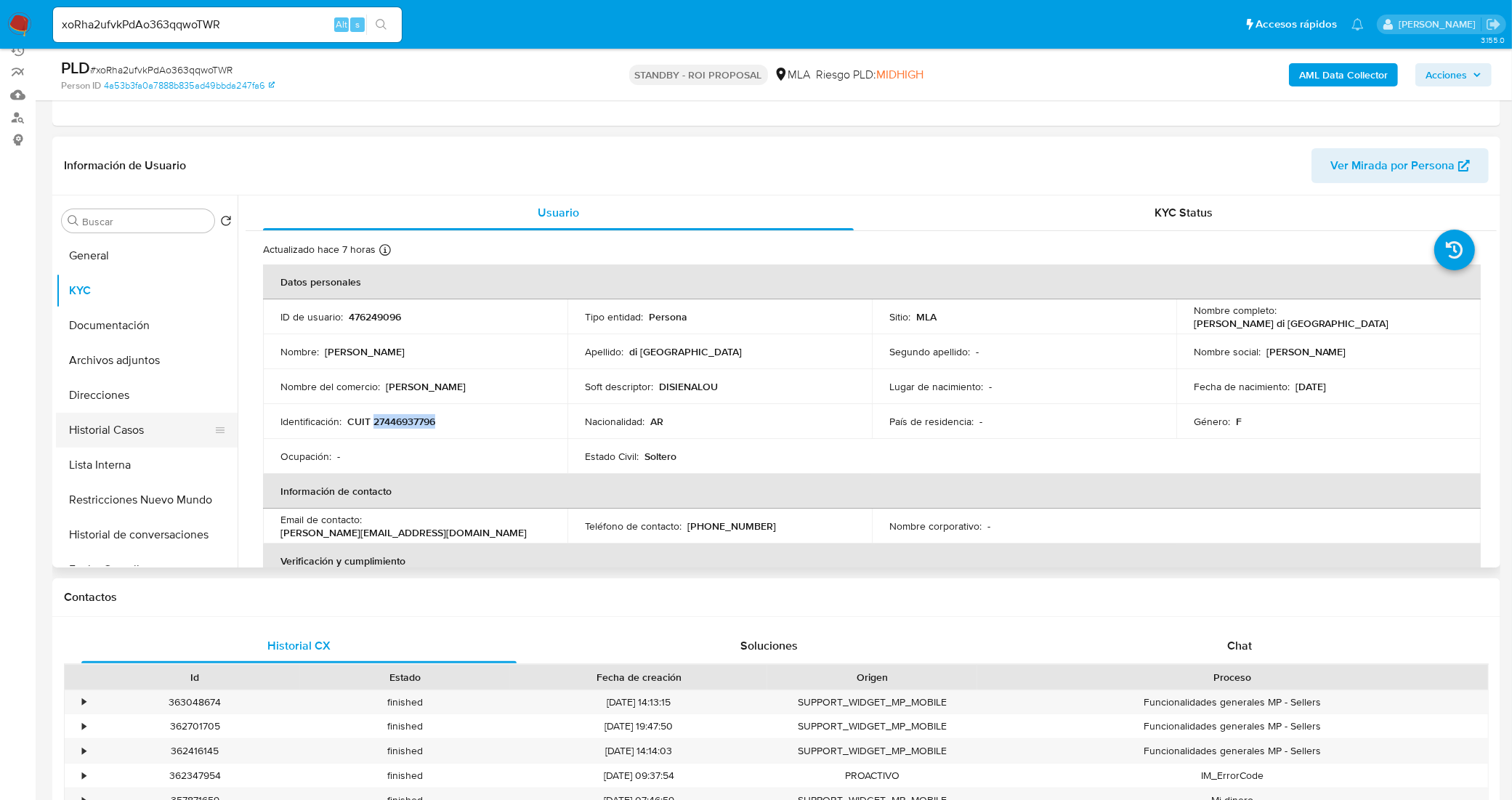
click at [128, 427] on button "Historial Casos" at bounding box center [141, 431] width 170 height 35
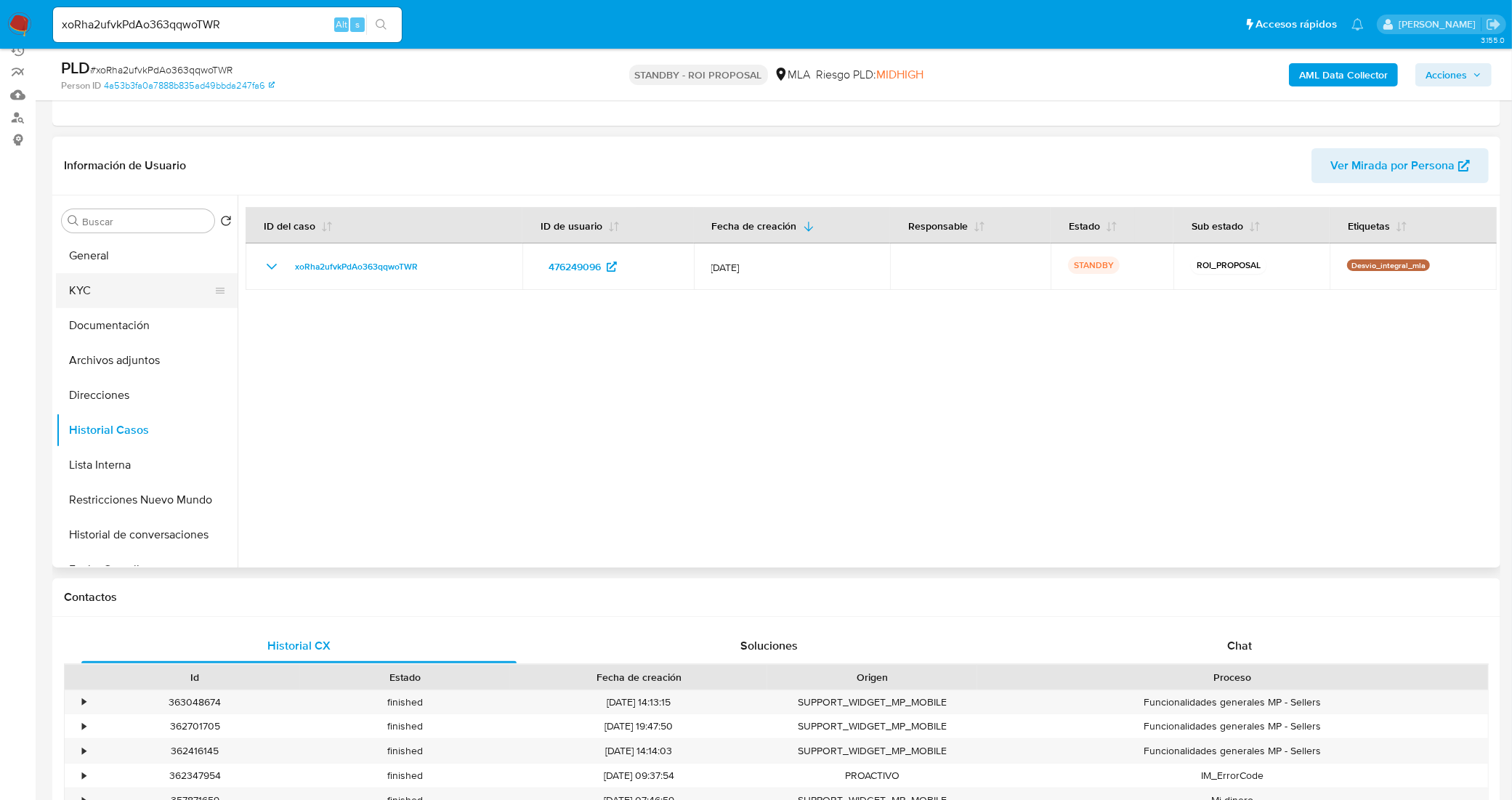
click at [102, 297] on button "KYC" at bounding box center [141, 291] width 170 height 35
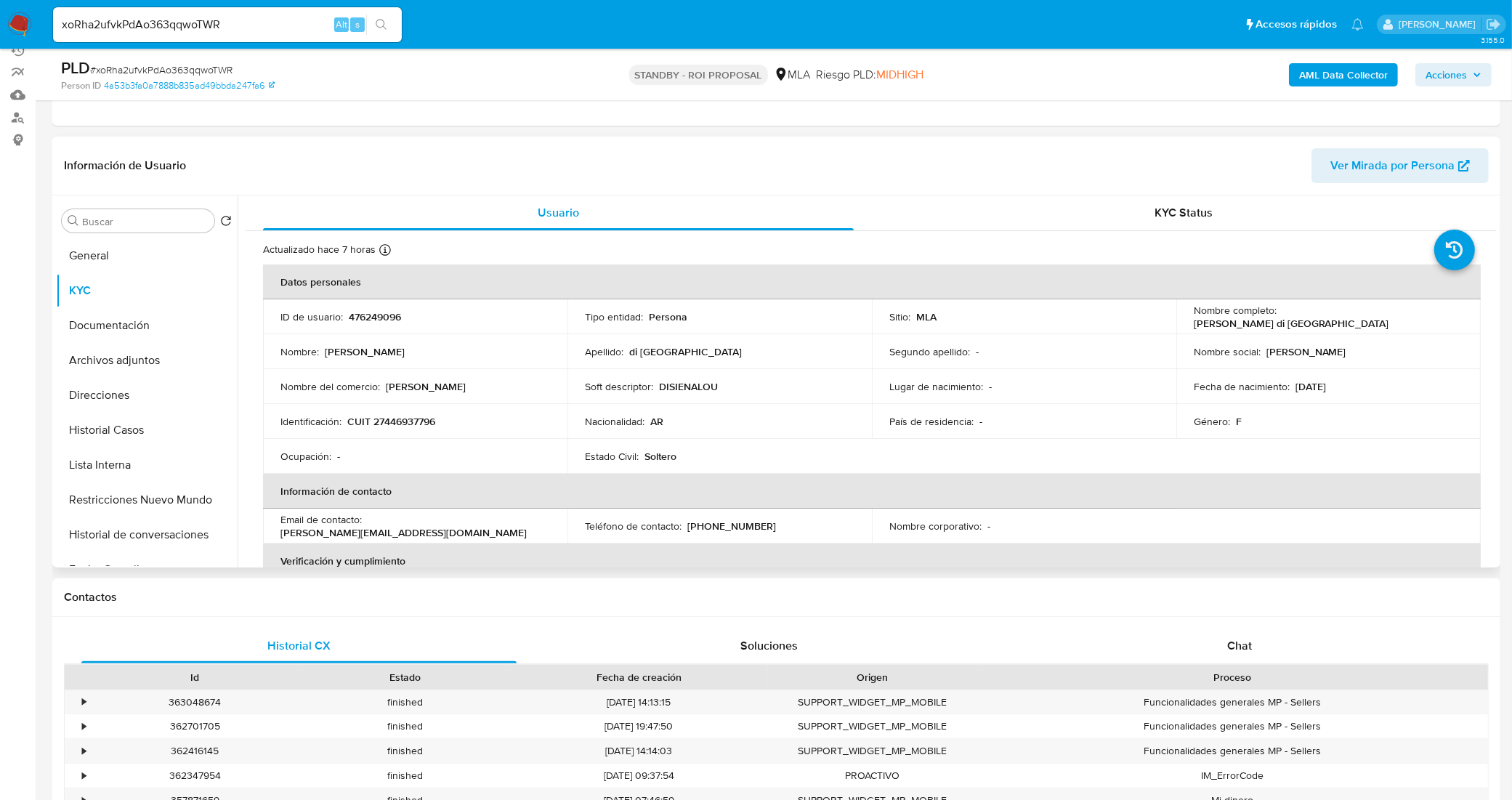
click at [364, 313] on p "476249096" at bounding box center [375, 317] width 52 height 13
copy p "476249096"
drag, startPoint x: 1385, startPoint y: 318, endPoint x: 1279, endPoint y: 322, distance: 106.1
click at [1279, 322] on div "Nombre completo : Lourdes Belén di Siena" at bounding box center [1329, 317] width 270 height 26
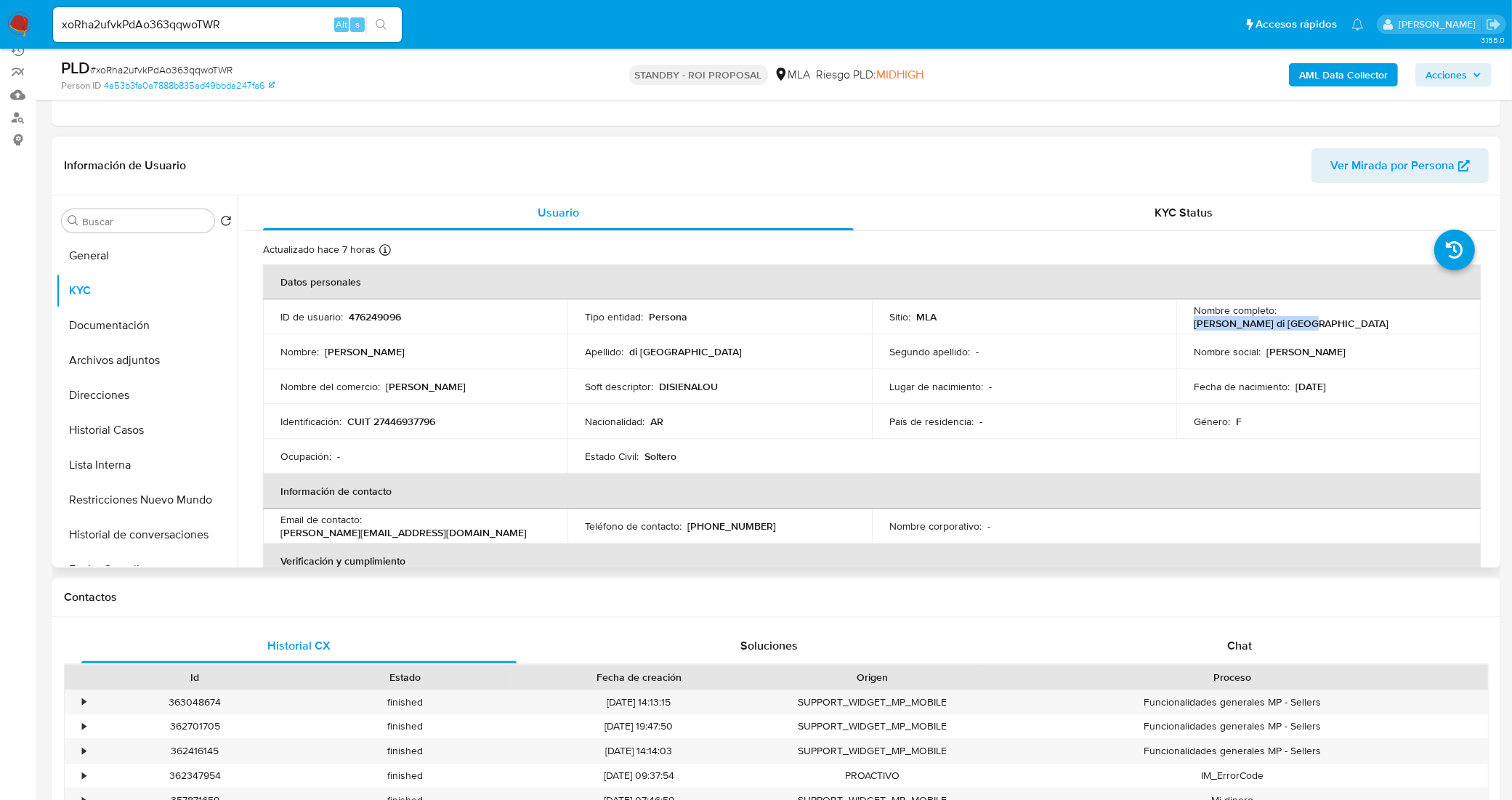
copy p "Lourdes Belén di Siena"
click at [415, 419] on p "CUIT 27446937796" at bounding box center [391, 422] width 88 height 13
copy p "27446937796"
click at [223, 67] on span "# xoRha2ufvkPdAo363qqwoTWR" at bounding box center [162, 70] width 142 height 14
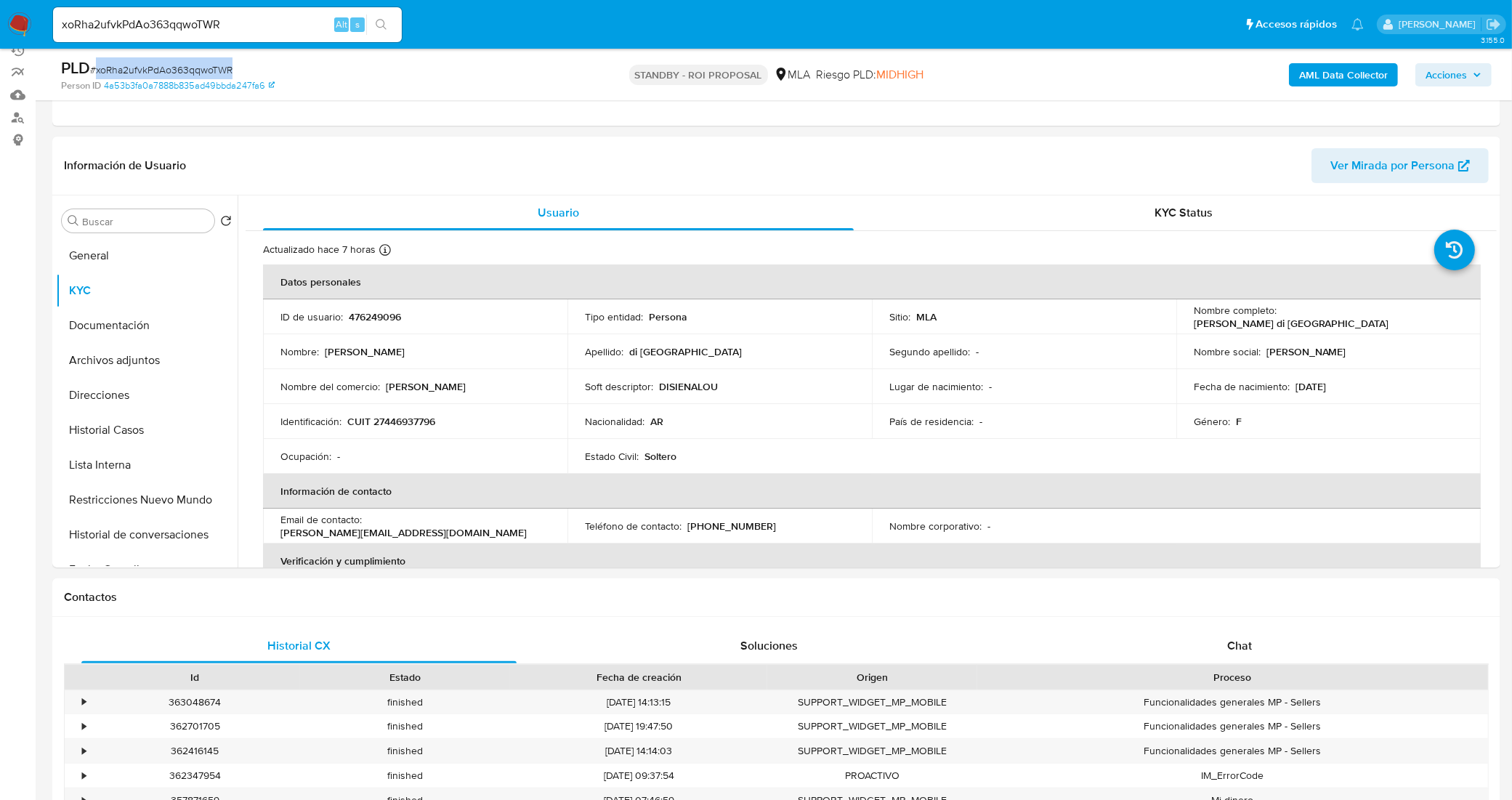
click at [223, 67] on span "# xoRha2ufvkPdAo363qqwoTWR" at bounding box center [162, 70] width 142 height 14
copy span "xoRha2ufvkPdAo363qqwoTWR"
click at [118, 440] on button "Historial Casos" at bounding box center [141, 431] width 170 height 35
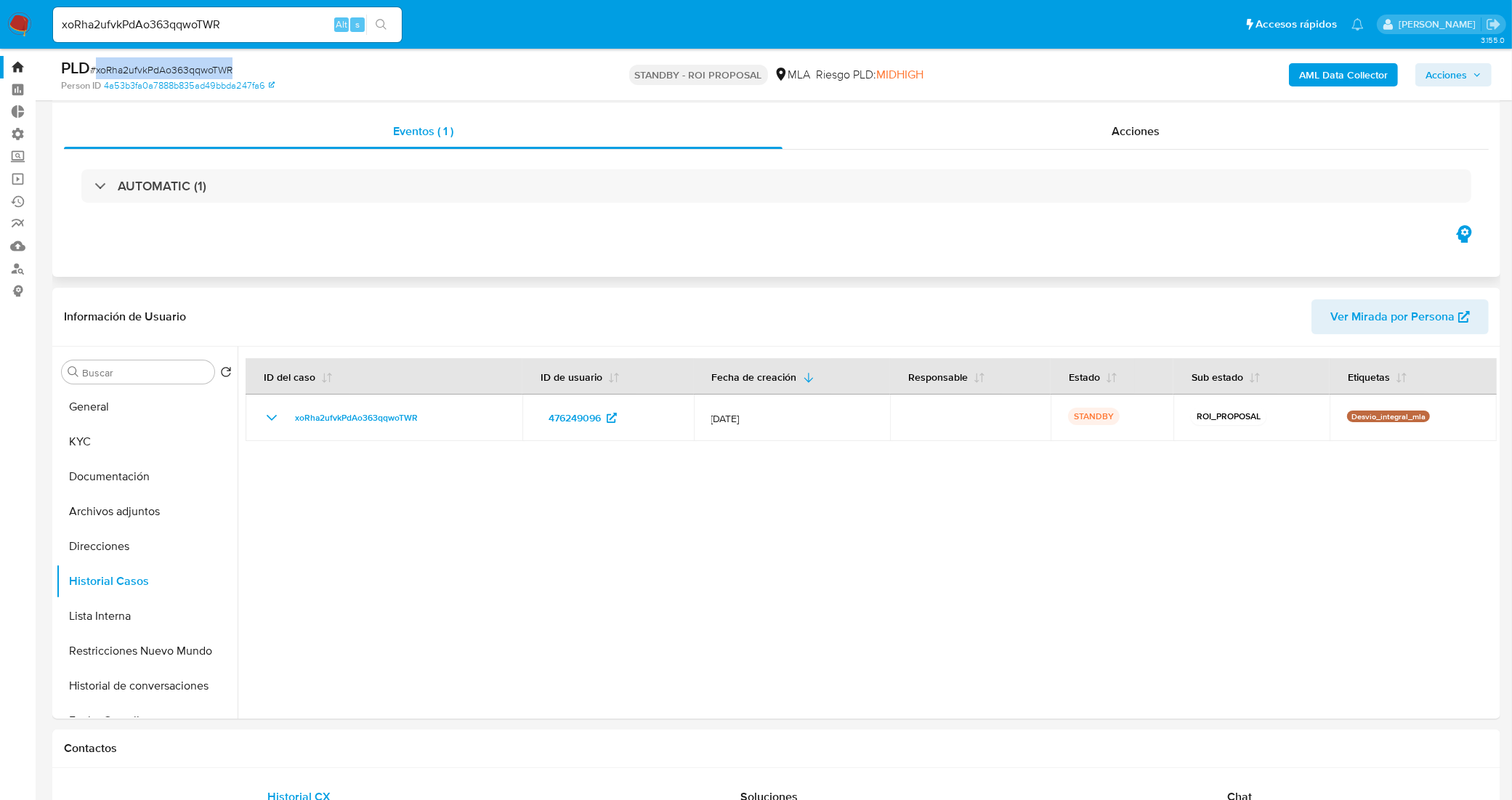
scroll to position [0, 0]
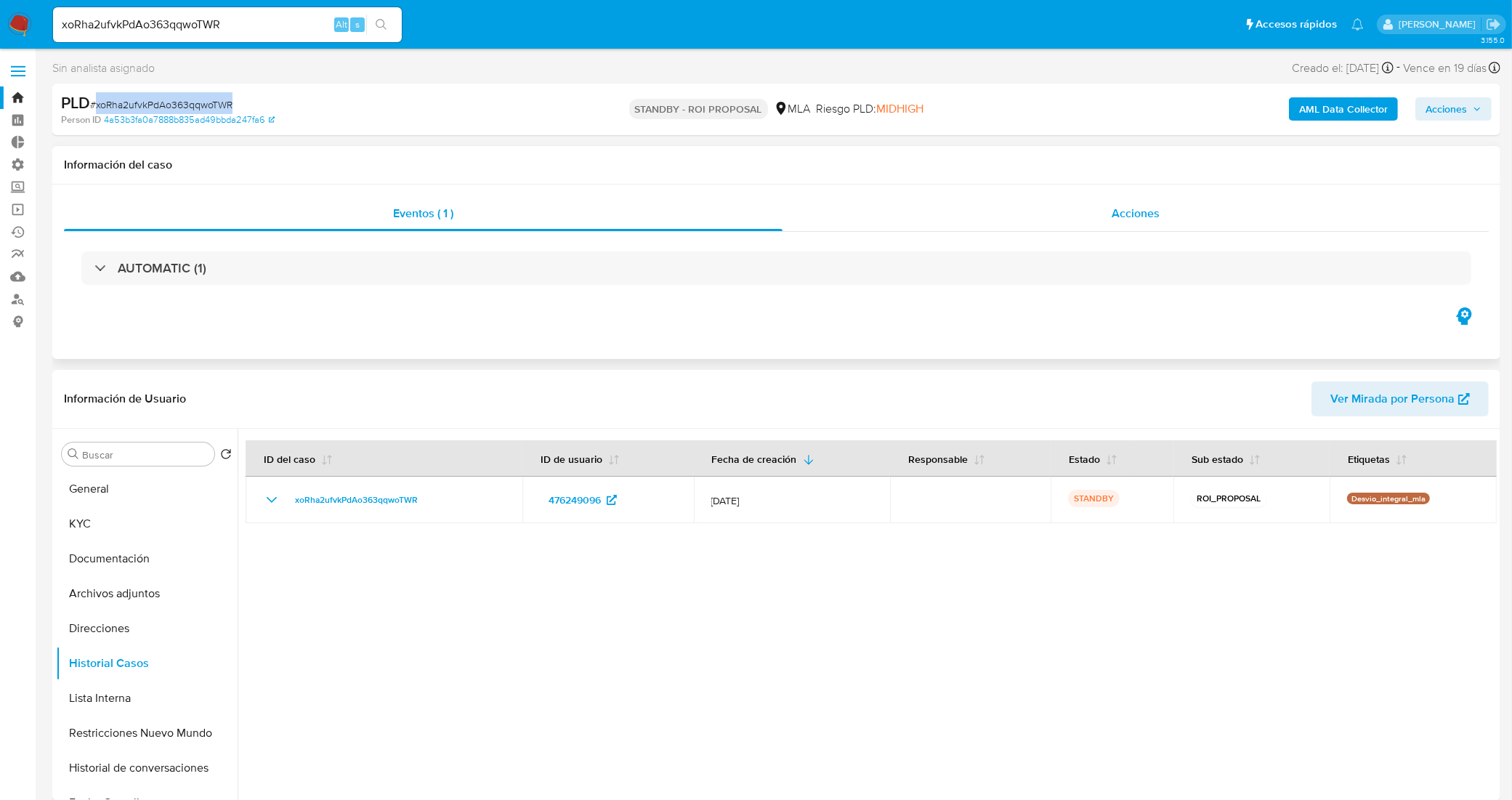
click at [1121, 218] on span "Acciones" at bounding box center [1135, 214] width 48 height 17
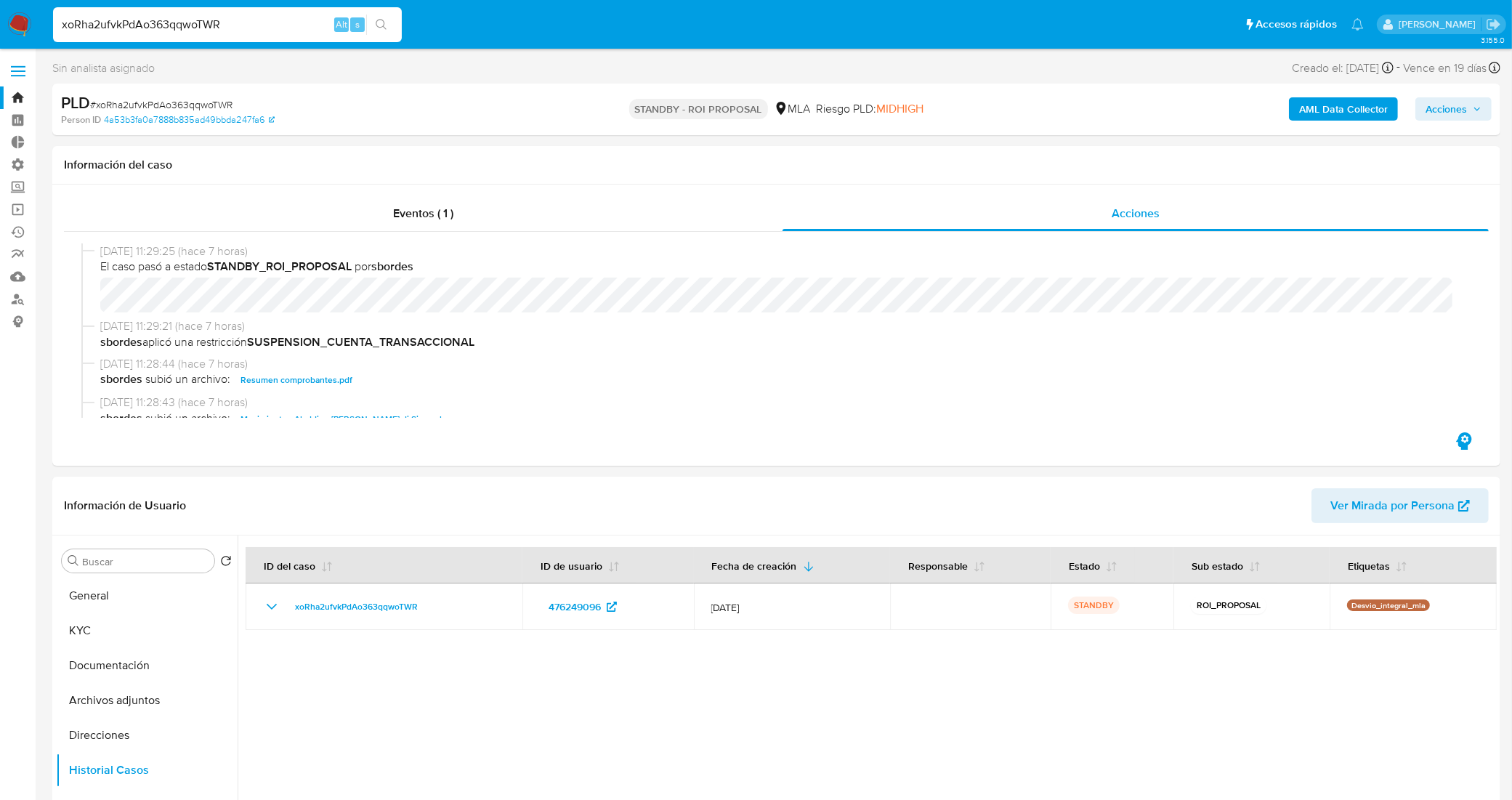
drag, startPoint x: 229, startPoint y: 15, endPoint x: 34, endPoint y: 4, distance: 195.3
click at [34, 4] on nav "Pausado Ver notificaciones xoRha2ufvkPdAo363qqwoTWR Alt s Accesos rápidos Presi…" at bounding box center [756, 24] width 1512 height 49
paste input "jkXJvGh1OSOYlt2VNj9buZVv"
type input "jkXJvGh1OSOYlt2VNj9buZVv"
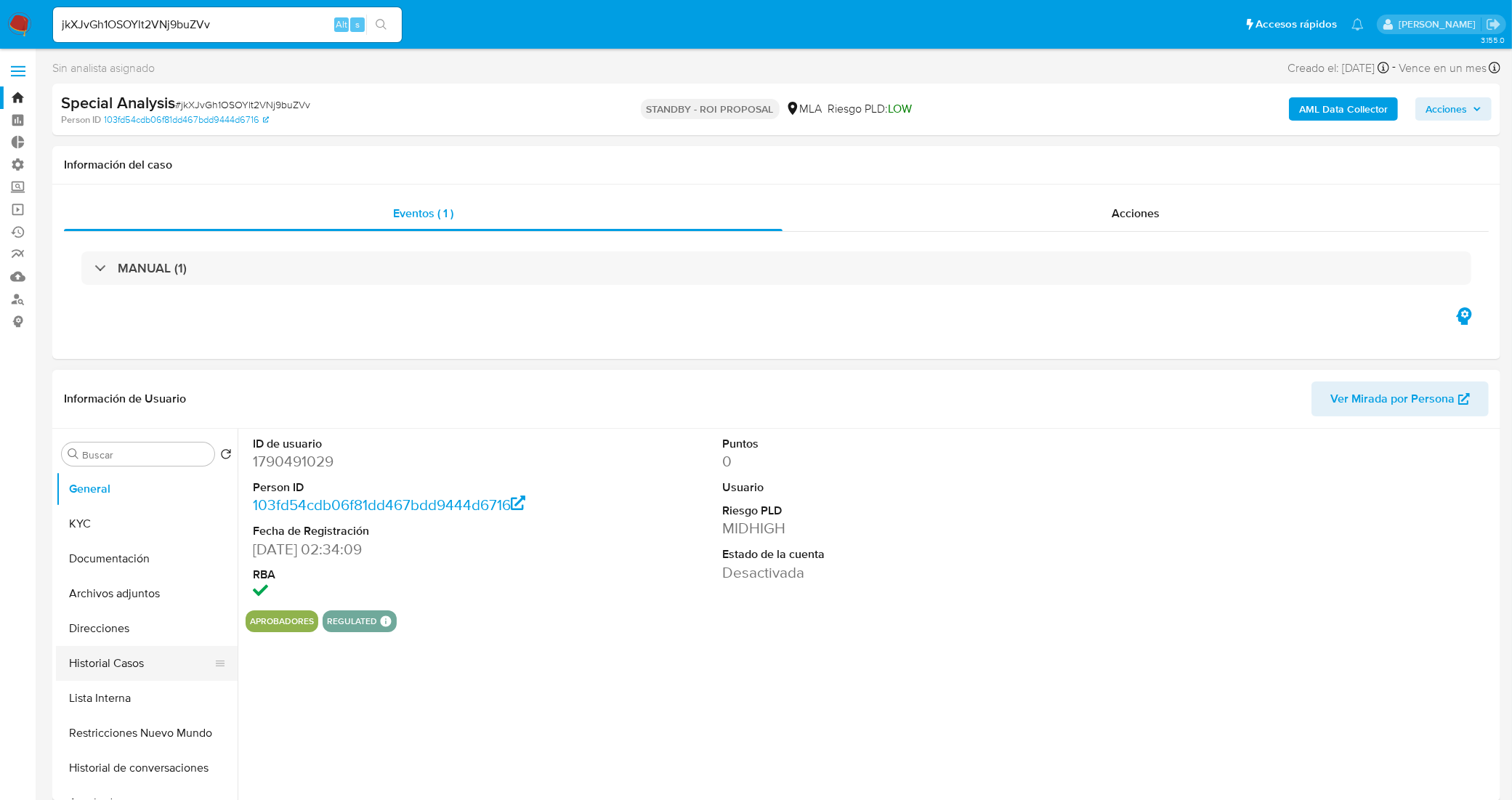
click at [92, 655] on button "Historial Casos" at bounding box center [141, 663] width 170 height 35
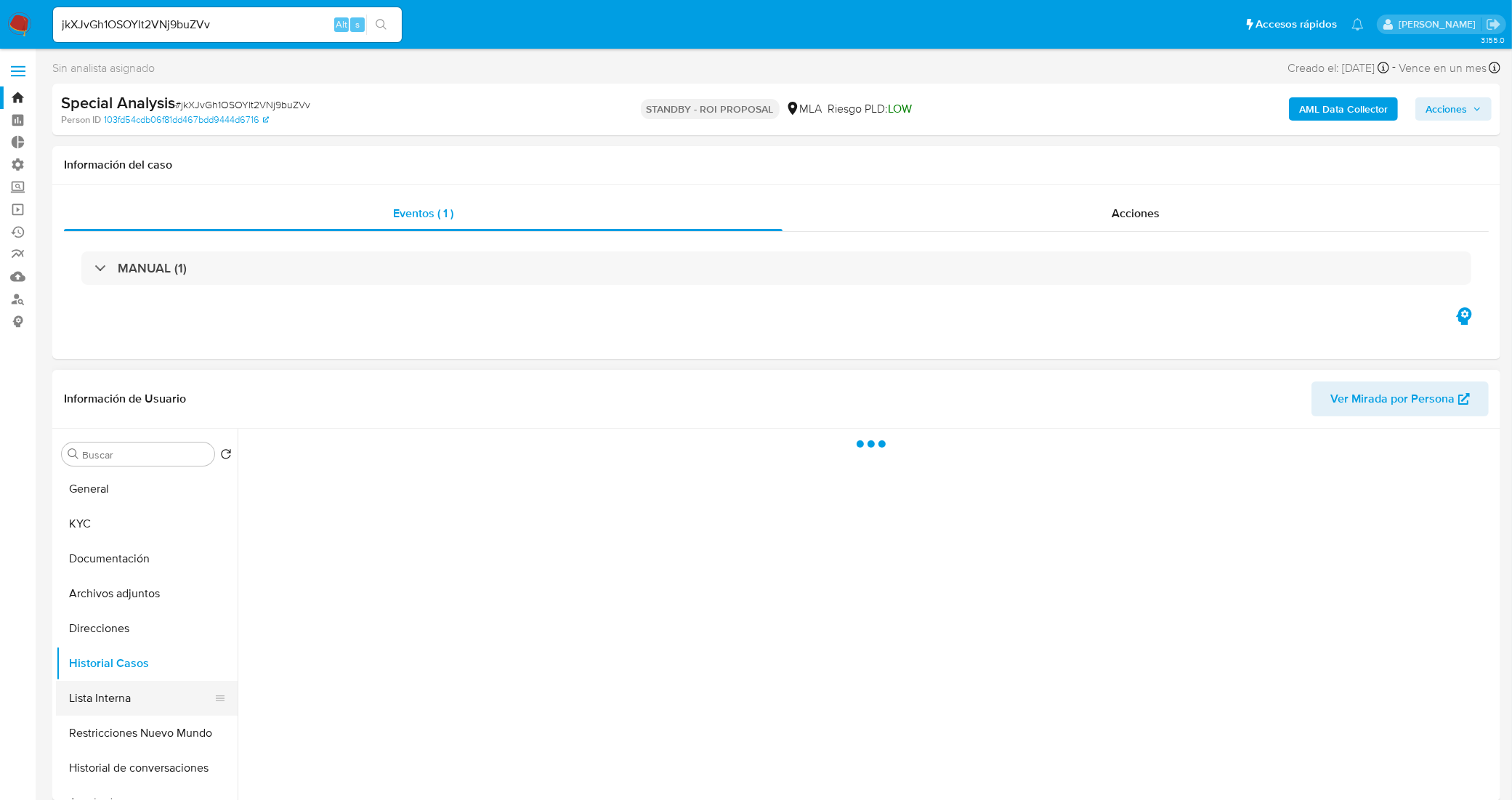
select select "10"
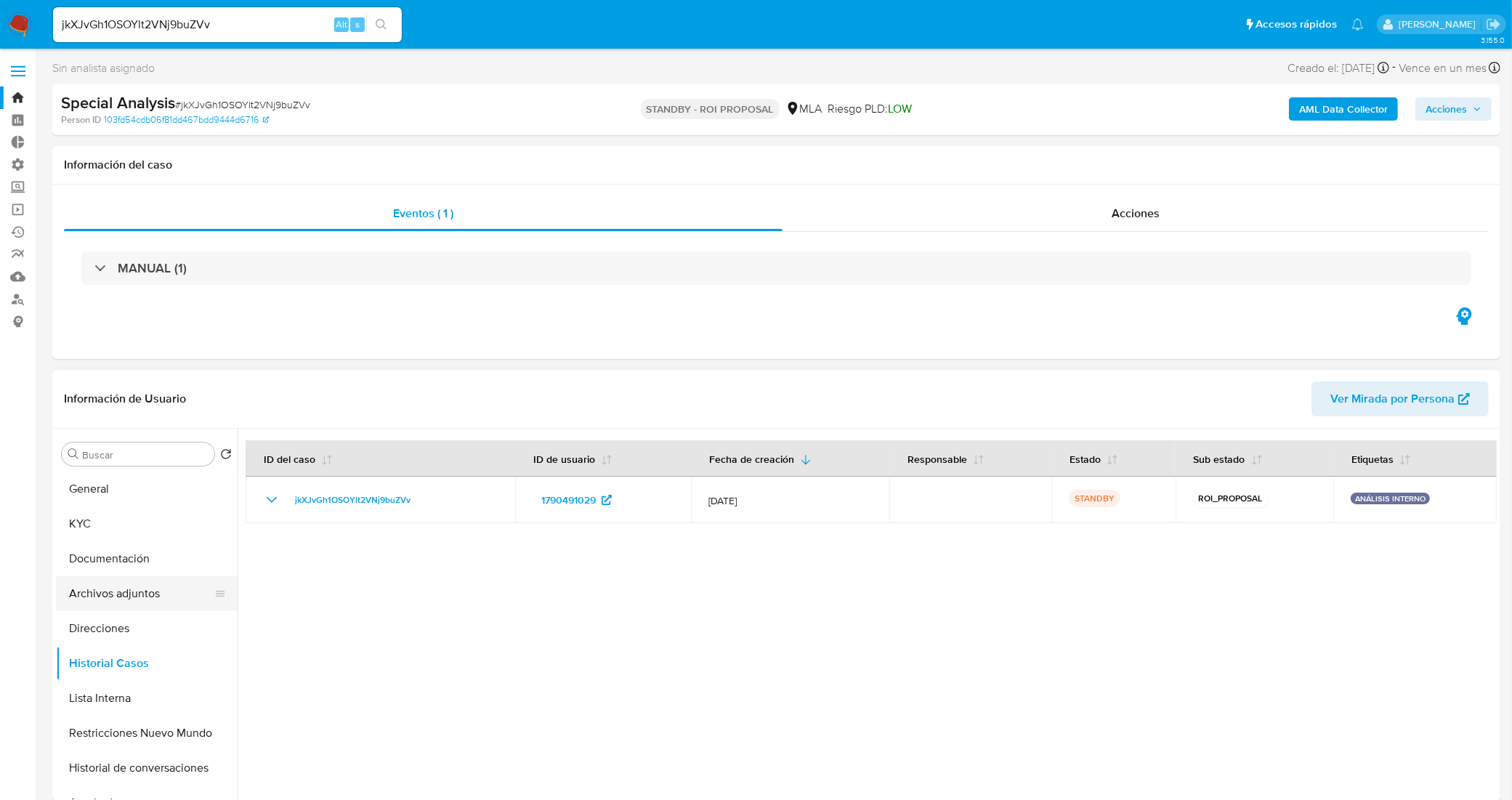
click at [139, 603] on button "Archivos adjuntos" at bounding box center [141, 594] width 170 height 35
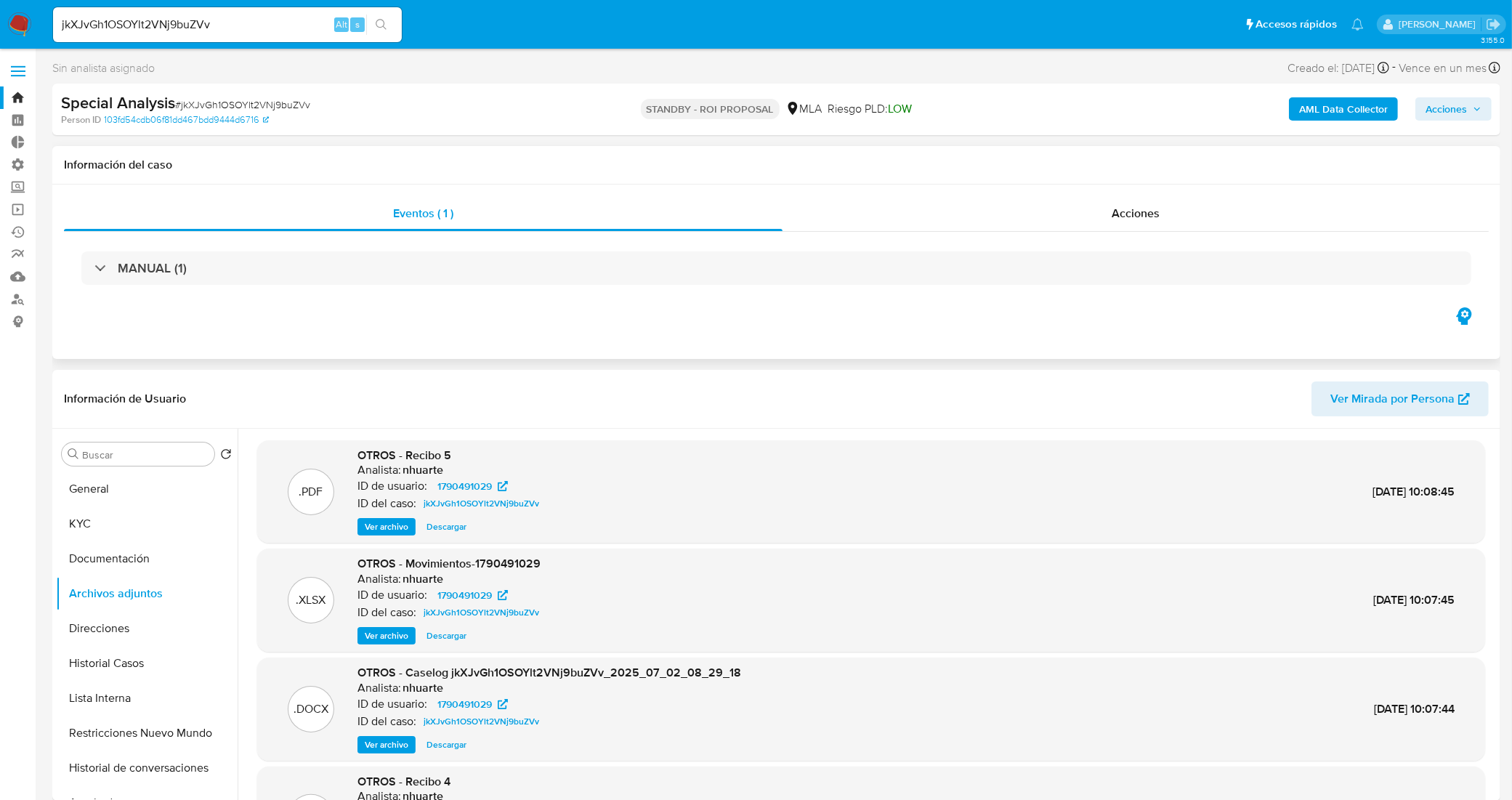
scroll to position [90, 0]
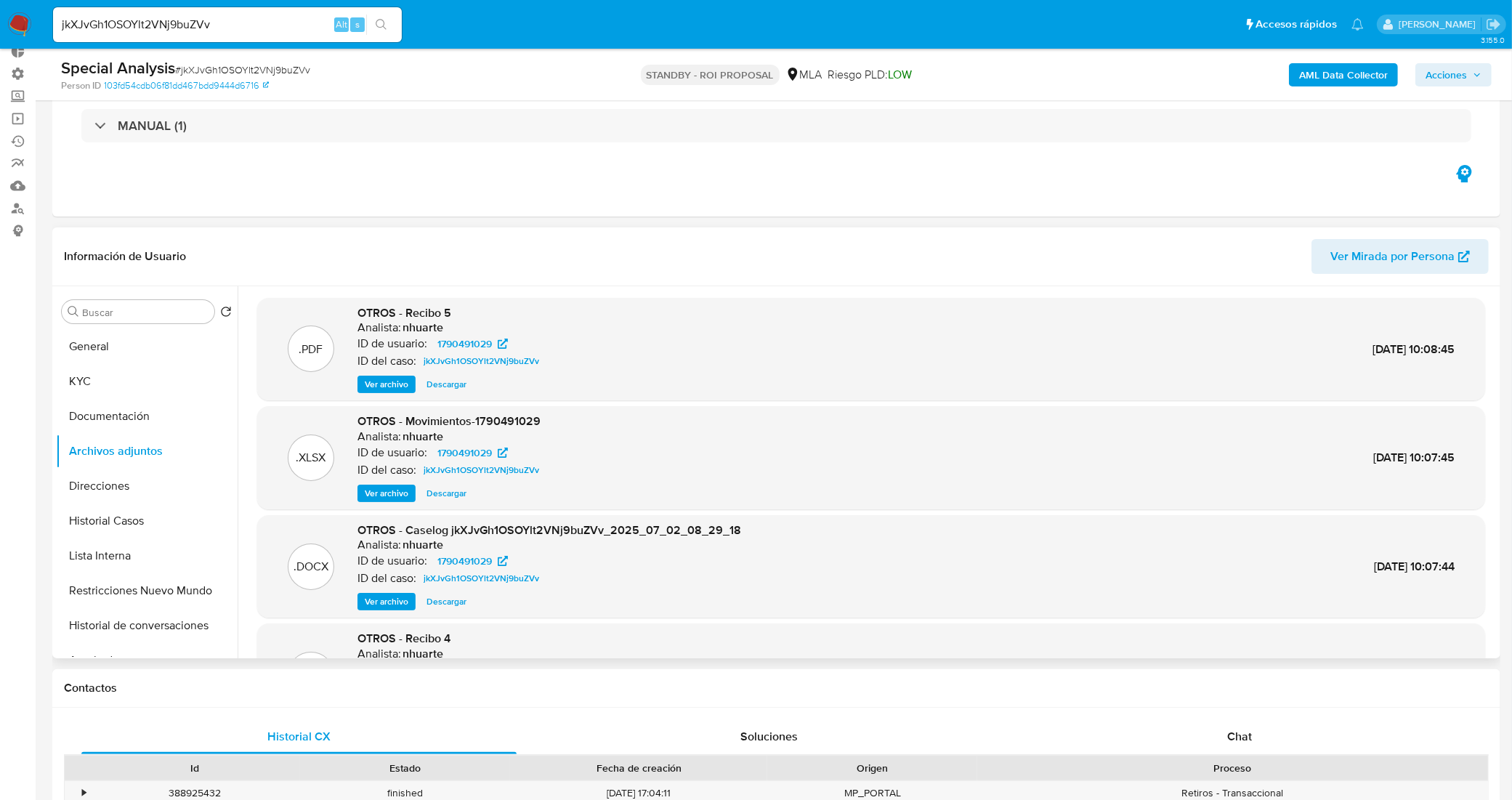
click at [448, 609] on span "Descargar" at bounding box center [446, 601] width 40 height 14
drag, startPoint x: 196, startPoint y: 22, endPoint x: 34, endPoint y: 8, distance: 162.6
click at [34, 8] on nav "Pausado Ver notificaciones jkXJvGh1OSOYlt2VNj9buZVv Alt s Accesos rápidos Presi…" at bounding box center [756, 24] width 1512 height 49
paste input "peiQ1wg3z5l976YmTn9lSYtU"
type input "peiQ1wg3z5l976YmTn9lSYtU"
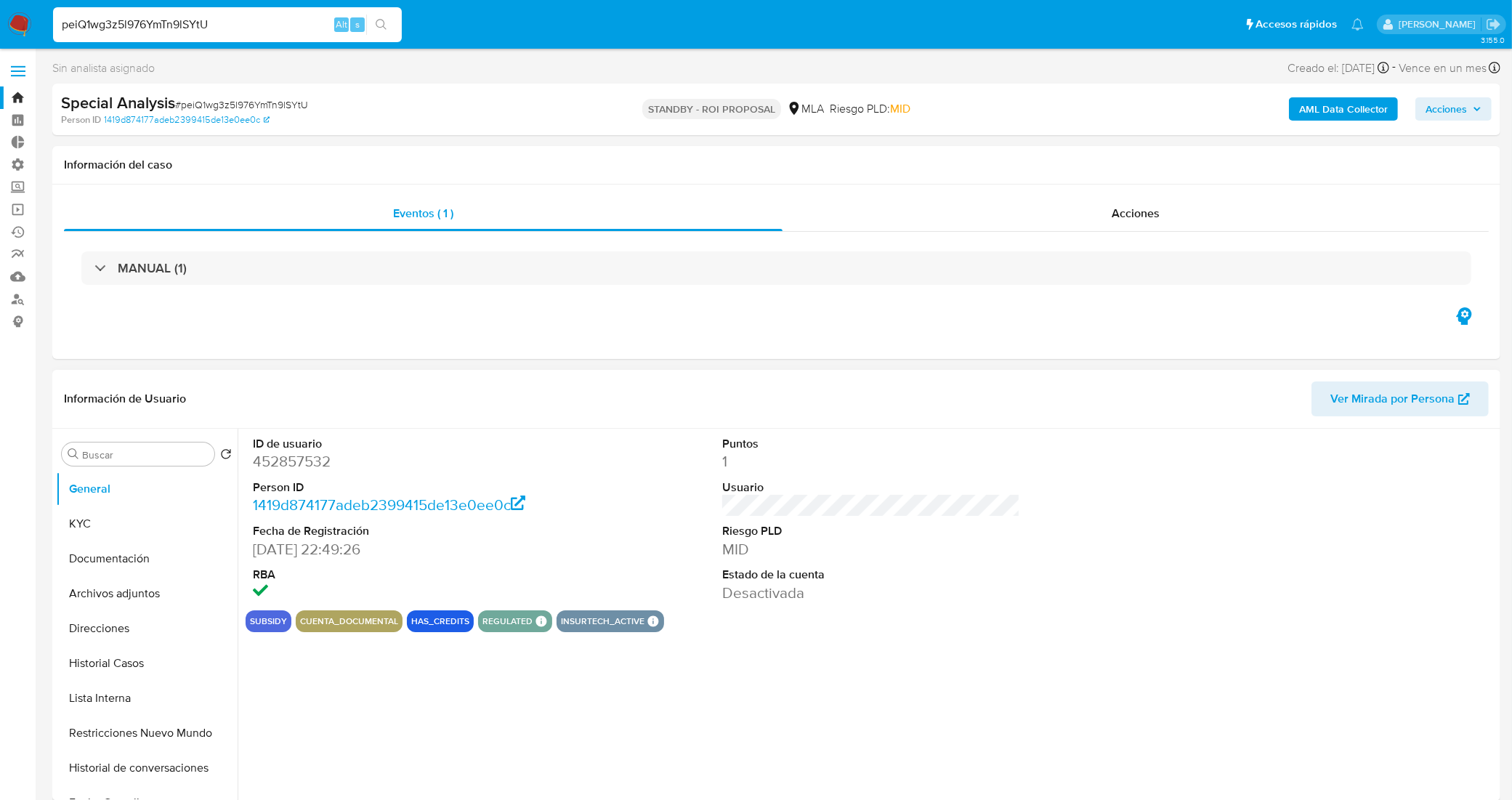
select select "10"
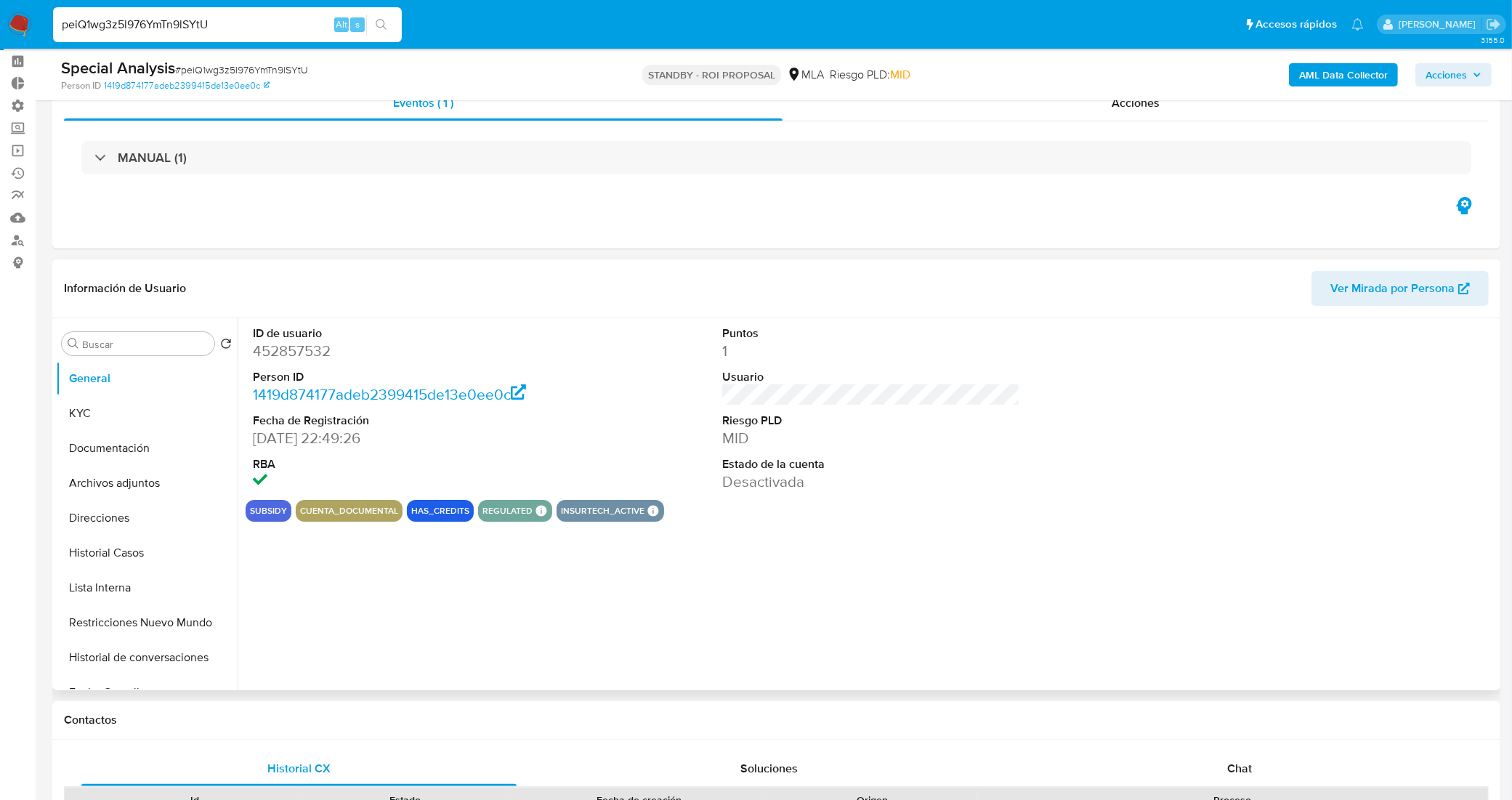
scroll to position [90, 0]
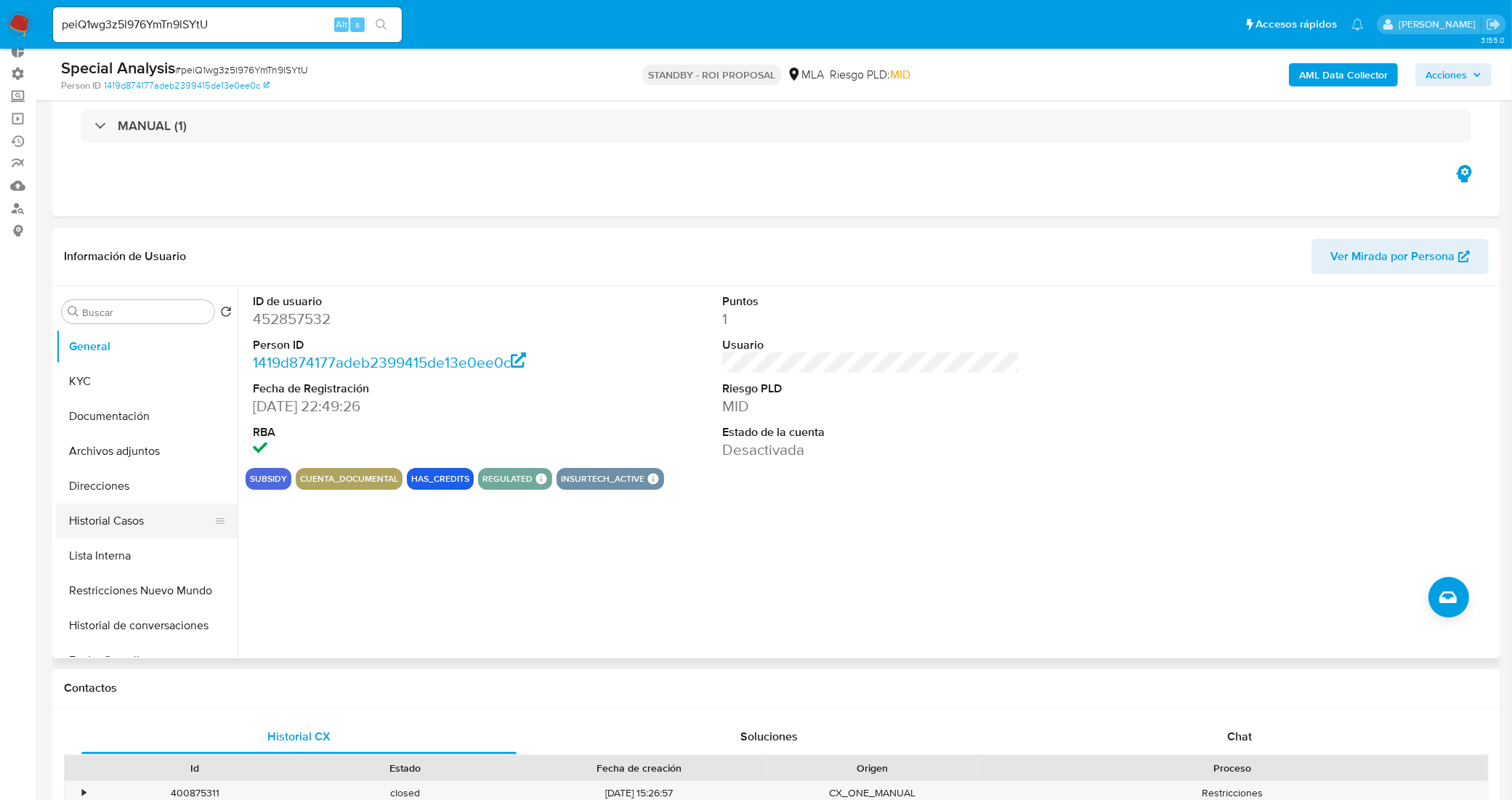
click at [110, 524] on button "Historial Casos" at bounding box center [141, 521] width 170 height 35
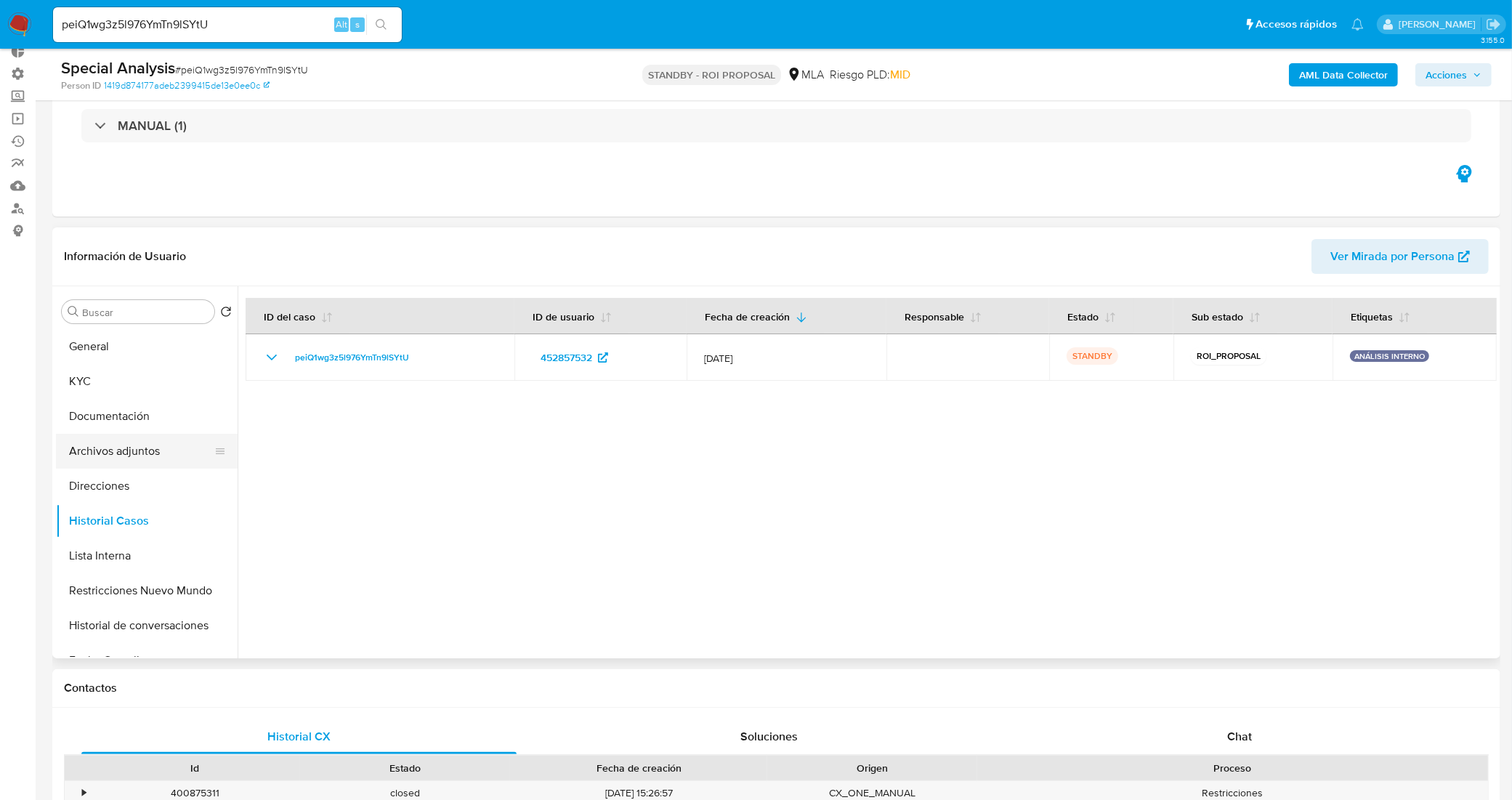
click at [118, 444] on button "Archivos adjuntos" at bounding box center [141, 452] width 170 height 35
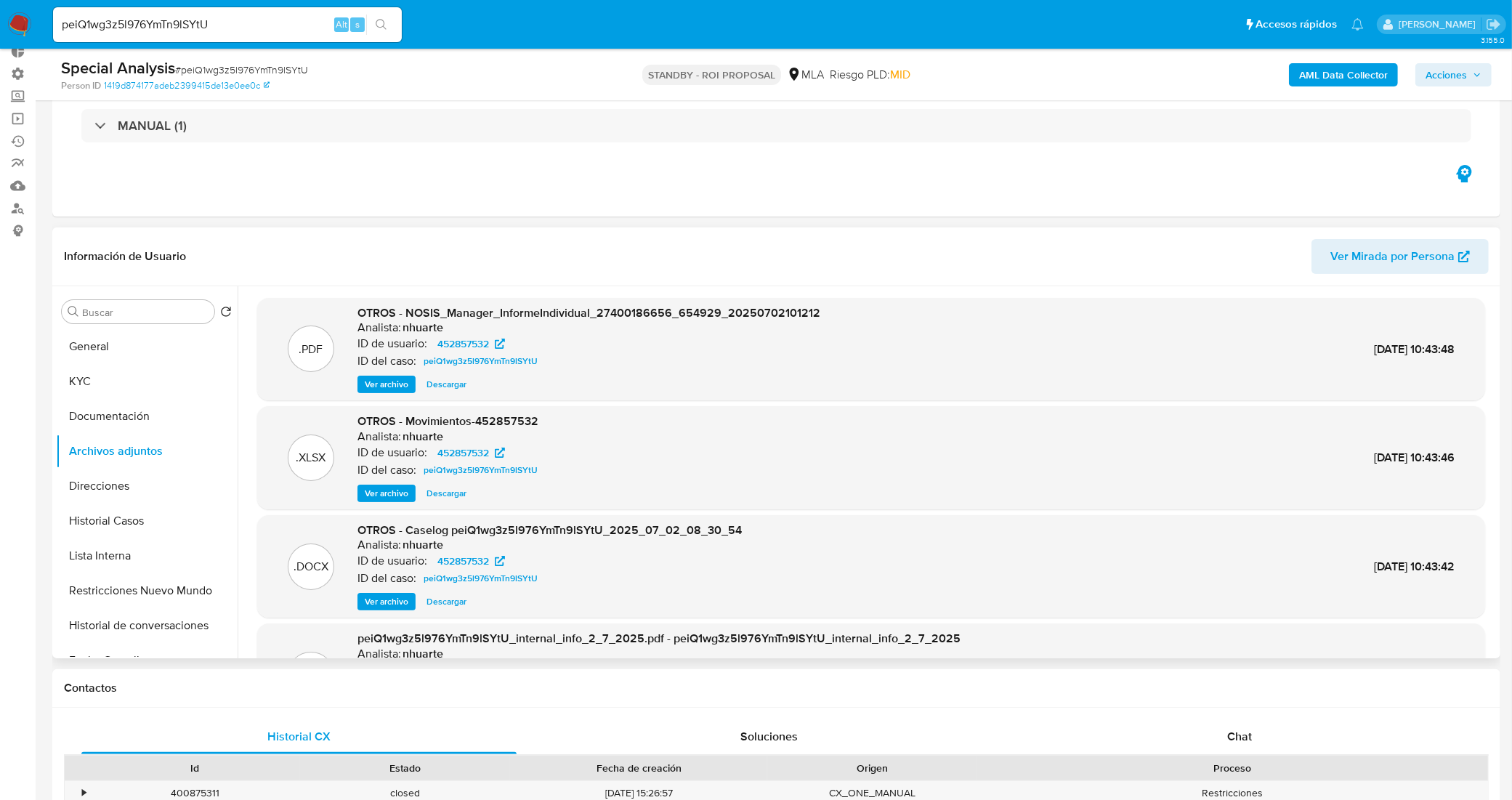
click at [450, 603] on span "Descargar" at bounding box center [446, 601] width 40 height 14
drag, startPoint x: 186, startPoint y: 19, endPoint x: 63, endPoint y: 13, distance: 123.1
click at [63, 13] on div "peiQ1wg3z5l976YmTn9lSYtU Alt s" at bounding box center [227, 25] width 349 height 35
paste input "SmNpuhsJa8u8GVhl5I6v1ezh"
type input "SmNpuhsJa8u8GVhl5I6v1ezh"
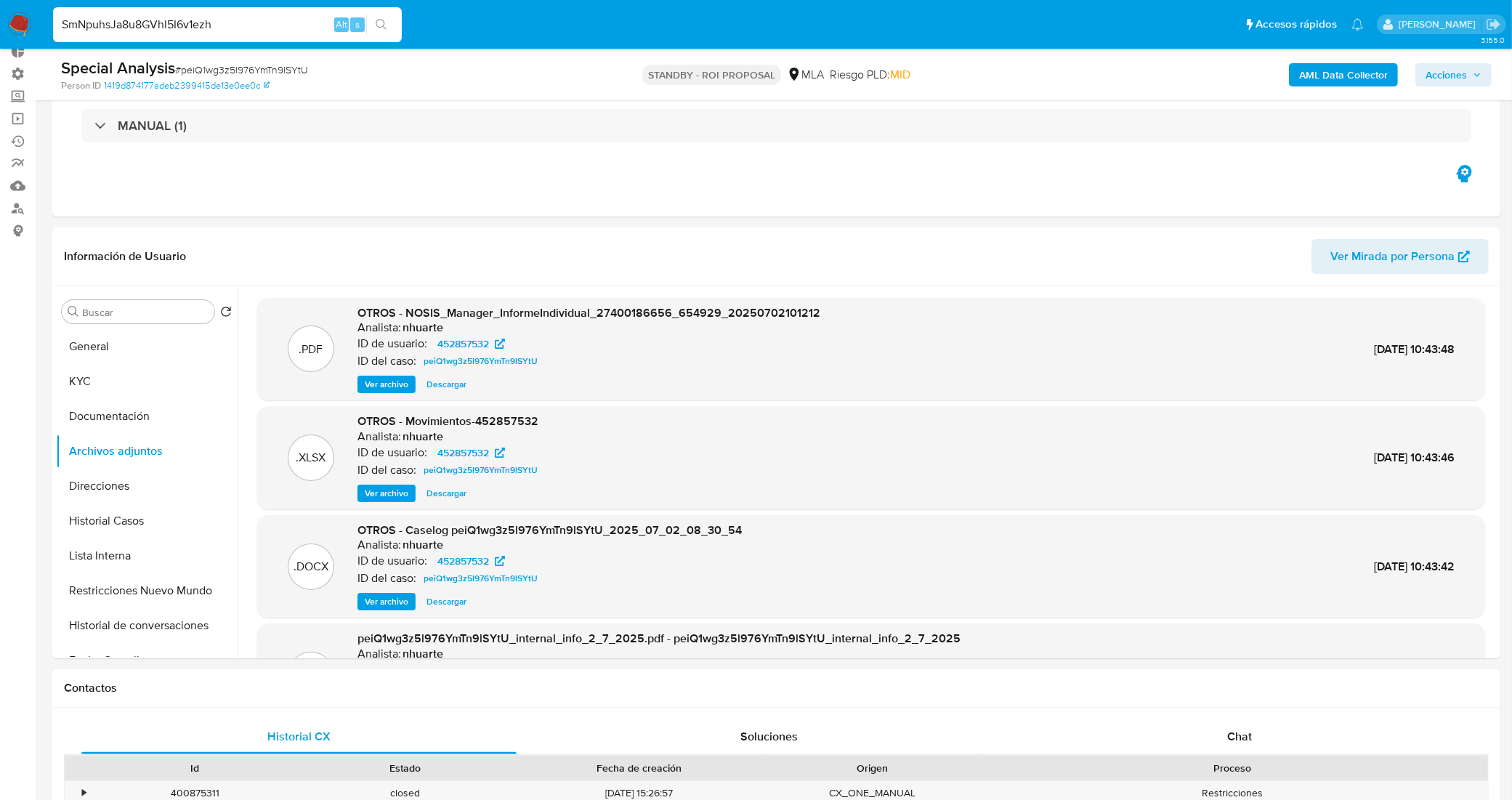
click at [63, 12] on div "SmNpuhsJa8u8GVhl5I6v1ezh Alt s" at bounding box center [227, 25] width 349 height 35
click at [133, 27] on input "SmNpuhsJa8u8GVhl5I6v1ezh" at bounding box center [227, 24] width 349 height 19
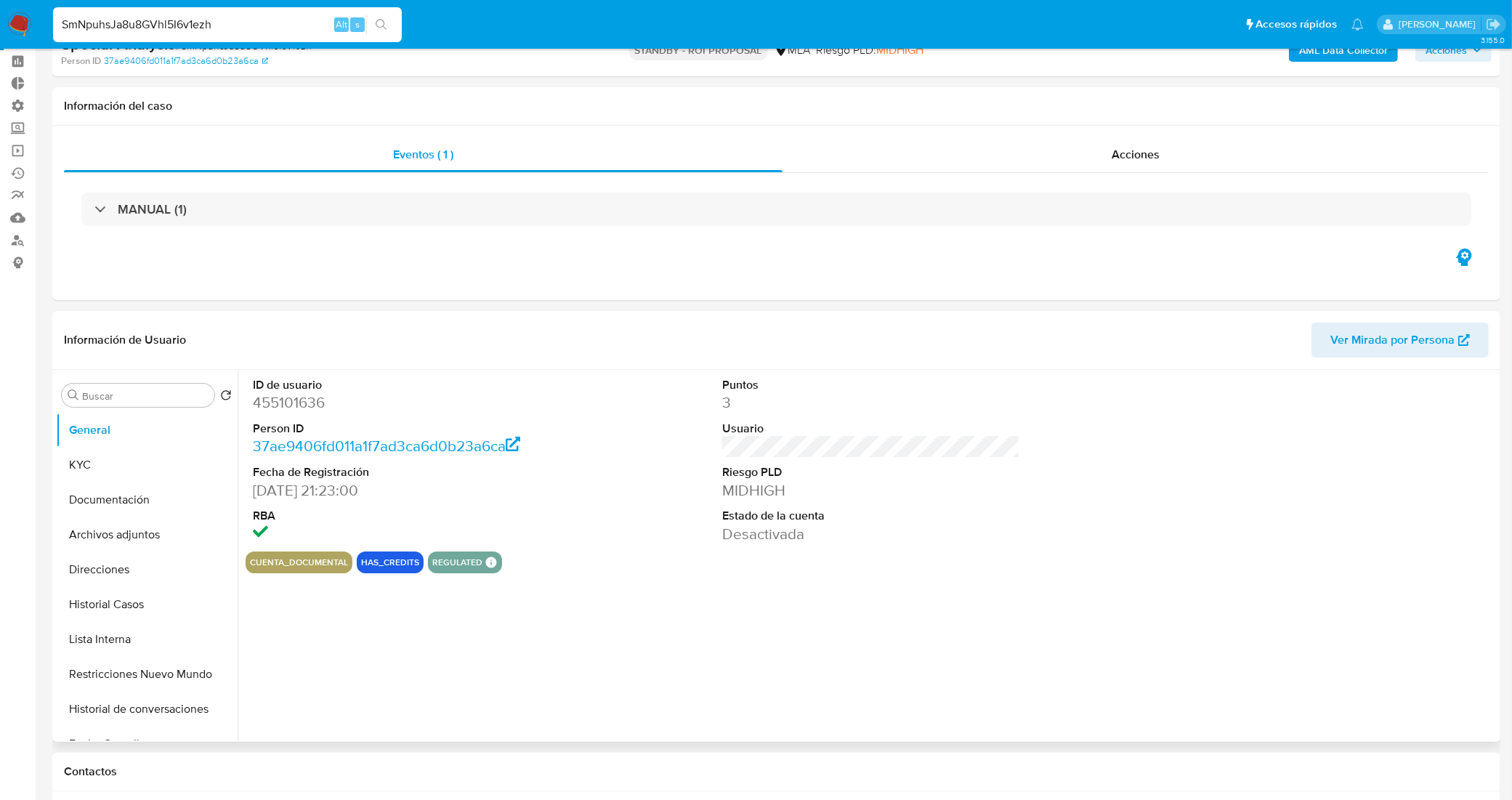
select select "10"
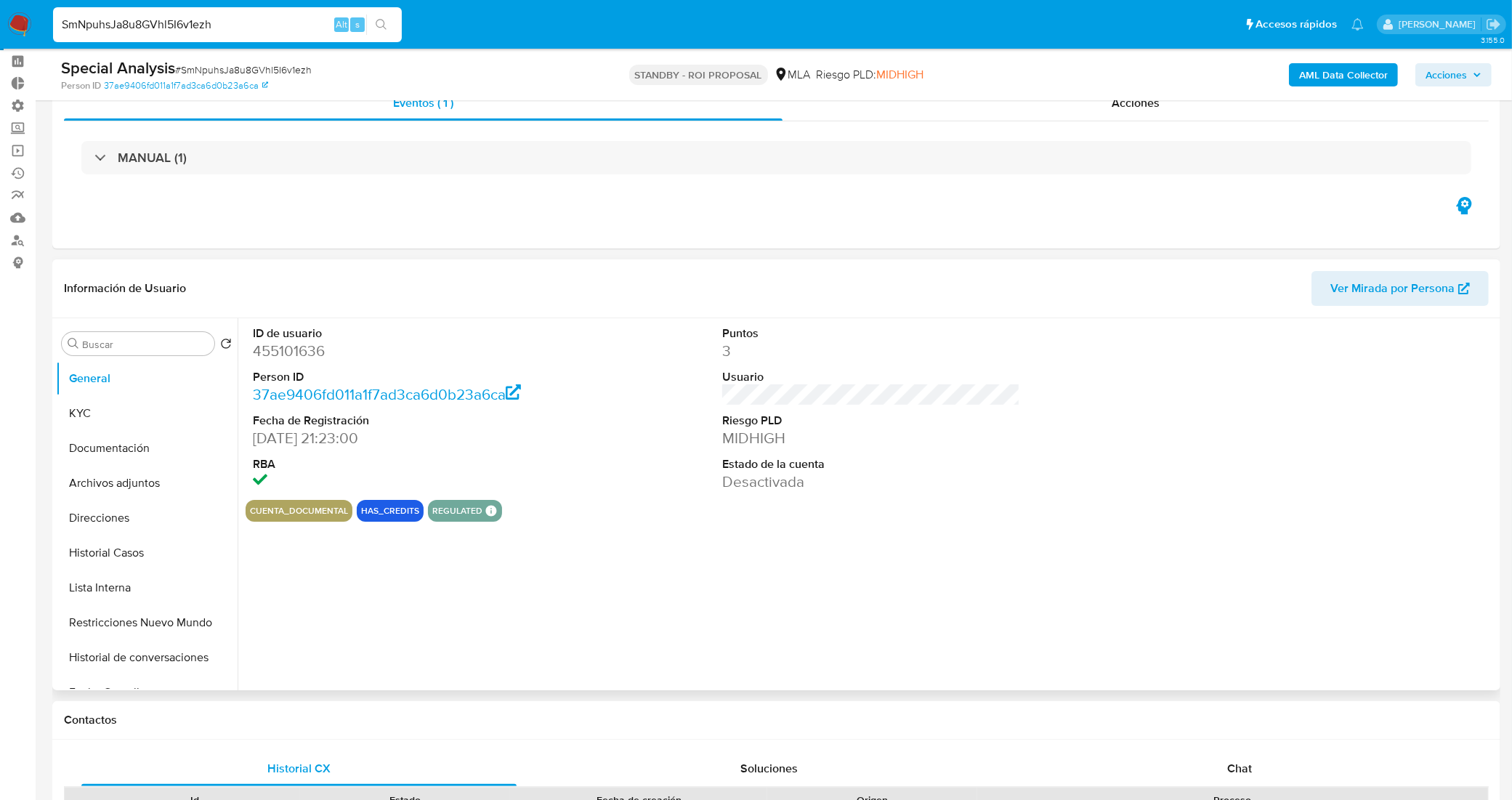
scroll to position [90, 0]
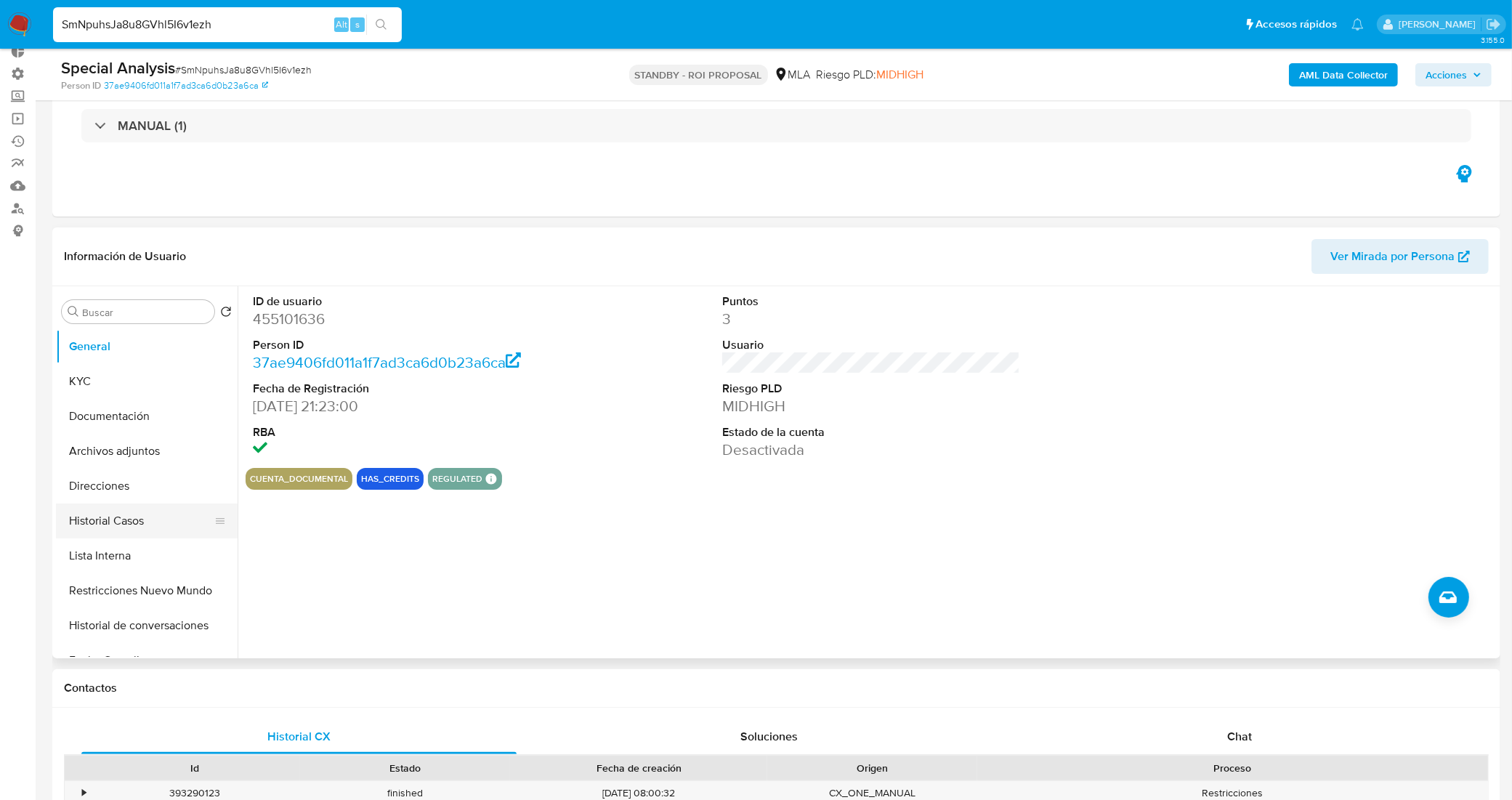
click at [124, 508] on button "Historial Casos" at bounding box center [141, 521] width 170 height 35
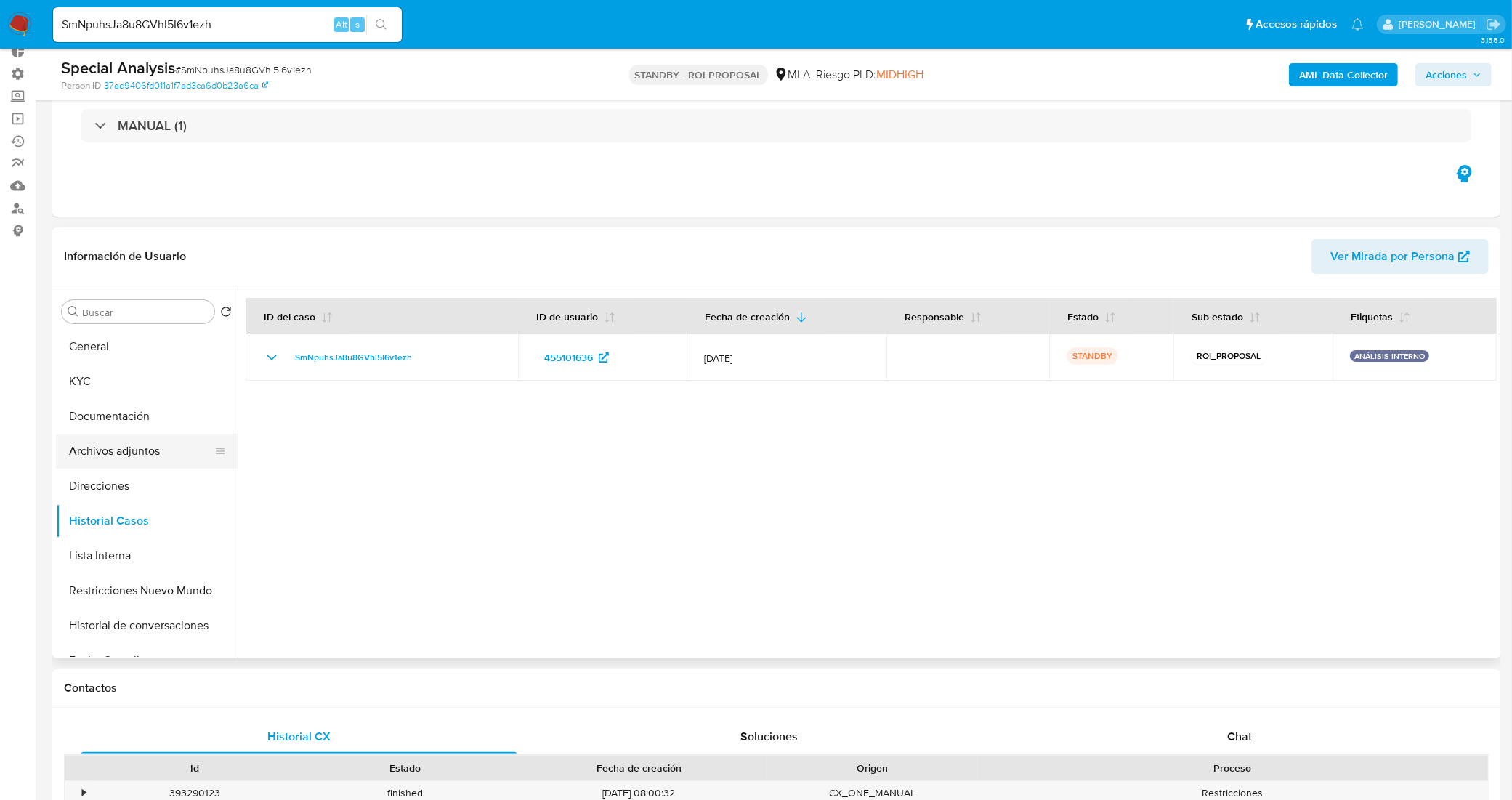
click at [127, 457] on button "Archivos adjuntos" at bounding box center [141, 452] width 170 height 35
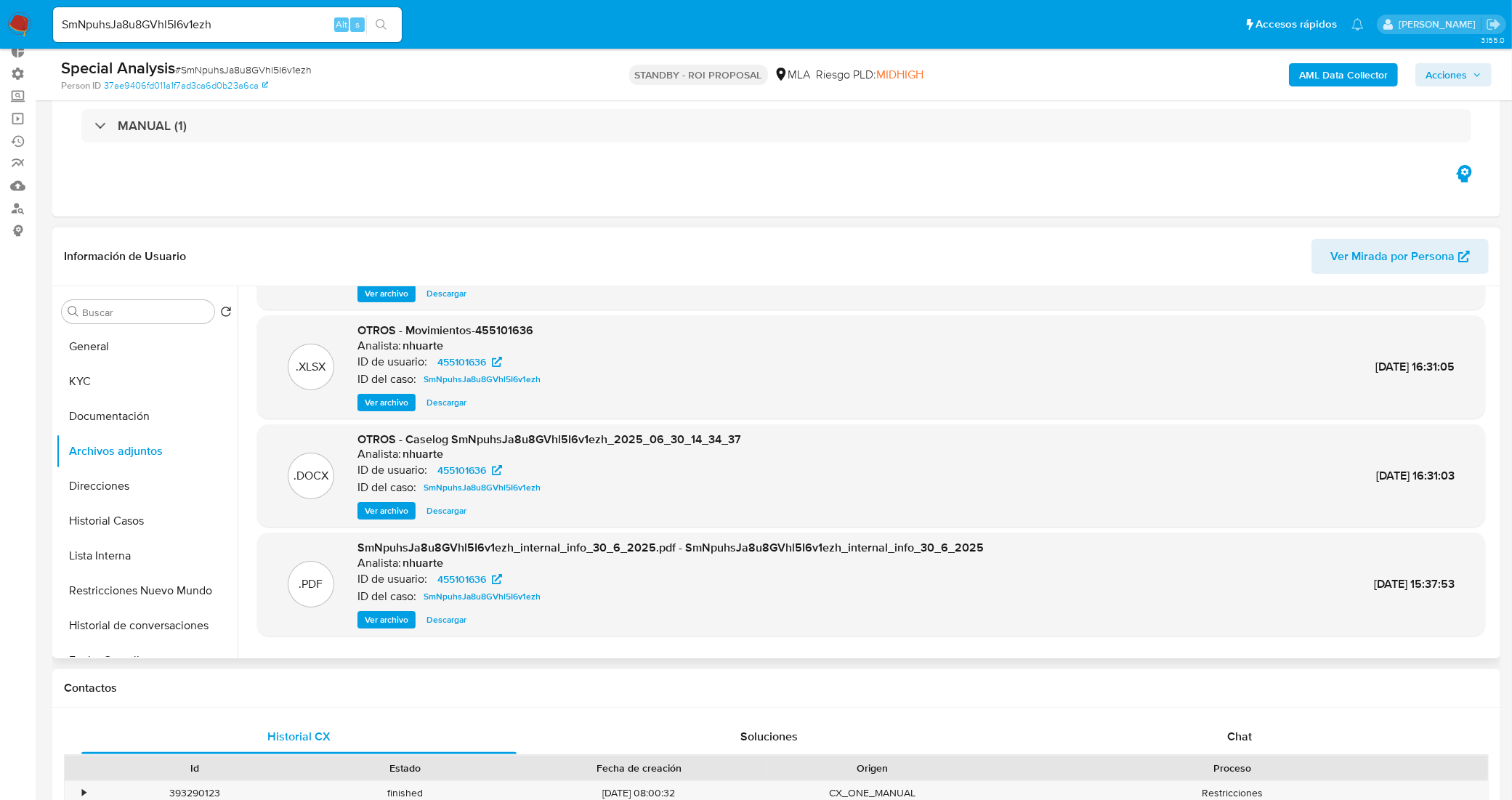
click at [437, 511] on span "Descargar" at bounding box center [446, 510] width 40 height 14
drag, startPoint x: 225, startPoint y: 24, endPoint x: 0, endPoint y: -2, distance: 226.5
paste input "qMT6KMwU15wHQXfiw0lGwaNC"
type input "qMT6KMwU15wHQXfiw0lGwaNC"
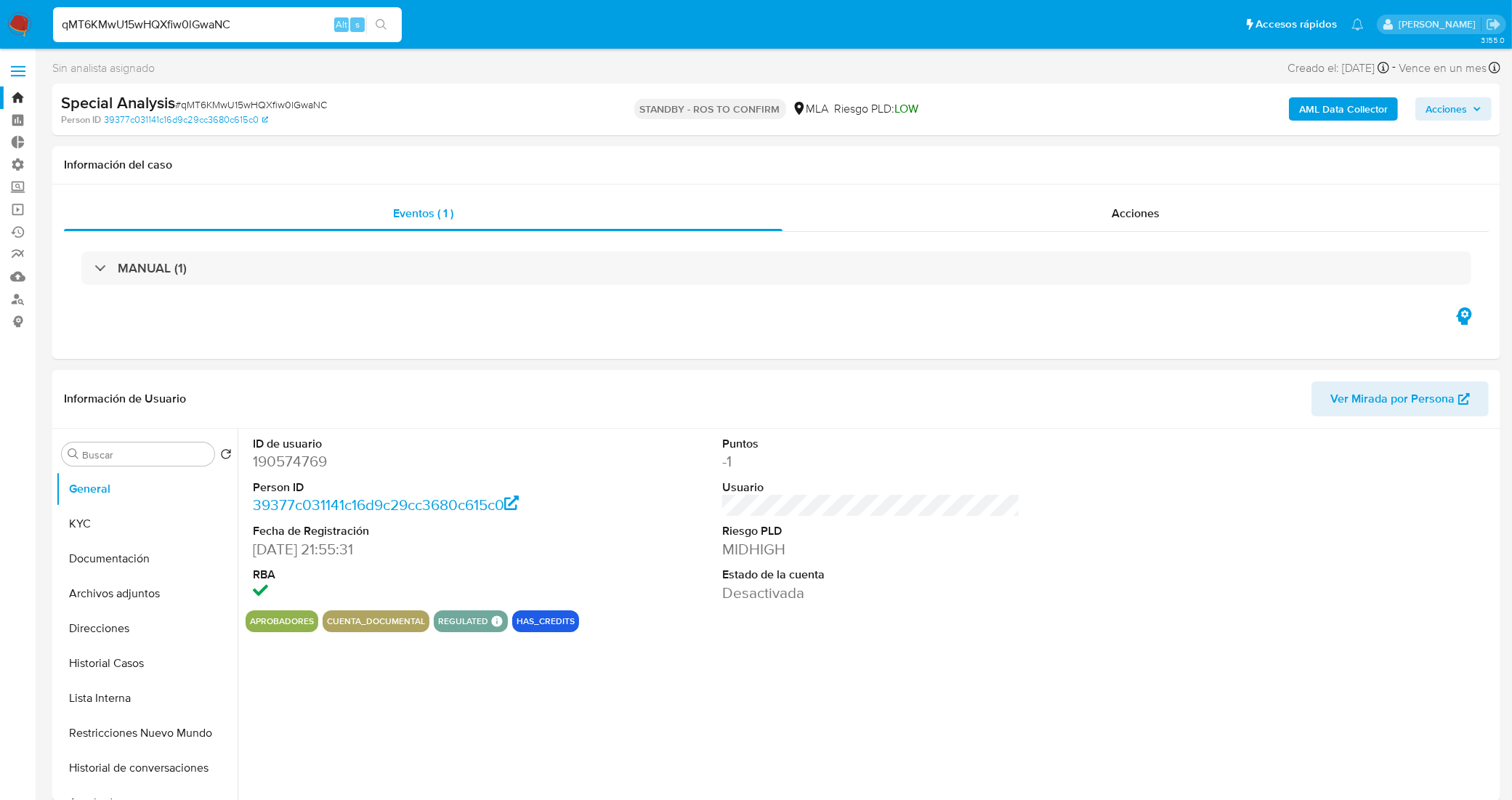
select select "10"
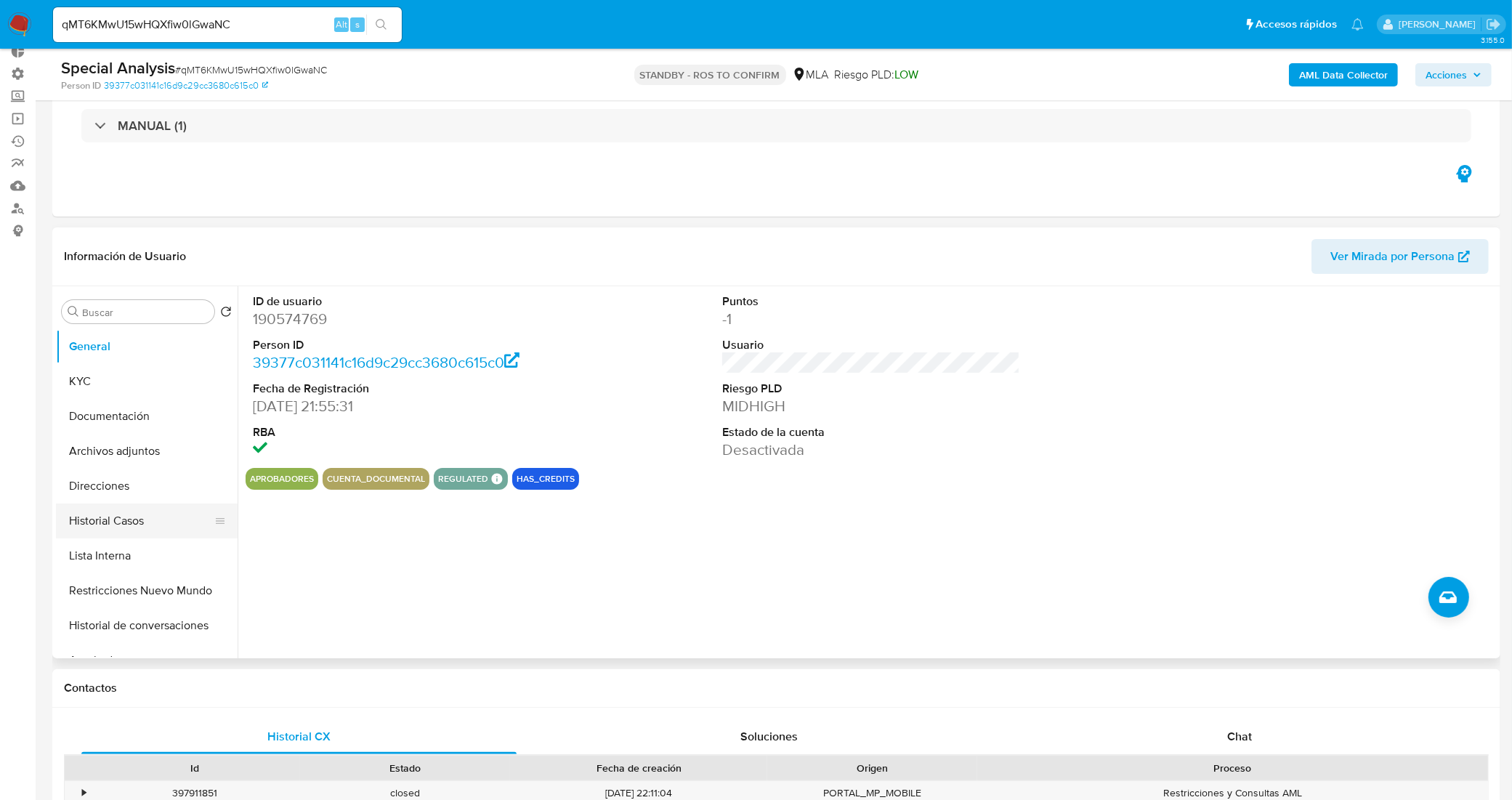
click at [118, 525] on button "Historial Casos" at bounding box center [141, 521] width 170 height 35
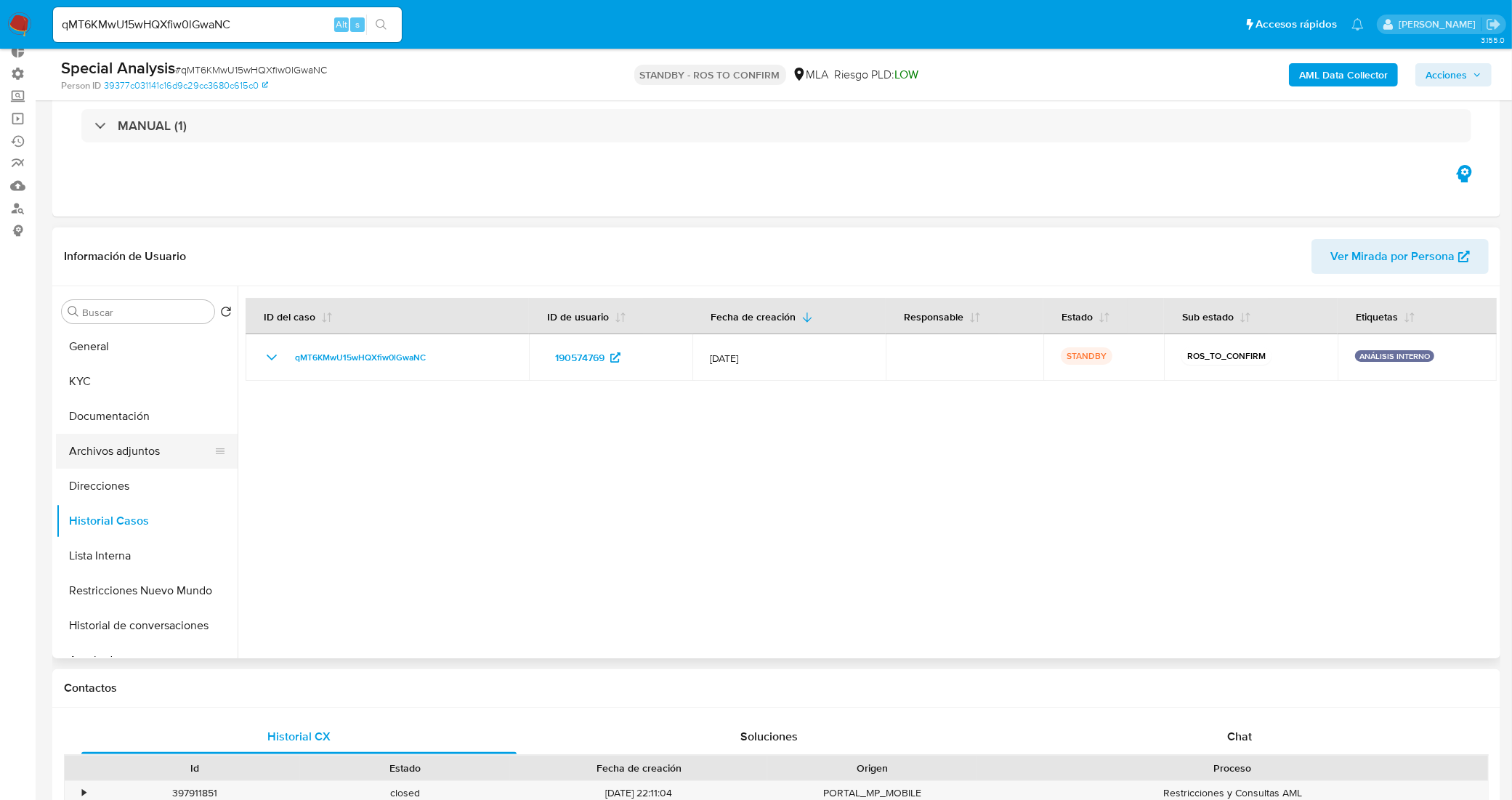
click at [136, 457] on button "Archivos adjuntos" at bounding box center [141, 452] width 170 height 35
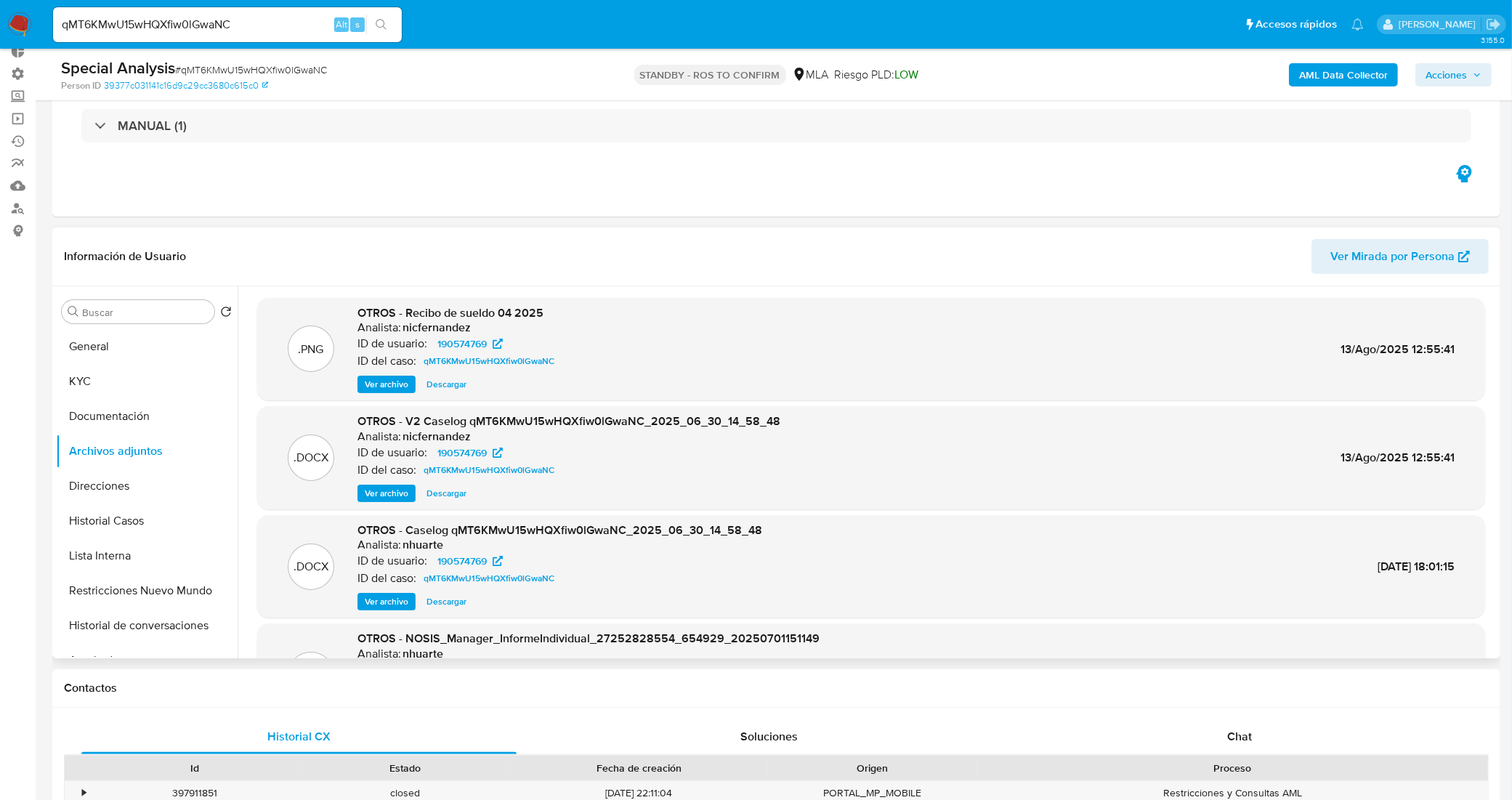
click at [444, 494] on span "Descargar" at bounding box center [446, 493] width 40 height 14
drag, startPoint x: 234, startPoint y: 24, endPoint x: 0, endPoint y: -2, distance: 235.4
paste input "YTUwvTSn0tbpUig9qxXnQ1Na"
type input "YTUwvTSn0tbpUig9qxXnQ1Na"
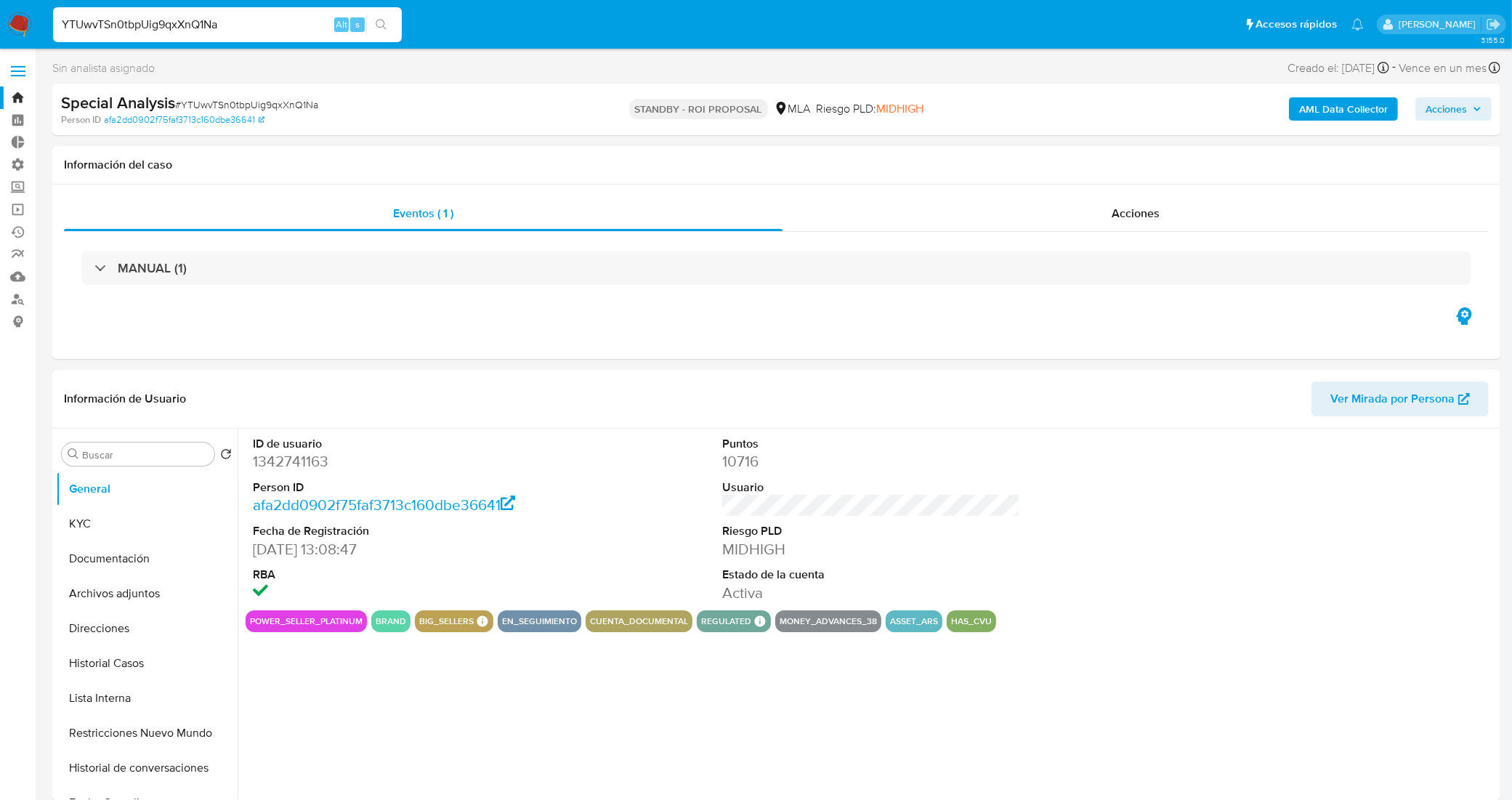
select select "10"
click at [136, 600] on button "Archivos adjuntos" at bounding box center [141, 594] width 170 height 35
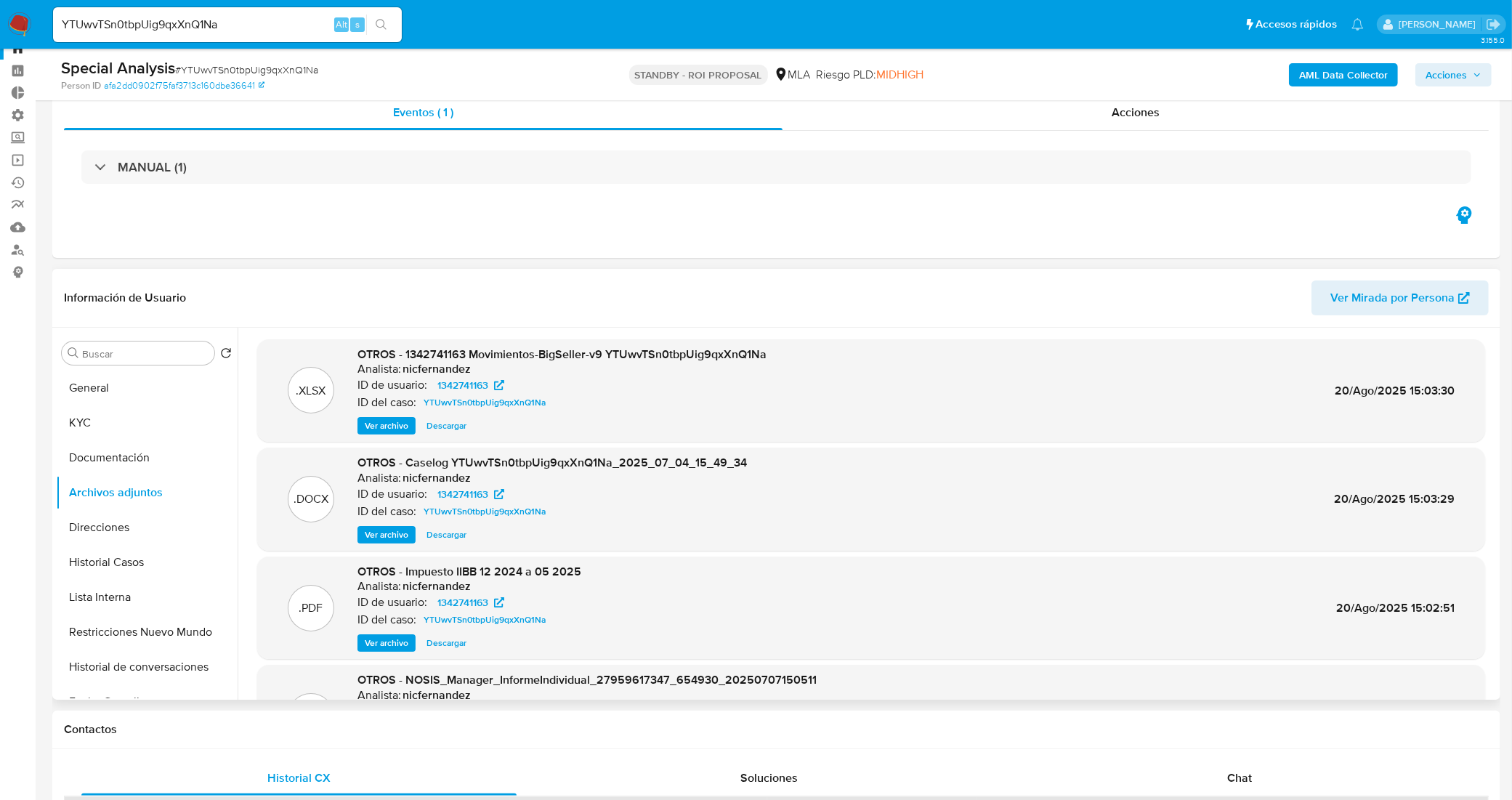
scroll to position [90, 0]
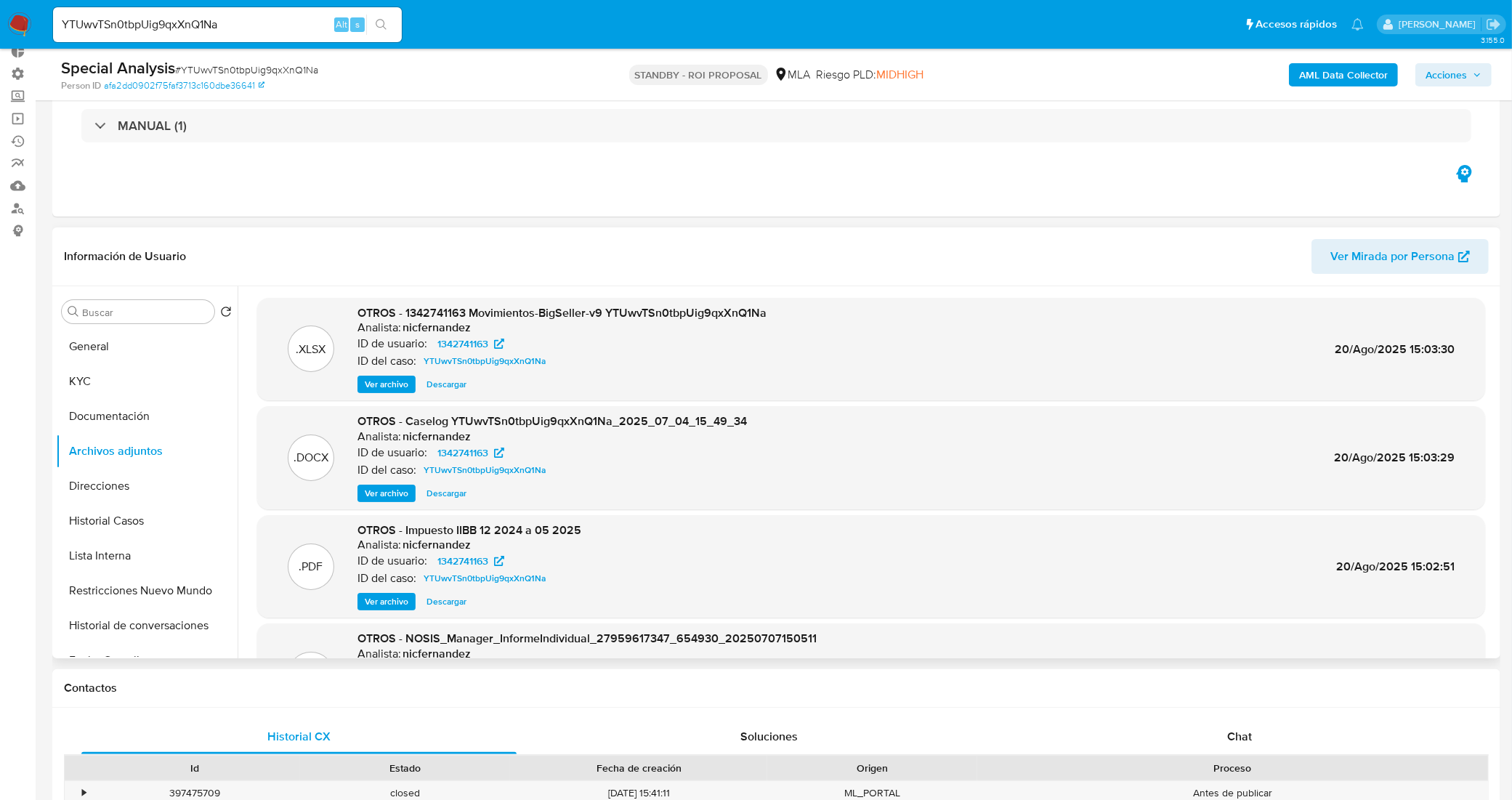
click at [452, 493] on span "Descargar" at bounding box center [446, 493] width 40 height 14
drag, startPoint x: 245, startPoint y: 18, endPoint x: 0, endPoint y: -8, distance: 246.4
paste input "5hDo2zQf1Uw1mTZS8KCS20q1"
type input "5hDo2zQf1Uw1mTZS8KCS20q1"
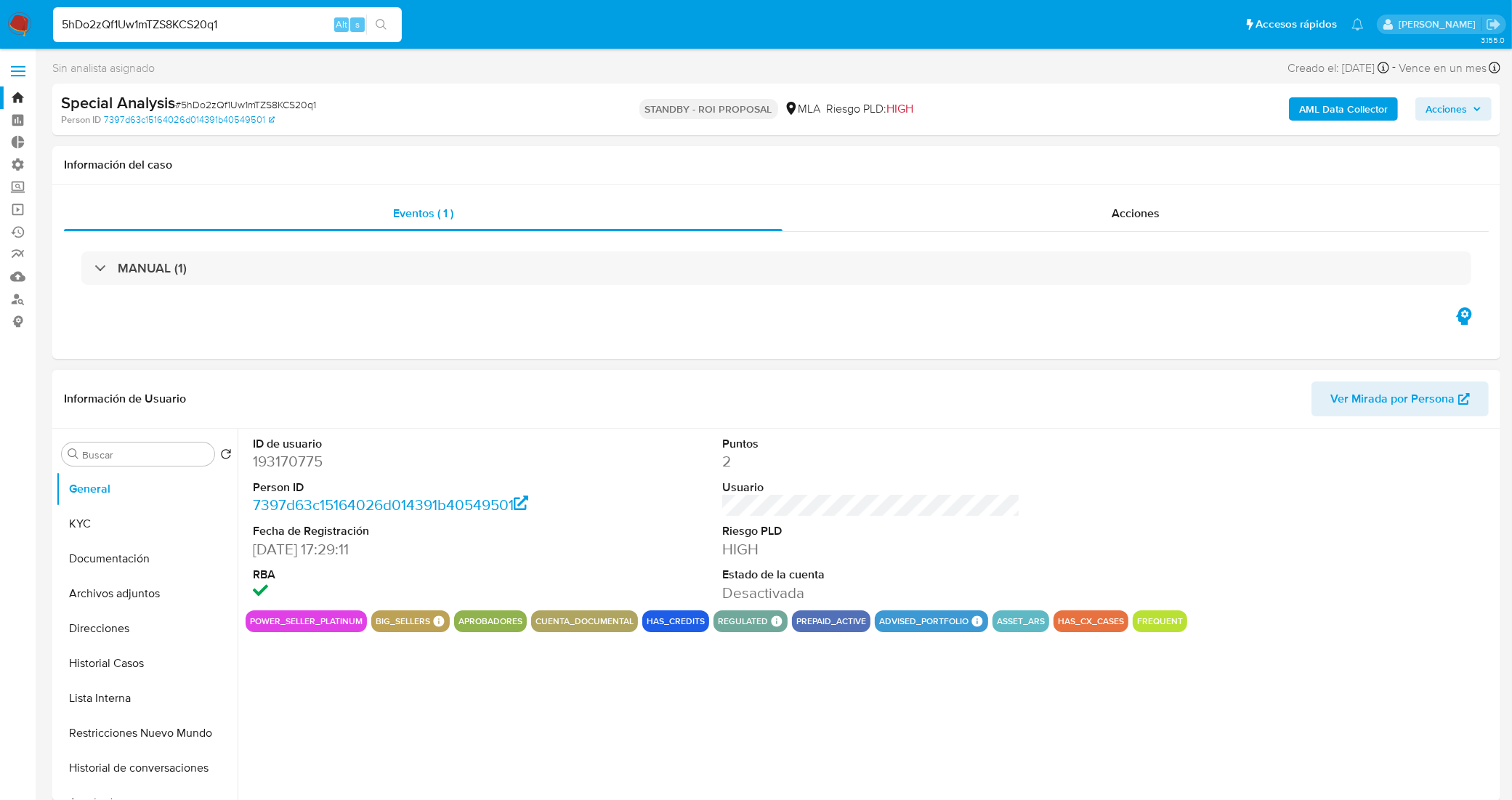
select select "10"
click at [135, 667] on button "Historial Casos" at bounding box center [141, 663] width 170 height 35
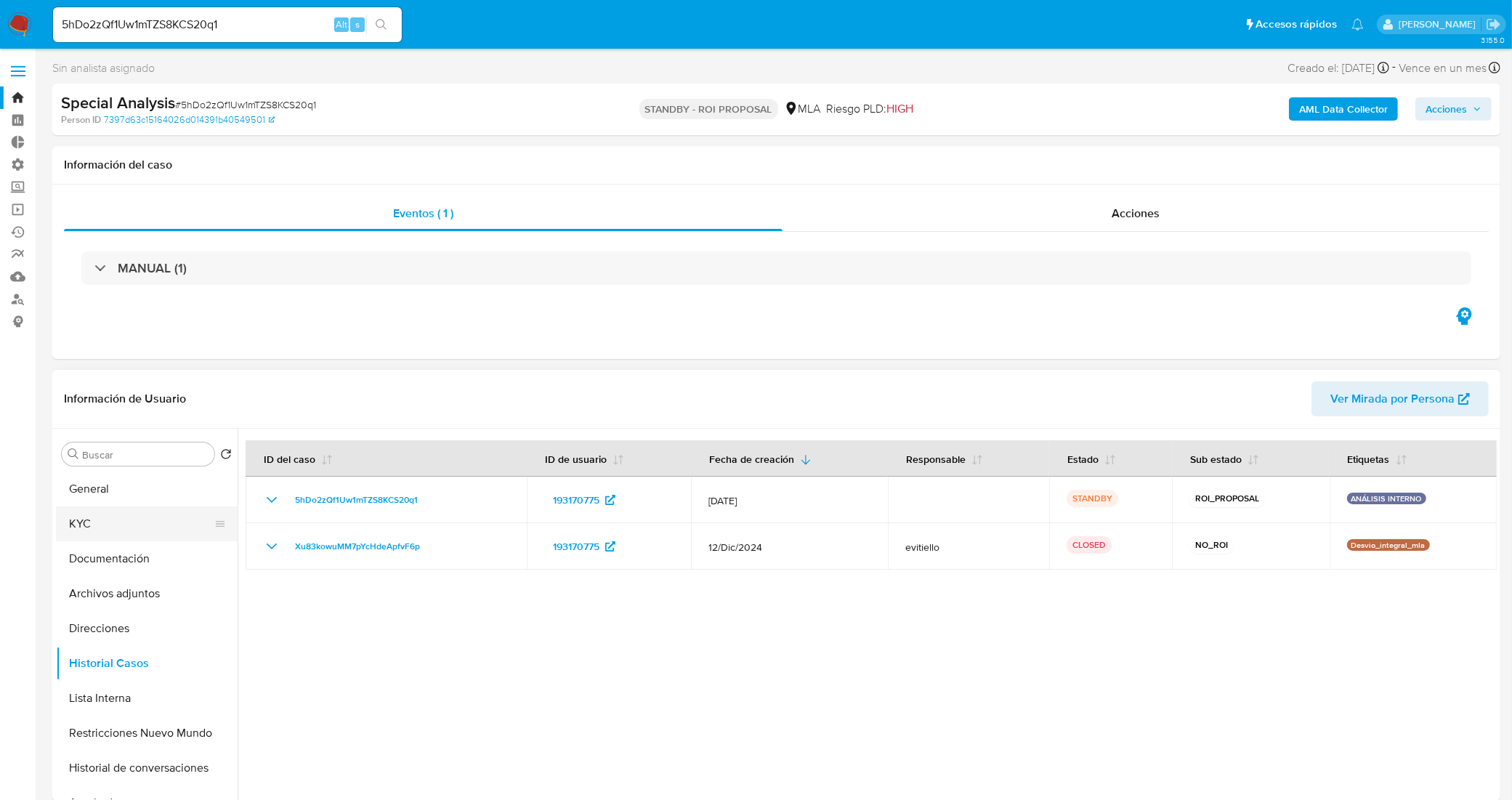
click at [162, 524] on button "KYC" at bounding box center [141, 524] width 170 height 35
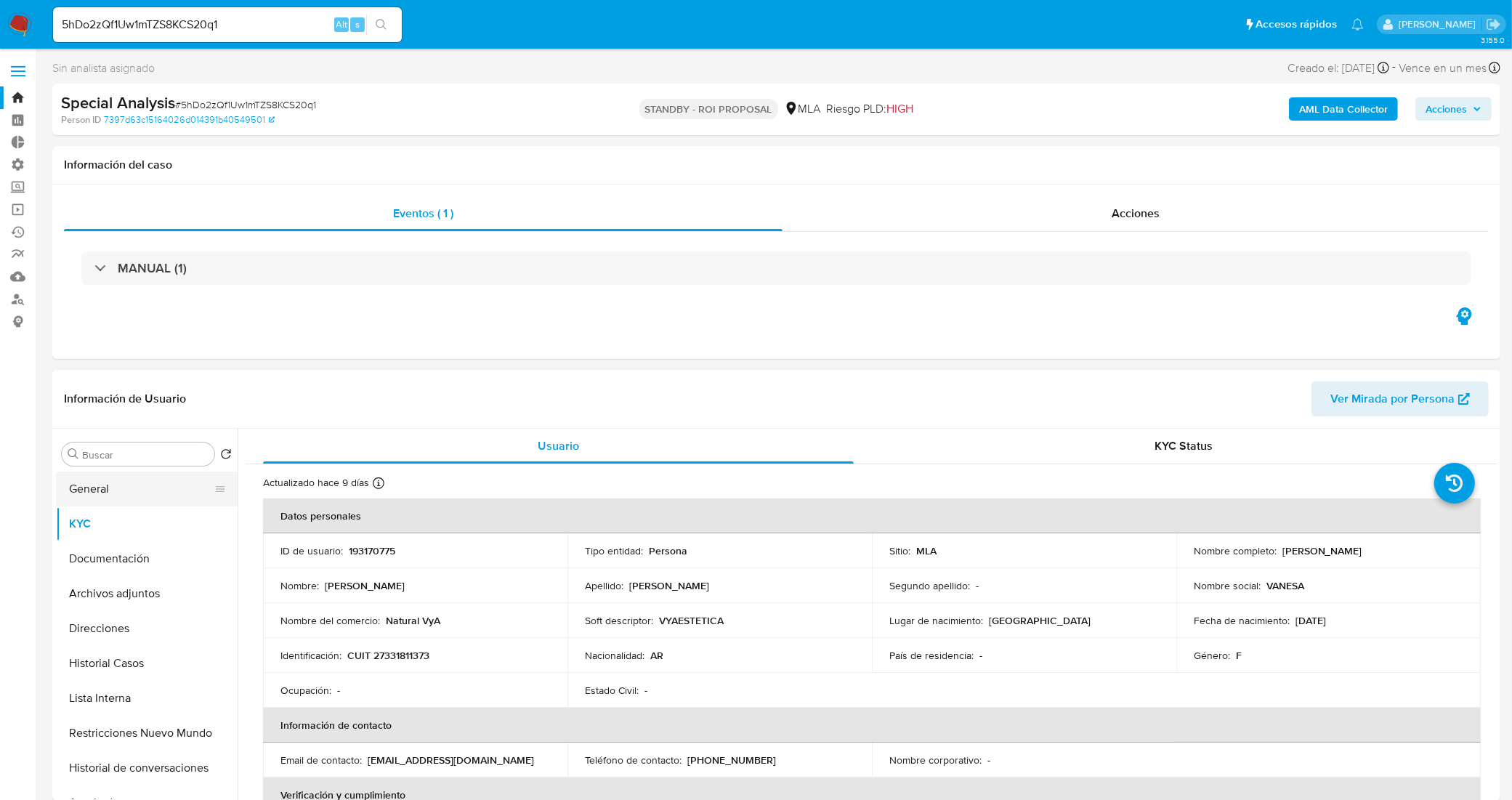
click at [126, 498] on button "General" at bounding box center [141, 489] width 170 height 35
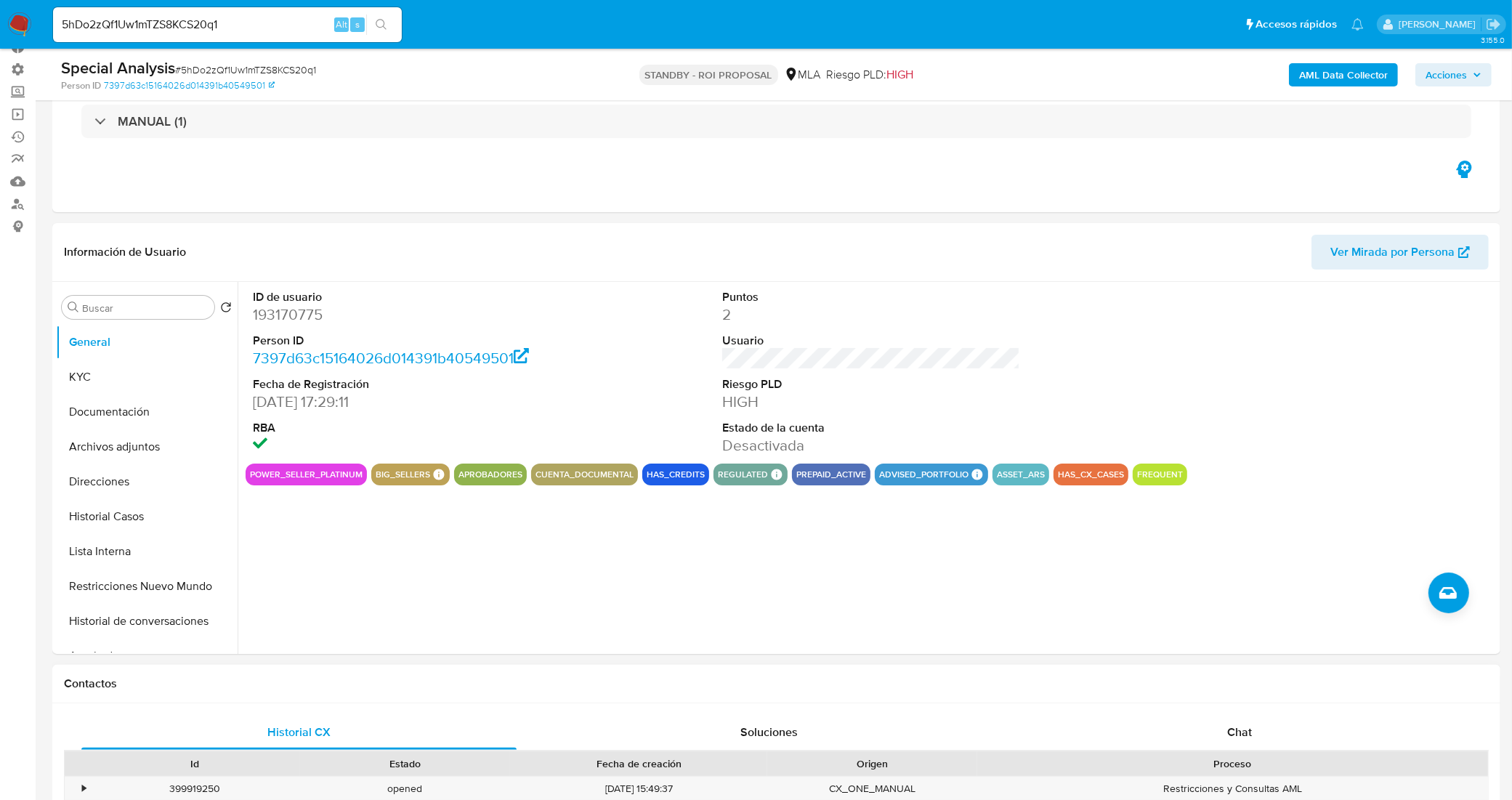
scroll to position [272, 0]
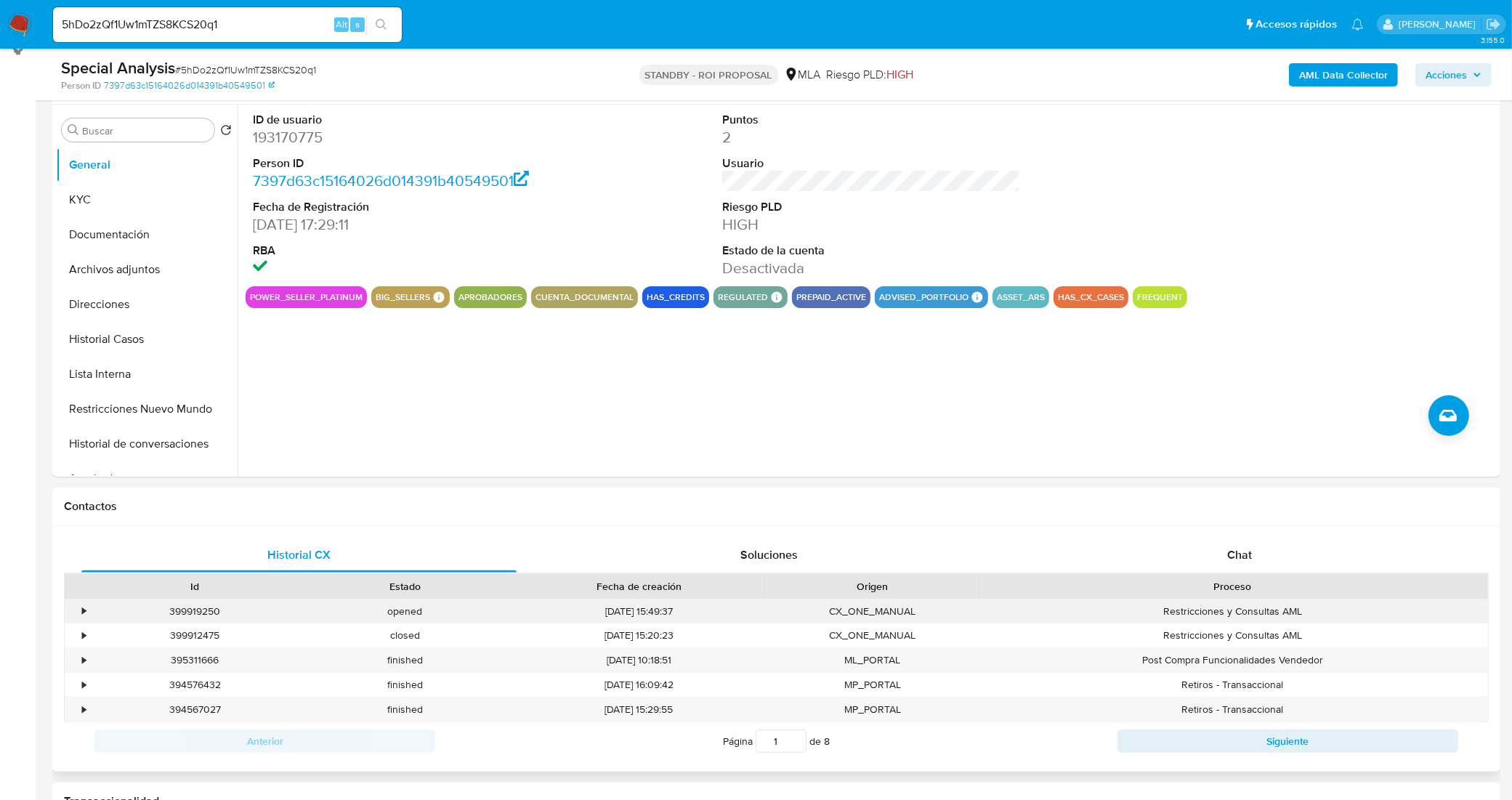
click at [195, 613] on div "399919250" at bounding box center [195, 612] width 210 height 24
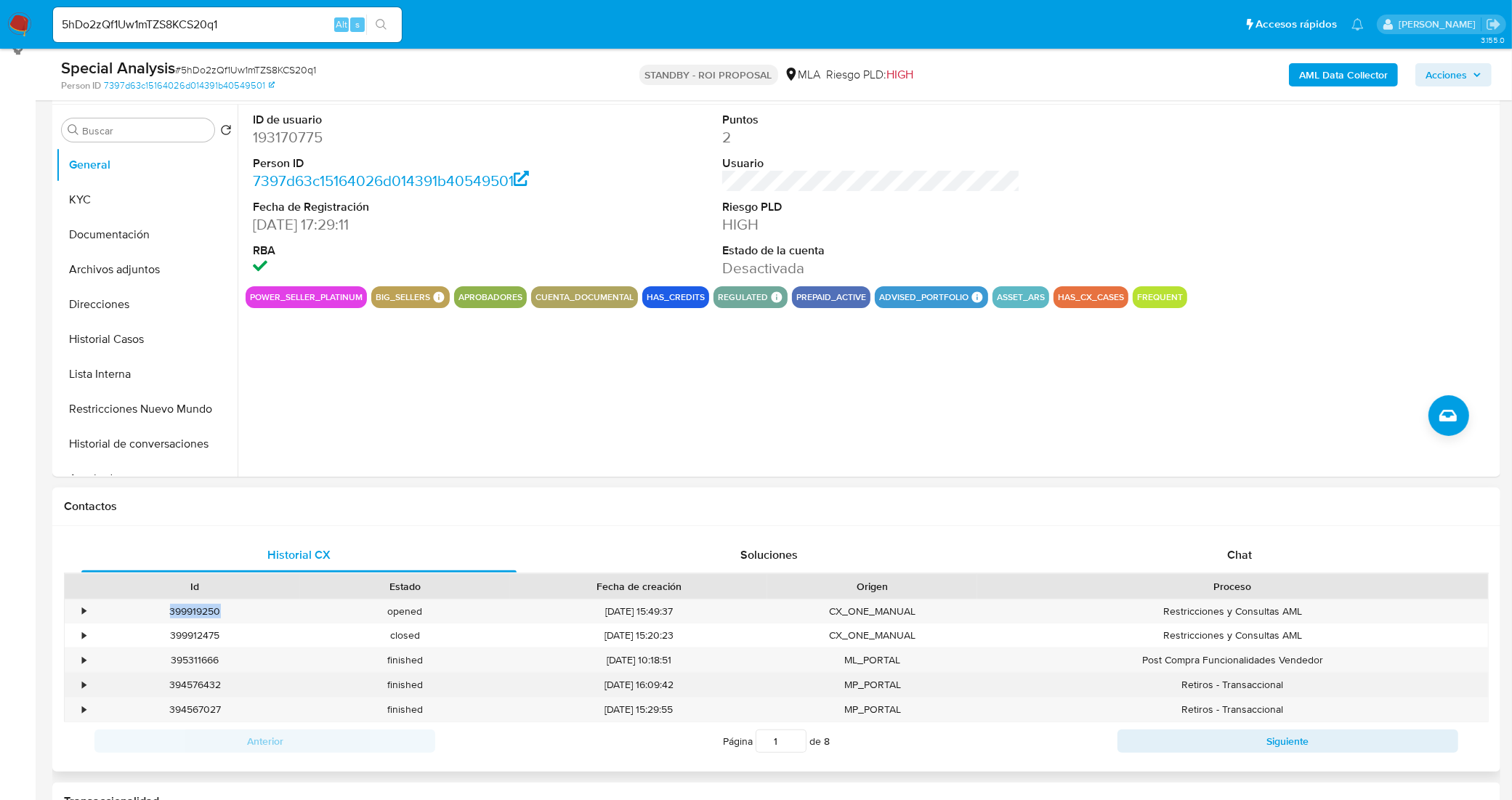
copy div "399919250"
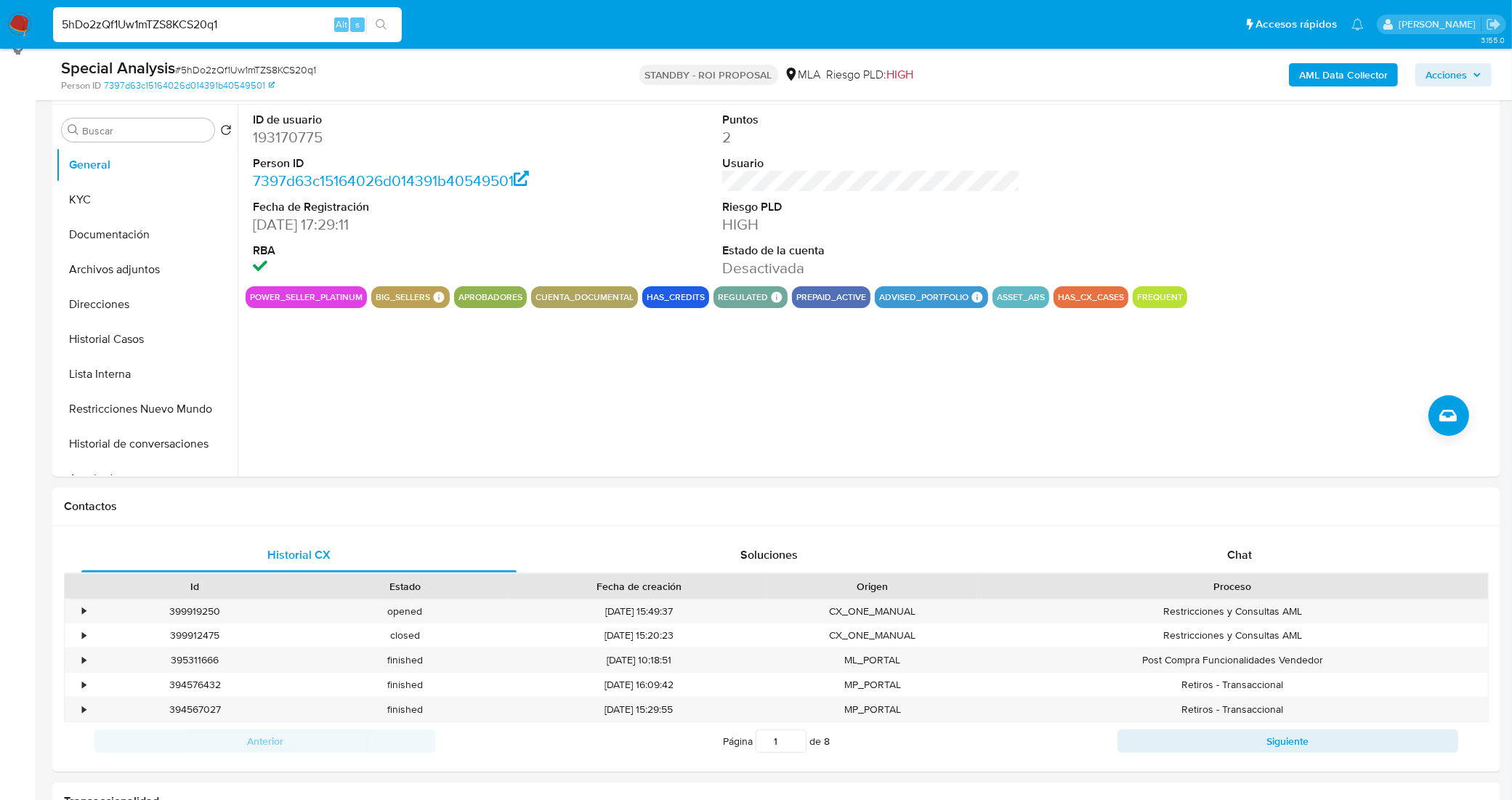
drag, startPoint x: 245, startPoint y: 23, endPoint x: 105, endPoint y: -5, distance: 142.8
click at [93, 19] on input "5hDo2zQf1Uw1mTZS8KCS20q1" at bounding box center [227, 24] width 349 height 19
paste input "voZBwEHtZhdA73E09Ecmyhen"
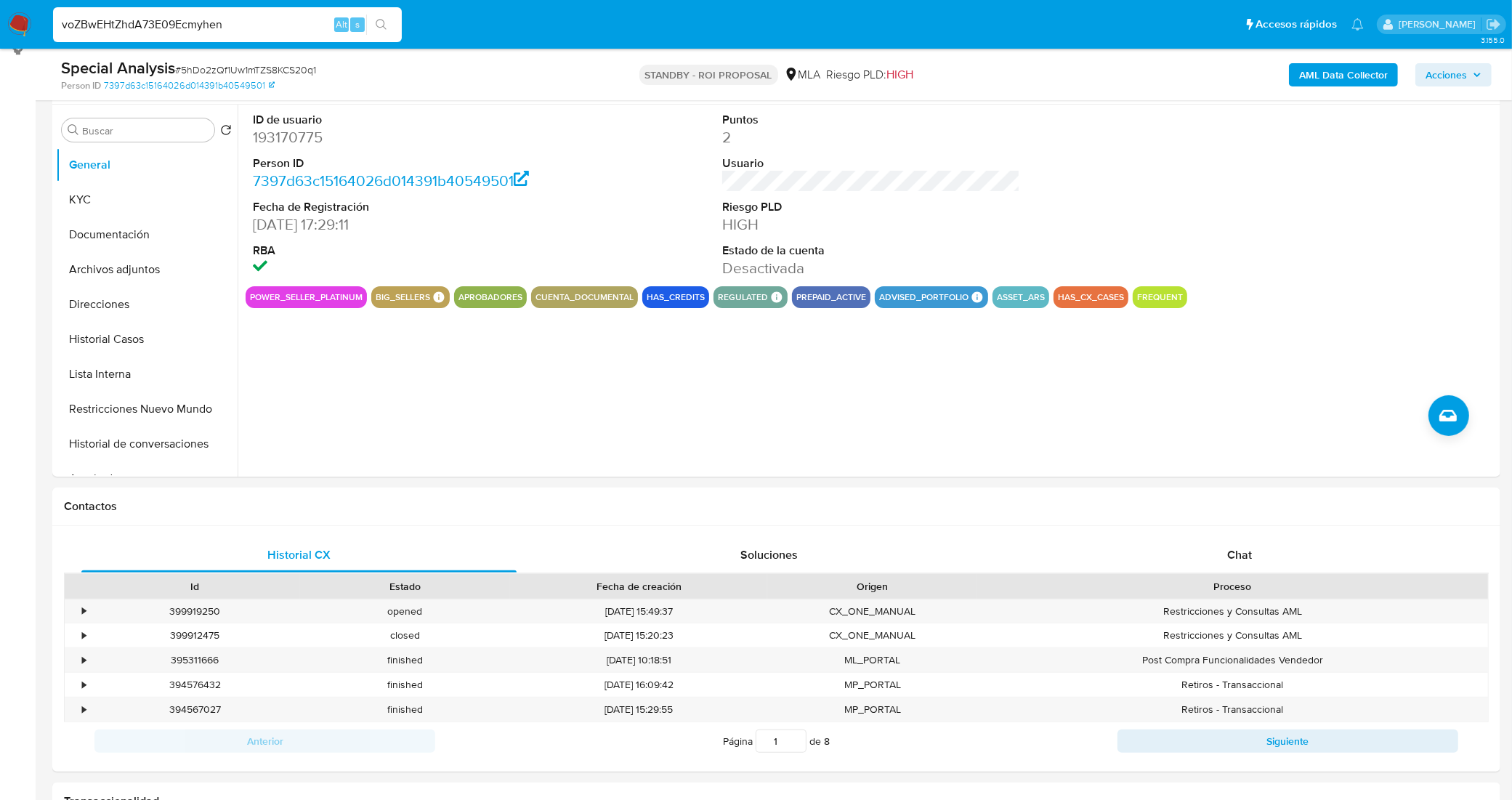
type input "voZBwEHtZhdA73E09Ecmyhen"
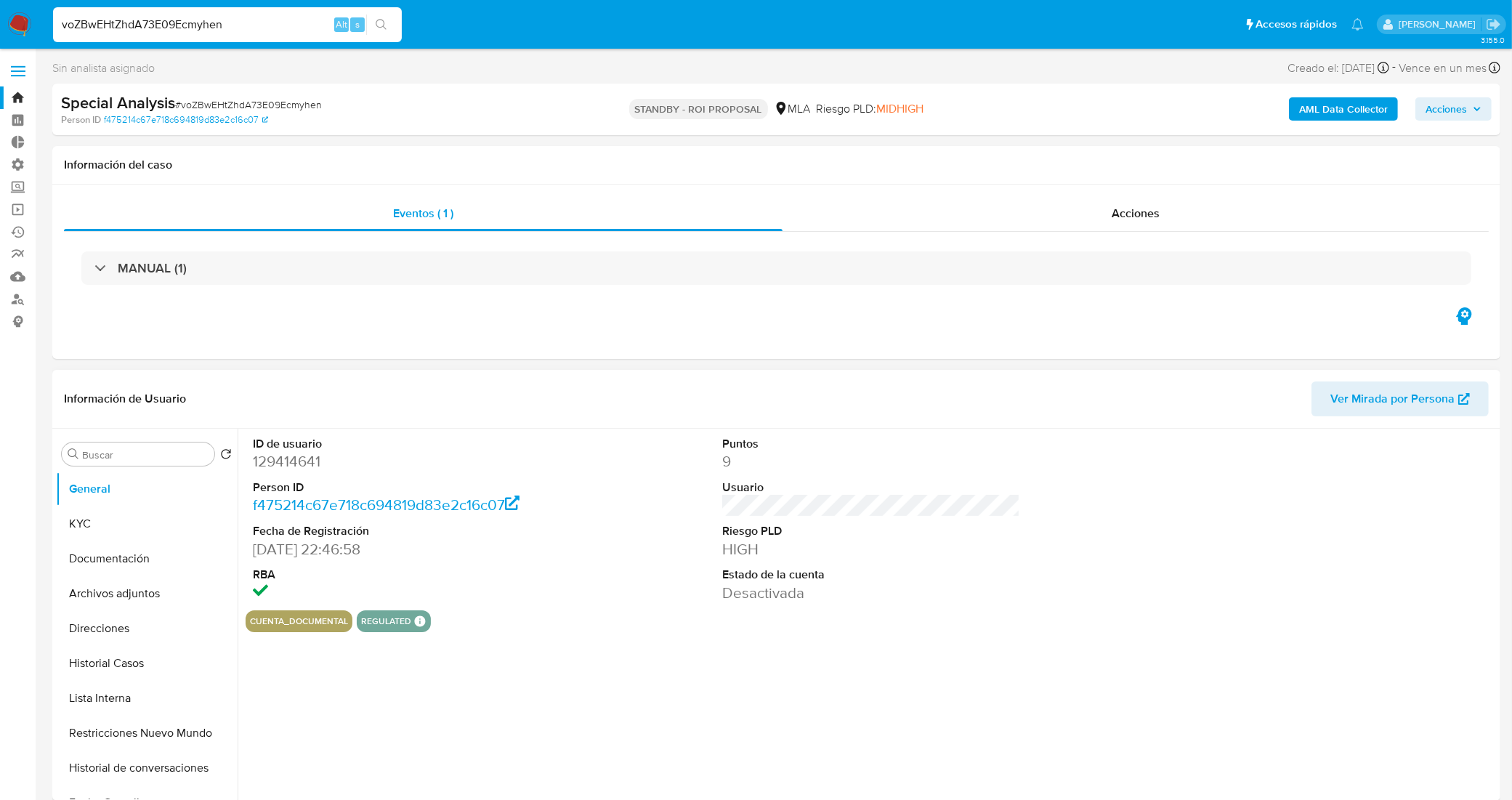
select select "10"
click at [146, 669] on button "Historial Casos" at bounding box center [141, 663] width 170 height 35
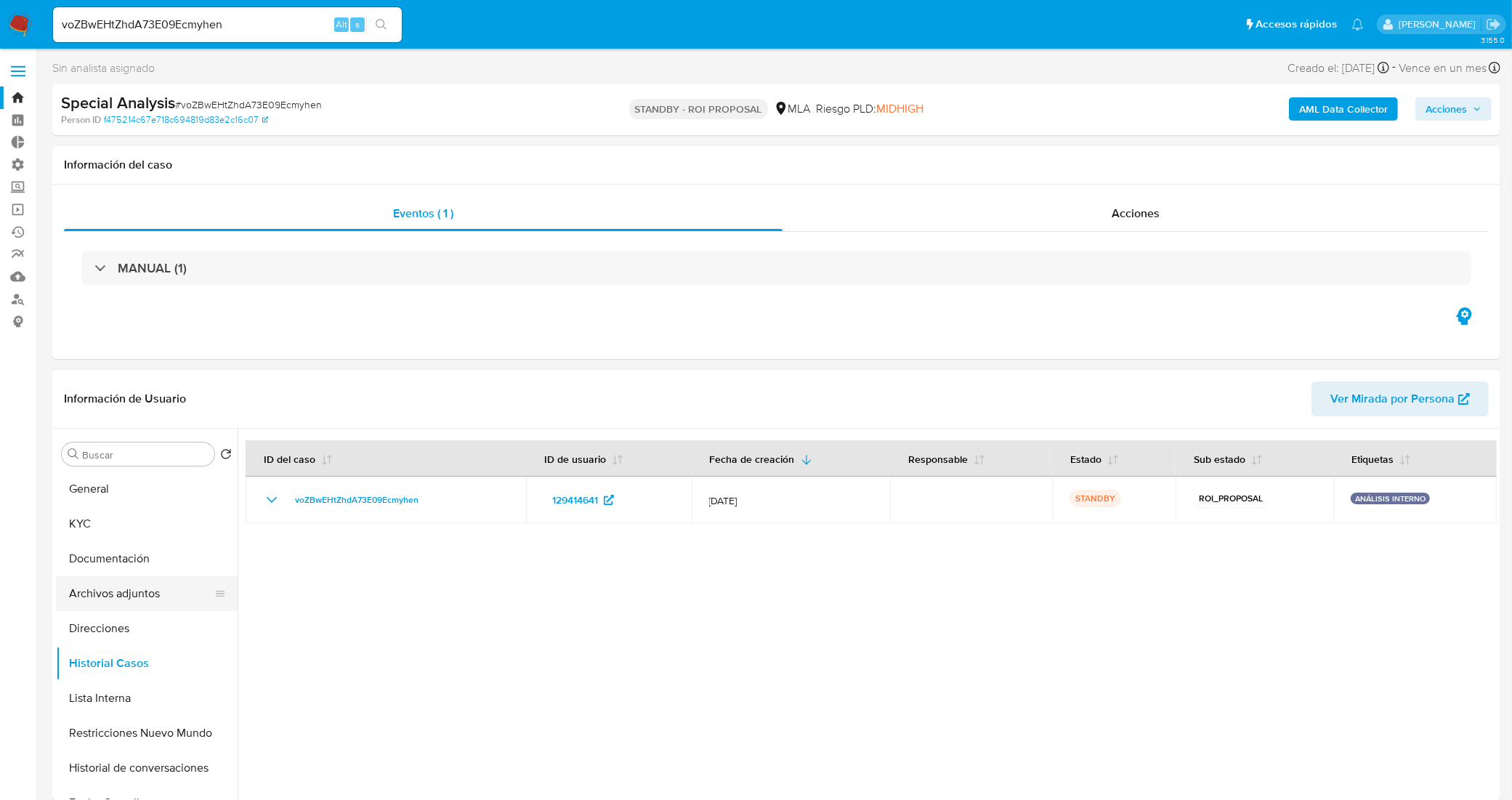
click at [131, 593] on button "Archivos adjuntos" at bounding box center [141, 594] width 170 height 35
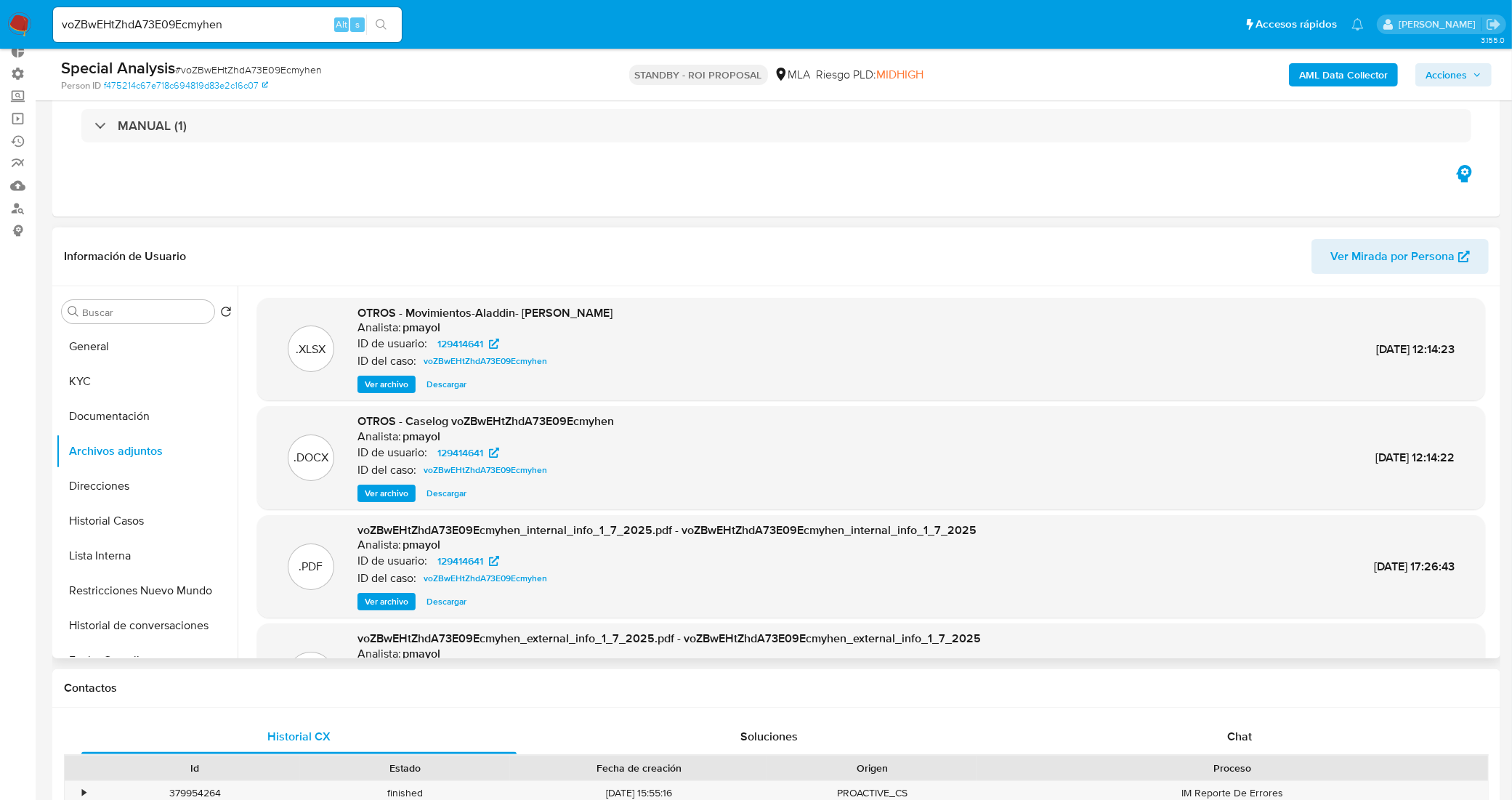
scroll to position [182, 0]
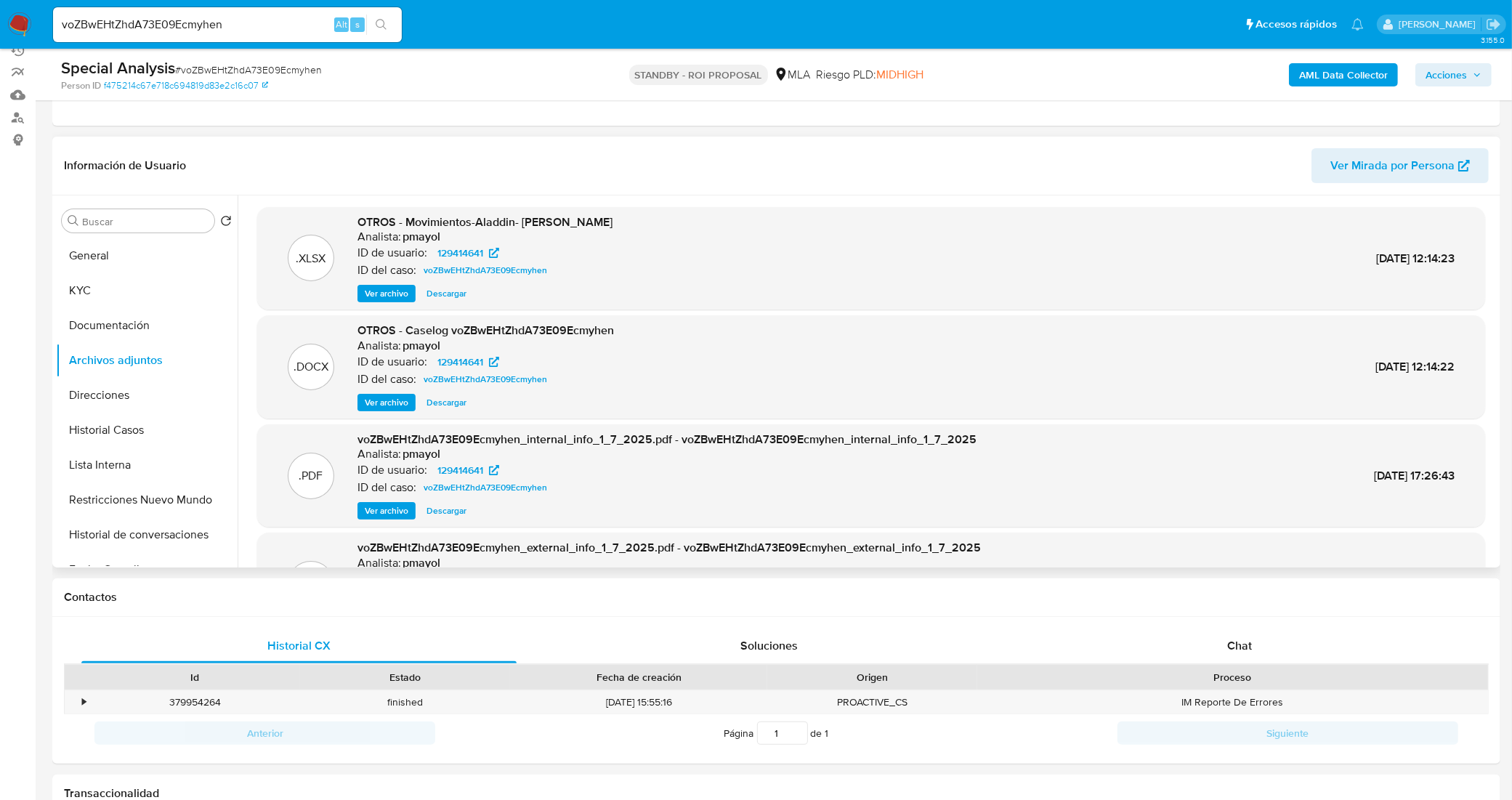
click at [444, 396] on span "Descargar" at bounding box center [446, 402] width 40 height 14
drag, startPoint x: 250, startPoint y: 22, endPoint x: 0, endPoint y: -20, distance: 253.5
paste input "KrH1nZsrjnGhHzrADkKmrhTc"
type input "KrH1nZsrjnGhHzrADkKmrhTc"
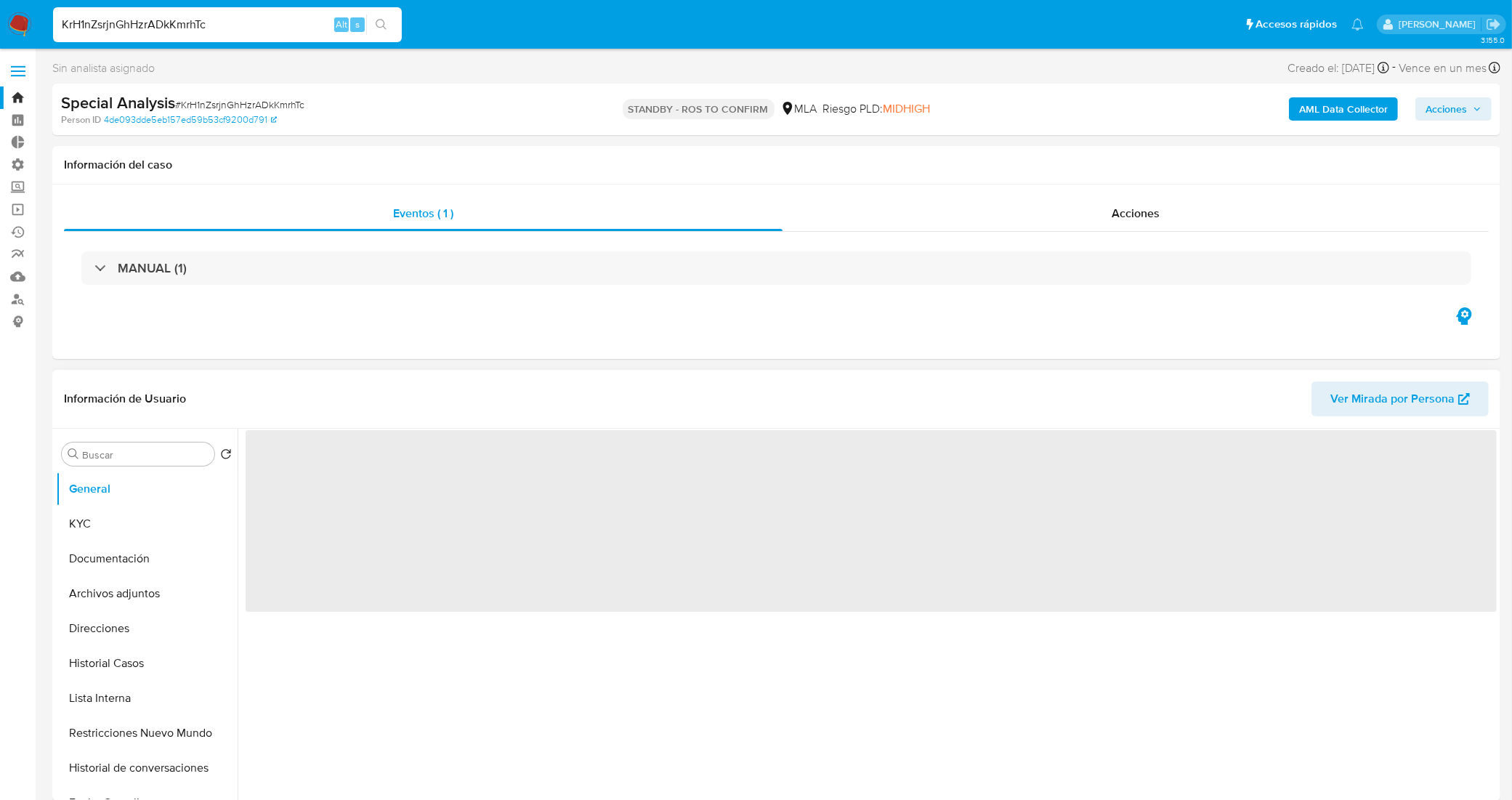
scroll to position [90, 0]
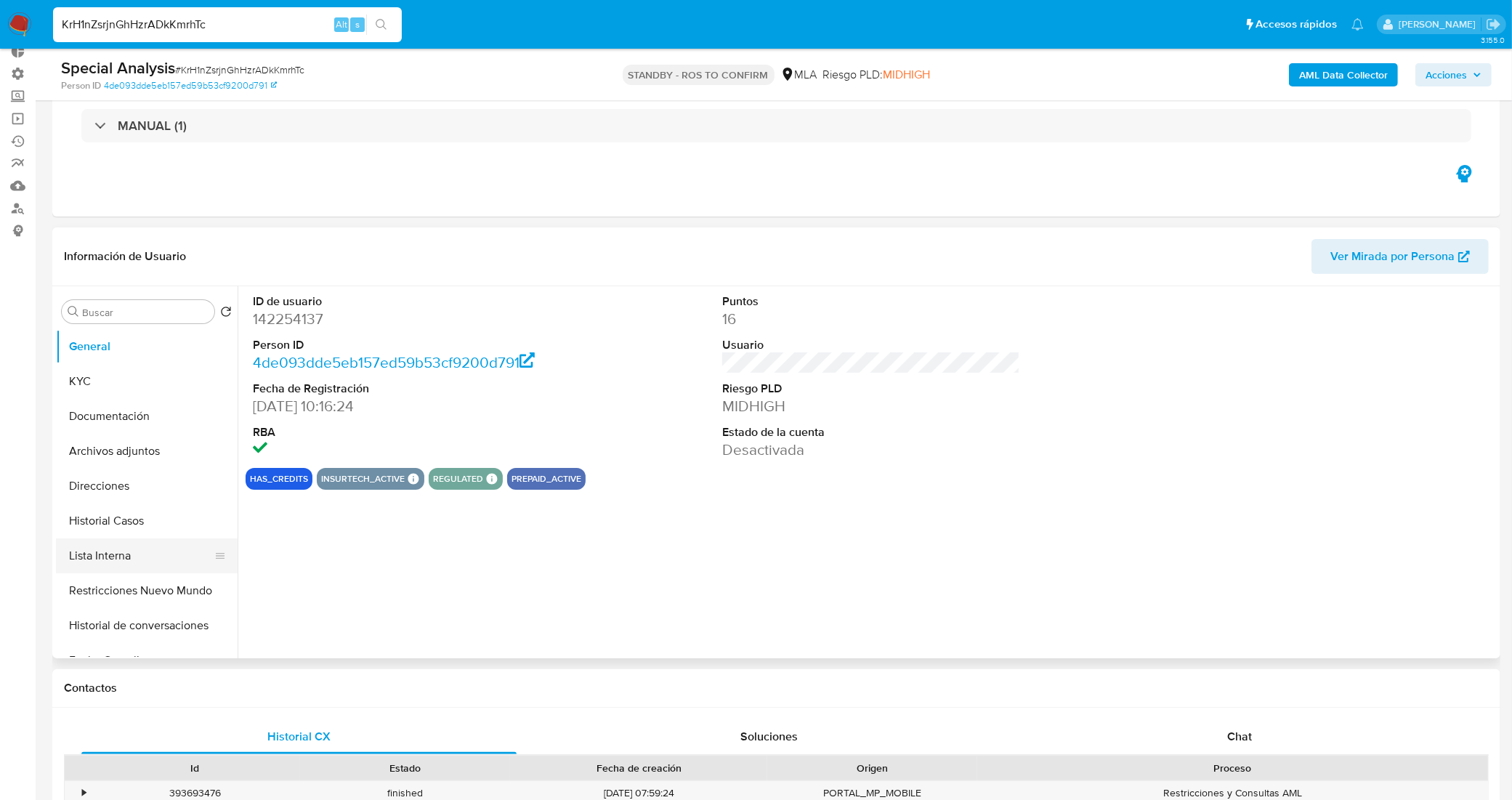
select select "10"
click at [131, 514] on button "Historial Casos" at bounding box center [141, 521] width 170 height 35
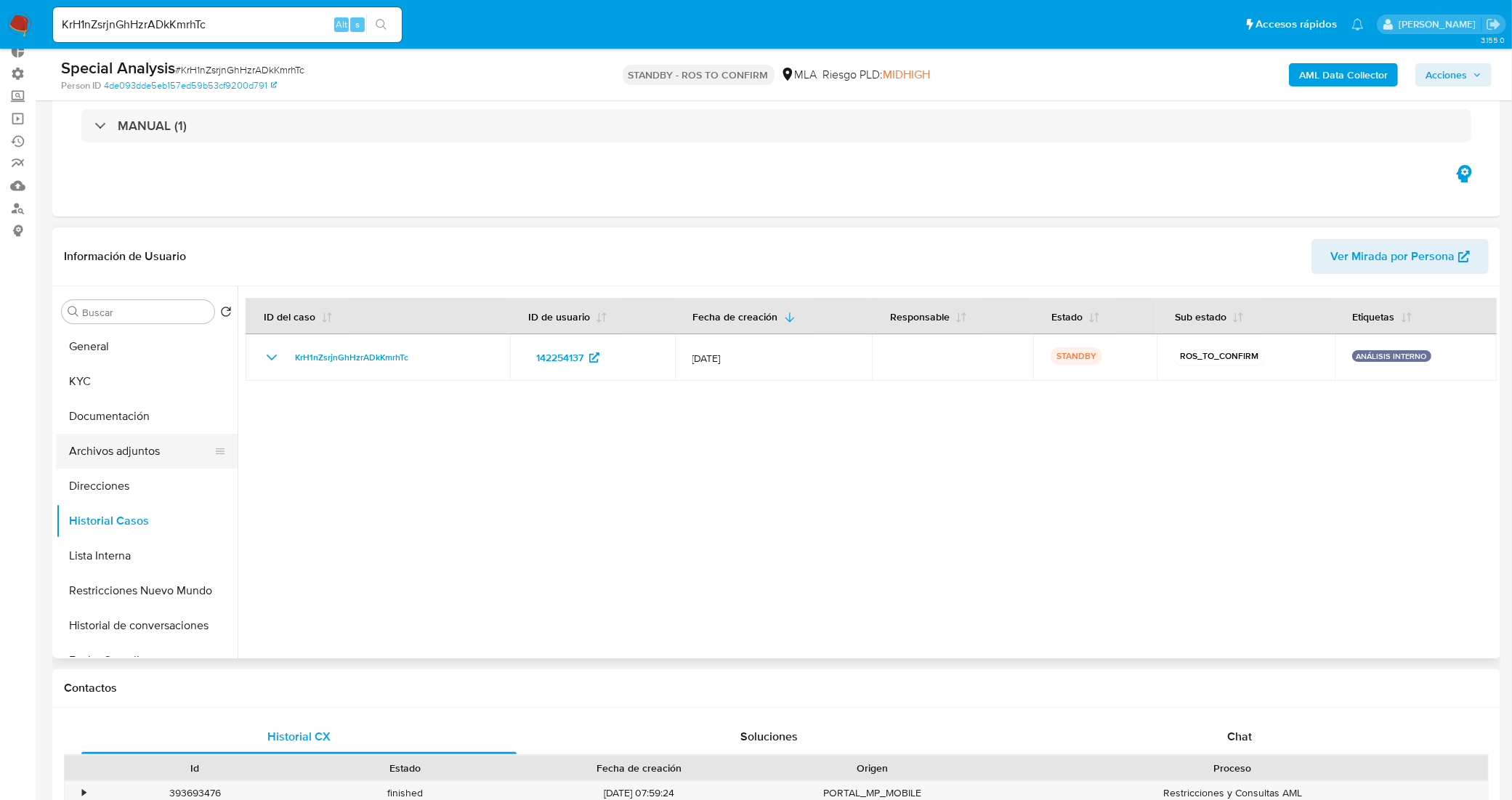
click at [138, 462] on button "Archivos adjuntos" at bounding box center [141, 452] width 170 height 35
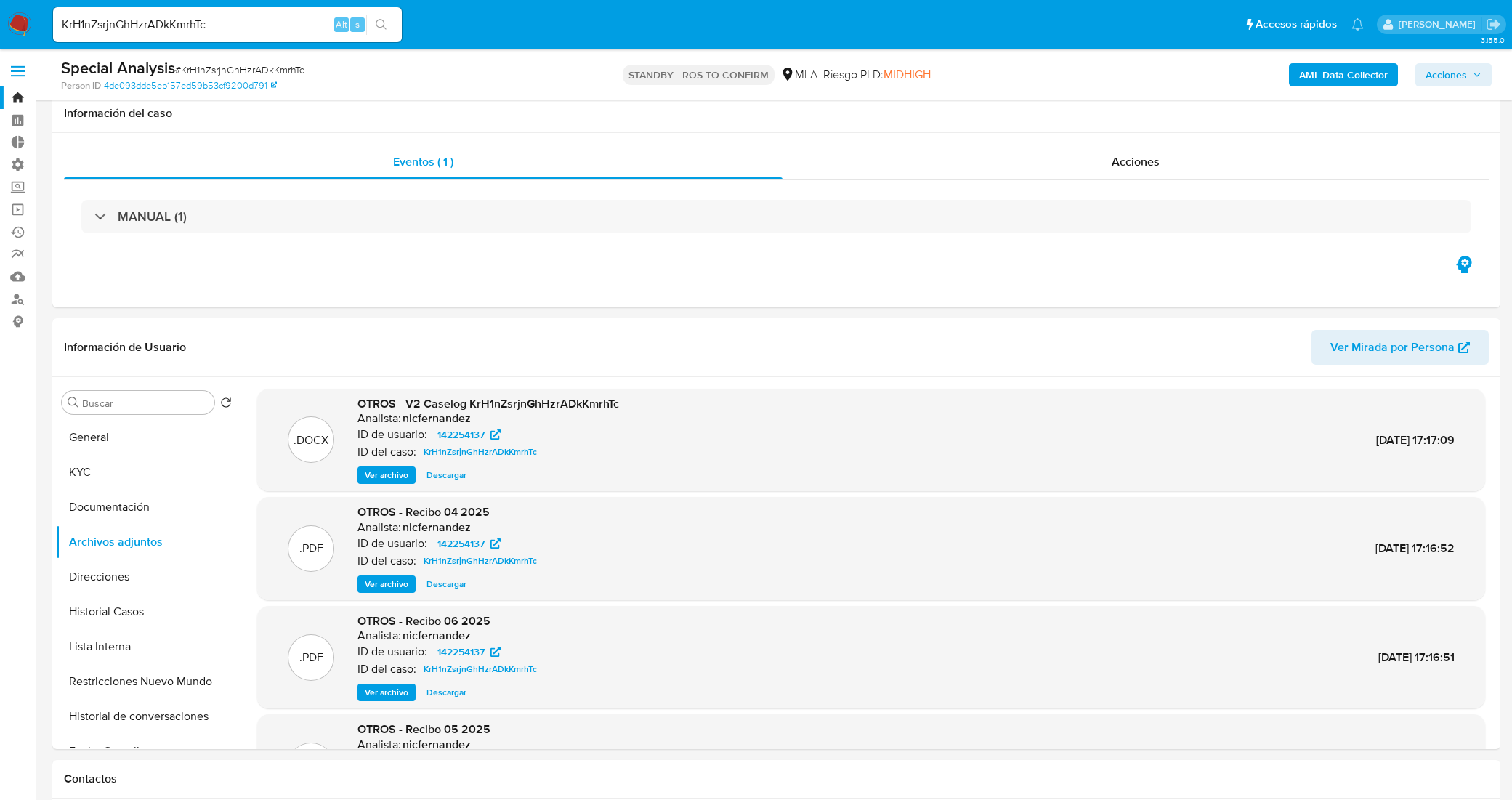
select select "10"
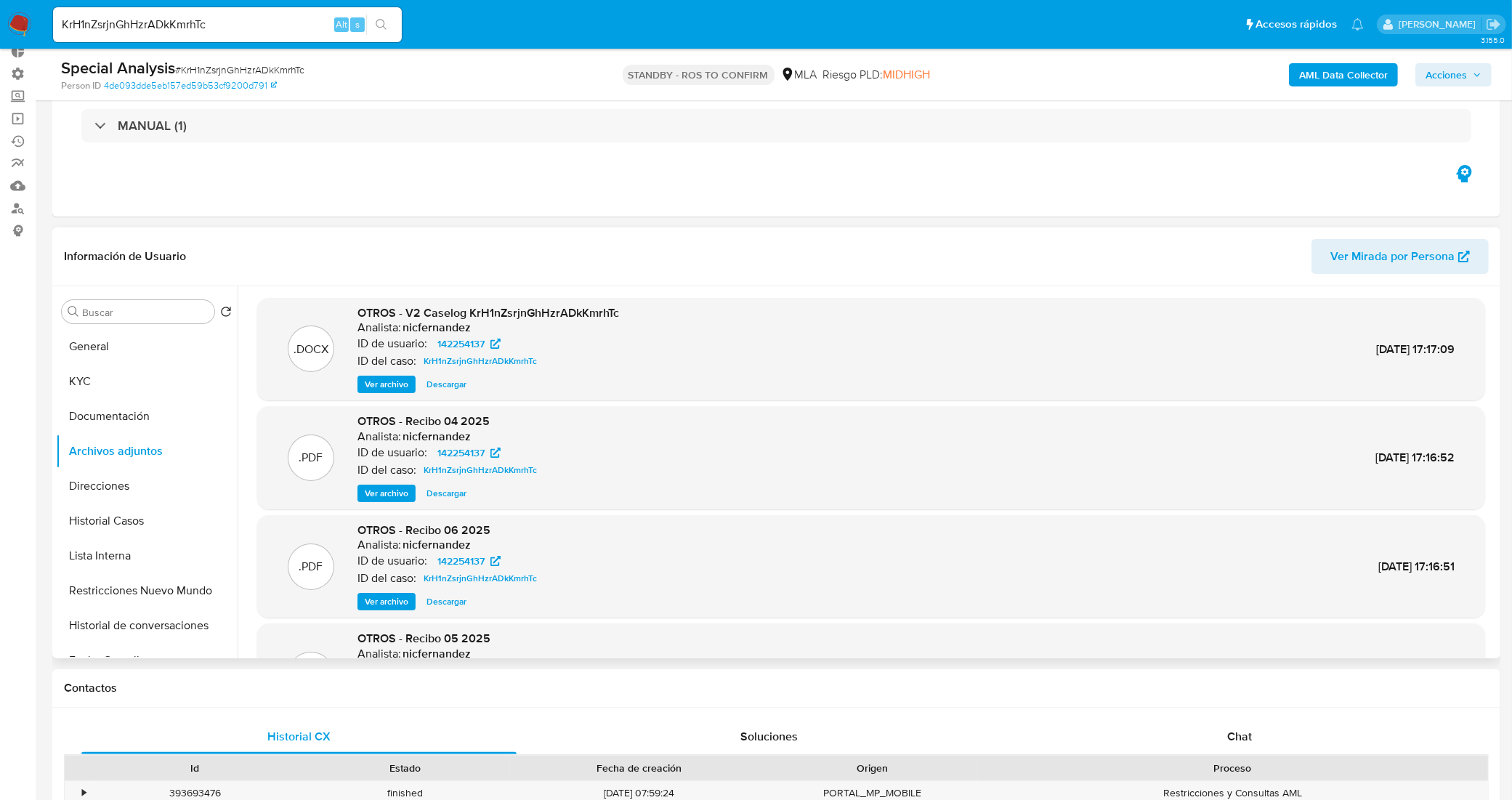
click at [443, 385] on span "Descargar" at bounding box center [446, 384] width 40 height 14
drag, startPoint x: 88, startPoint y: 8, endPoint x: 5, endPoint y: -8, distance: 84.5
paste input "w58olnuXqm6gqoYN6Uy2r3O"
type input "w58olnuXqm6gqoYN6Uy2r3Oc"
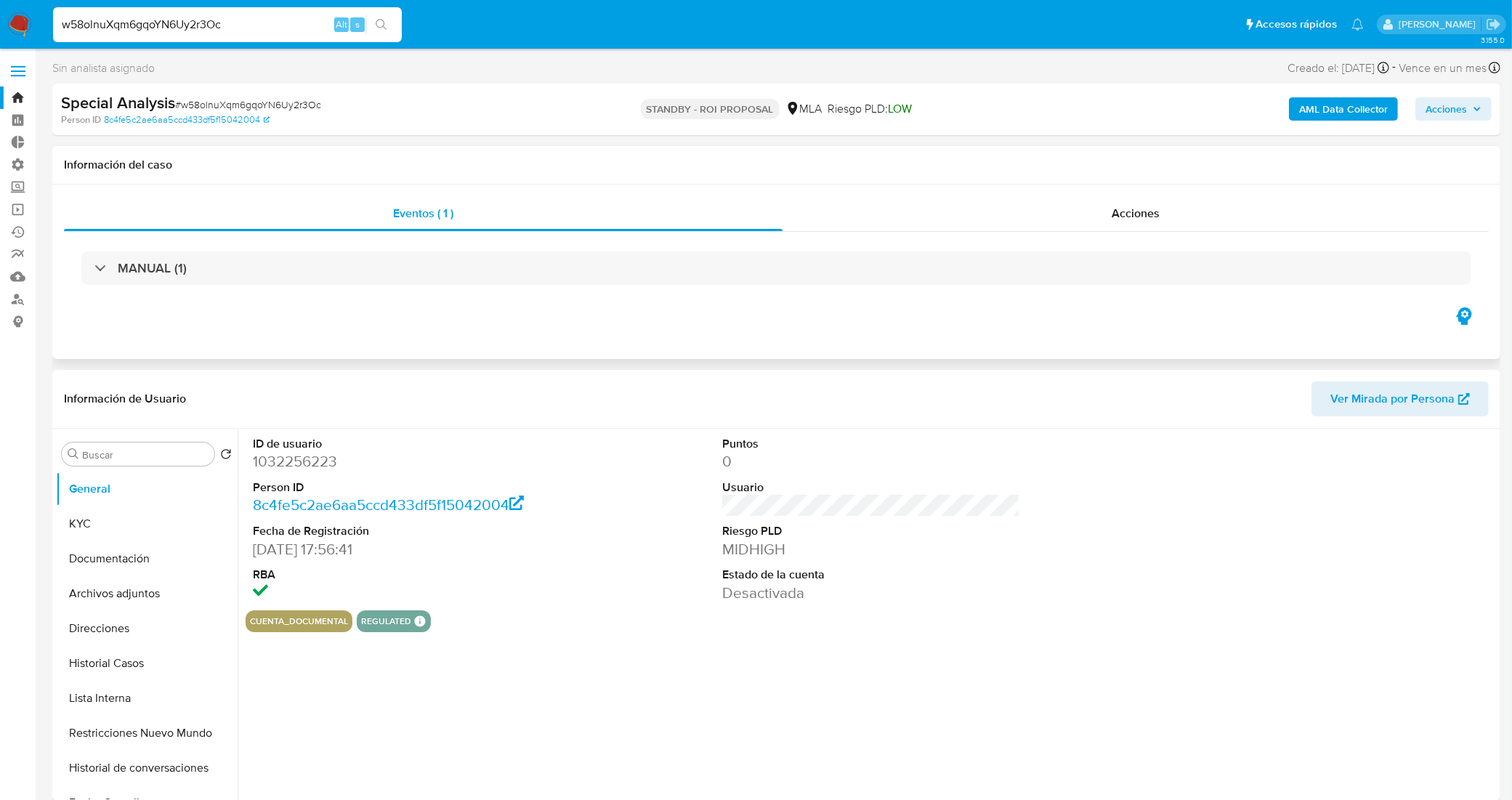
select select "10"
click at [143, 668] on button "Historial Casos" at bounding box center [141, 663] width 170 height 35
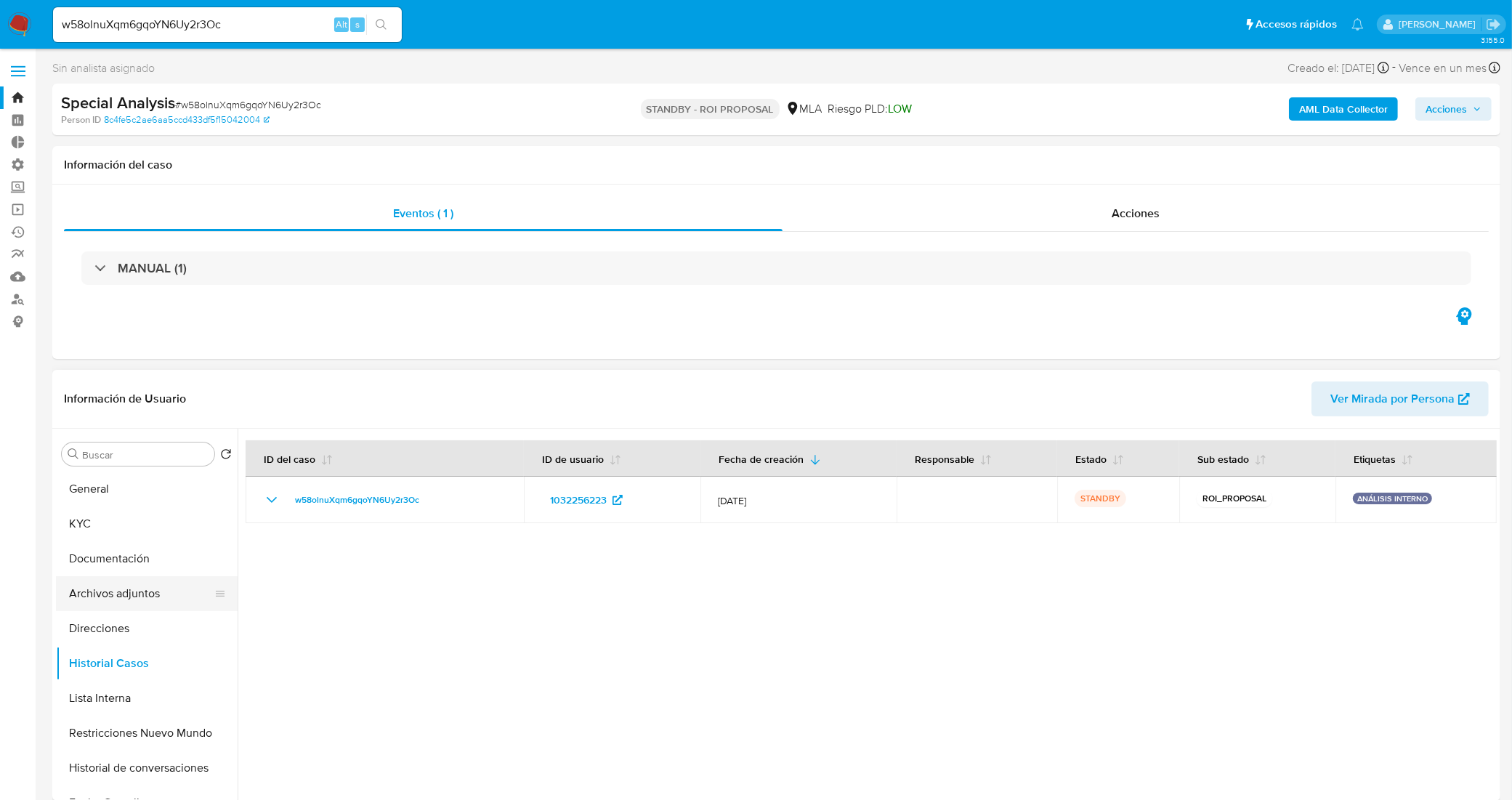
click at [128, 590] on button "Archivos adjuntos" at bounding box center [141, 594] width 170 height 35
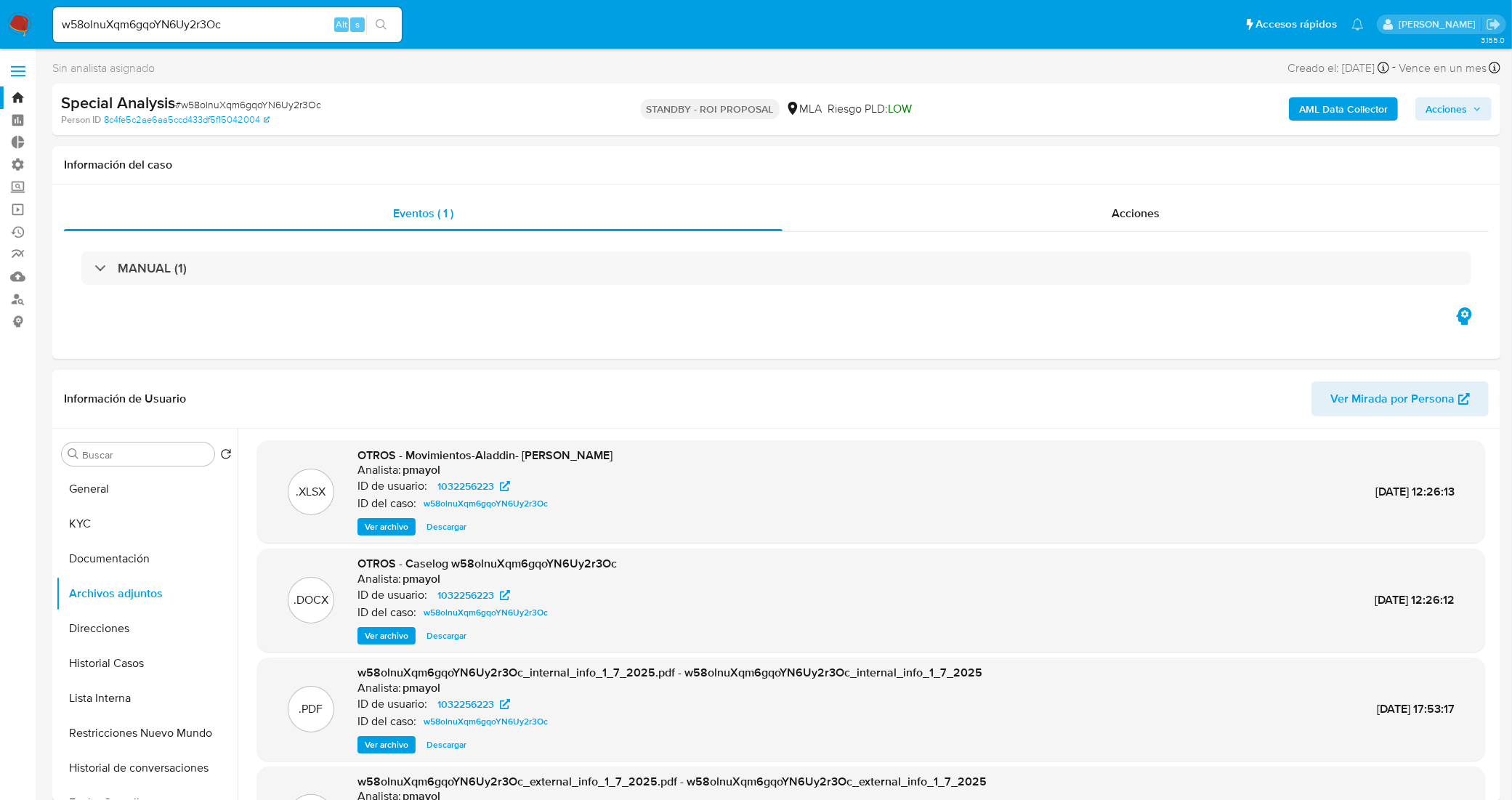
scroll to position [90, 0]
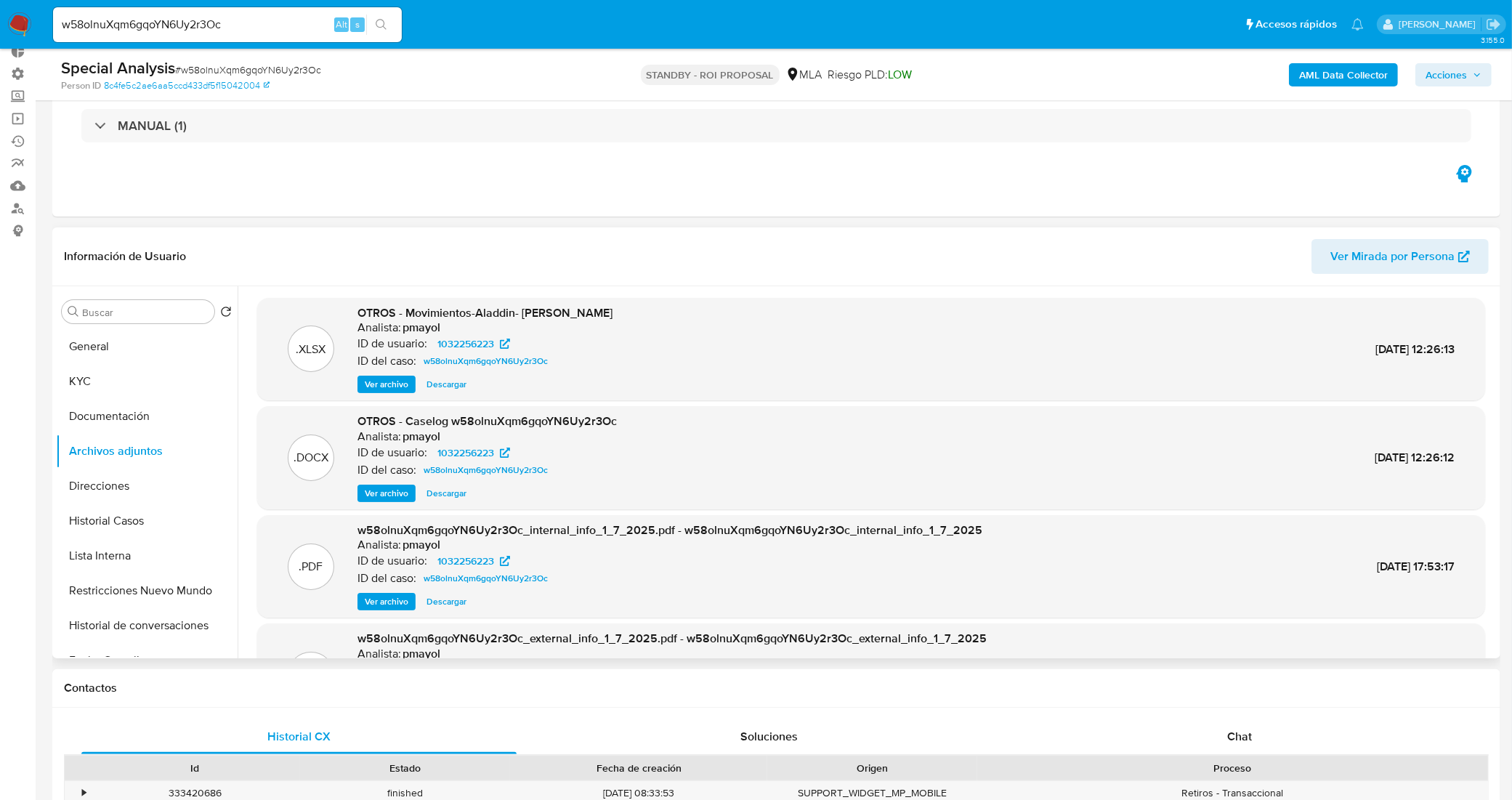
click at [448, 493] on span "Descargar" at bounding box center [446, 493] width 40 height 14
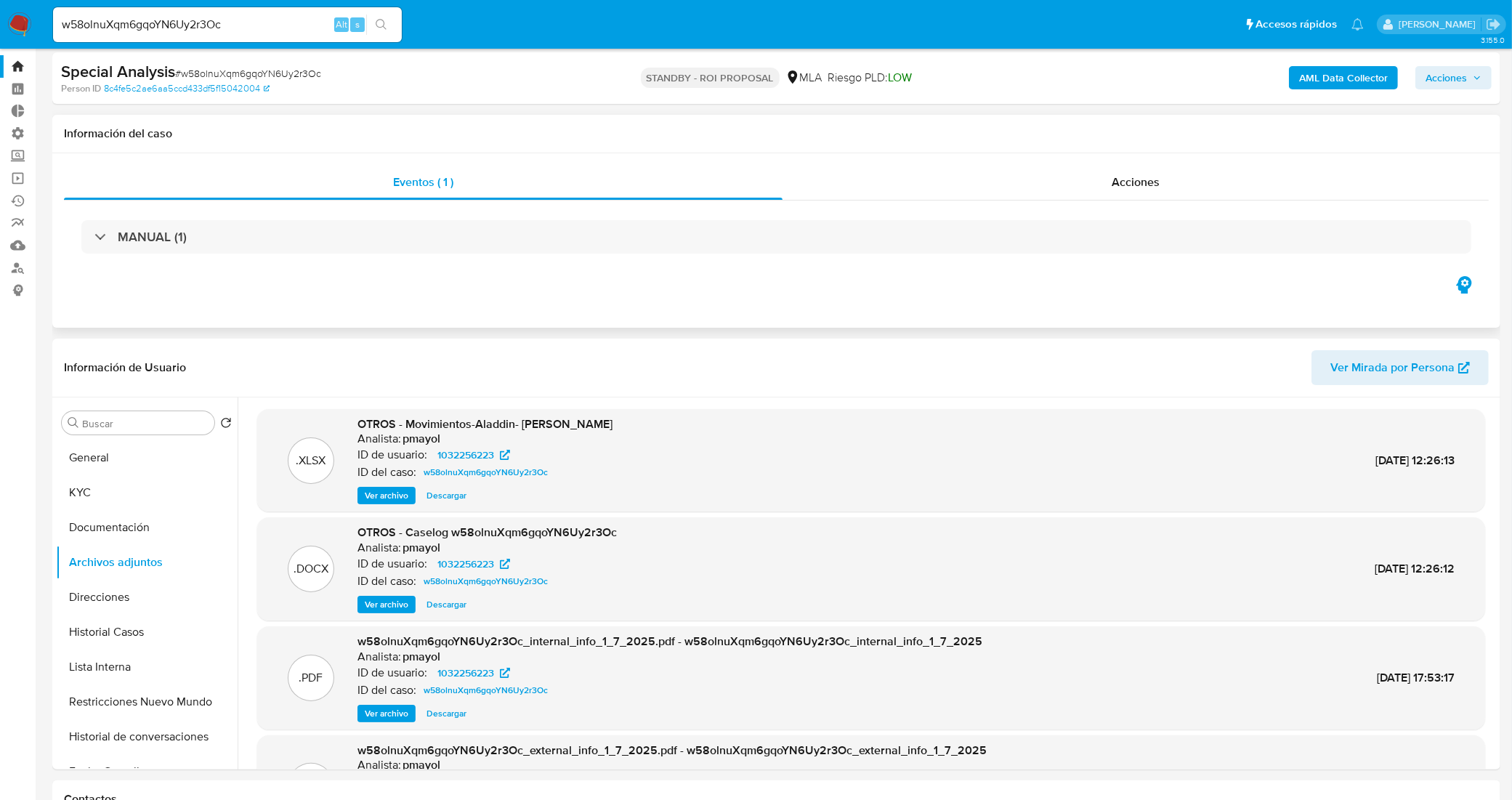
scroll to position [0, 0]
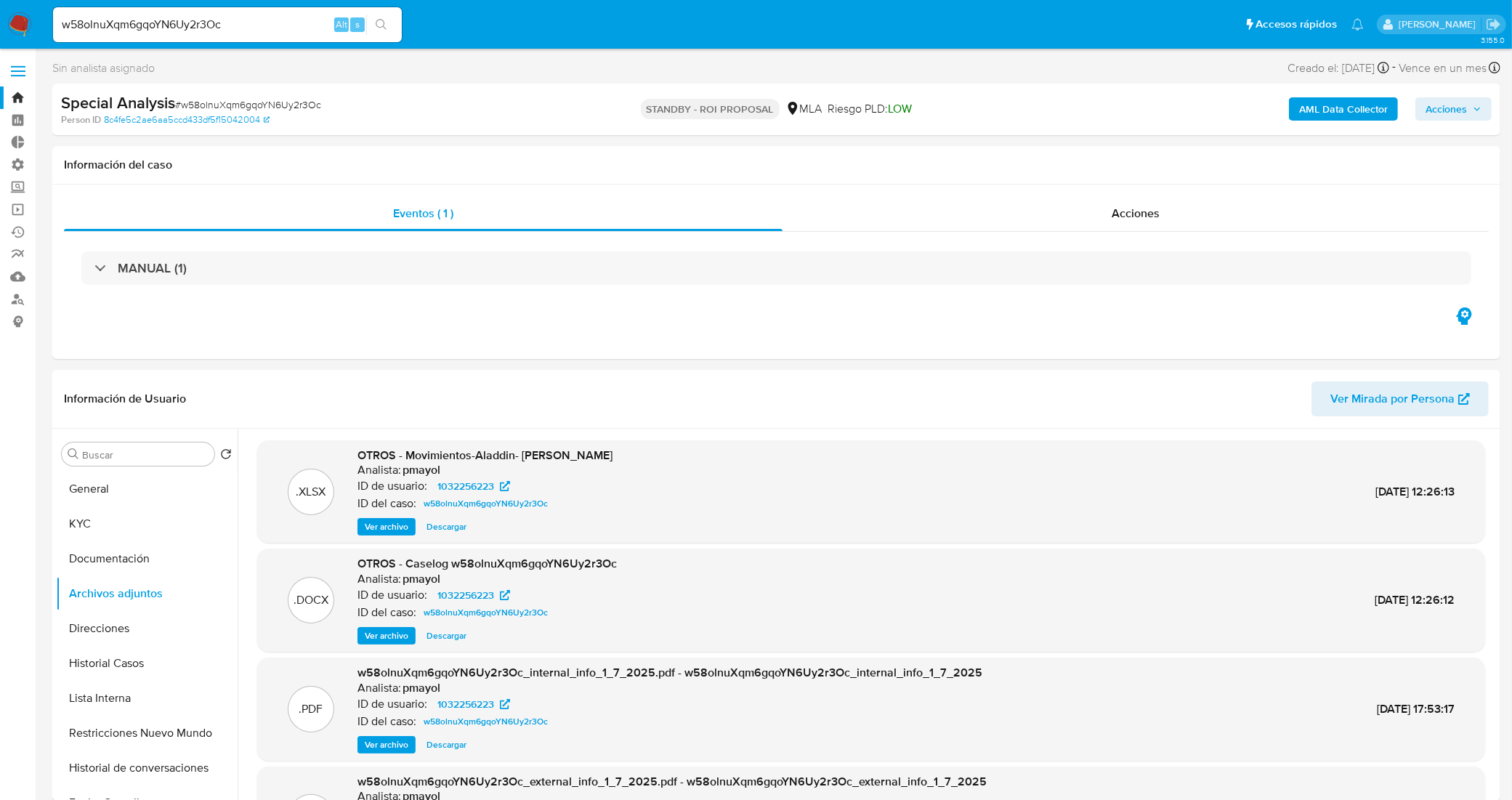
click at [23, 98] on link "Bandeja" at bounding box center [86, 97] width 173 height 23
